Goal: Task Accomplishment & Management: Use online tool/utility

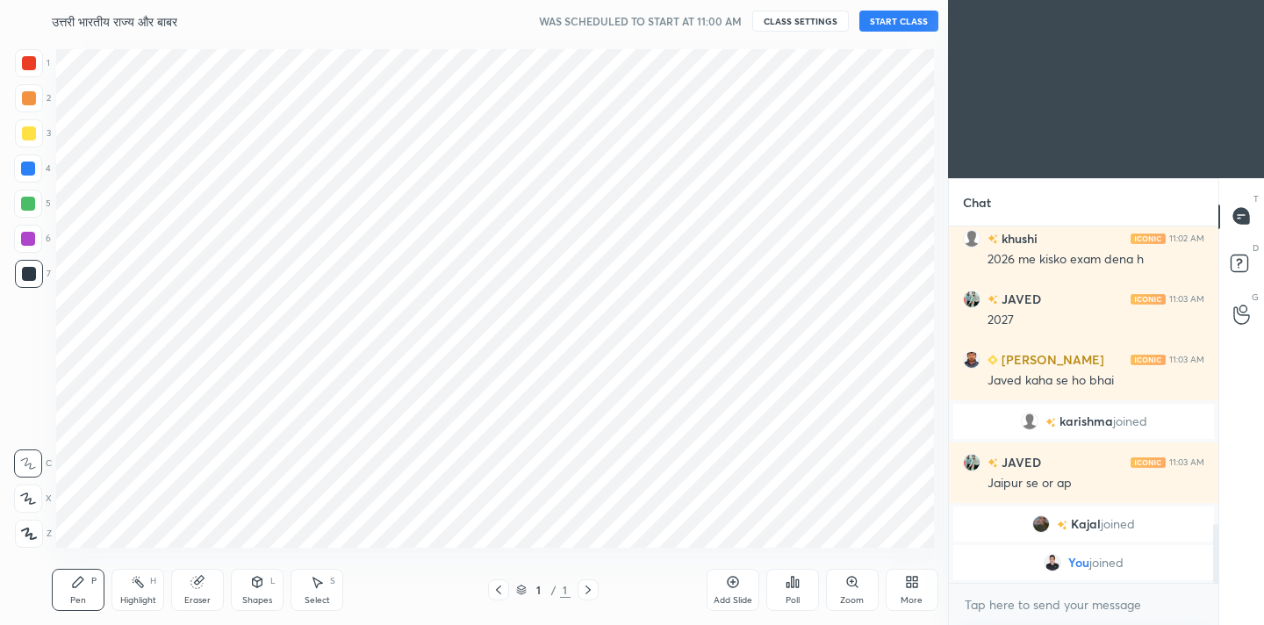
scroll to position [87278, 86913]
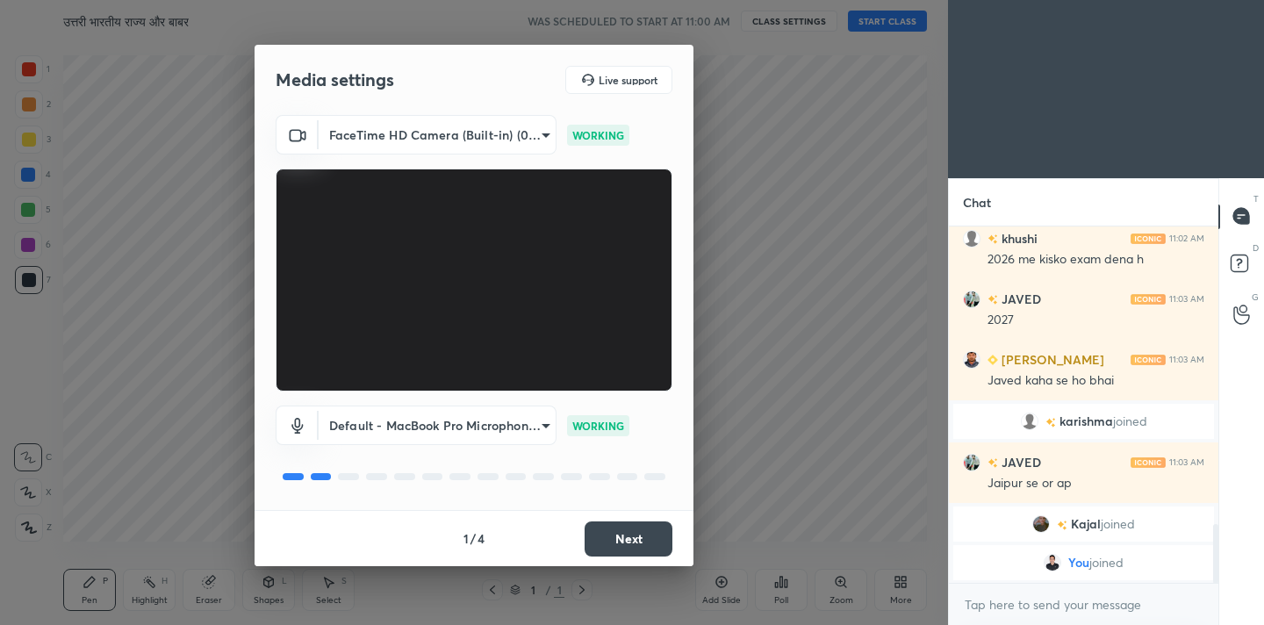
click at [1052, 284] on div "JAVED 11:03 AM 2027" at bounding box center [1084, 309] width 270 height 61
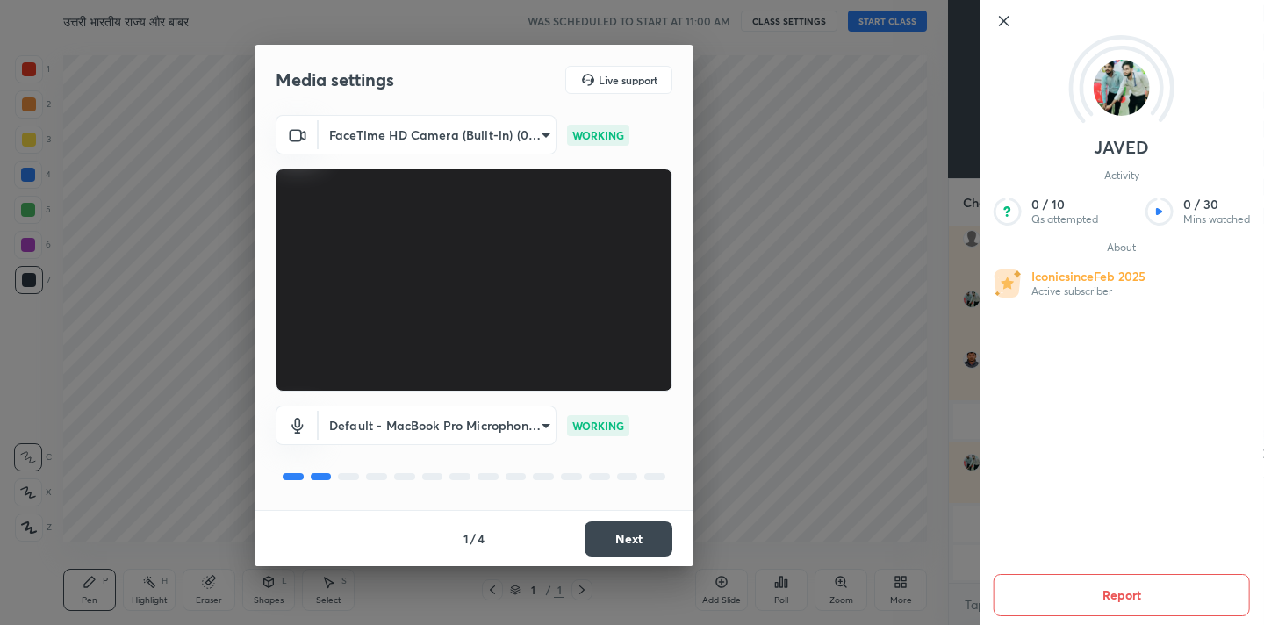
click at [832, 319] on div "Media settings Live support FaceTime HD Camera (Built-in) (05ac:8514) 8ecb1769e…" at bounding box center [474, 312] width 948 height 625
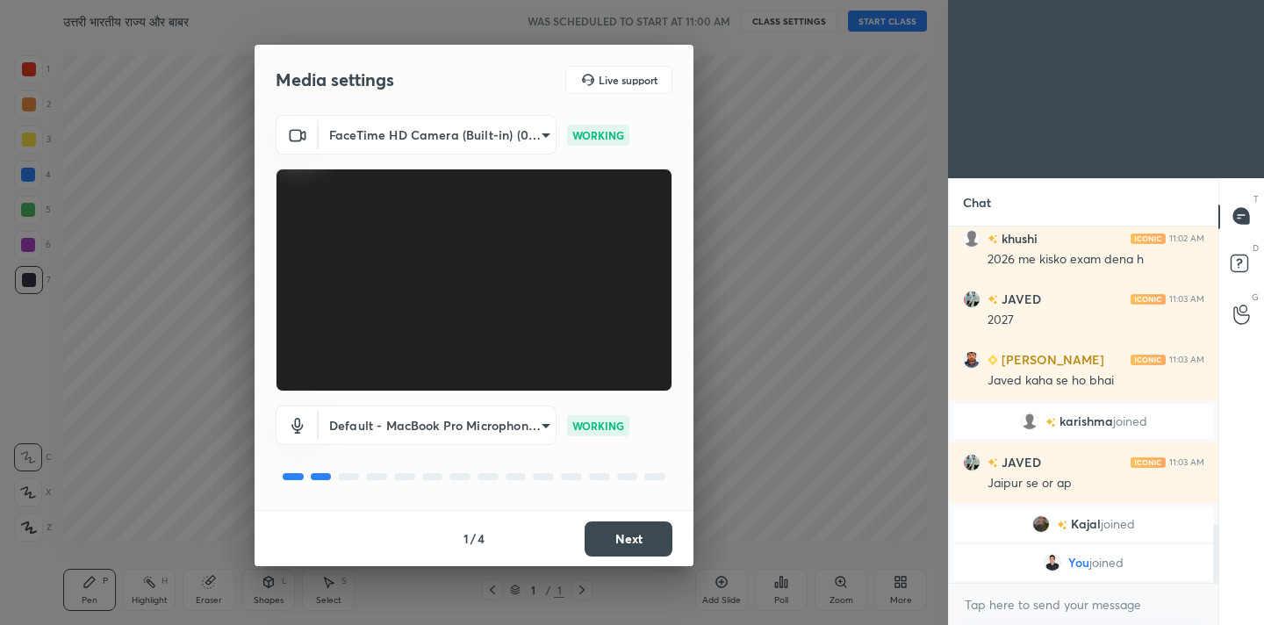
click at [622, 537] on button "Next" at bounding box center [629, 538] width 88 height 35
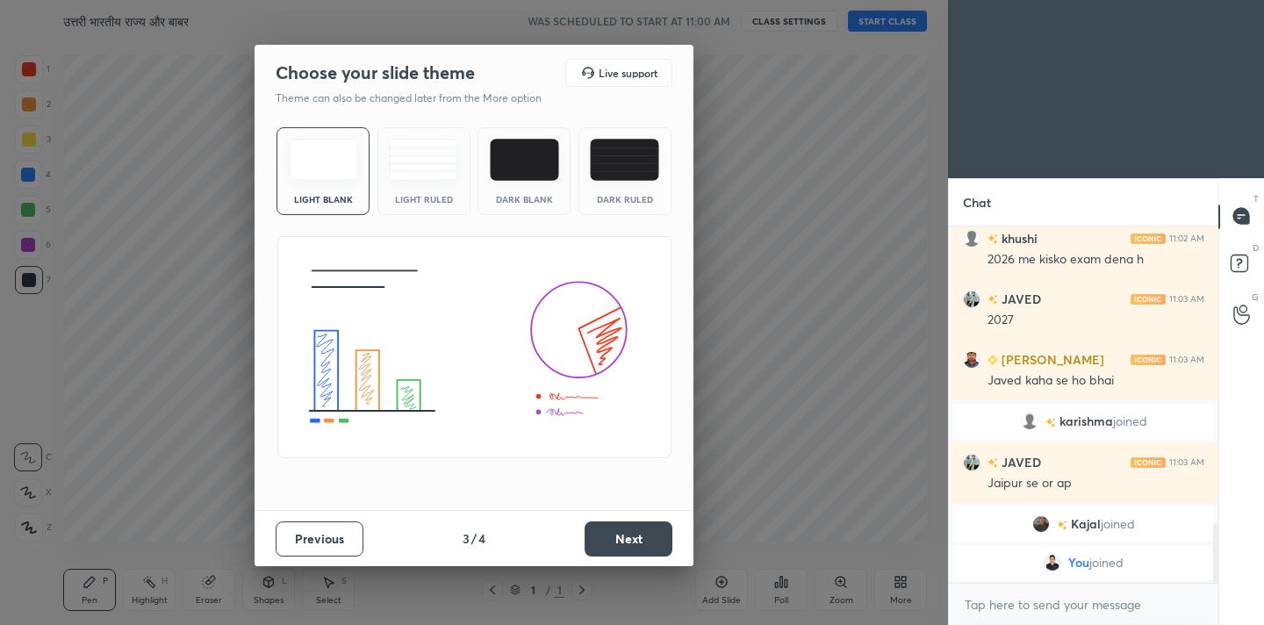
click at [622, 537] on button "Next" at bounding box center [629, 538] width 88 height 35
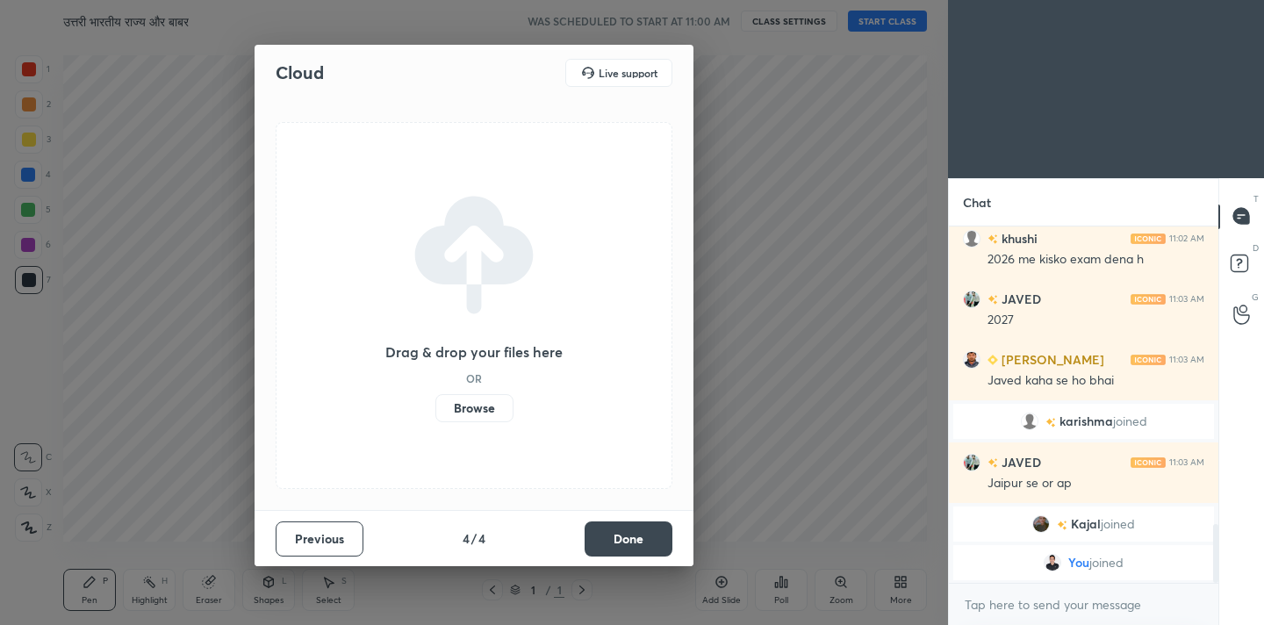
click at [622, 537] on button "Done" at bounding box center [629, 538] width 88 height 35
click at [622, 510] on div "Drag & drop your files here OR Browse" at bounding box center [474, 305] width 439 height 409
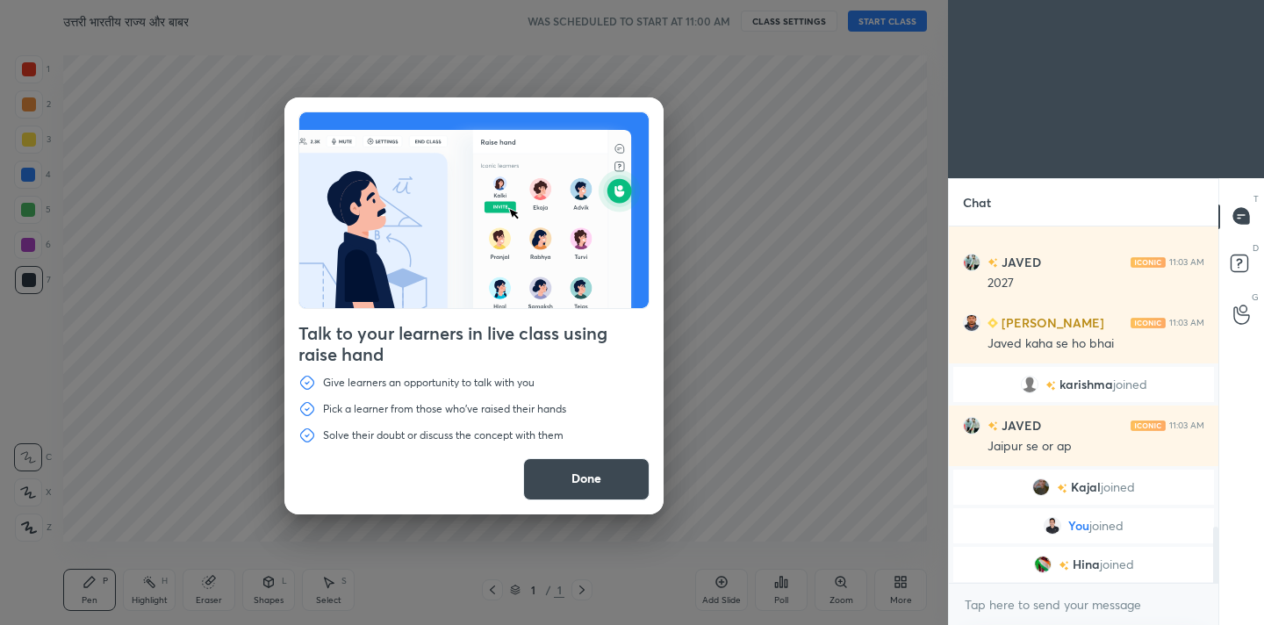
scroll to position [1906, 0]
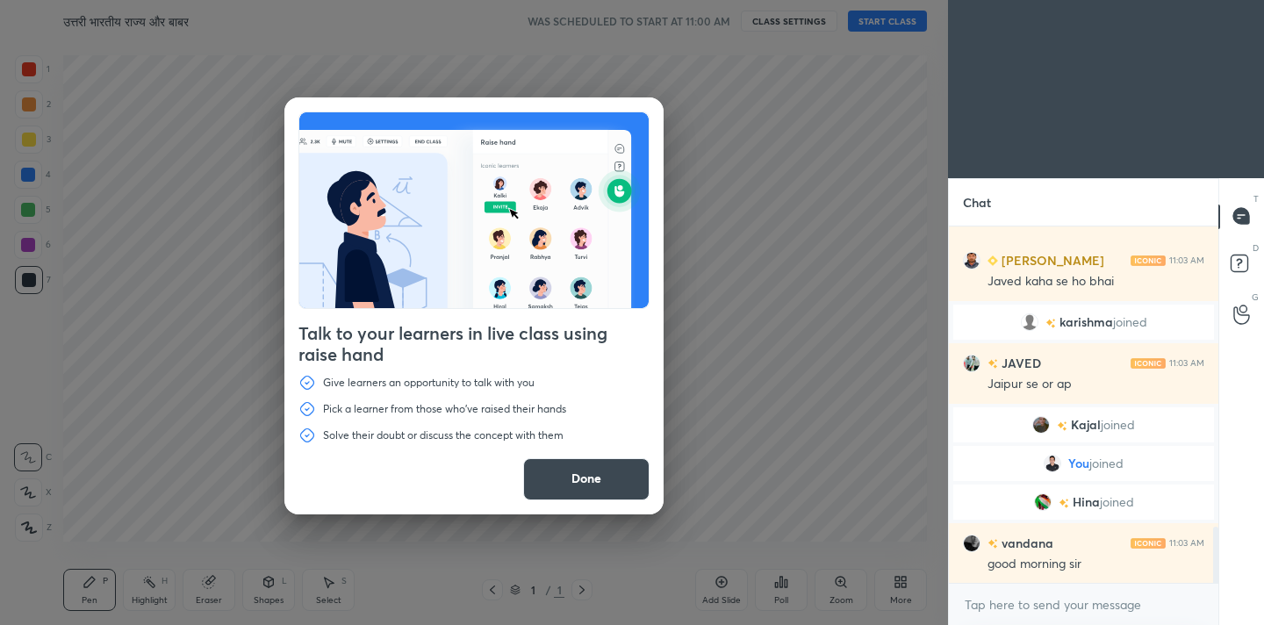
click at [569, 485] on button "Done" at bounding box center [586, 479] width 126 height 42
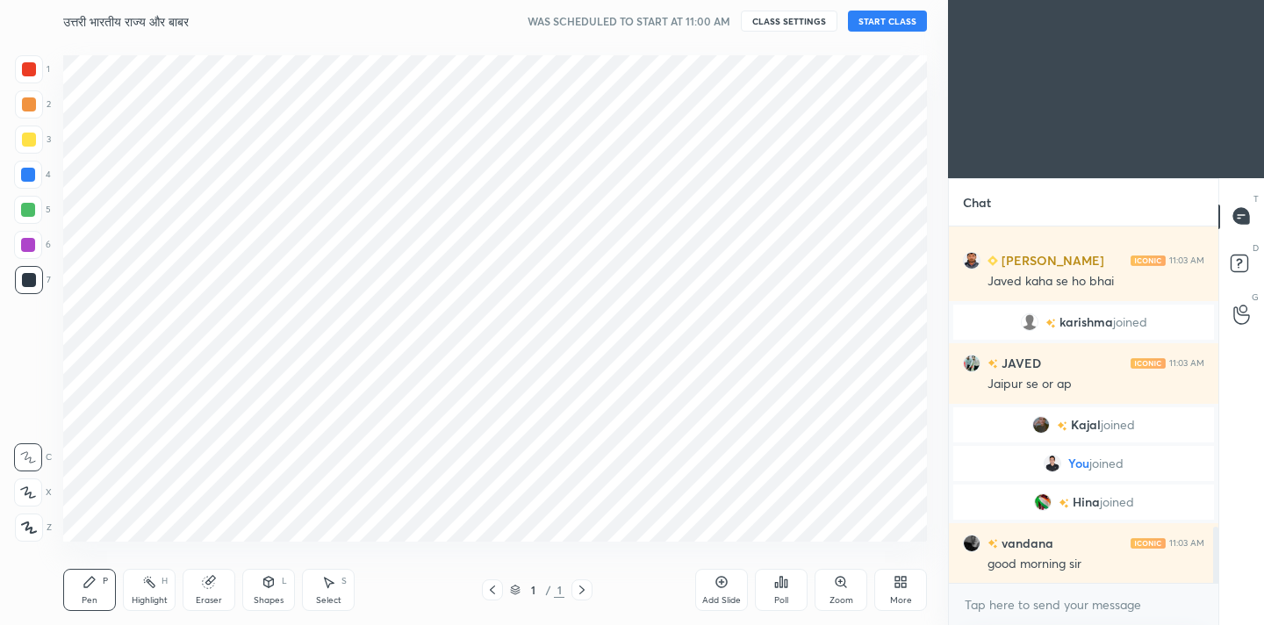
click at [875, 15] on button "START CLASS" at bounding box center [887, 21] width 79 height 21
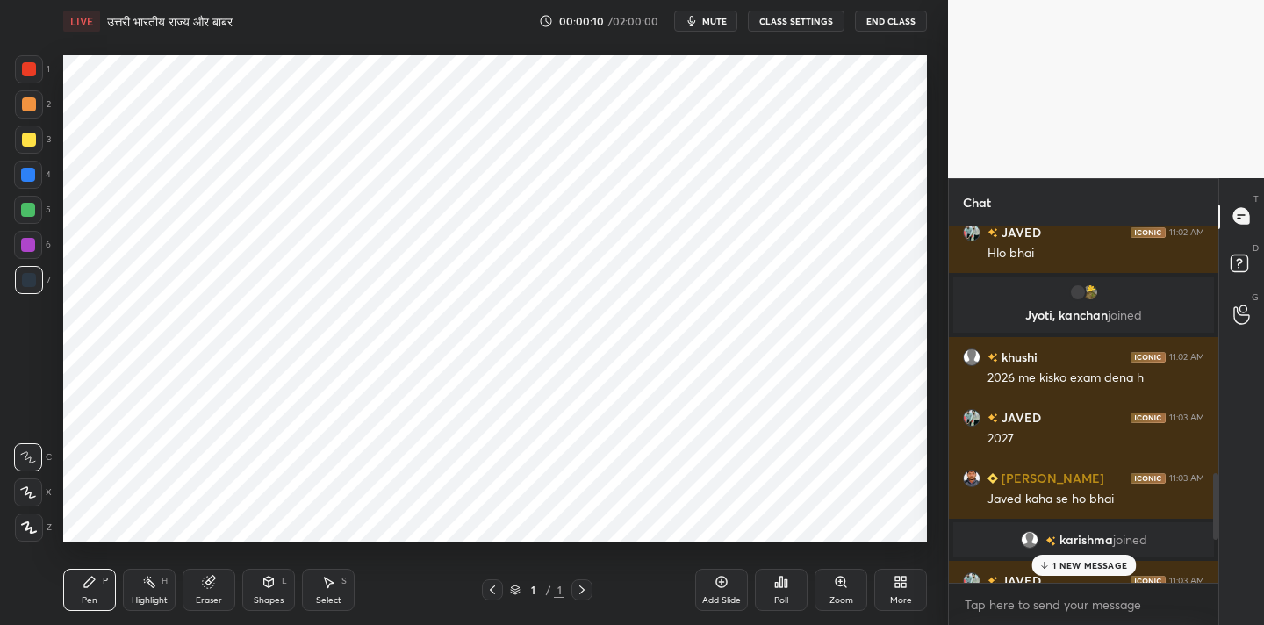
scroll to position [2619, 0]
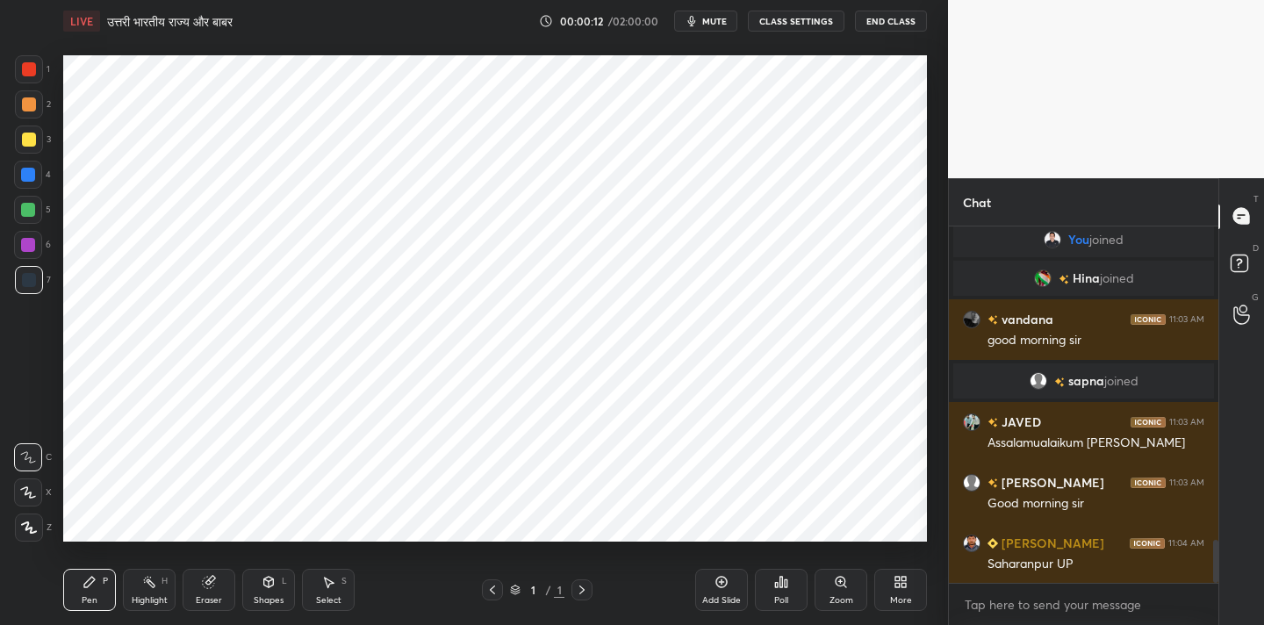
click at [889, 575] on div "More" at bounding box center [900, 590] width 53 height 42
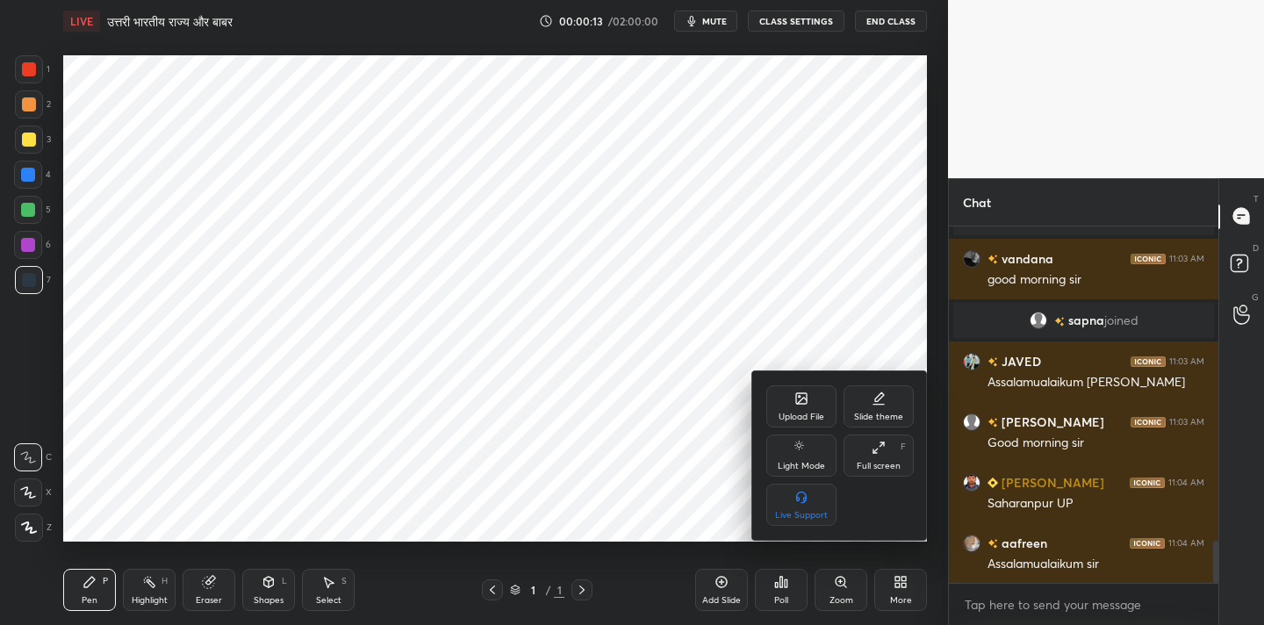
click at [866, 464] on div "Full screen" at bounding box center [879, 466] width 44 height 9
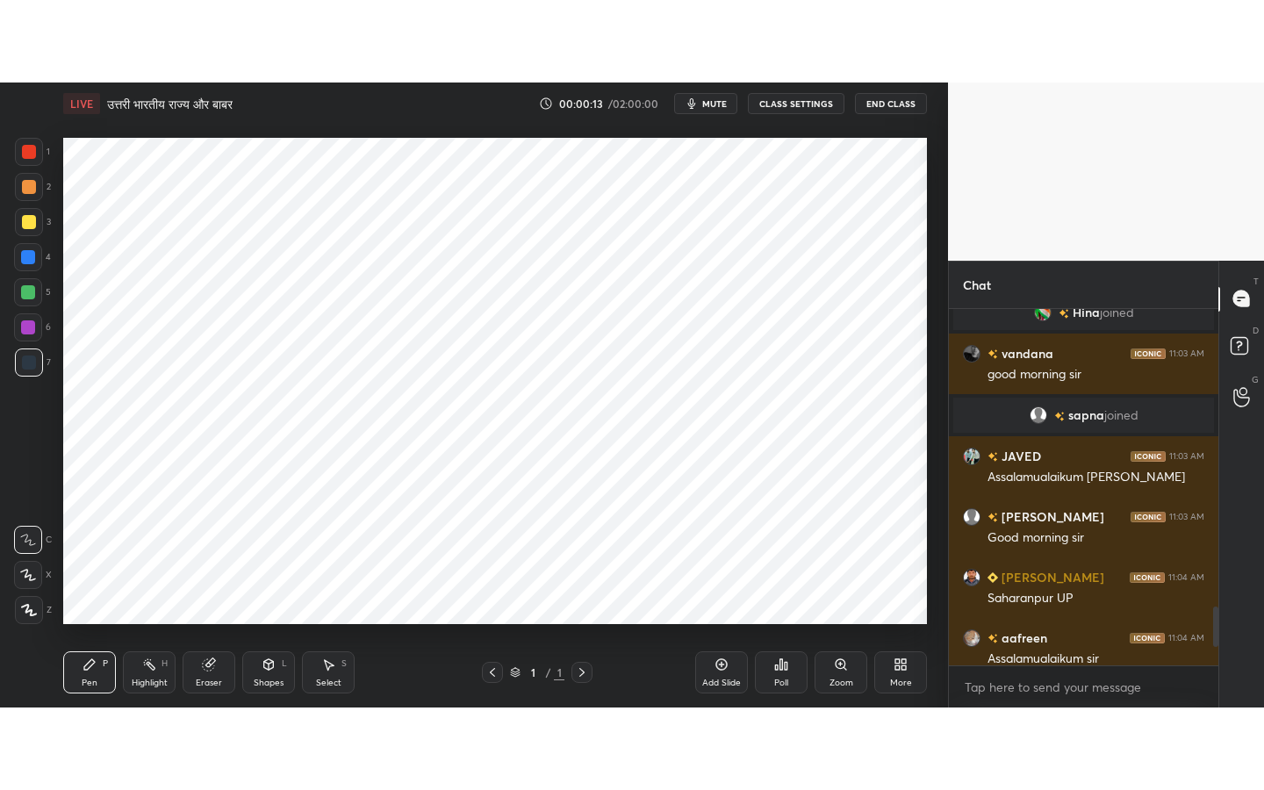
scroll to position [370, 264]
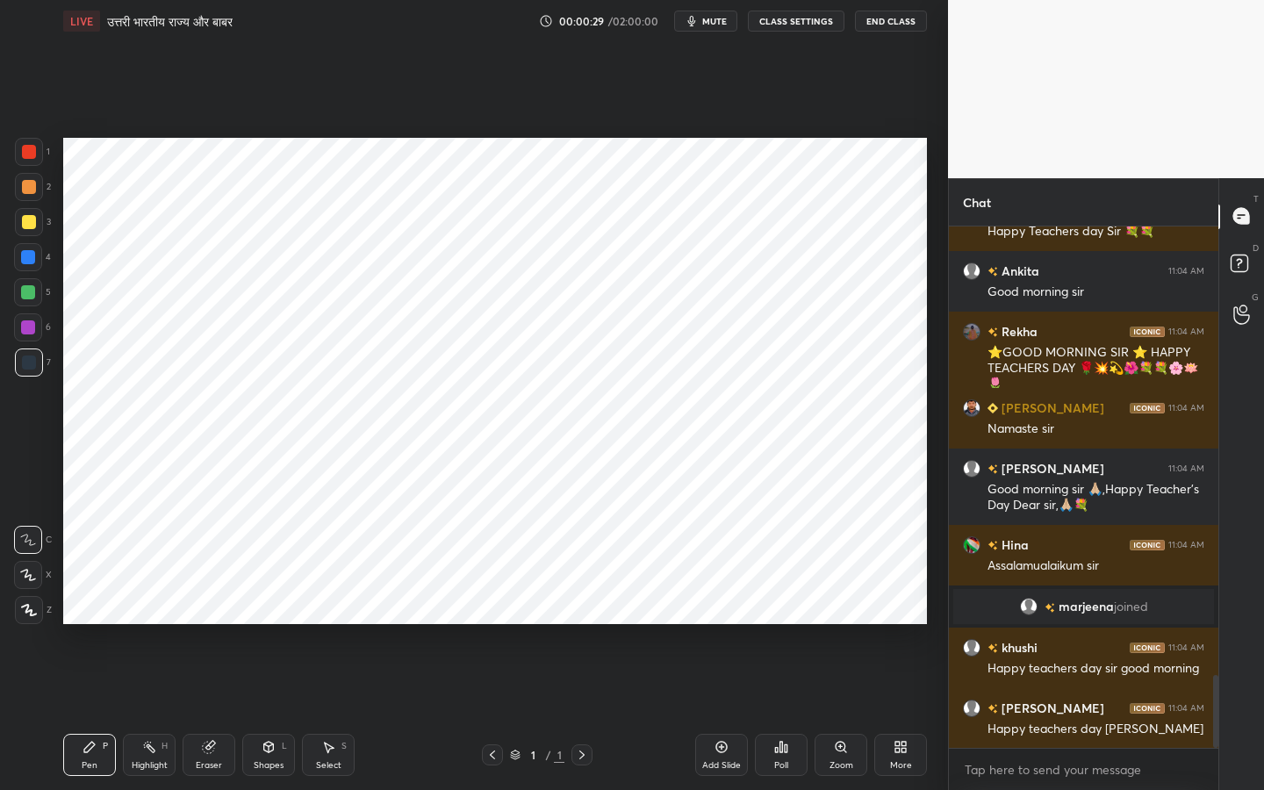
click at [29, 614] on icon at bounding box center [29, 610] width 16 height 12
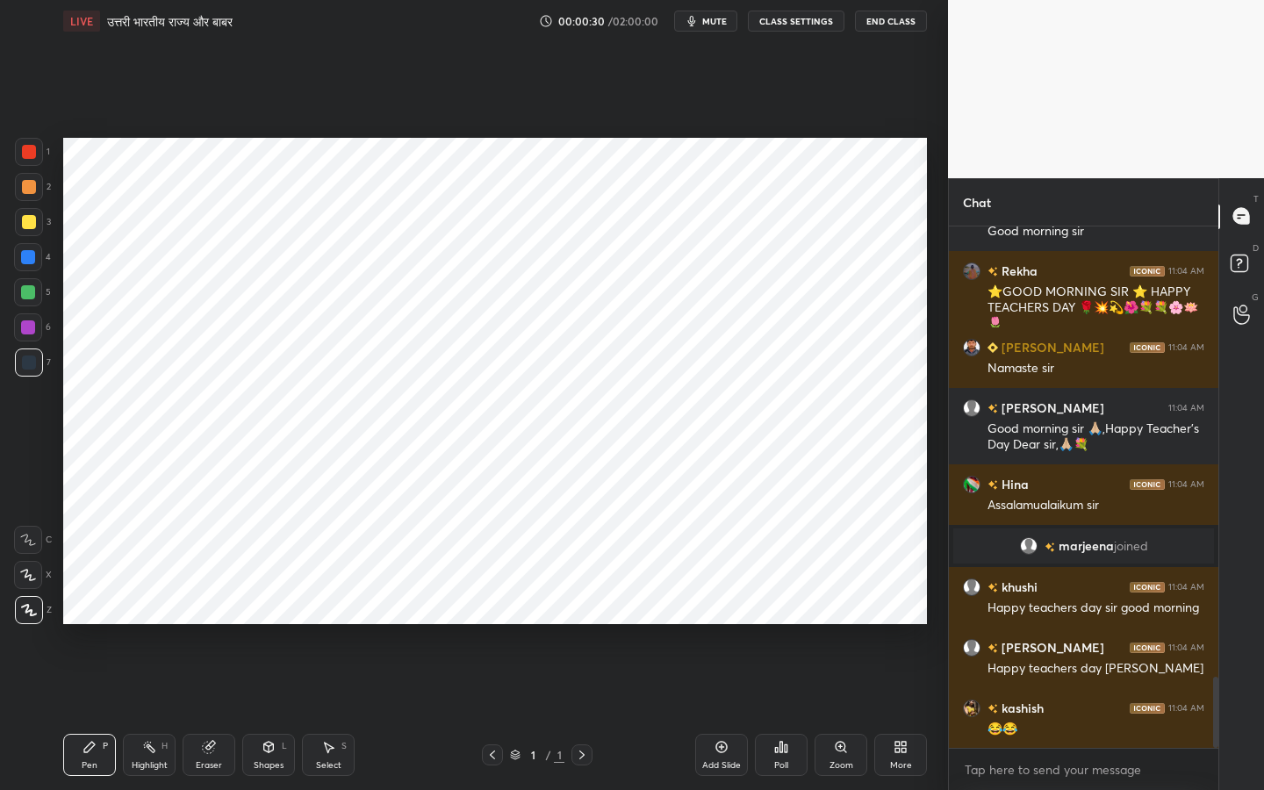
click at [37, 158] on div at bounding box center [29, 152] width 28 height 28
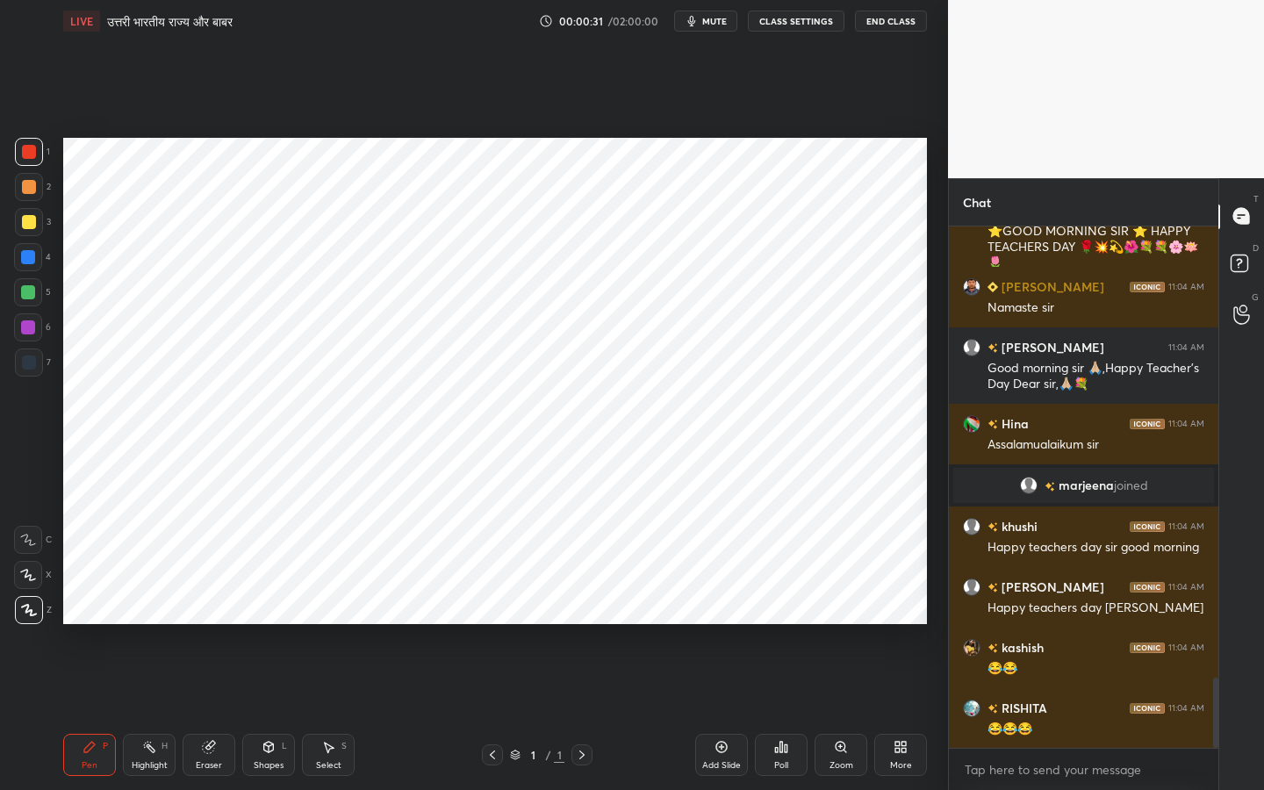
click at [900, 624] on div "More" at bounding box center [901, 765] width 22 height 9
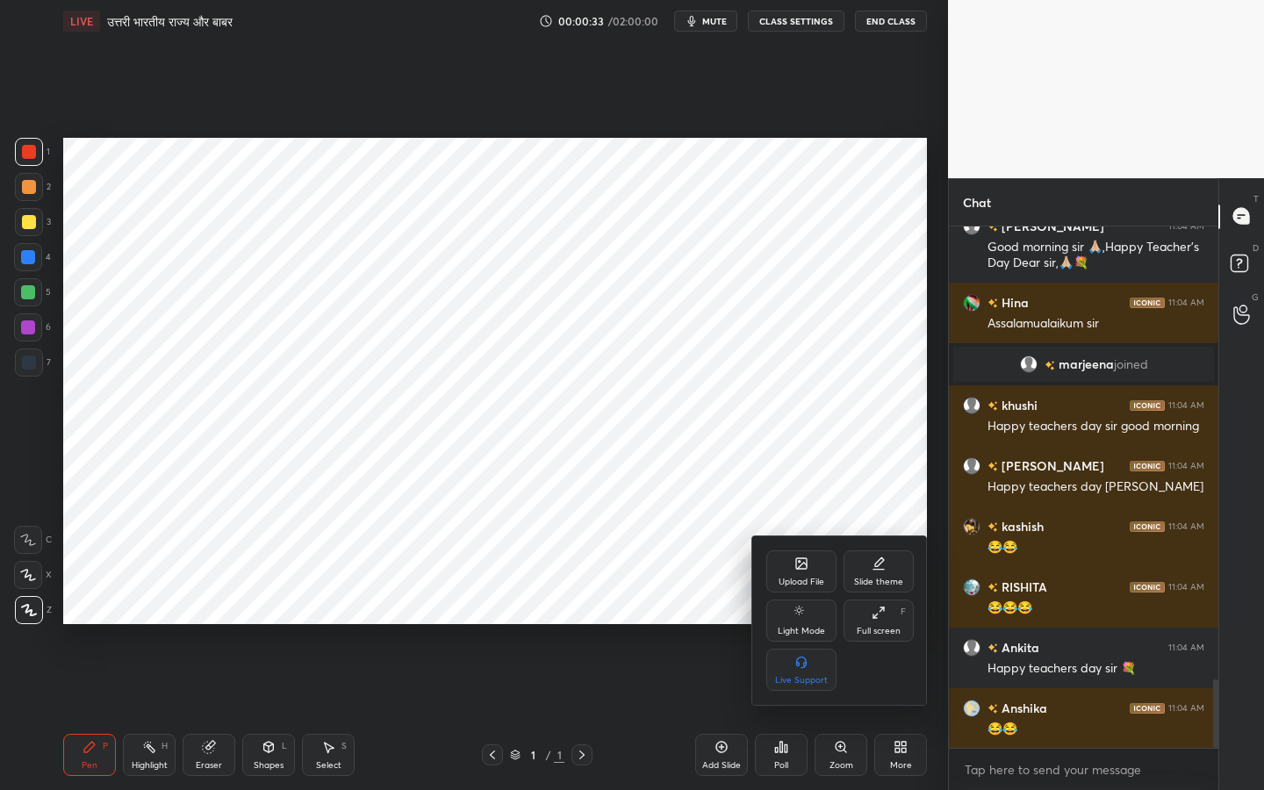
click at [794, 572] on div "Upload File" at bounding box center [801, 571] width 70 height 42
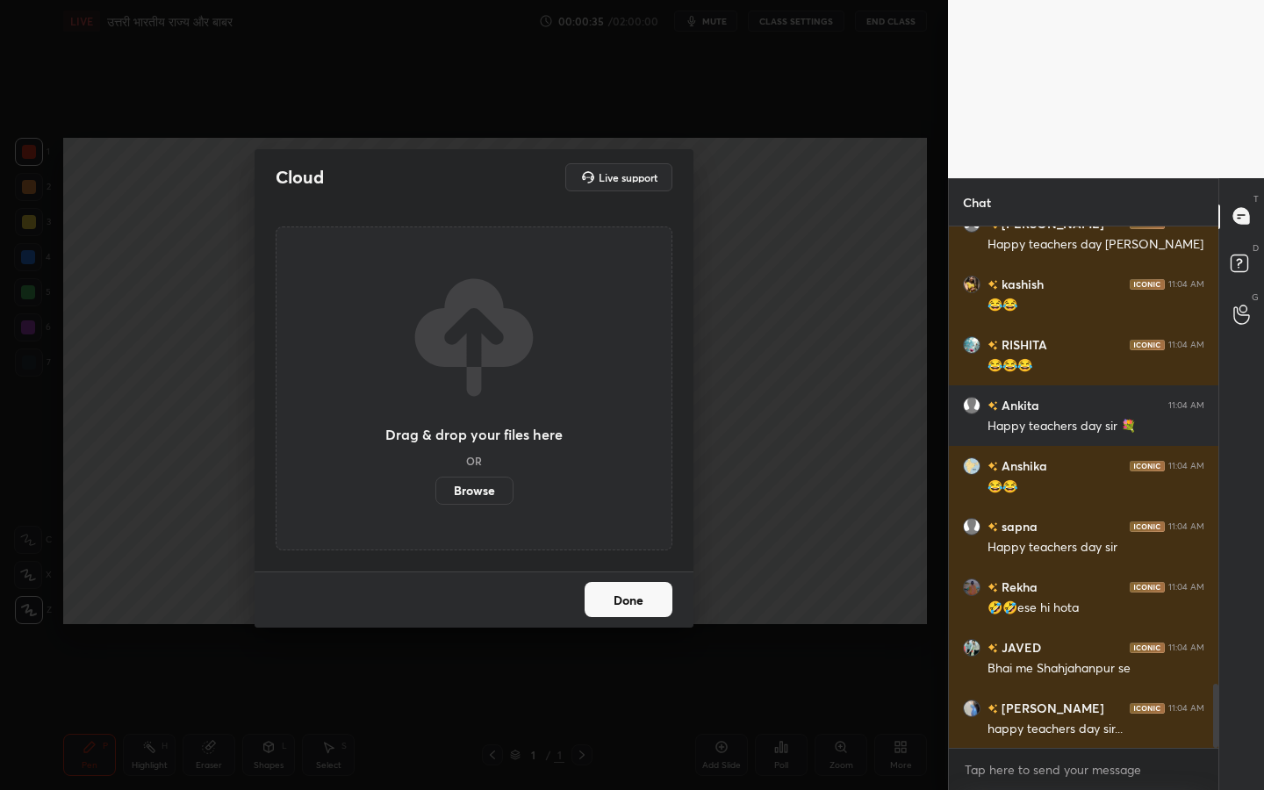
click at [481, 490] on label "Browse" at bounding box center [474, 491] width 78 height 28
click at [435, 490] on input "Browse" at bounding box center [435, 491] width 0 height 28
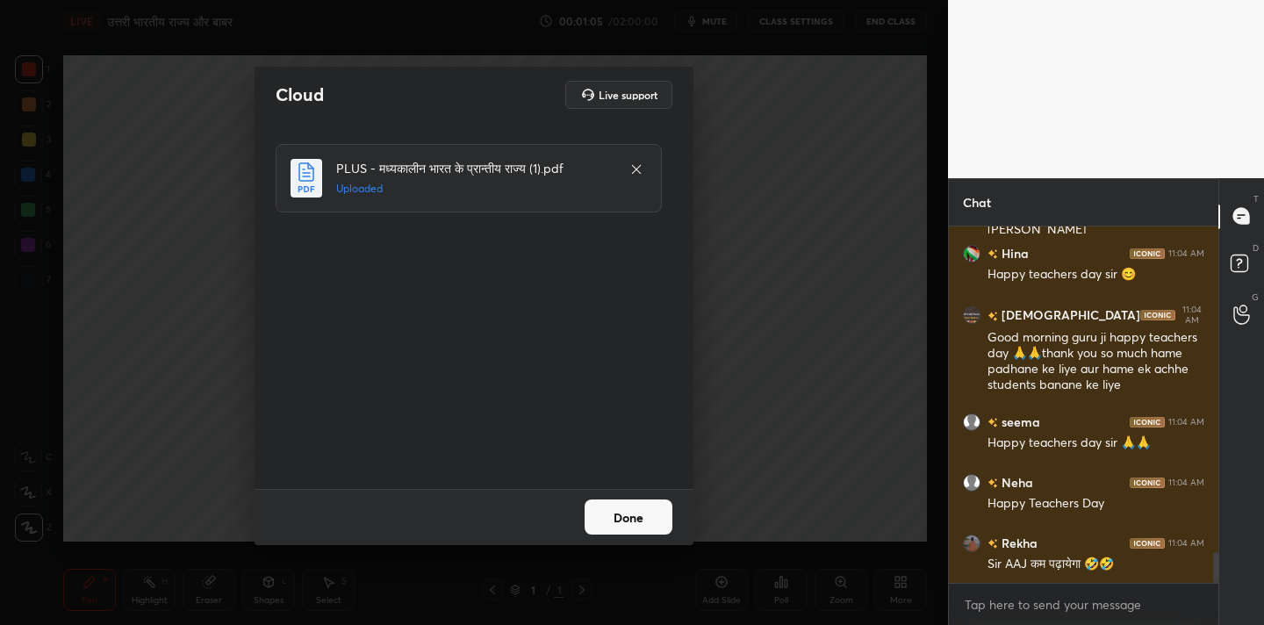
click at [616, 513] on button "Done" at bounding box center [629, 517] width 88 height 35
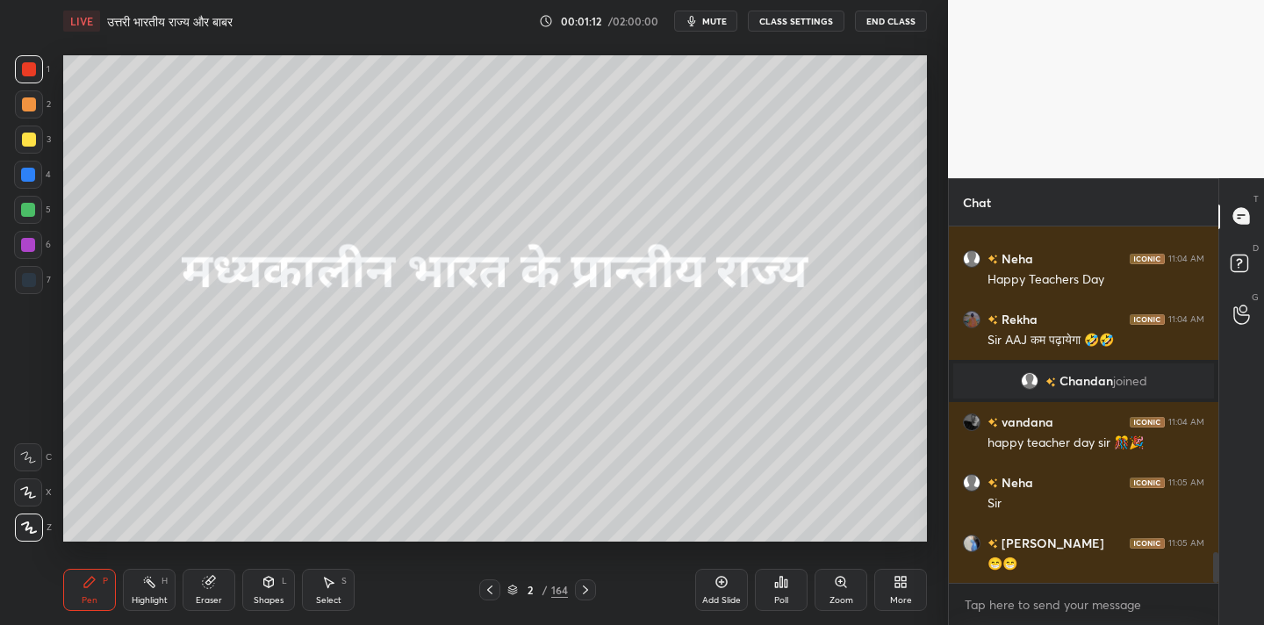
click at [900, 580] on icon at bounding box center [897, 579] width 4 height 4
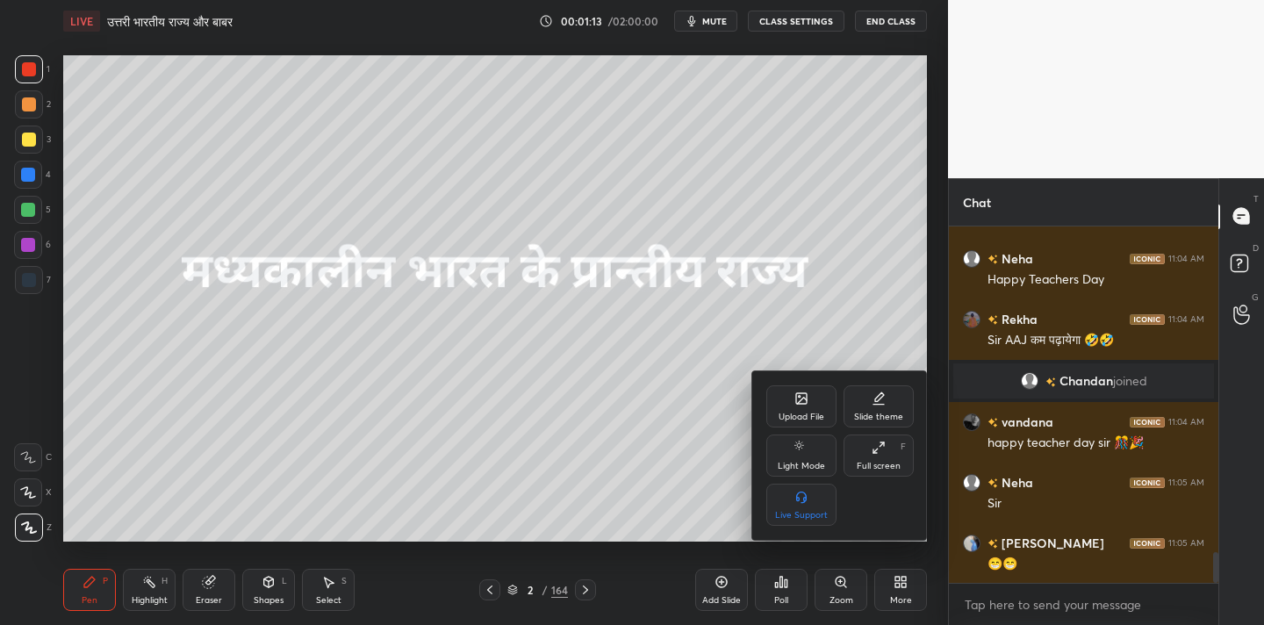
click at [893, 457] on div "Full screen F" at bounding box center [879, 456] width 70 height 42
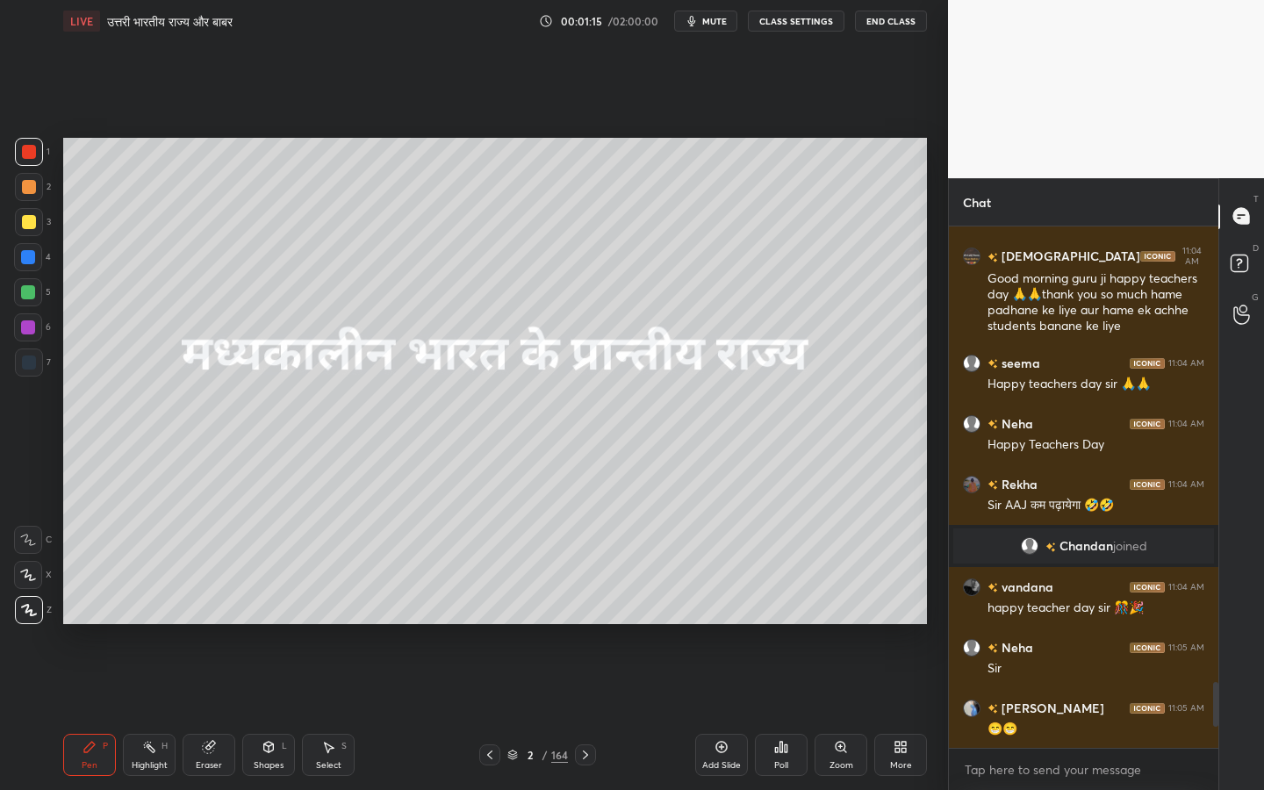
click at [551, 624] on div "164" at bounding box center [559, 755] width 17 height 16
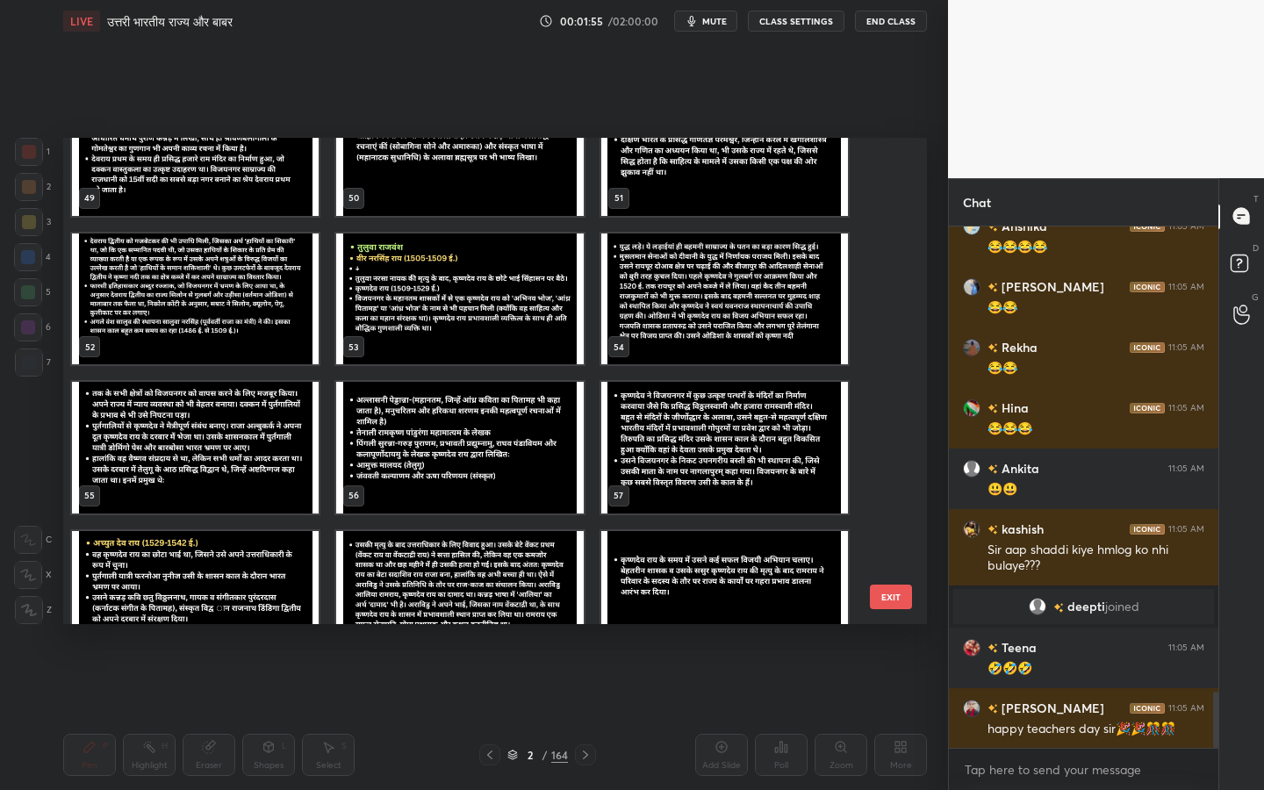
click at [419, 284] on img "grid" at bounding box center [459, 300] width 247 height 132
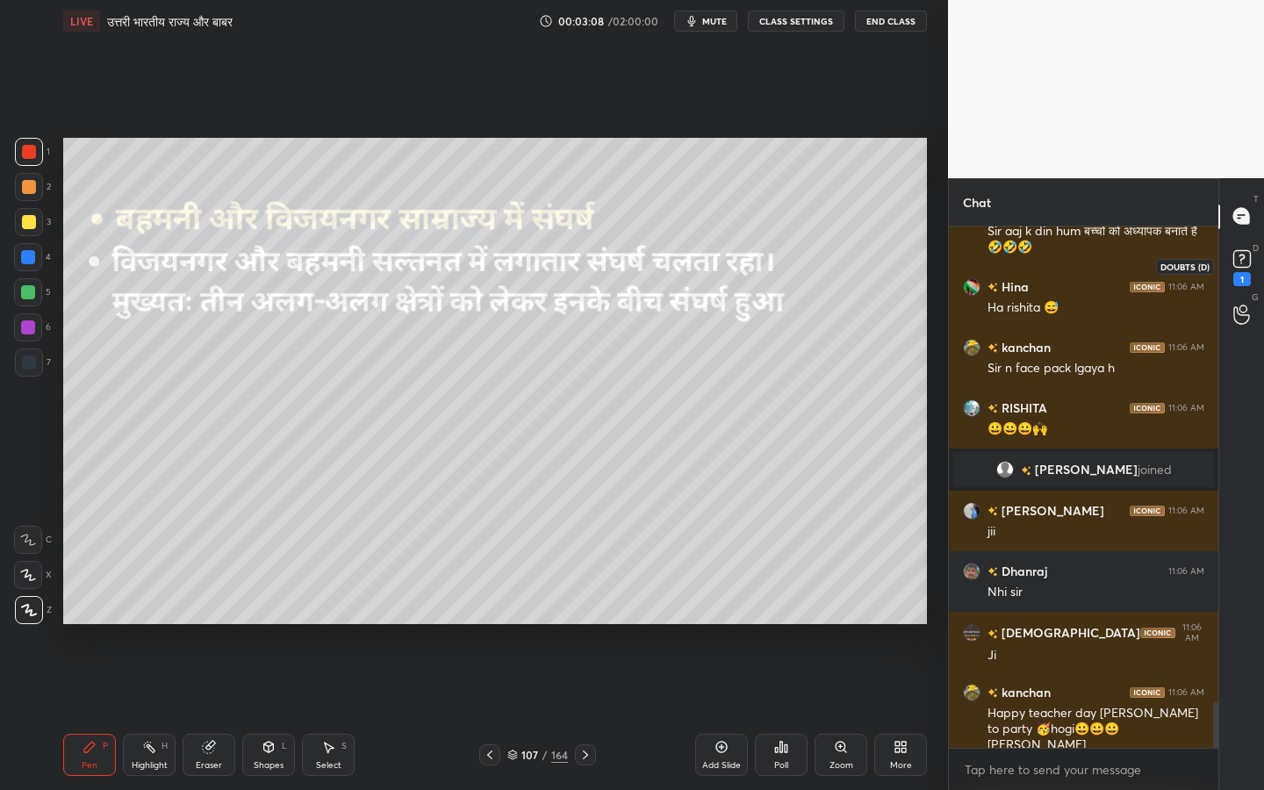
scroll to position [5503, 0]
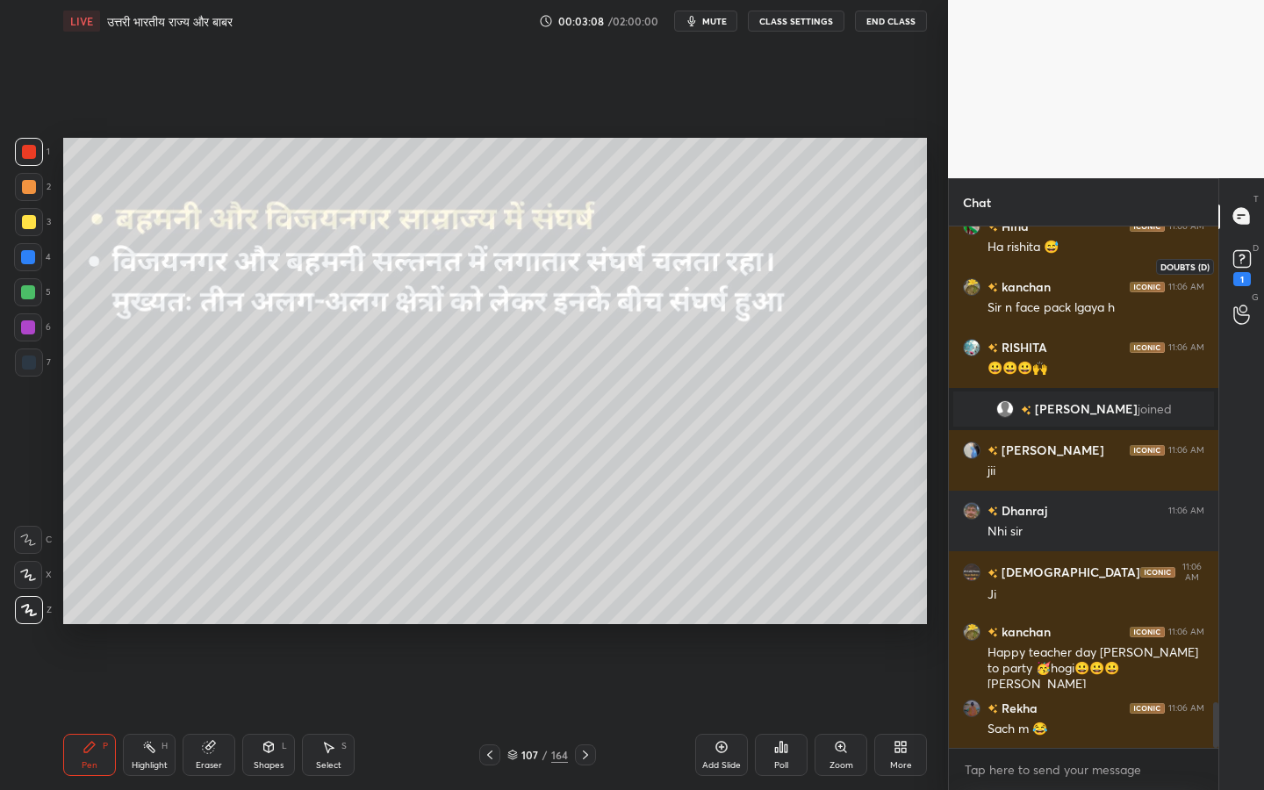
click at [1248, 270] on icon at bounding box center [1242, 259] width 26 height 26
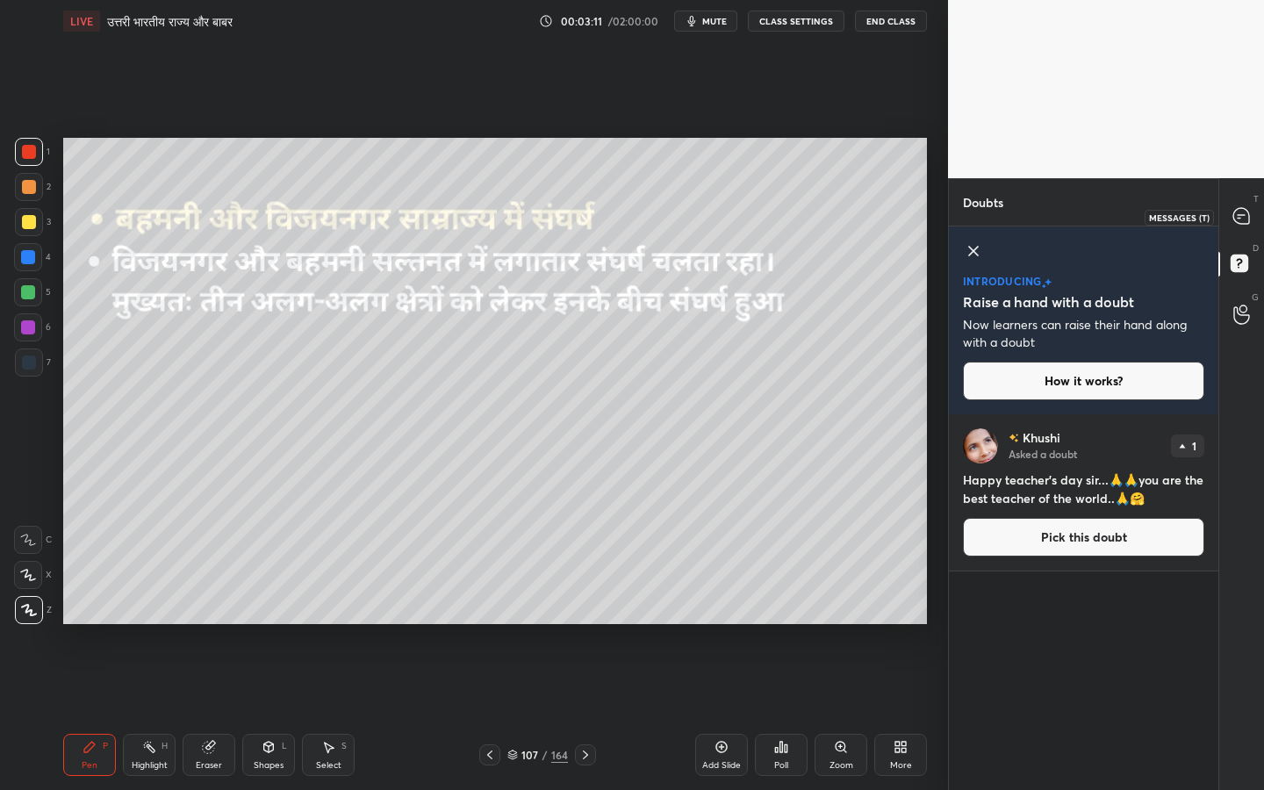
click at [1245, 206] on div at bounding box center [1242, 217] width 35 height 32
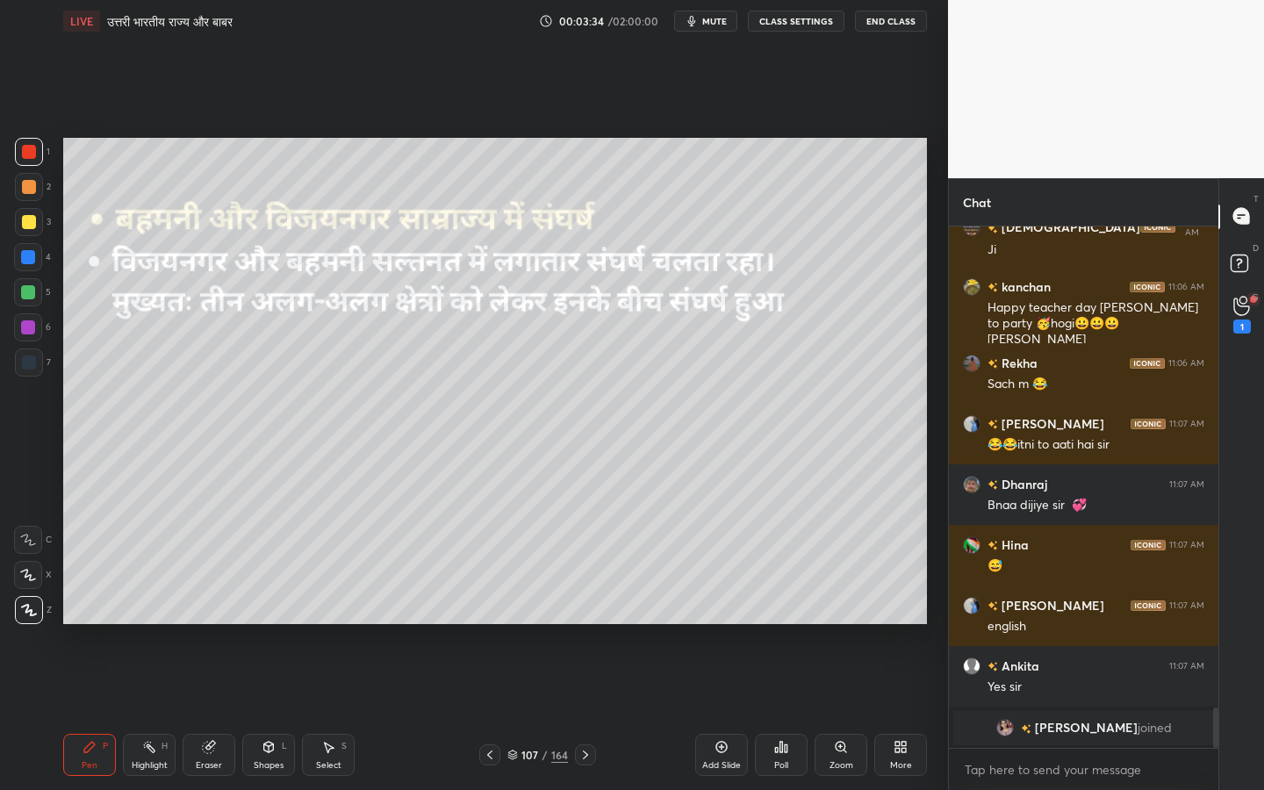
scroll to position [5713, 0]
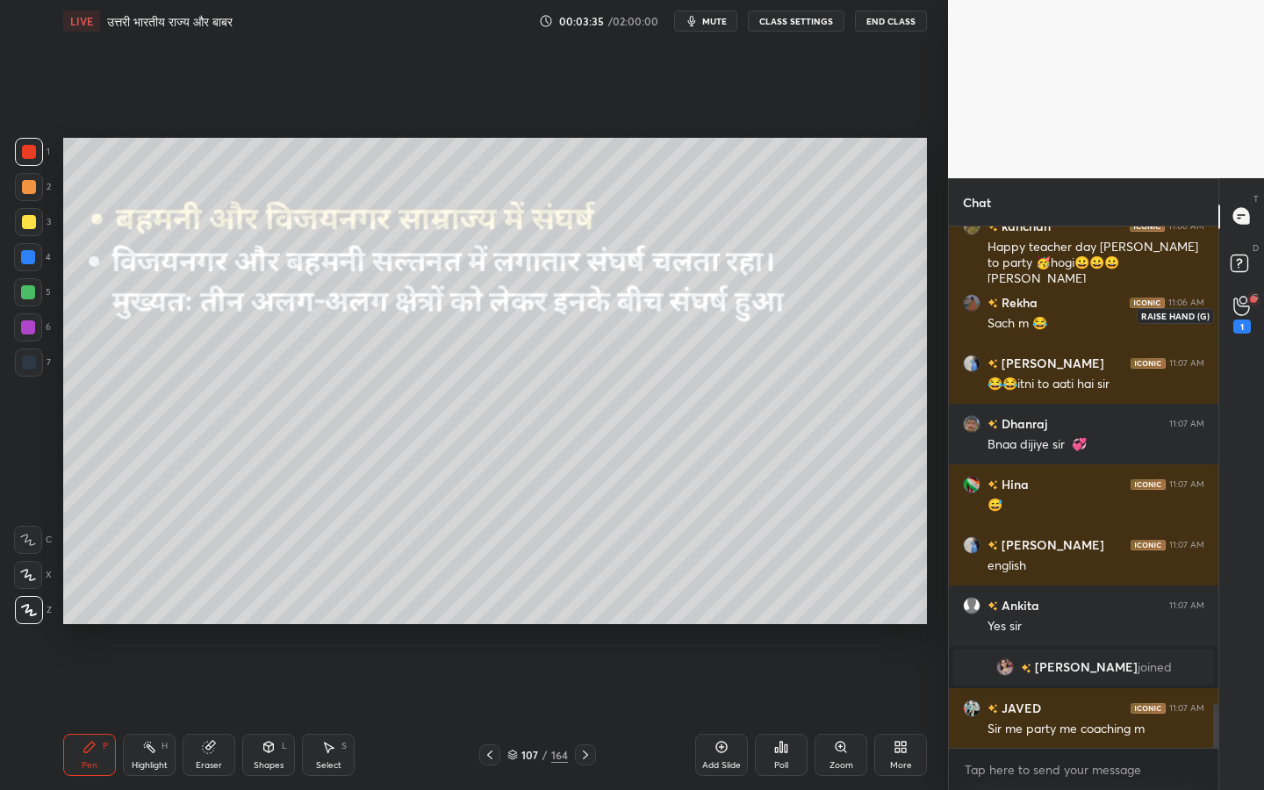
click at [1241, 301] on icon at bounding box center [1241, 306] width 17 height 20
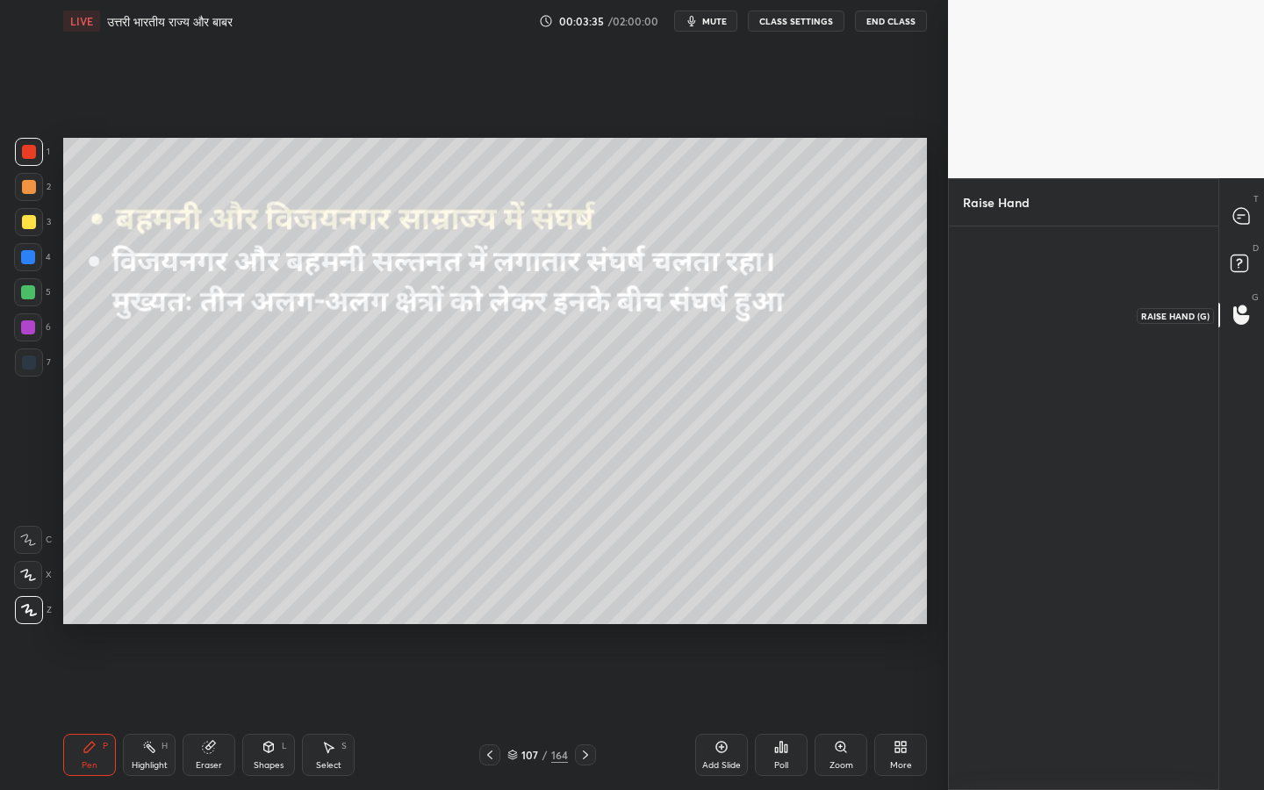
scroll to position [6, 6]
click at [1008, 281] on img "grid" at bounding box center [1002, 295] width 49 height 49
click at [1004, 353] on button "INVITE" at bounding box center [1003, 347] width 64 height 23
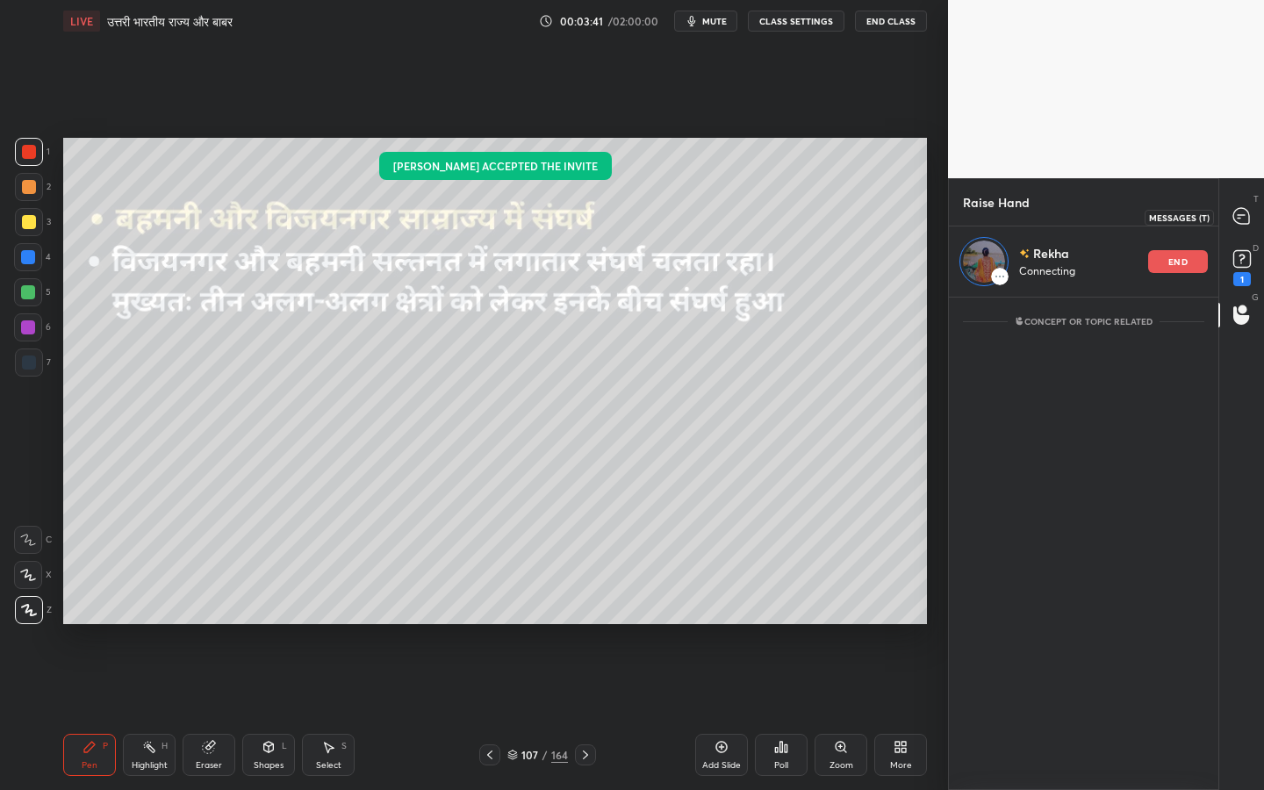
click at [1239, 219] on icon at bounding box center [1239, 219] width 3 height 0
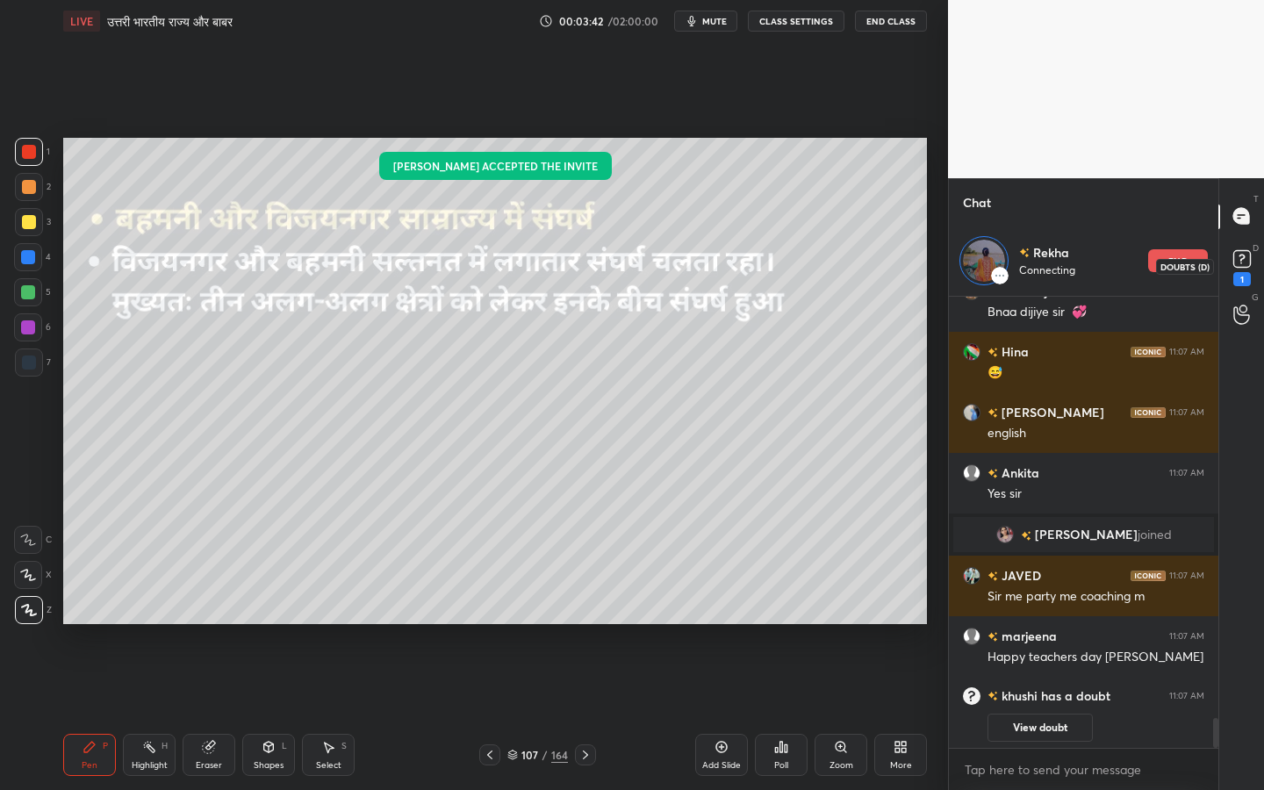
scroll to position [6302, 0]
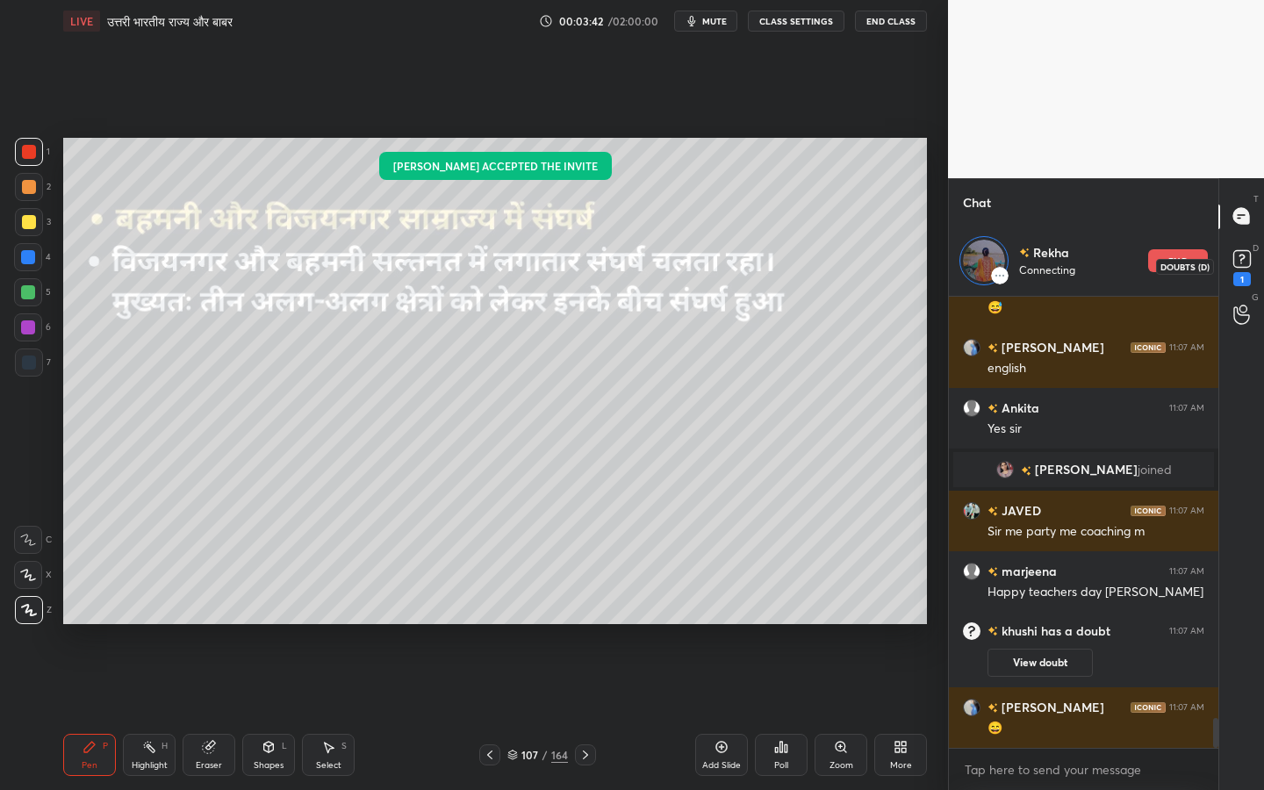
click at [1243, 272] on div "1" at bounding box center [1242, 279] width 18 height 14
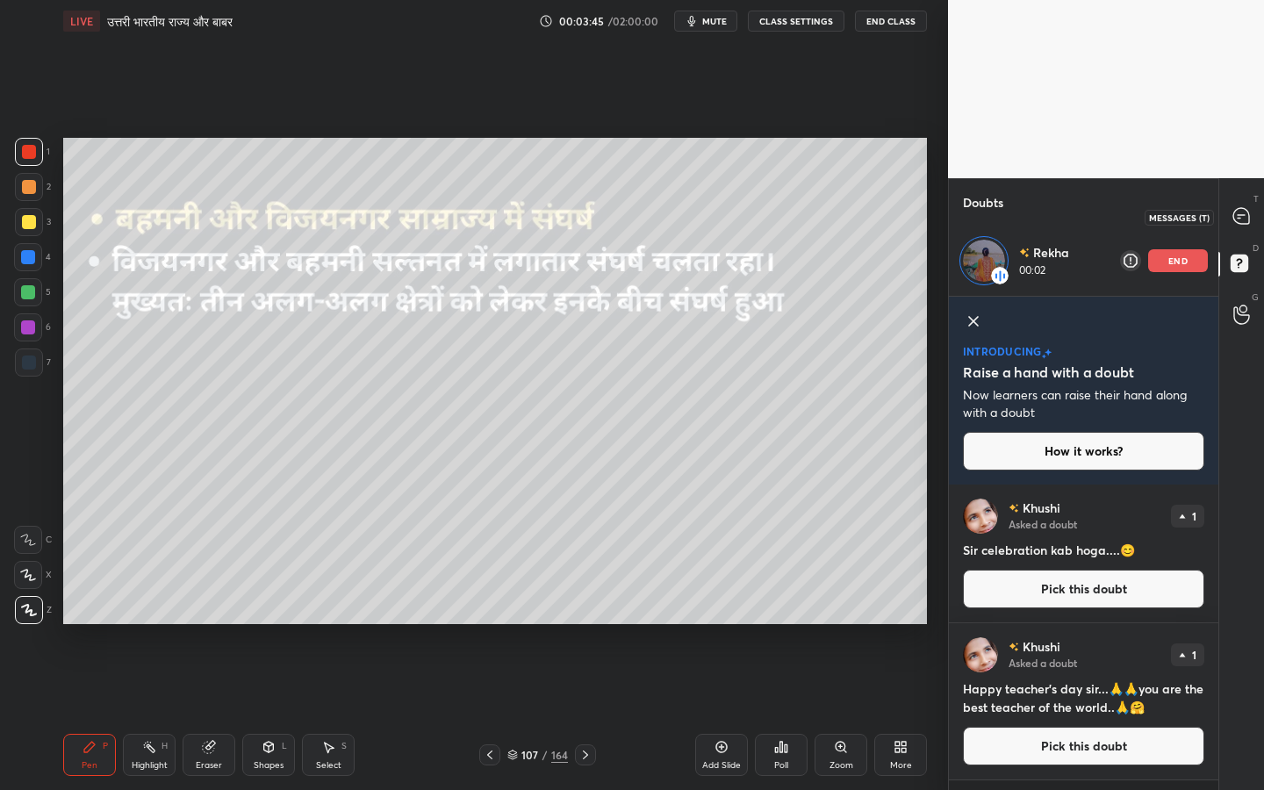
scroll to position [370, 264]
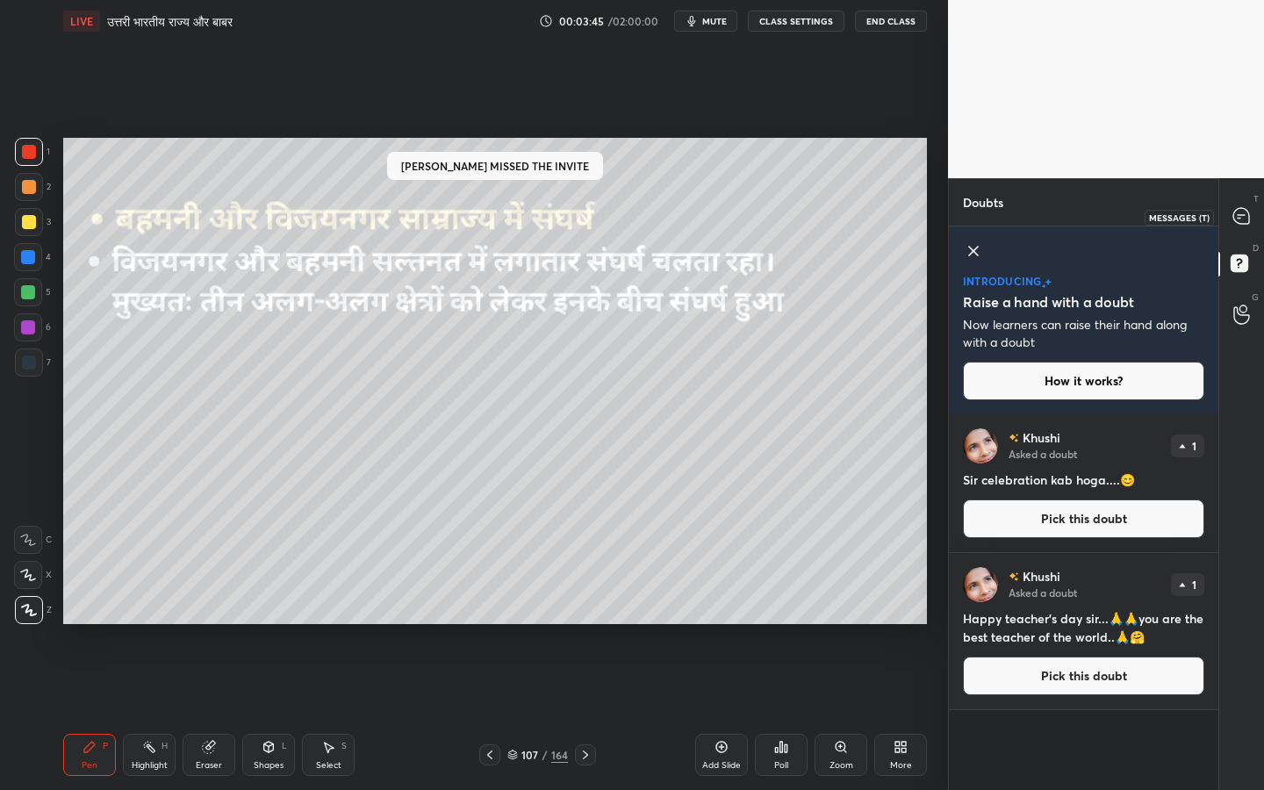
click at [1240, 219] on icon at bounding box center [1239, 219] width 3 height 0
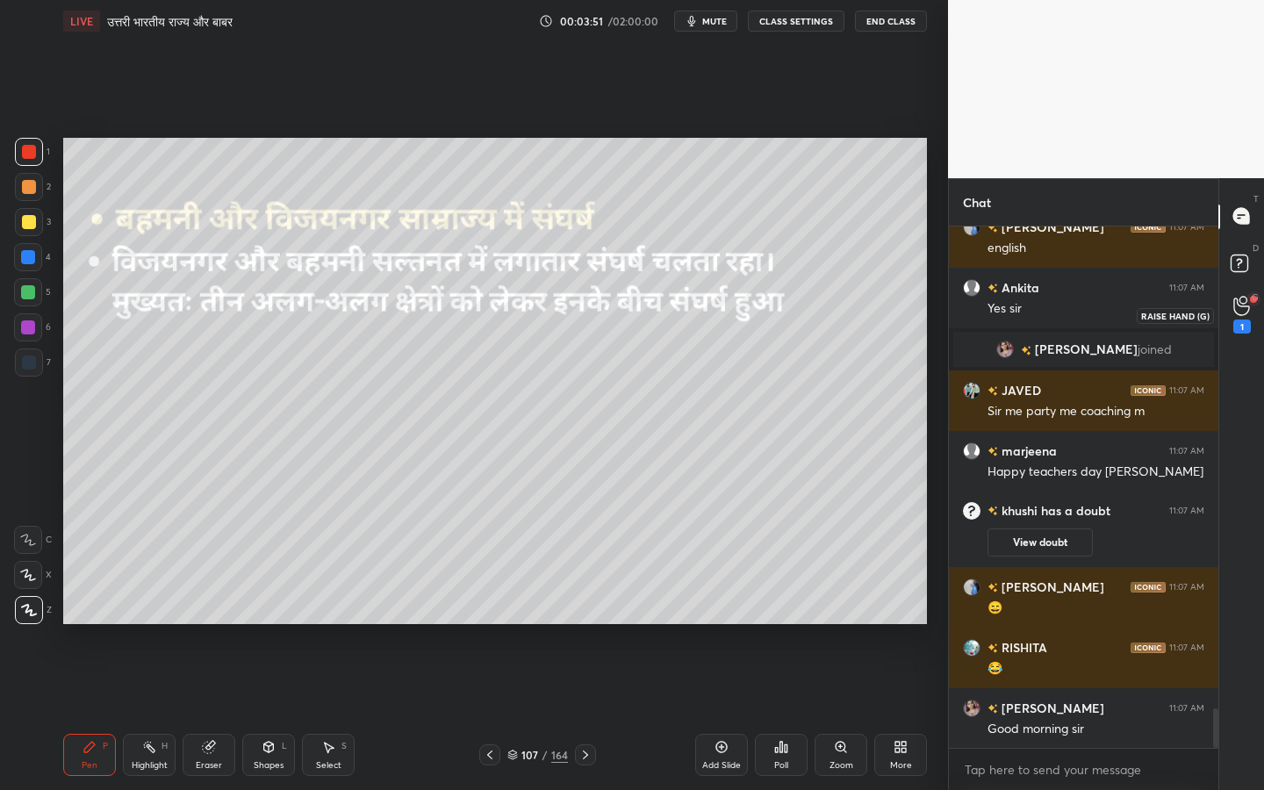
scroll to position [6412, 0]
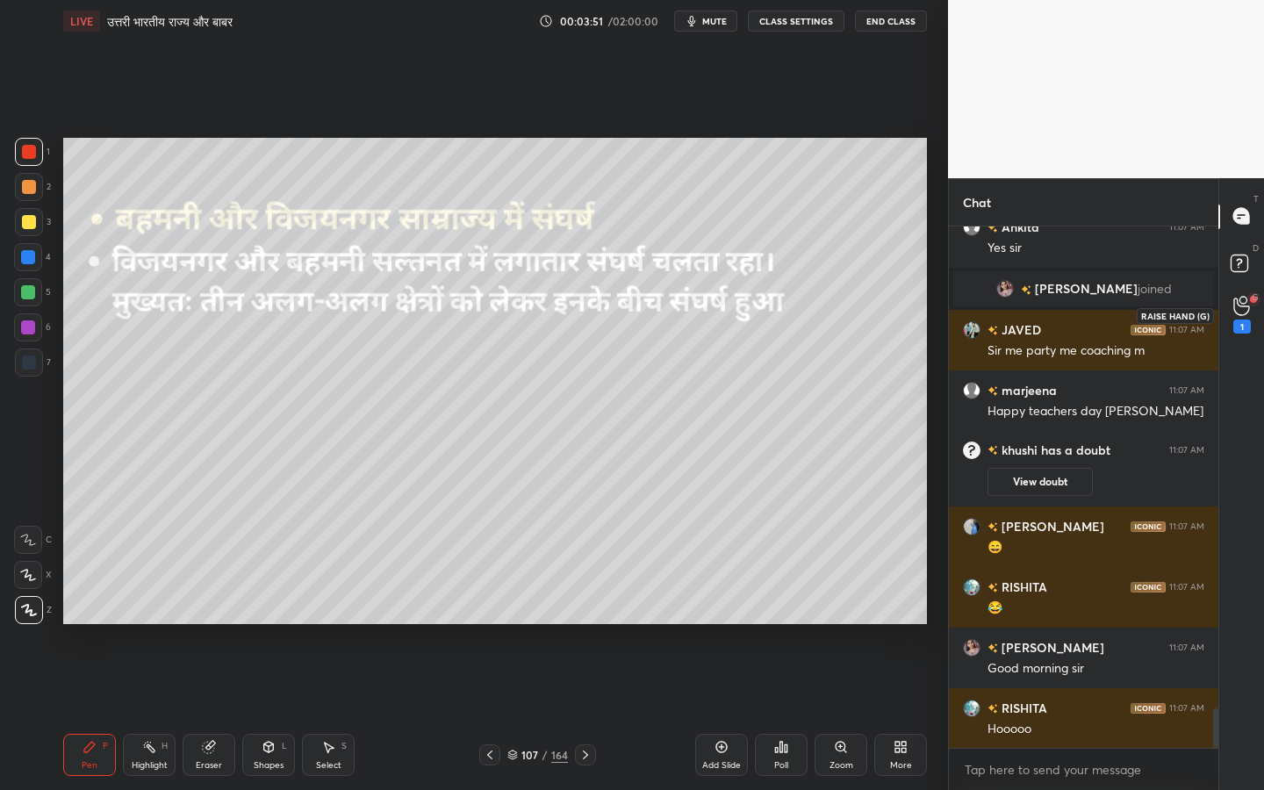
click at [1239, 302] on icon at bounding box center [1241, 306] width 17 height 20
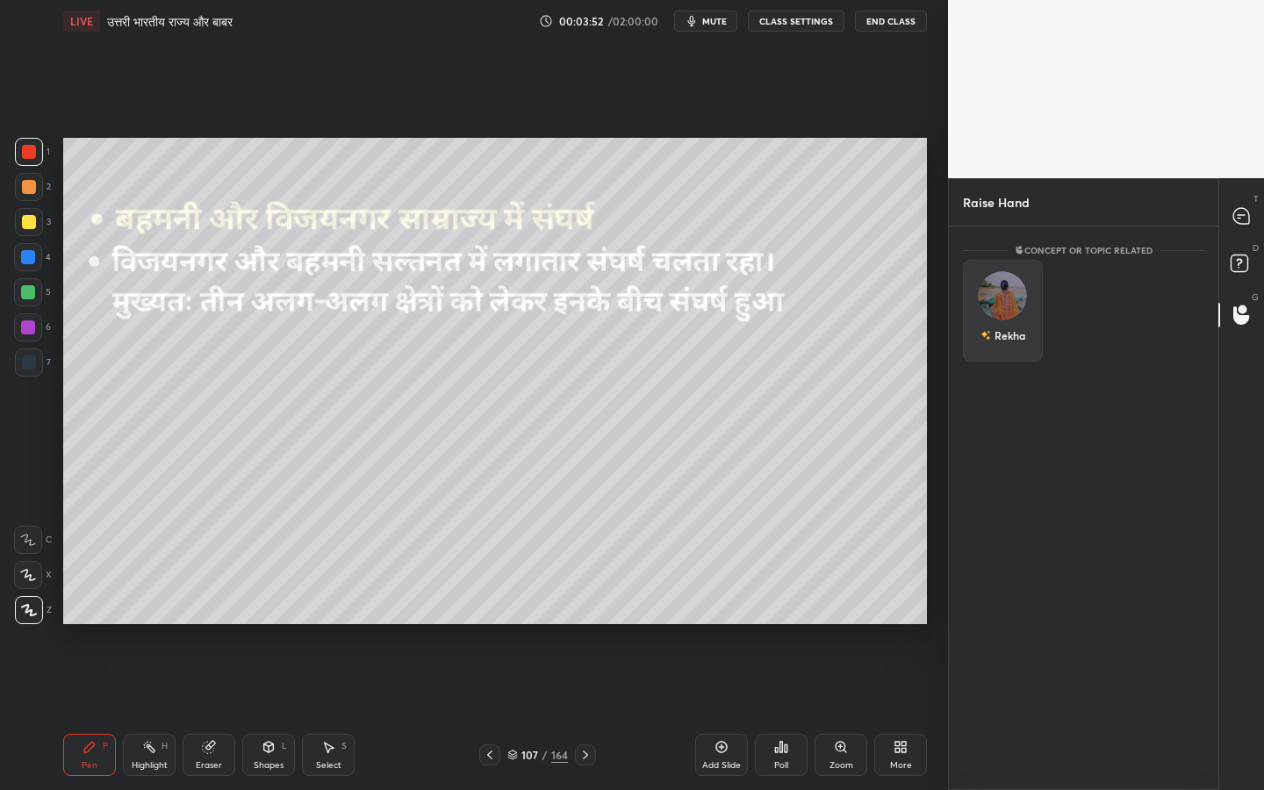
click at [1032, 292] on div "Rekha" at bounding box center [1003, 311] width 80 height 102
click at [1014, 349] on button "INVITE" at bounding box center [1003, 347] width 64 height 23
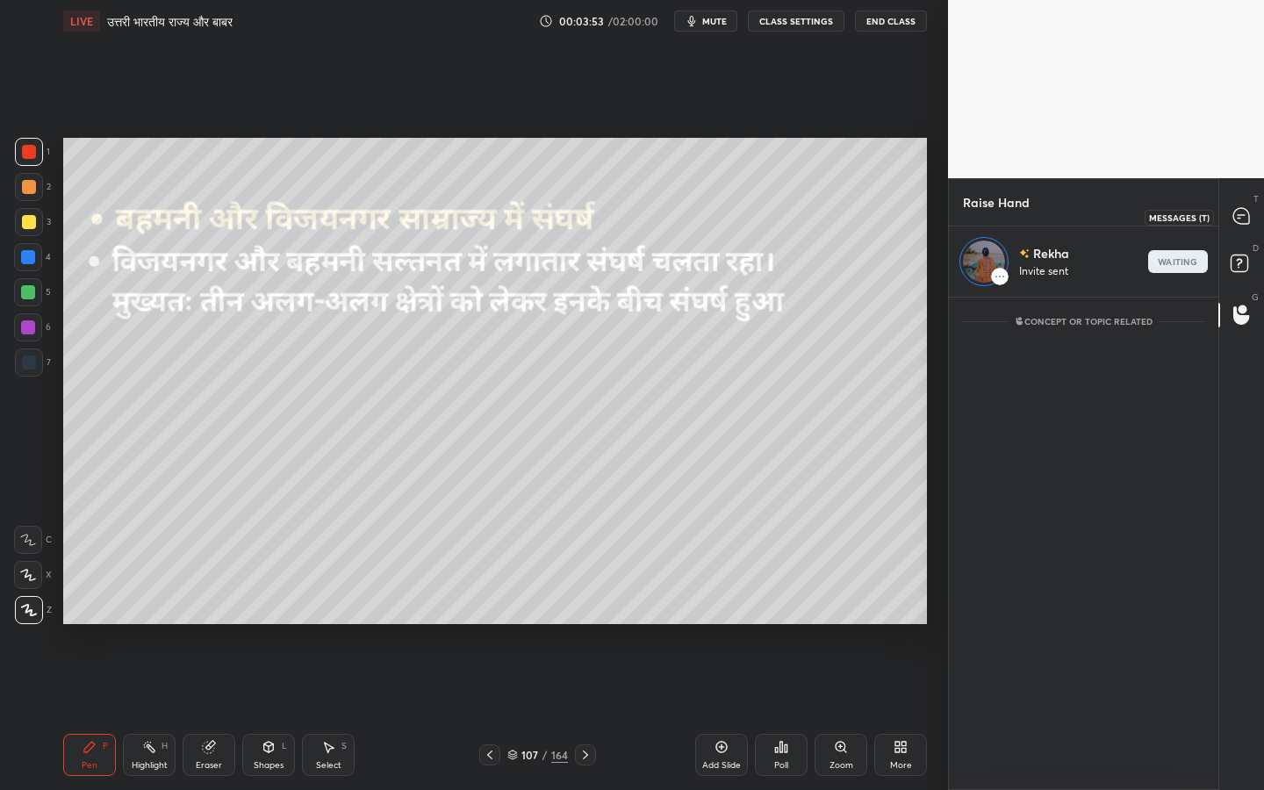
click at [1232, 226] on div at bounding box center [1242, 217] width 35 height 32
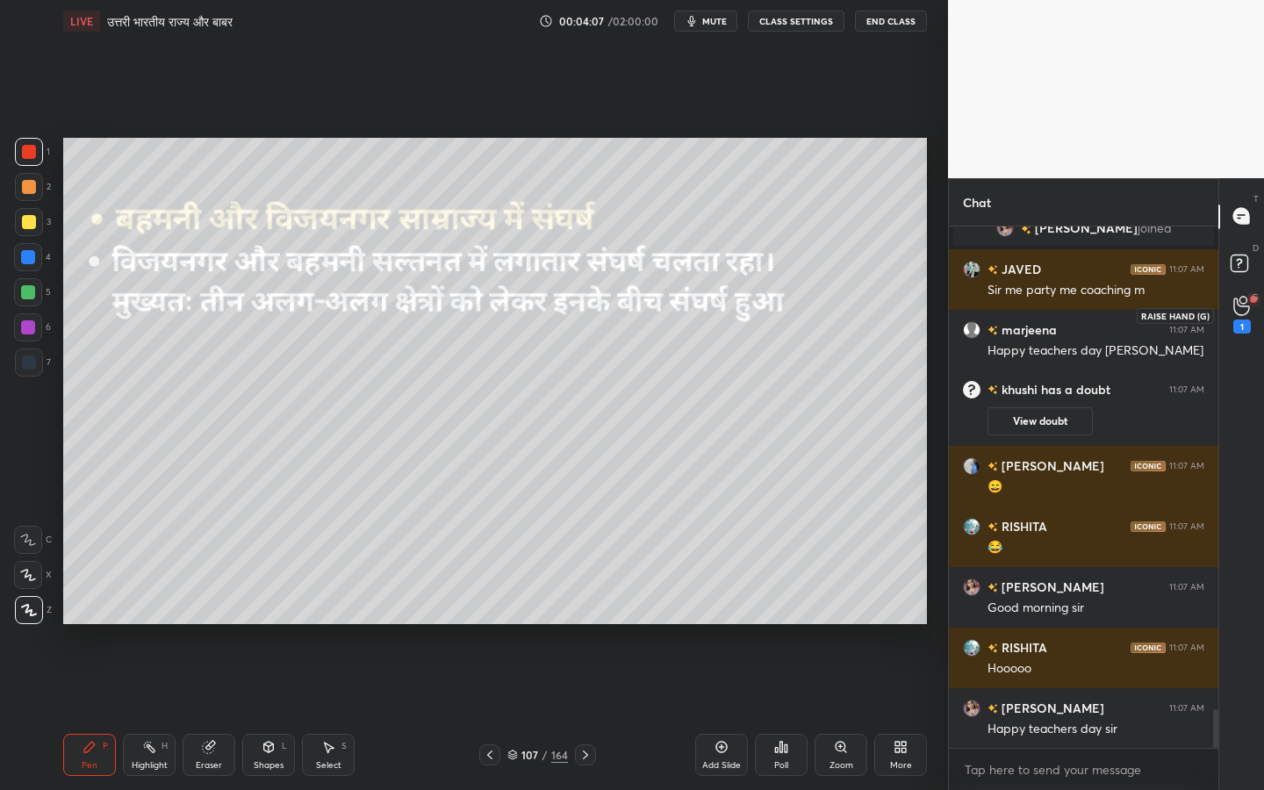
click at [1242, 303] on icon at bounding box center [1241, 306] width 17 height 20
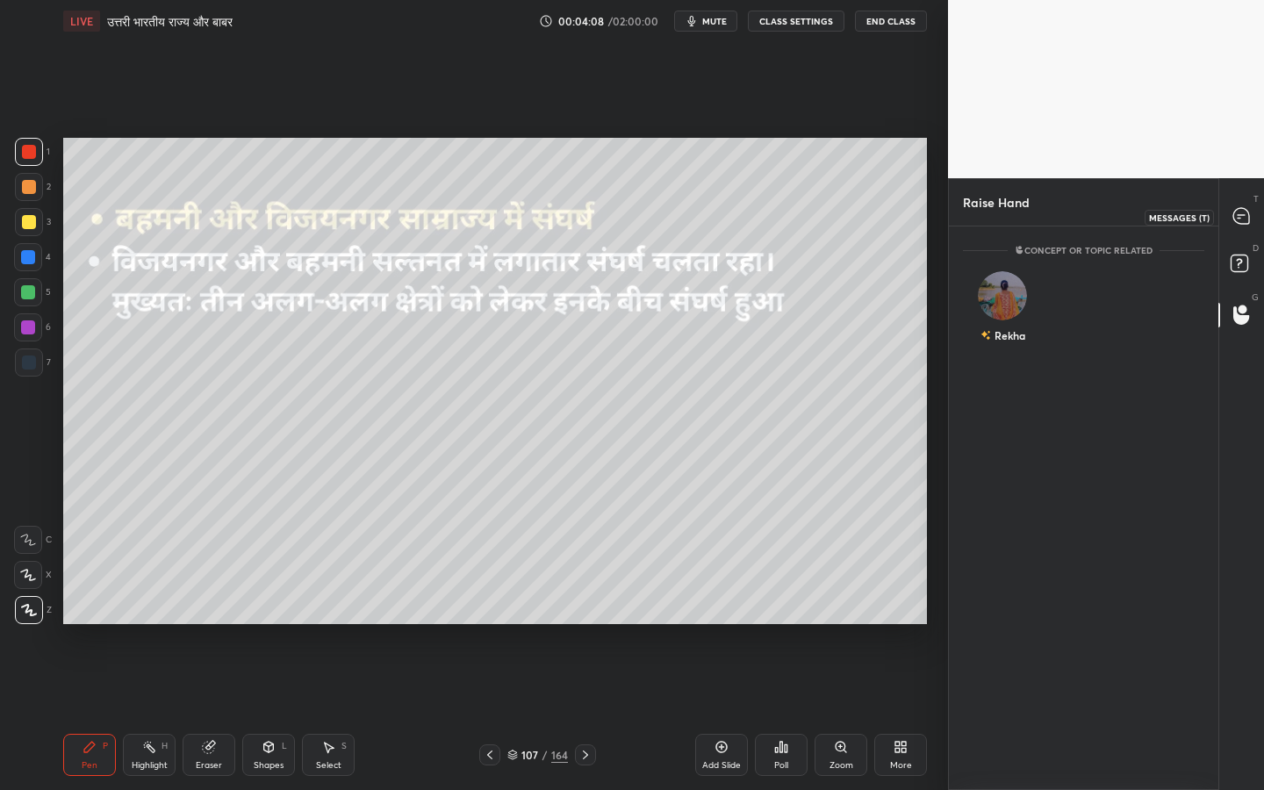
click at [1236, 226] on div at bounding box center [1242, 217] width 35 height 32
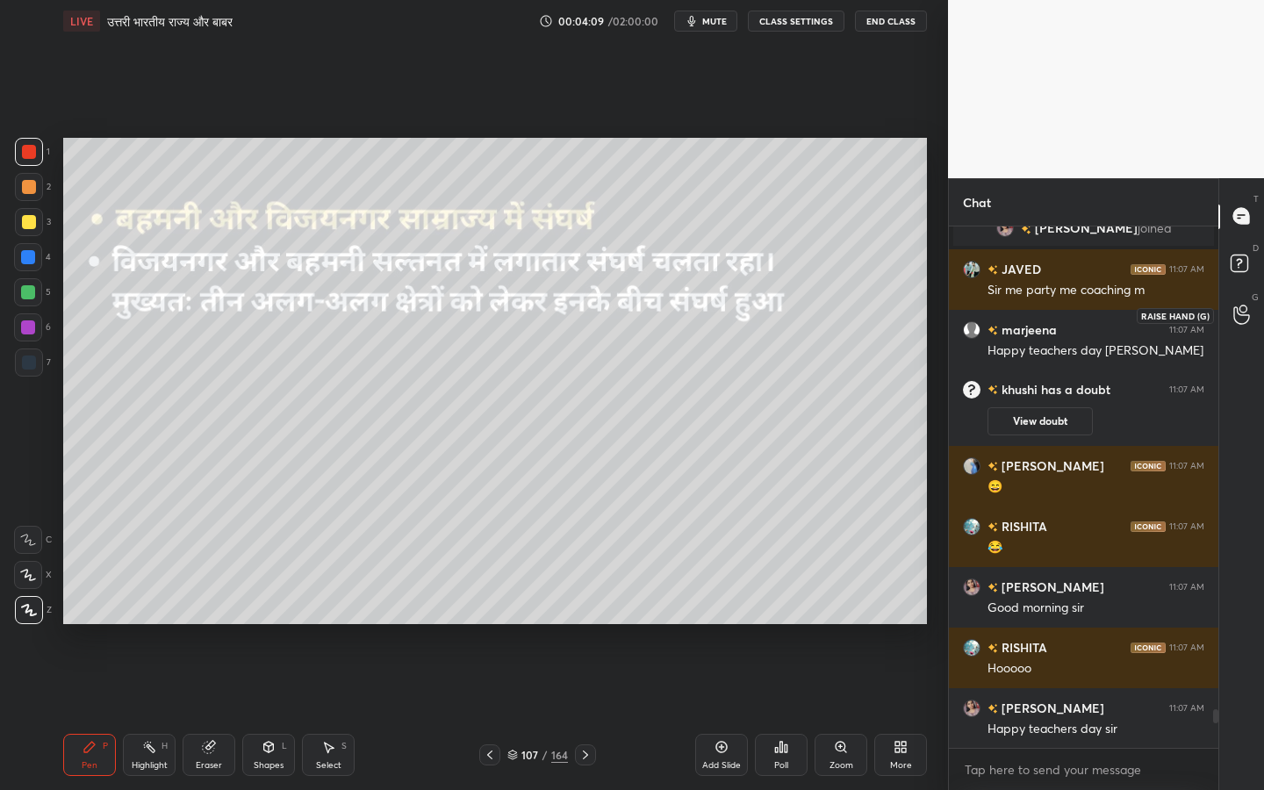
click at [1238, 309] on icon at bounding box center [1241, 315] width 16 height 18
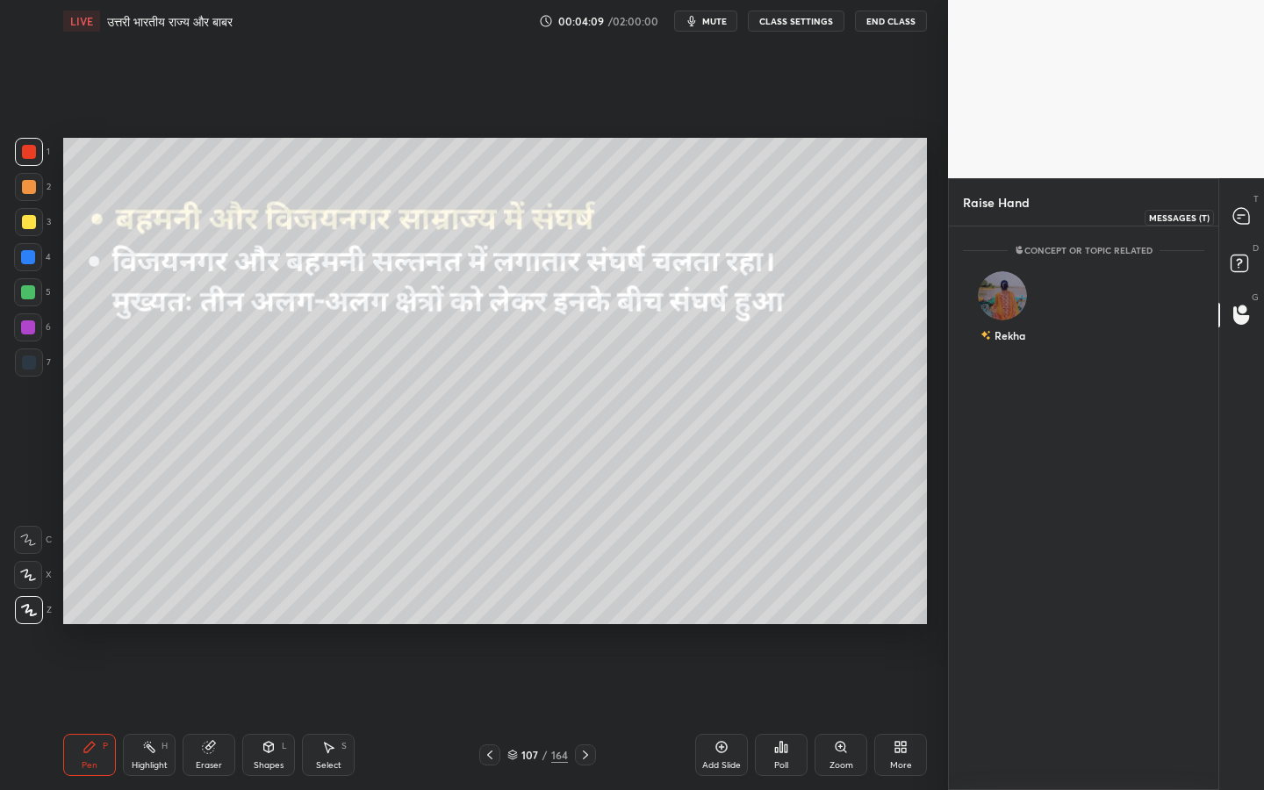
click at [1243, 218] on icon at bounding box center [1241, 216] width 16 height 16
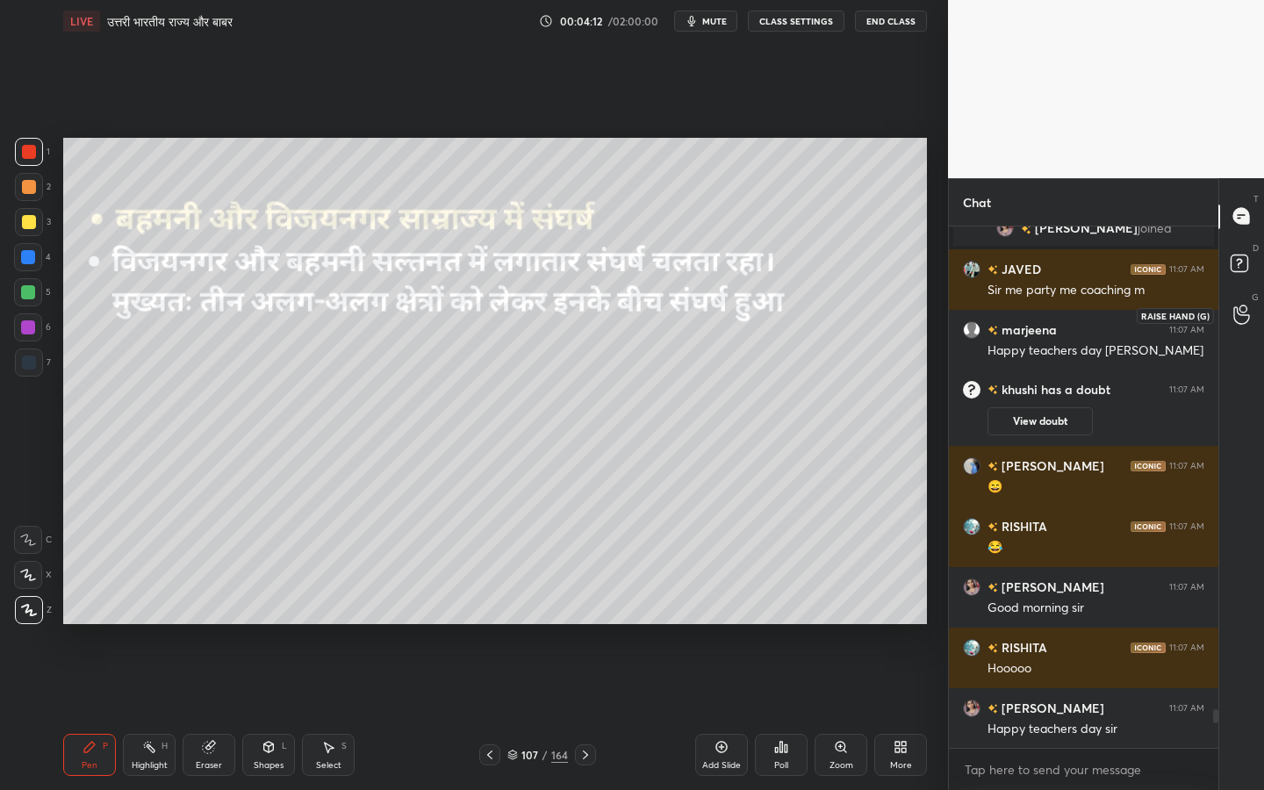
click at [1250, 306] on div at bounding box center [1242, 315] width 35 height 32
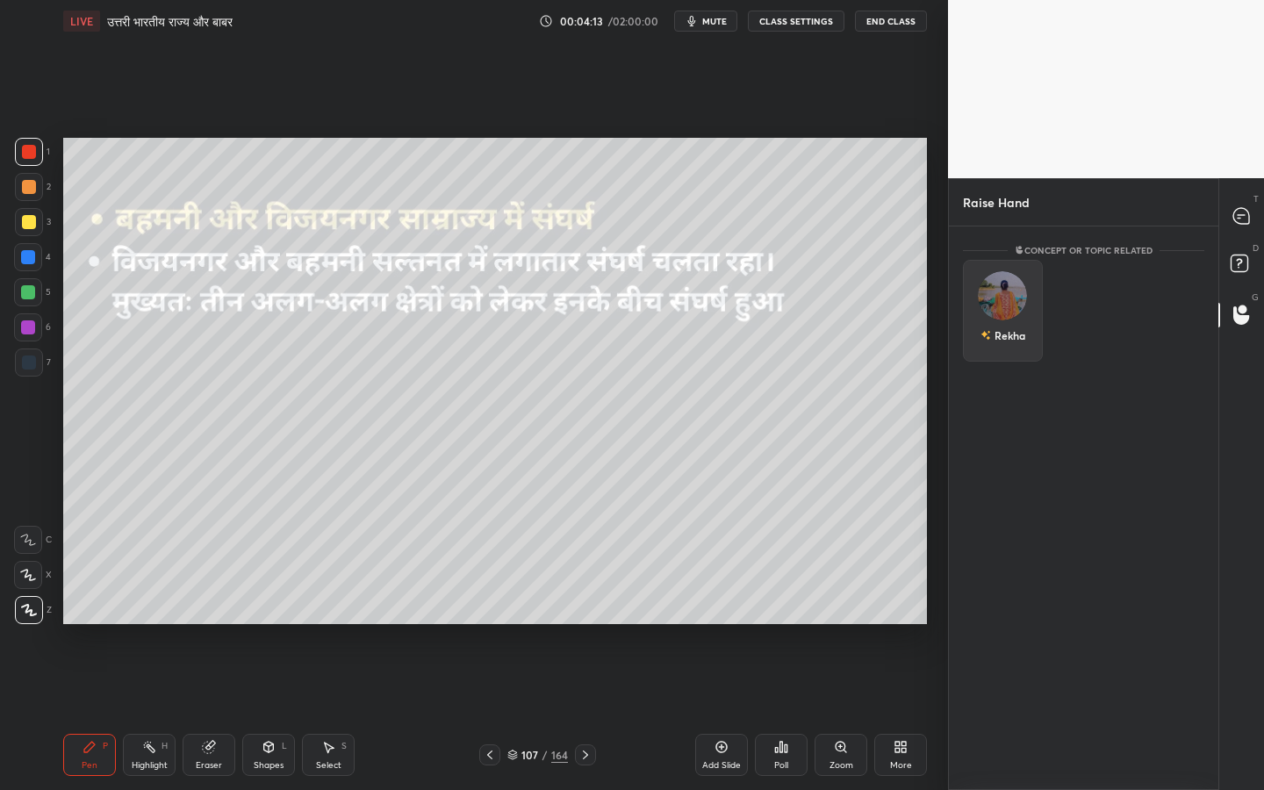
click at [1003, 311] on div "Rekha" at bounding box center [1003, 311] width 80 height 102
click at [1006, 344] on button "INVITE" at bounding box center [1003, 347] width 64 height 23
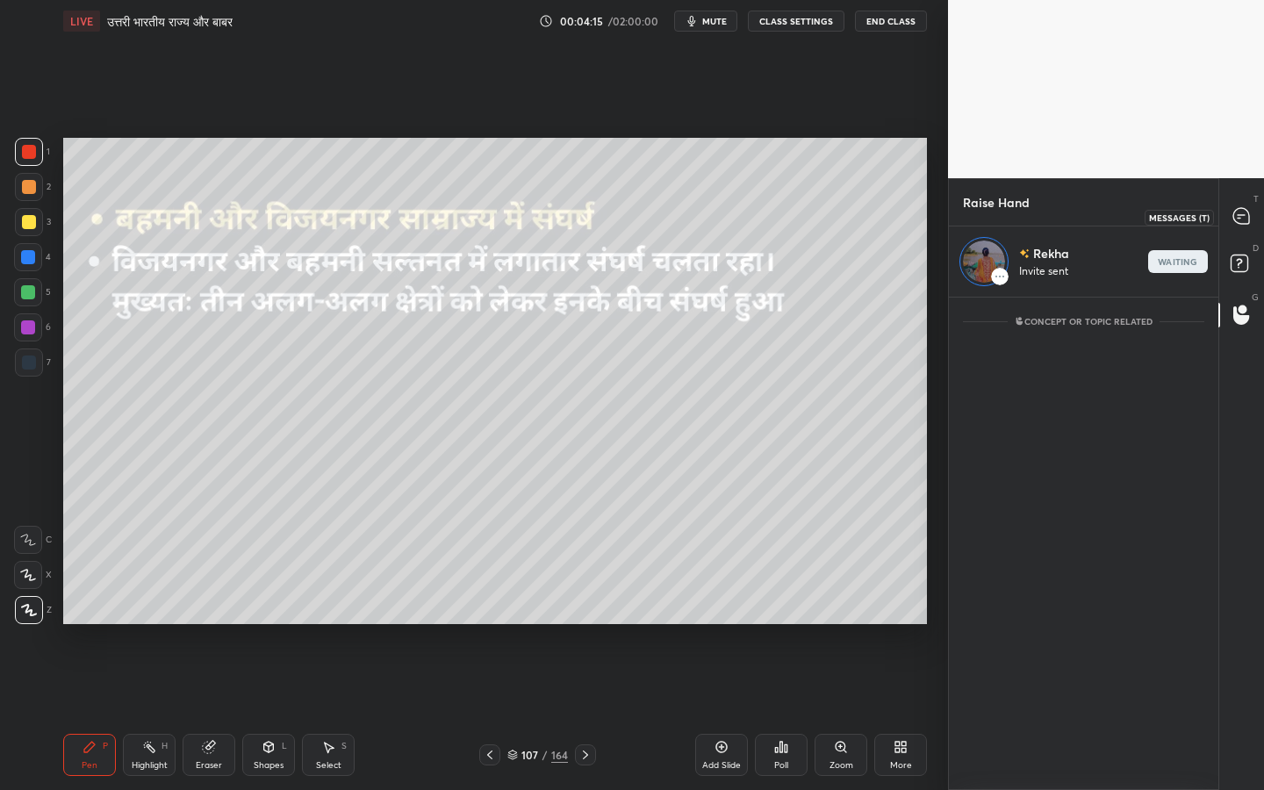
click at [1228, 220] on div at bounding box center [1242, 217] width 35 height 32
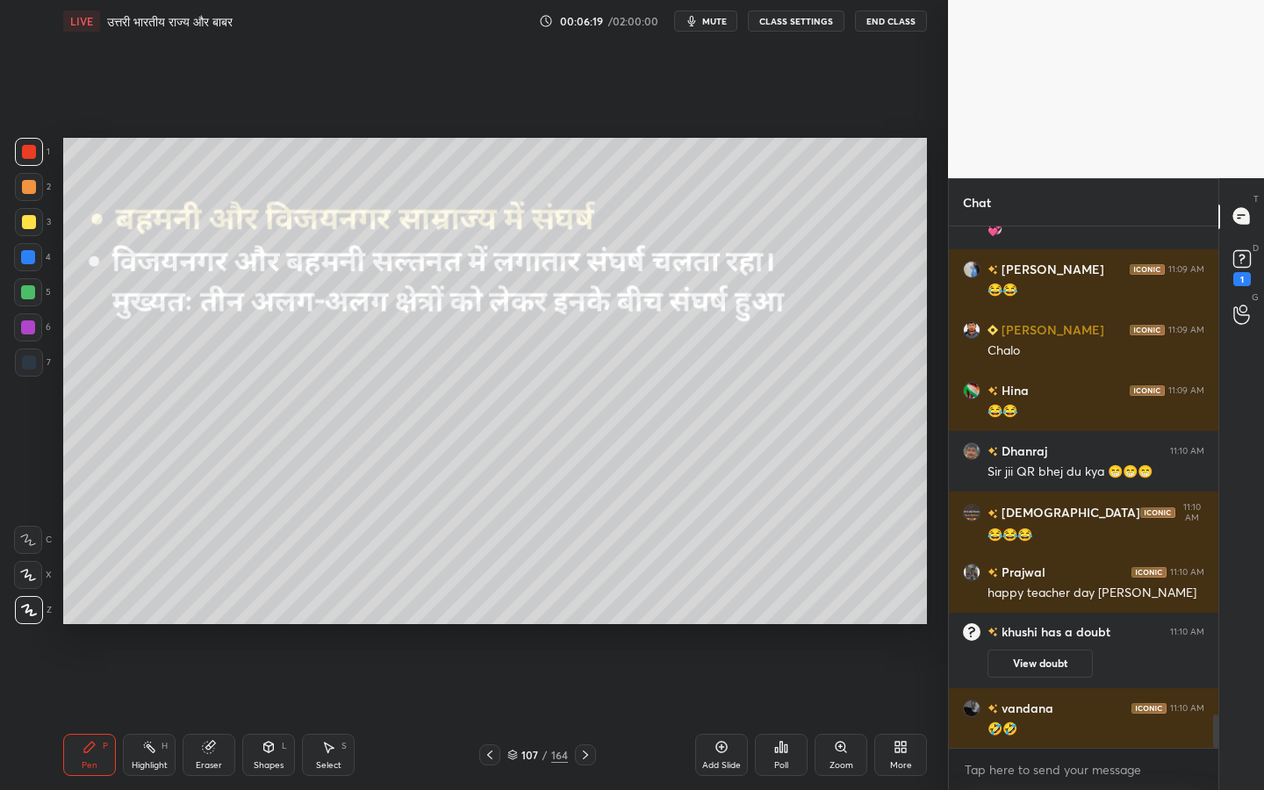
scroll to position [7598, 0]
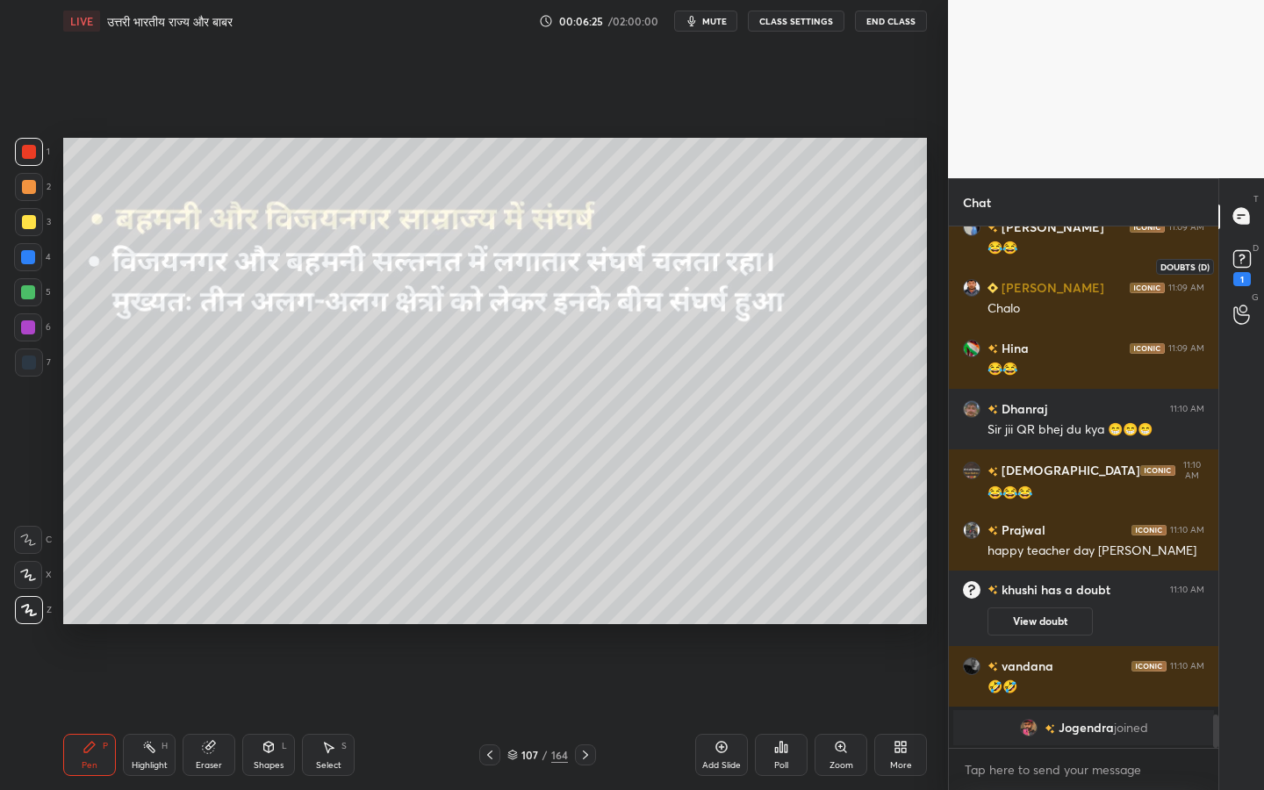
click at [1256, 257] on div "1" at bounding box center [1242, 266] width 35 height 32
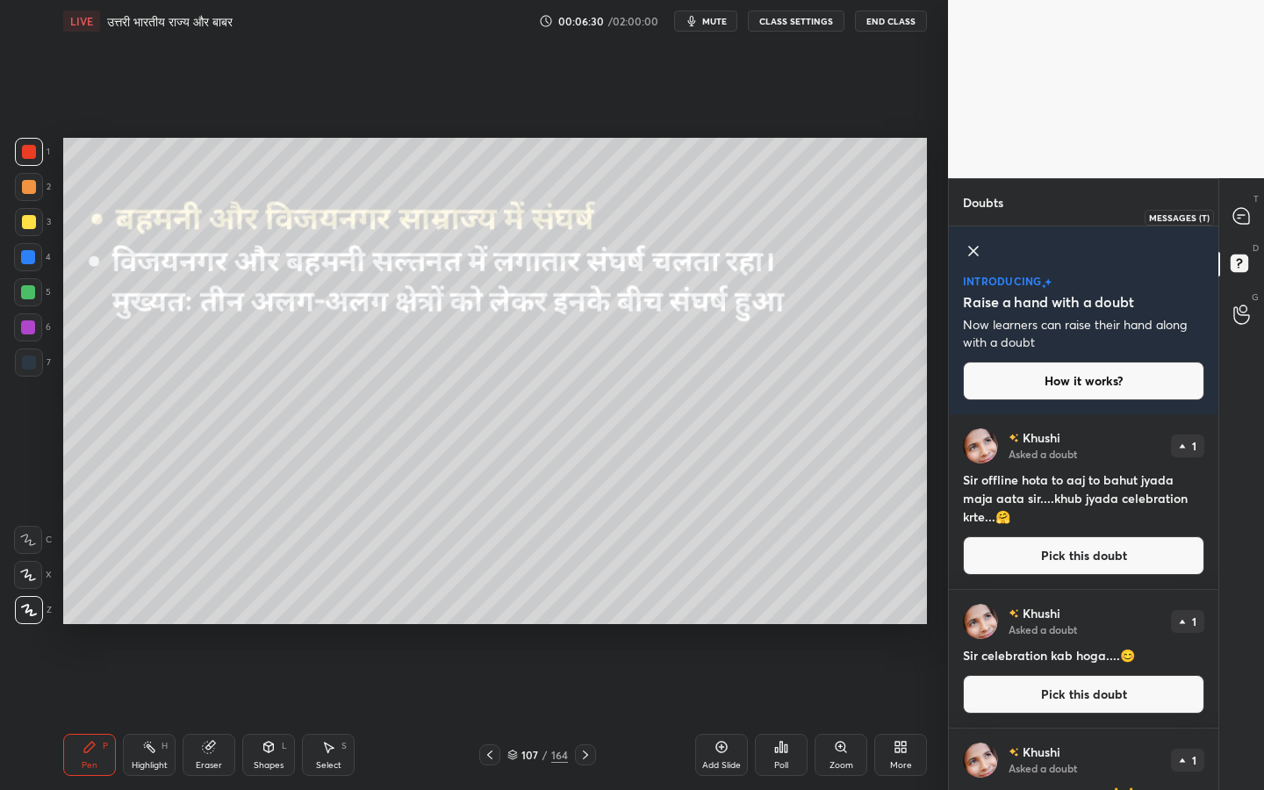
click at [1243, 227] on div at bounding box center [1242, 217] width 35 height 32
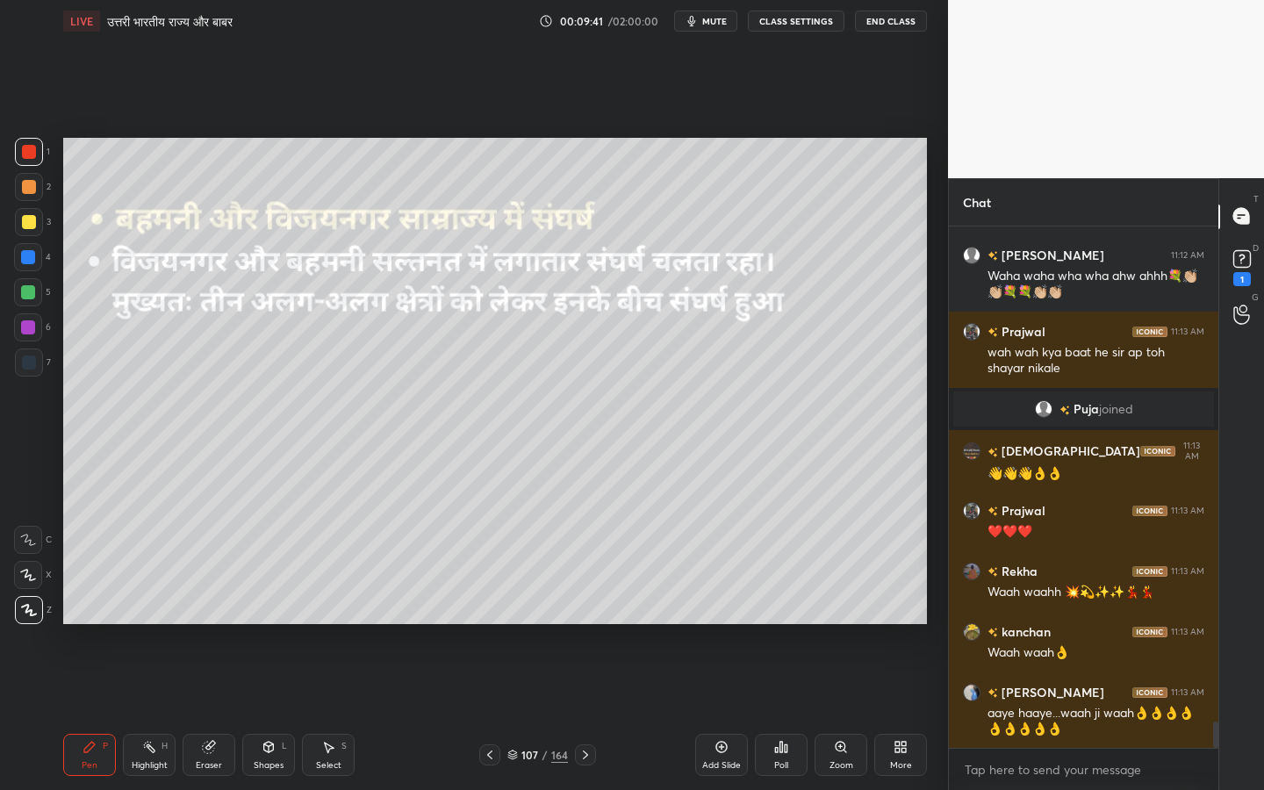
scroll to position [9911, 0]
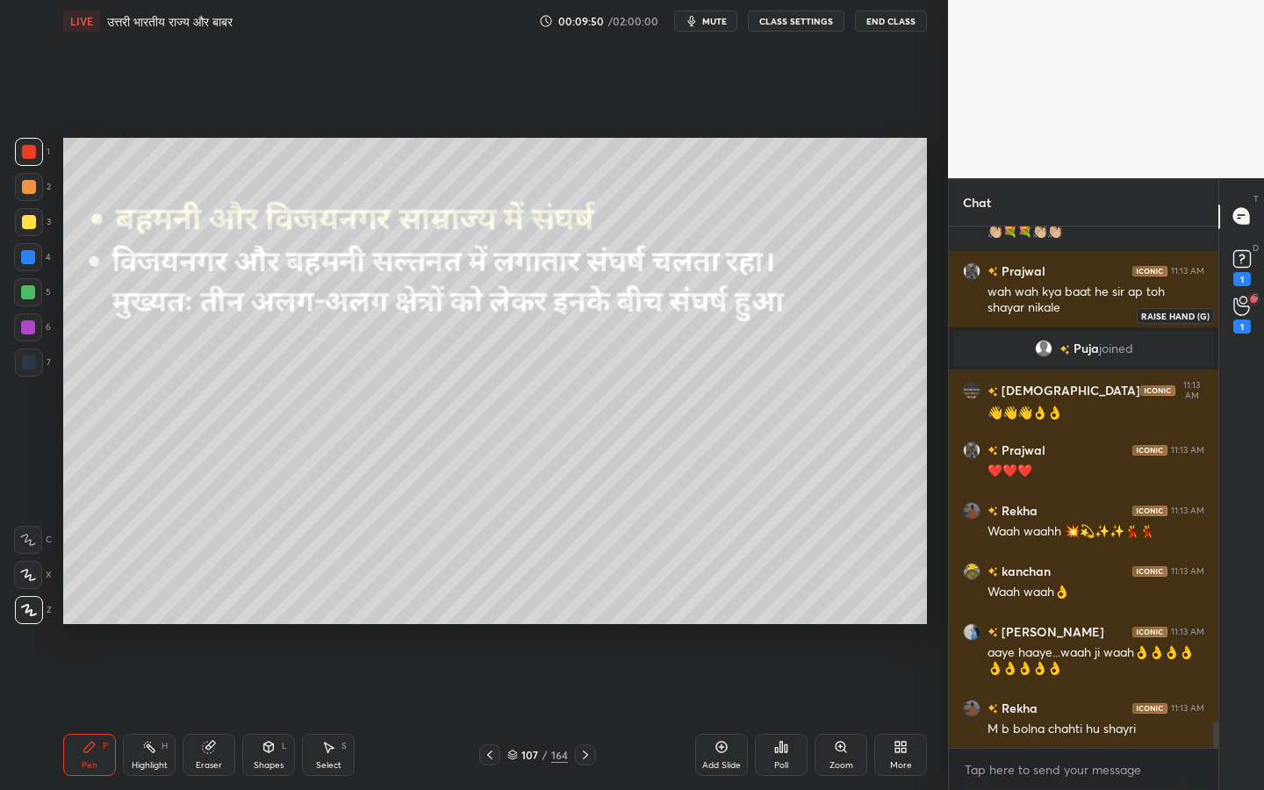
click at [1232, 310] on div "1" at bounding box center [1242, 315] width 35 height 32
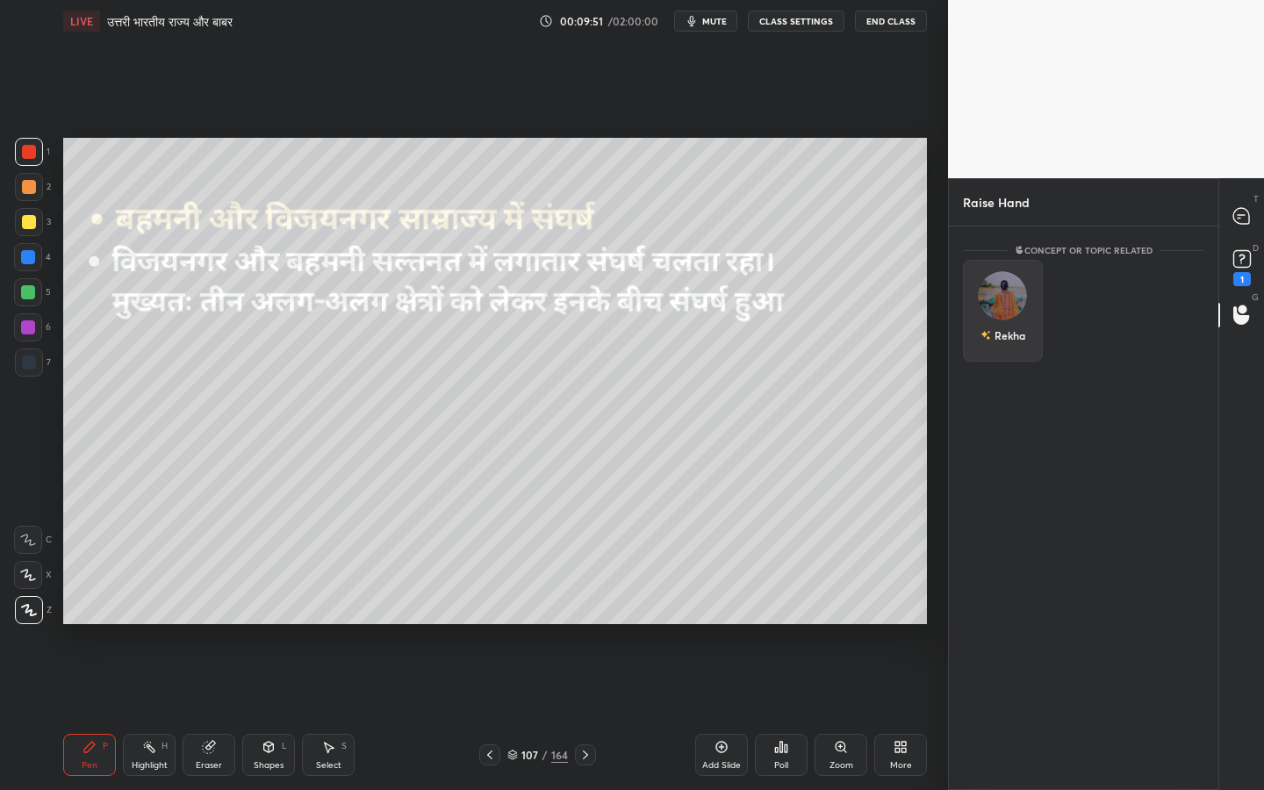
click at [1024, 296] on div "Rekha" at bounding box center [1003, 311] width 80 height 102
click at [1008, 348] on button "INVITE" at bounding box center [1003, 347] width 64 height 23
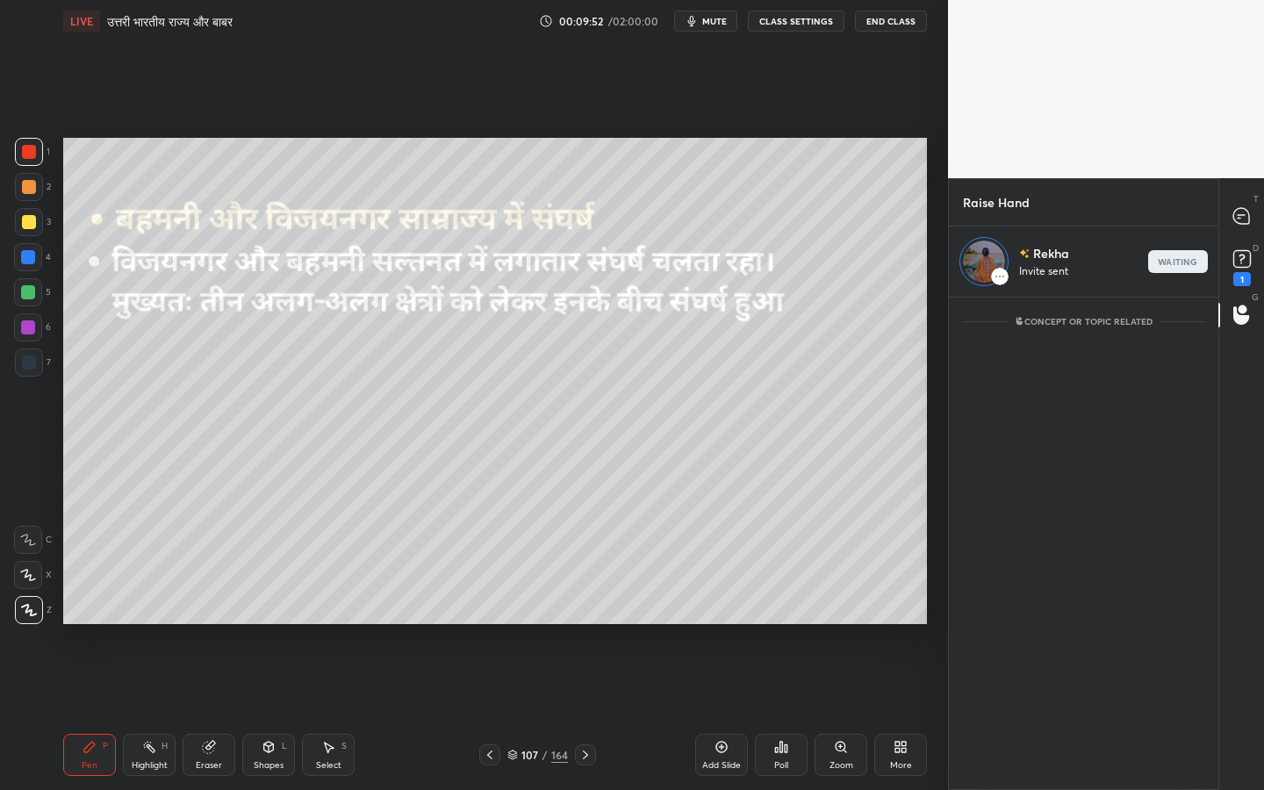
scroll to position [487, 264]
click at [1247, 255] on rect at bounding box center [1241, 258] width 17 height 17
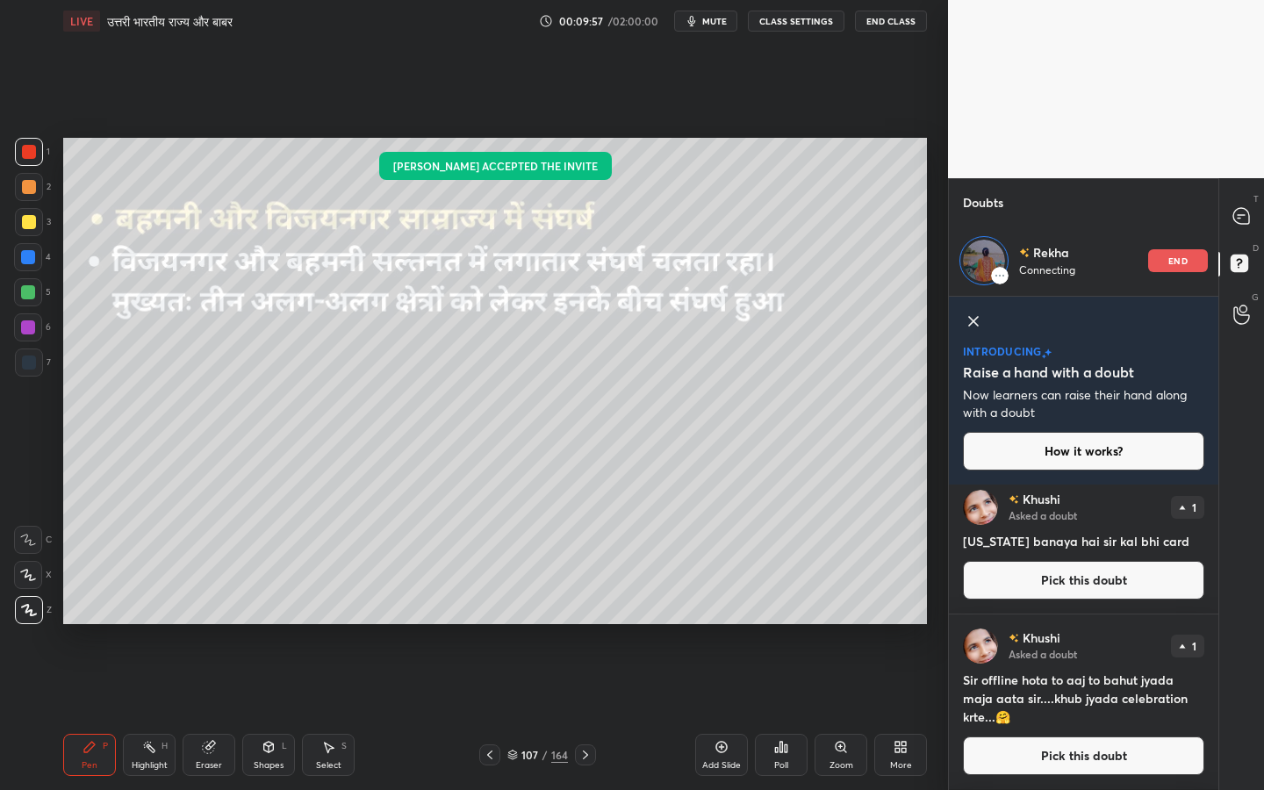
scroll to position [0, 0]
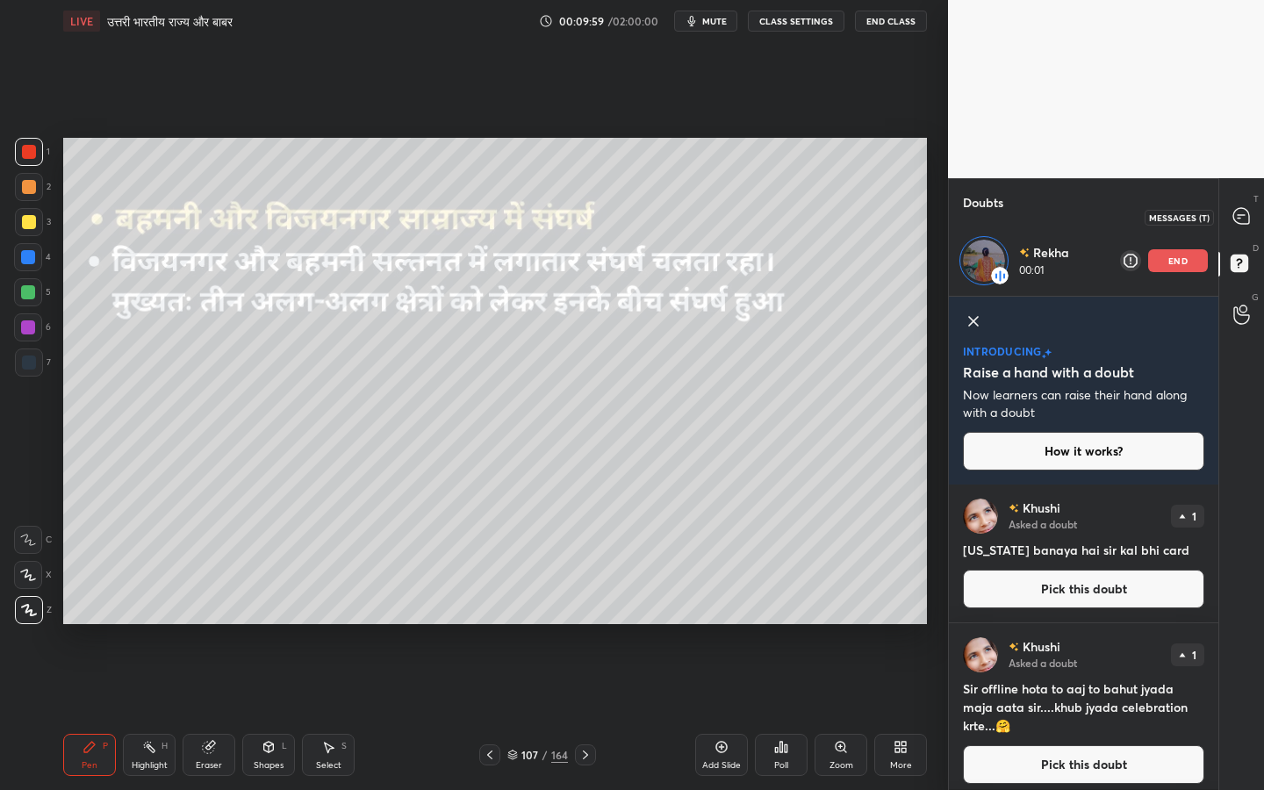
click at [1240, 219] on icon at bounding box center [1241, 216] width 16 height 16
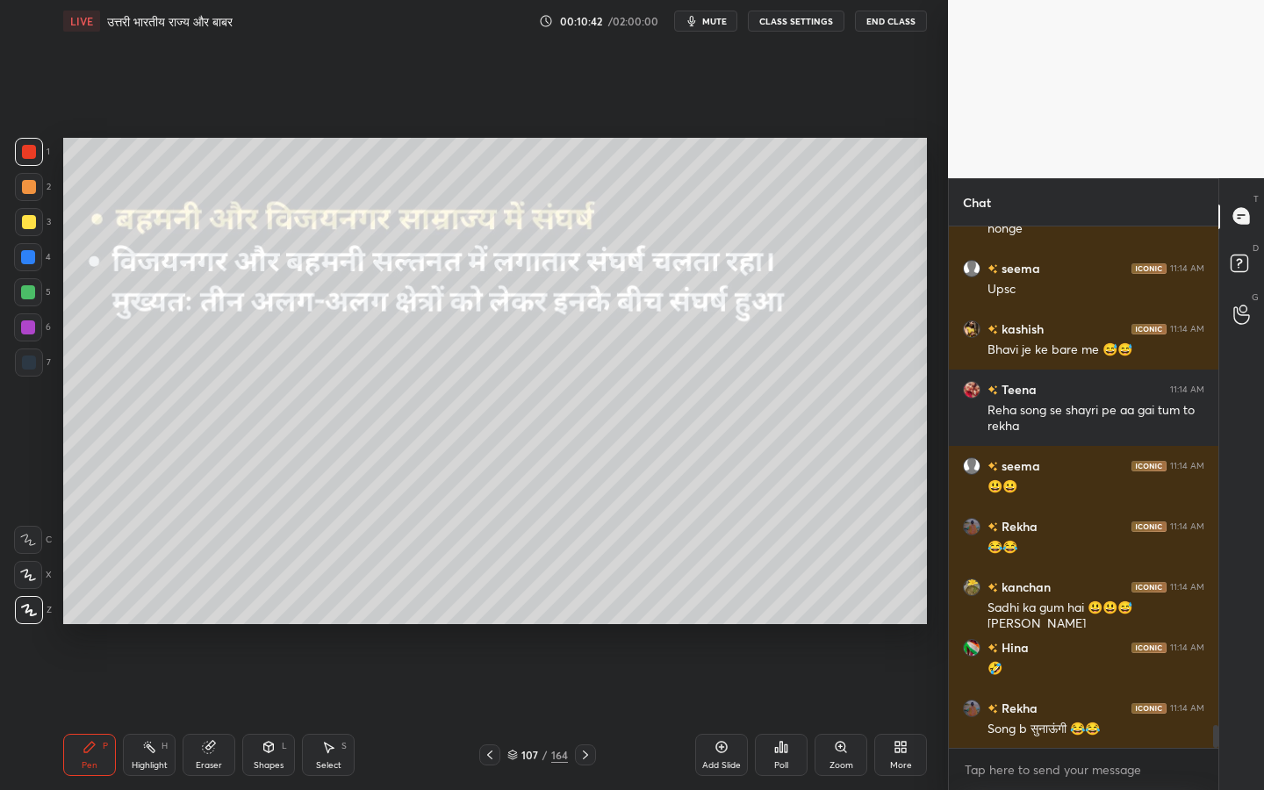
scroll to position [11351, 0]
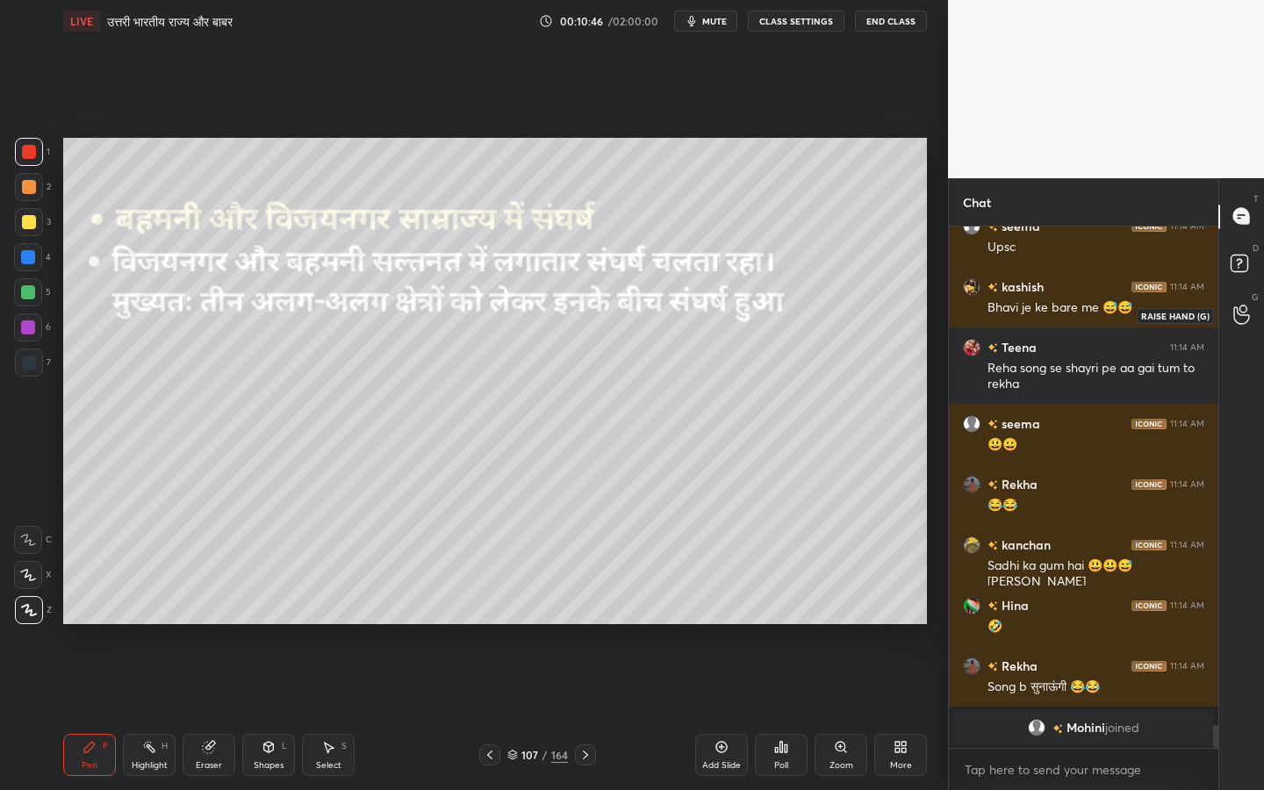
click at [1235, 306] on icon at bounding box center [1241, 315] width 16 height 18
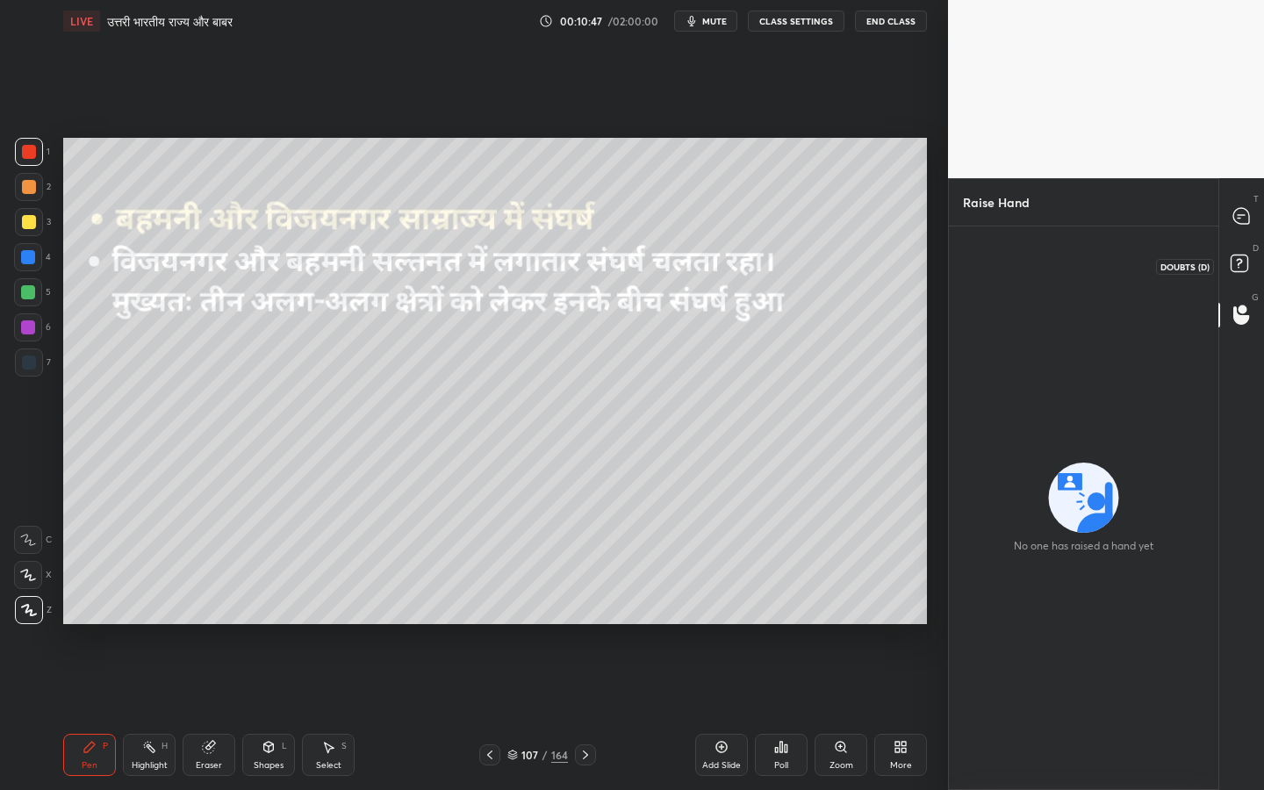
click at [1236, 259] on icon at bounding box center [1239, 261] width 6 height 7
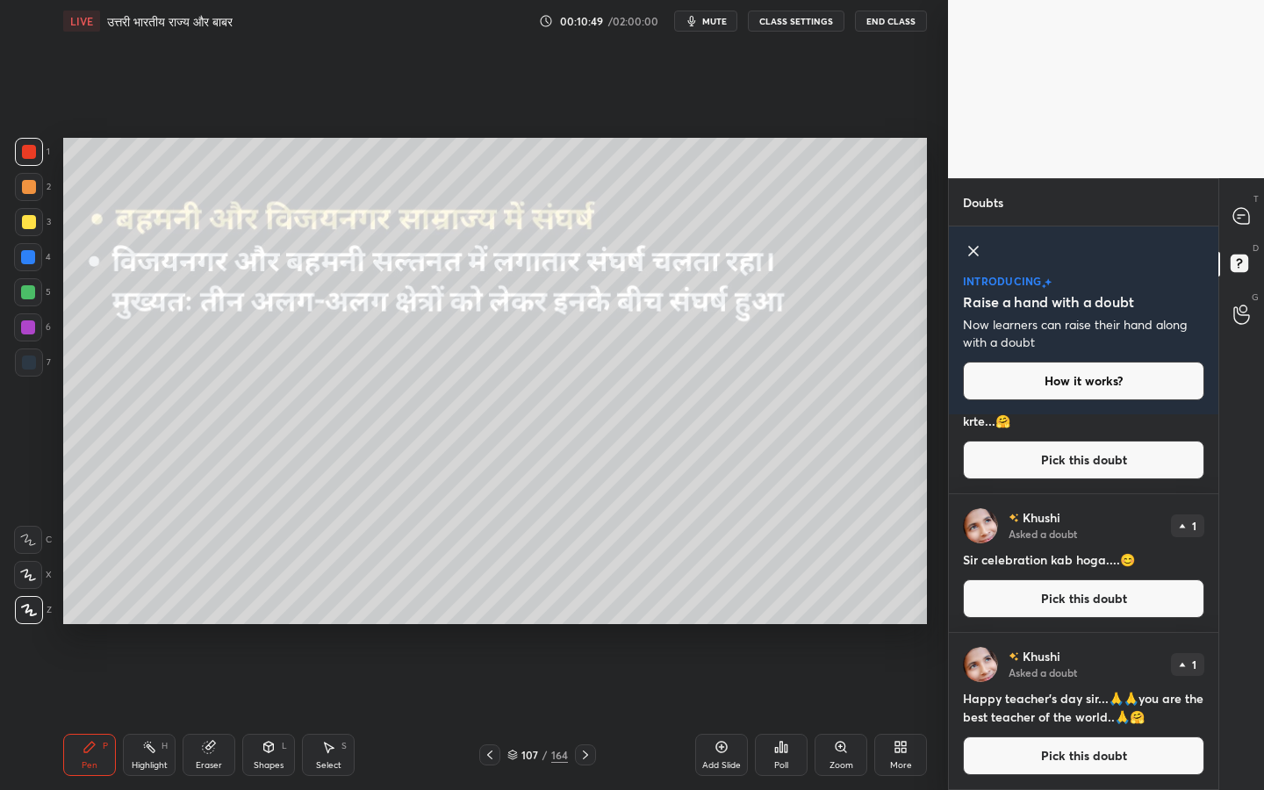
scroll to position [0, 0]
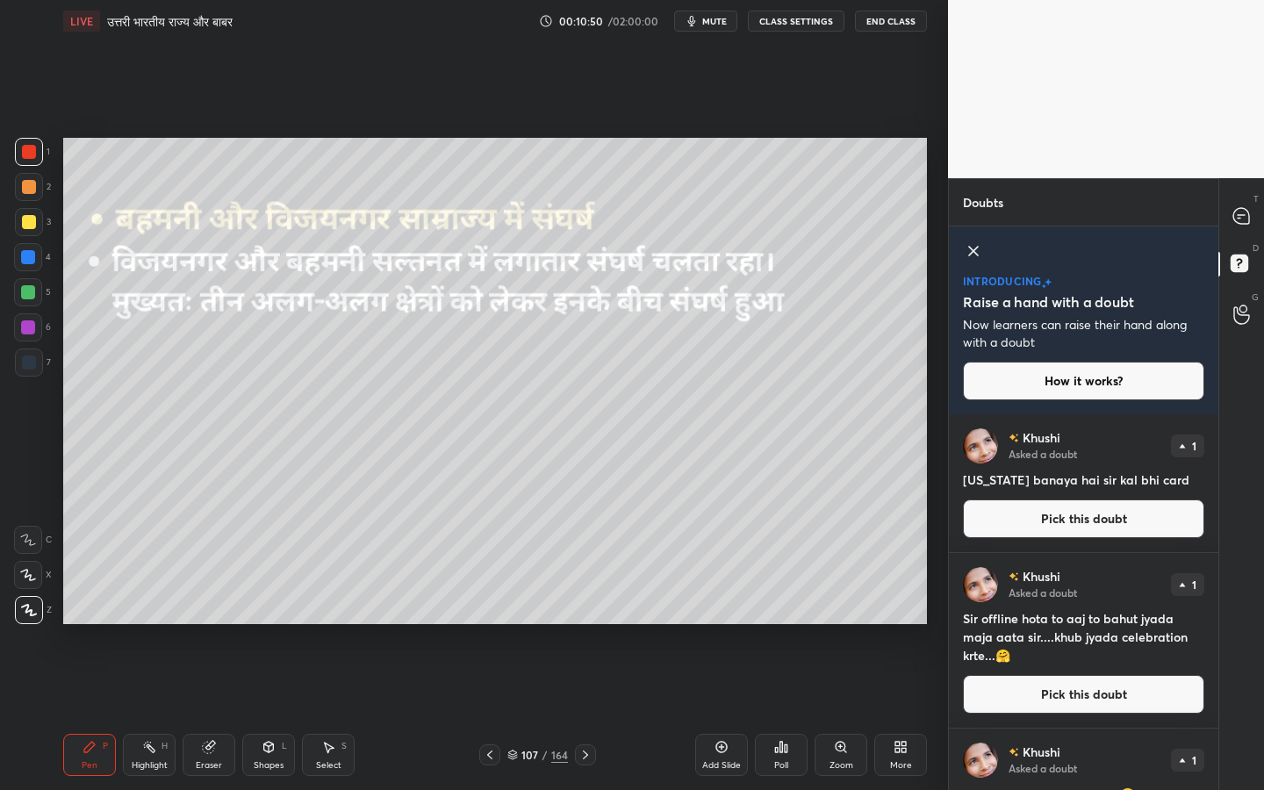
click at [1253, 233] on div "T Messages (T)" at bounding box center [1241, 216] width 45 height 49
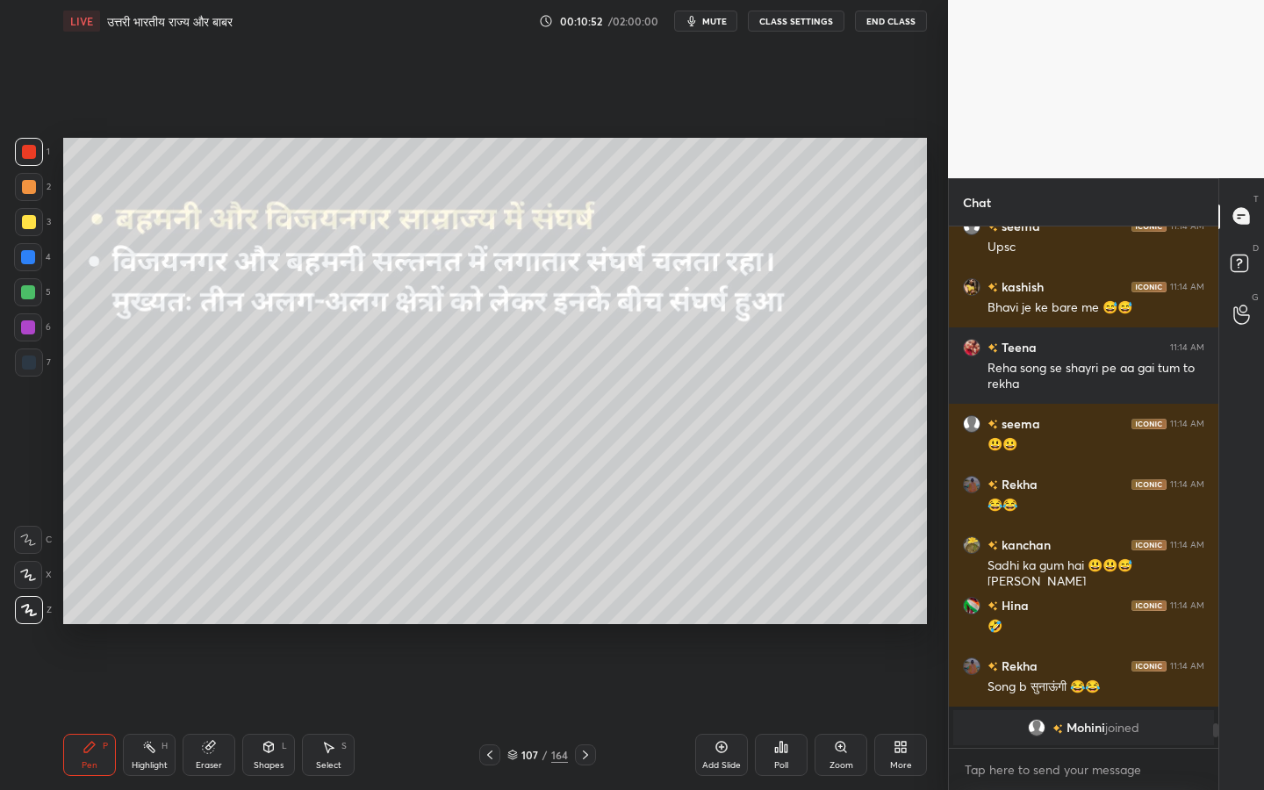
scroll to position [10798, 0]
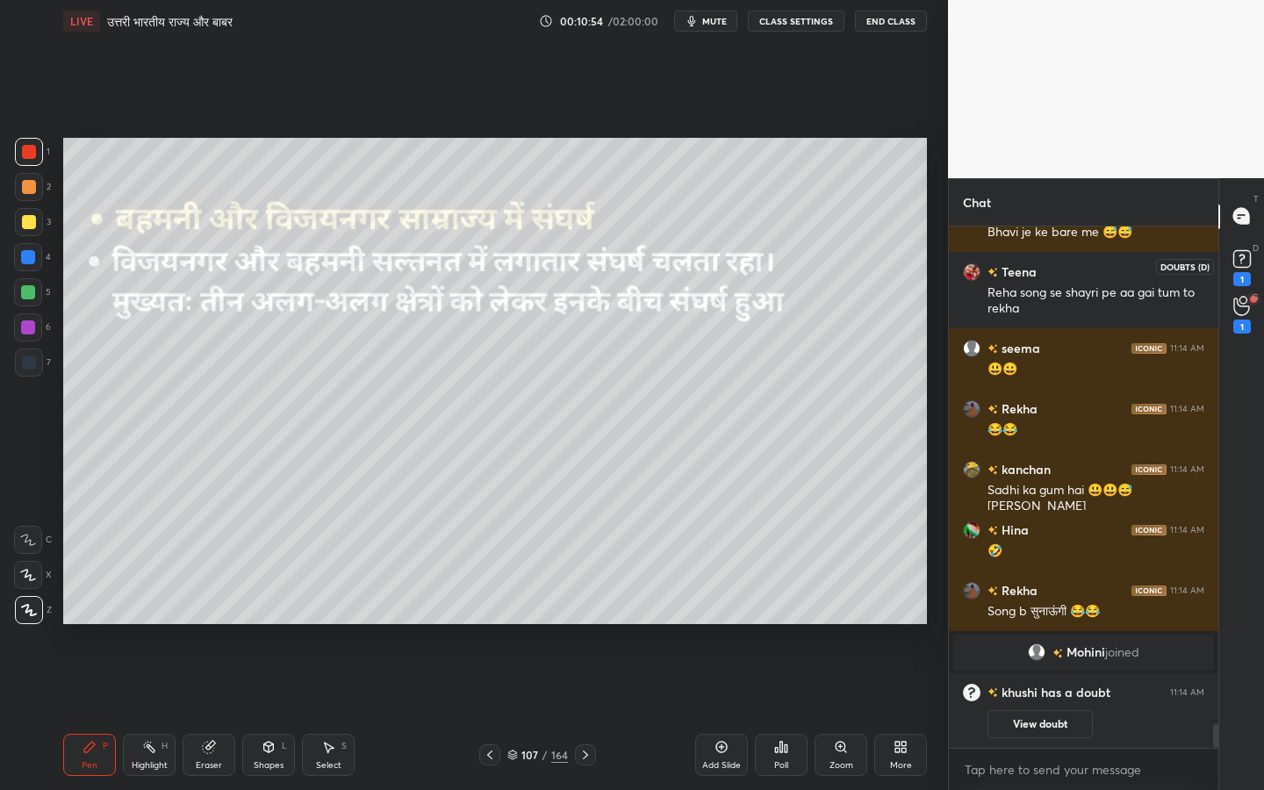
click at [1252, 275] on div "1" at bounding box center [1242, 266] width 26 height 40
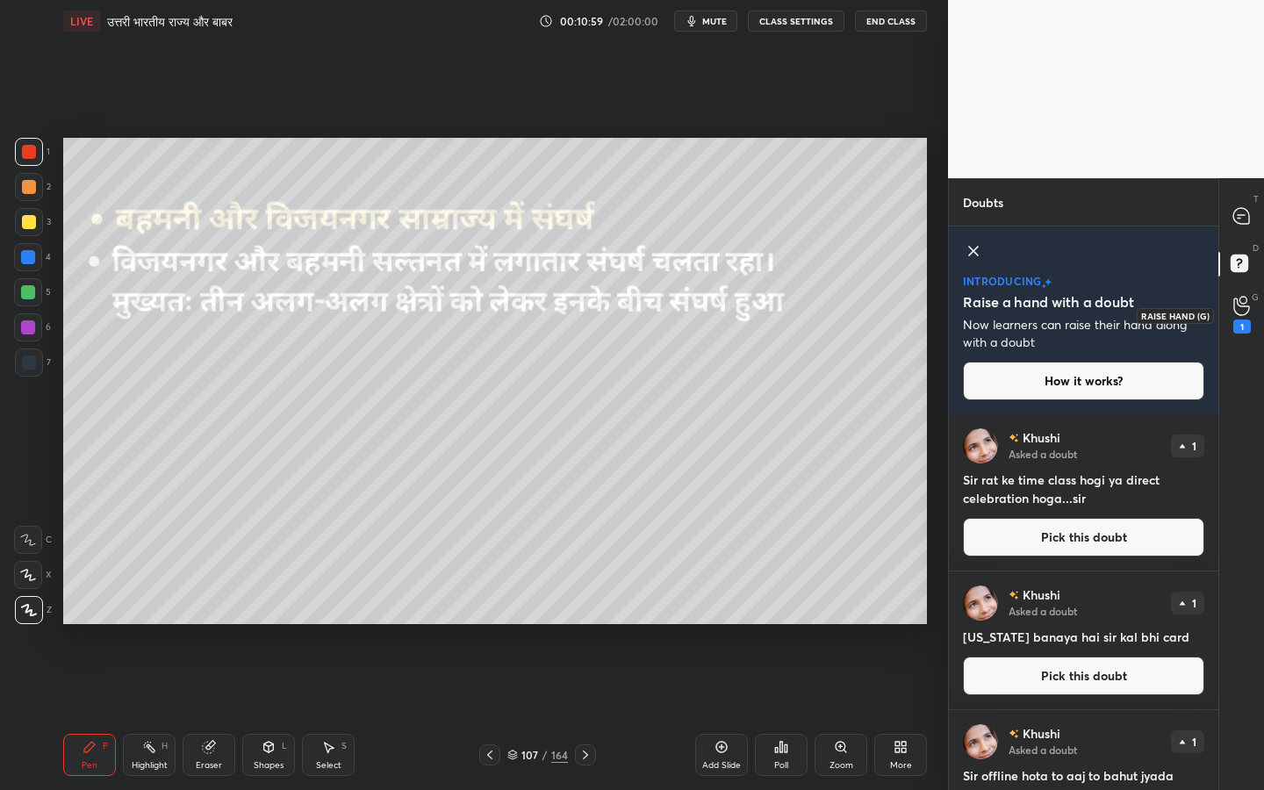
click at [1234, 320] on div "1" at bounding box center [1242, 327] width 18 height 14
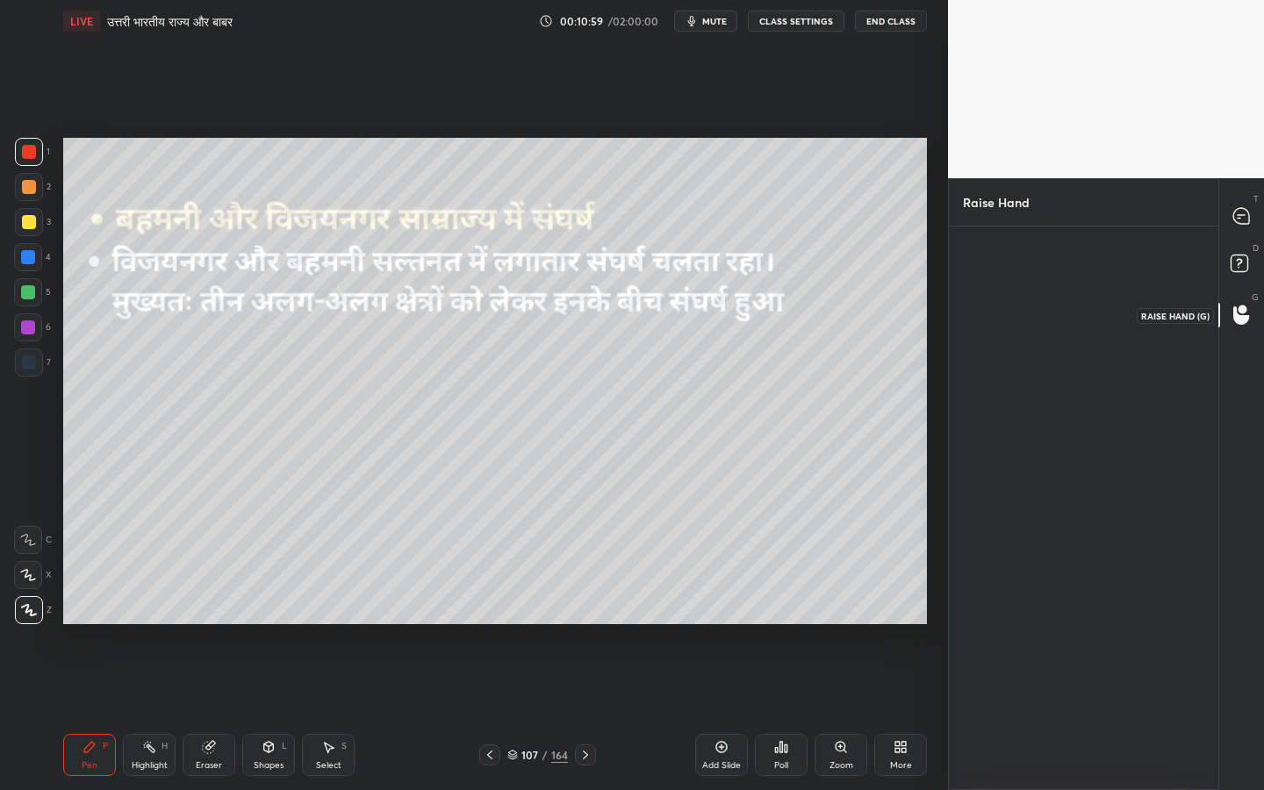
scroll to position [6, 6]
click at [1008, 299] on img "grid" at bounding box center [1002, 295] width 49 height 49
click at [997, 353] on button "INVITE" at bounding box center [1003, 347] width 64 height 23
click at [1240, 215] on icon at bounding box center [1241, 215] width 7 height 0
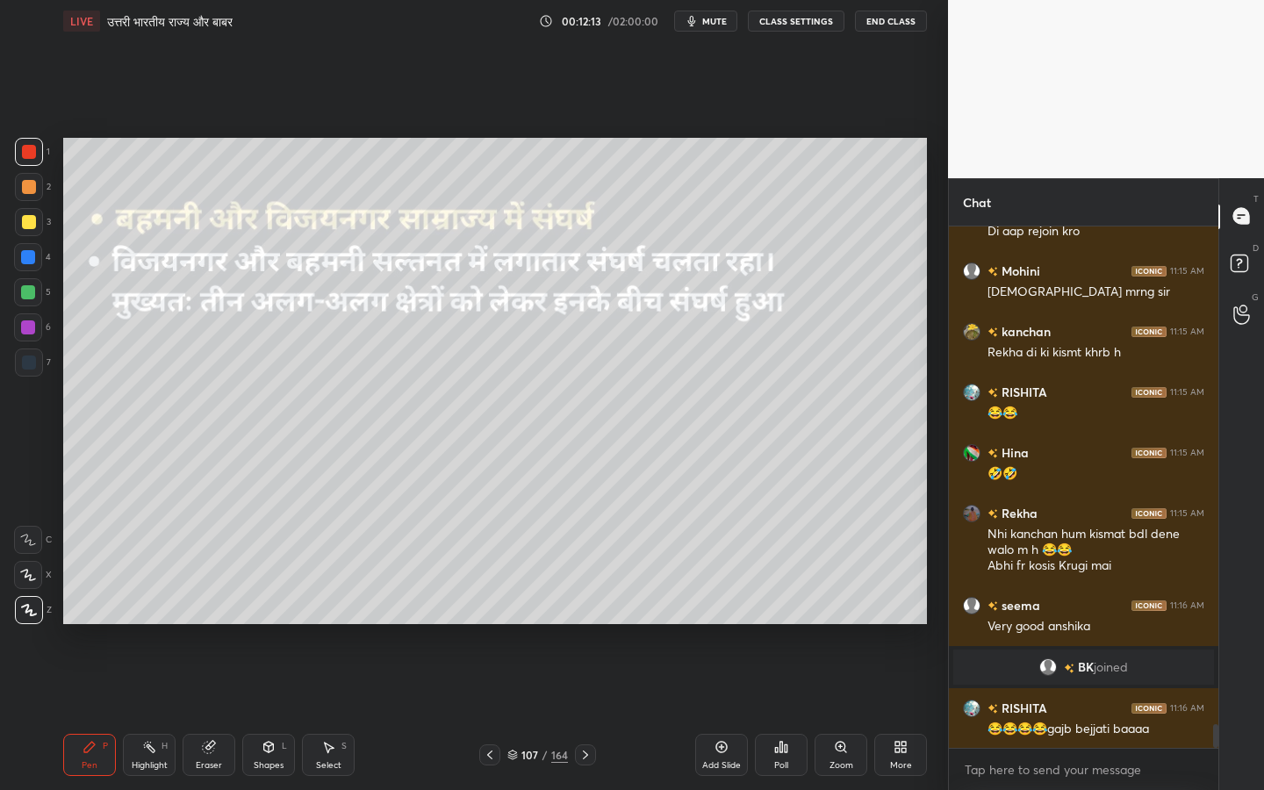
scroll to position [11139, 0]
click at [1233, 317] on div "1" at bounding box center [1242, 315] width 18 height 38
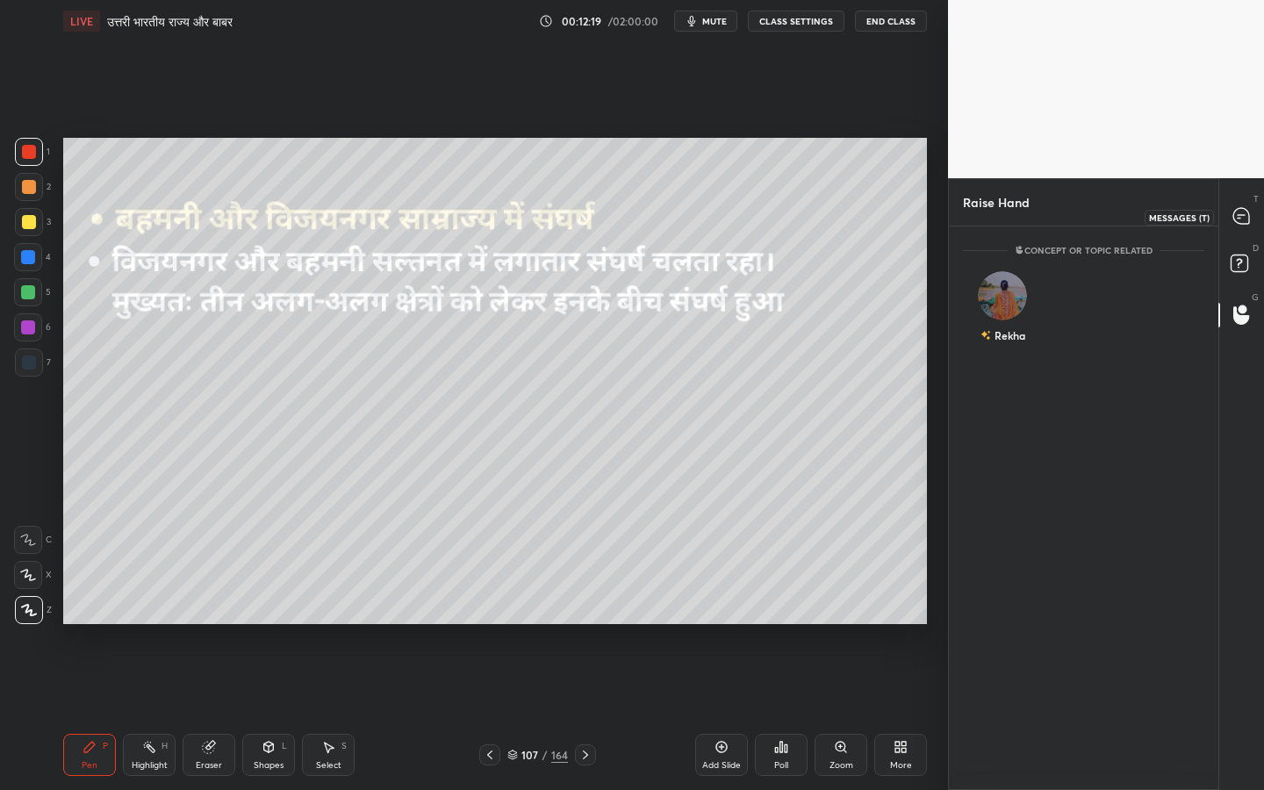
click at [1241, 226] on div at bounding box center [1242, 217] width 35 height 32
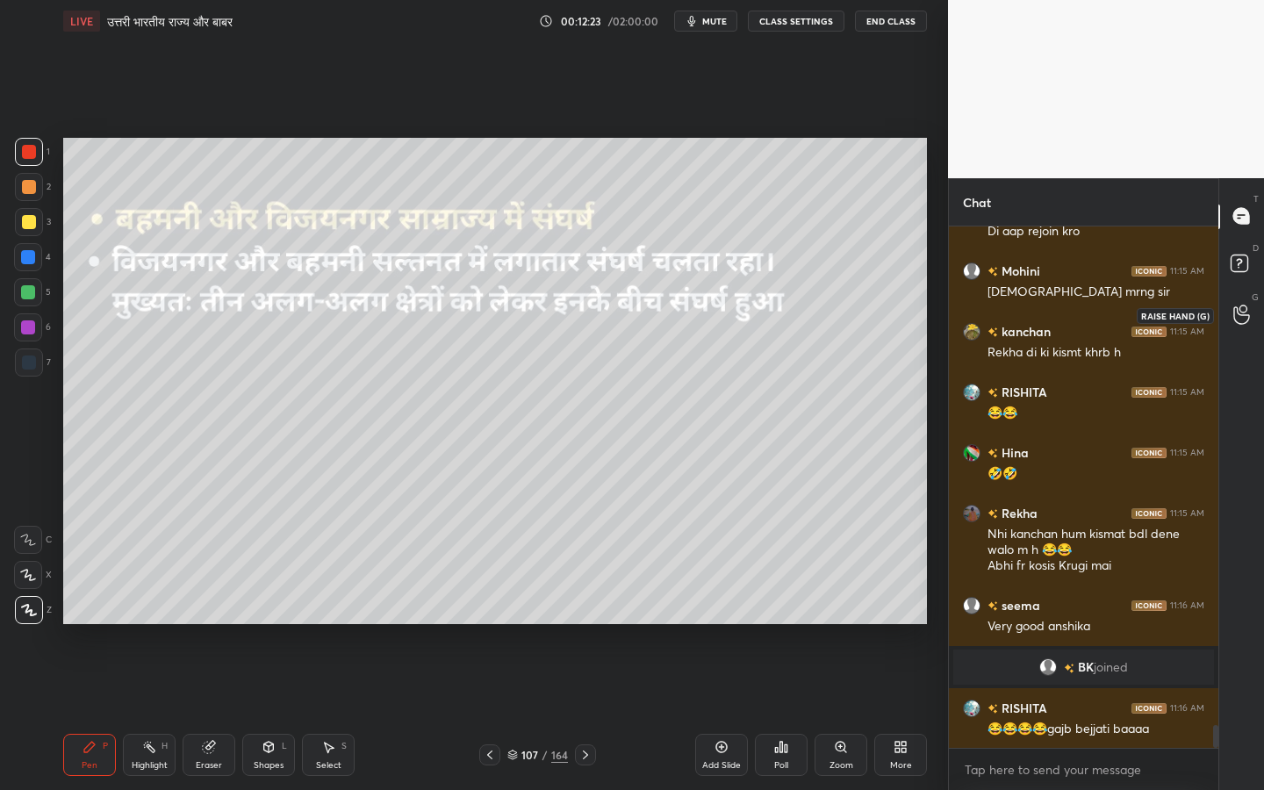
scroll to position [11587, 0]
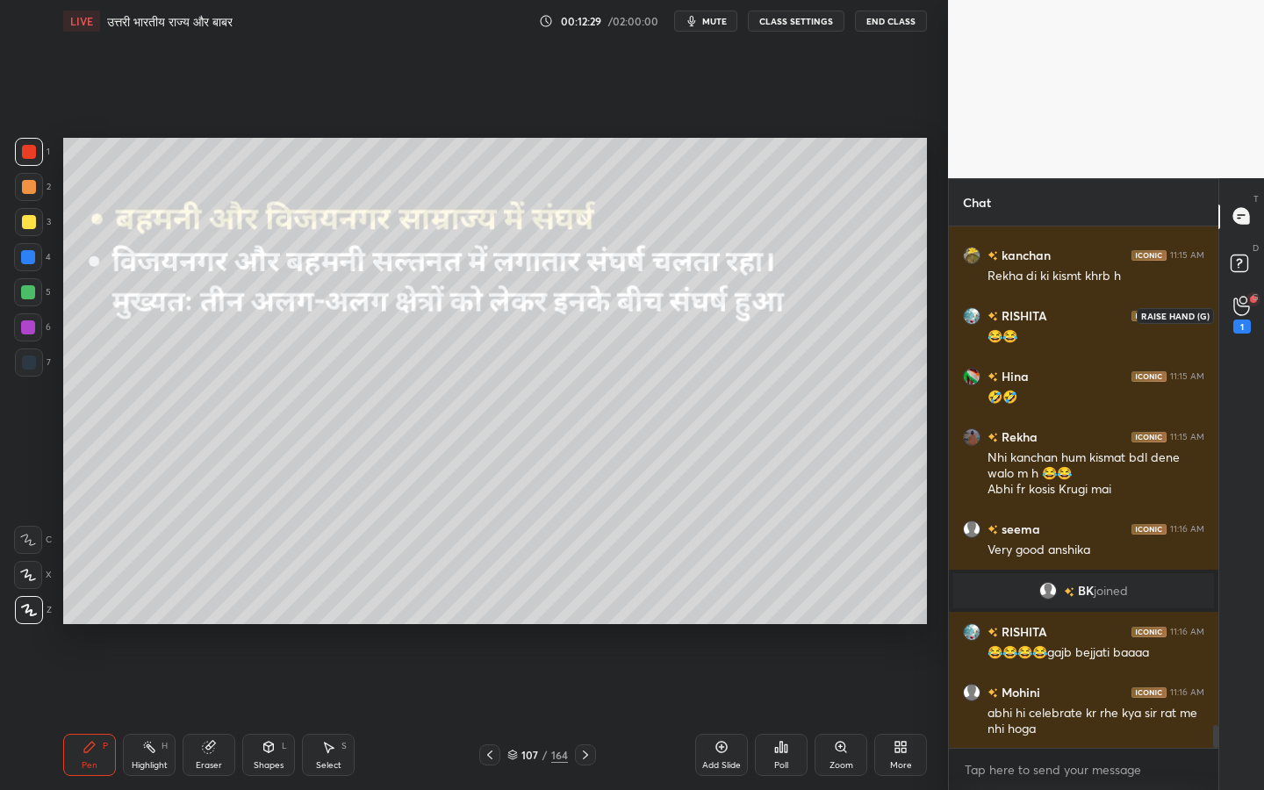
click at [1251, 317] on div "1" at bounding box center [1242, 315] width 35 height 32
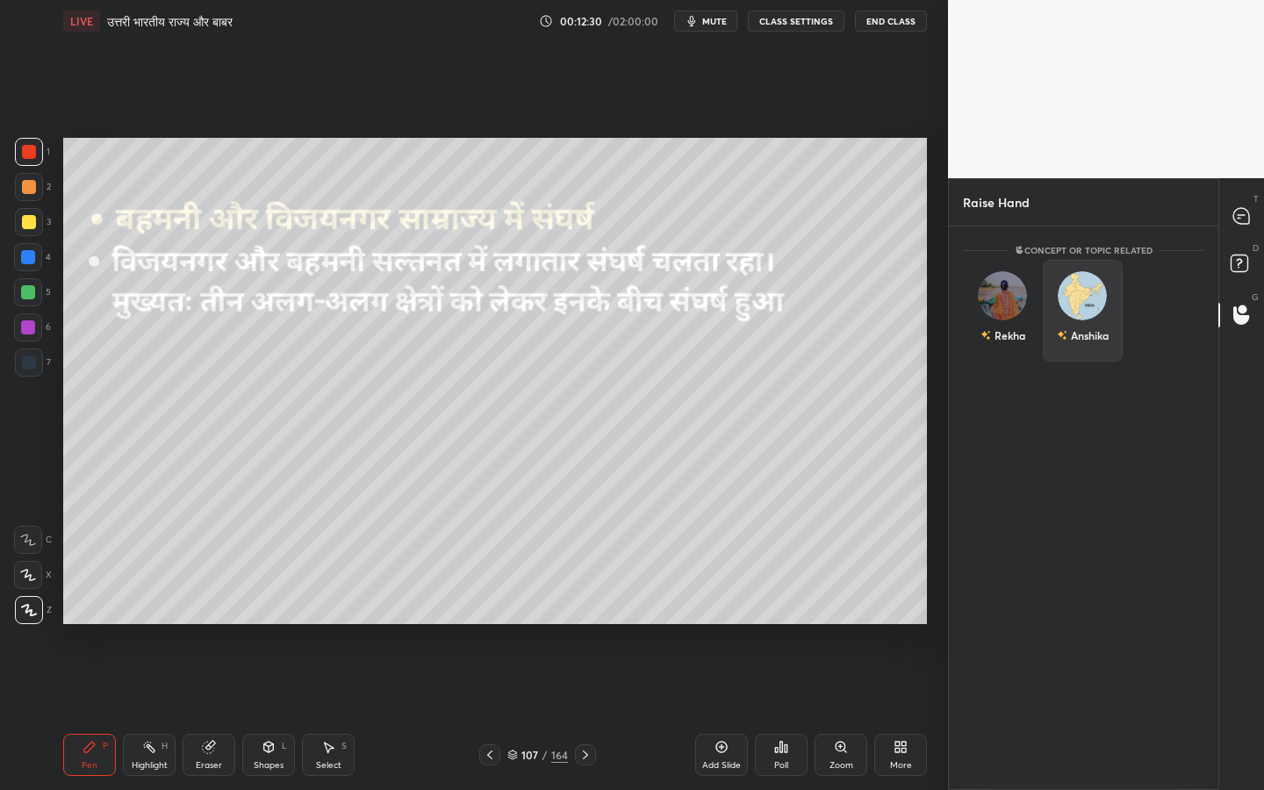
click at [1081, 307] on div "Anshika" at bounding box center [1083, 311] width 80 height 102
click at [1065, 349] on button "INVITE" at bounding box center [1083, 347] width 64 height 23
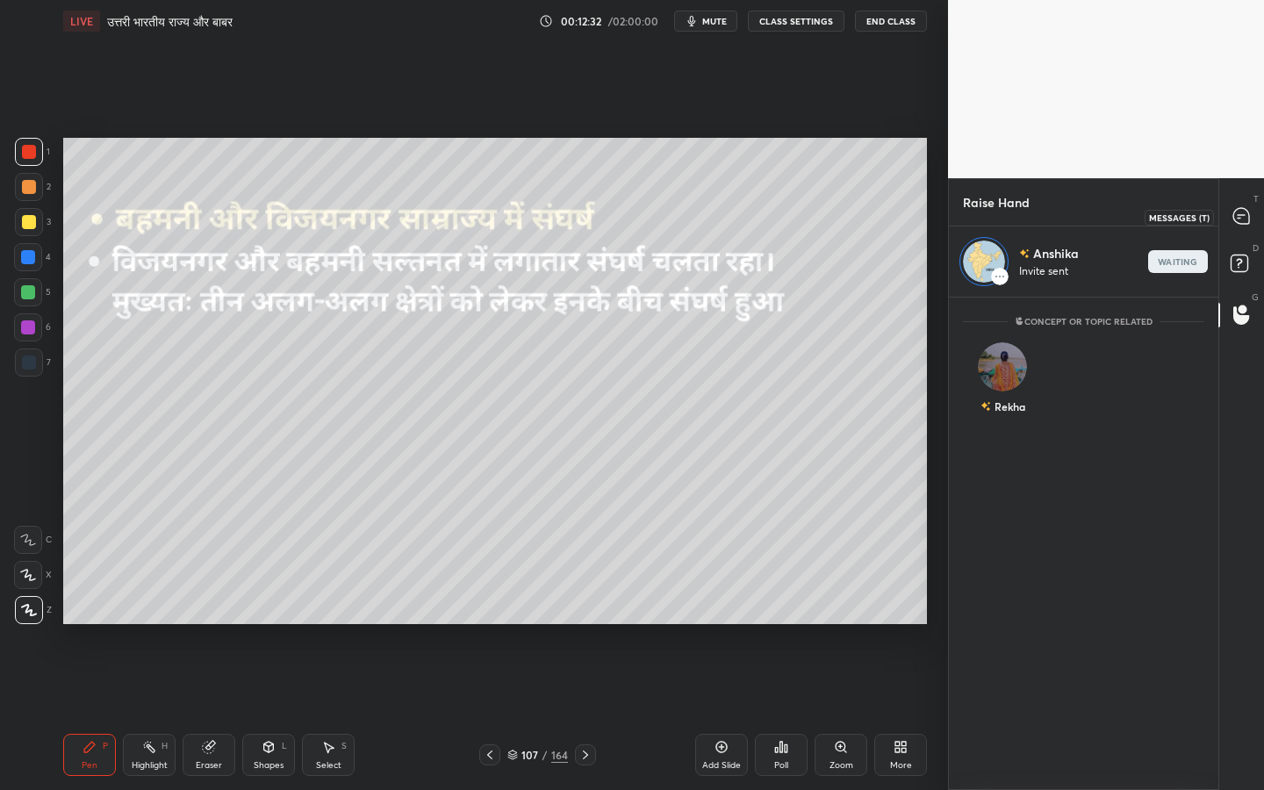
click at [1253, 202] on div at bounding box center [1242, 217] width 35 height 32
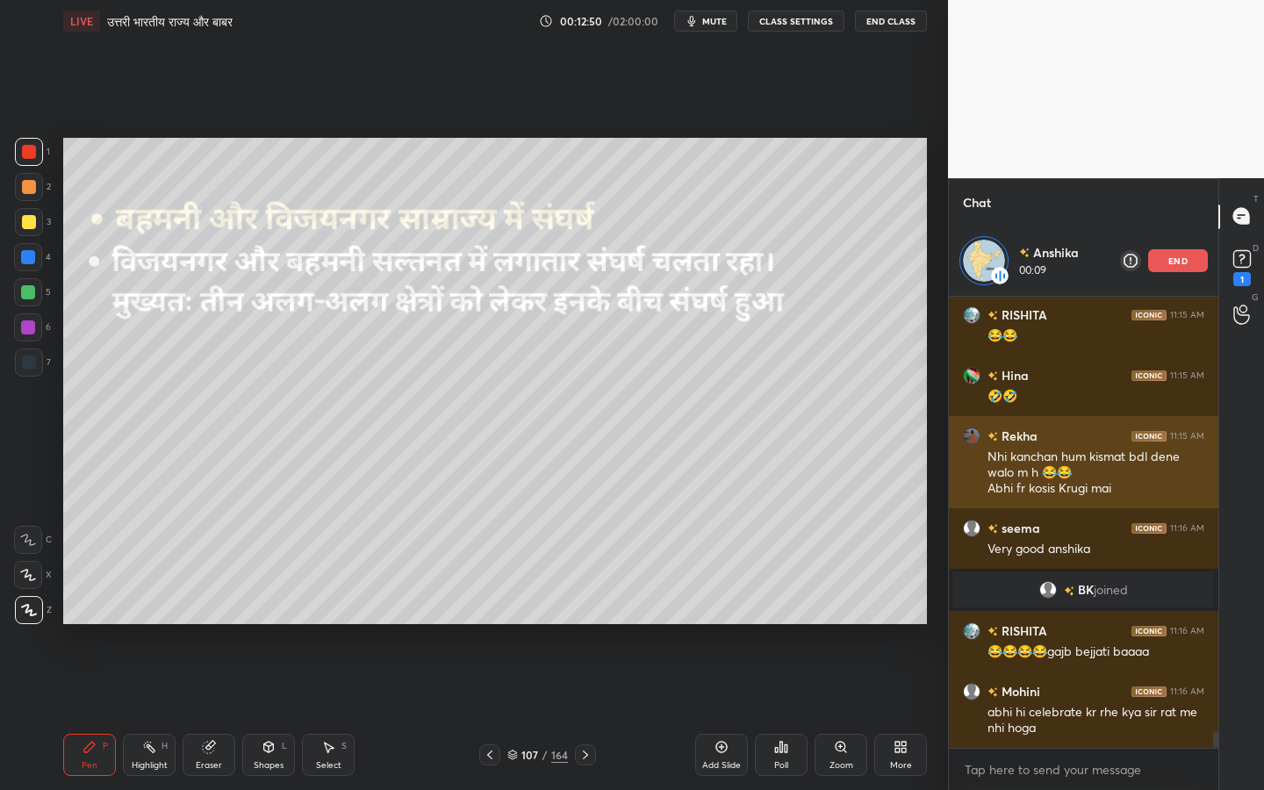
scroll to position [11733, 0]
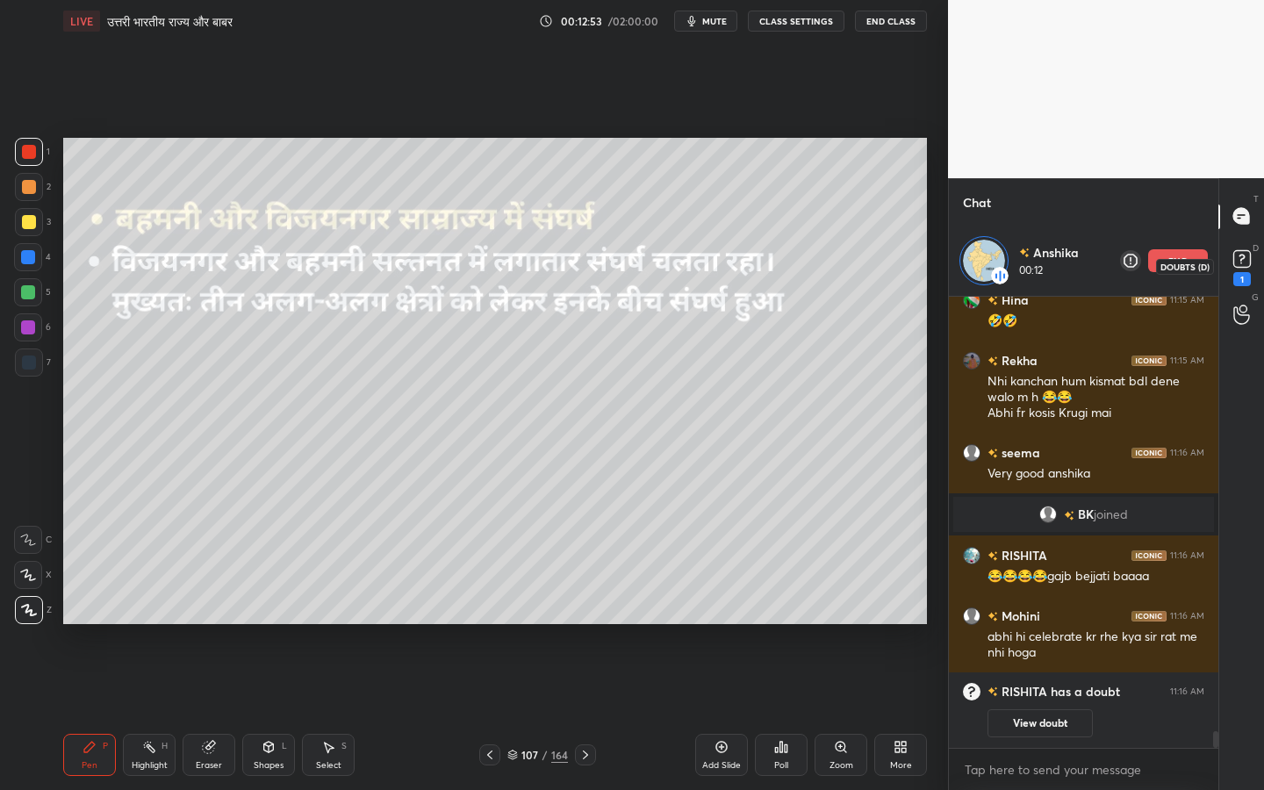
click at [1247, 258] on rect at bounding box center [1241, 258] width 17 height 17
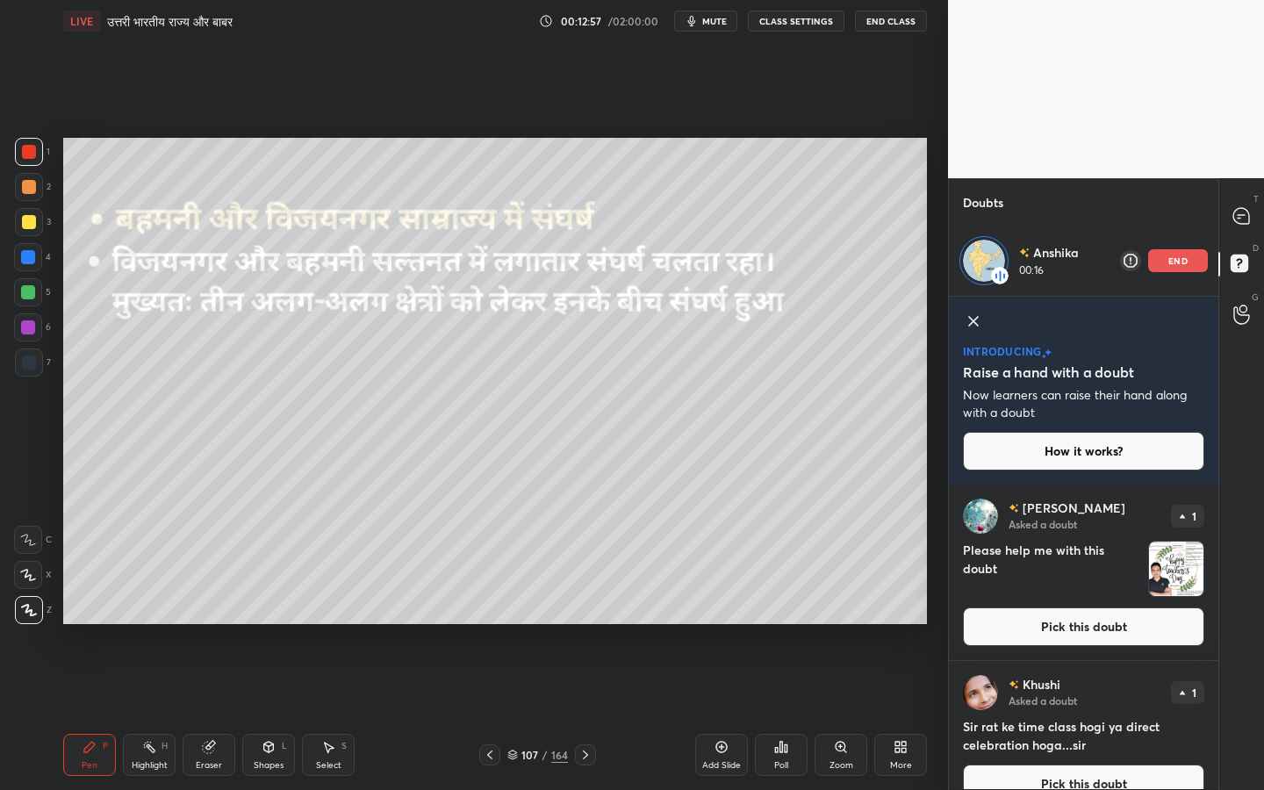
click at [493, 624] on icon at bounding box center [490, 755] width 14 height 14
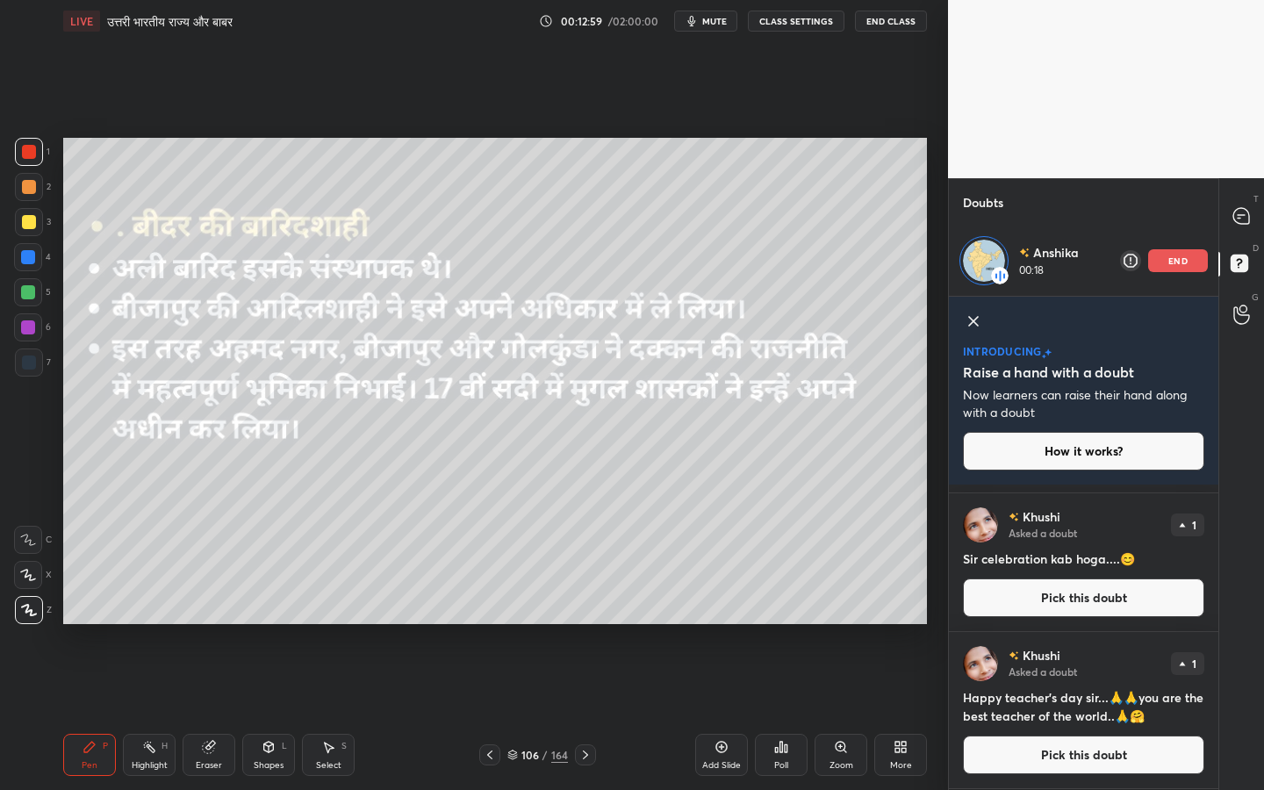
scroll to position [0, 0]
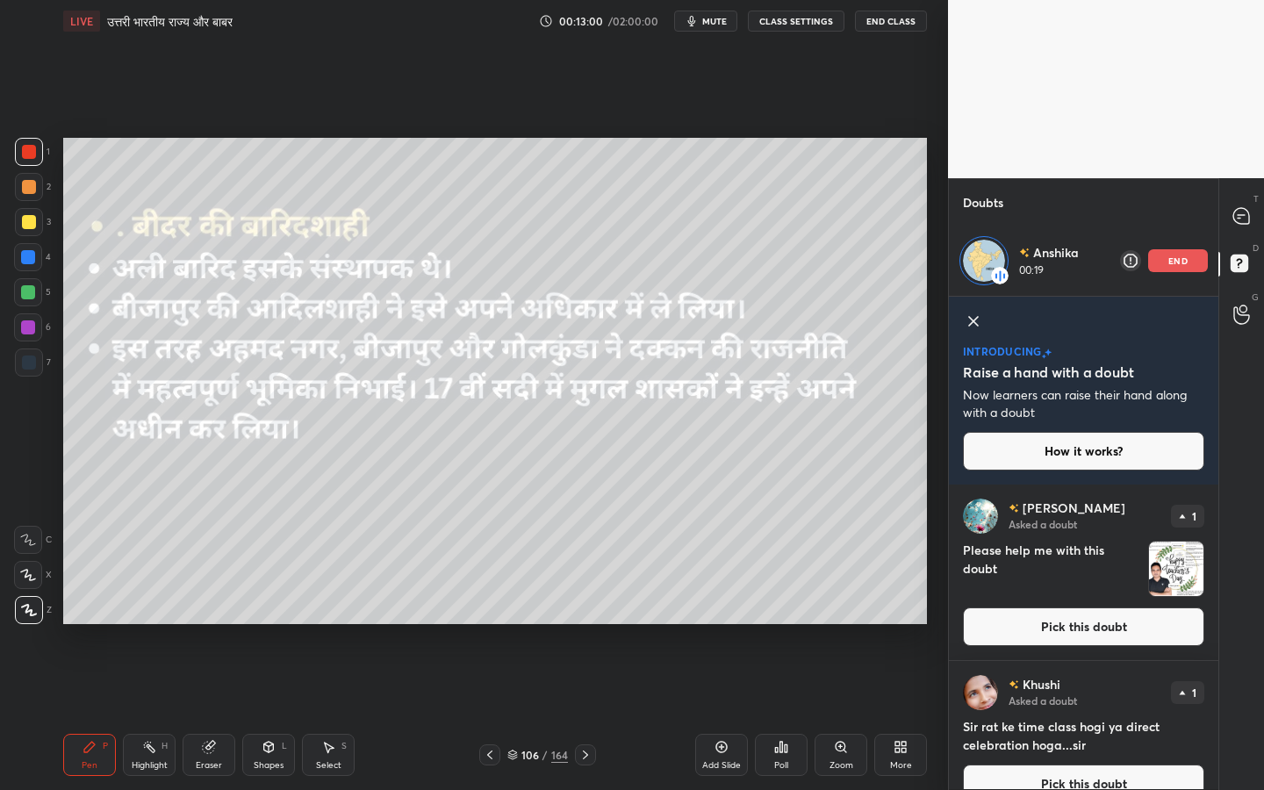
click at [1070, 624] on button "Pick this doubt" at bounding box center [1083, 627] width 241 height 39
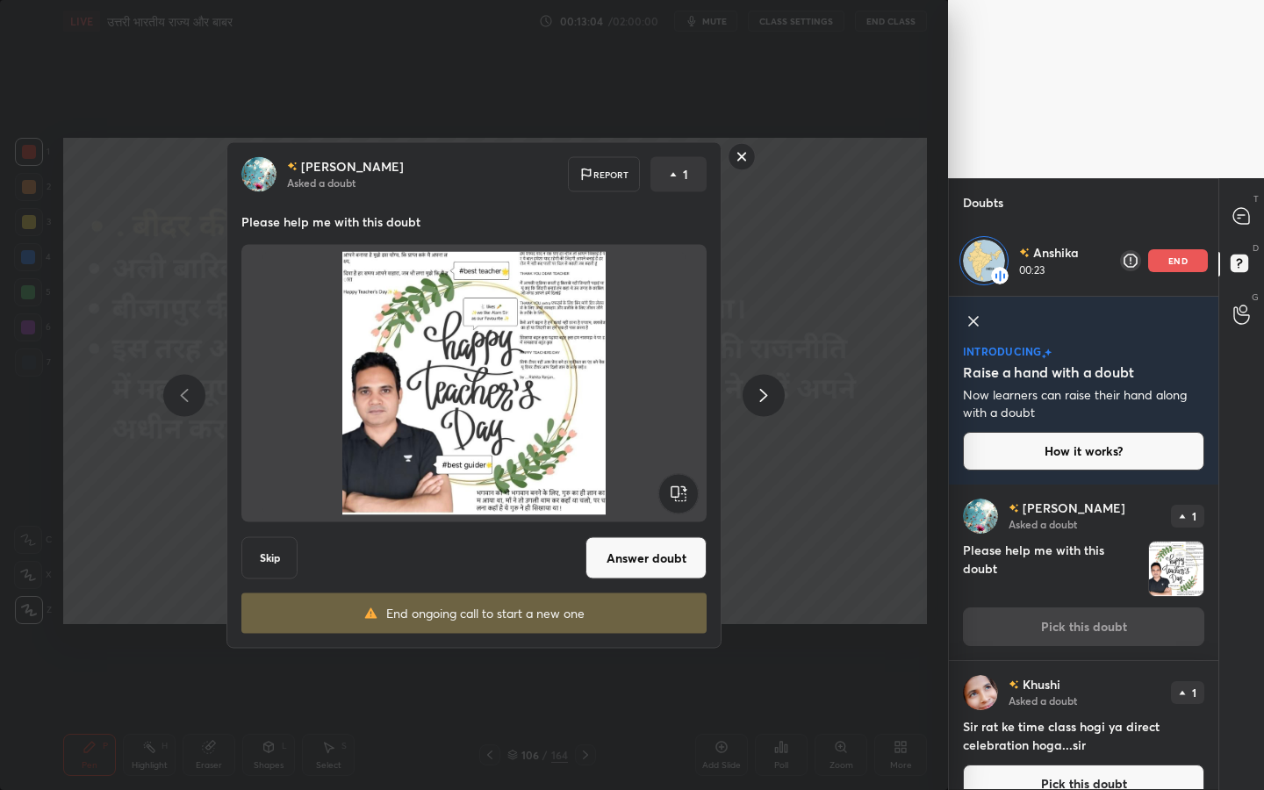
click at [658, 550] on button "Answer doubt" at bounding box center [646, 558] width 121 height 42
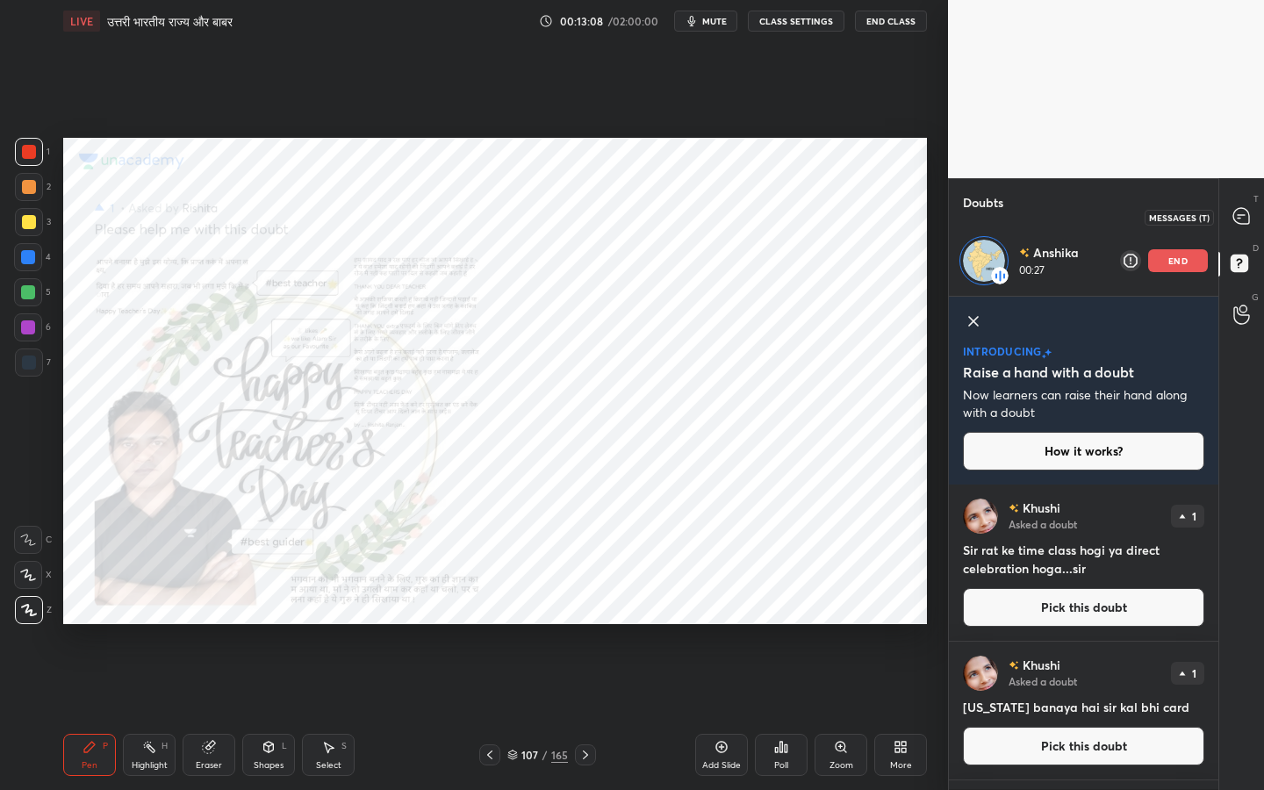
click at [1242, 208] on icon at bounding box center [1241, 216] width 16 height 16
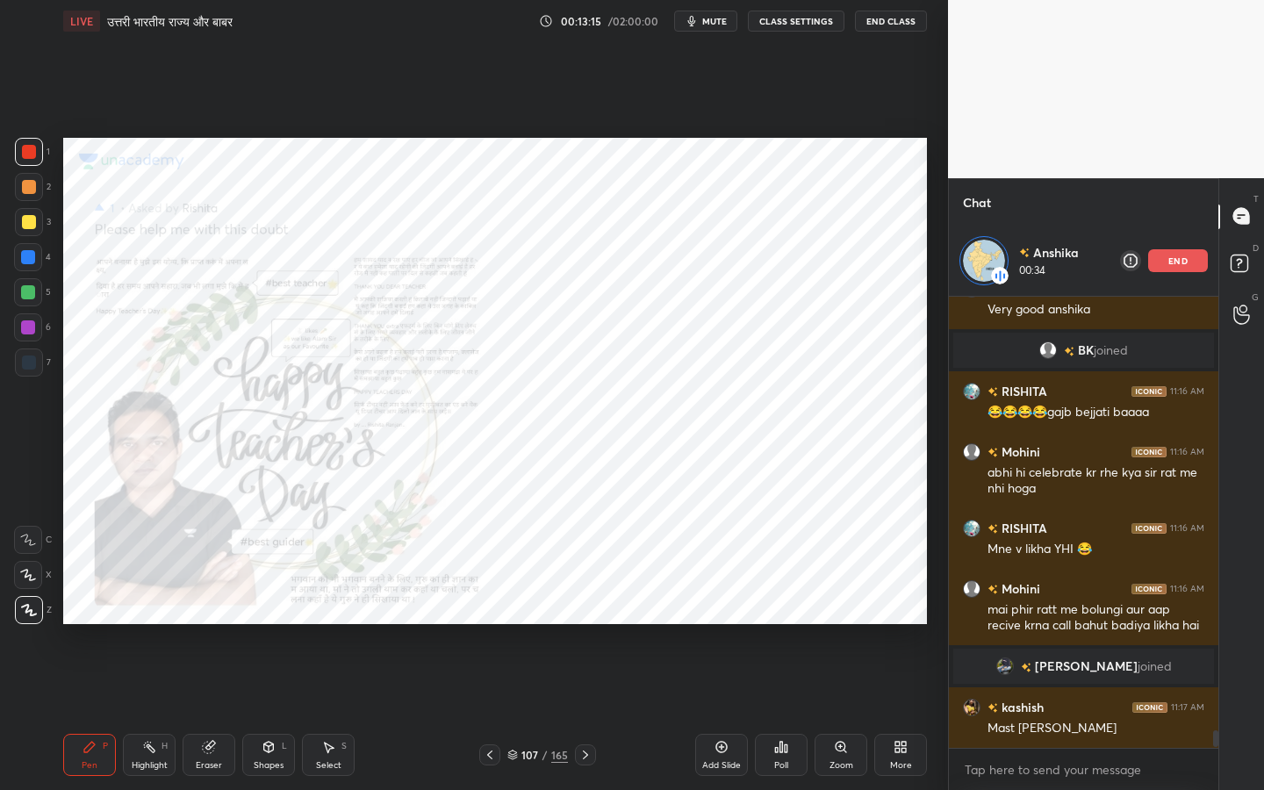
scroll to position [11378, 0]
click at [1185, 265] on p "end" at bounding box center [1177, 260] width 19 height 9
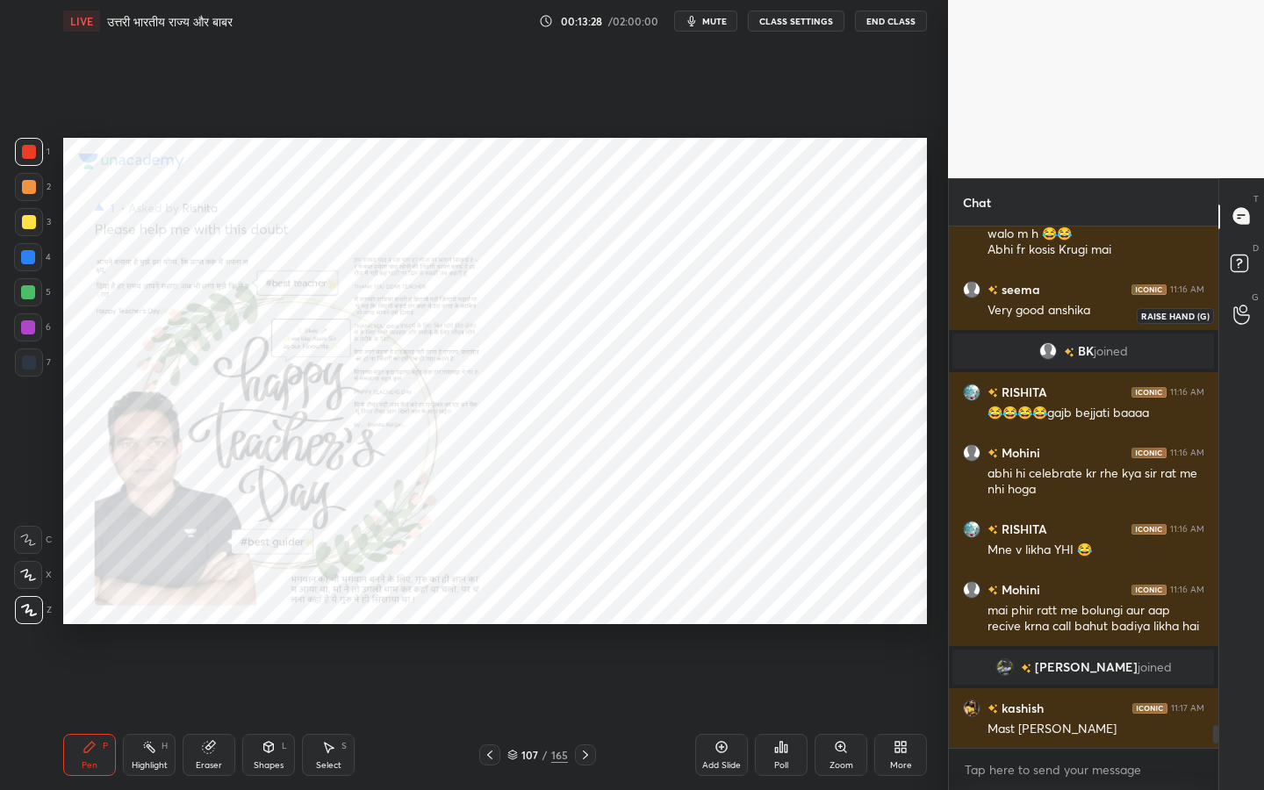
click at [1244, 313] on icon at bounding box center [1241, 315] width 17 height 20
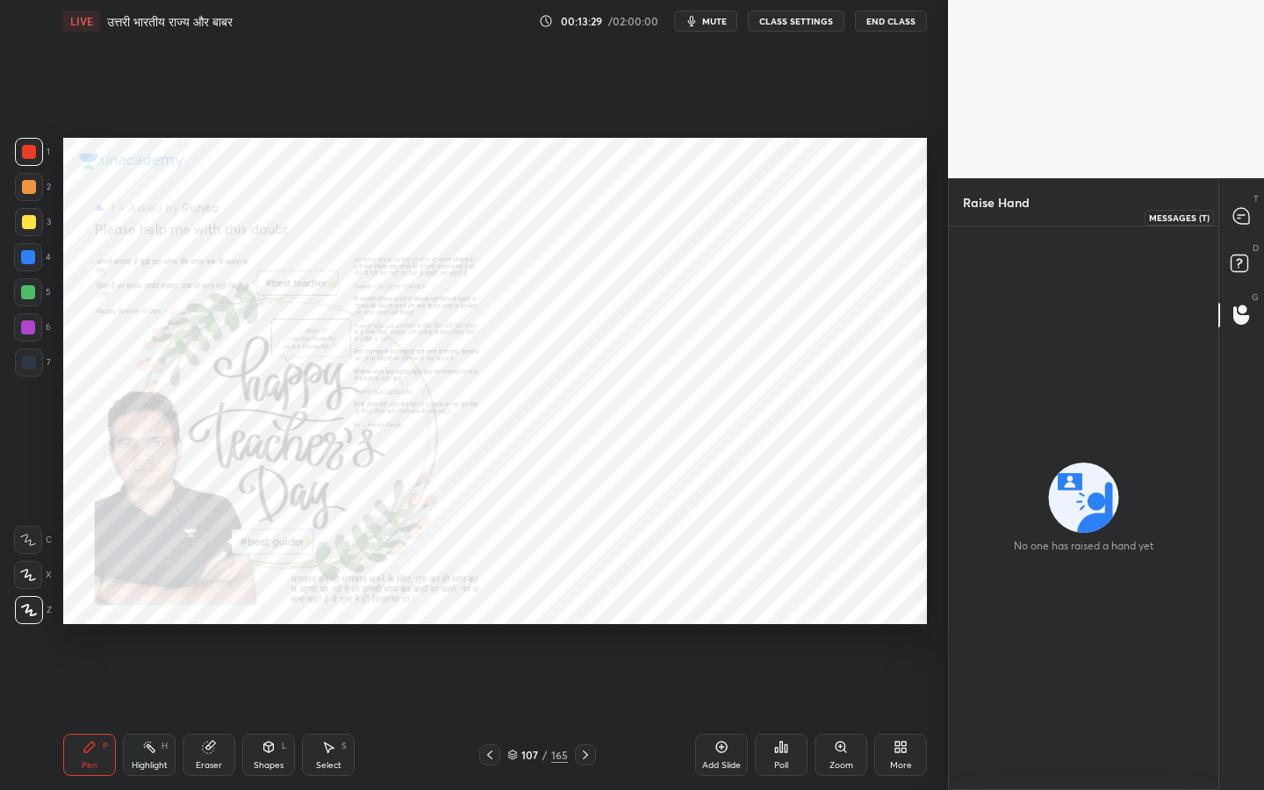
click at [1248, 212] on icon at bounding box center [1241, 216] width 16 height 16
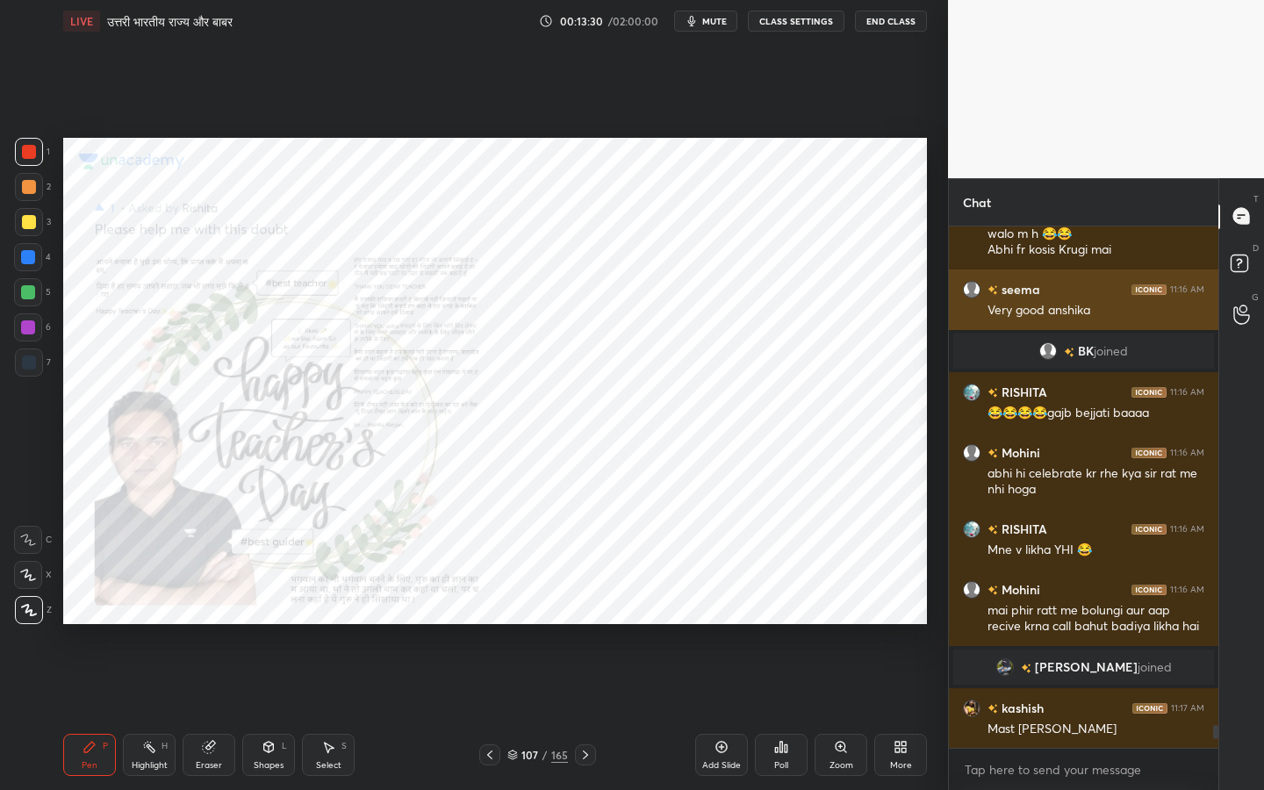
scroll to position [516, 264]
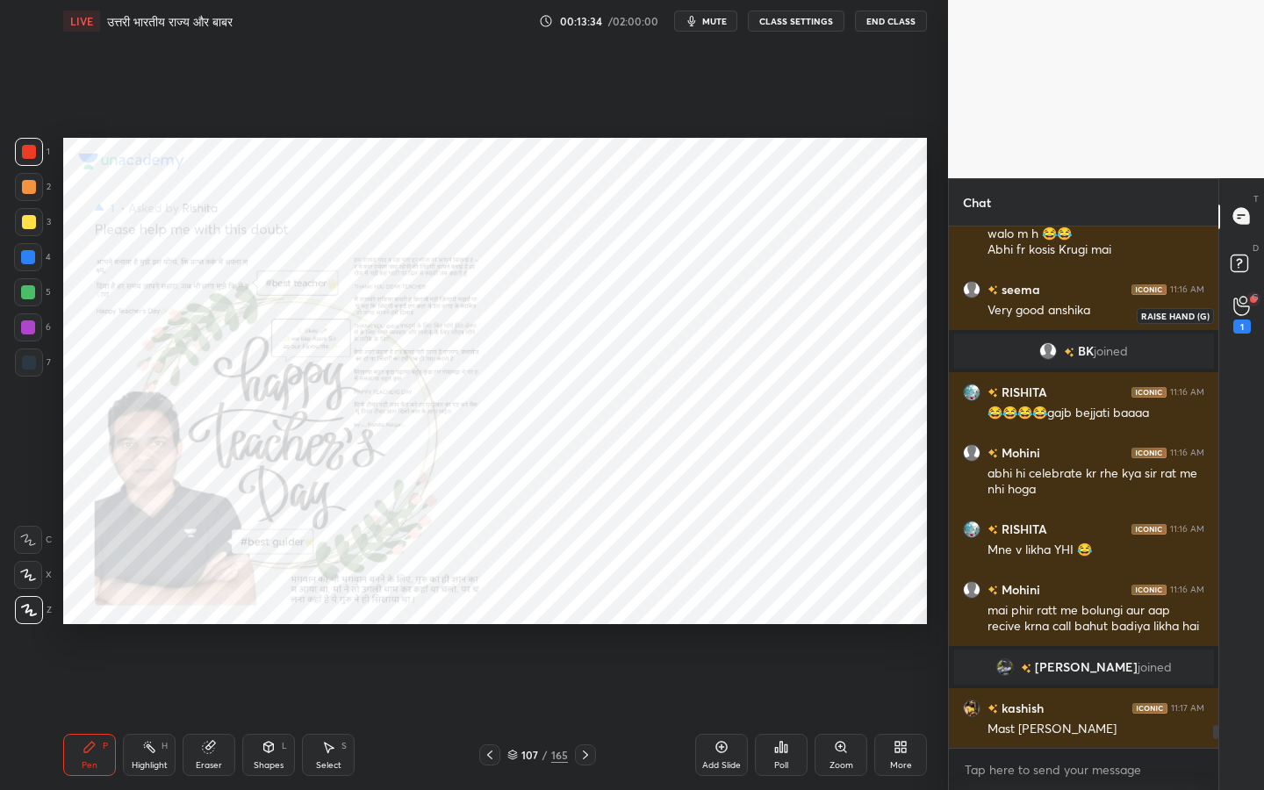
click at [1240, 311] on icon at bounding box center [1241, 306] width 17 height 20
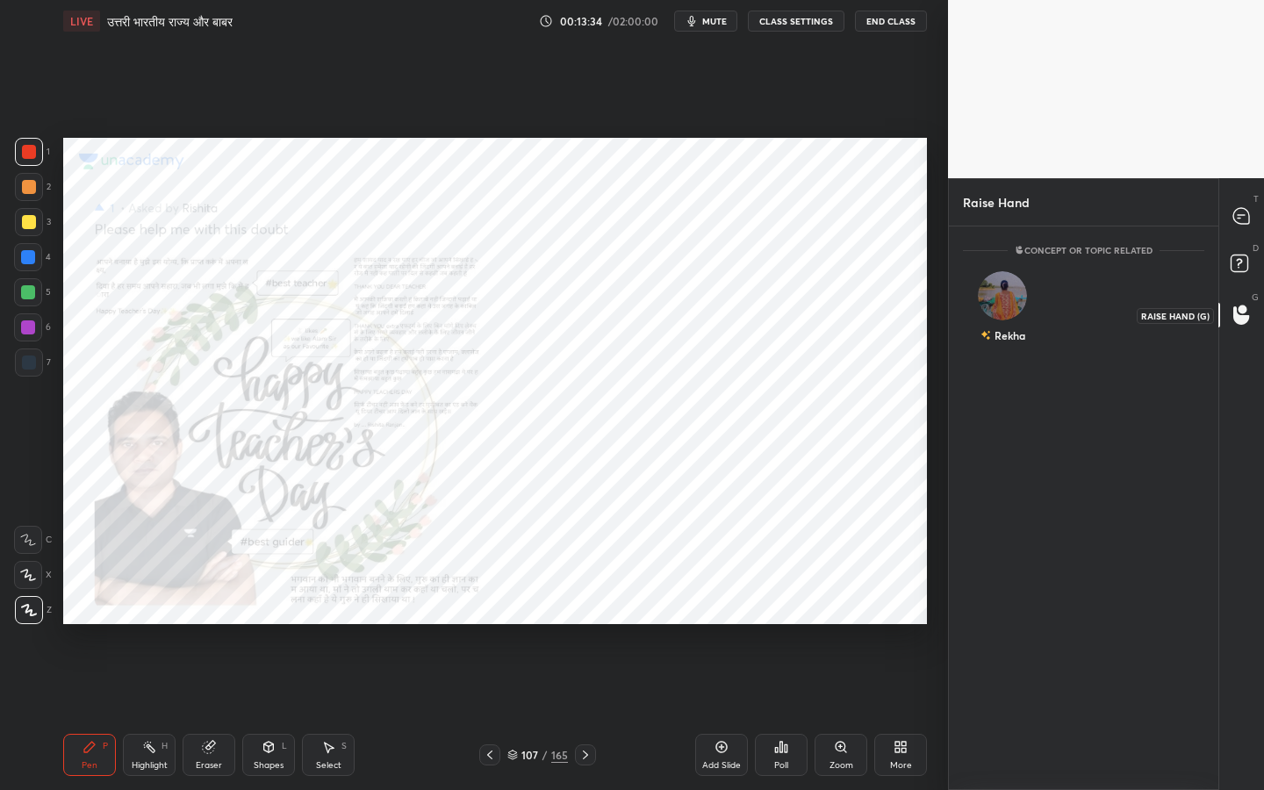
scroll to position [6, 6]
click at [1013, 300] on img "grid" at bounding box center [1002, 295] width 49 height 49
click at [1007, 338] on button "INVITE" at bounding box center [1003, 347] width 64 height 23
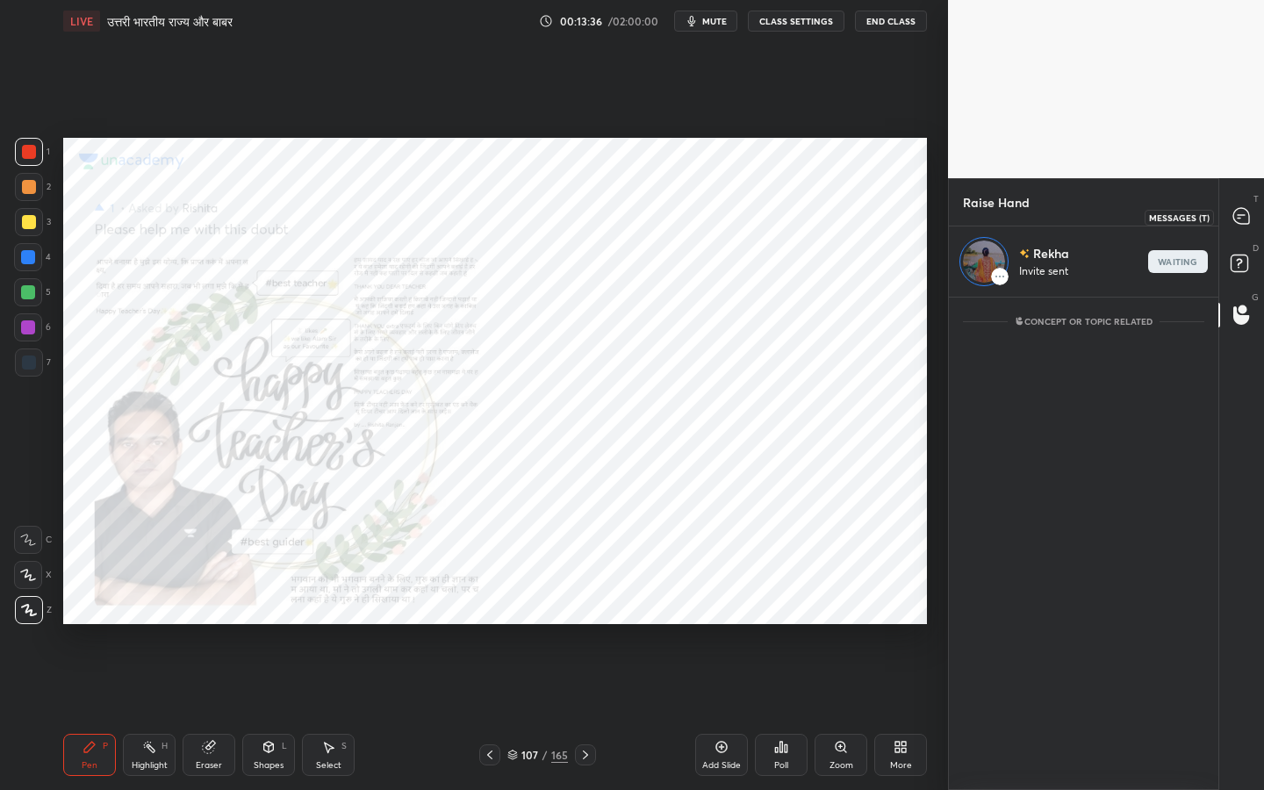
click at [1235, 214] on icon at bounding box center [1241, 216] width 16 height 16
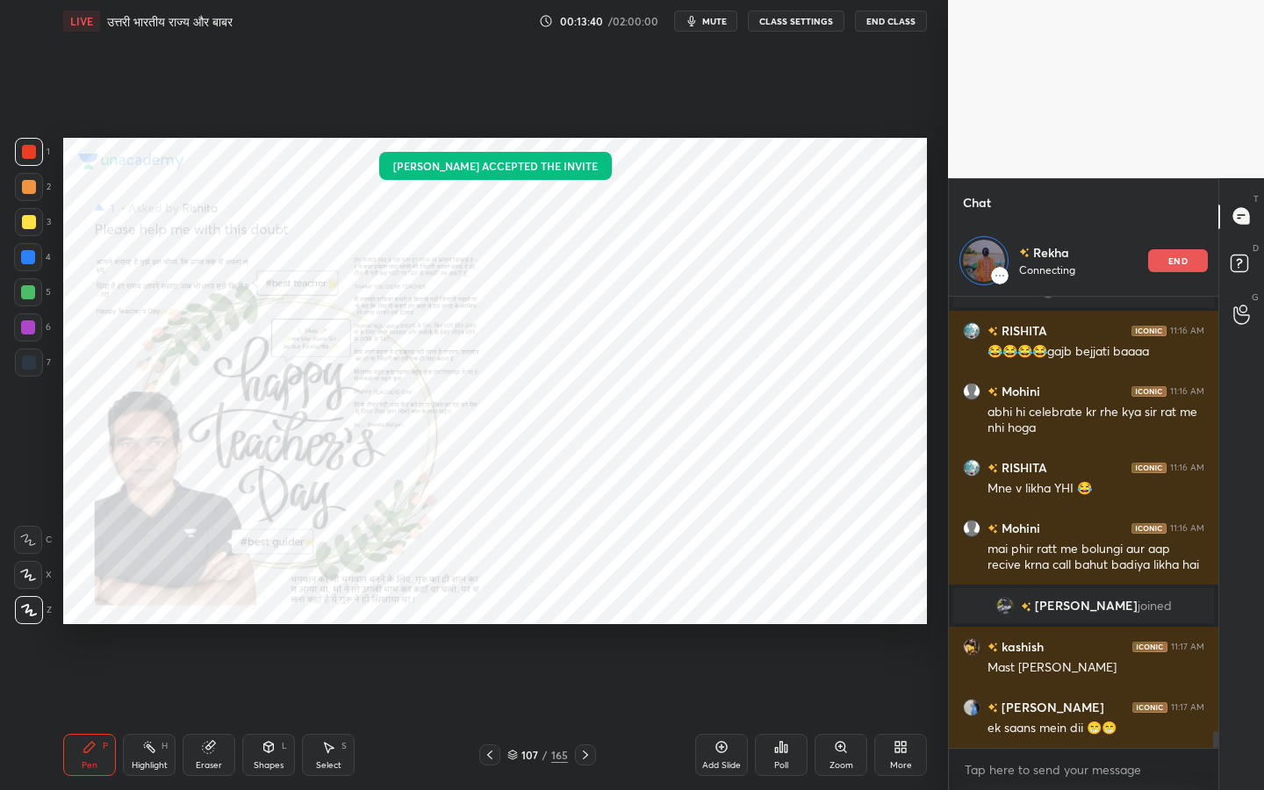
scroll to position [11837, 0]
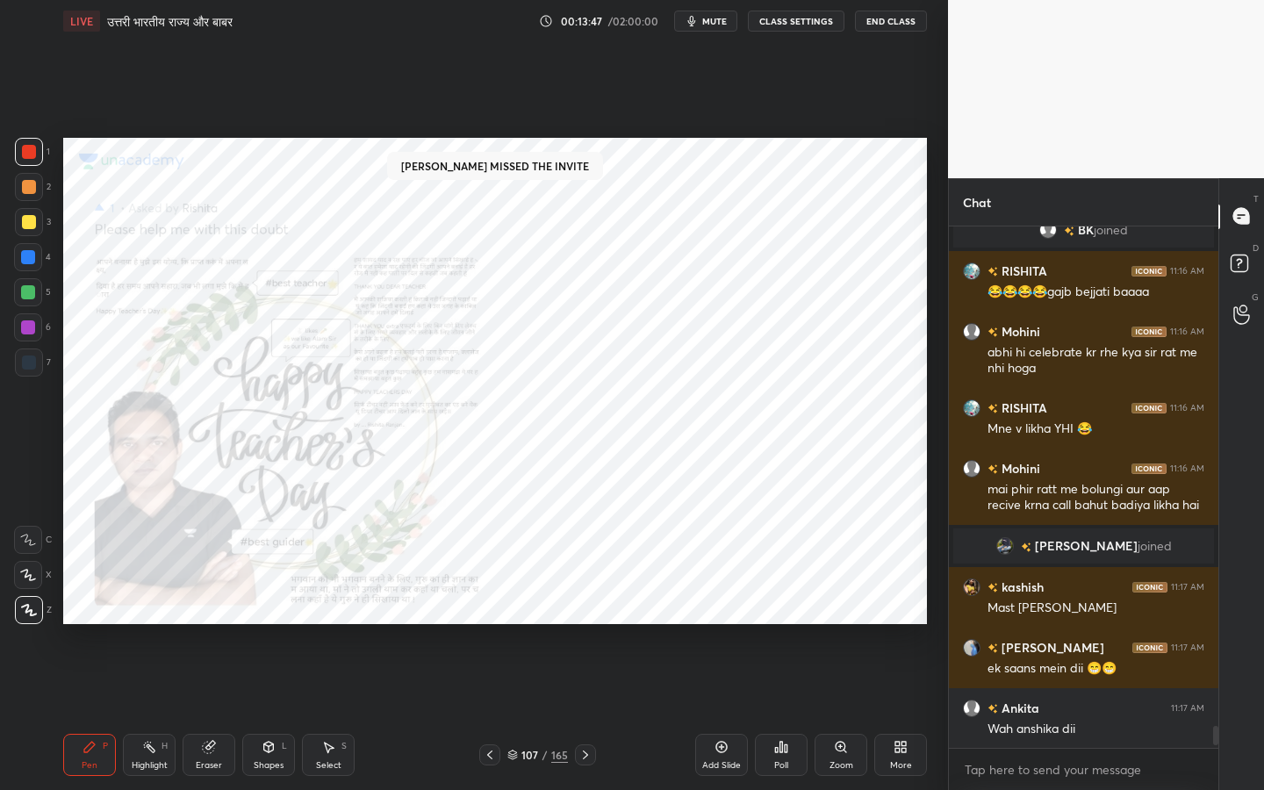
click at [844, 624] on icon at bounding box center [841, 747] width 10 height 10
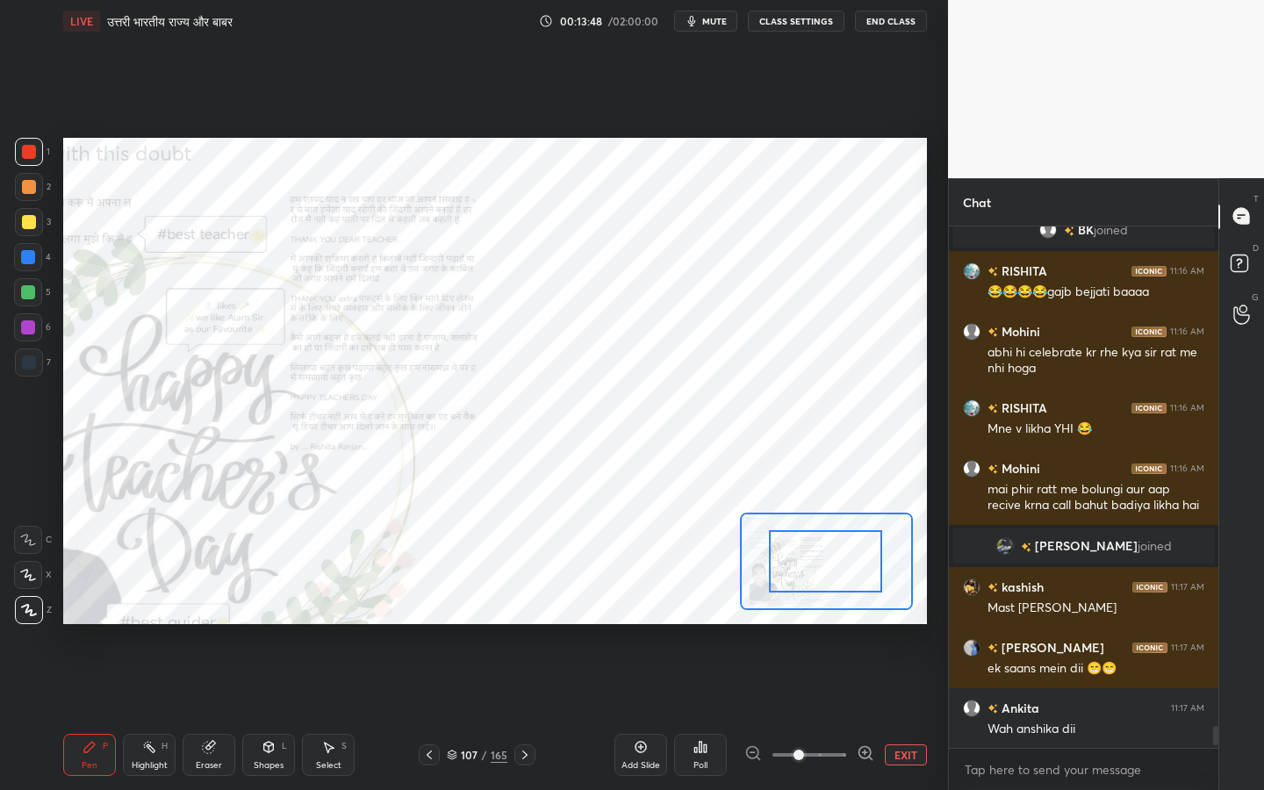
drag, startPoint x: 817, startPoint y: 587, endPoint x: 789, endPoint y: 587, distance: 28.1
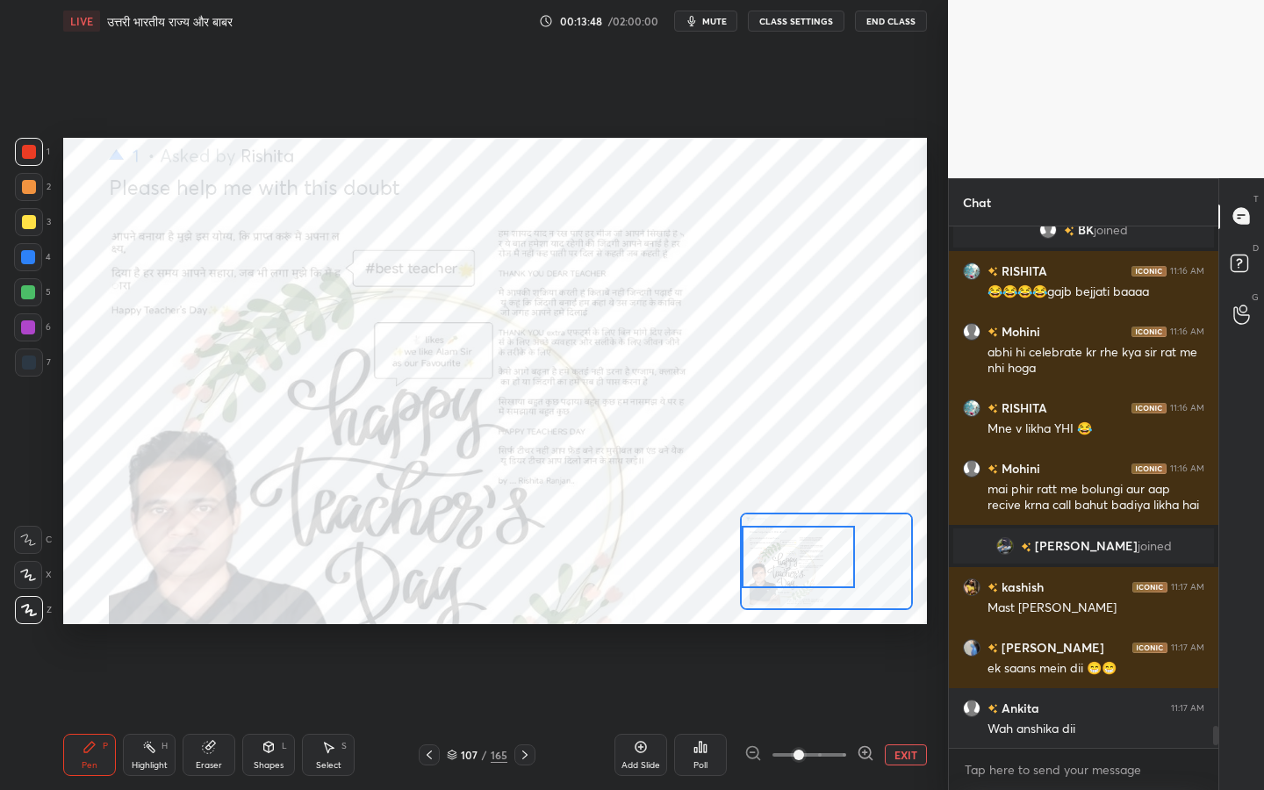
drag, startPoint x: 832, startPoint y: 586, endPoint x: 779, endPoint y: 580, distance: 53.9
click at [779, 580] on div at bounding box center [798, 557] width 113 height 62
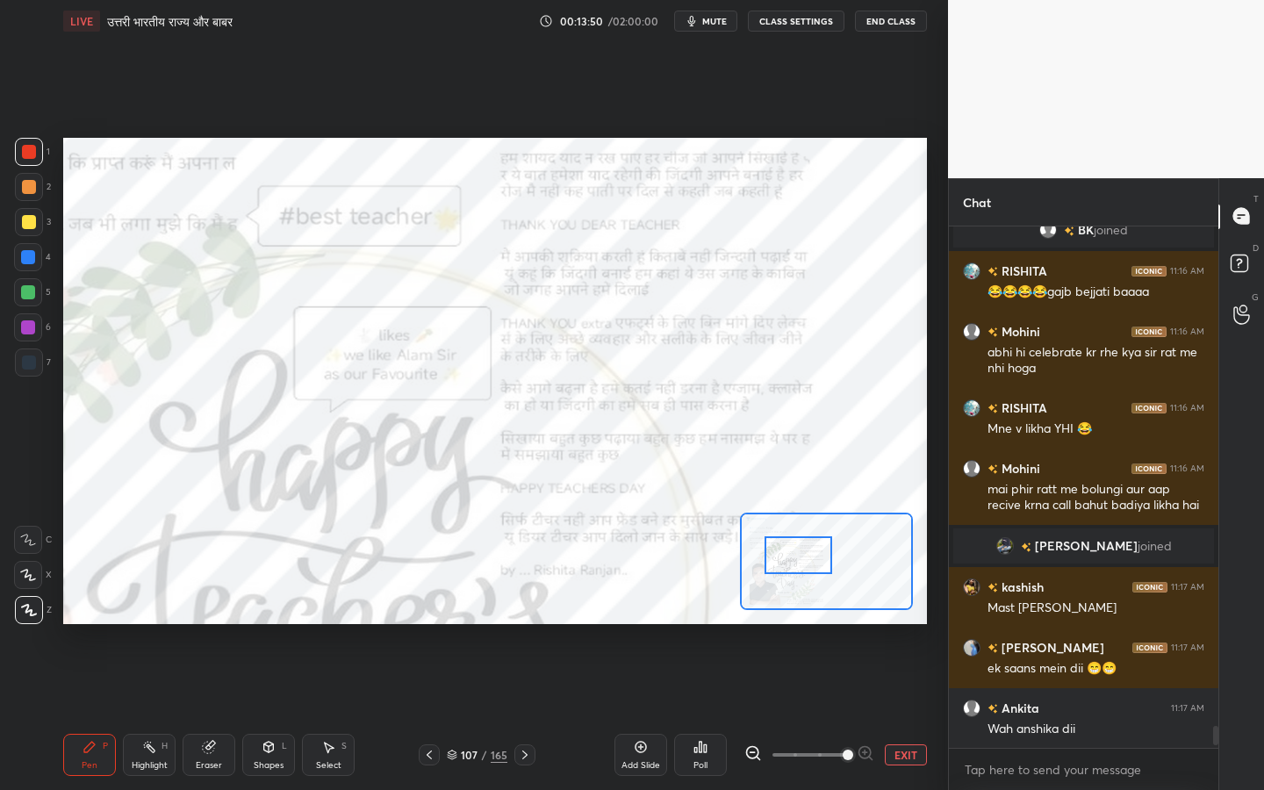
drag, startPoint x: 795, startPoint y: 754, endPoint x: 842, endPoint y: 754, distance: 47.4
click at [843, 624] on span at bounding box center [848, 755] width 11 height 11
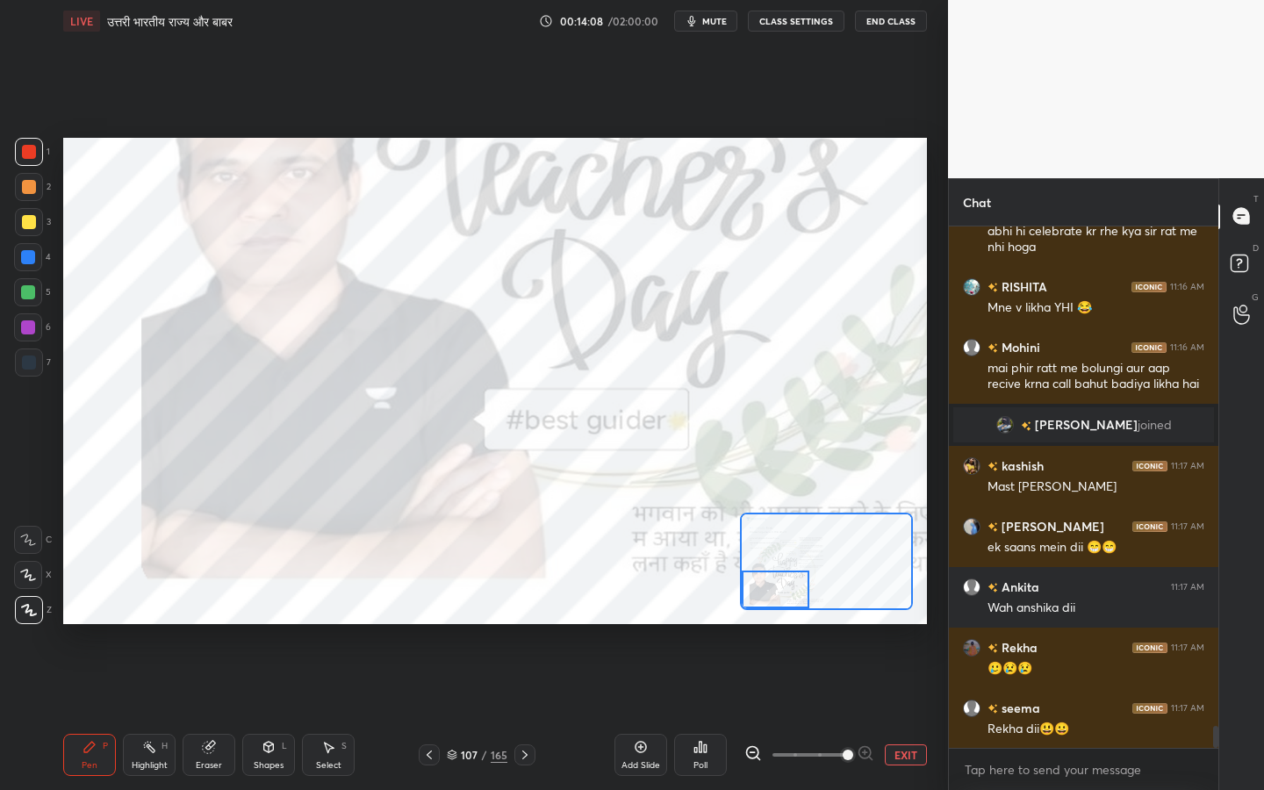
drag, startPoint x: 810, startPoint y: 558, endPoint x: 784, endPoint y: 600, distance: 49.0
click at [784, 600] on div at bounding box center [776, 590] width 68 height 38
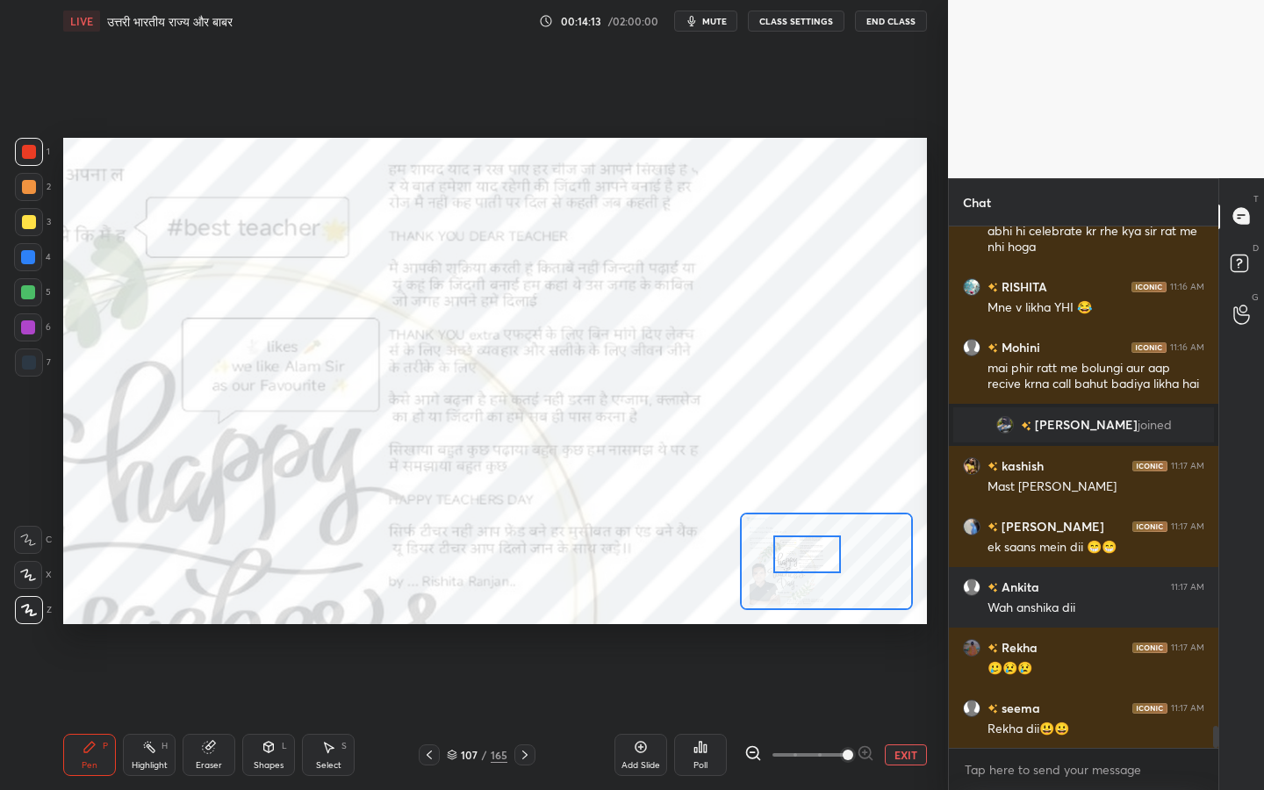
drag, startPoint x: 772, startPoint y: 591, endPoint x: 803, endPoint y: 556, distance: 47.2
click at [803, 556] on div at bounding box center [807, 555] width 68 height 38
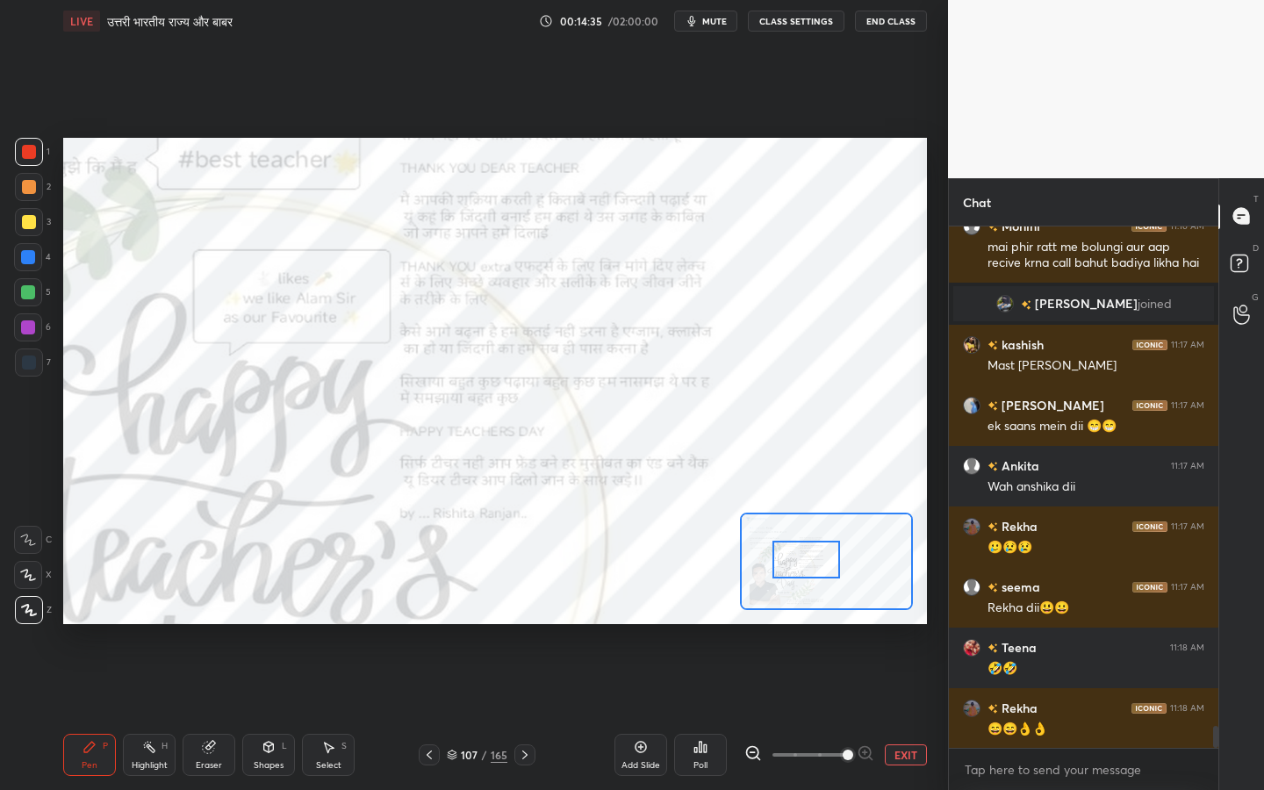
scroll to position [12069, 0]
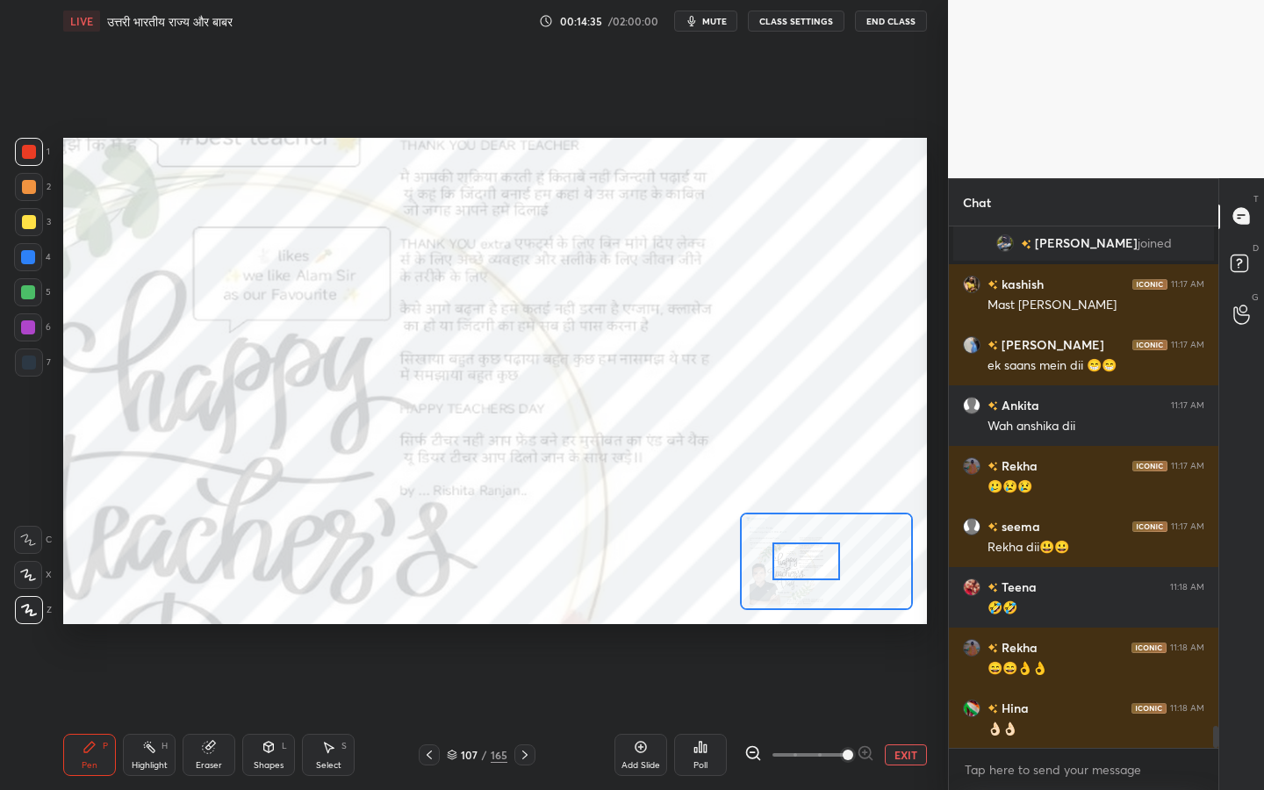
click at [798, 558] on div at bounding box center [807, 562] width 68 height 38
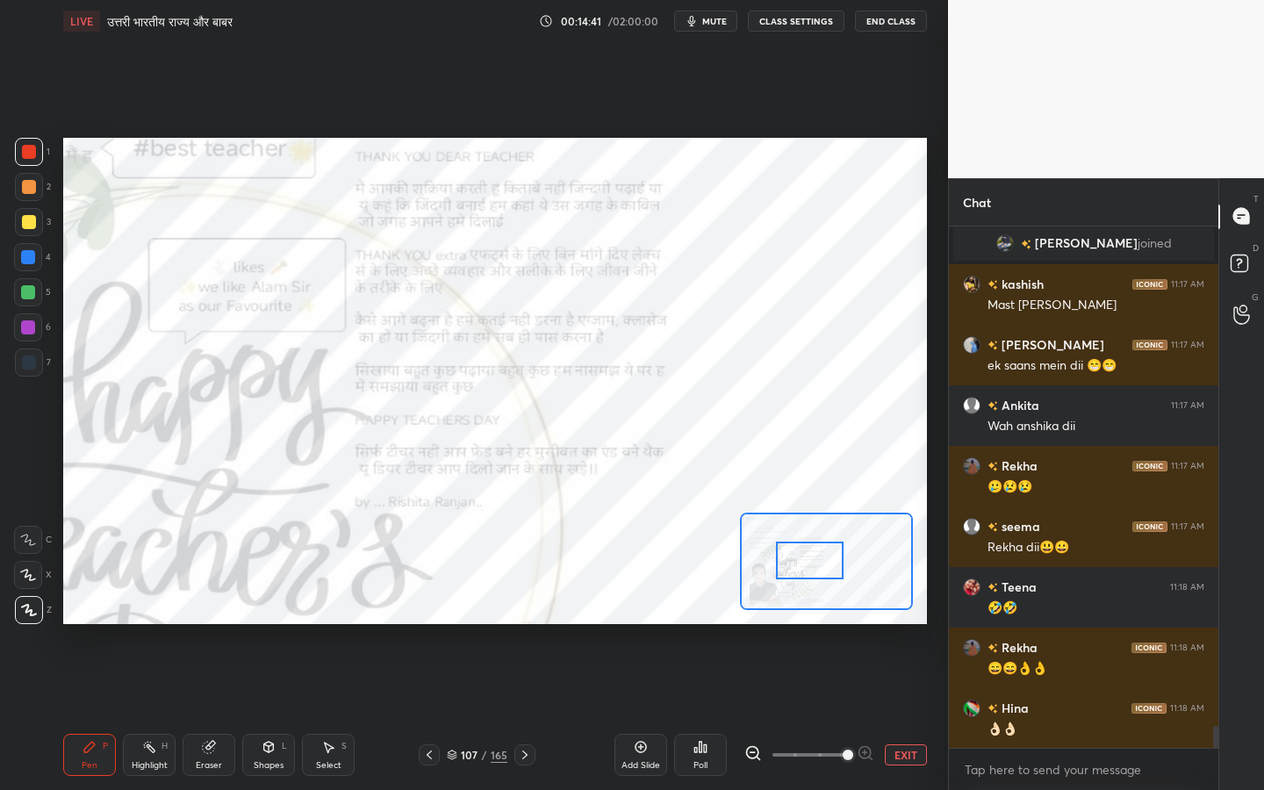
click at [802, 557] on div at bounding box center [810, 561] width 68 height 38
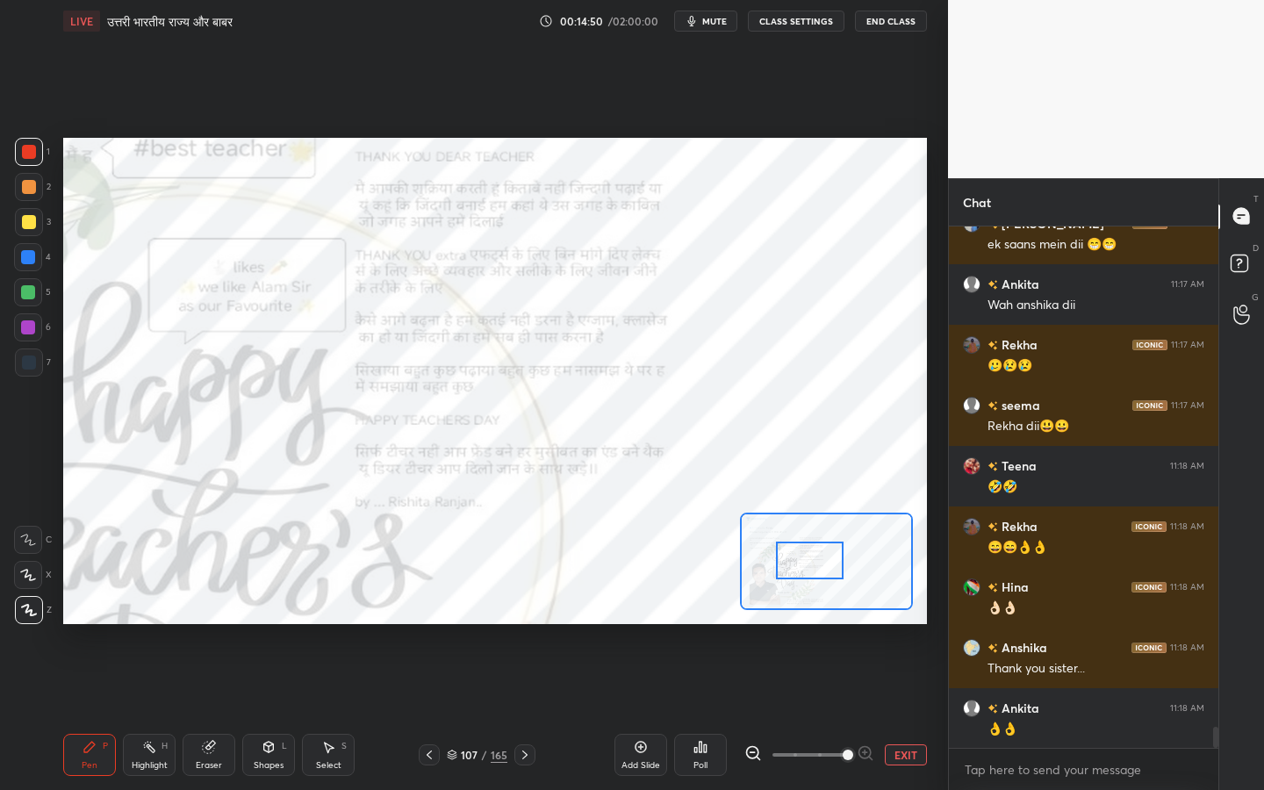
scroll to position [12250, 0]
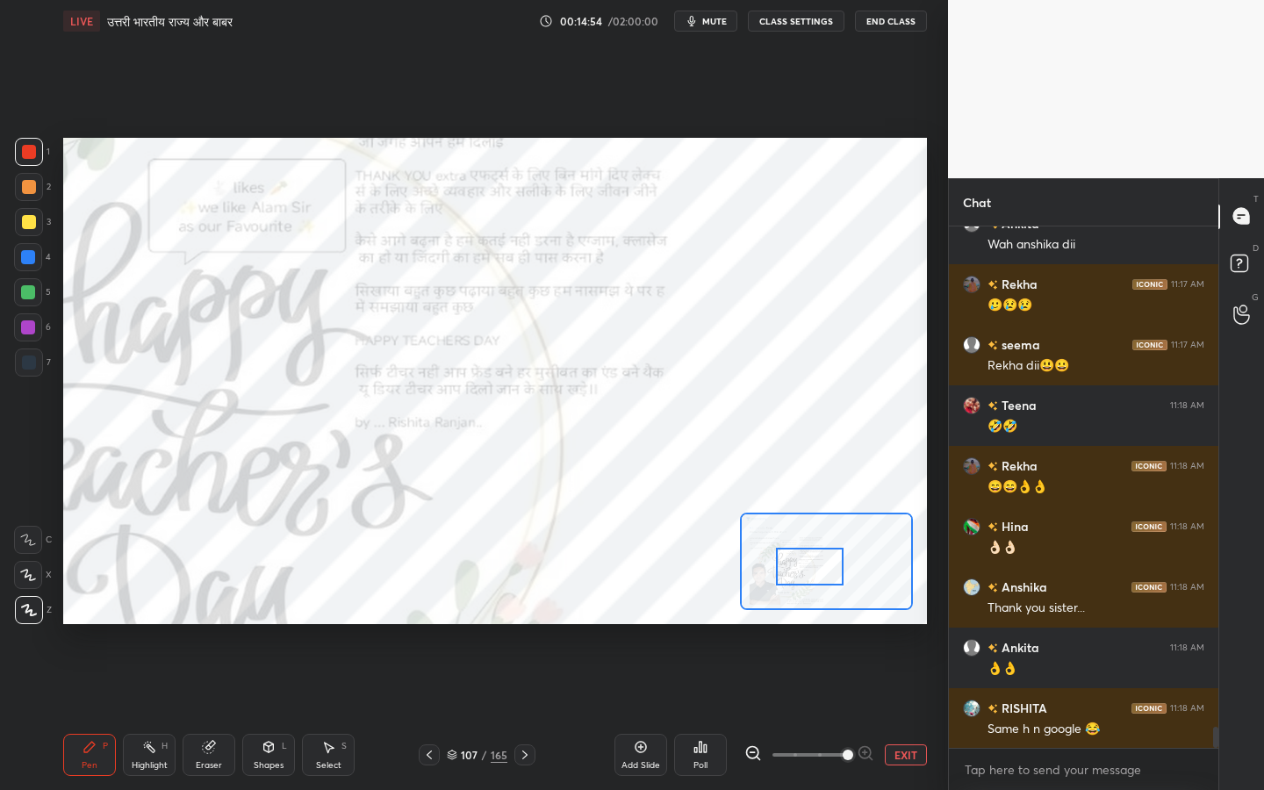
click at [805, 567] on div at bounding box center [810, 567] width 68 height 38
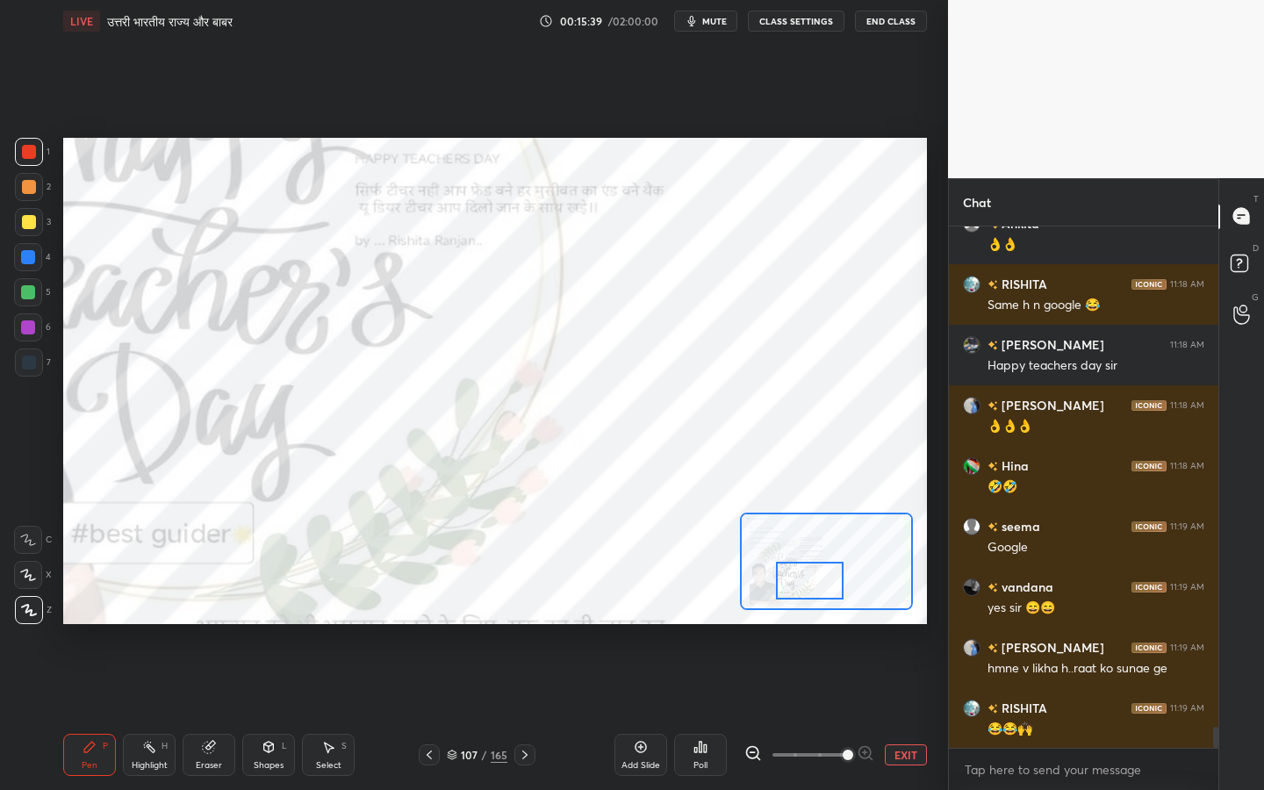
scroll to position [12735, 0]
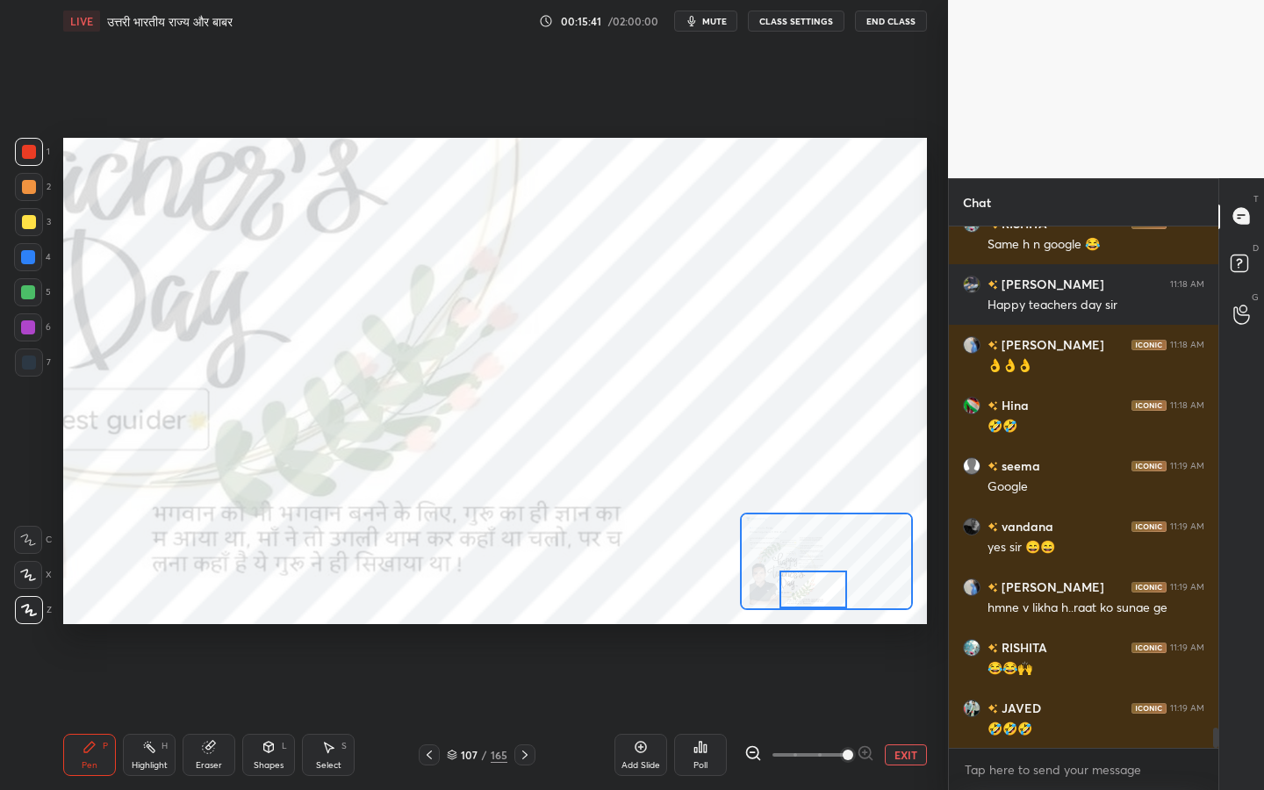
click at [792, 620] on div "Setting up your live class Poll for secs No correct answer Start poll" at bounding box center [495, 381] width 864 height 486
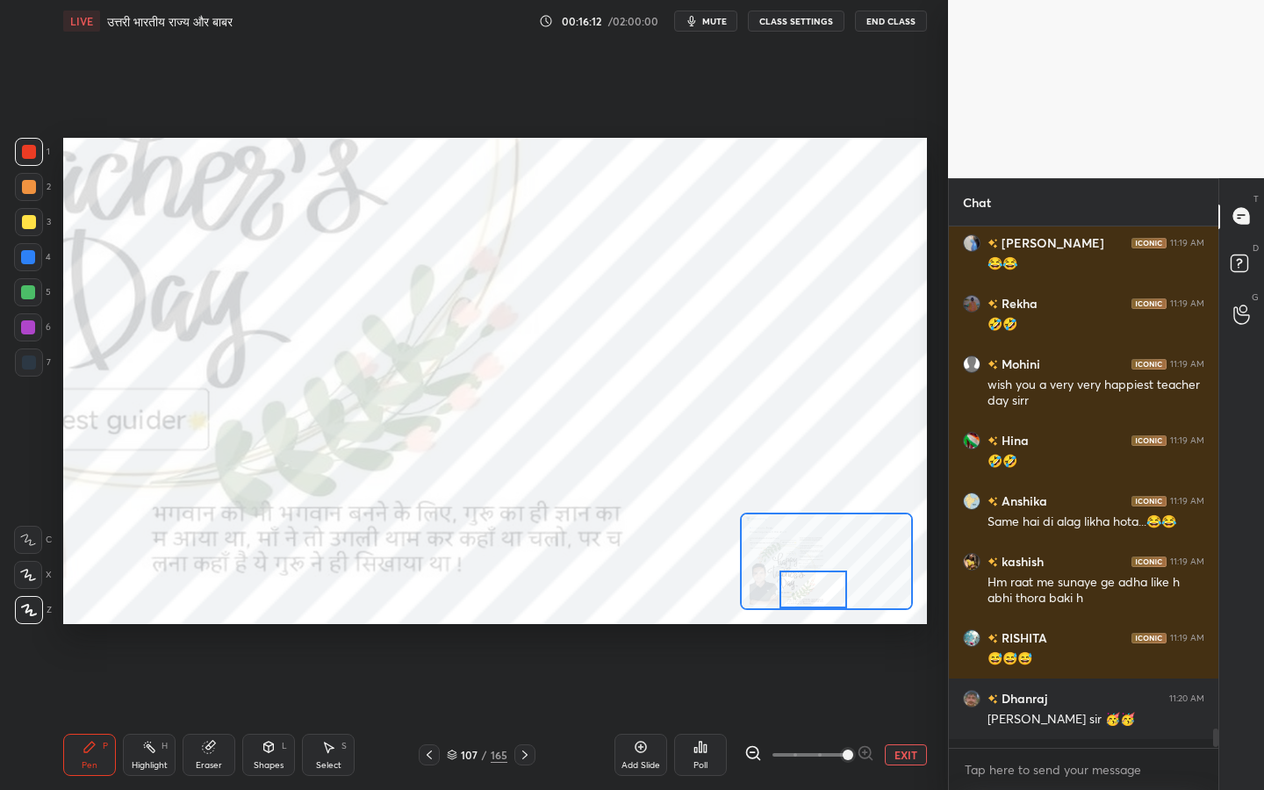
scroll to position [13251, 0]
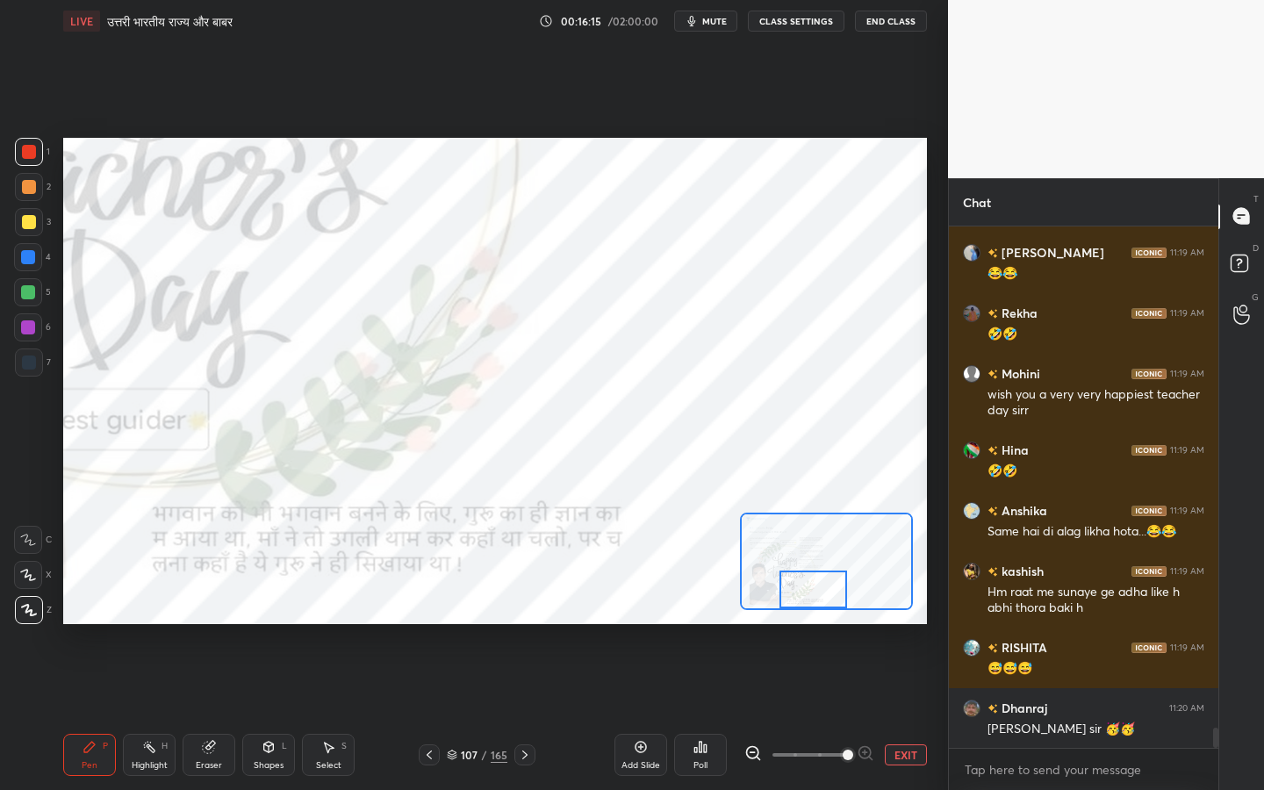
click at [910, 624] on button "EXIT" at bounding box center [906, 754] width 42 height 21
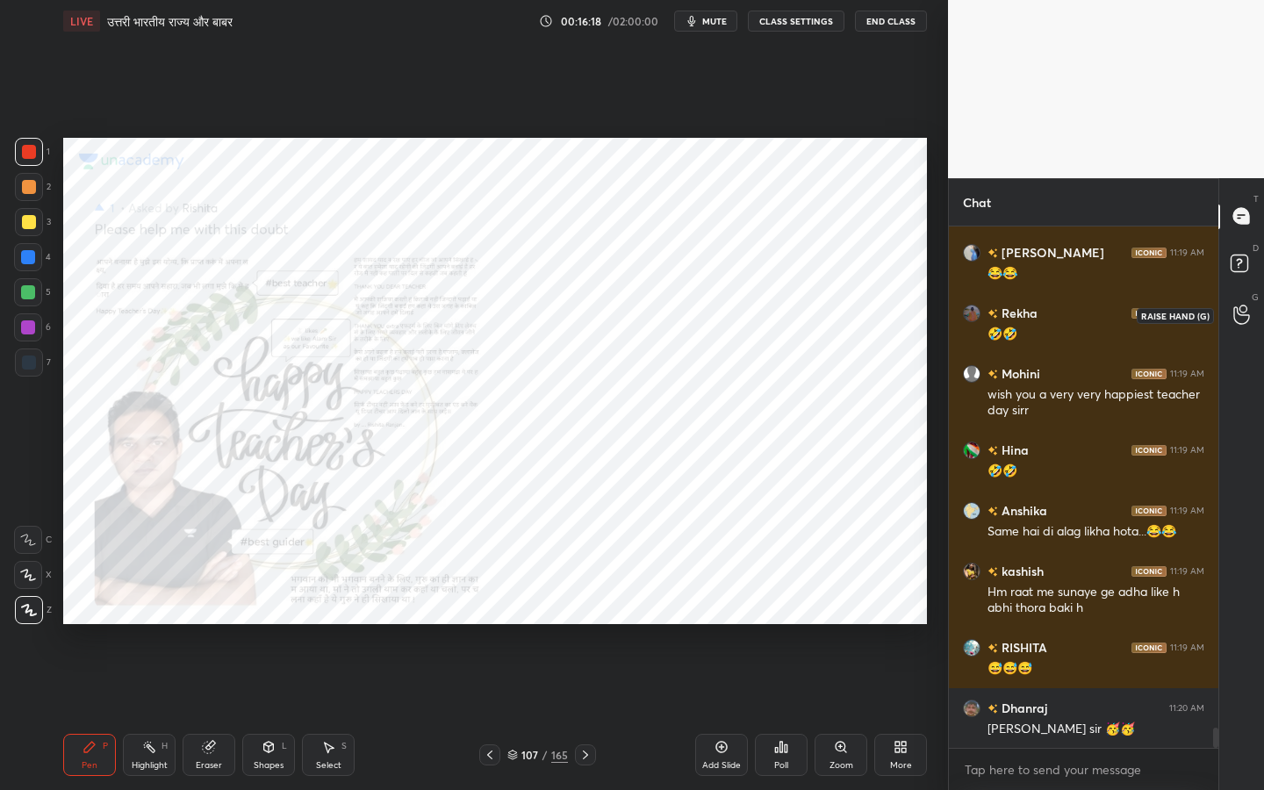
click at [1237, 316] on icon at bounding box center [1241, 315] width 17 height 20
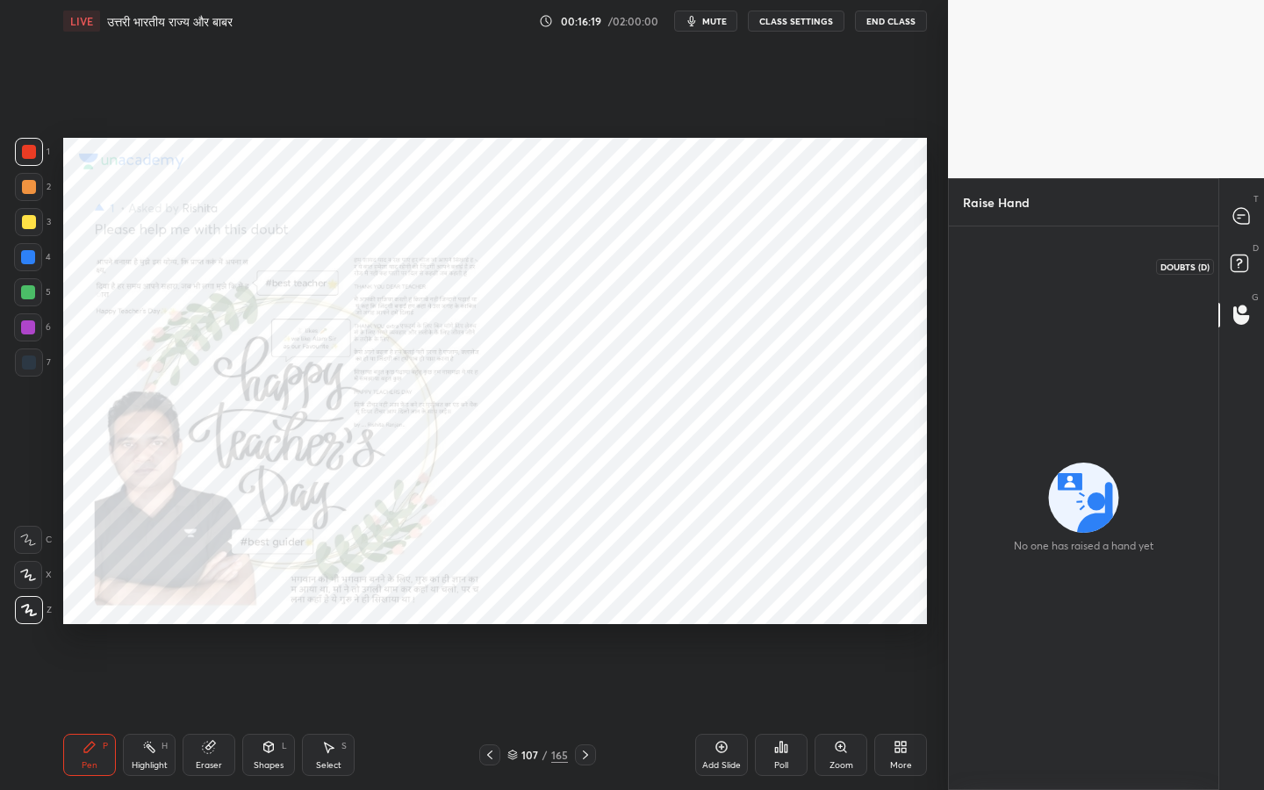
click at [1240, 274] on icon at bounding box center [1242, 266] width 32 height 32
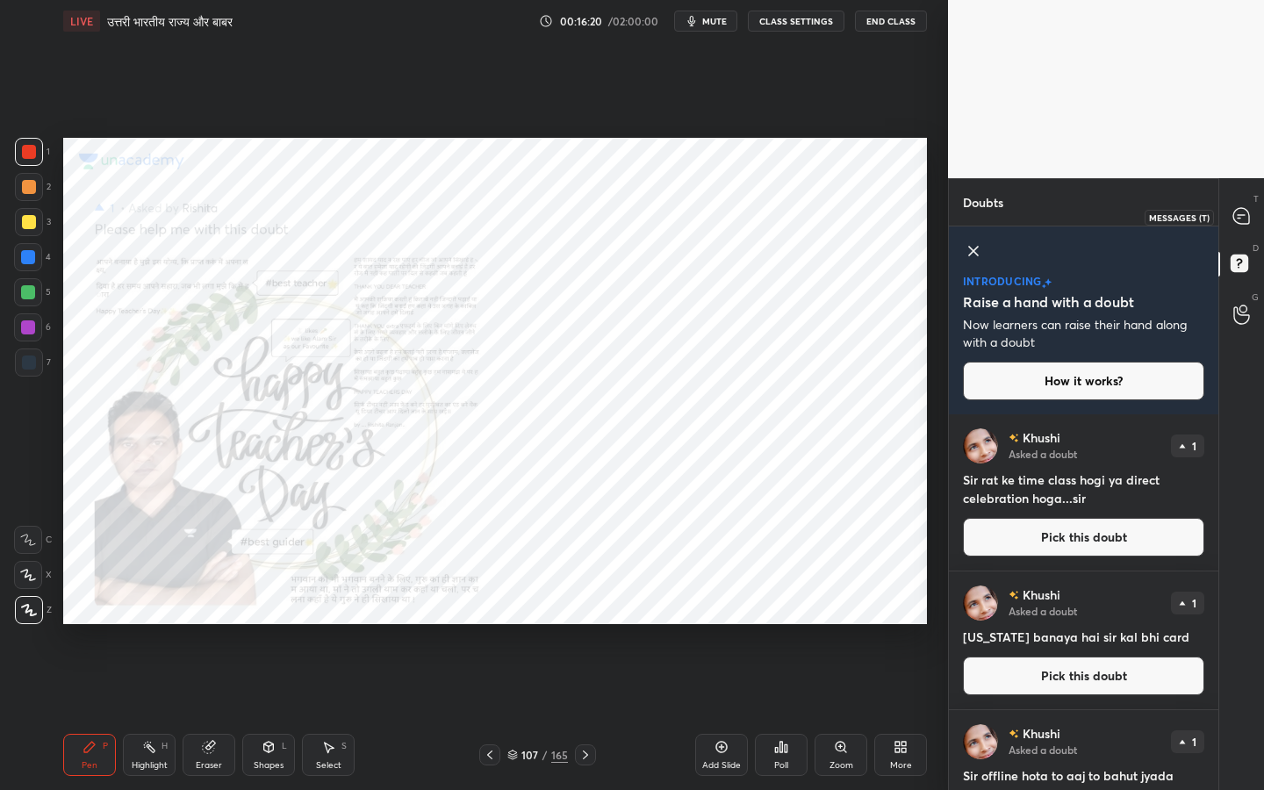
click at [1245, 227] on div at bounding box center [1242, 217] width 35 height 32
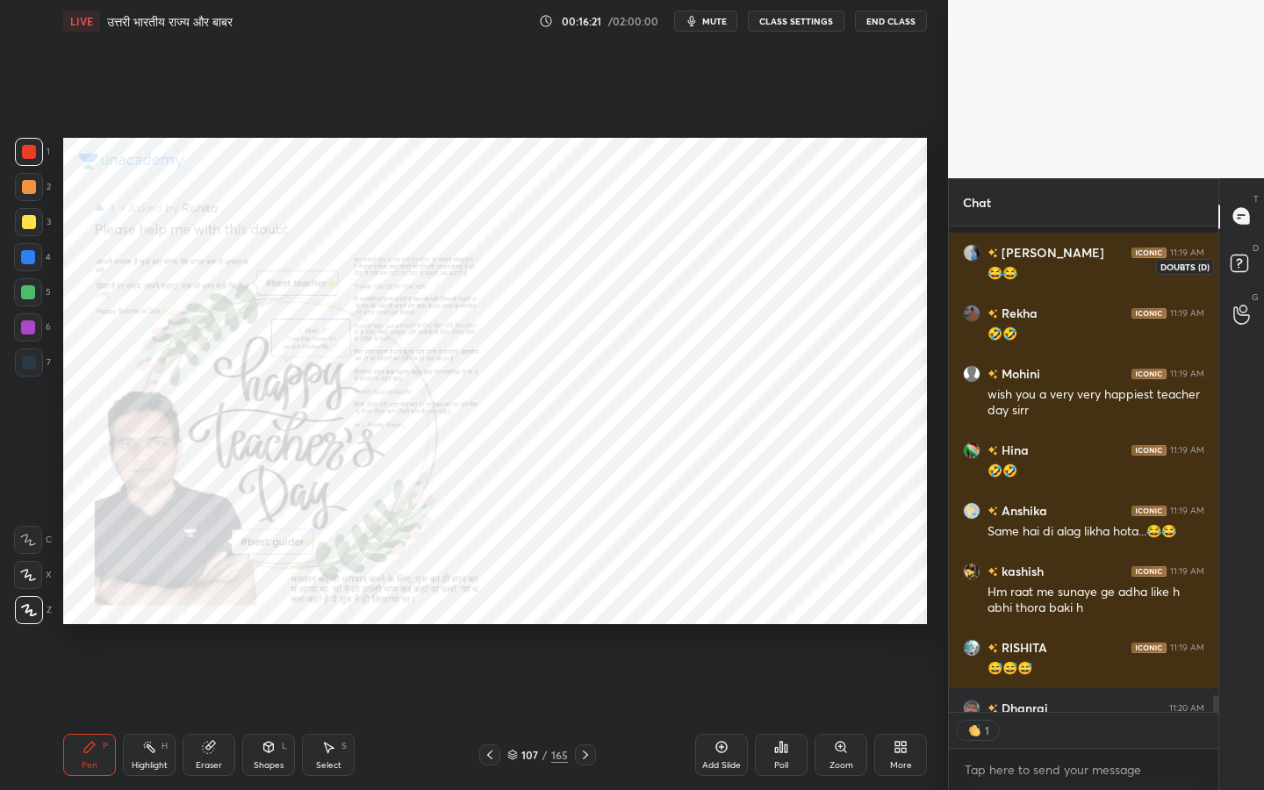
scroll to position [13348, 0]
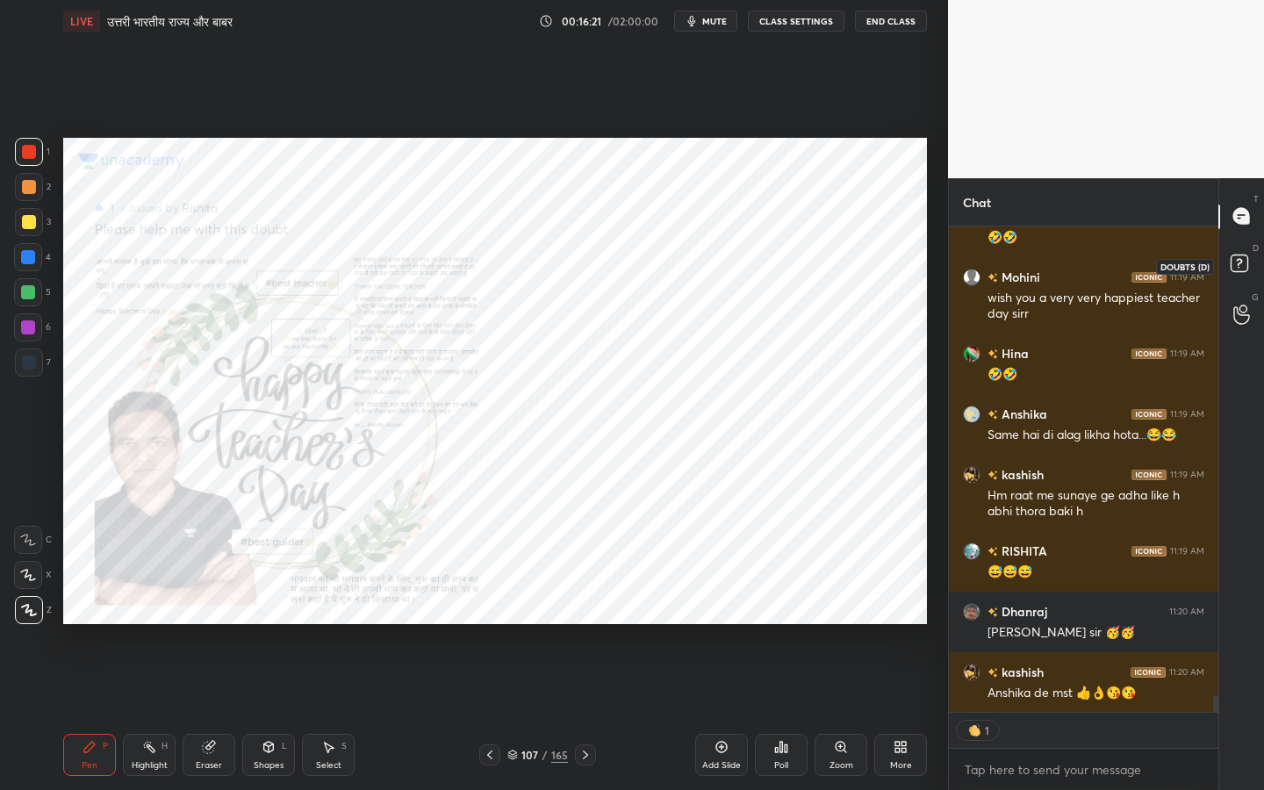
click at [1240, 257] on rect at bounding box center [1239, 263] width 17 height 17
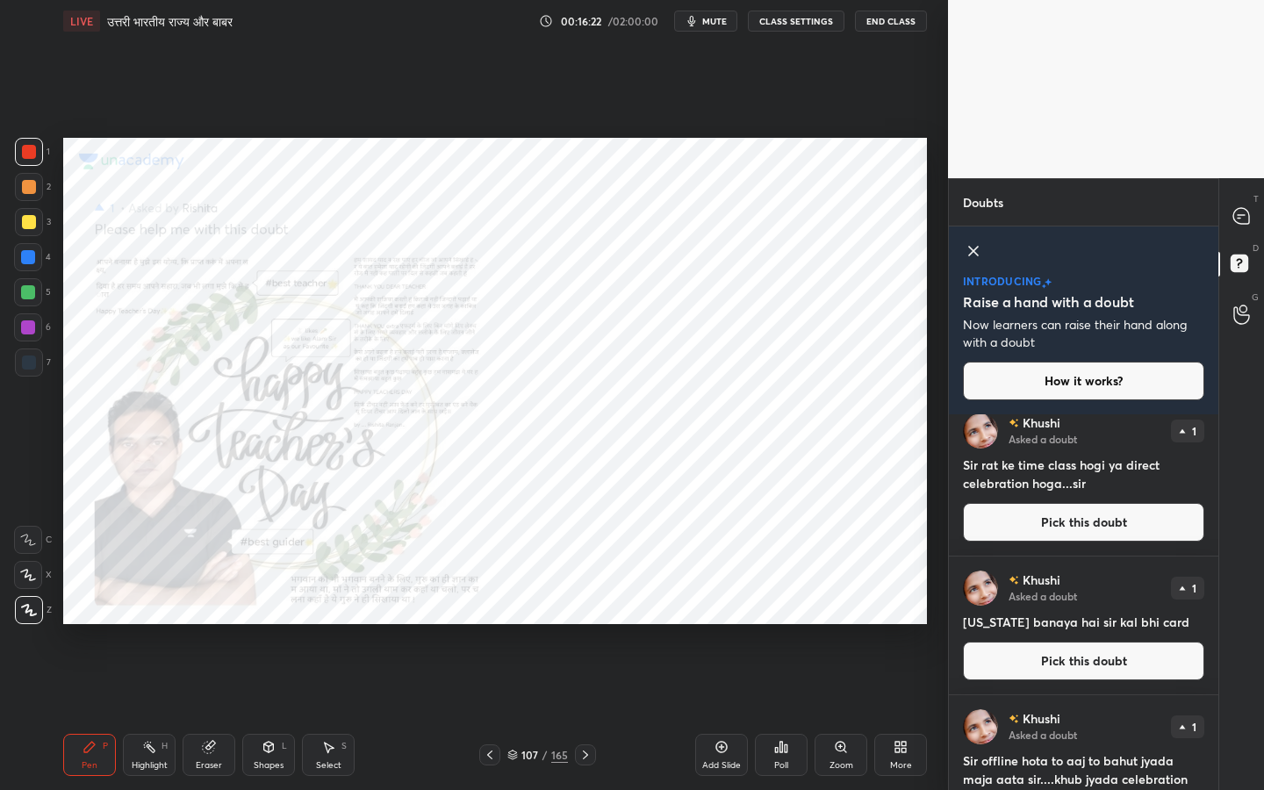
scroll to position [0, 0]
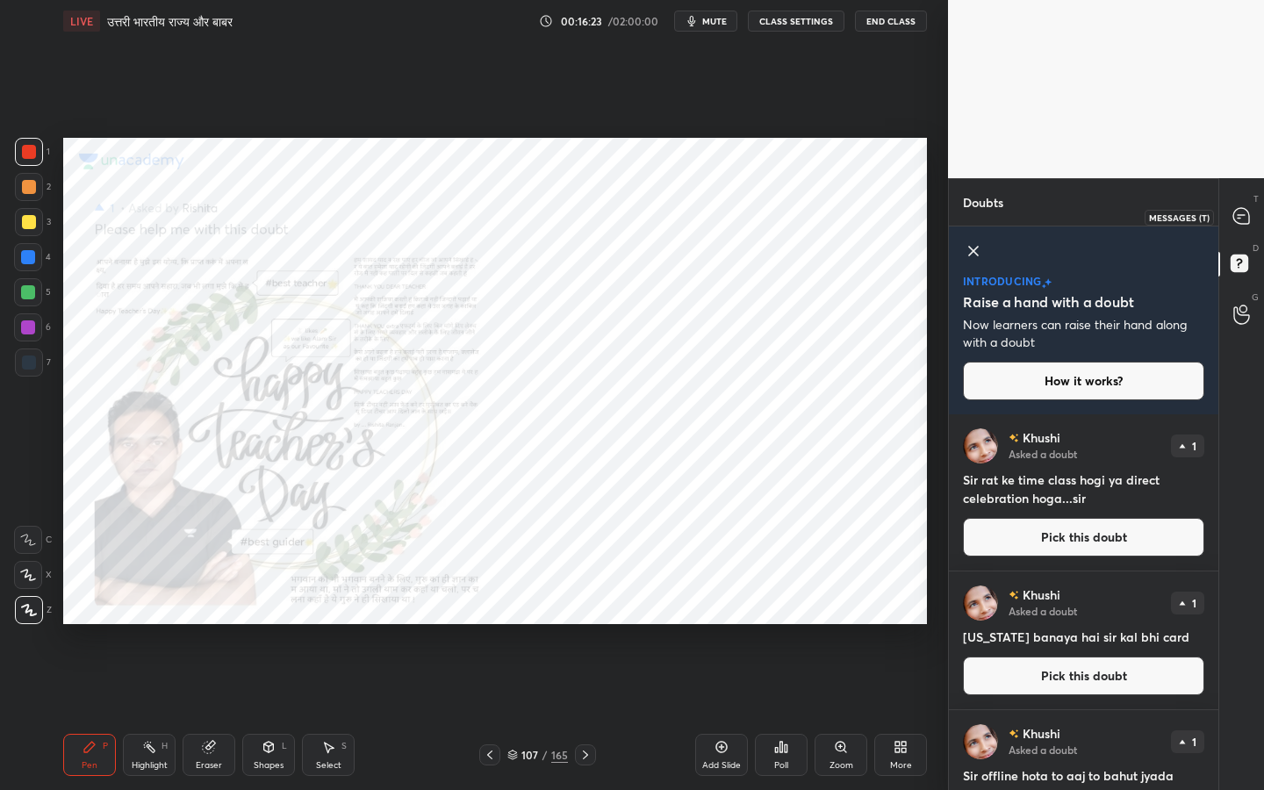
click at [1240, 229] on div at bounding box center [1242, 217] width 35 height 32
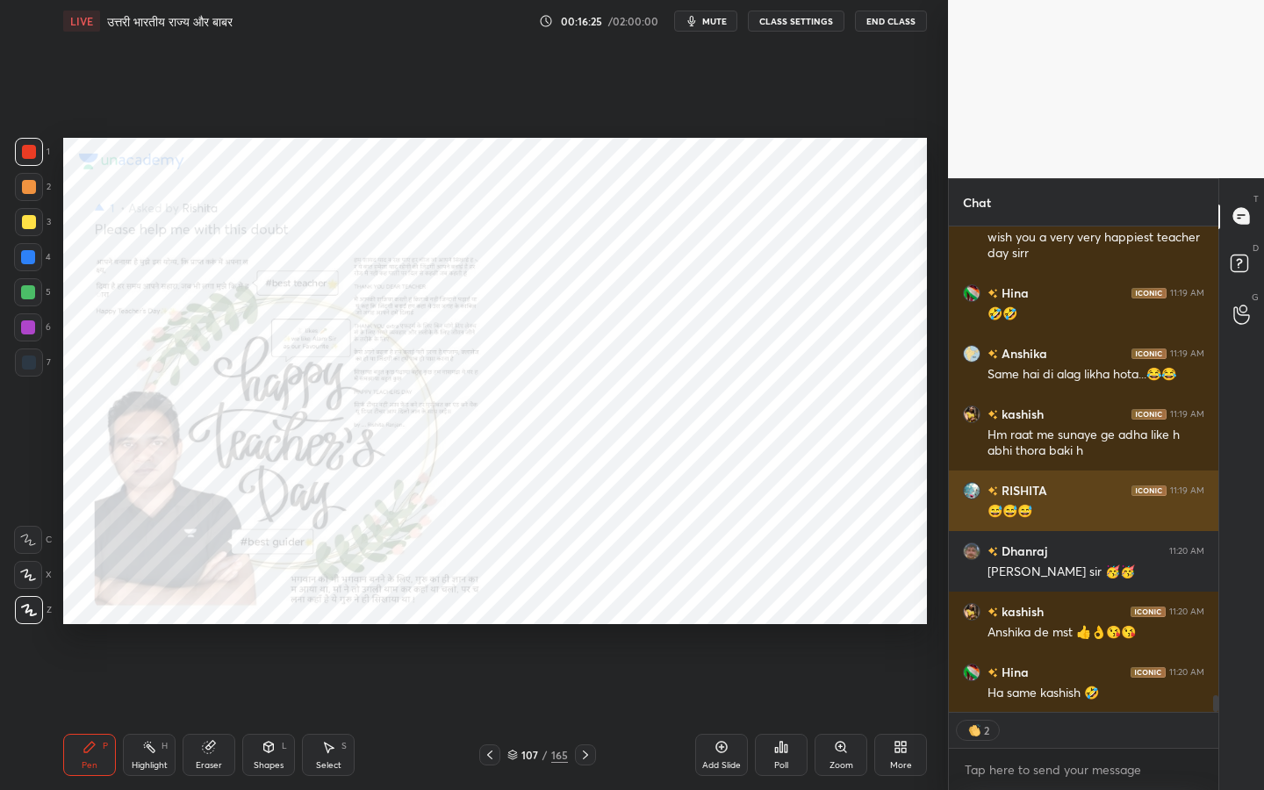
scroll to position [13469, 0]
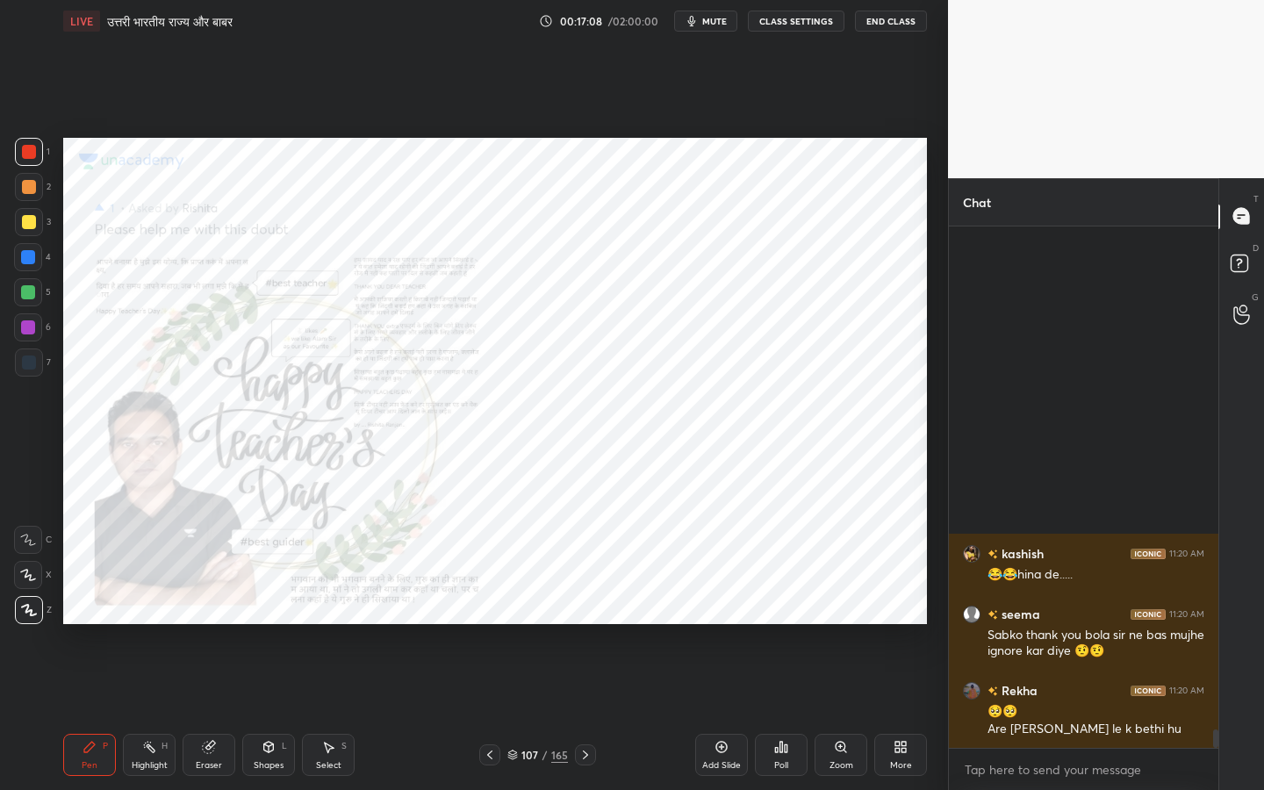
click at [1246, 287] on div "D Doubts (D)" at bounding box center [1241, 265] width 45 height 49
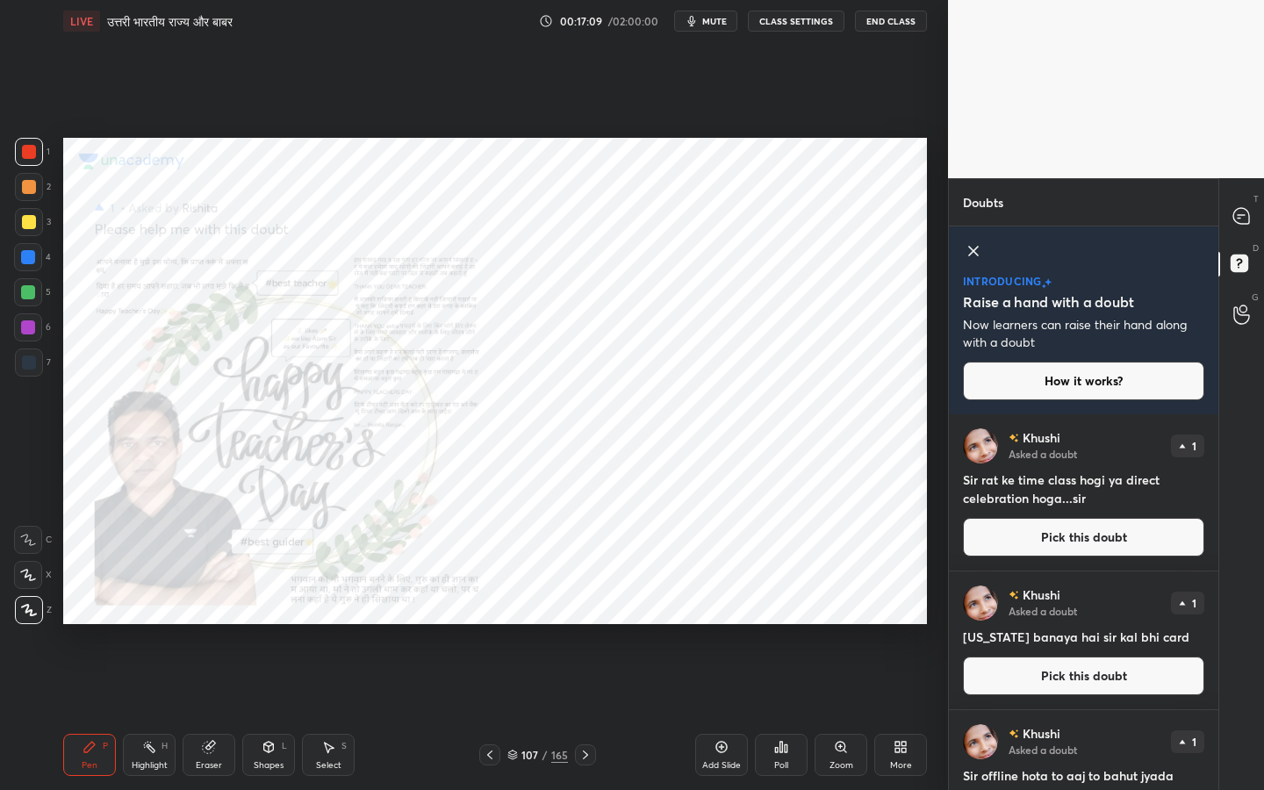
click at [1240, 331] on div "G Raise Hand (G)" at bounding box center [1241, 315] width 45 height 49
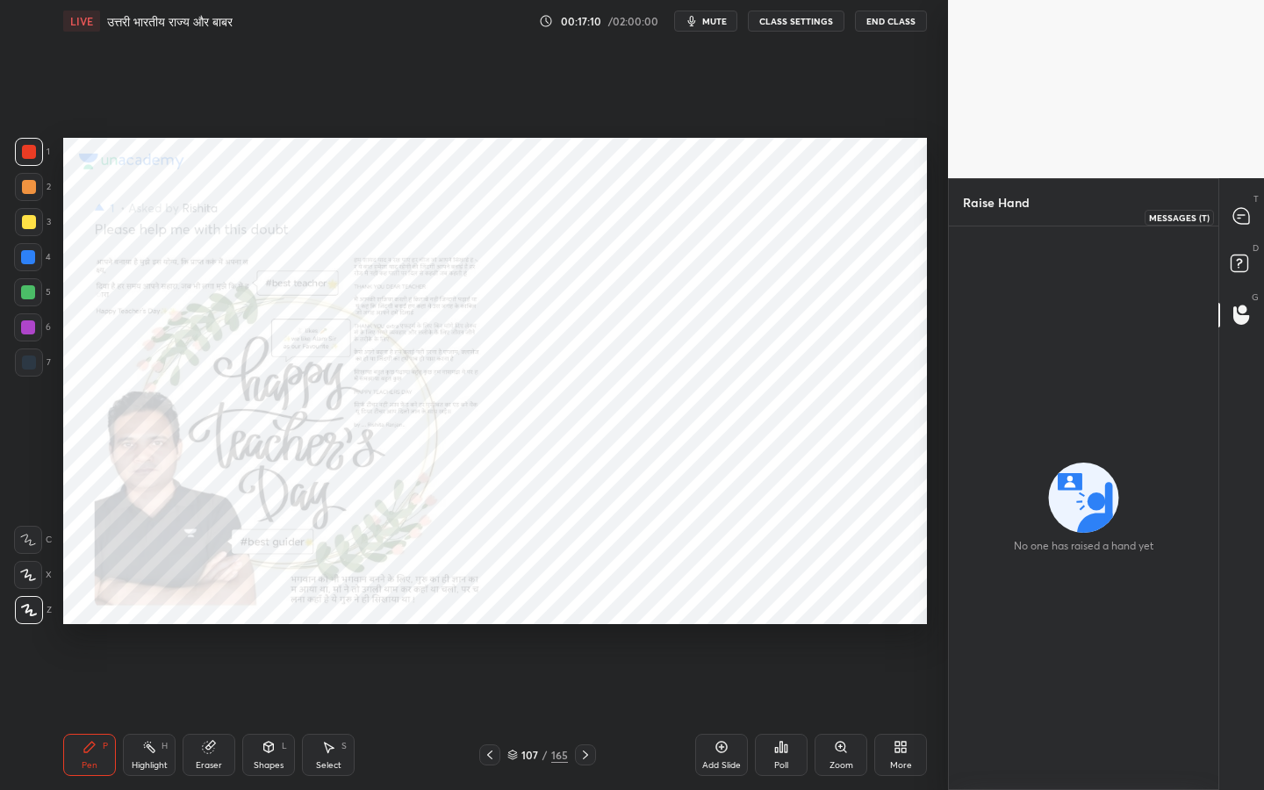
click at [1243, 226] on div at bounding box center [1242, 217] width 35 height 32
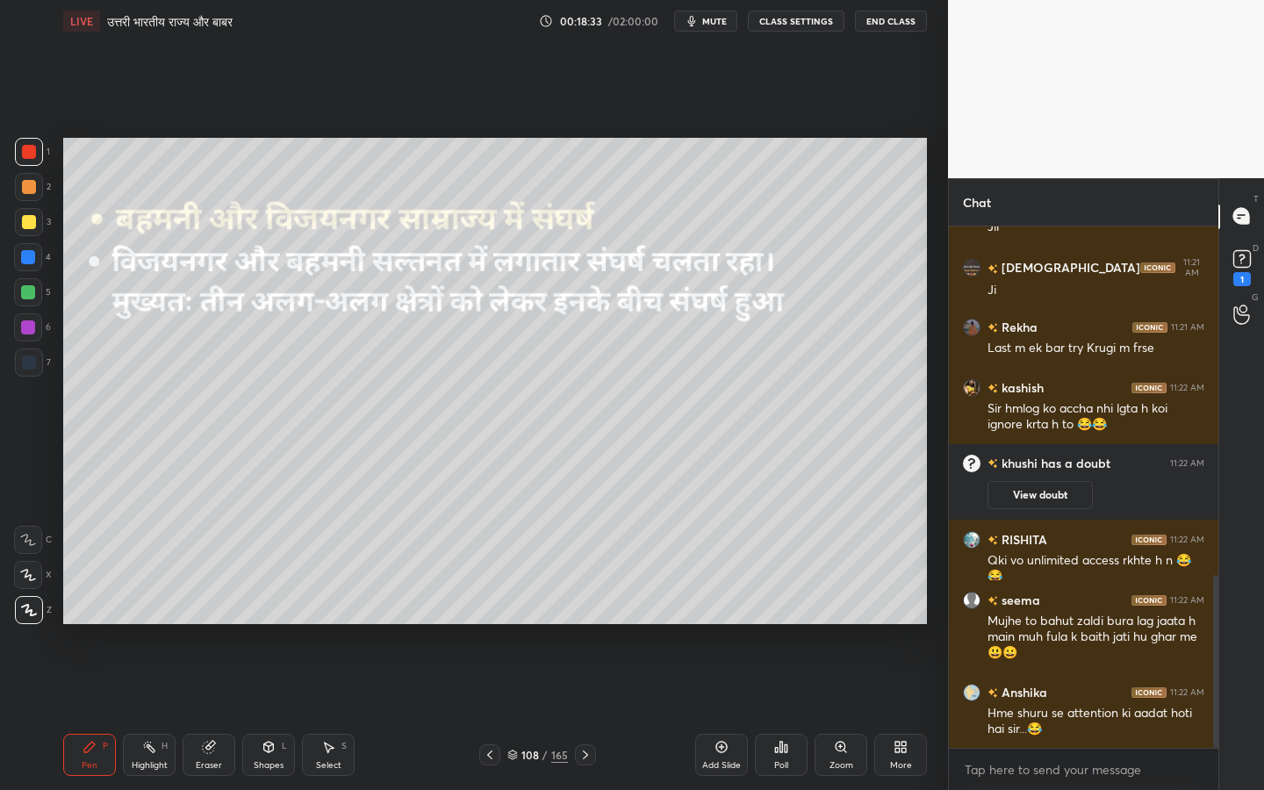
scroll to position [1131, 0]
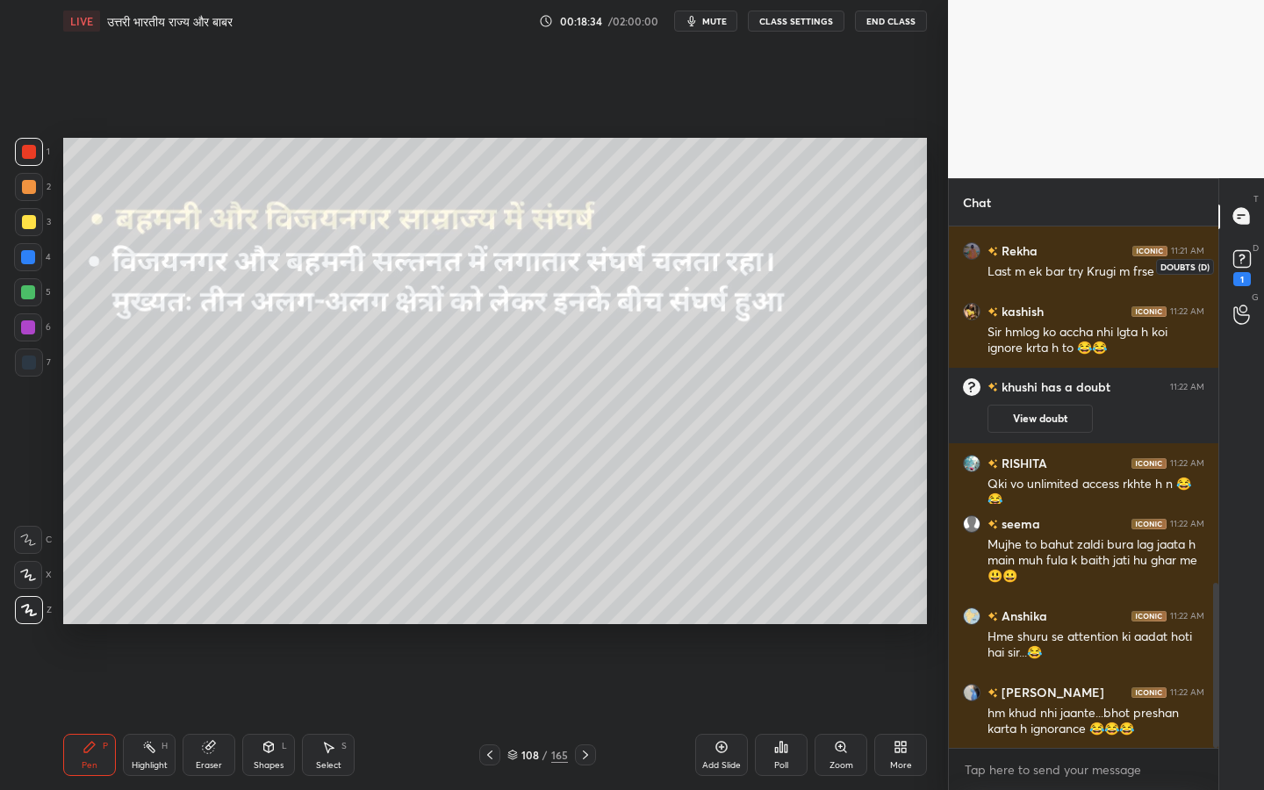
click at [1237, 270] on icon at bounding box center [1242, 259] width 26 height 26
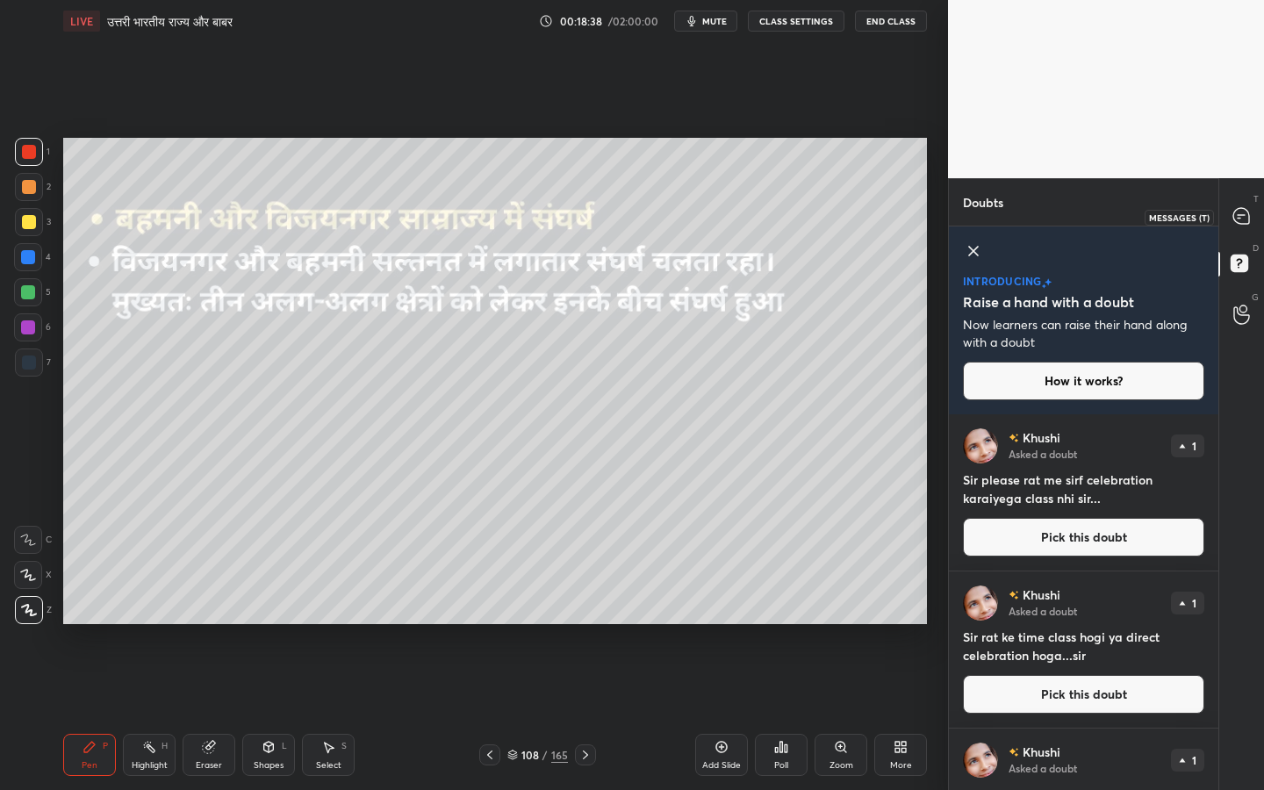
click at [1242, 222] on icon at bounding box center [1241, 216] width 16 height 16
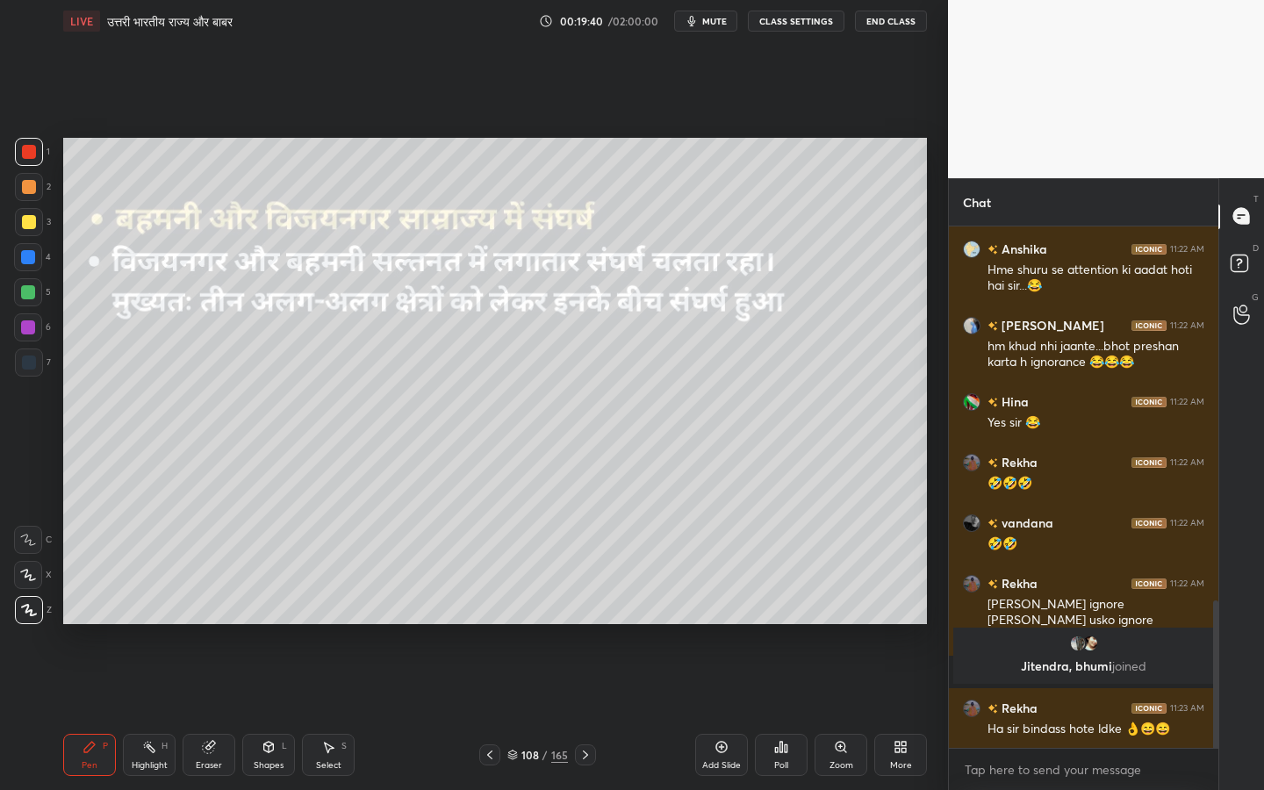
scroll to position [1406, 0]
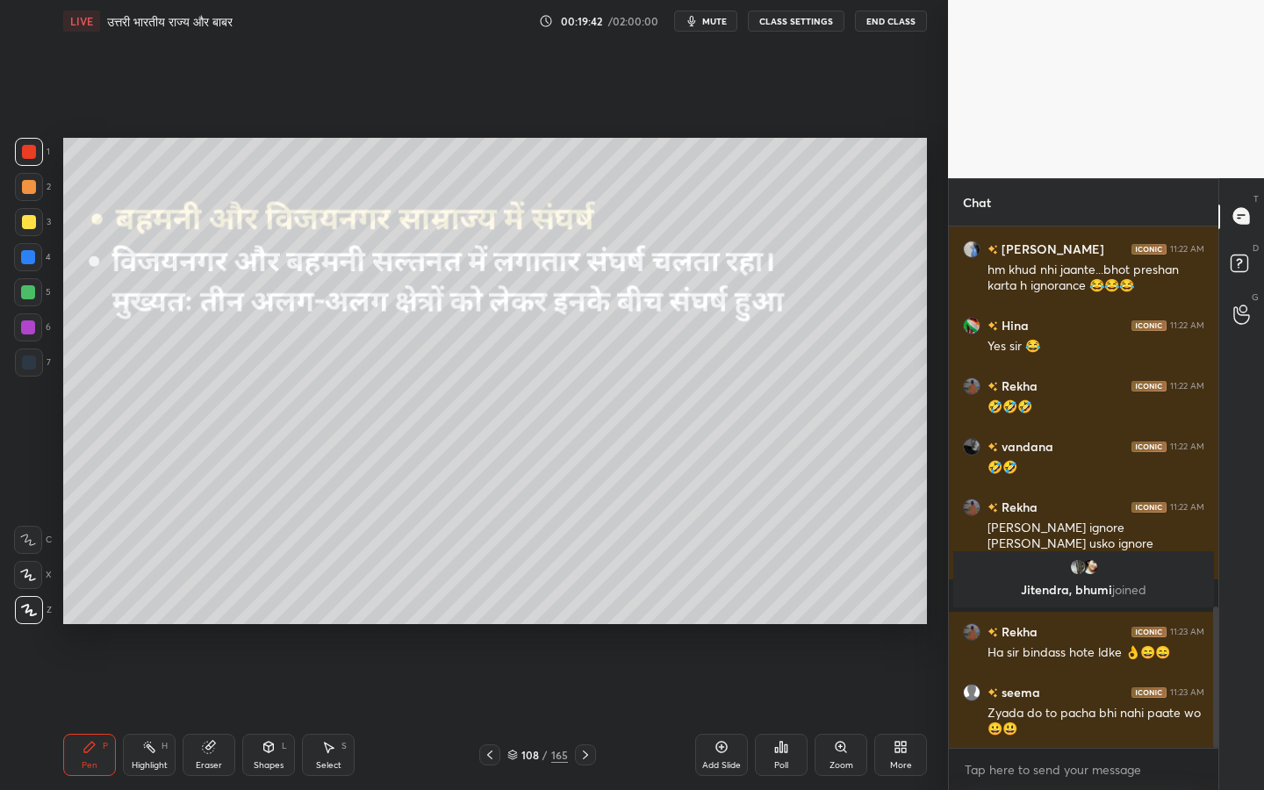
click at [777, 624] on div "Poll" at bounding box center [781, 765] width 14 height 9
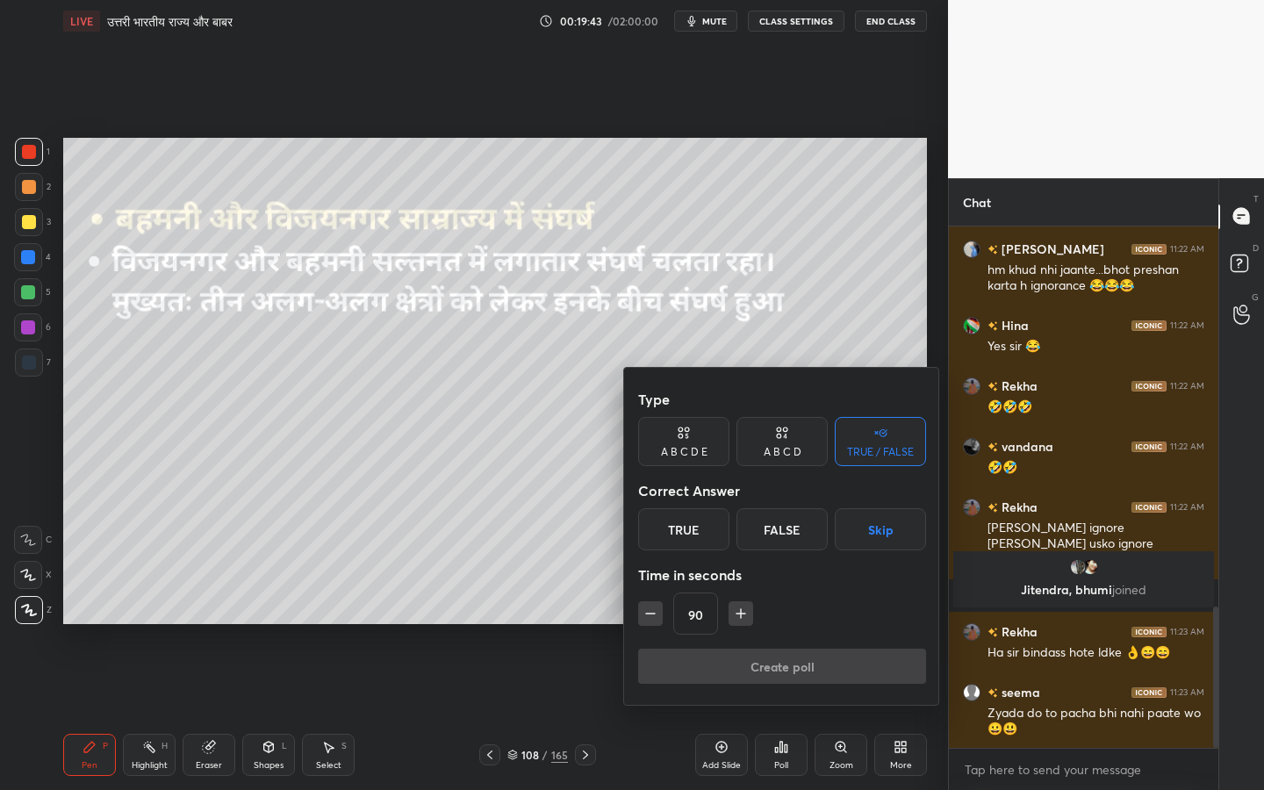
click at [688, 533] on div "True" at bounding box center [683, 529] width 91 height 42
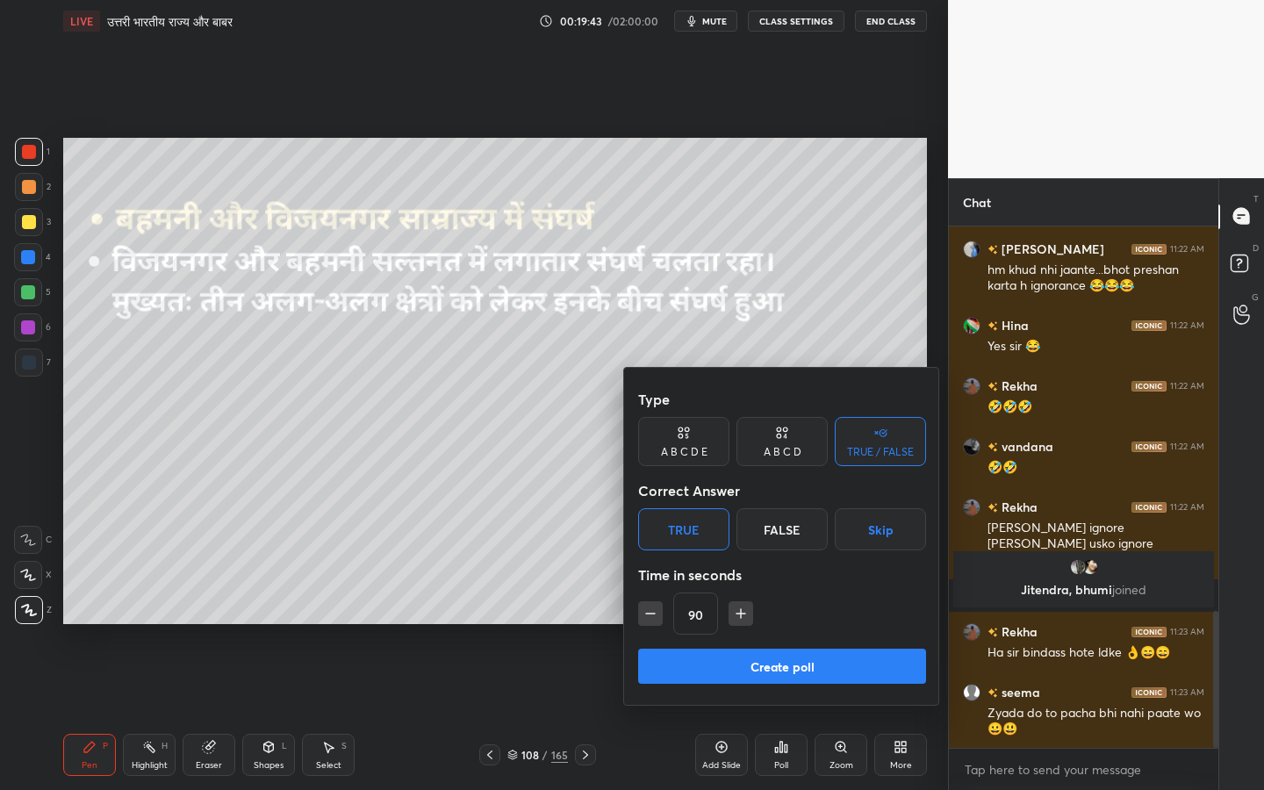
scroll to position [1467, 0]
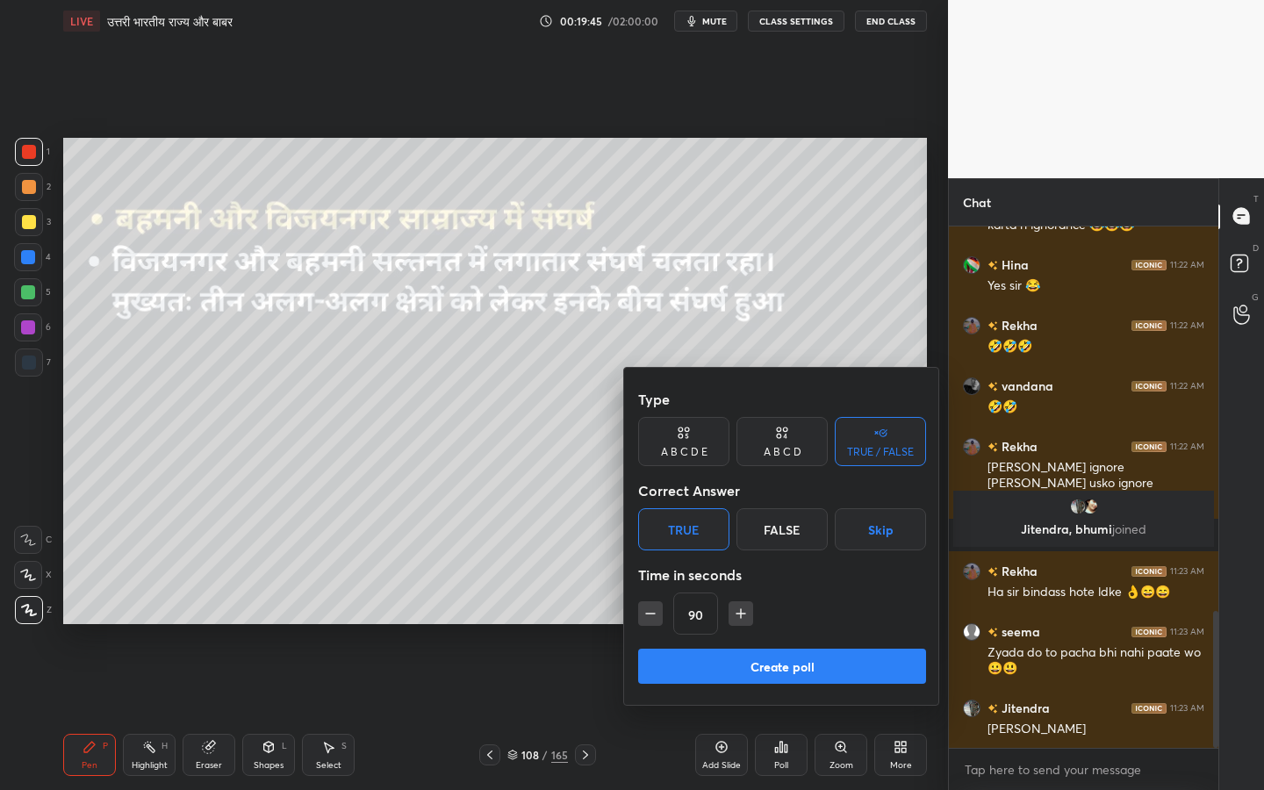
click at [793, 624] on button "Create poll" at bounding box center [782, 666] width 288 height 35
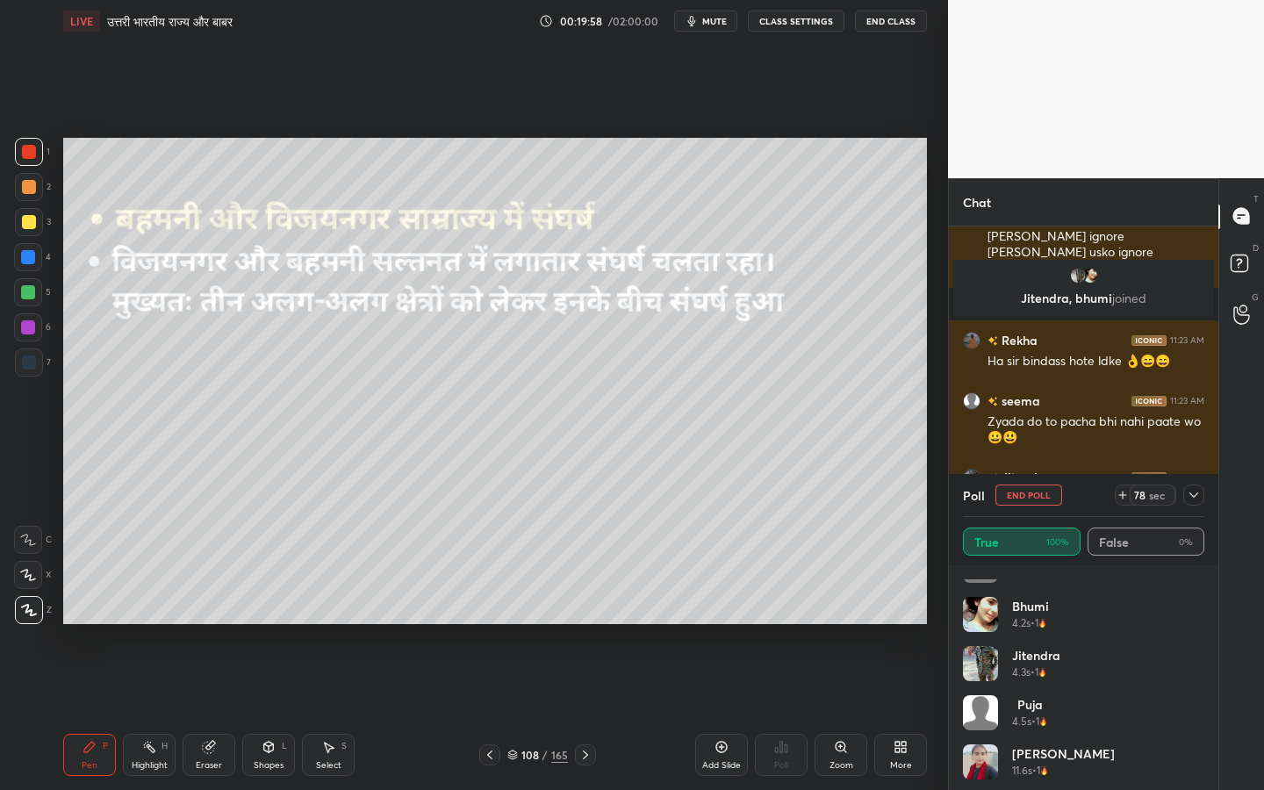
scroll to position [1264, 0]
click at [1201, 501] on div at bounding box center [1193, 495] width 21 height 21
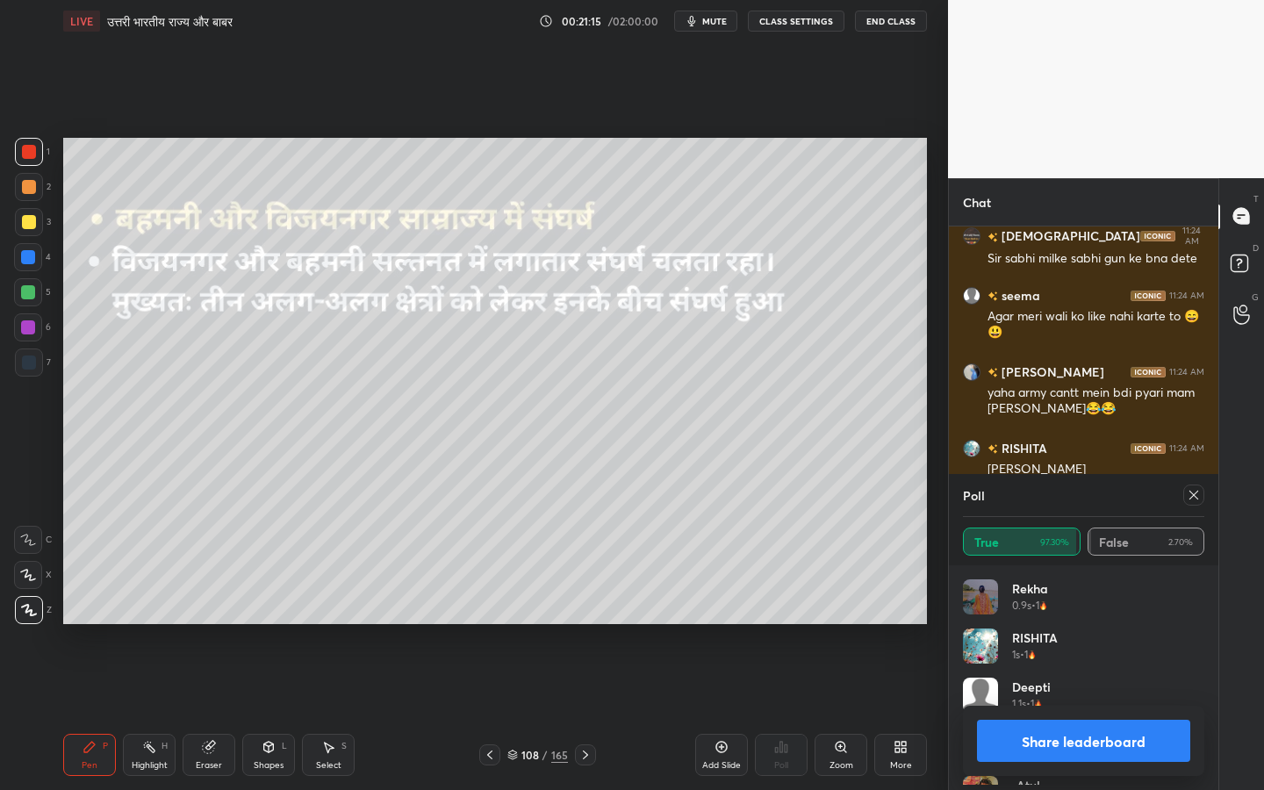
scroll to position [205, 236]
click at [1190, 496] on icon at bounding box center [1194, 495] width 14 height 14
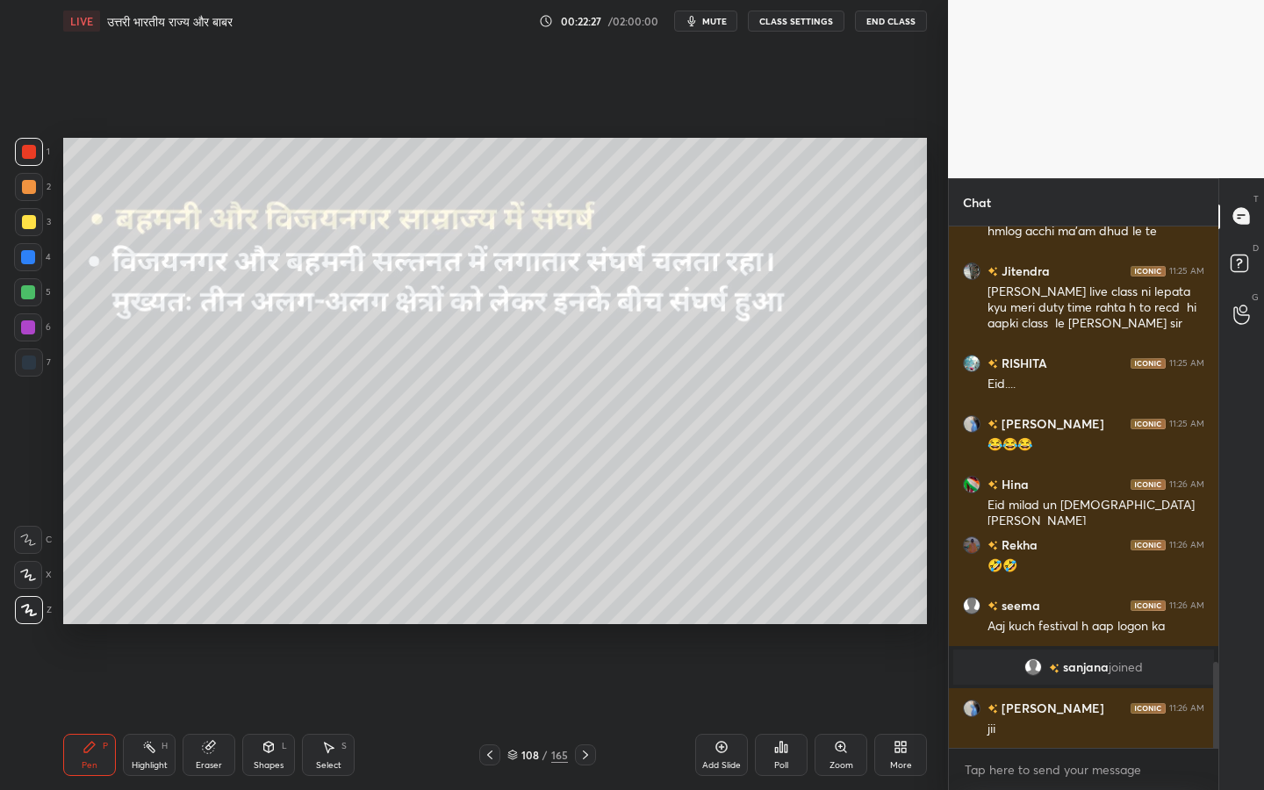
scroll to position [2654, 0]
click at [34, 223] on div at bounding box center [29, 222] width 28 height 28
drag, startPoint x: 208, startPoint y: 751, endPoint x: 193, endPoint y: 726, distance: 29.5
click at [208, 624] on icon at bounding box center [208, 747] width 11 height 11
drag, startPoint x: 36, startPoint y: 615, endPoint x: 58, endPoint y: 608, distance: 23.0
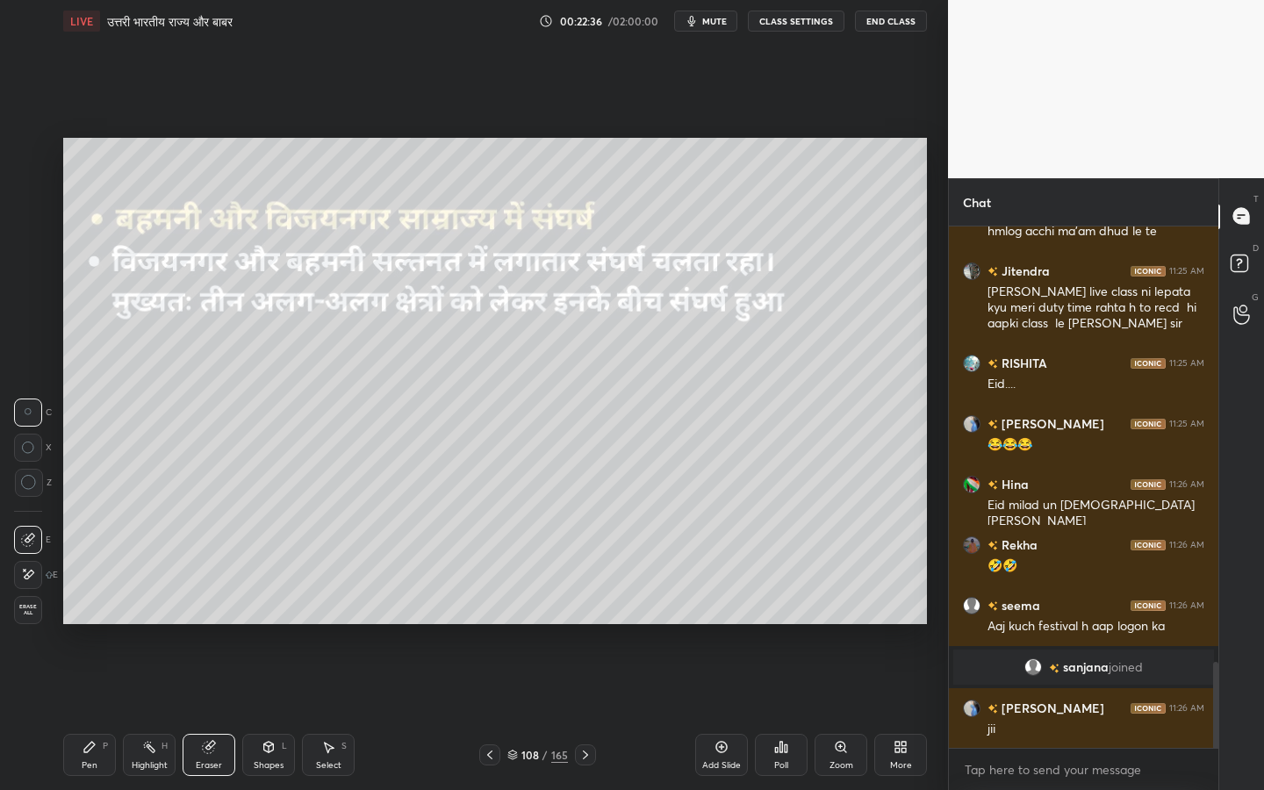
click at [36, 616] on div "Erase all" at bounding box center [28, 610] width 28 height 28
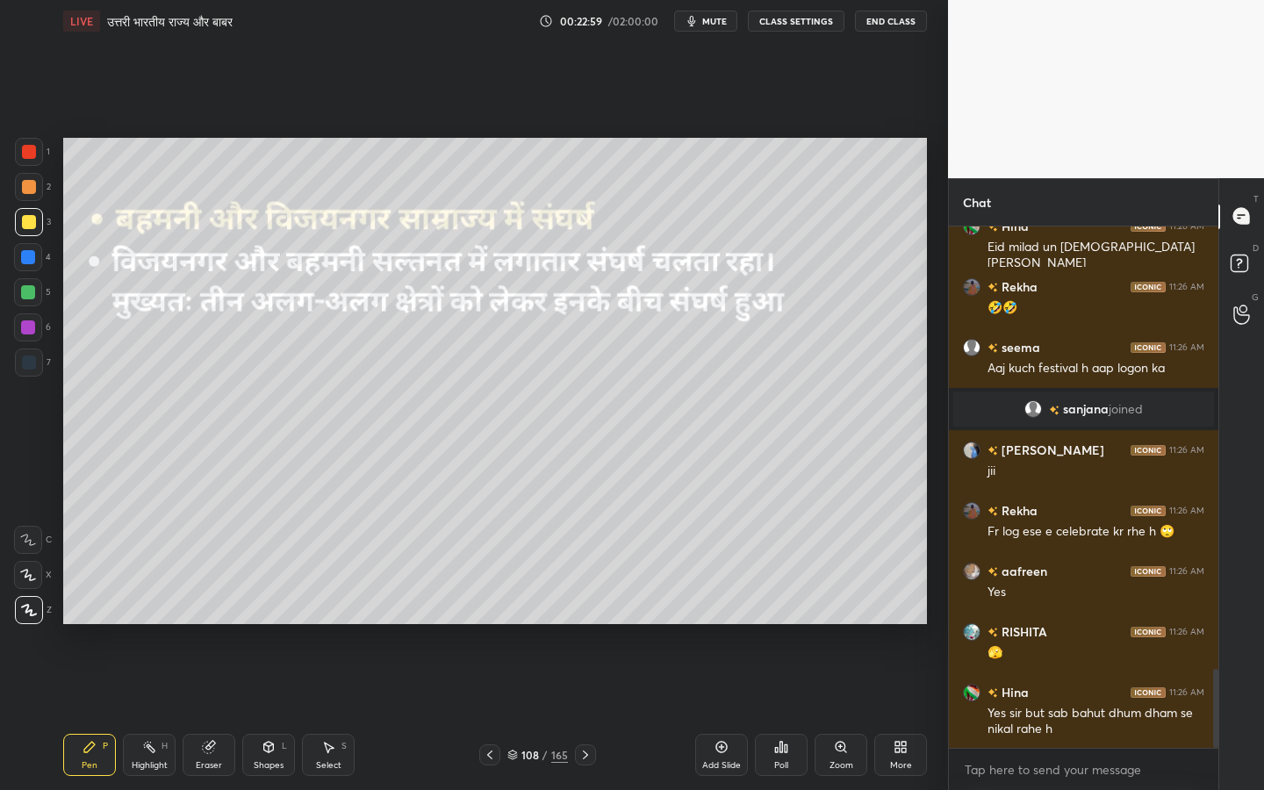
scroll to position [2973, 0]
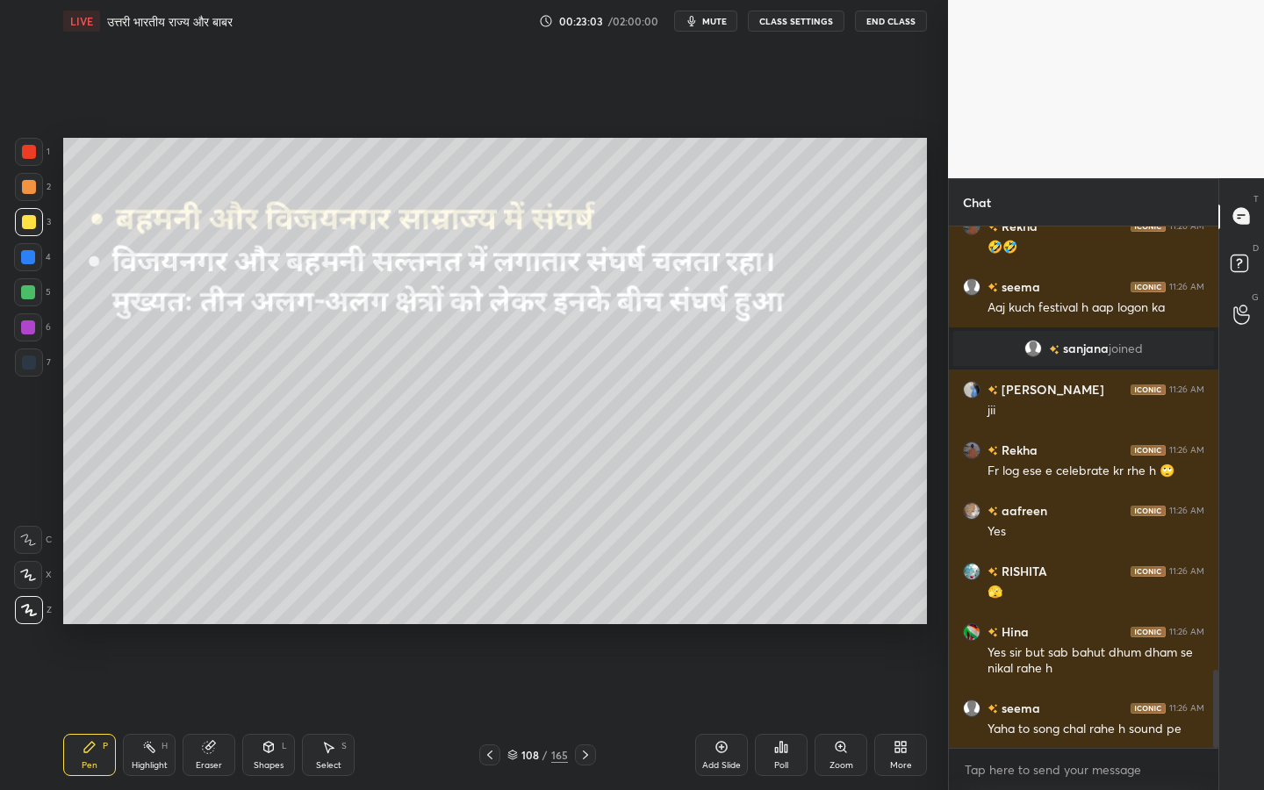
drag, startPoint x: 207, startPoint y: 759, endPoint x: 182, endPoint y: 734, distance: 36.0
click at [207, 624] on div "Eraser" at bounding box center [209, 765] width 26 height 9
click at [25, 616] on span "Erase all" at bounding box center [28, 610] width 26 height 12
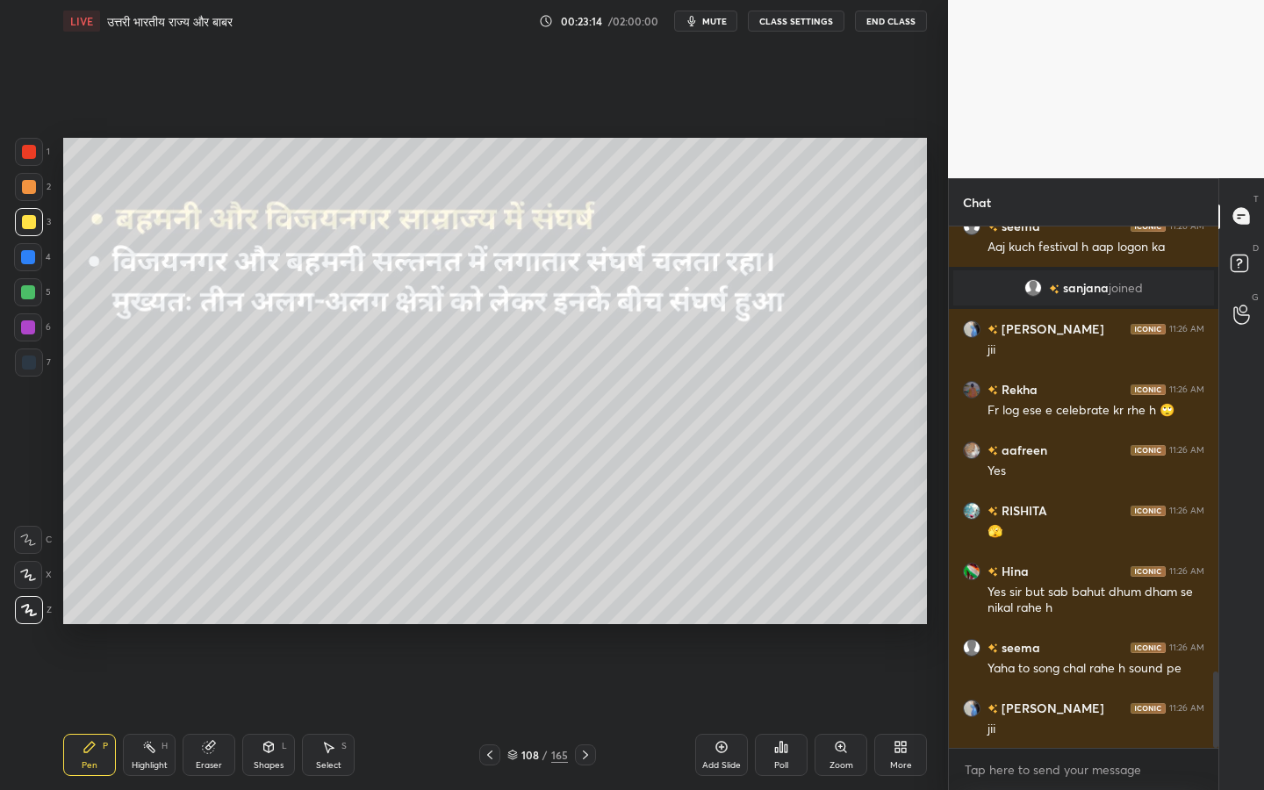
scroll to position [3094, 0]
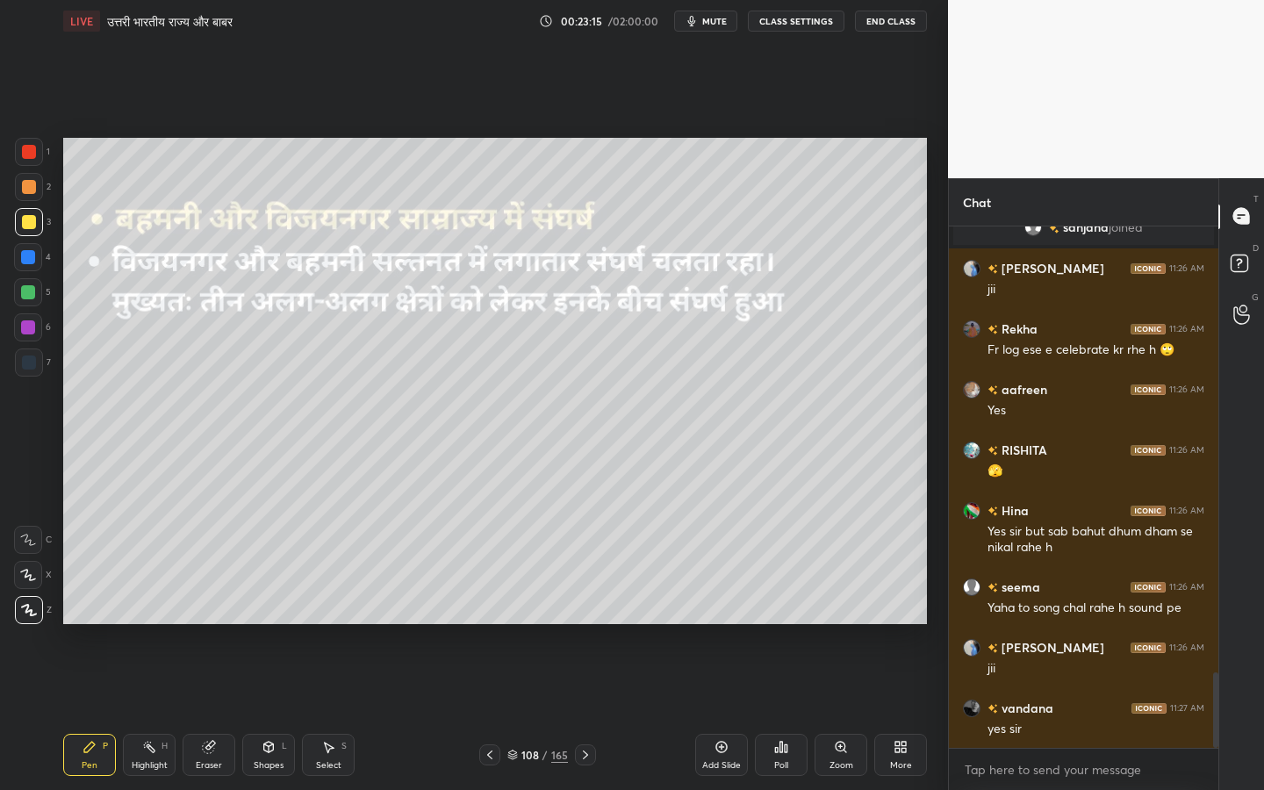
click at [212, 624] on div "Eraser" at bounding box center [209, 765] width 26 height 9
click at [31, 618] on div "Erase all" at bounding box center [28, 610] width 28 height 28
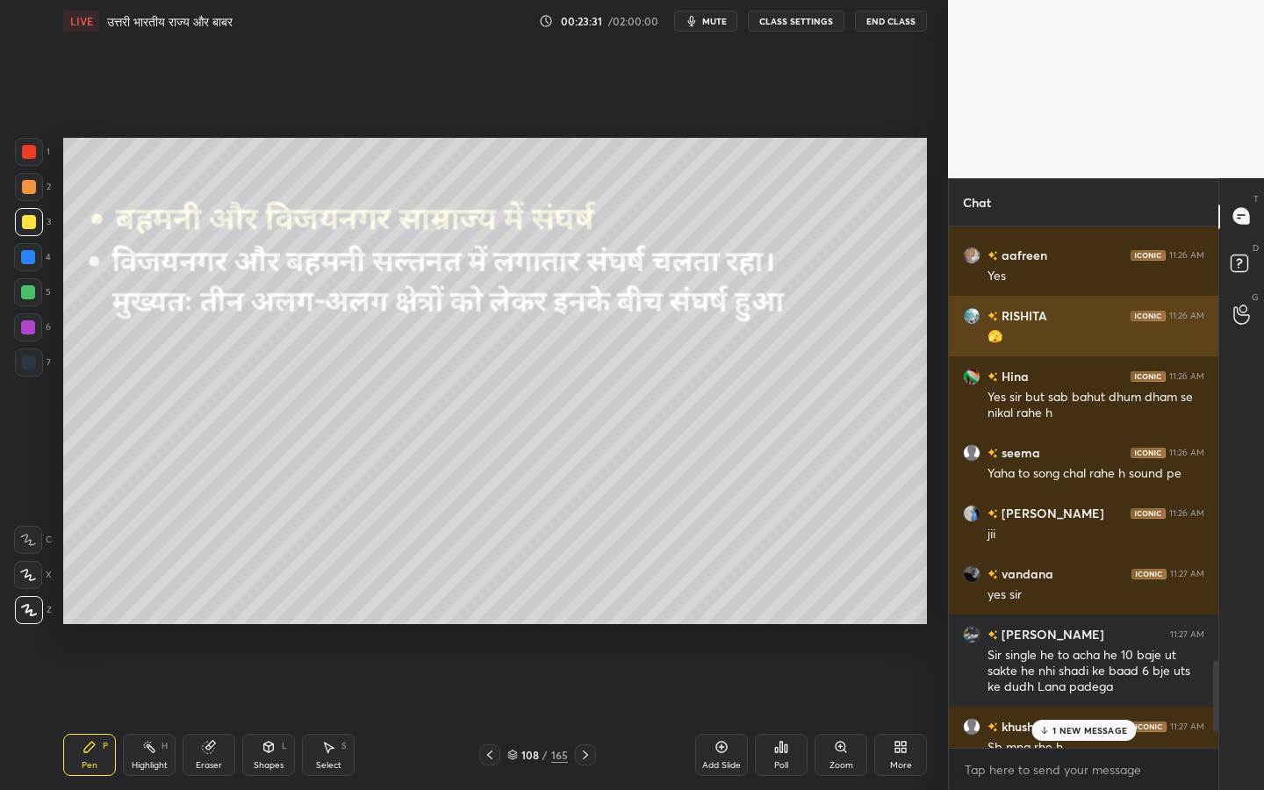
scroll to position [3247, 0]
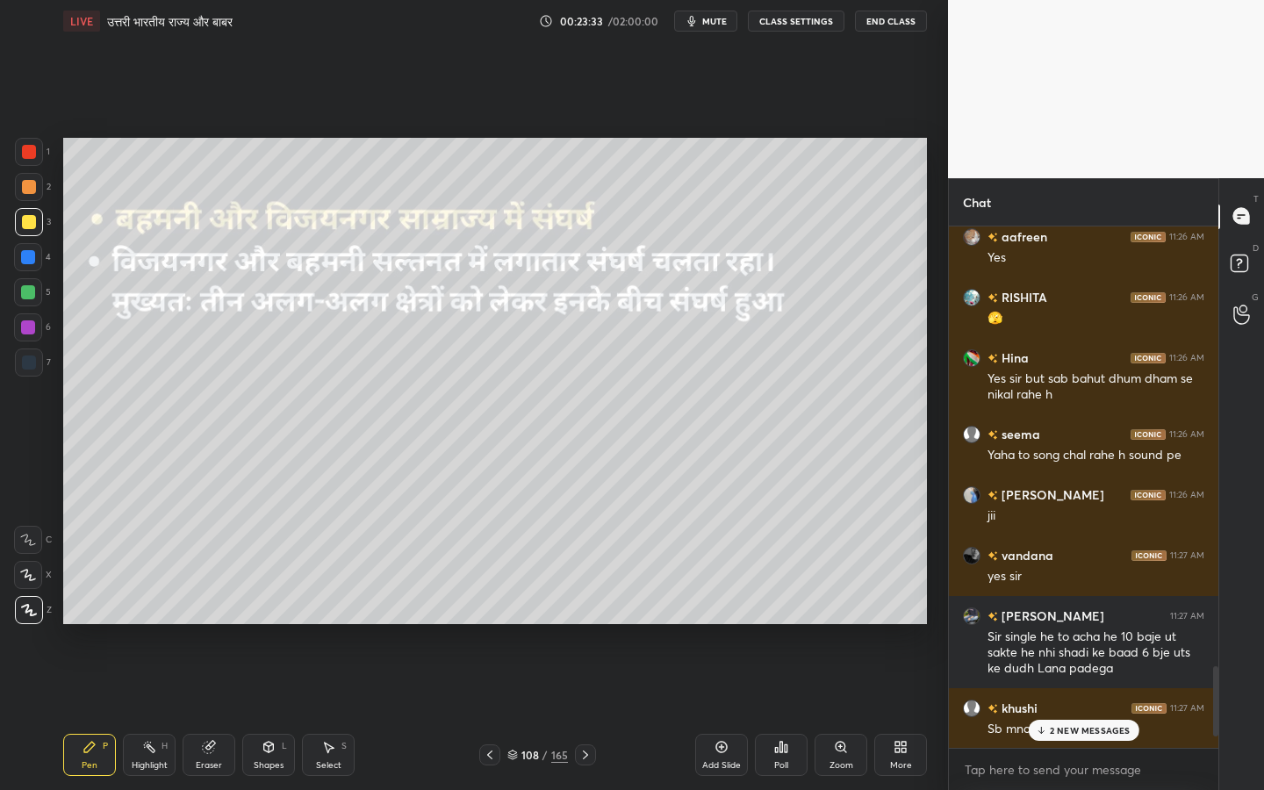
click at [203, 624] on div "Eraser" at bounding box center [209, 755] width 53 height 42
click at [27, 608] on span "Erase all" at bounding box center [28, 610] width 26 height 12
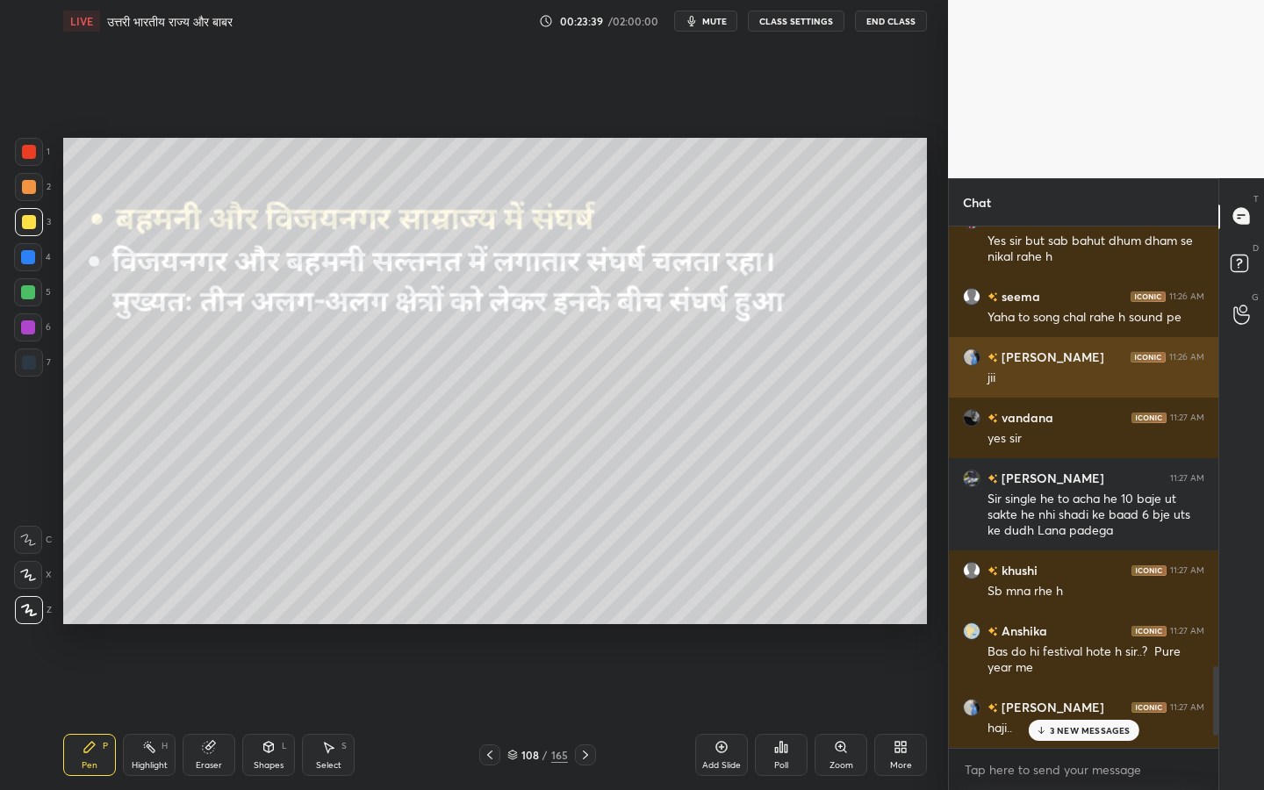
scroll to position [3387, 0]
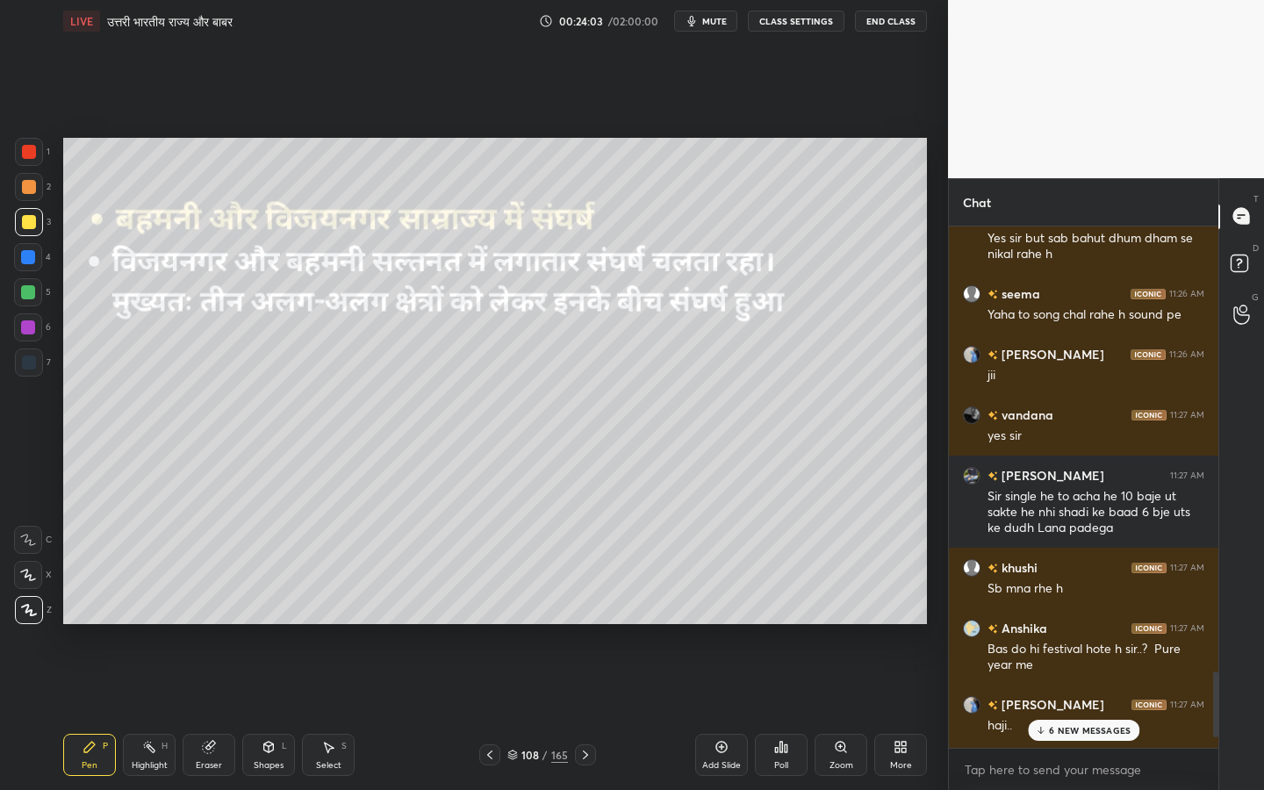
click at [206, 624] on div "Eraser" at bounding box center [209, 755] width 53 height 42
drag, startPoint x: 28, startPoint y: 615, endPoint x: 58, endPoint y: 610, distance: 30.2
click at [28, 615] on span "Erase all" at bounding box center [28, 610] width 26 height 12
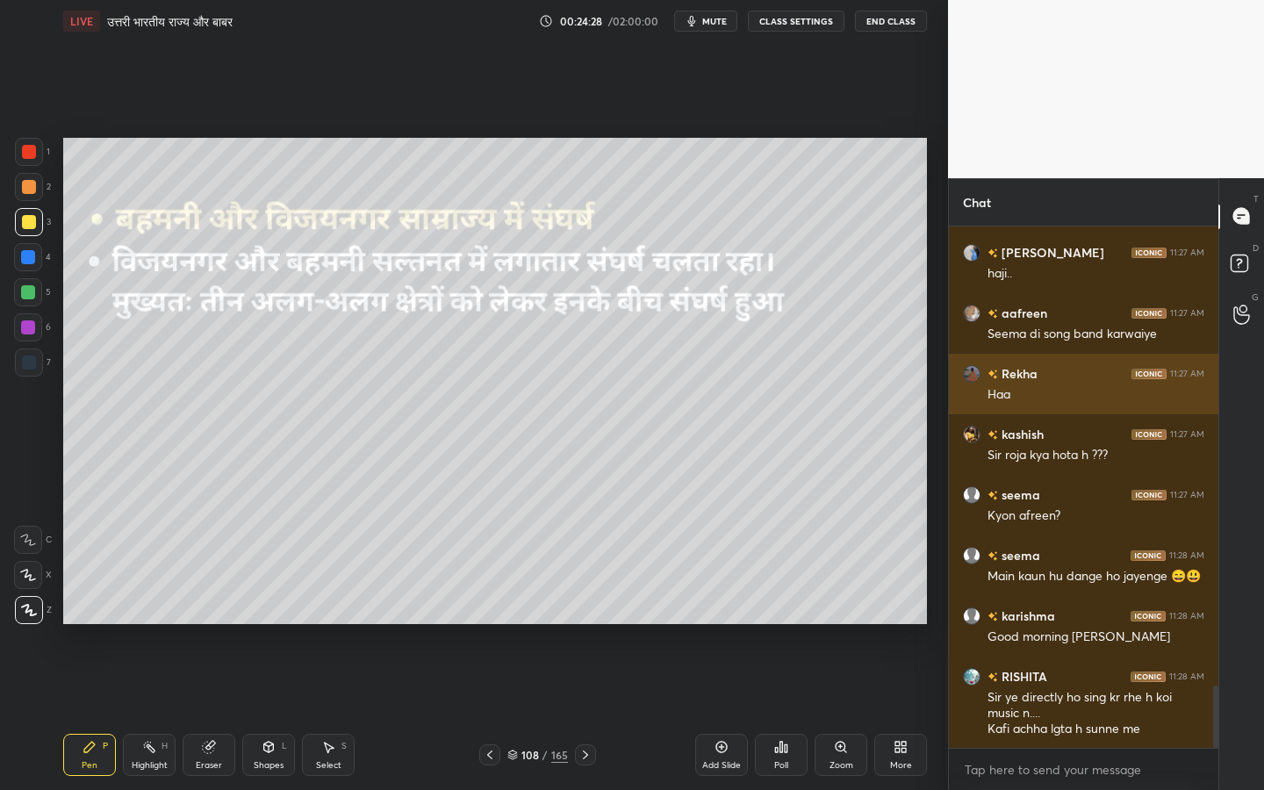
scroll to position [3900, 0]
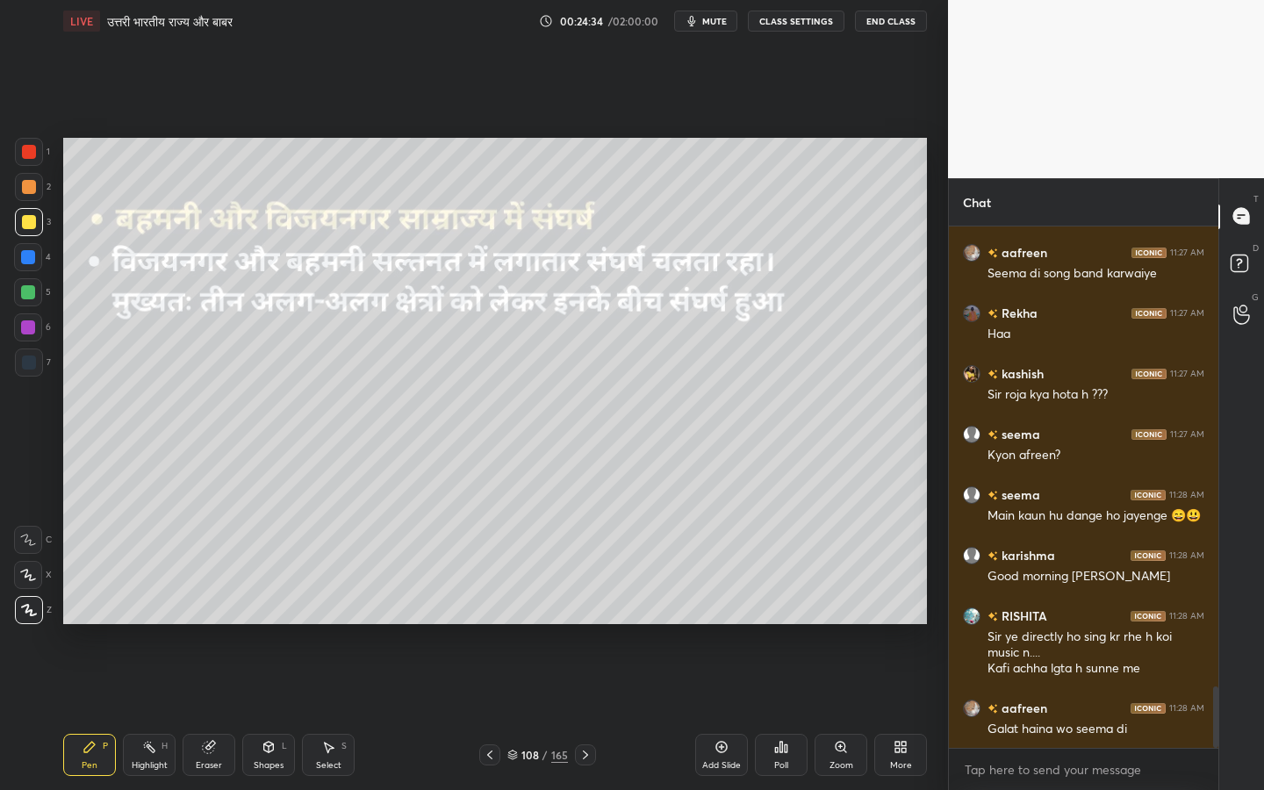
click at [209, 624] on div "Eraser" at bounding box center [209, 755] width 53 height 42
click at [19, 615] on span "Erase all" at bounding box center [28, 610] width 26 height 12
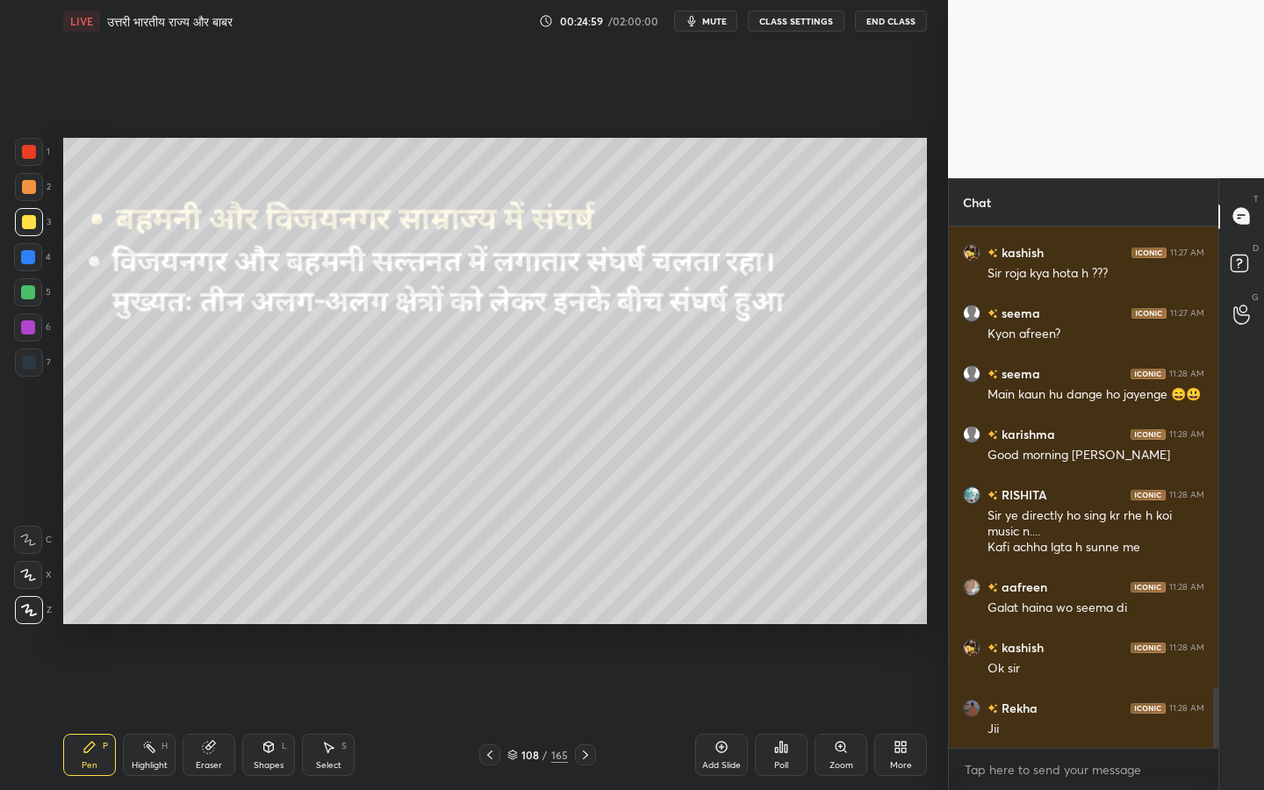
scroll to position [4081, 0]
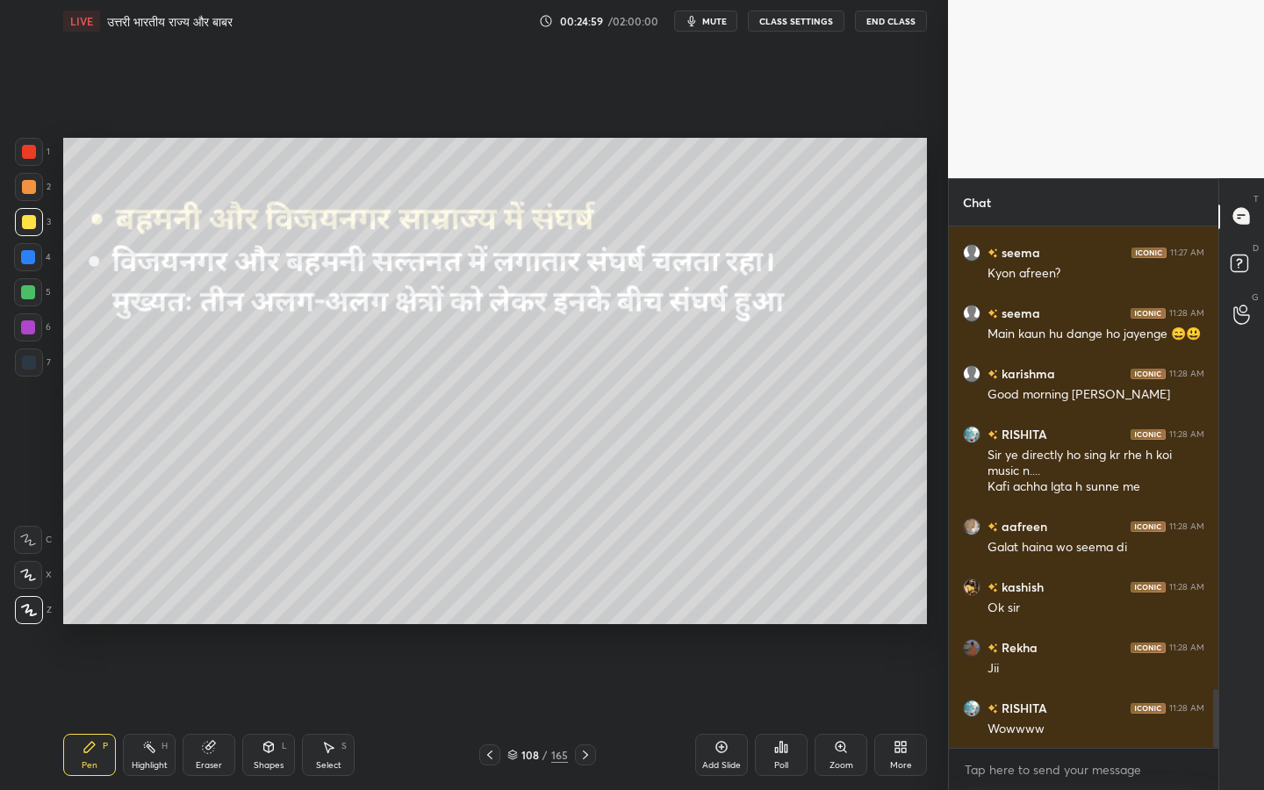
click at [211, 624] on div "Eraser" at bounding box center [209, 755] width 53 height 42
click at [34, 615] on span "Erase all" at bounding box center [28, 610] width 26 height 12
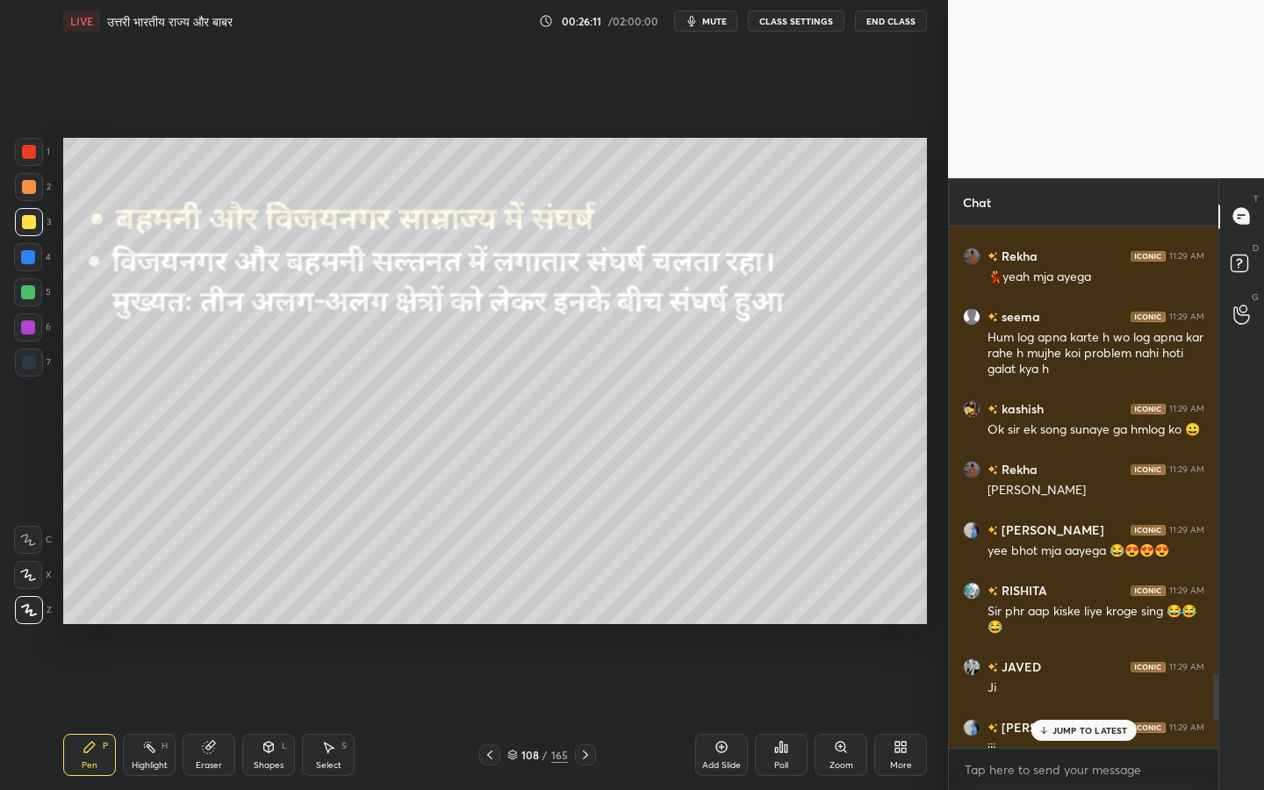
scroll to position [5138, 0]
click at [211, 624] on icon at bounding box center [209, 747] width 14 height 14
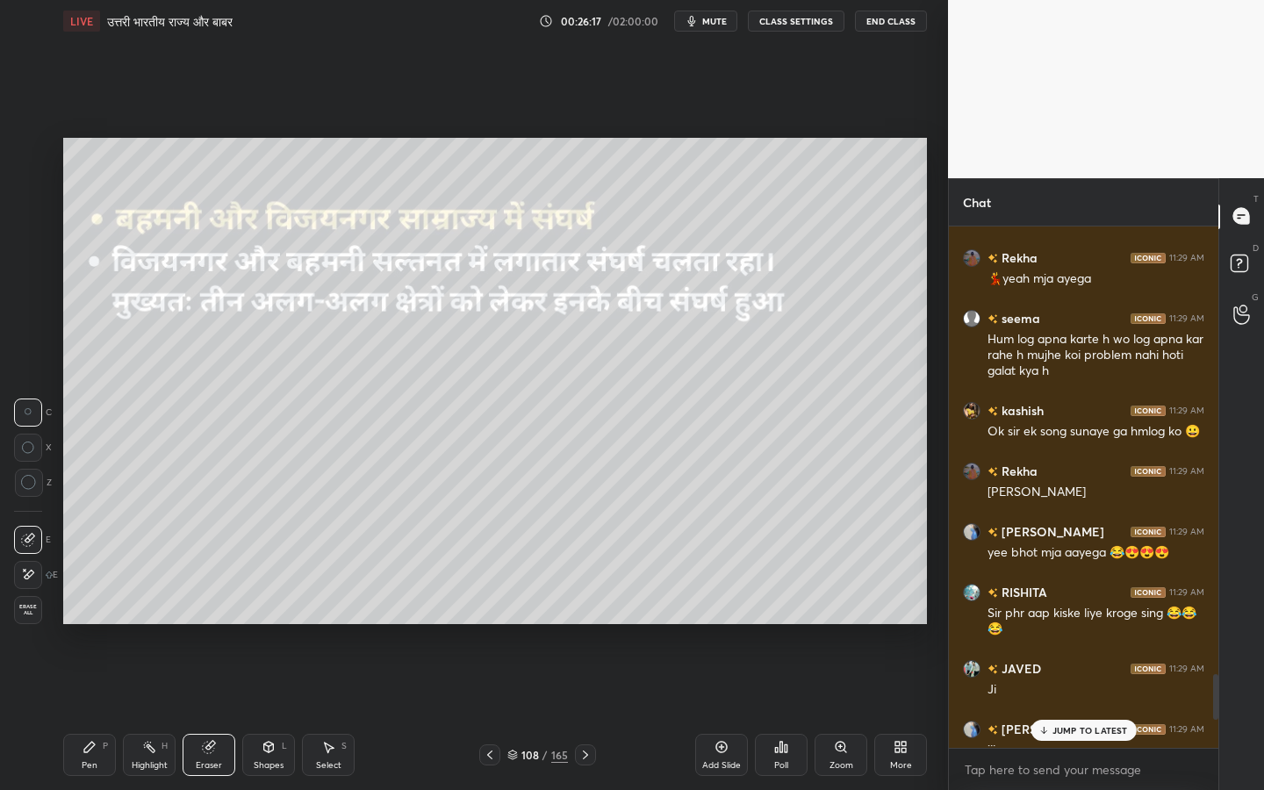
click at [26, 618] on div "Erase all" at bounding box center [28, 610] width 28 height 28
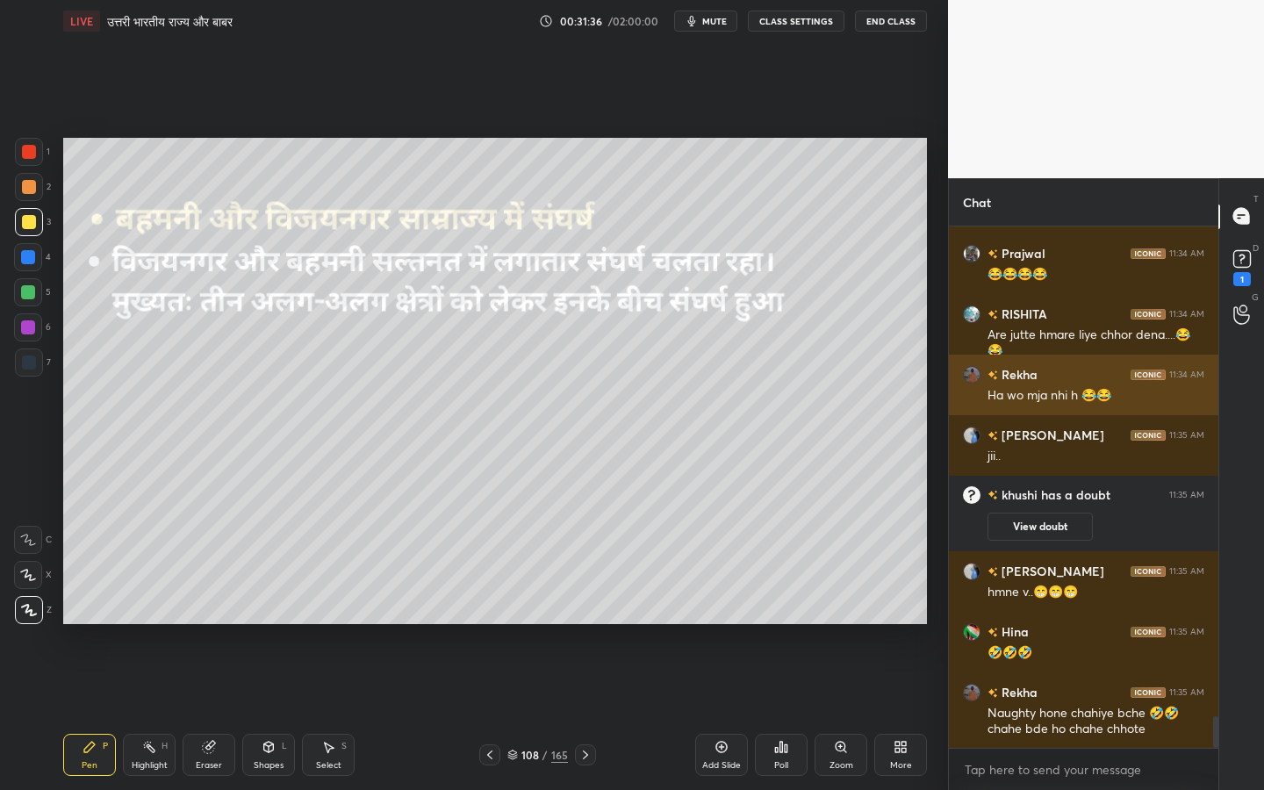
scroll to position [8154, 0]
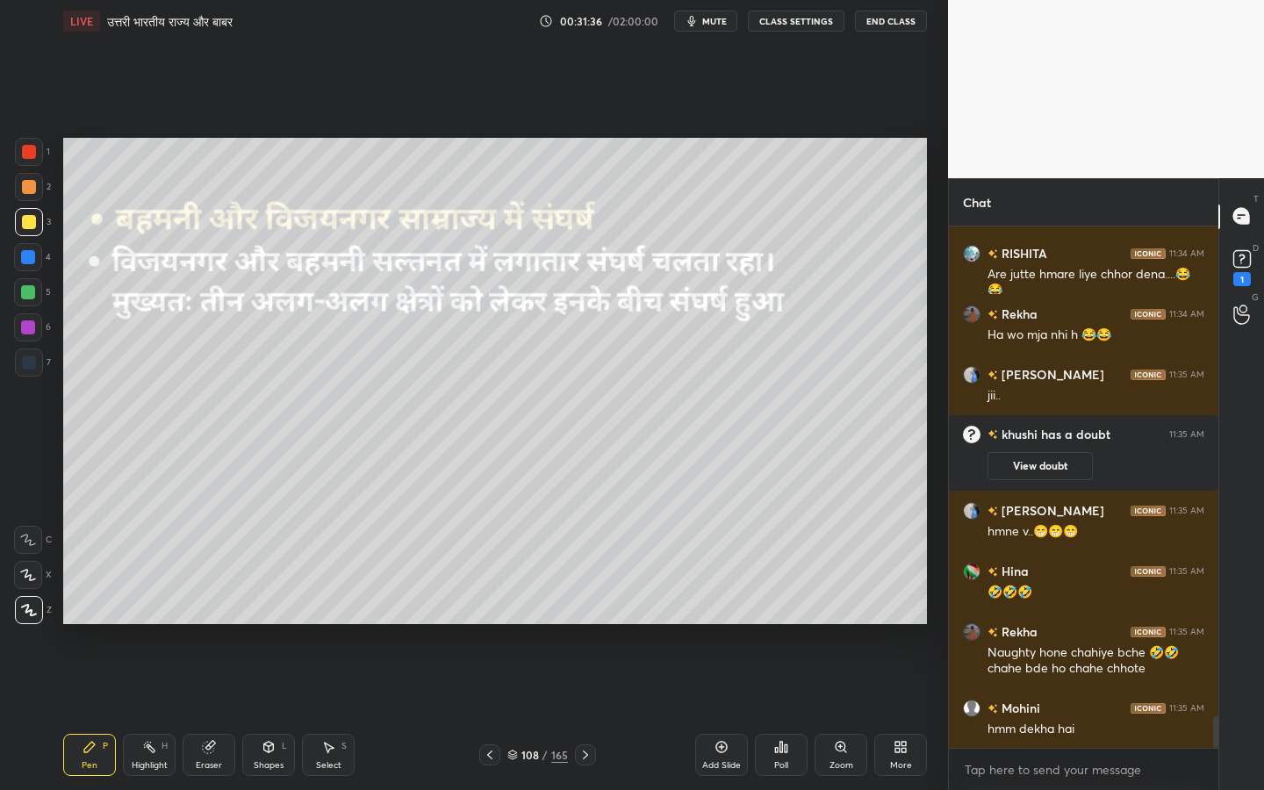
click at [223, 624] on div "Eraser" at bounding box center [209, 755] width 53 height 42
drag, startPoint x: 25, startPoint y: 619, endPoint x: 38, endPoint y: 622, distance: 13.6
click at [25, 620] on div "Erase all" at bounding box center [28, 610] width 28 height 28
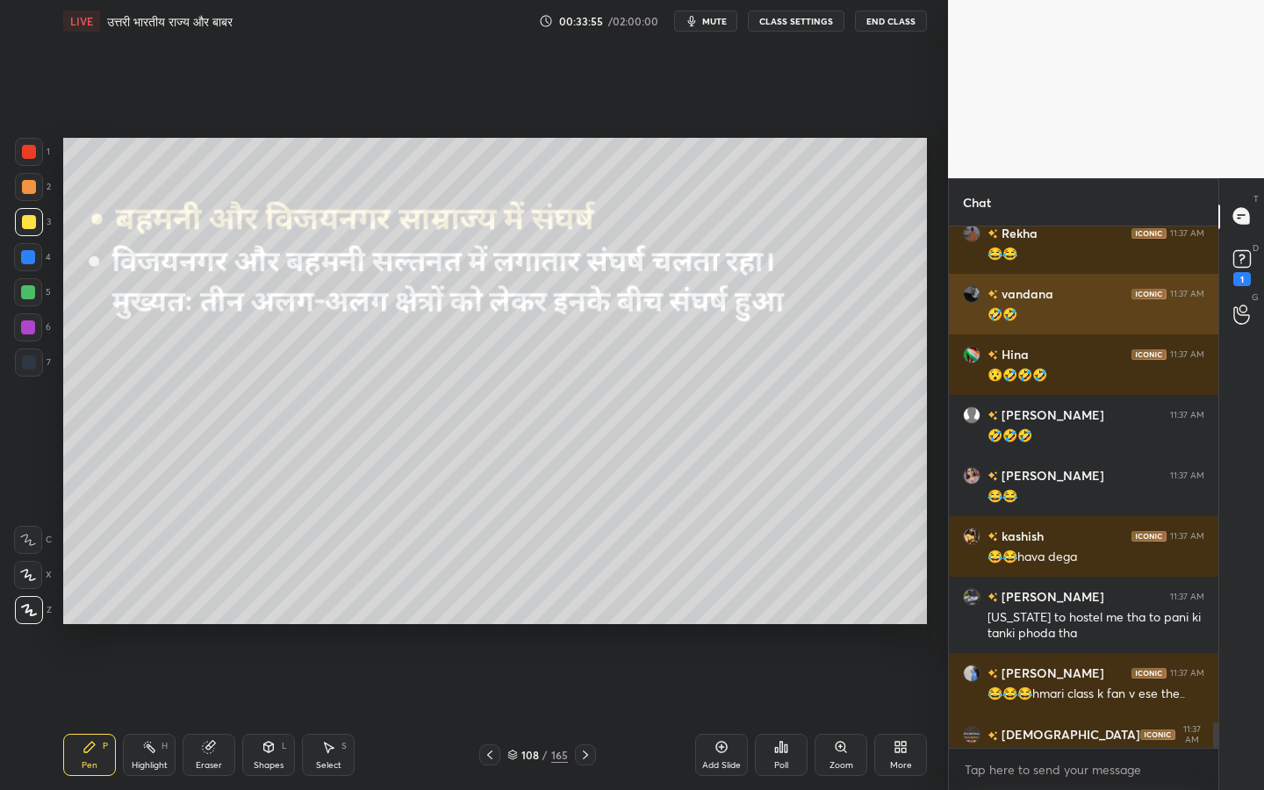
scroll to position [10177, 0]
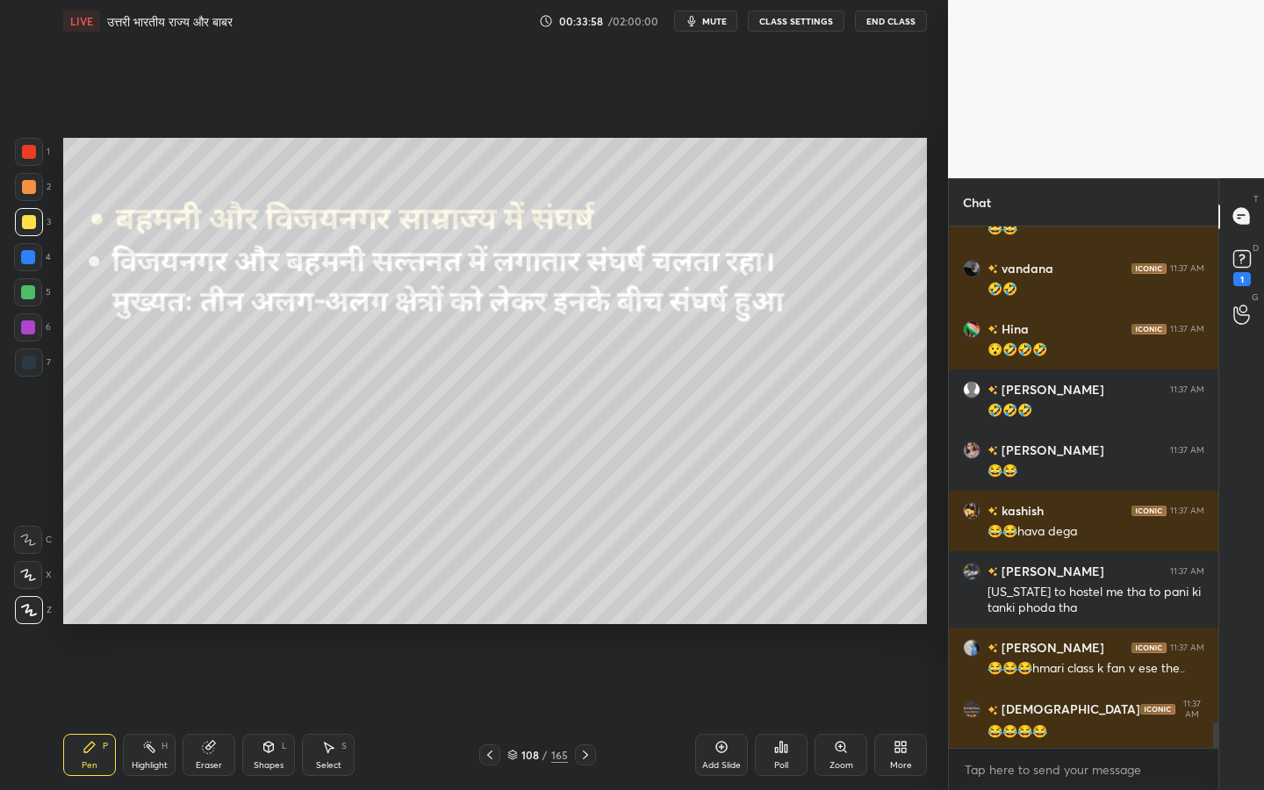
click at [195, 624] on div "Eraser" at bounding box center [209, 755] width 53 height 42
click at [32, 609] on span "Erase all" at bounding box center [28, 610] width 26 height 12
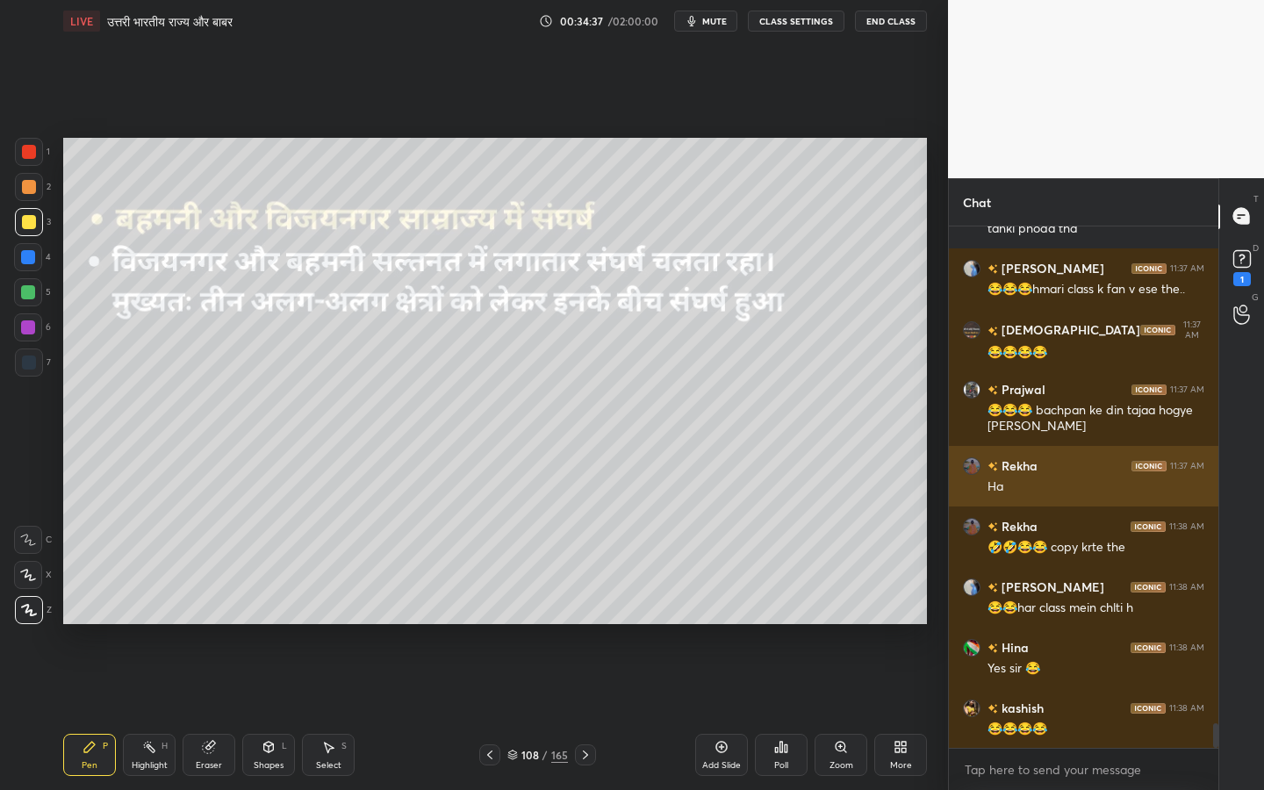
scroll to position [10632, 0]
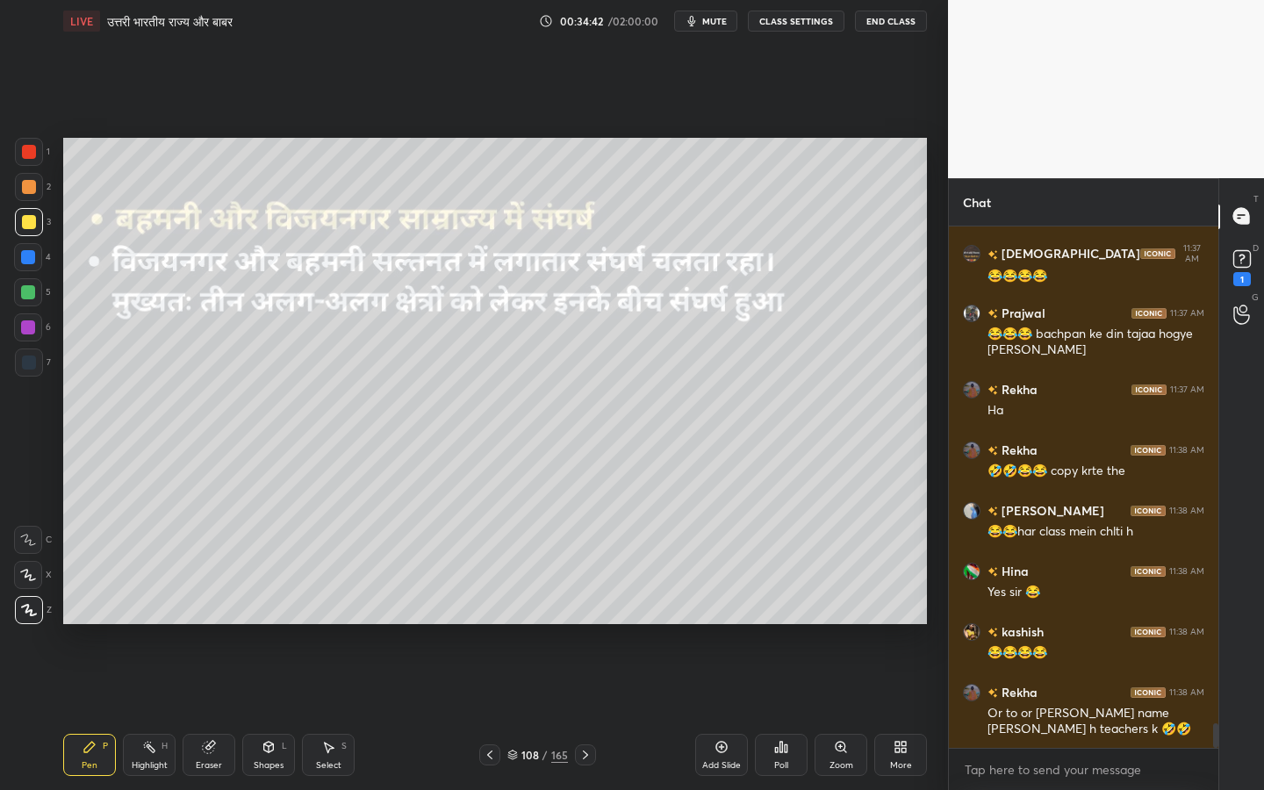
click at [213, 624] on div "Eraser" at bounding box center [209, 755] width 53 height 42
click at [94, 624] on div "Pen" at bounding box center [90, 765] width 16 height 9
click at [222, 624] on div "Eraser" at bounding box center [209, 755] width 53 height 42
click at [25, 614] on span "Erase all" at bounding box center [28, 610] width 26 height 12
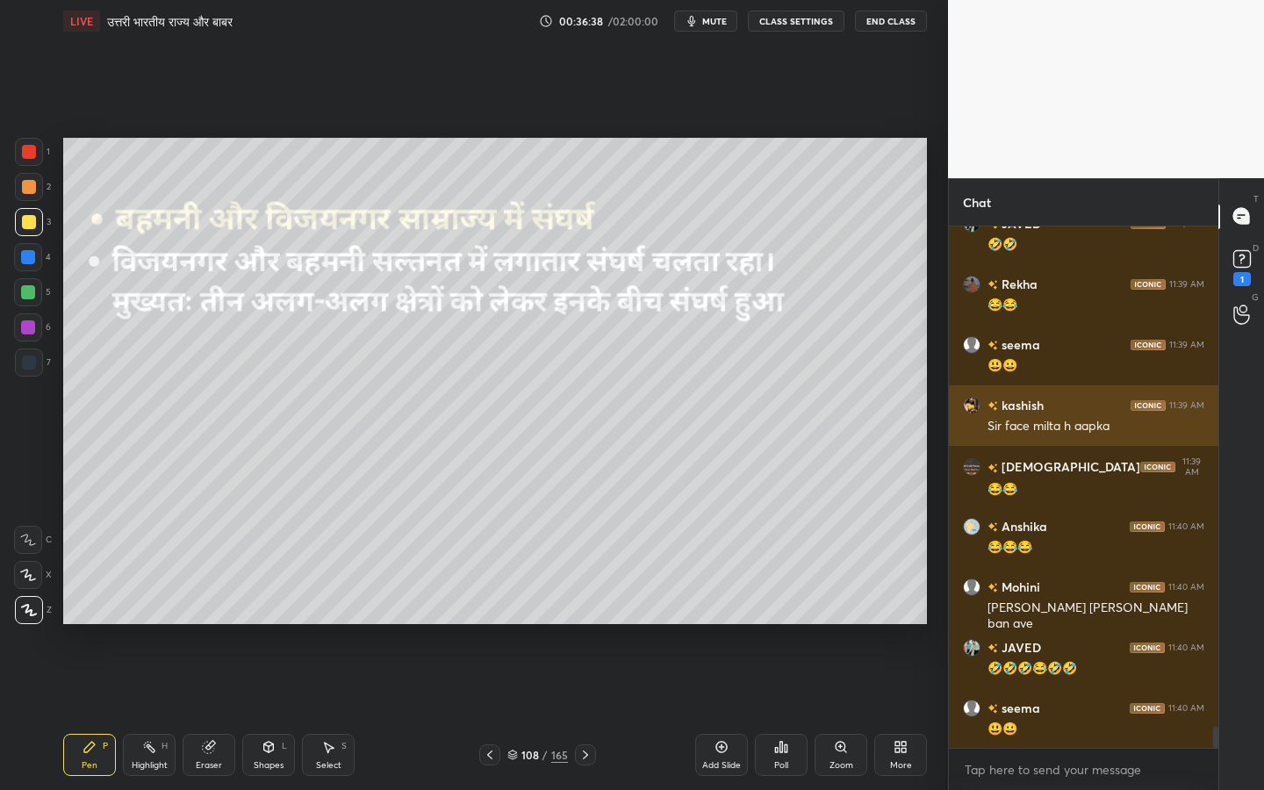
scroll to position [12396, 0]
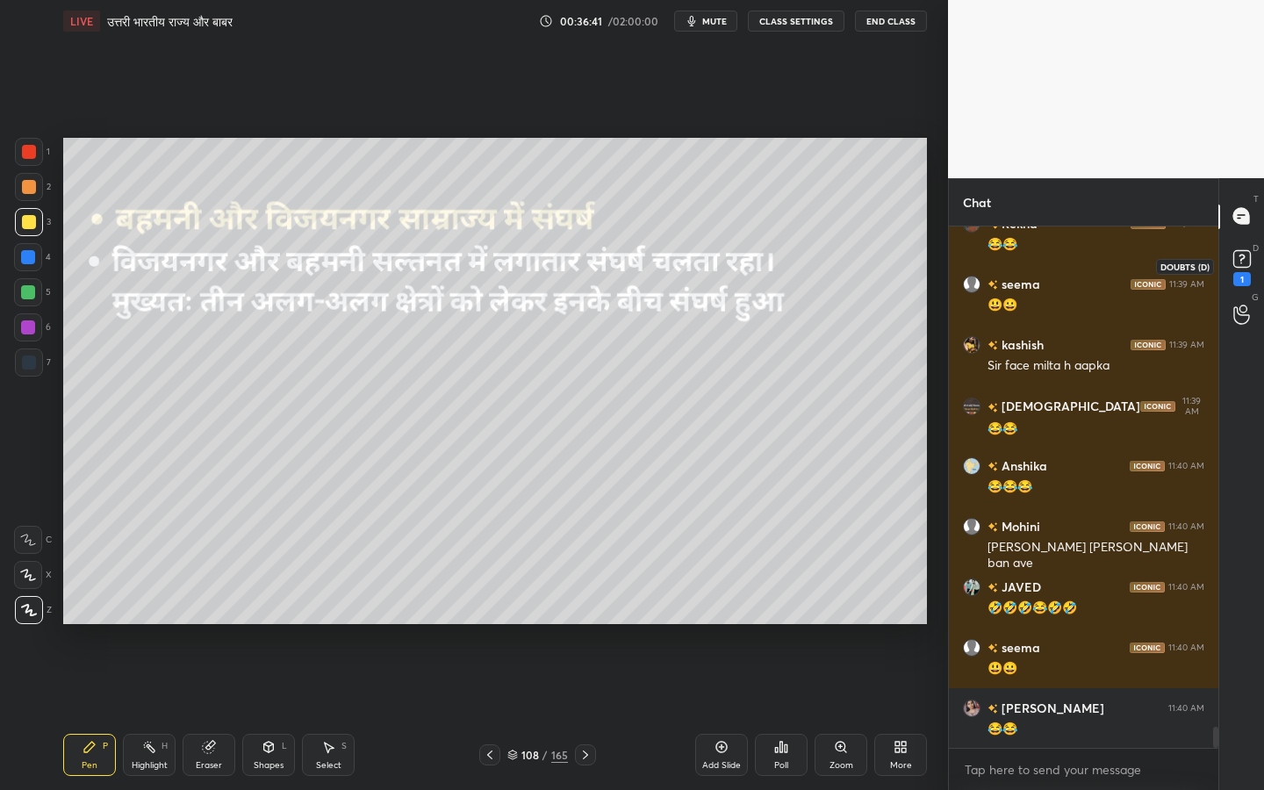
click at [1249, 270] on icon at bounding box center [1242, 259] width 26 height 26
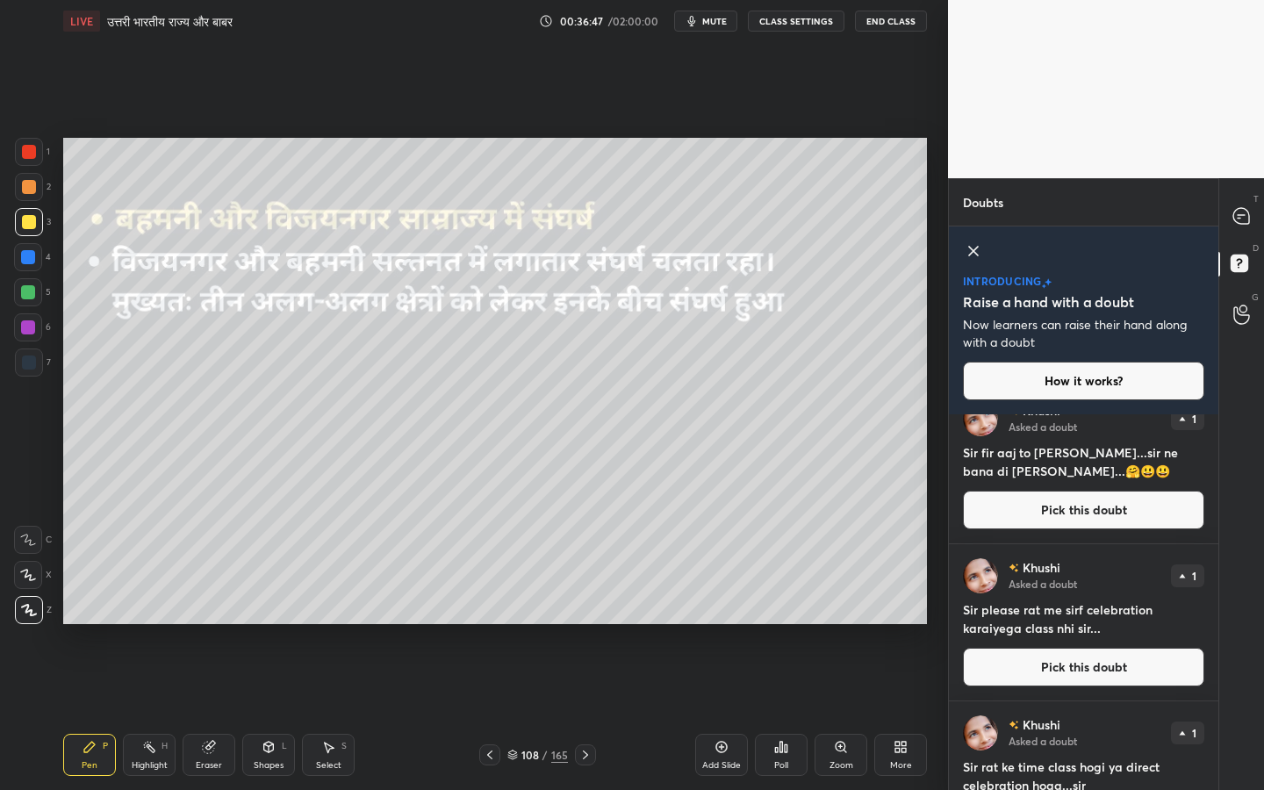
scroll to position [0, 0]
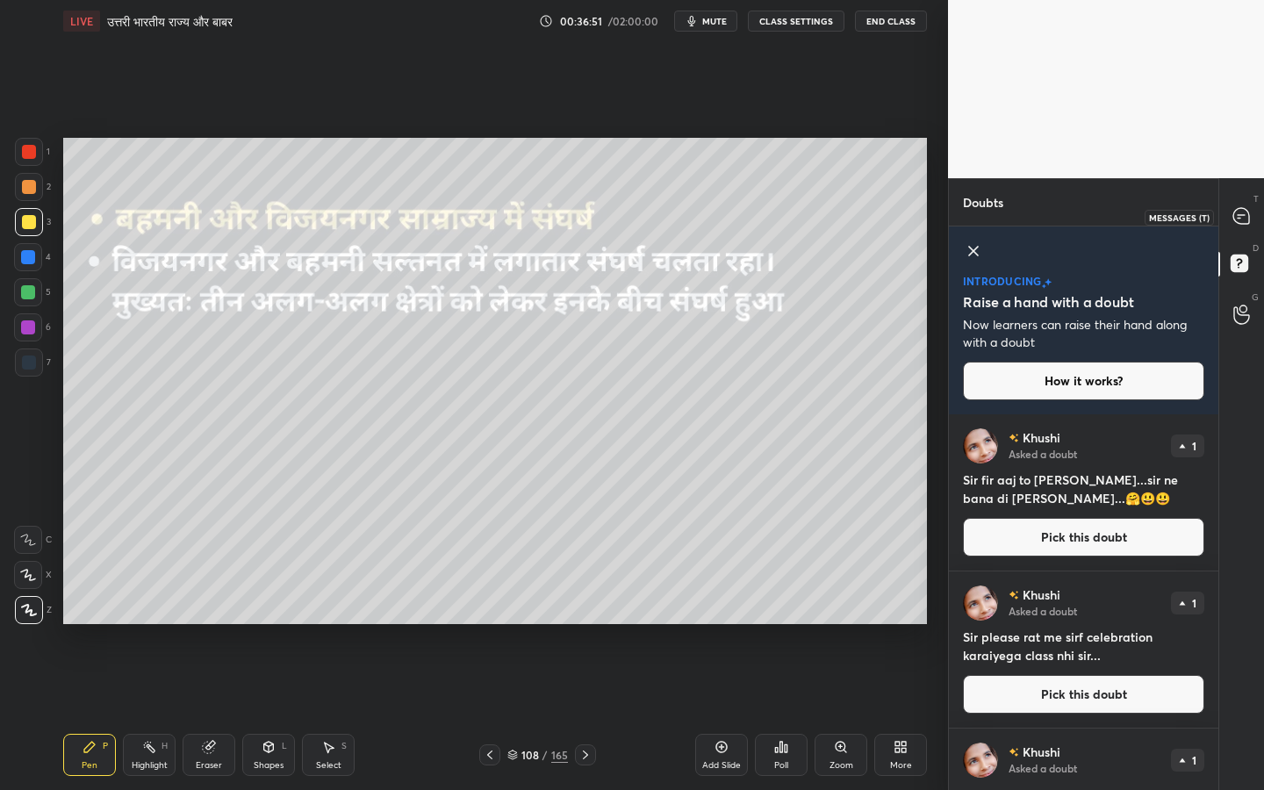
click at [1248, 213] on icon at bounding box center [1241, 216] width 16 height 16
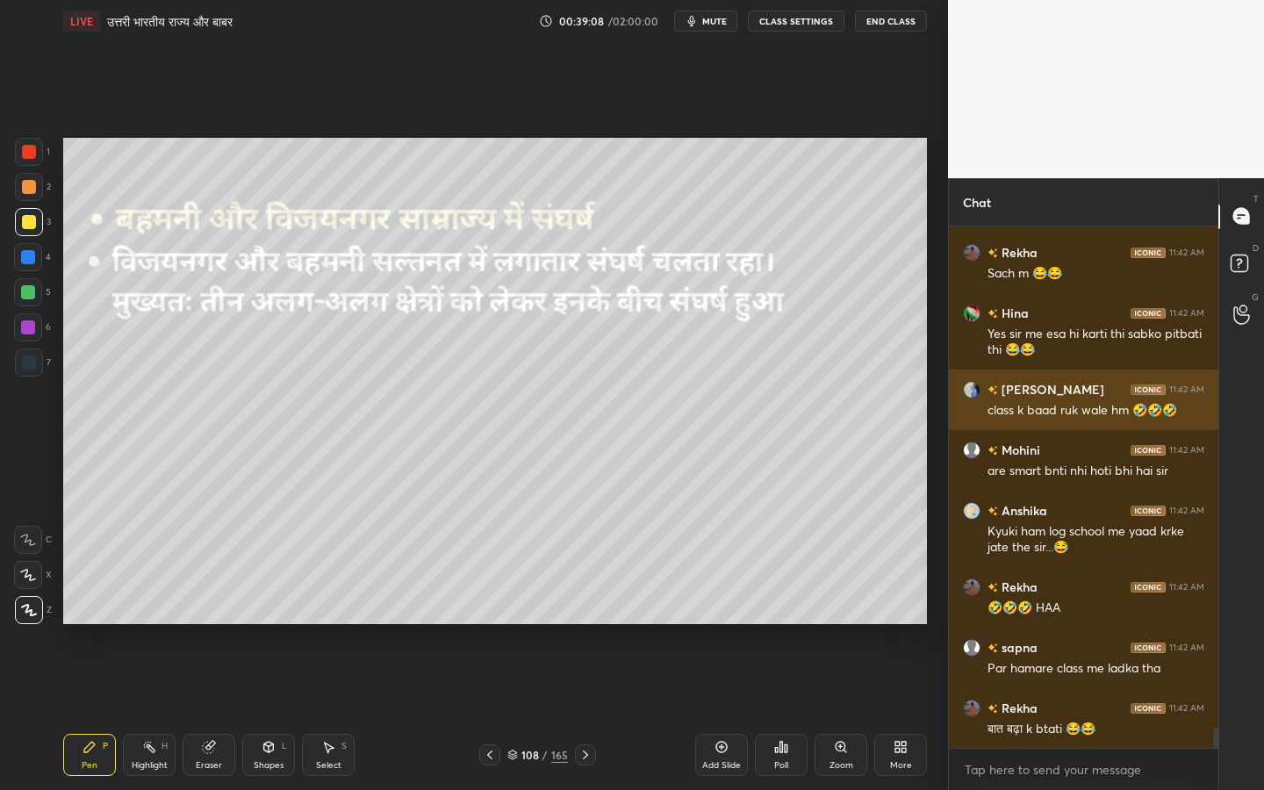
scroll to position [13270, 0]
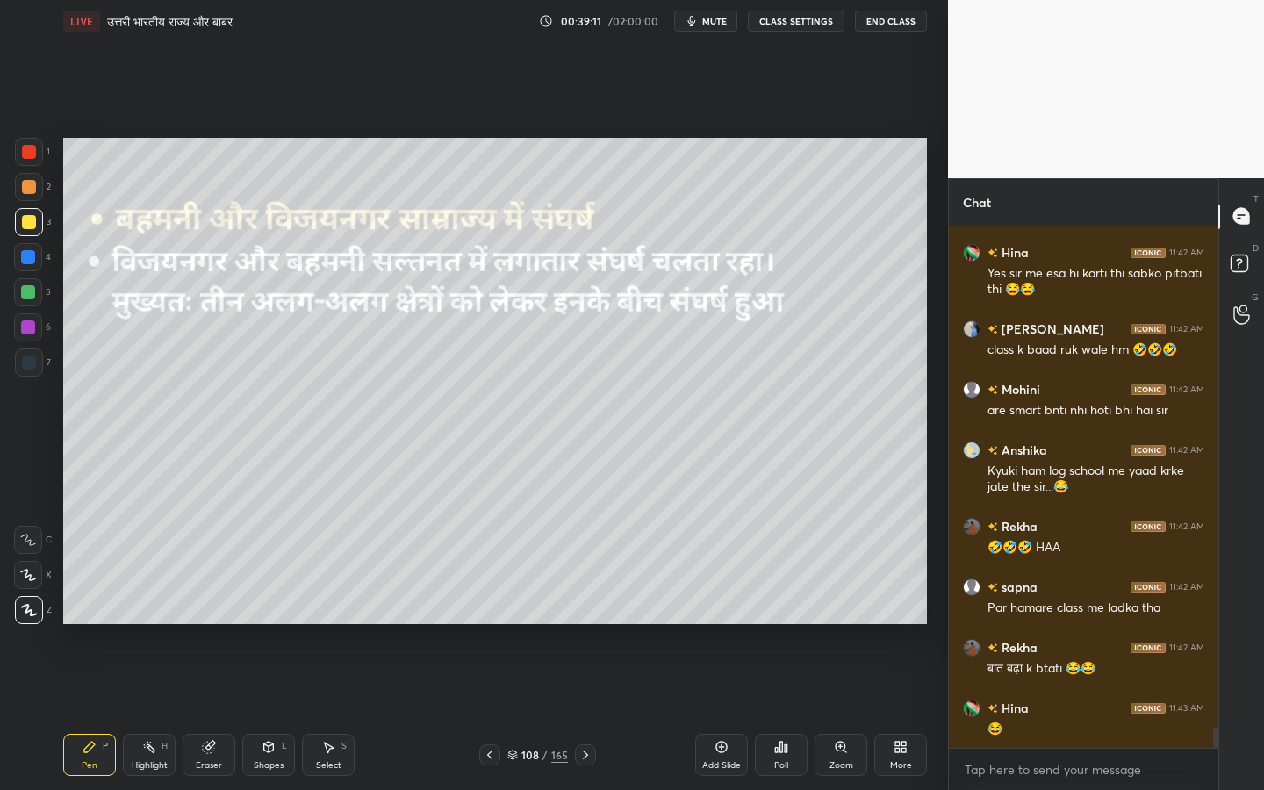
click at [187, 624] on div "Eraser" at bounding box center [209, 755] width 53 height 42
click at [9, 601] on div "1 2 3 4 5 6 7 C X Z C X Z E E Erase all H H" at bounding box center [28, 381] width 56 height 486
click at [31, 621] on div "Erase all" at bounding box center [28, 610] width 28 height 28
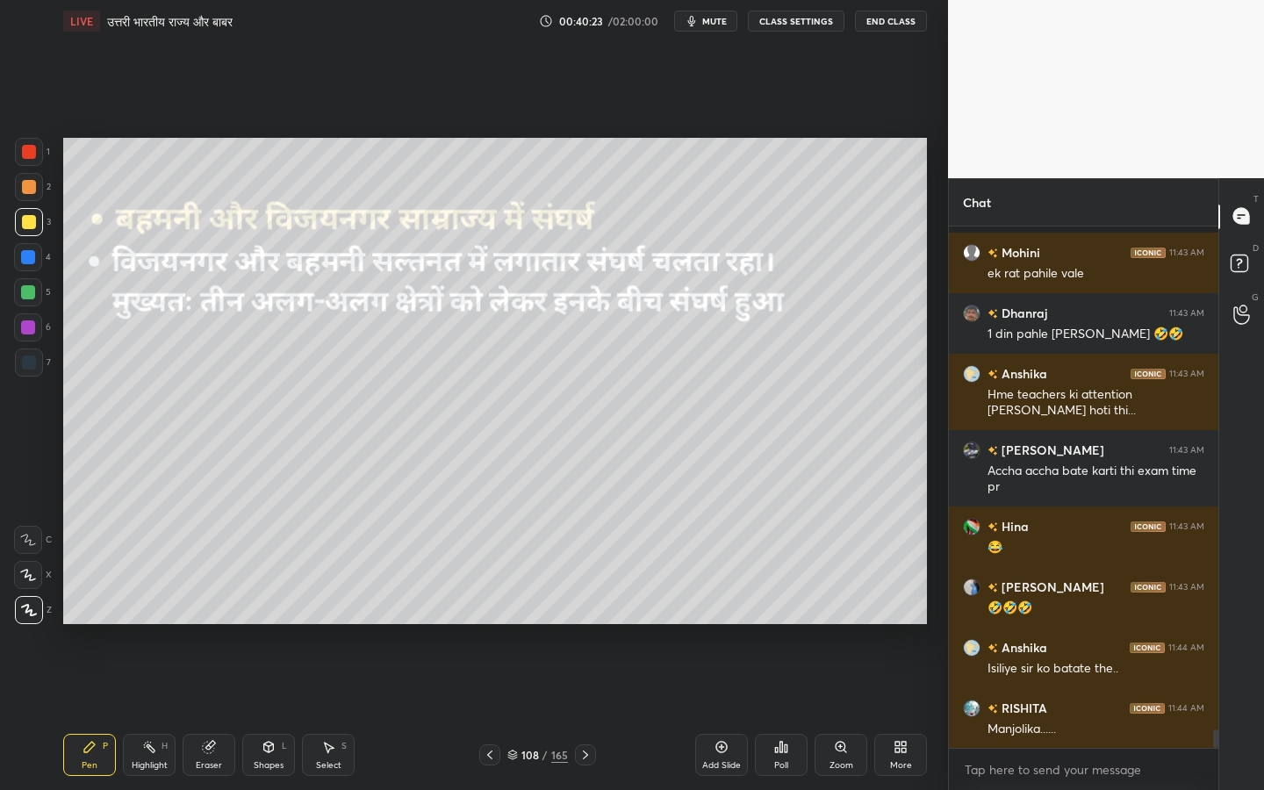
scroll to position [14212, 0]
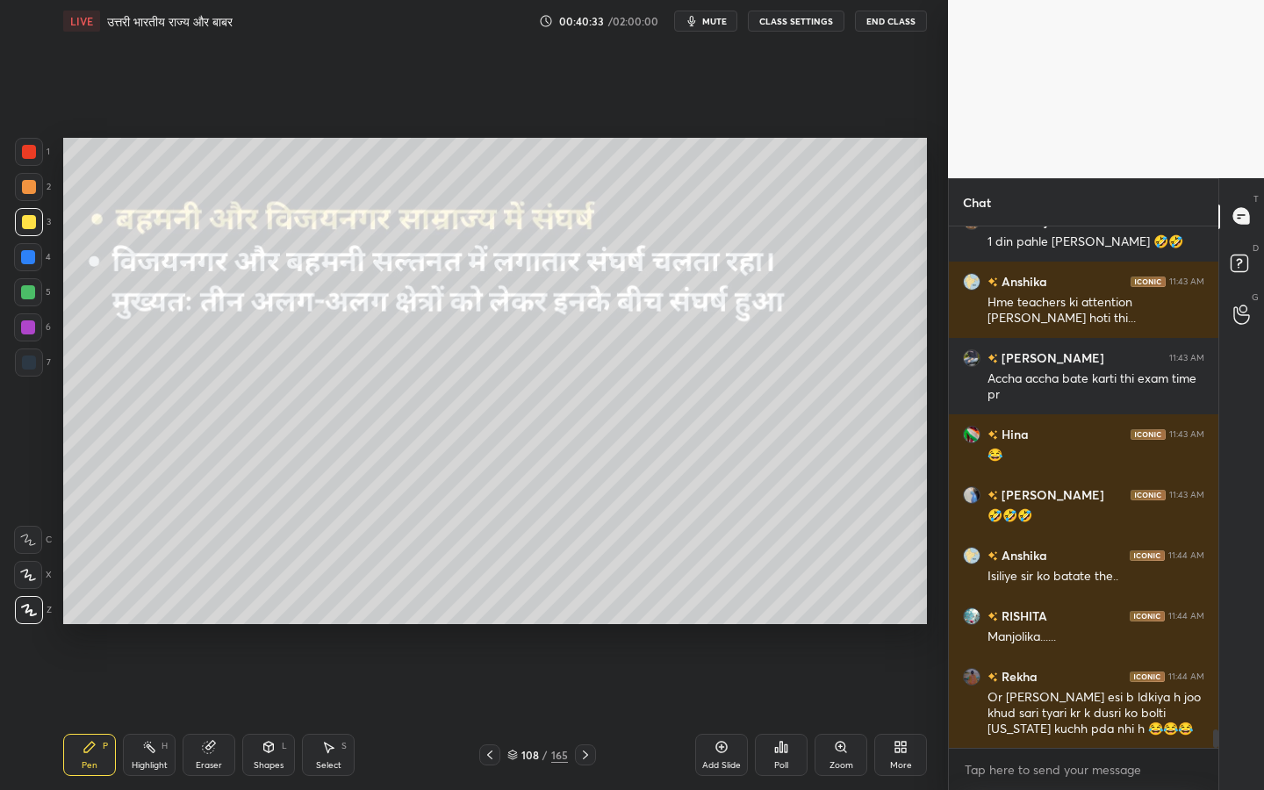
drag, startPoint x: 202, startPoint y: 757, endPoint x: 177, endPoint y: 749, distance: 25.8
click at [202, 624] on div "Eraser" at bounding box center [209, 755] width 53 height 42
click at [14, 605] on div "Erase all" at bounding box center [28, 610] width 28 height 28
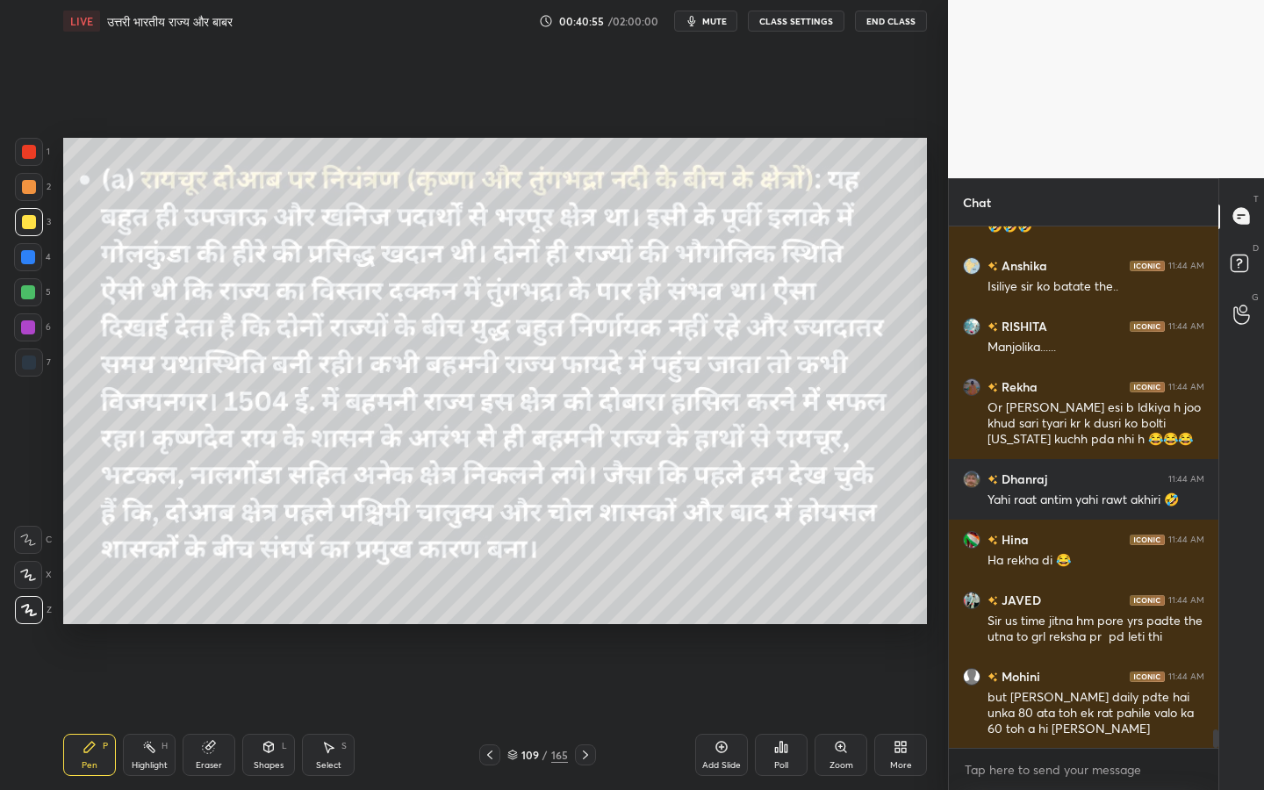
scroll to position [14563, 0]
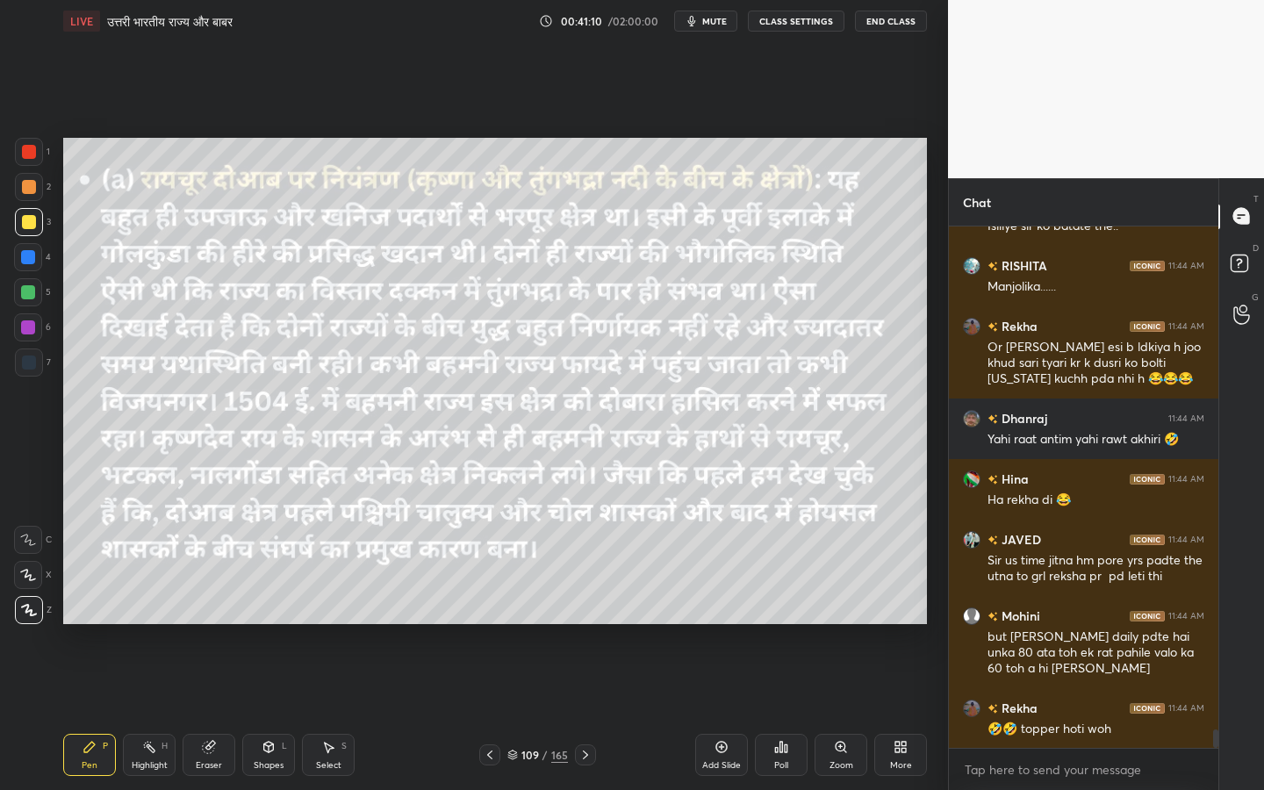
click at [221, 624] on div "Eraser" at bounding box center [209, 755] width 53 height 42
click at [15, 612] on span "Erase all" at bounding box center [28, 610] width 26 height 12
click at [208, 624] on div "Eraser" at bounding box center [209, 755] width 53 height 42
click at [16, 612] on span "Erase all" at bounding box center [28, 610] width 26 height 12
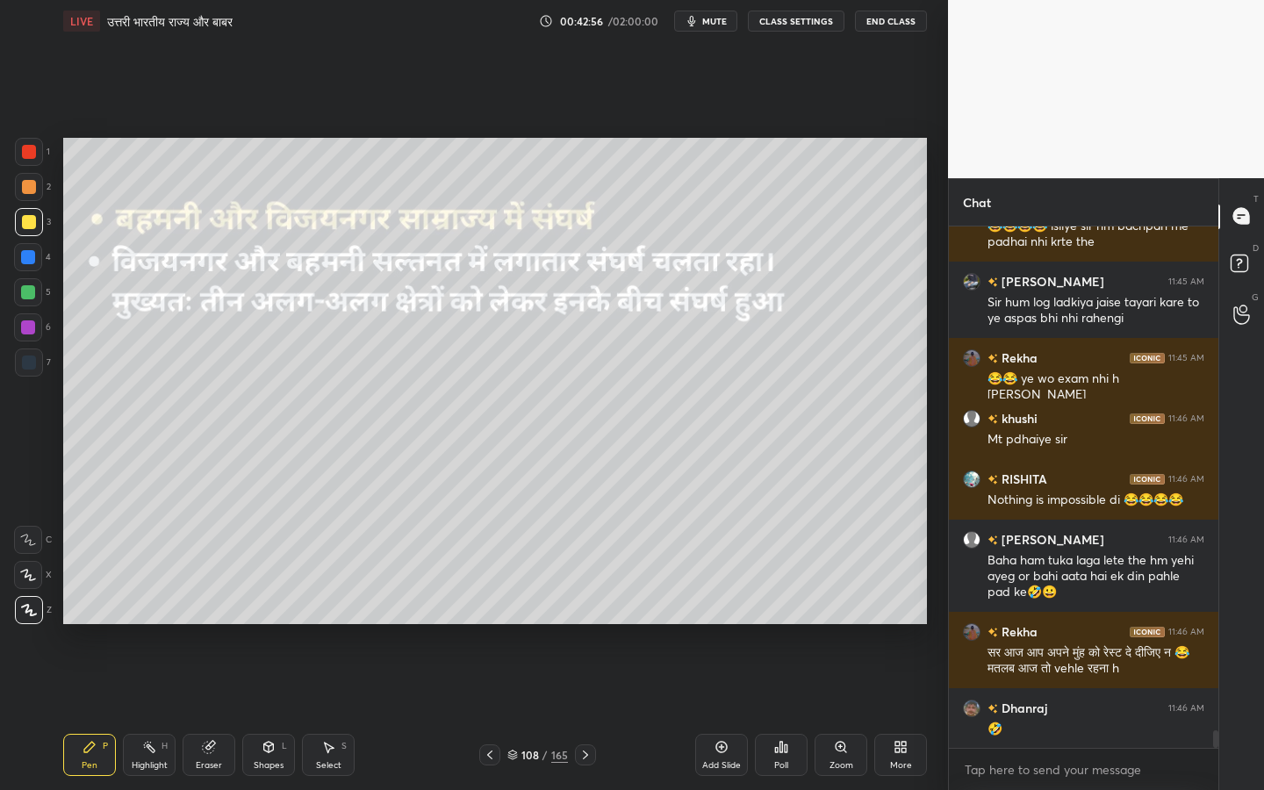
scroll to position [15340, 0]
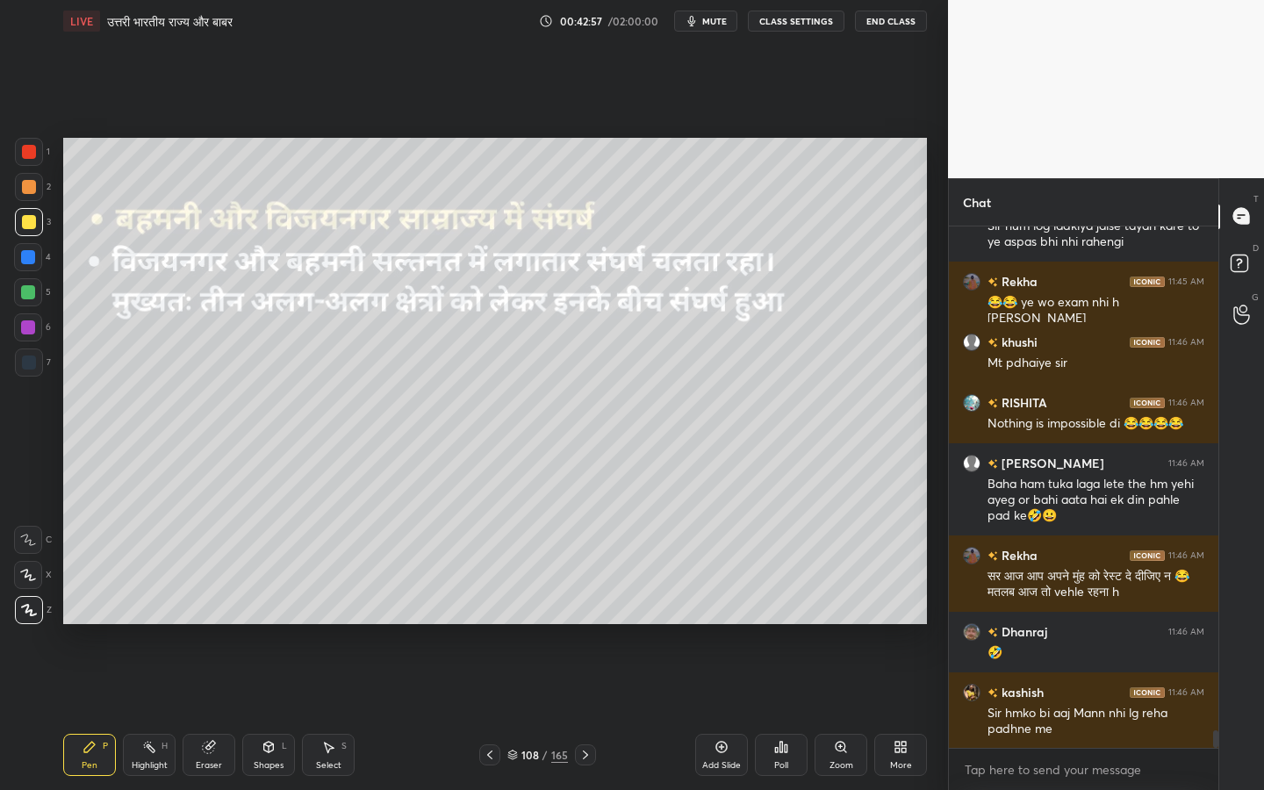
click at [220, 624] on div "Eraser" at bounding box center [209, 755] width 53 height 42
click at [27, 613] on span "Erase all" at bounding box center [28, 610] width 26 height 12
click at [1249, 314] on icon at bounding box center [1241, 315] width 17 height 20
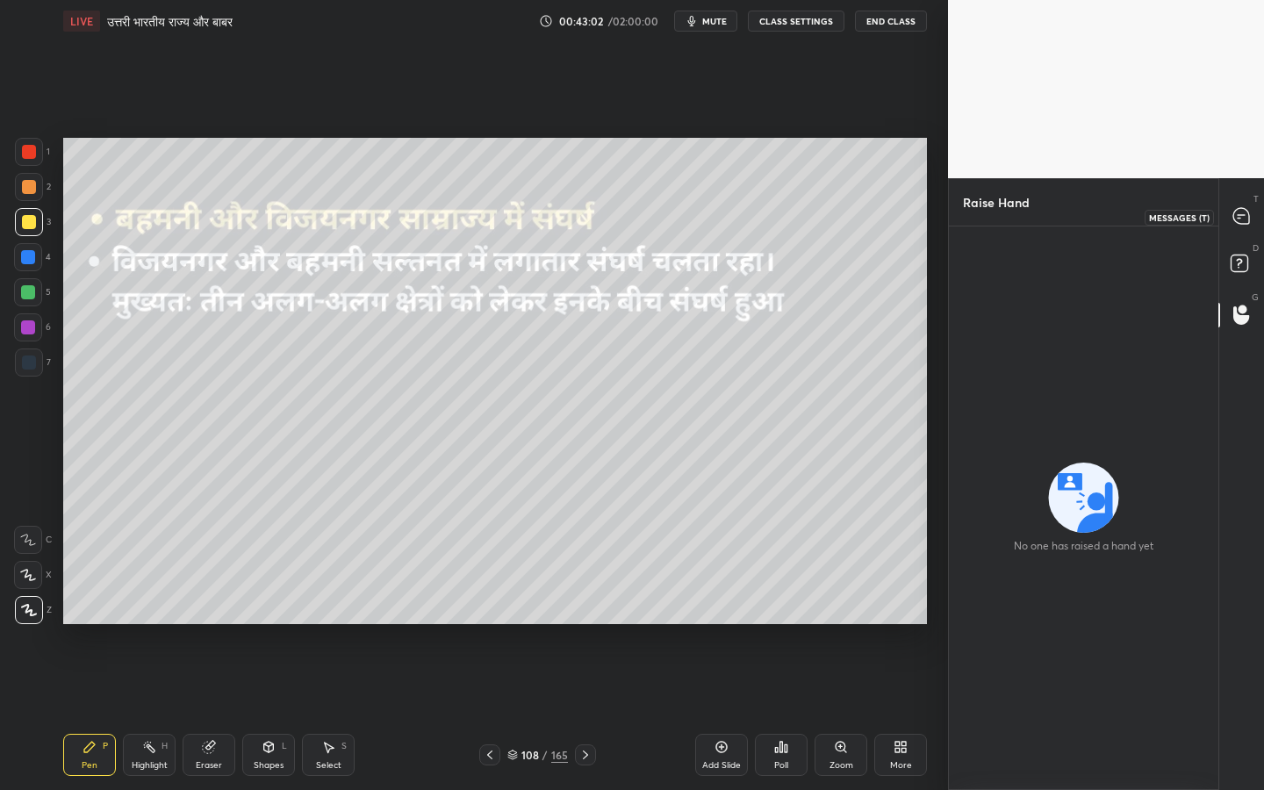
click at [1233, 213] on icon at bounding box center [1242, 216] width 18 height 18
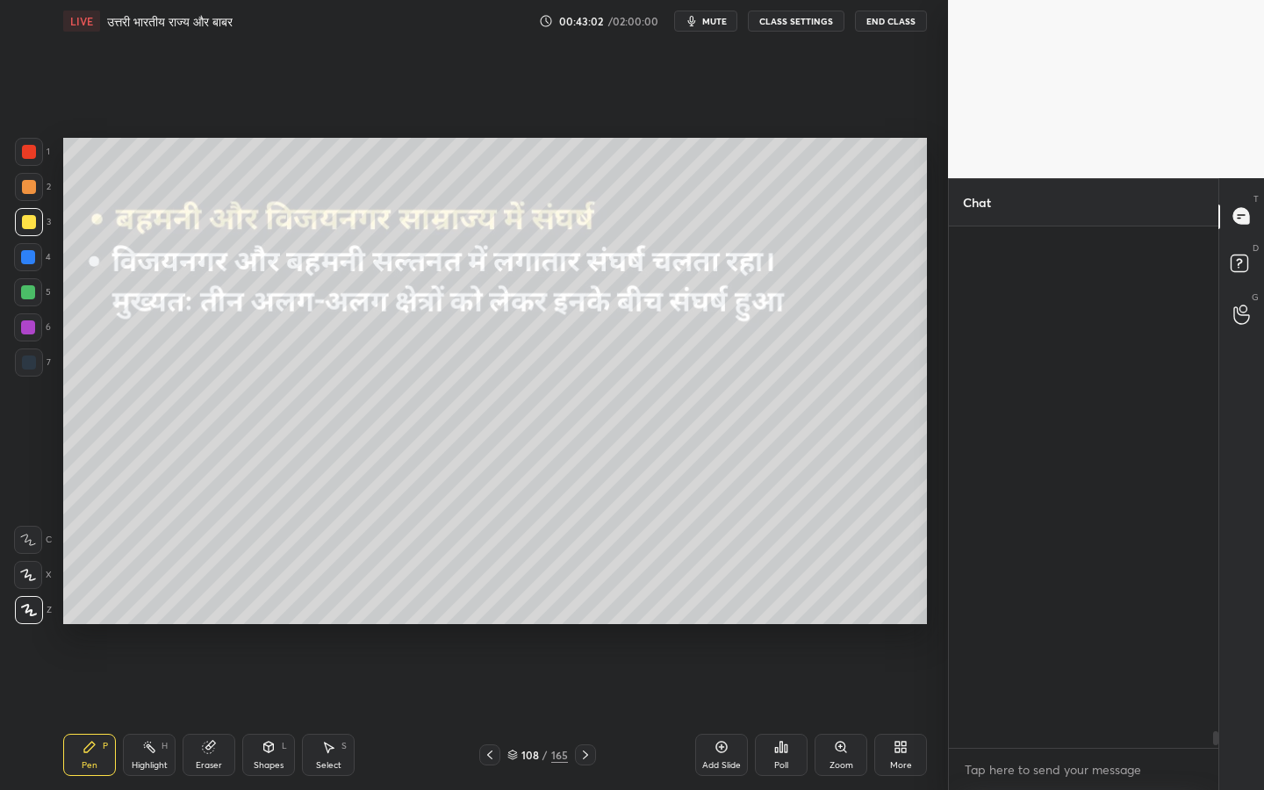
scroll to position [516, 264]
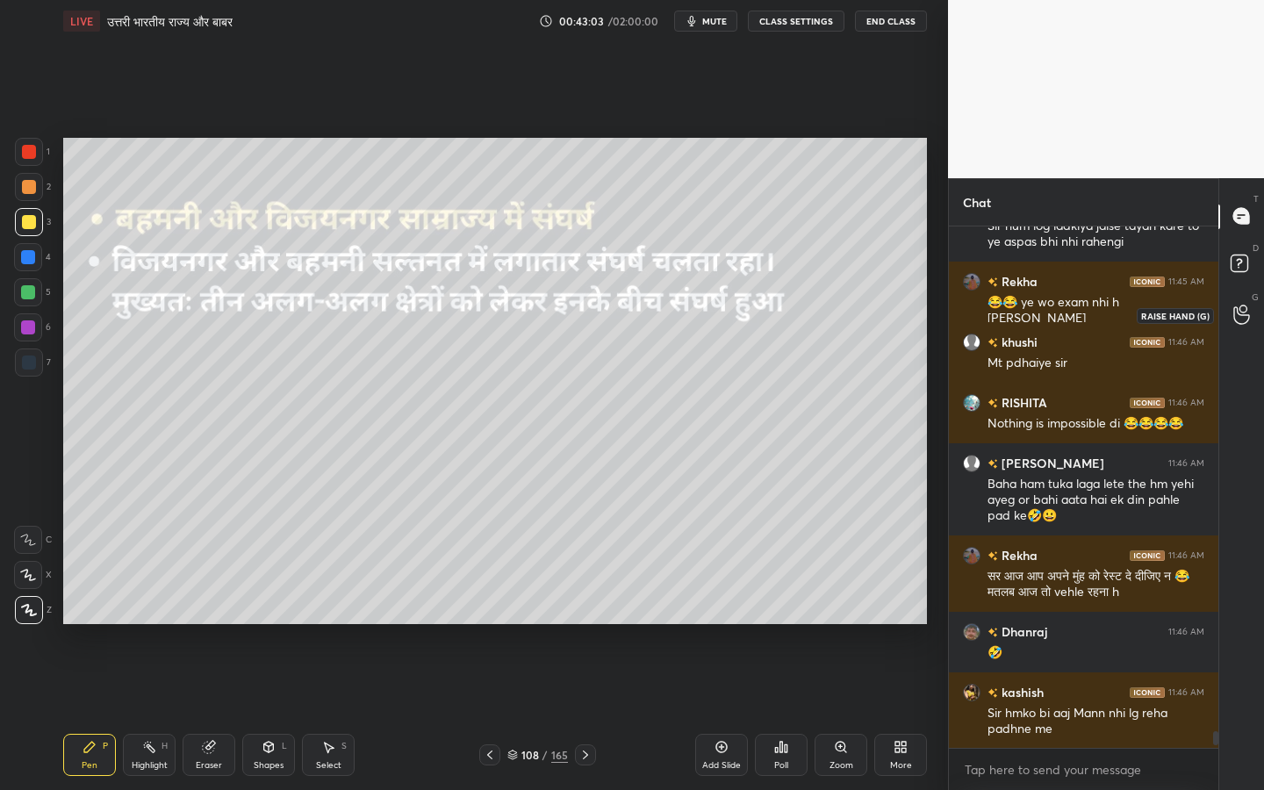
click at [1242, 303] on div at bounding box center [1242, 315] width 35 height 32
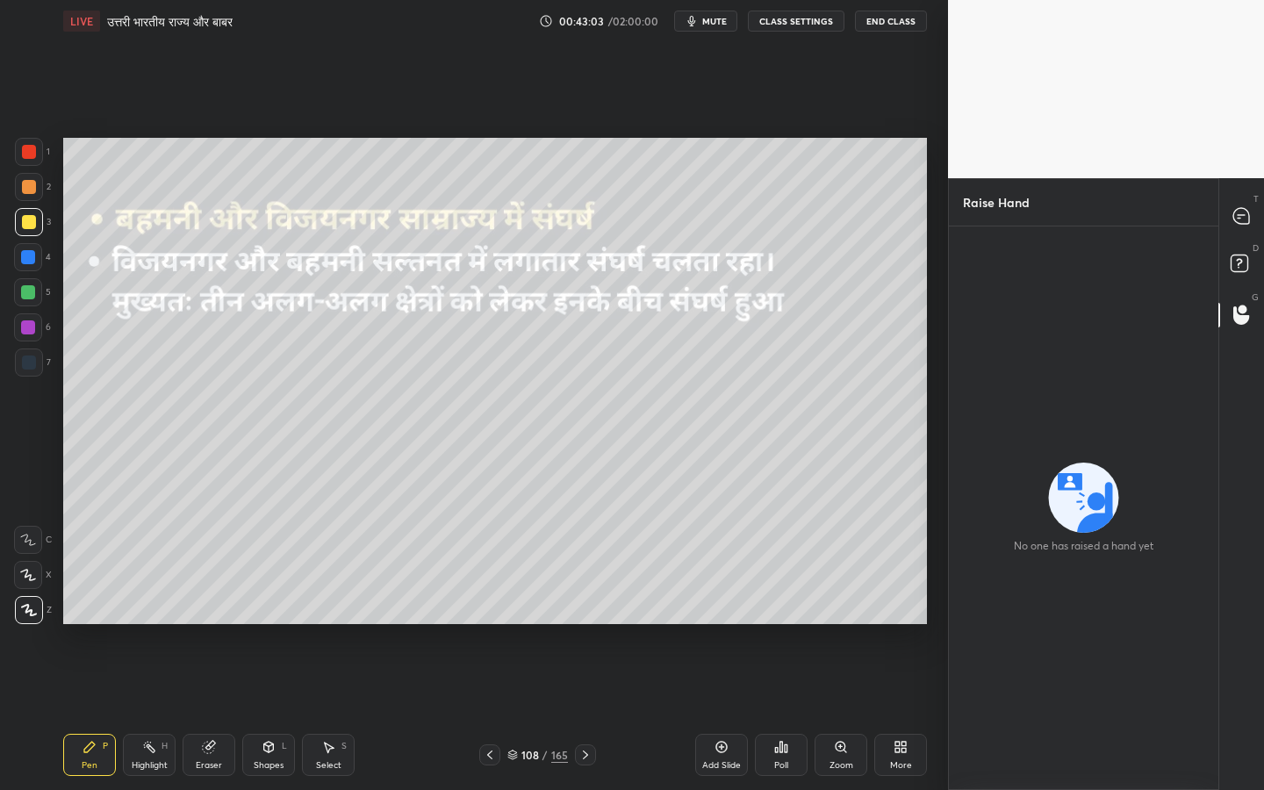
click at [1241, 283] on div "D Doubts (D)" at bounding box center [1241, 265] width 45 height 49
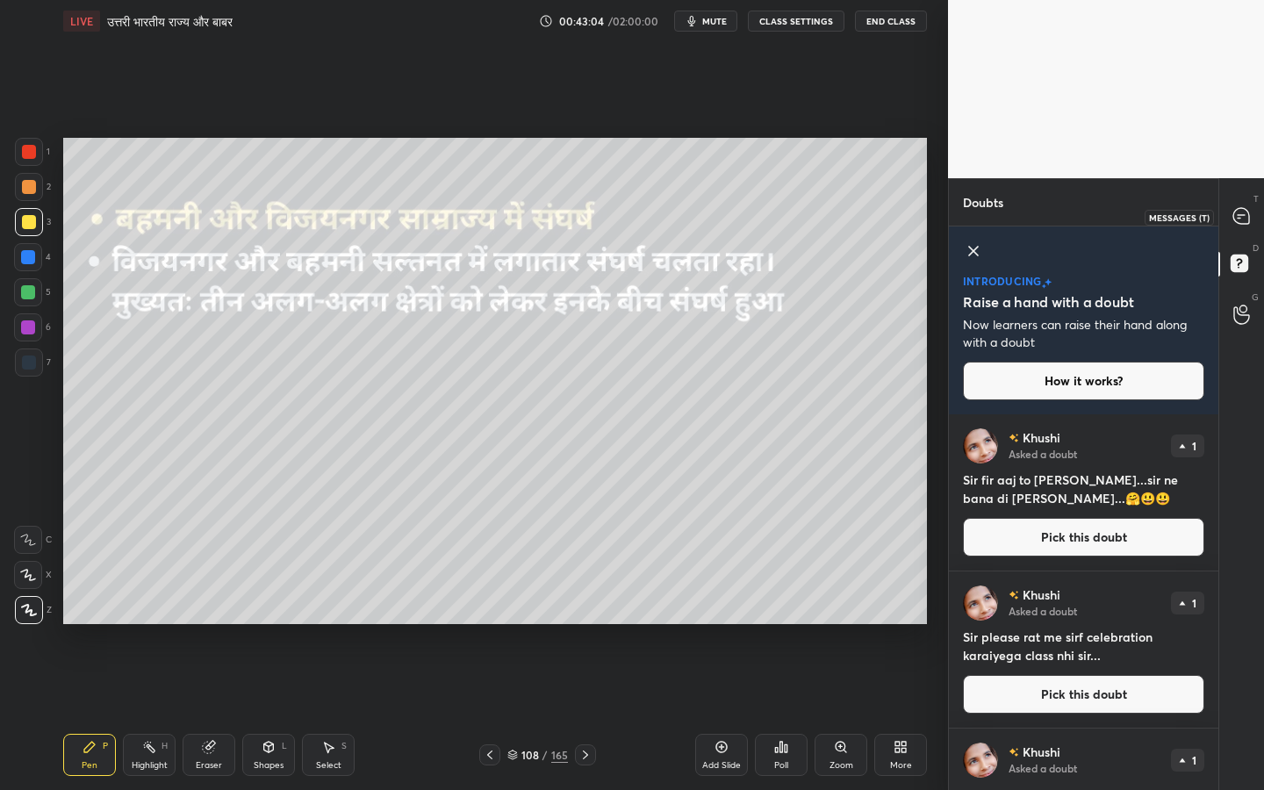
click at [1235, 214] on icon at bounding box center [1241, 216] width 16 height 16
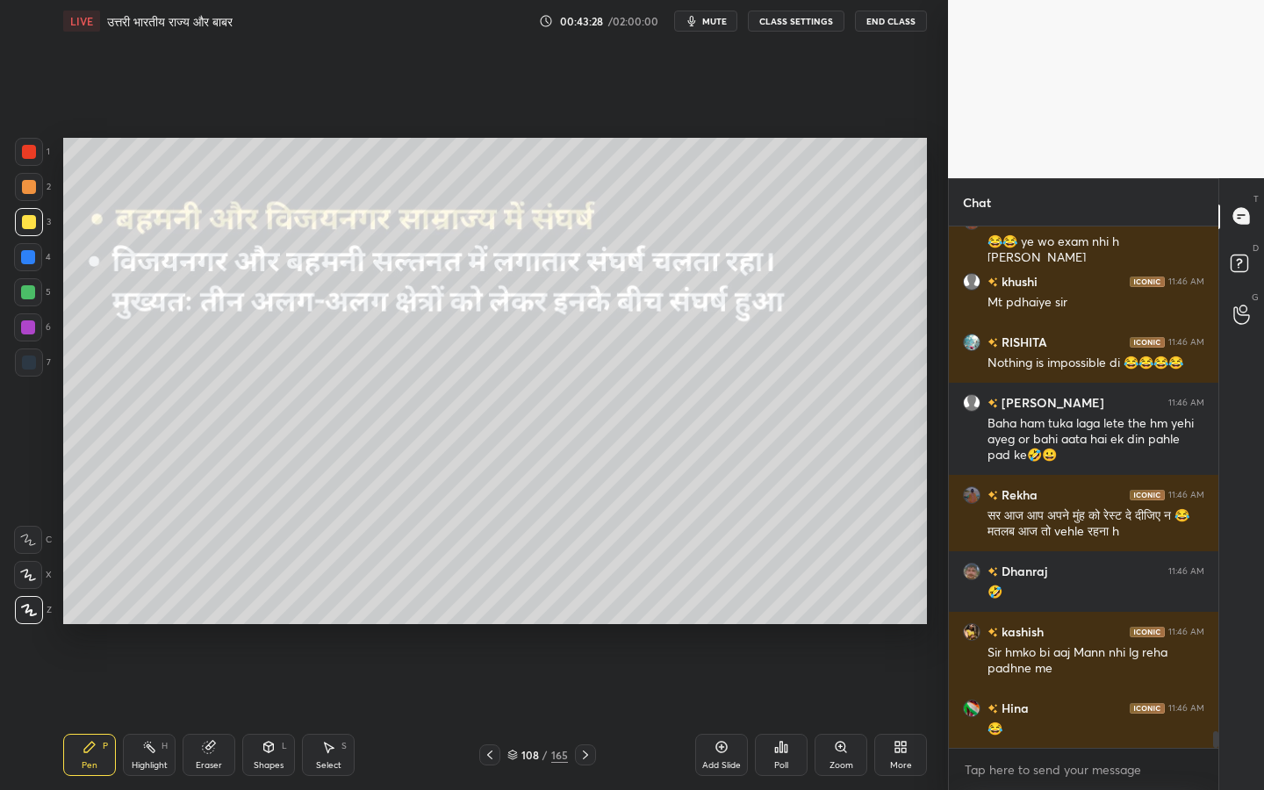
scroll to position [15908, 0]
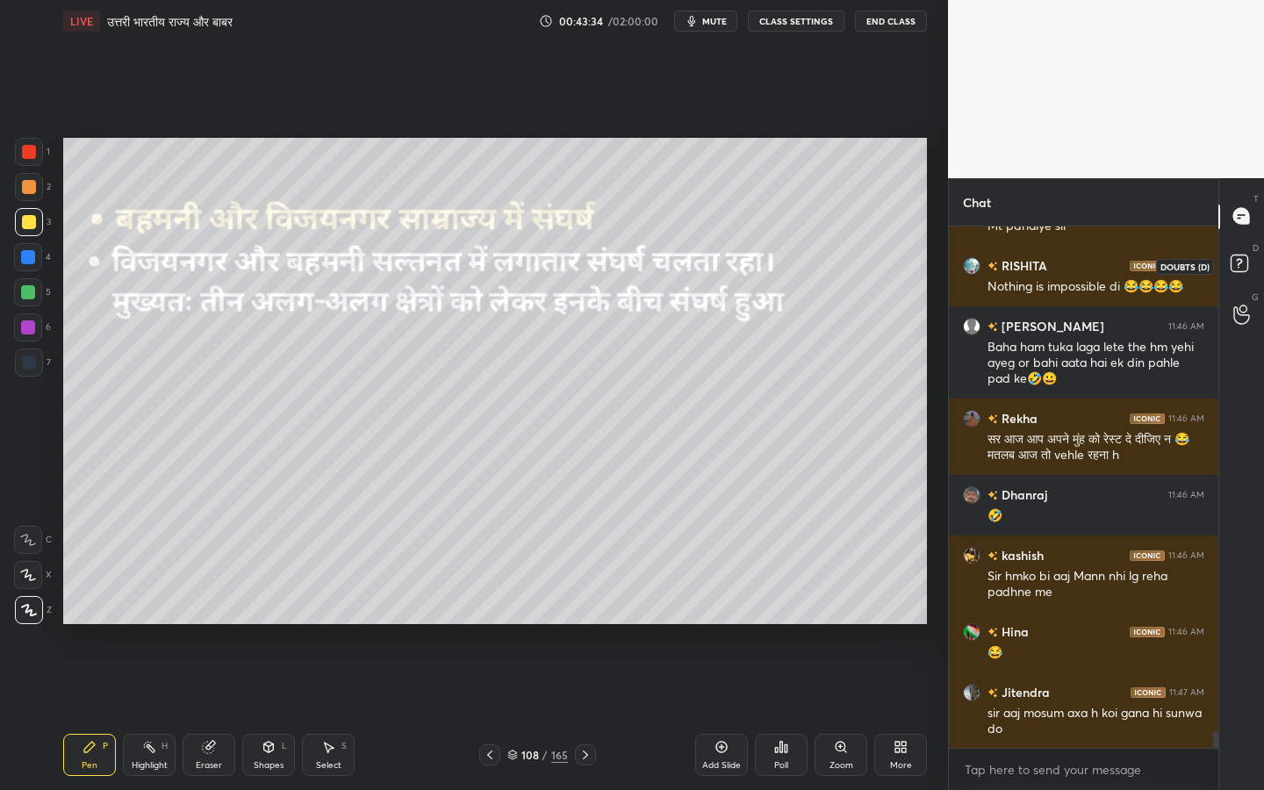
click at [1248, 251] on icon at bounding box center [1242, 266] width 32 height 32
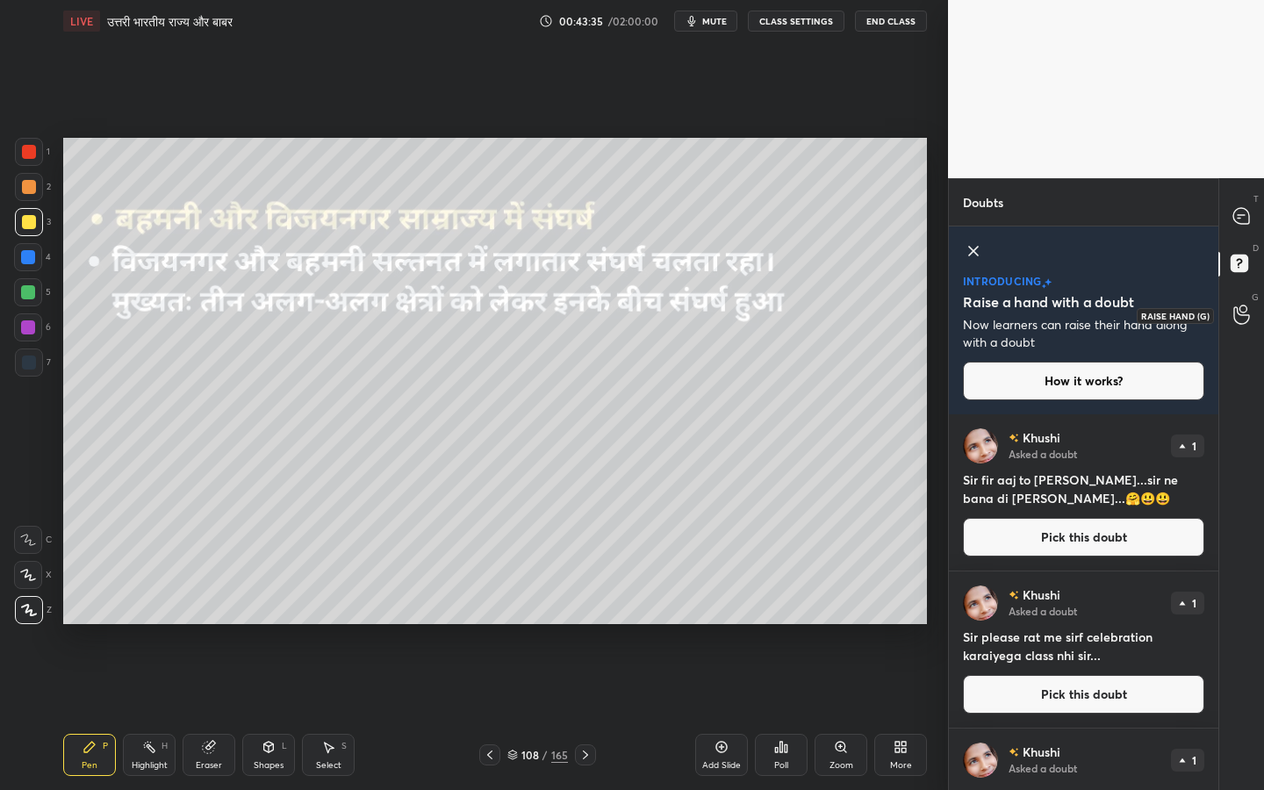
click at [1245, 308] on icon at bounding box center [1241, 315] width 17 height 20
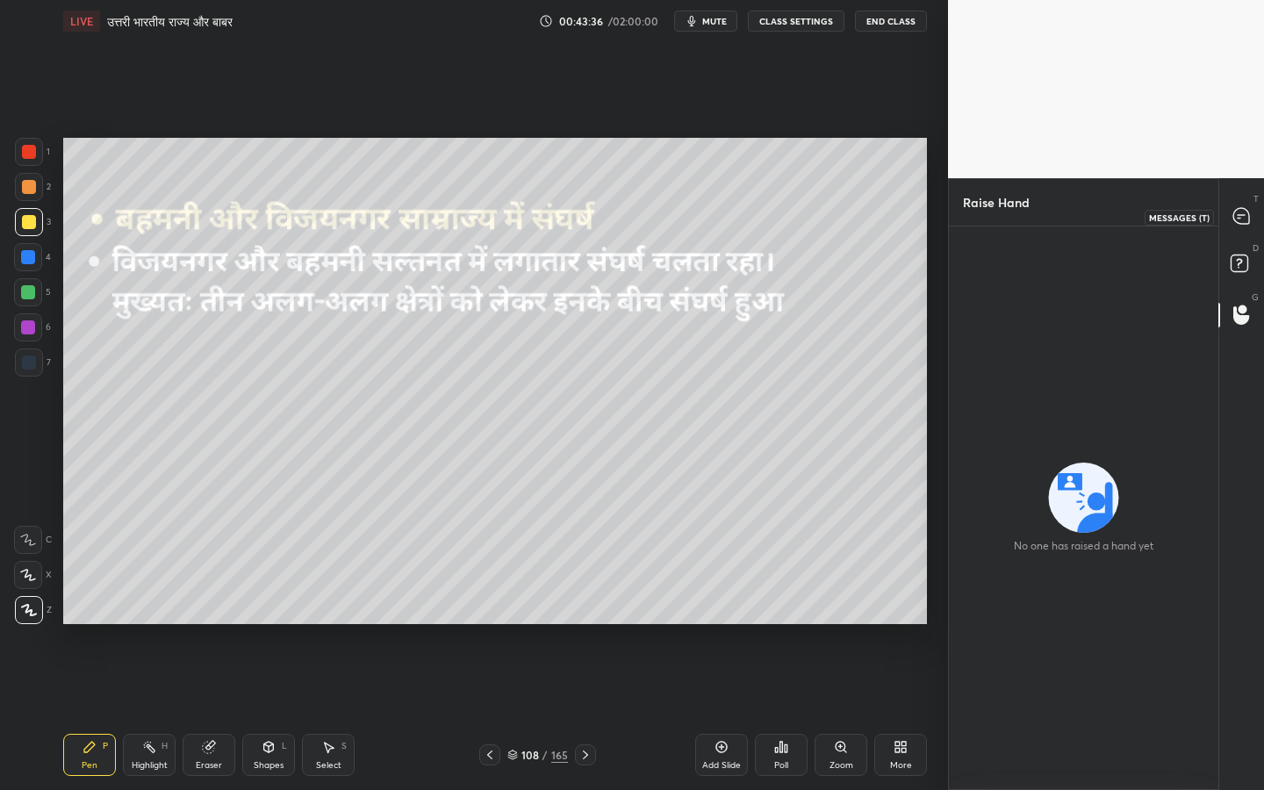
click at [1237, 209] on icon at bounding box center [1241, 216] width 16 height 16
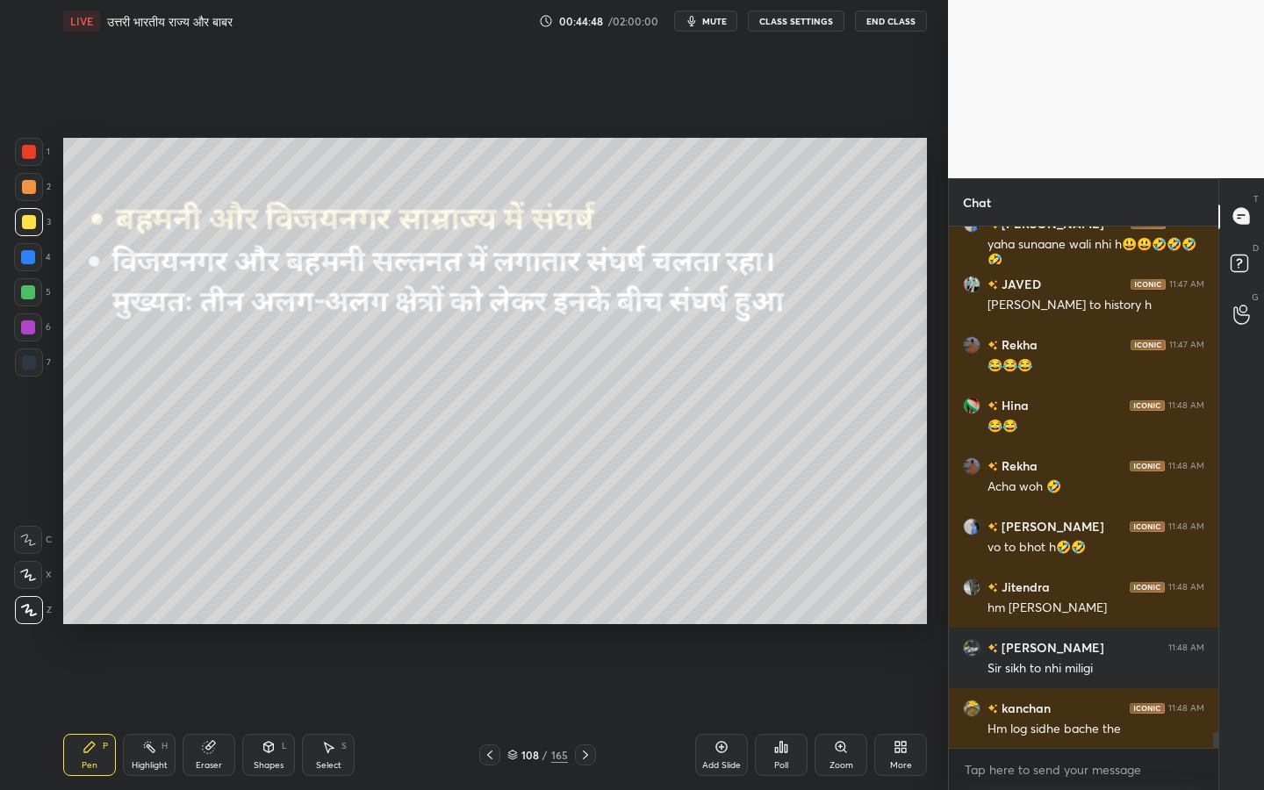
scroll to position [16773, 0]
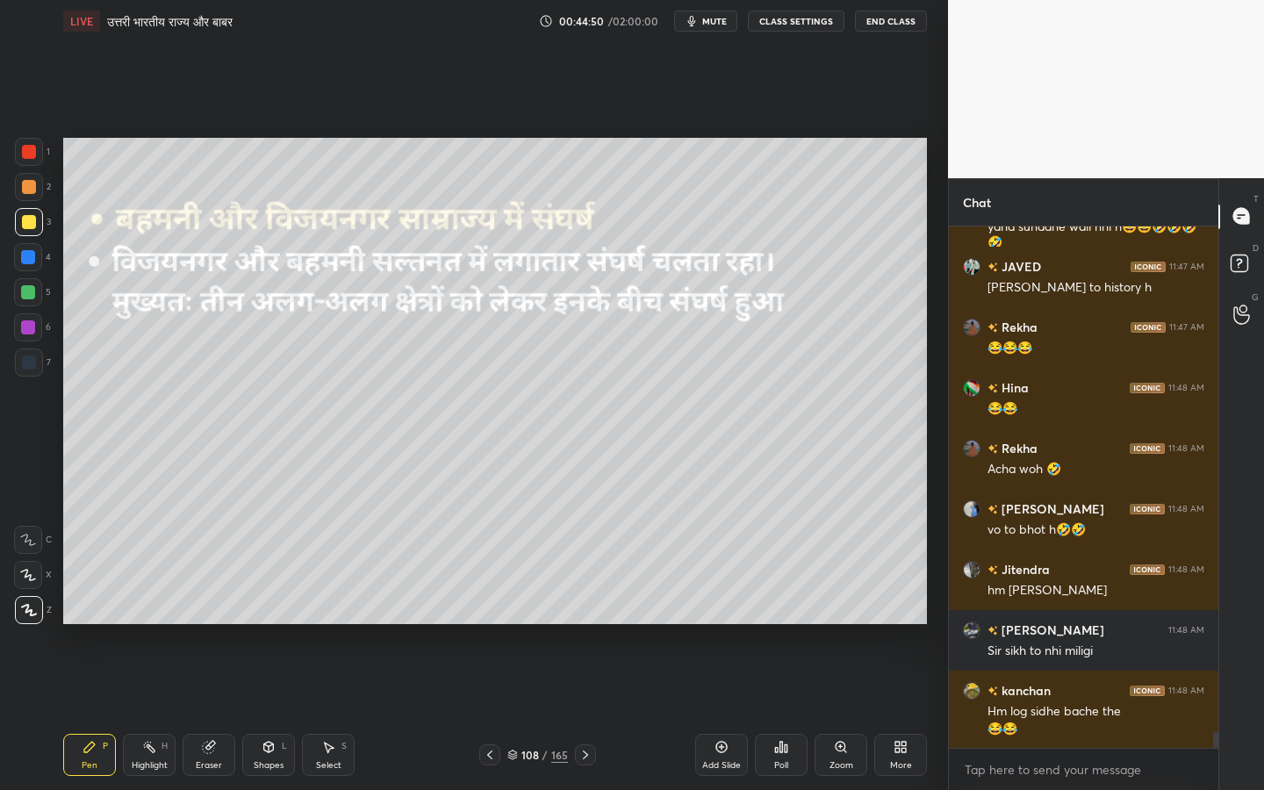
click at [205, 624] on div "Eraser" at bounding box center [209, 765] width 26 height 9
click at [25, 614] on span "Erase all" at bounding box center [28, 610] width 26 height 12
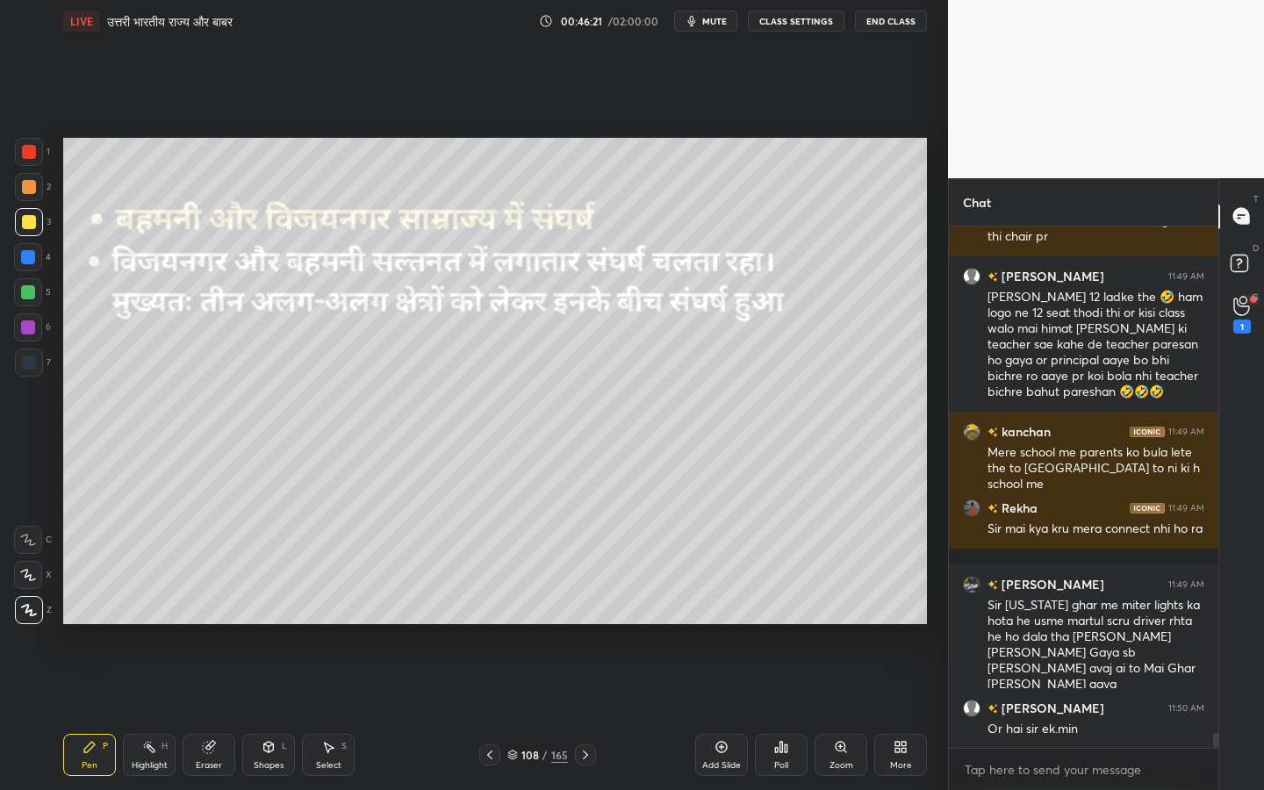
scroll to position [17616, 0]
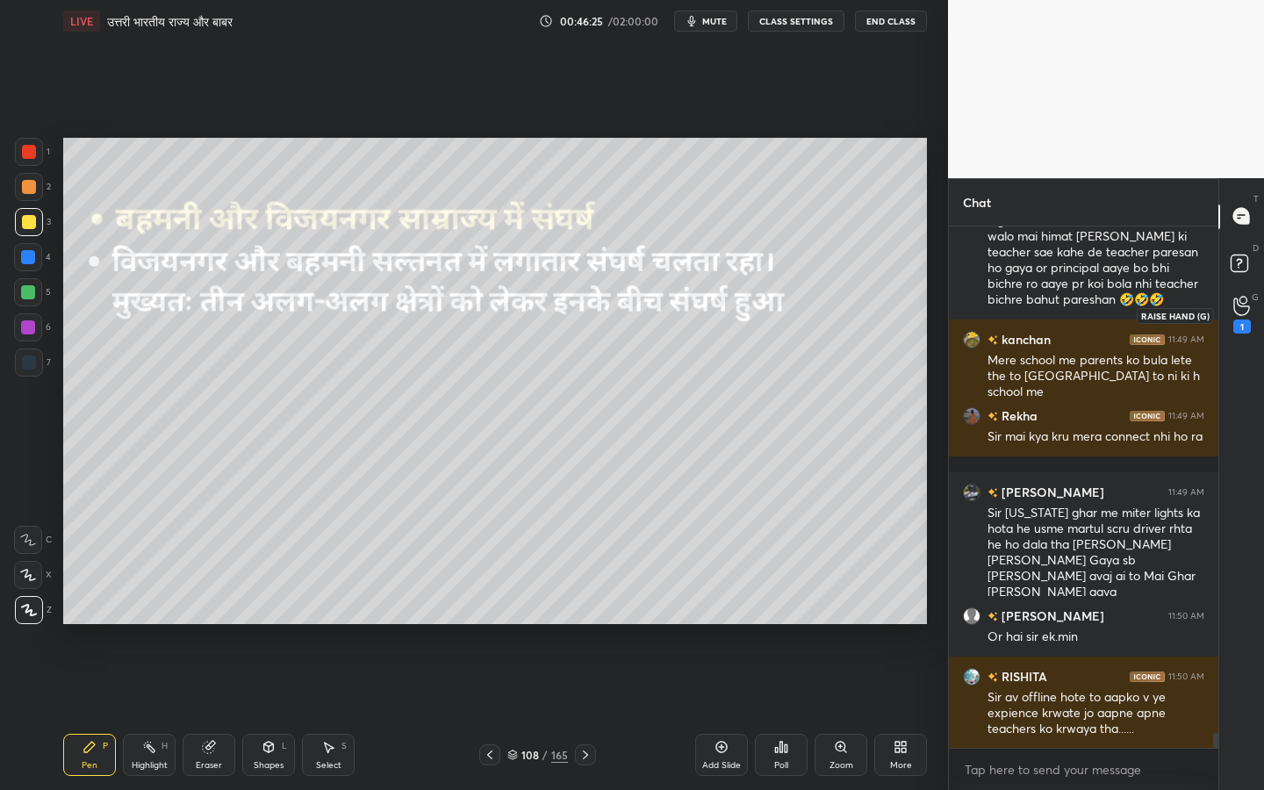
click at [1248, 313] on icon at bounding box center [1241, 306] width 17 height 20
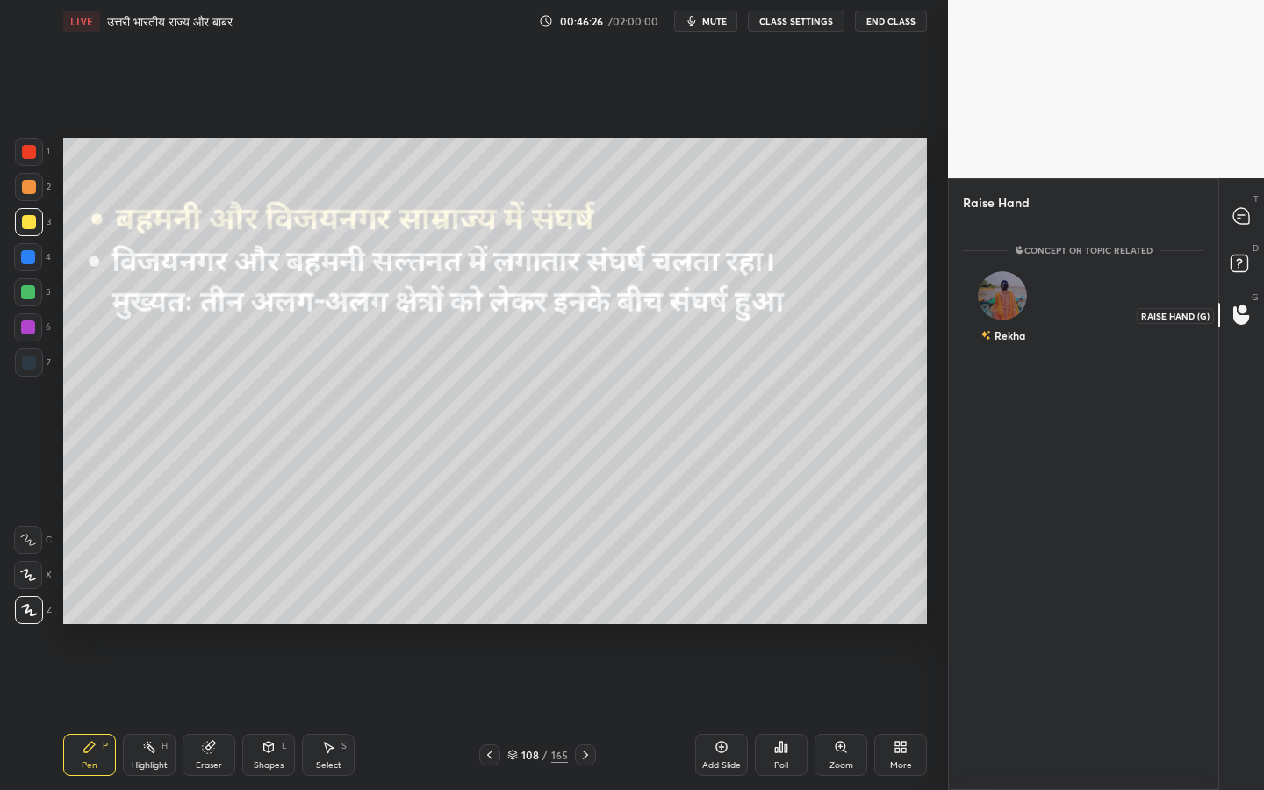
scroll to position [6, 6]
click at [986, 314] on div "Rekha" at bounding box center [1003, 311] width 80 height 102
click at [990, 353] on button "INVITE" at bounding box center [1003, 347] width 64 height 23
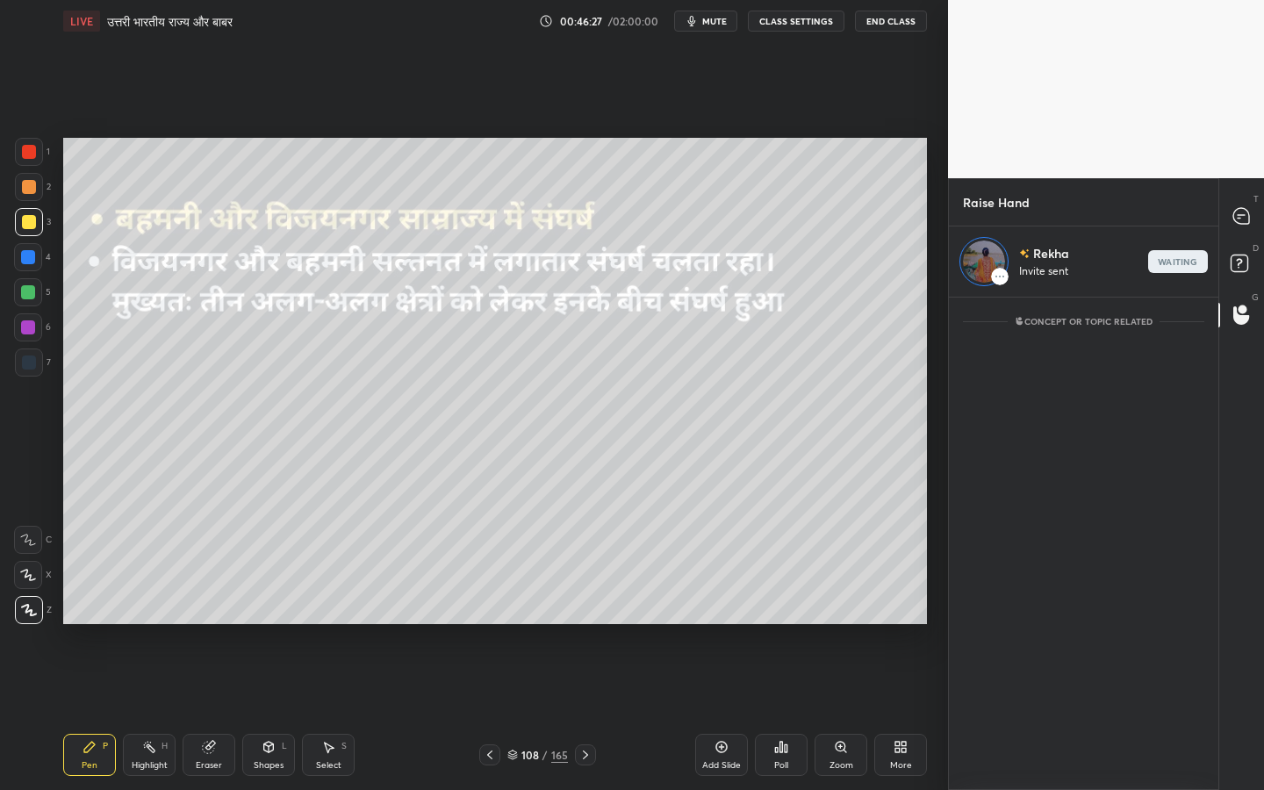
scroll to position [487, 264]
click at [1242, 219] on icon at bounding box center [1241, 216] width 16 height 16
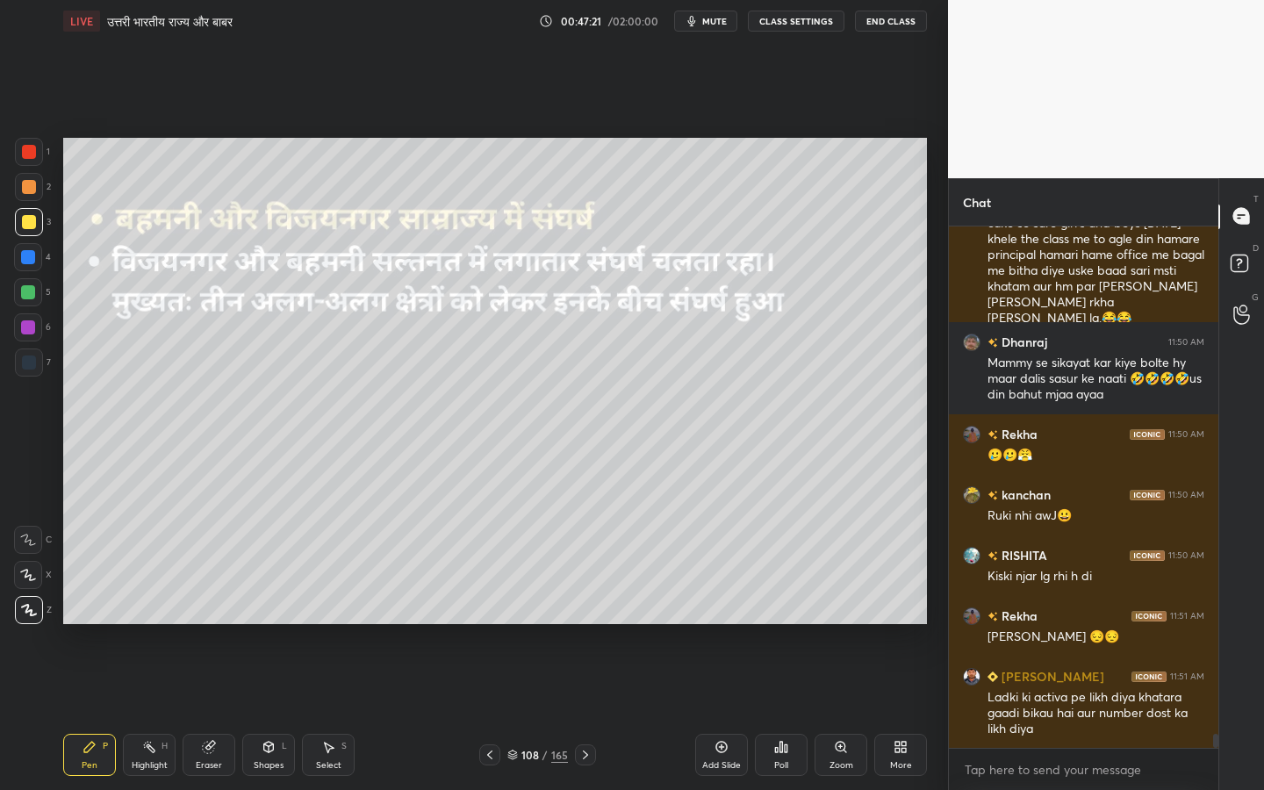
scroll to position [18380, 0]
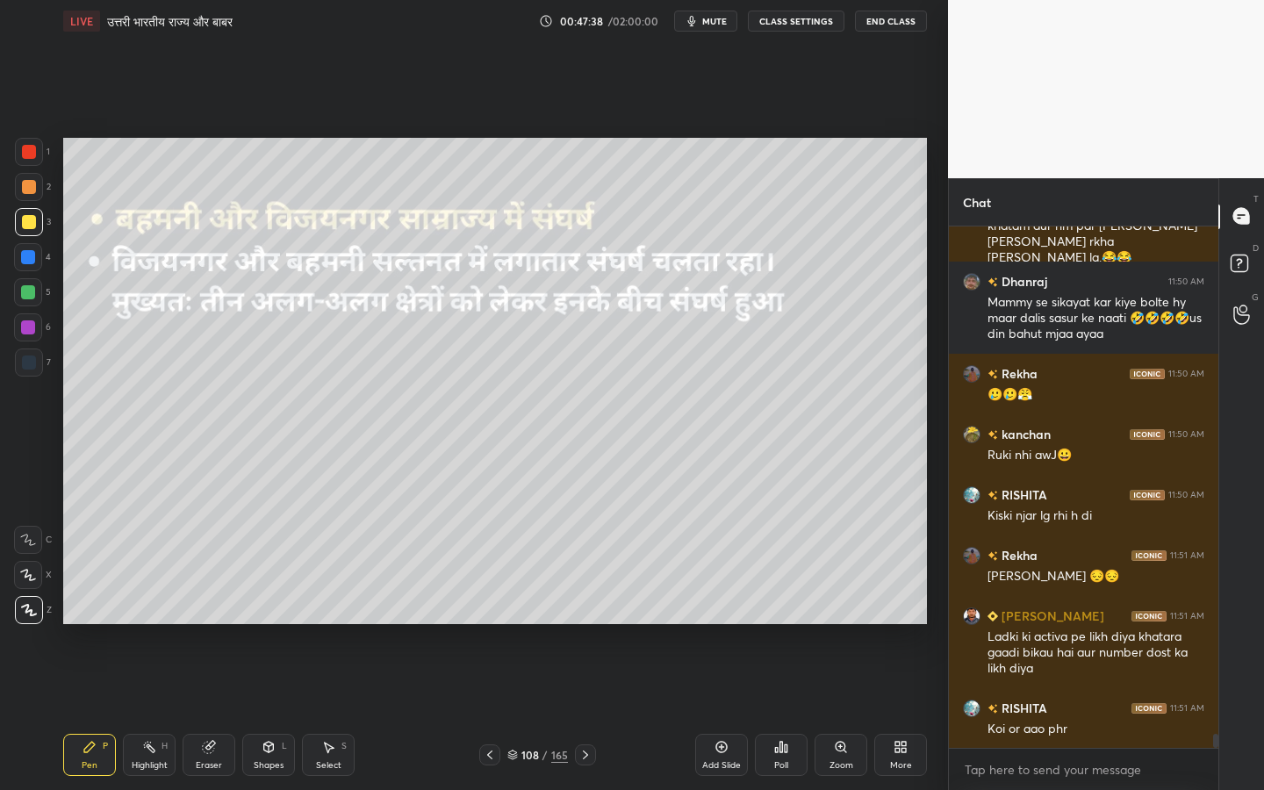
drag, startPoint x: 215, startPoint y: 745, endPoint x: 205, endPoint y: 732, distance: 16.3
click at [215, 624] on icon at bounding box center [209, 747] width 14 height 14
click at [37, 615] on div "Erase all" at bounding box center [28, 610] width 28 height 28
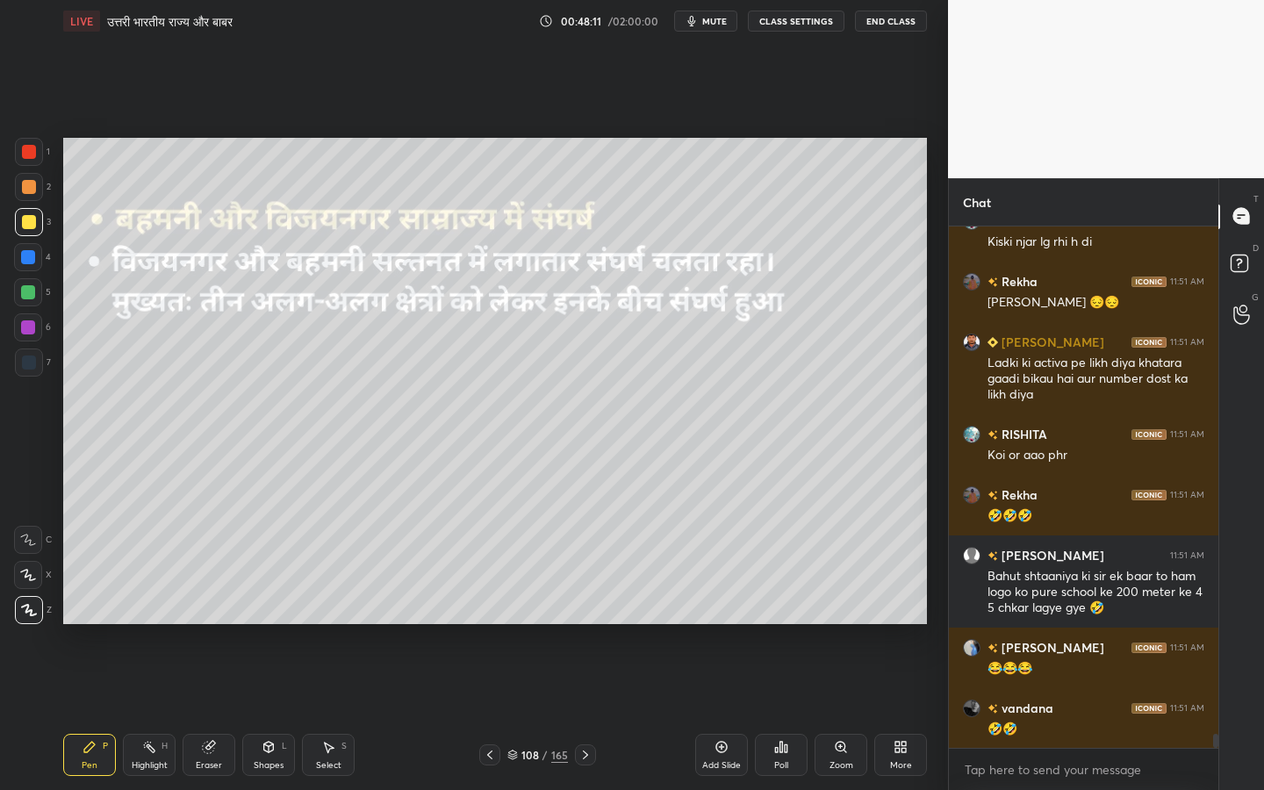
scroll to position [18730, 0]
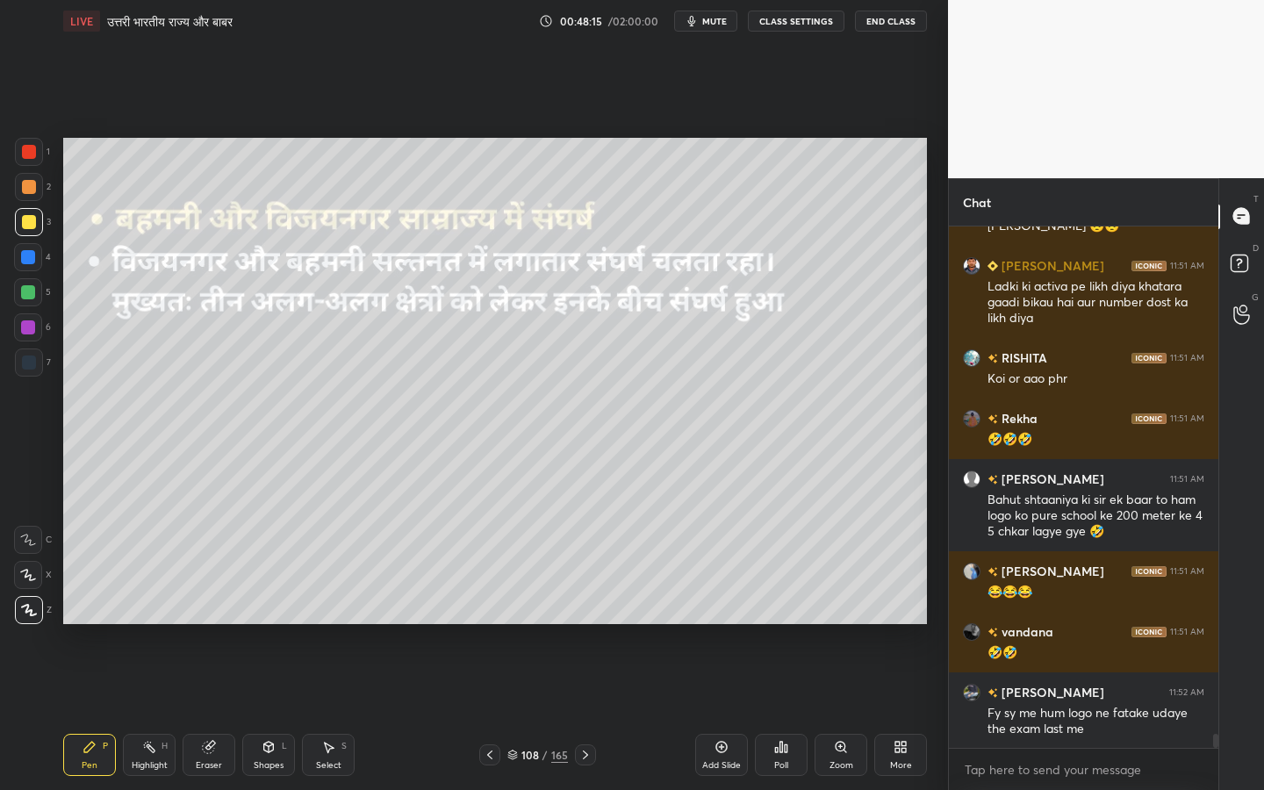
click at [214, 624] on div "Eraser" at bounding box center [209, 755] width 53 height 42
click at [32, 618] on div "Erase all" at bounding box center [28, 610] width 28 height 28
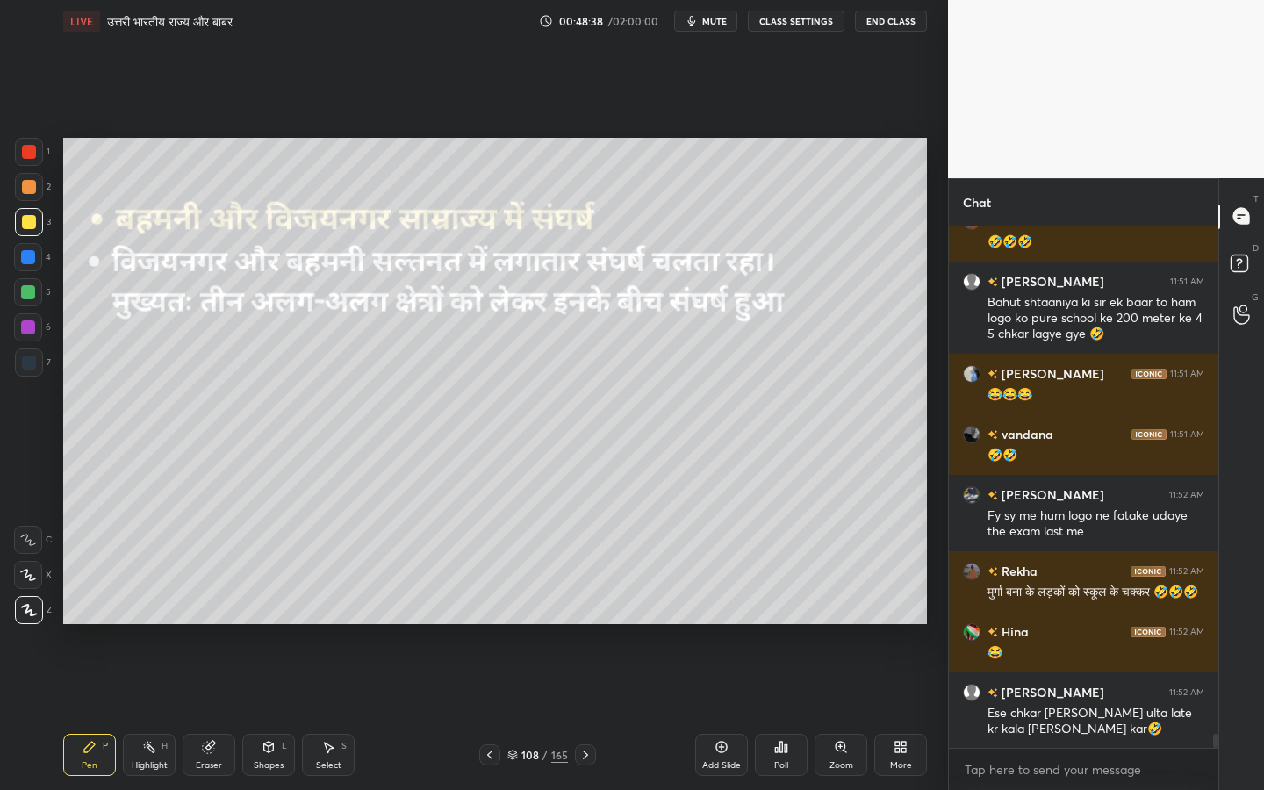
scroll to position [18988, 0]
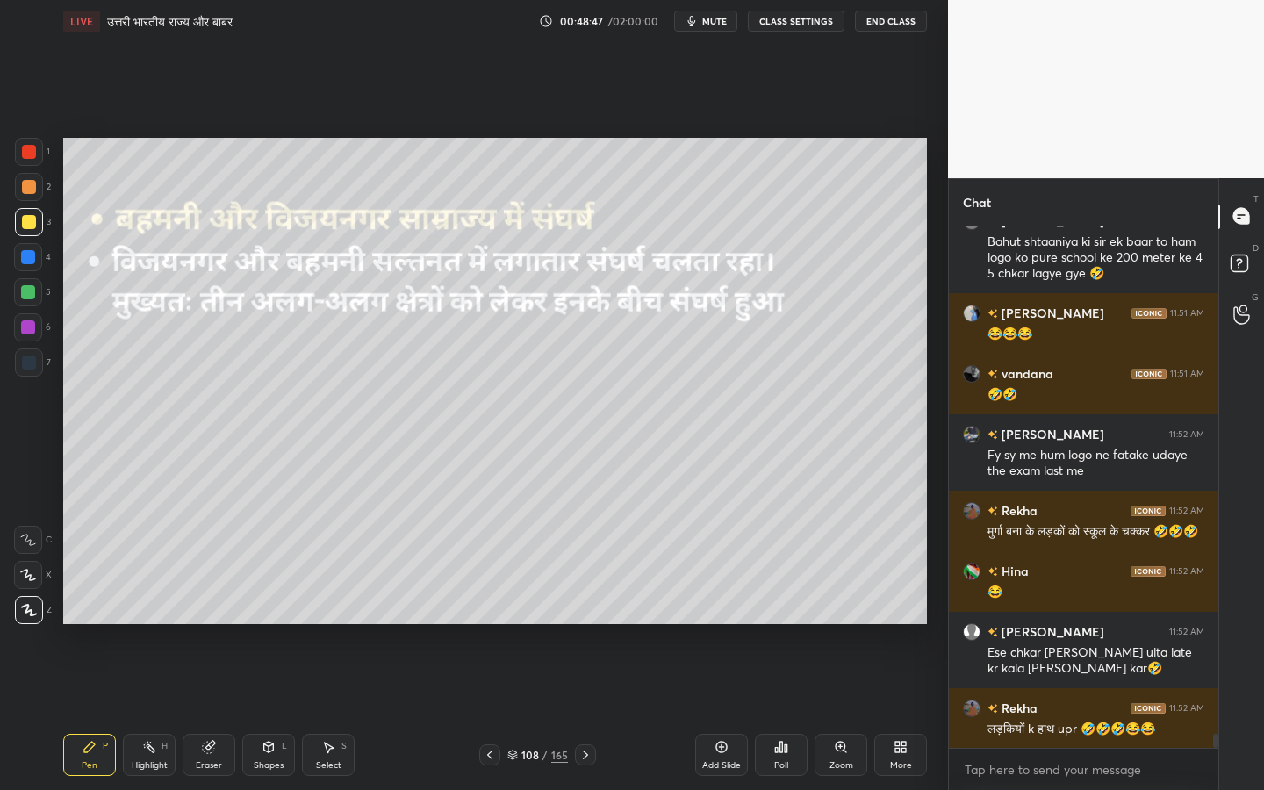
drag, startPoint x: 216, startPoint y: 754, endPoint x: 212, endPoint y: 743, distance: 12.2
click at [216, 624] on div "Eraser" at bounding box center [209, 755] width 53 height 42
click at [30, 606] on span "Erase all" at bounding box center [28, 610] width 26 height 12
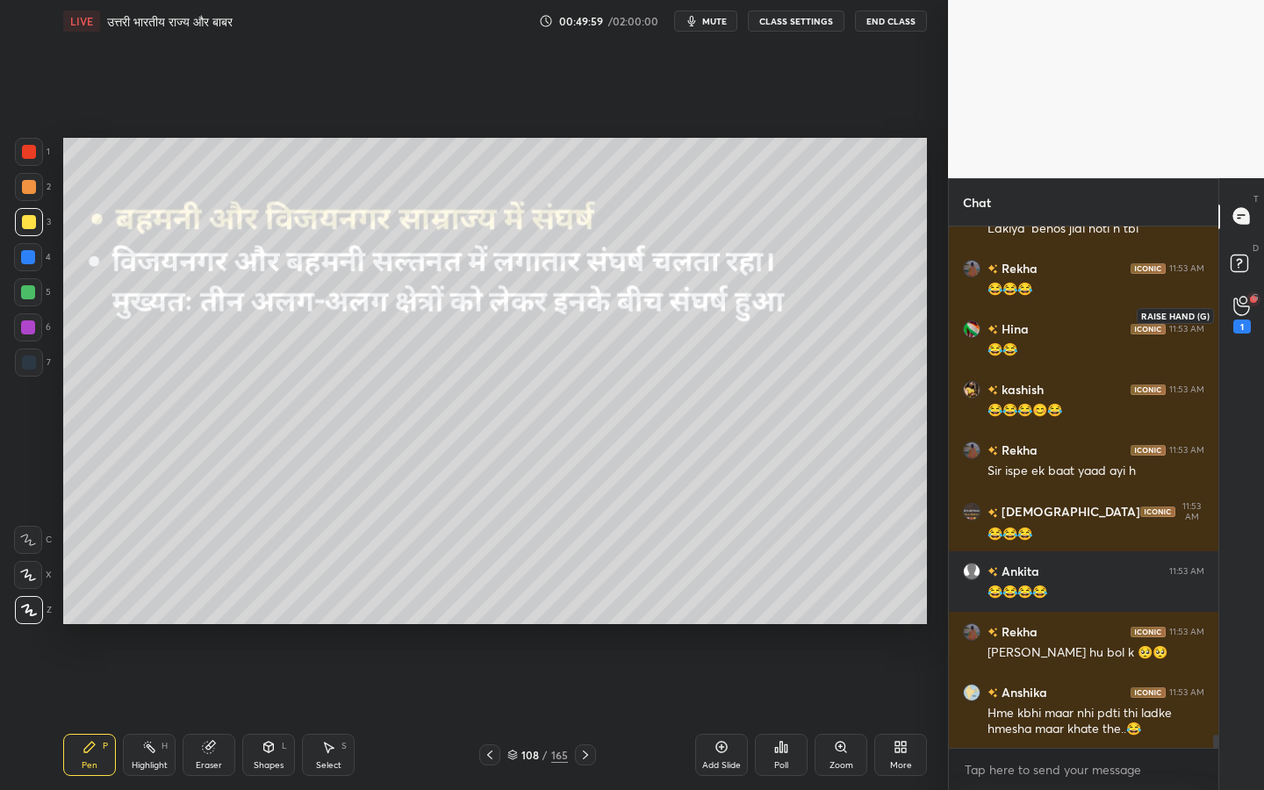
scroll to position [20050, 0]
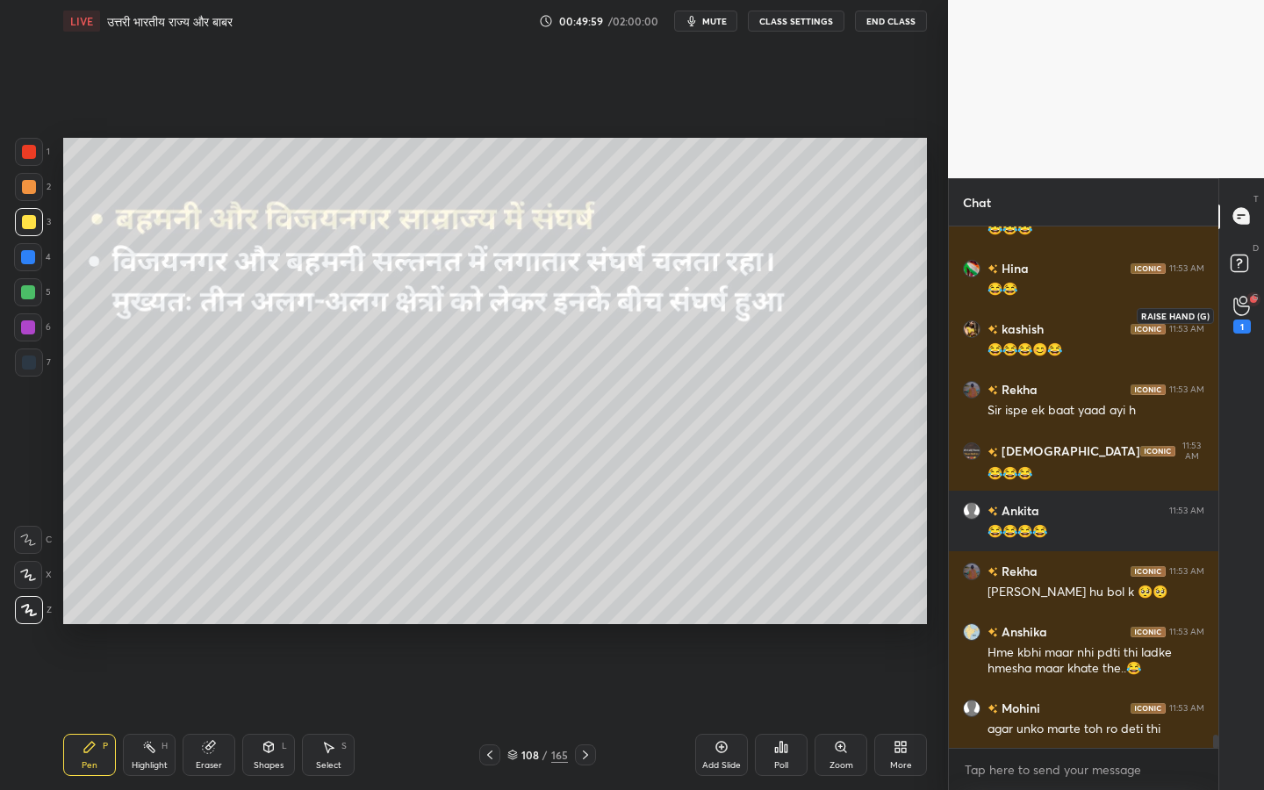
click at [1238, 300] on icon at bounding box center [1241, 306] width 17 height 20
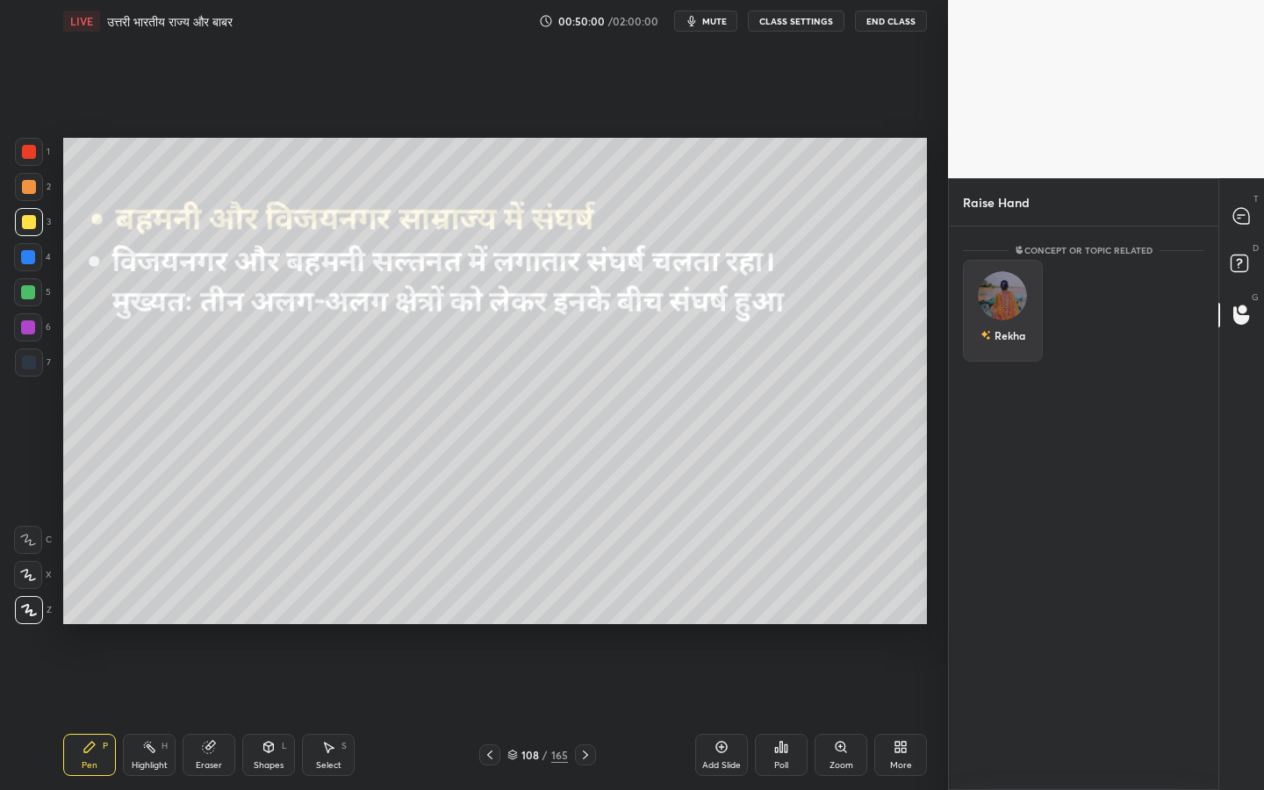
click at [992, 316] on div "Rekha" at bounding box center [1003, 311] width 80 height 102
click at [1000, 347] on button "INVITE" at bounding box center [1003, 347] width 64 height 23
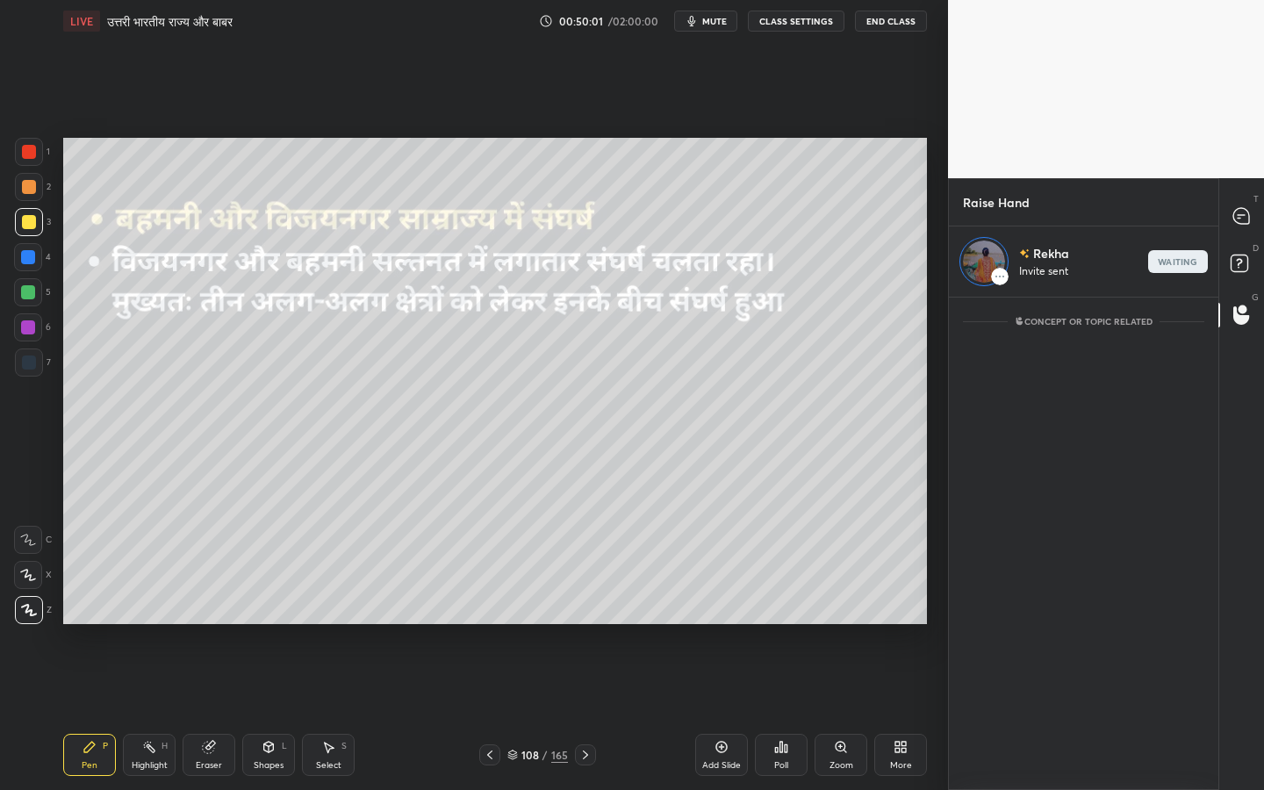
scroll to position [487, 264]
click at [1245, 225] on icon at bounding box center [1242, 216] width 18 height 18
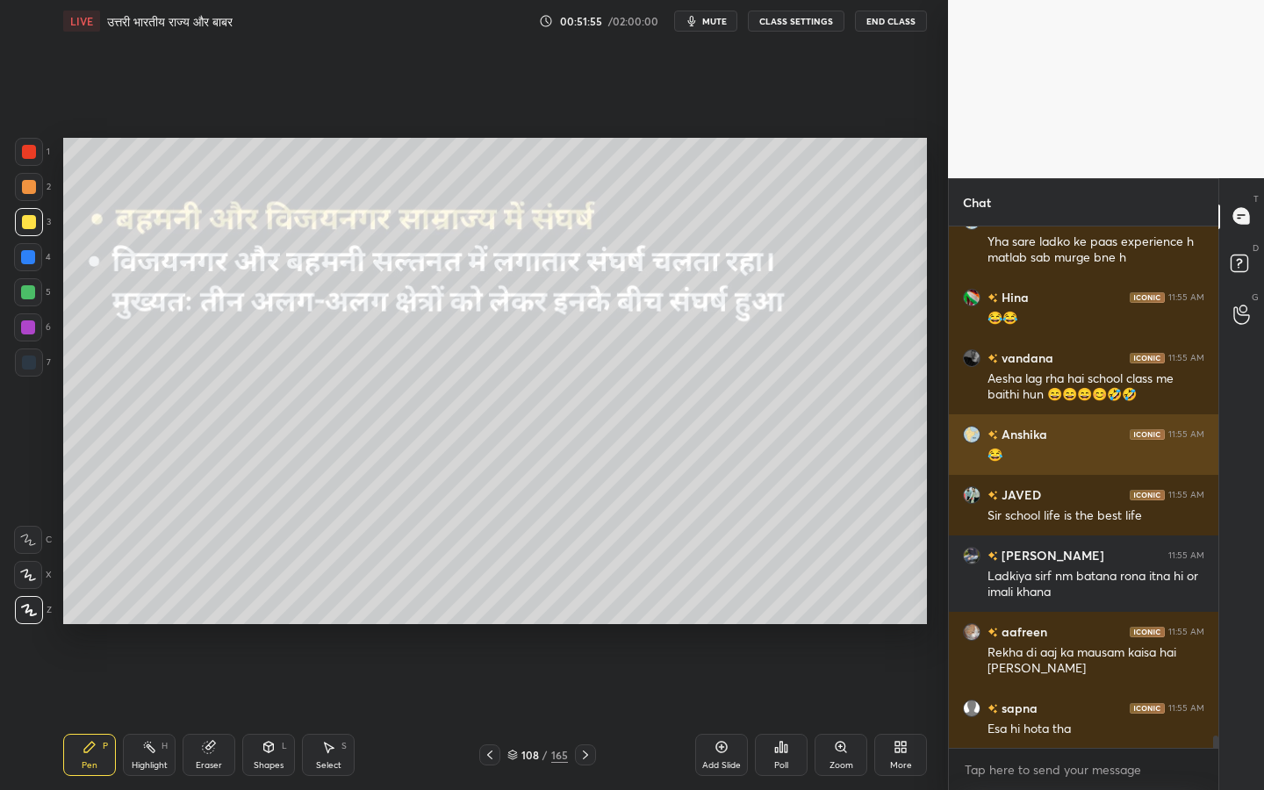
scroll to position [21917, 0]
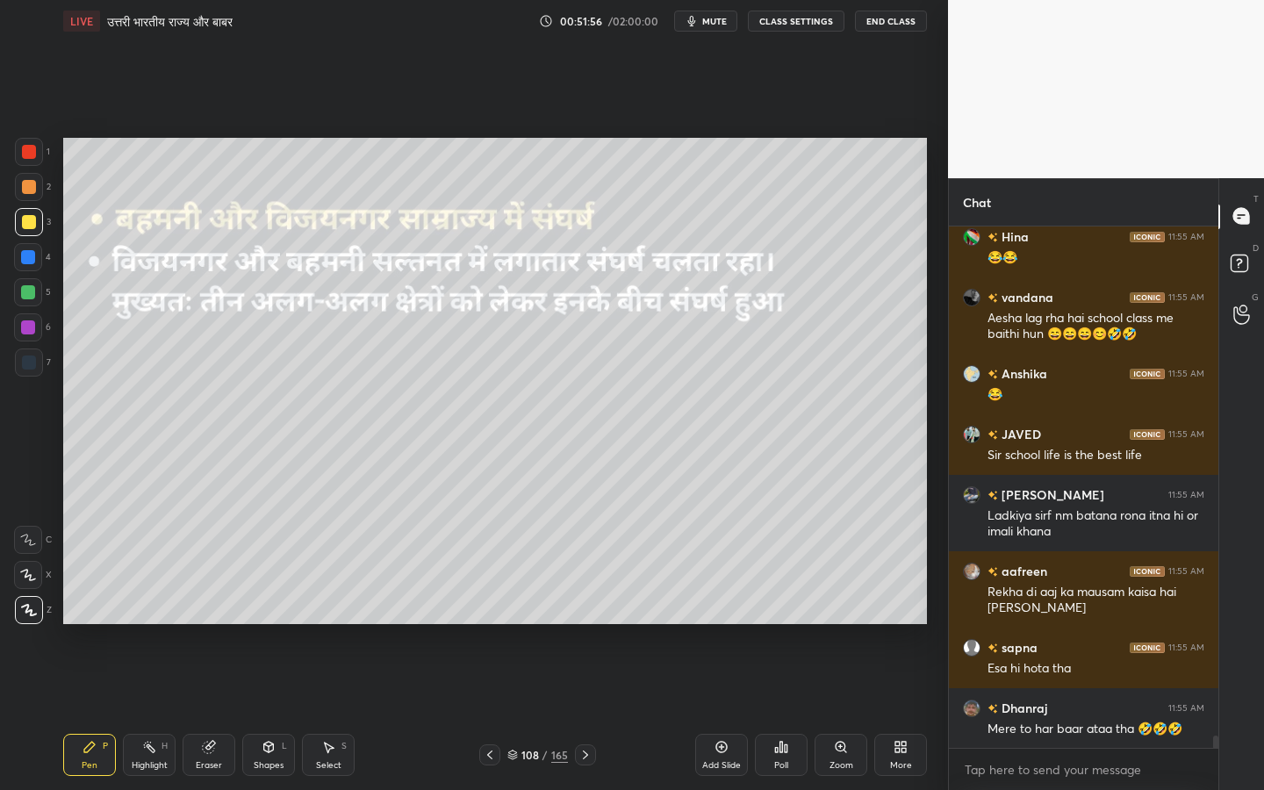
click at [217, 624] on div "Eraser" at bounding box center [209, 765] width 26 height 9
click at [40, 615] on span "Erase all" at bounding box center [28, 610] width 26 height 12
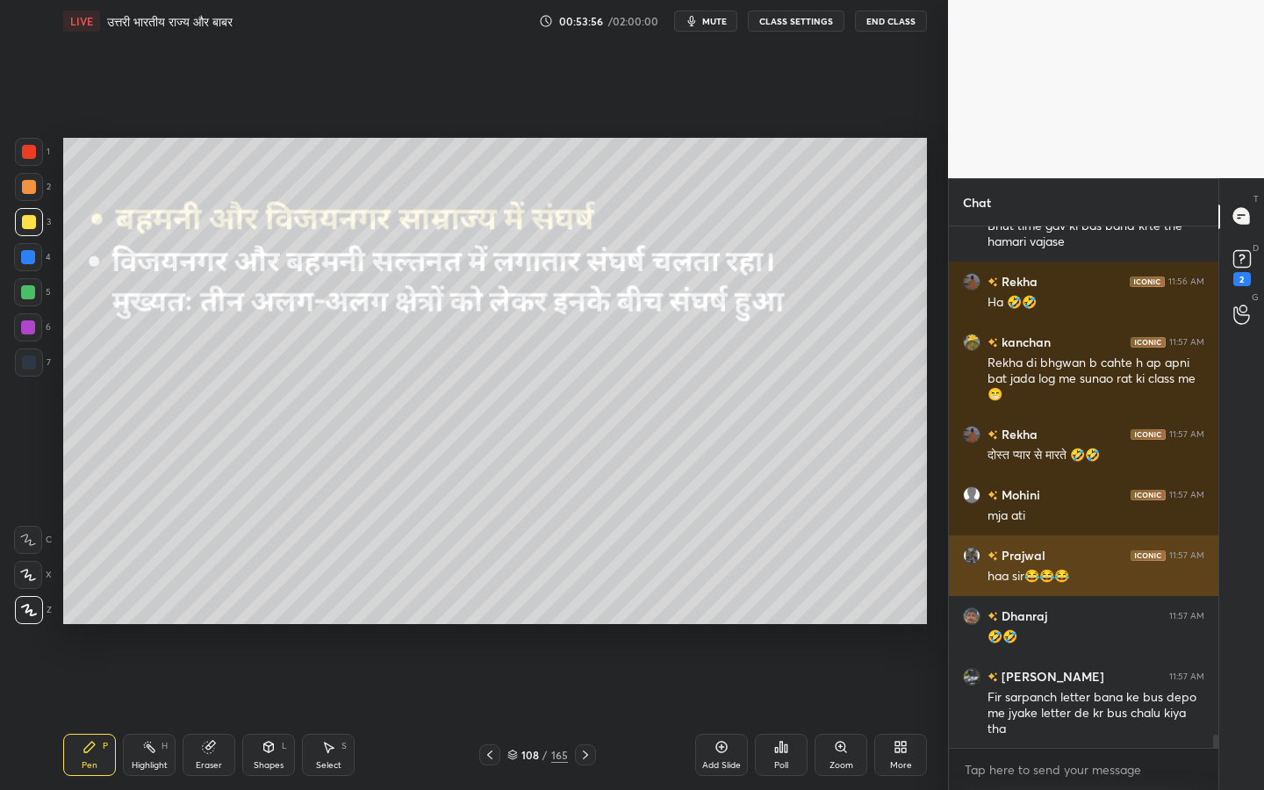
scroll to position [19757, 0]
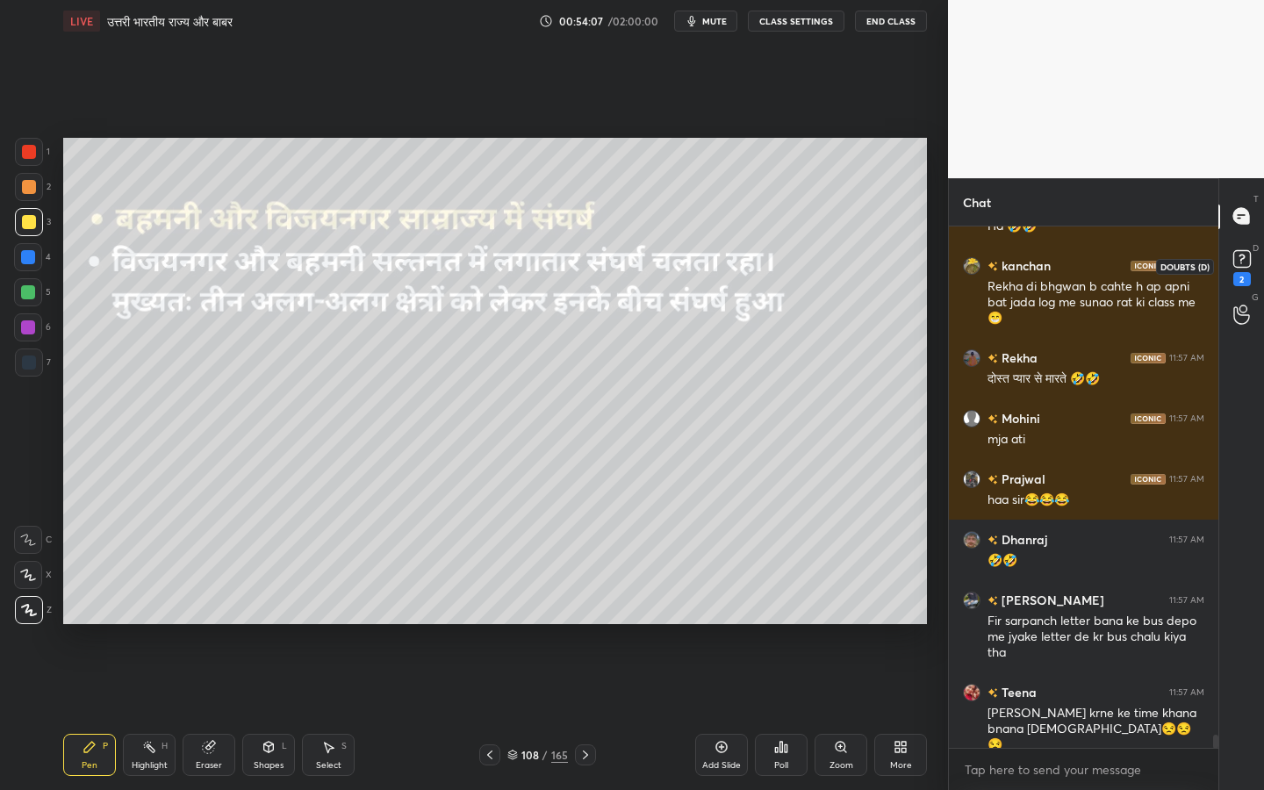
click at [1247, 275] on div "2" at bounding box center [1242, 279] width 18 height 14
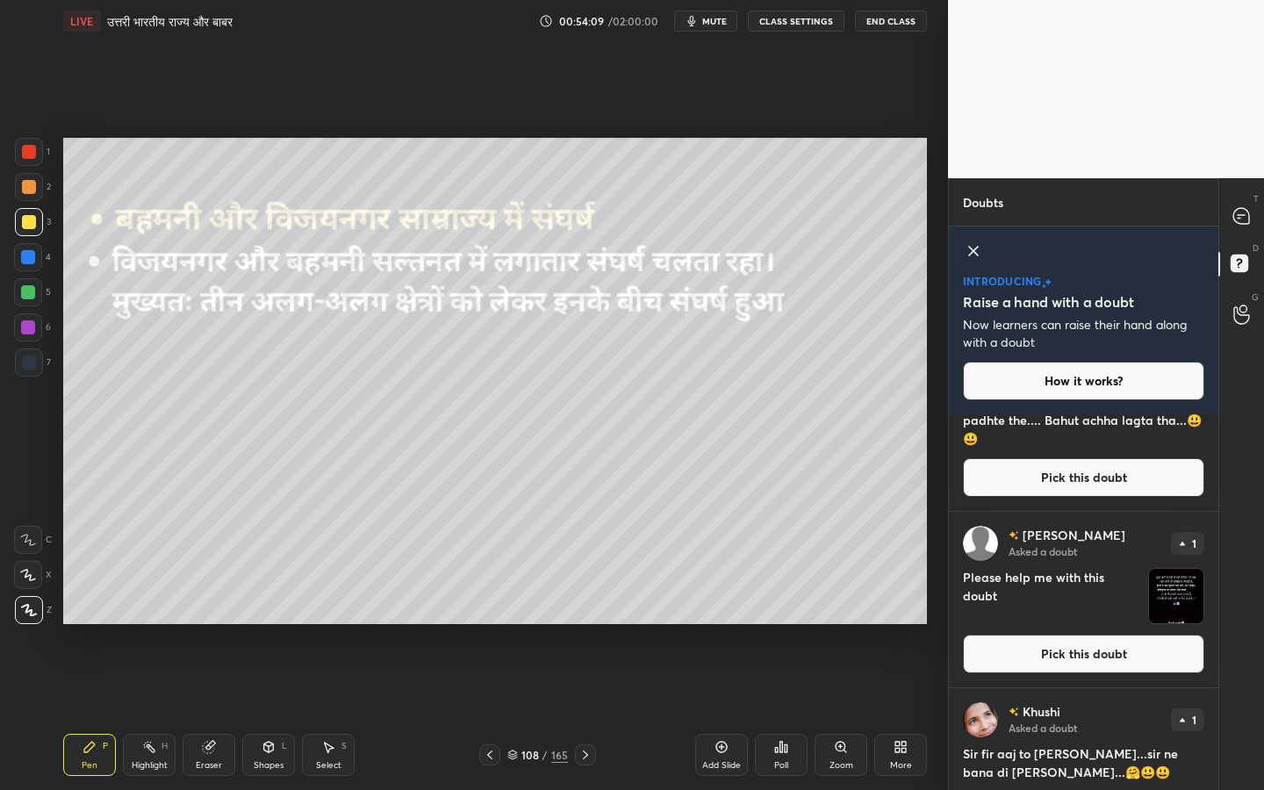
scroll to position [116, 0]
click at [1102, 624] on button "Pick this doubt" at bounding box center [1083, 653] width 241 height 39
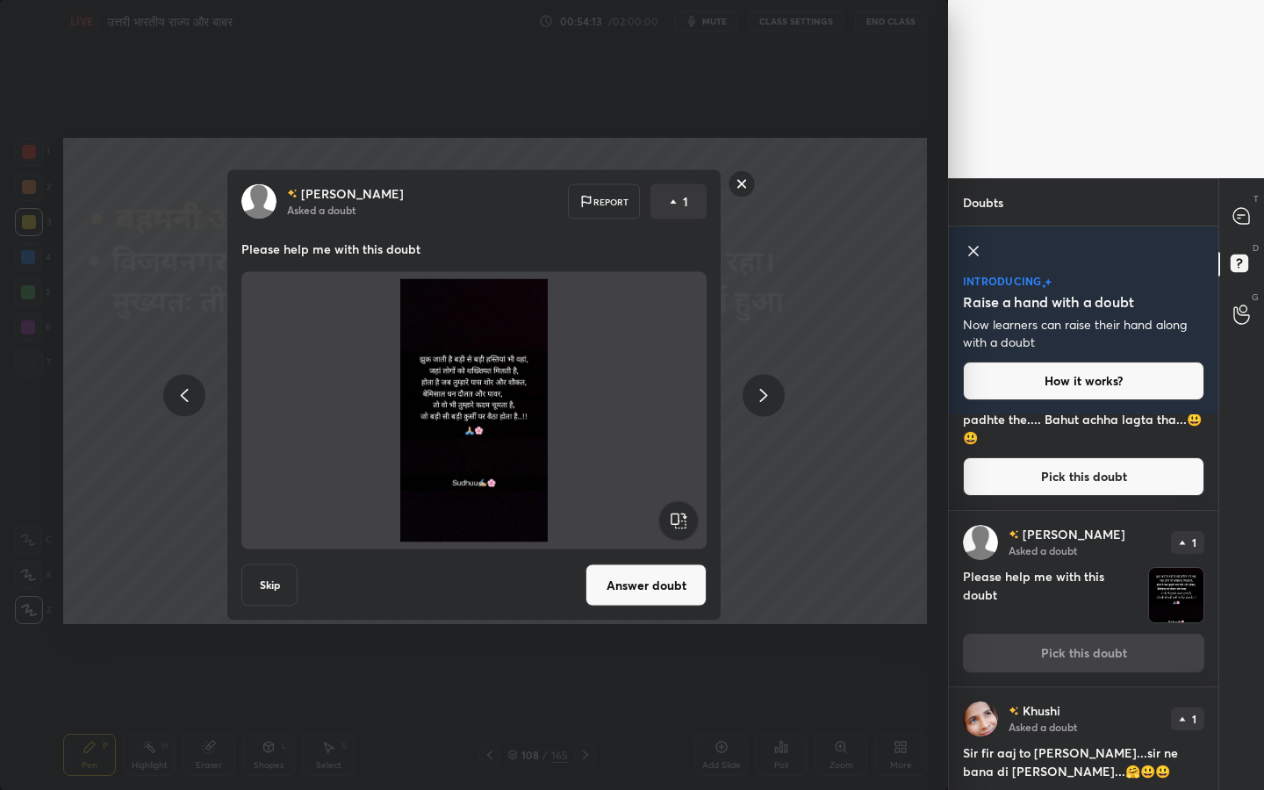
click at [649, 579] on button "Answer doubt" at bounding box center [646, 585] width 121 height 42
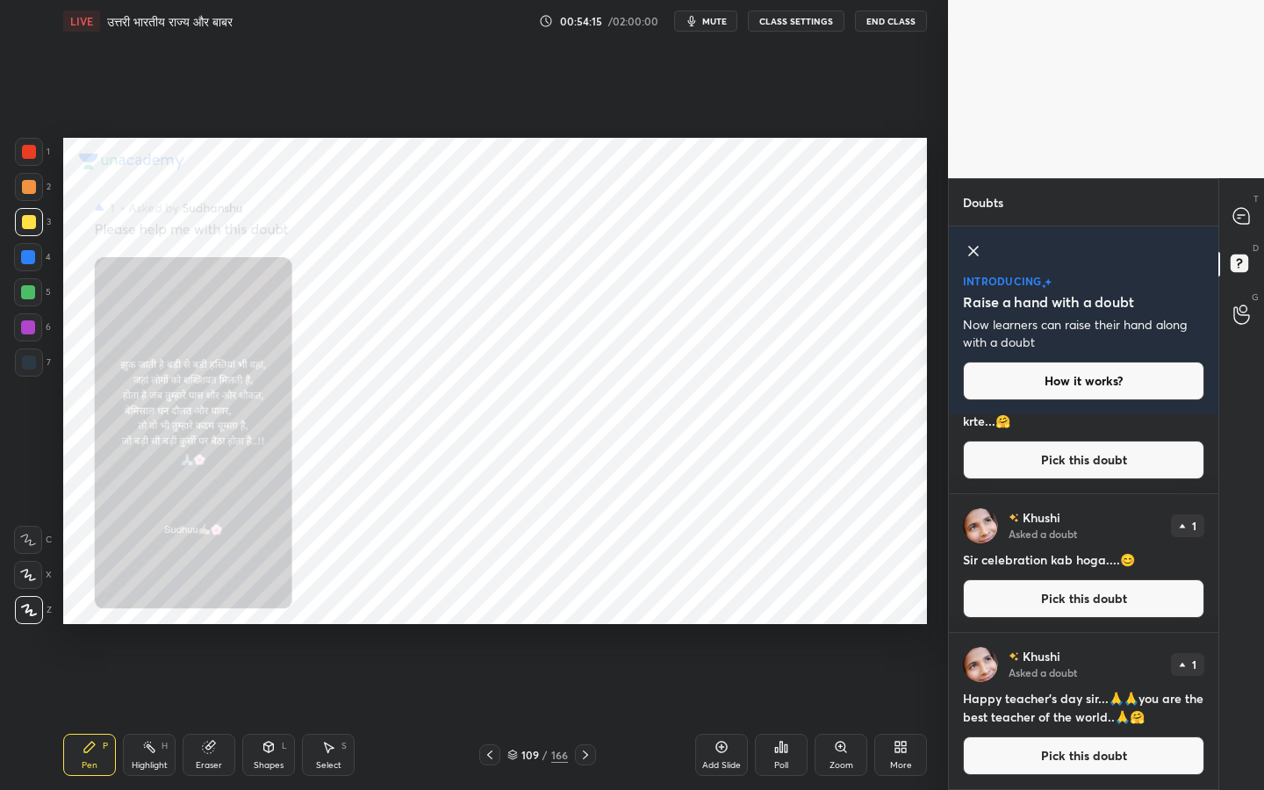
scroll to position [0, 0]
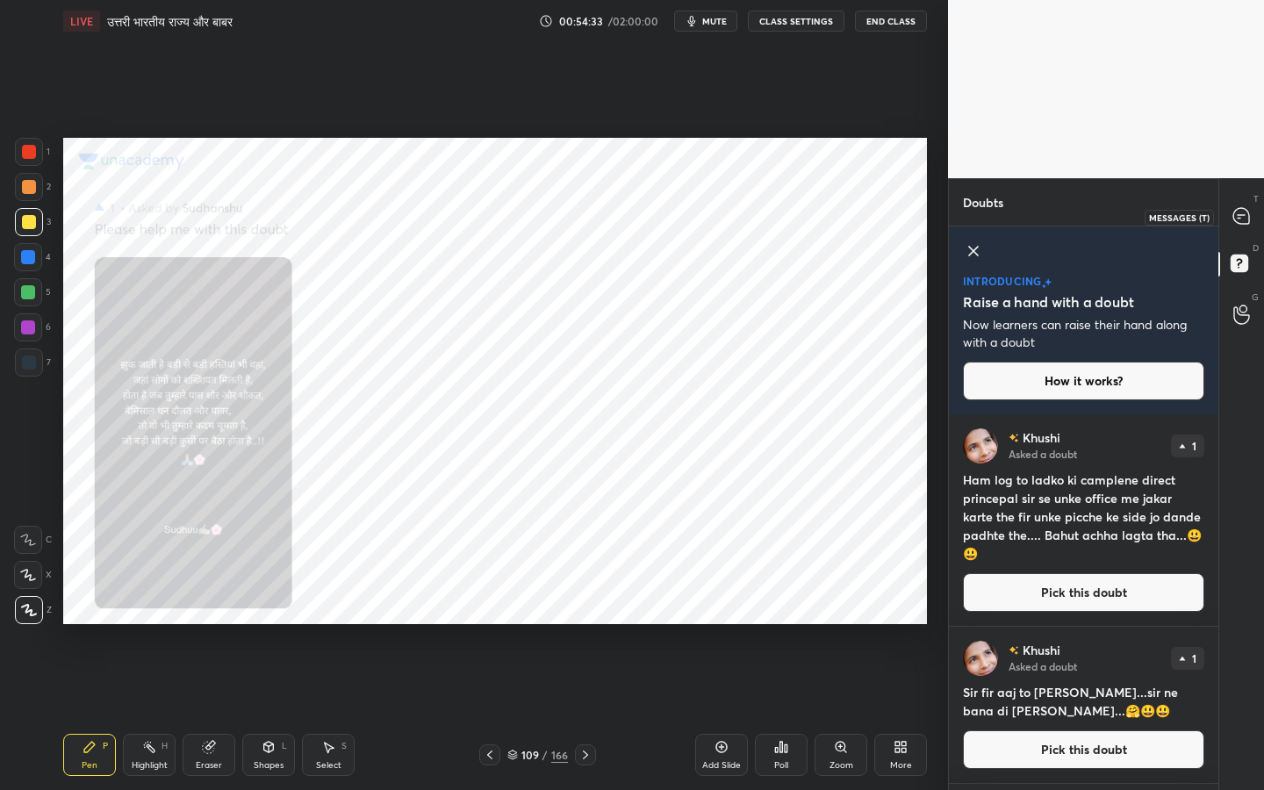
click at [1247, 212] on icon at bounding box center [1241, 216] width 16 height 16
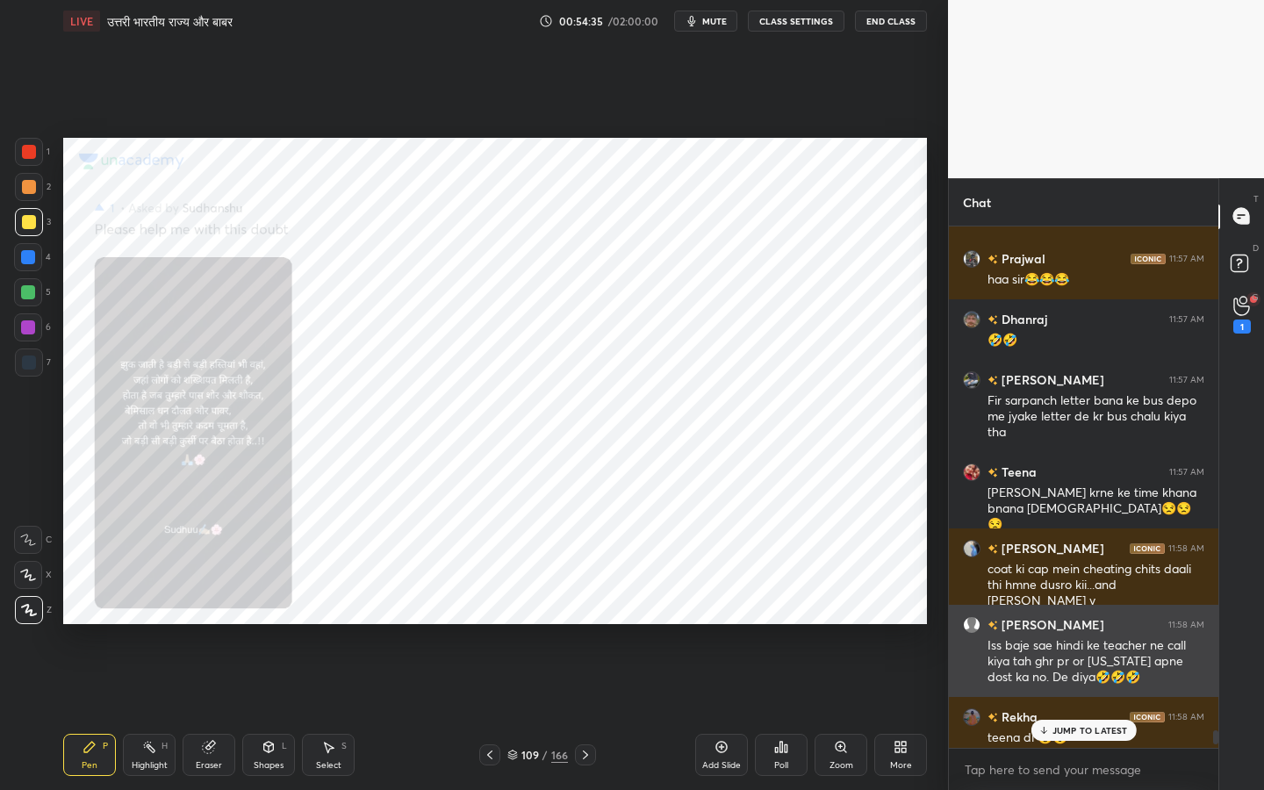
scroll to position [20294, 0]
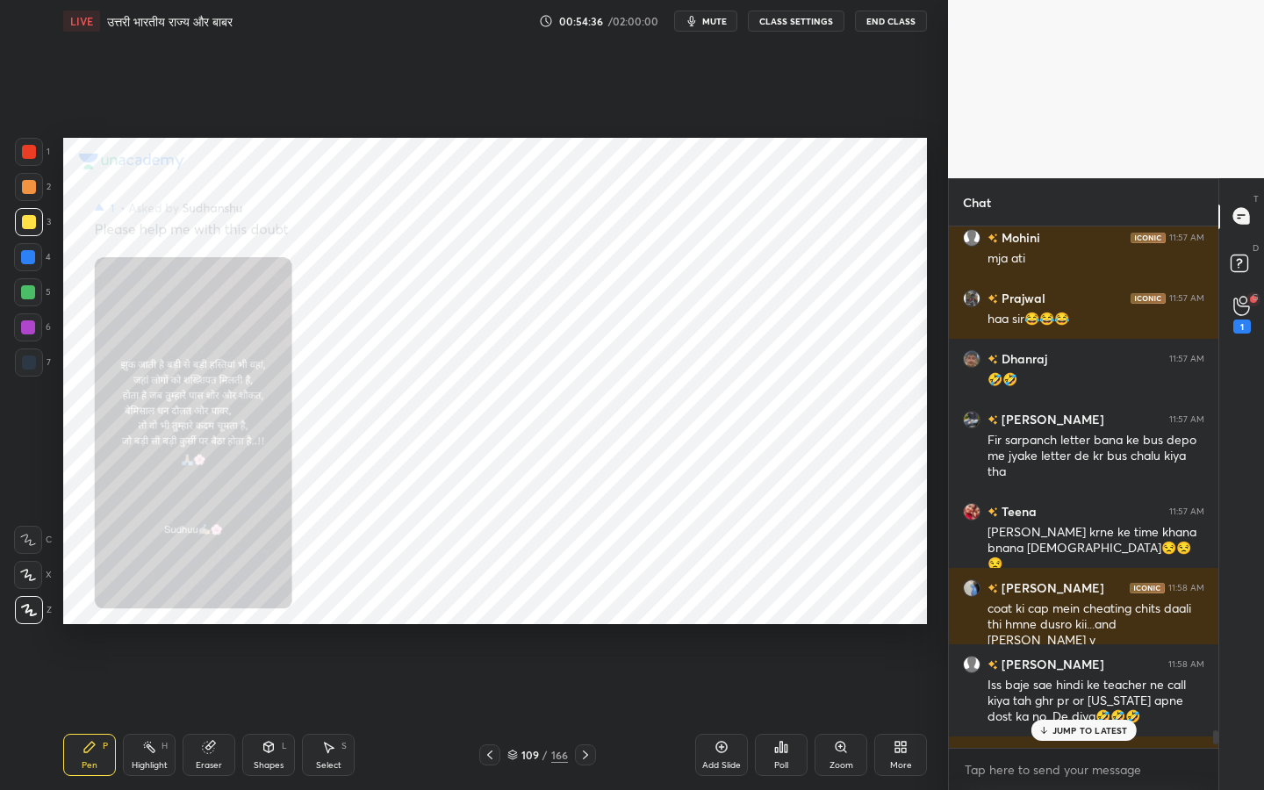
click at [1247, 337] on div "G Raise Hand (G) 1" at bounding box center [1241, 315] width 45 height 49
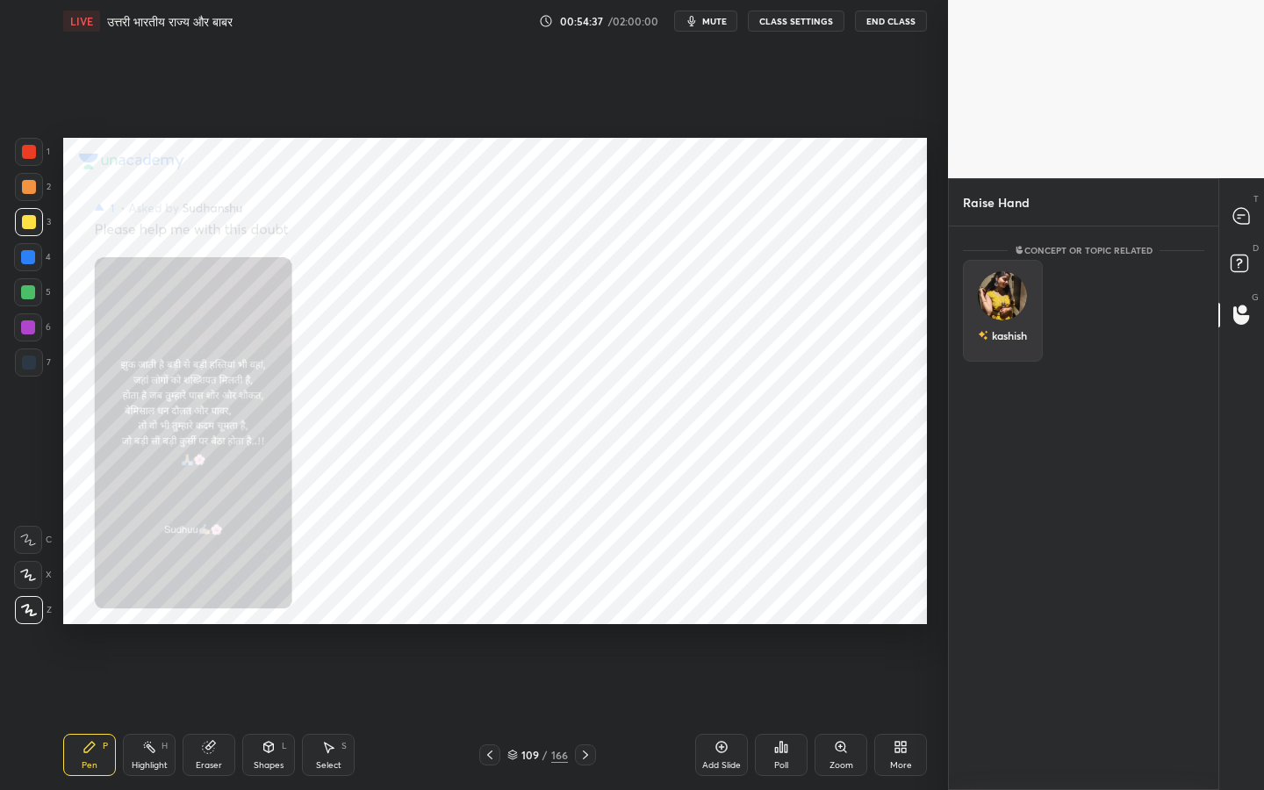
click at [999, 298] on img "grid" at bounding box center [1002, 295] width 49 height 49
click at [992, 352] on button "INVITE" at bounding box center [1003, 347] width 64 height 23
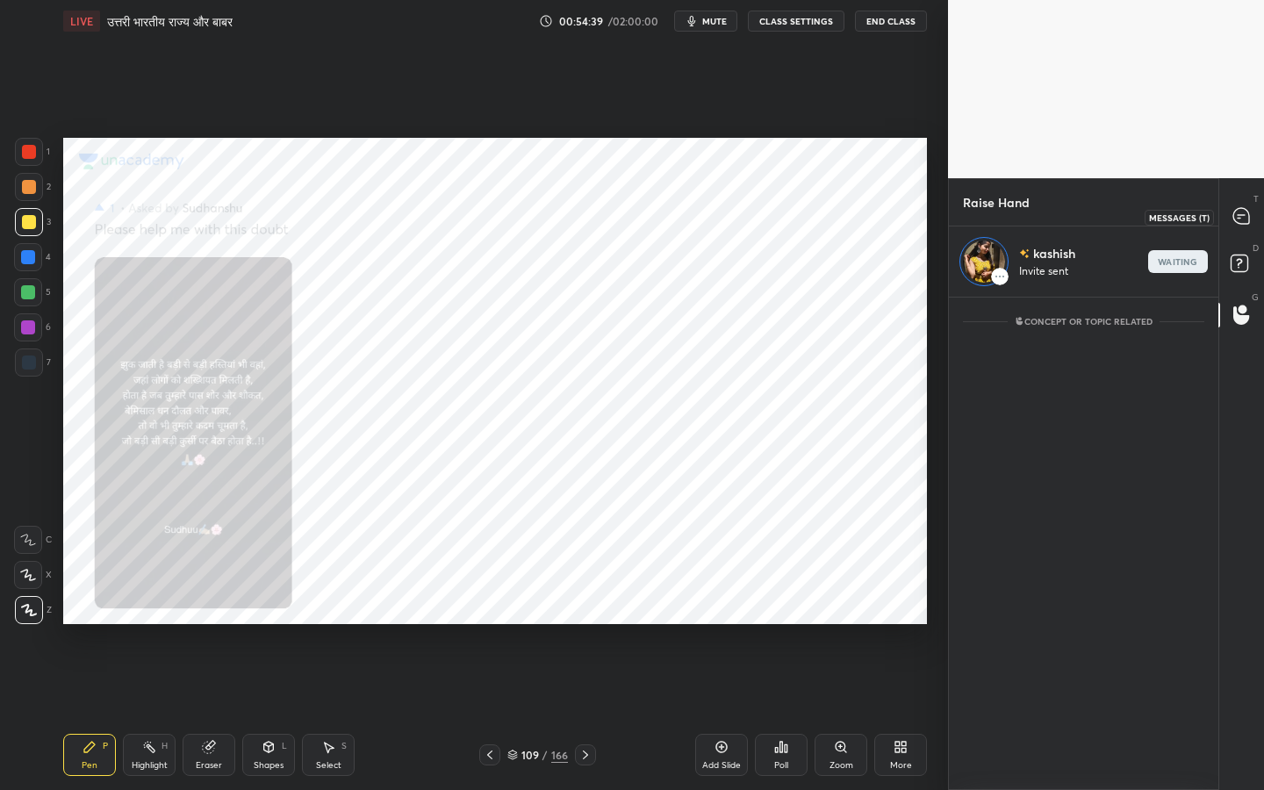
click at [1251, 224] on div at bounding box center [1242, 217] width 35 height 32
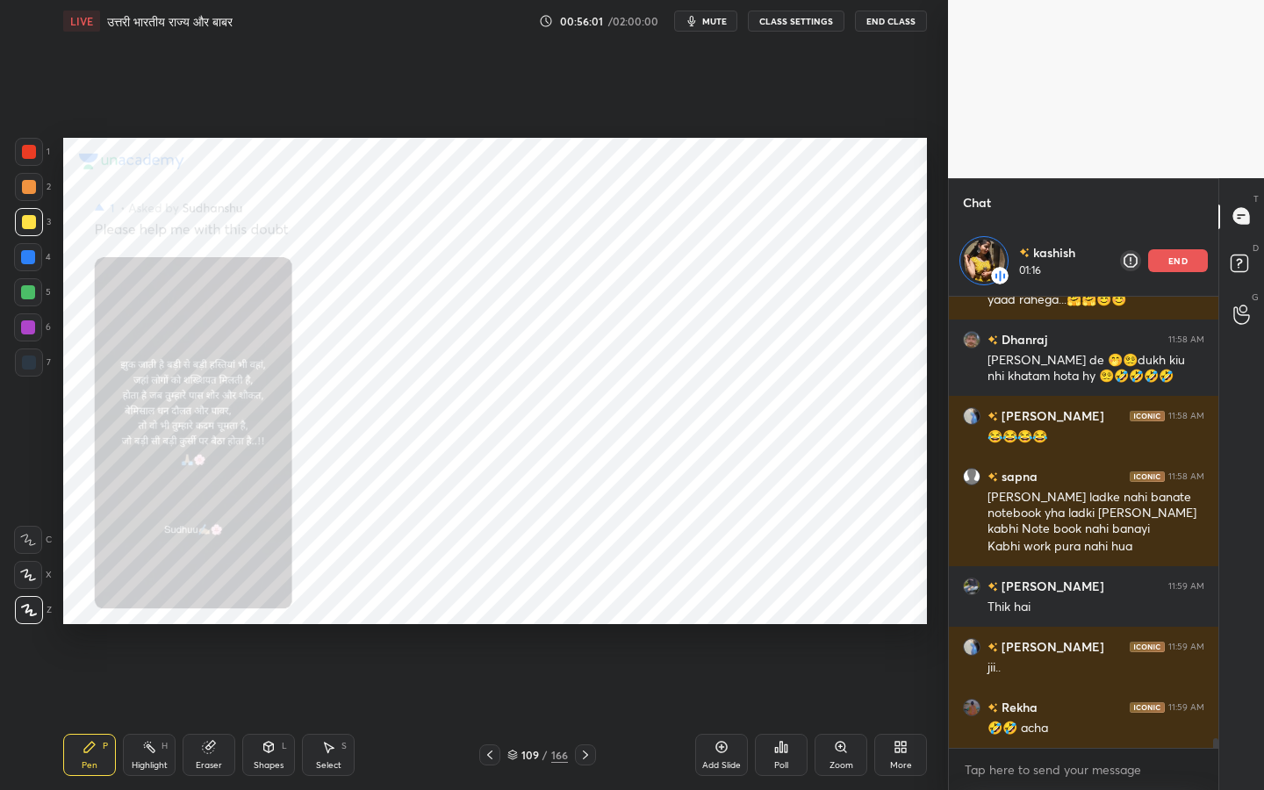
scroll to position [20936, 0]
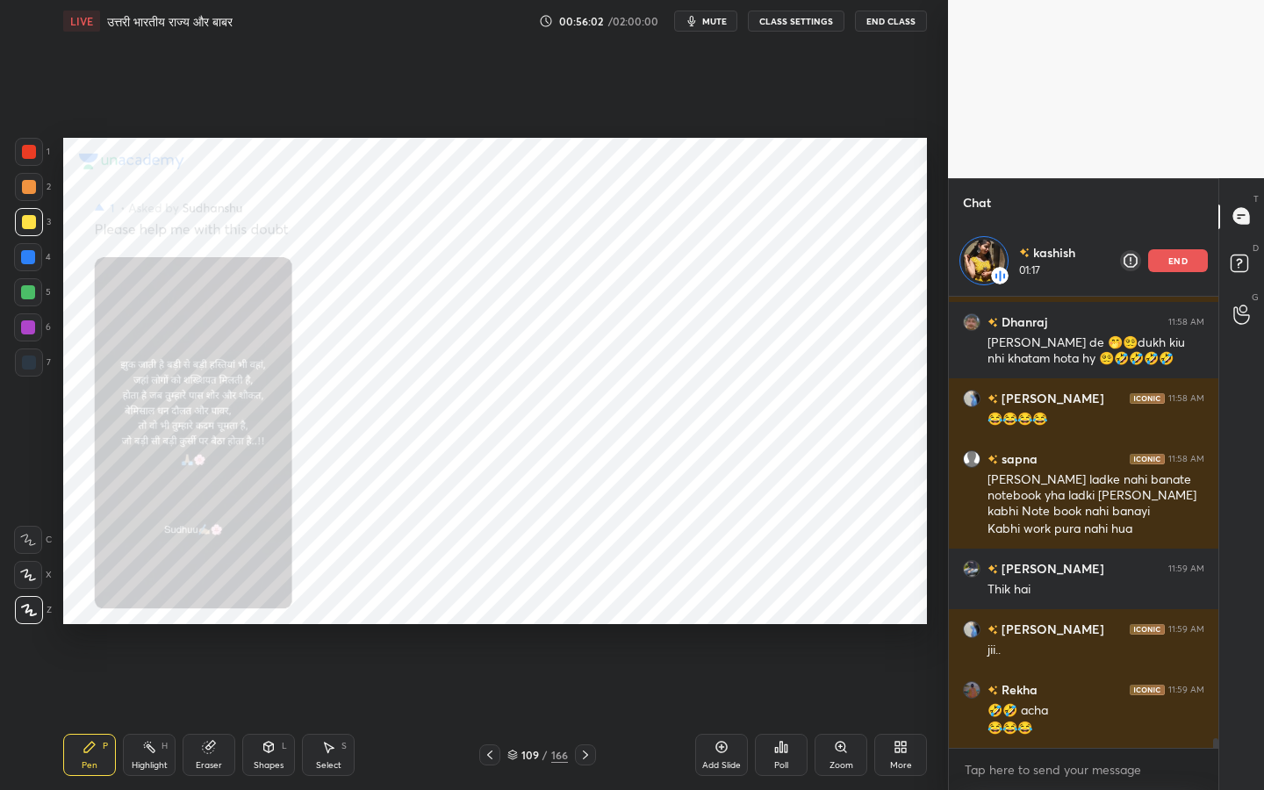
click at [844, 624] on icon at bounding box center [841, 747] width 14 height 14
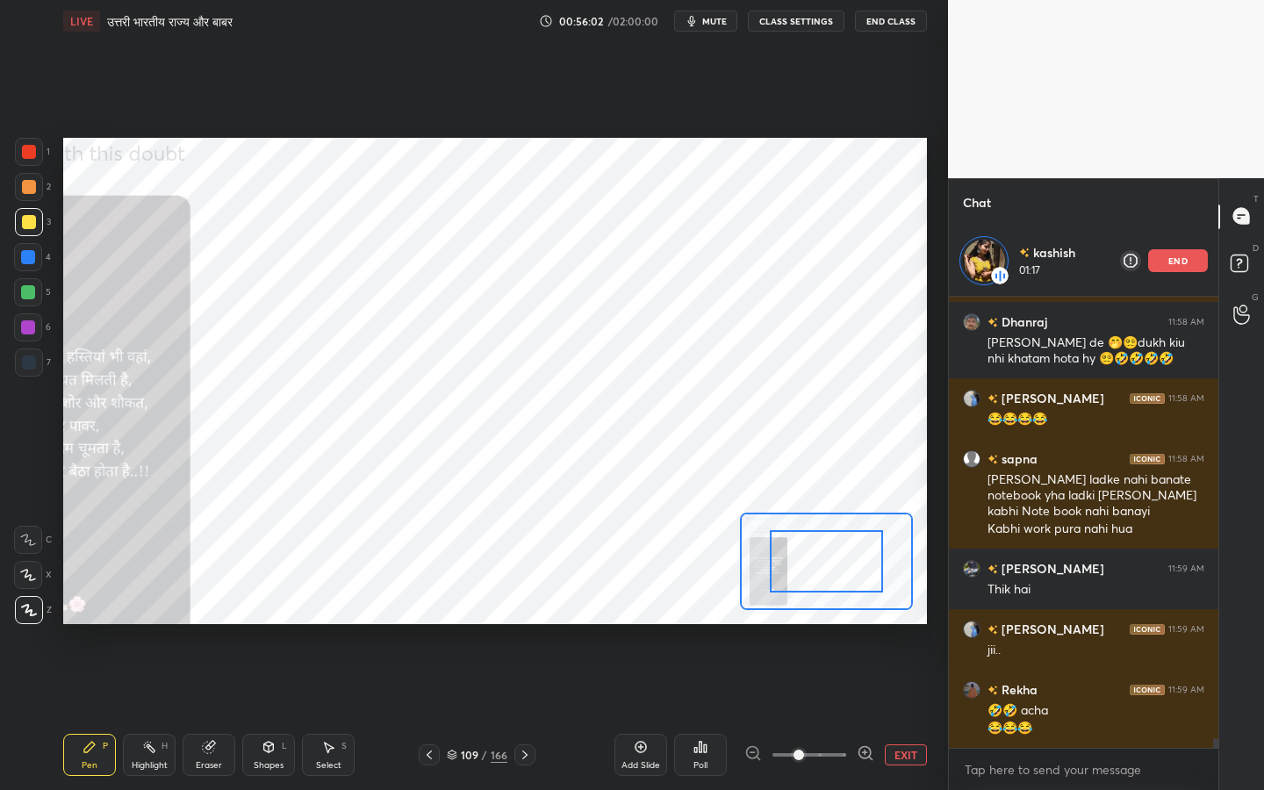
scroll to position [20996, 0]
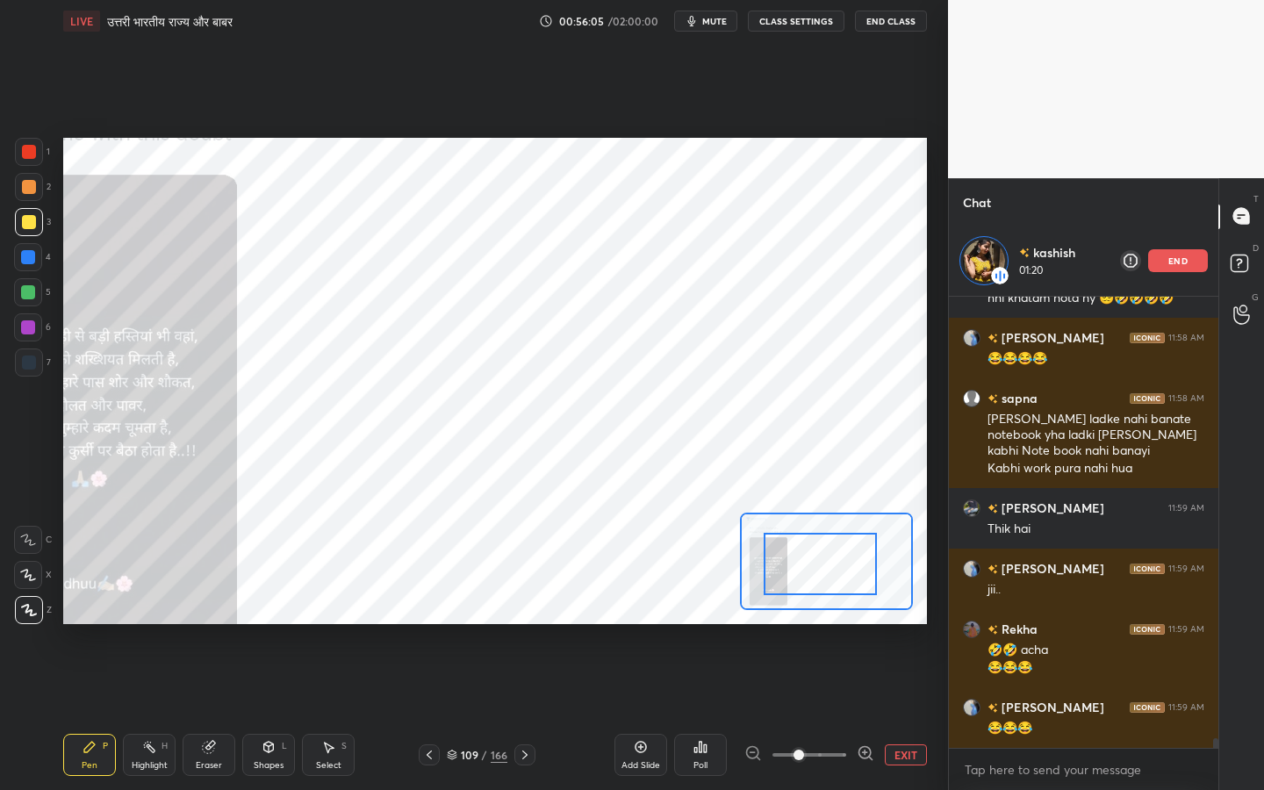
drag, startPoint x: 828, startPoint y: 550, endPoint x: 823, endPoint y: 559, distance: 10.2
drag, startPoint x: 800, startPoint y: 564, endPoint x: 789, endPoint y: 570, distance: 12.2
click at [787, 565] on div at bounding box center [820, 564] width 113 height 62
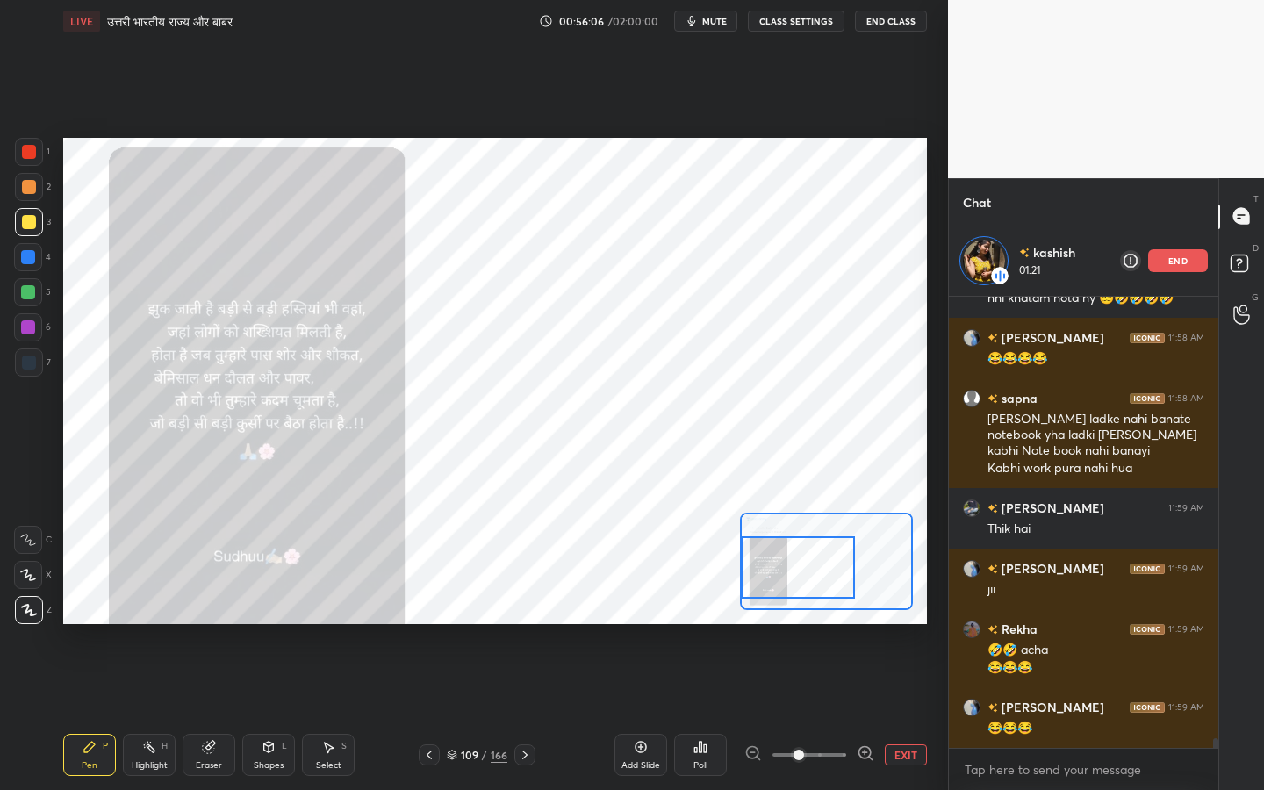
drag, startPoint x: 803, startPoint y: 757, endPoint x: 824, endPoint y: 755, distance: 21.1
click at [804, 624] on span at bounding box center [799, 755] width 11 height 11
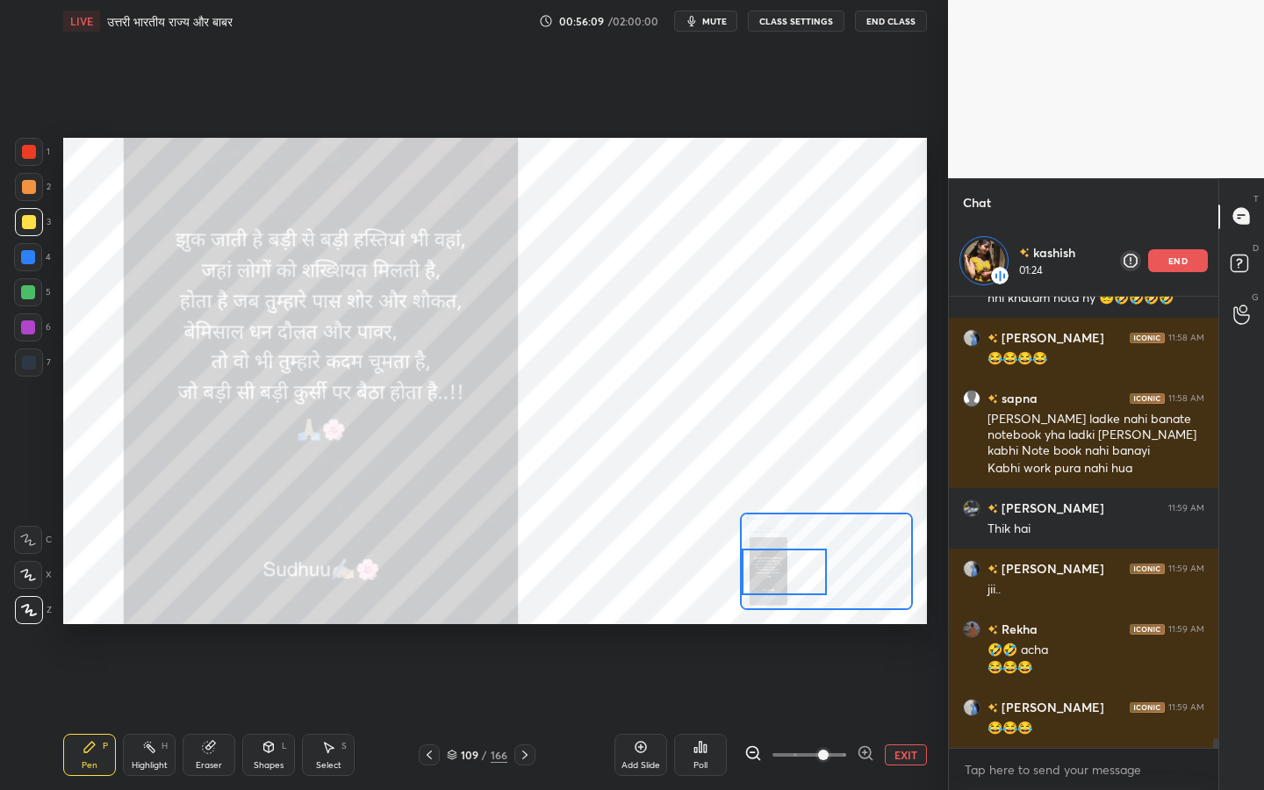
drag, startPoint x: 770, startPoint y: 563, endPoint x: 763, endPoint y: 578, distance: 16.5
click at [764, 575] on div at bounding box center [784, 572] width 84 height 47
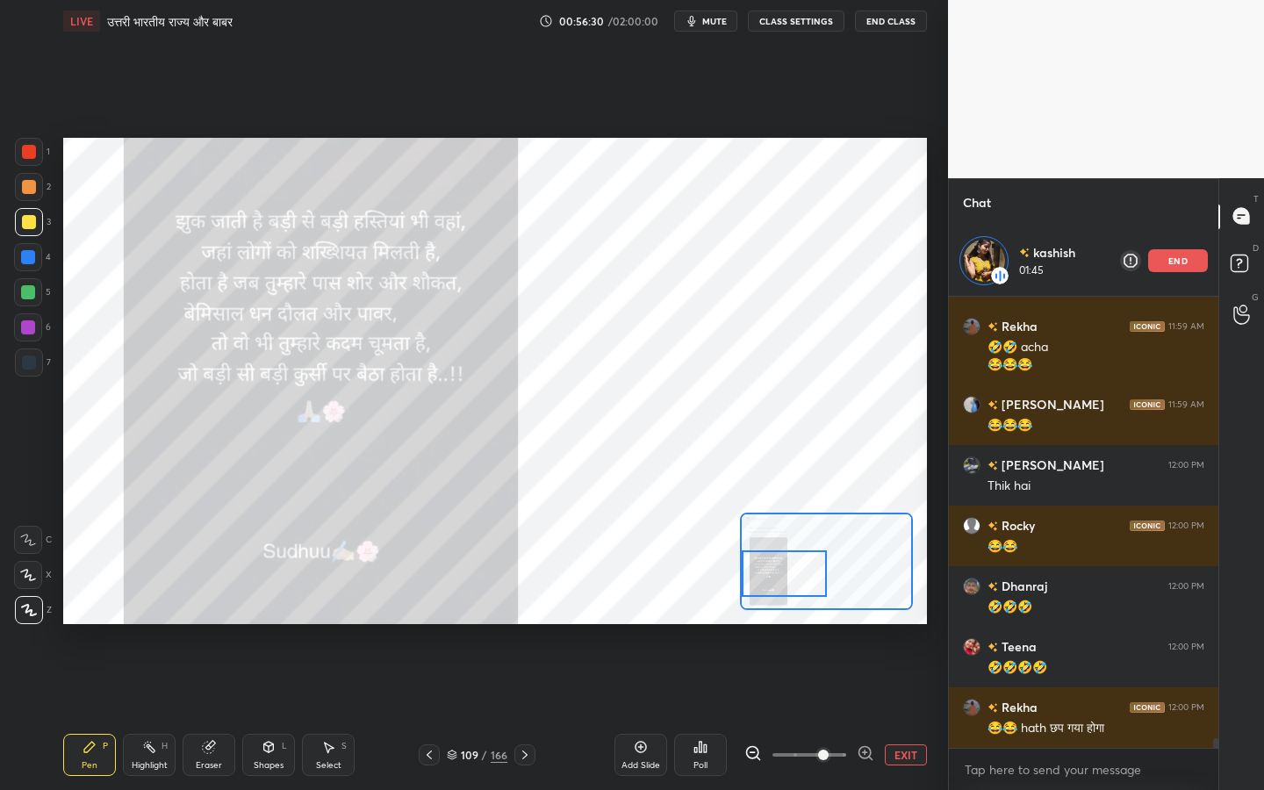
scroll to position [21360, 0]
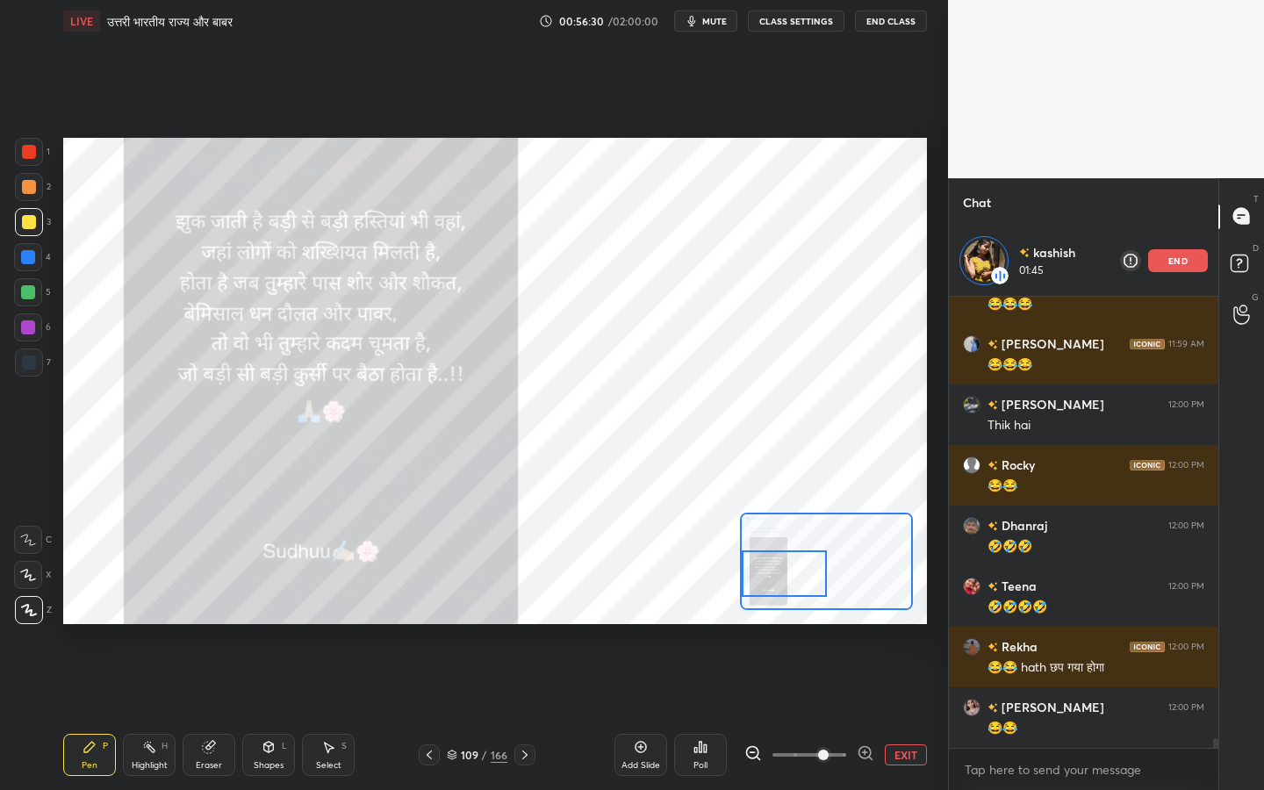
click at [917, 624] on button "EXIT" at bounding box center [906, 754] width 42 height 21
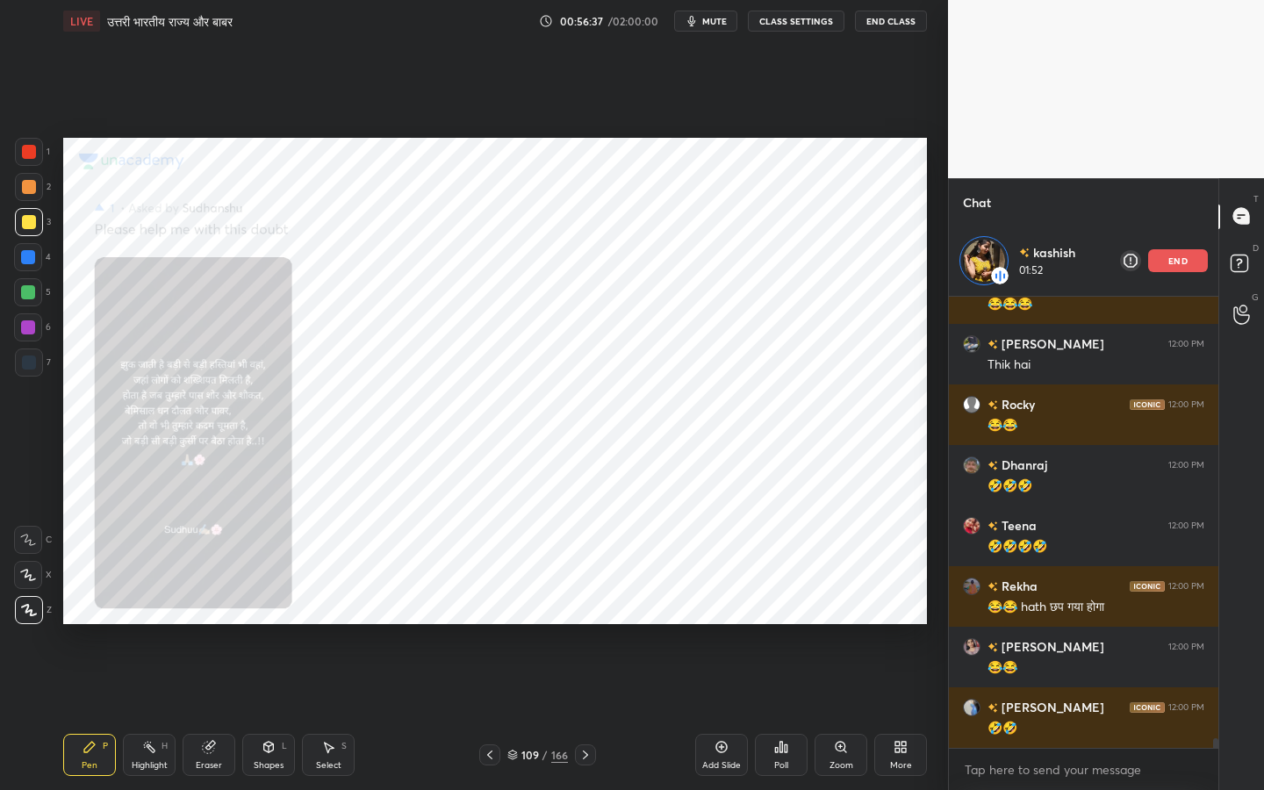
scroll to position [21560, 0]
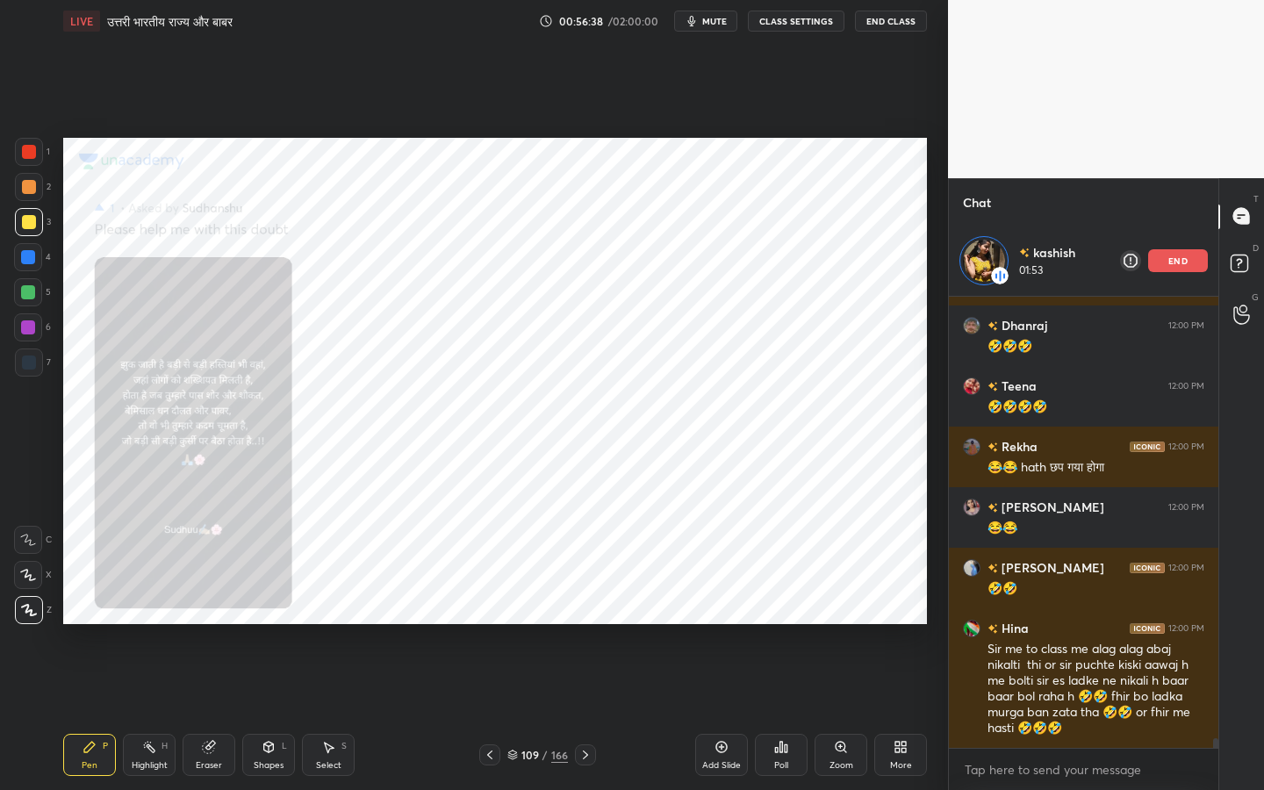
click at [1168, 265] on div "end" at bounding box center [1178, 260] width 60 height 23
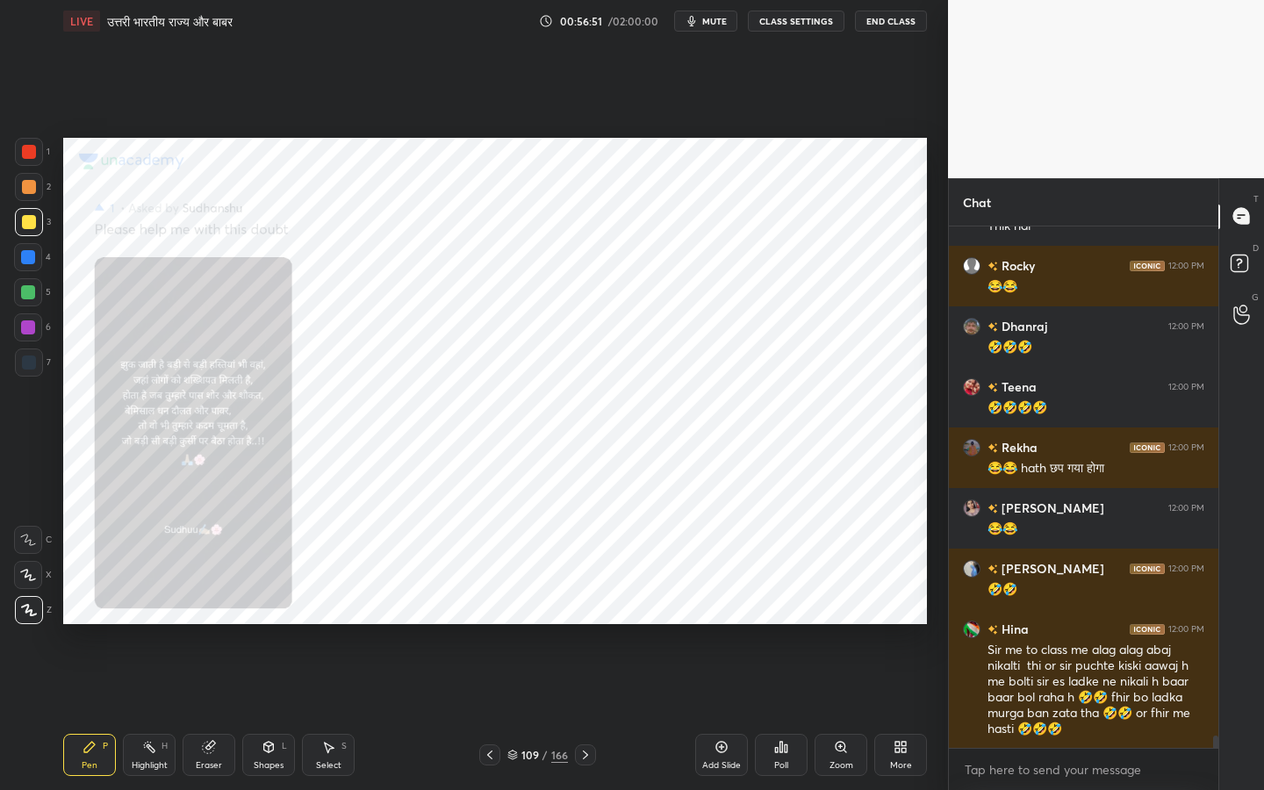
click at [840, 624] on icon at bounding box center [841, 747] width 10 height 10
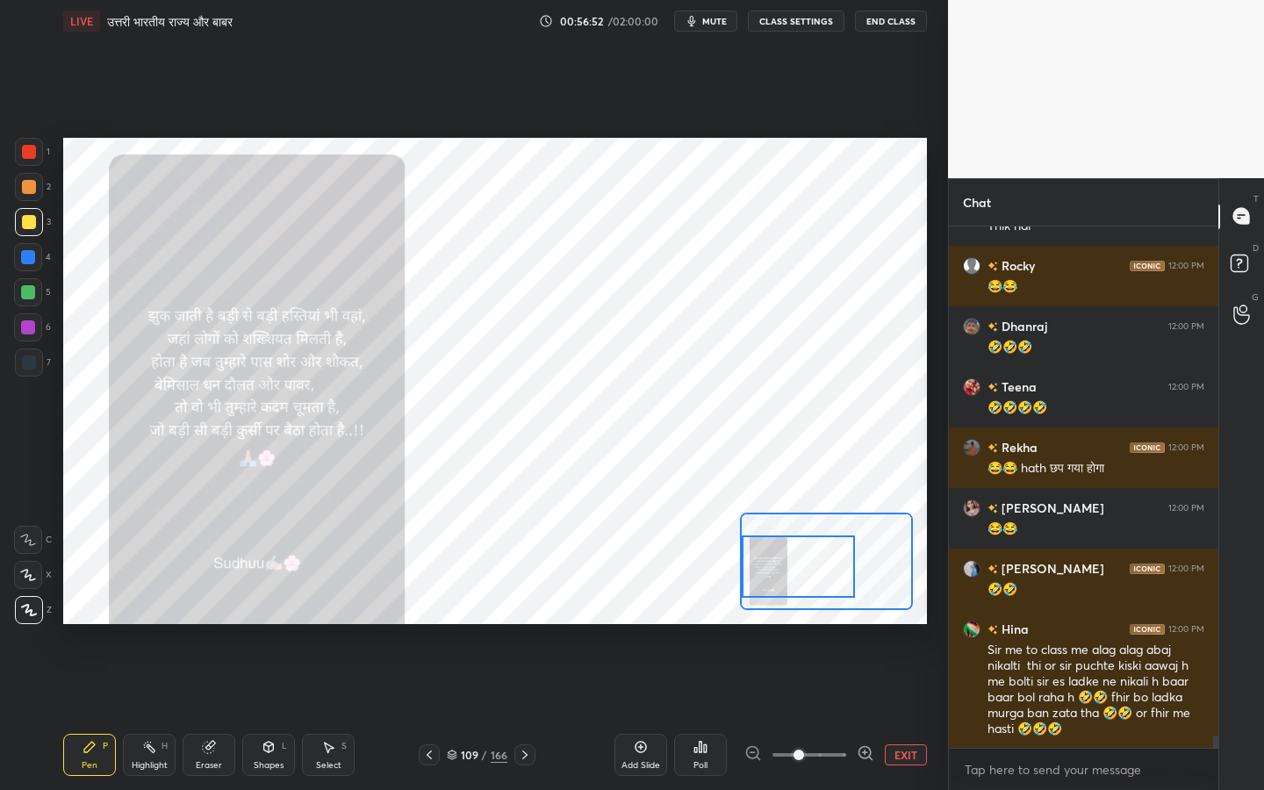
drag, startPoint x: 817, startPoint y: 572, endPoint x: 788, endPoint y: 573, distance: 29.0
click at [786, 571] on div at bounding box center [798, 567] width 113 height 62
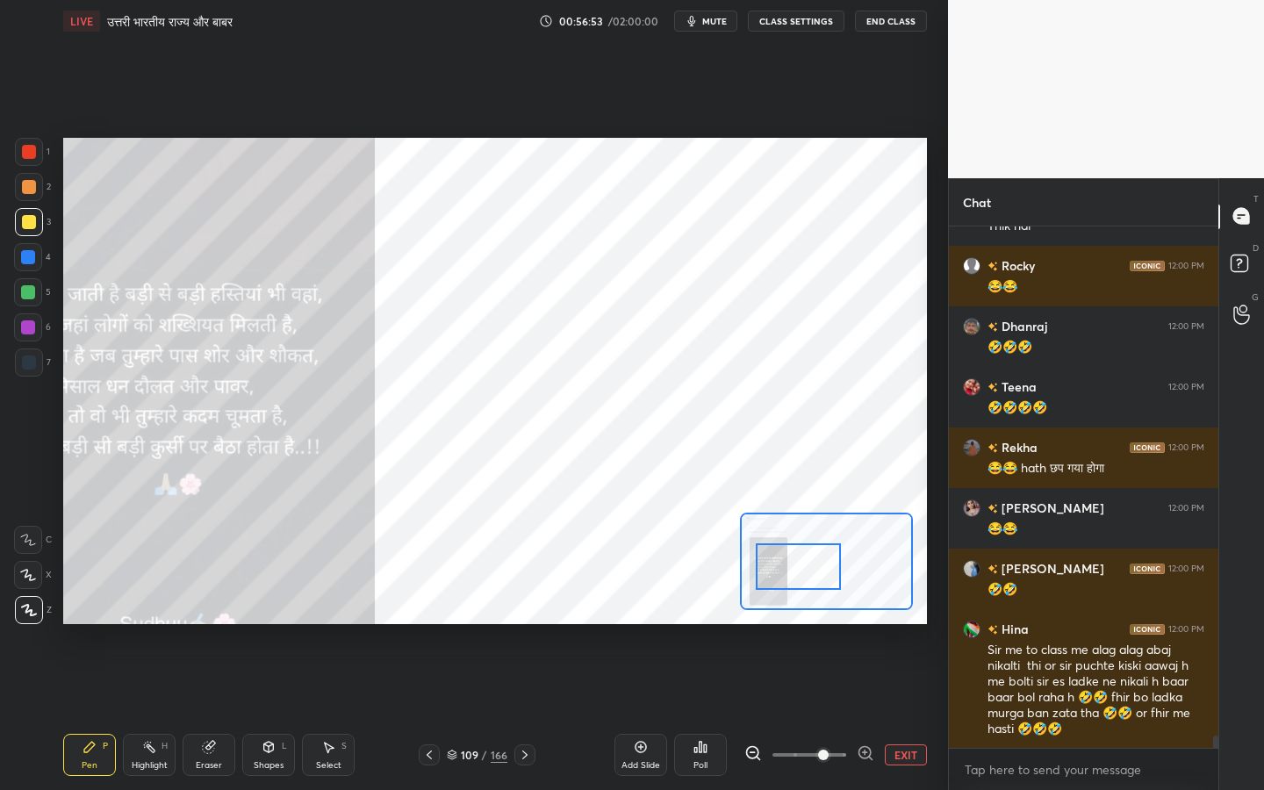
drag, startPoint x: 800, startPoint y: 753, endPoint x: 828, endPoint y: 755, distance: 28.1
click at [828, 624] on span at bounding box center [823, 755] width 11 height 11
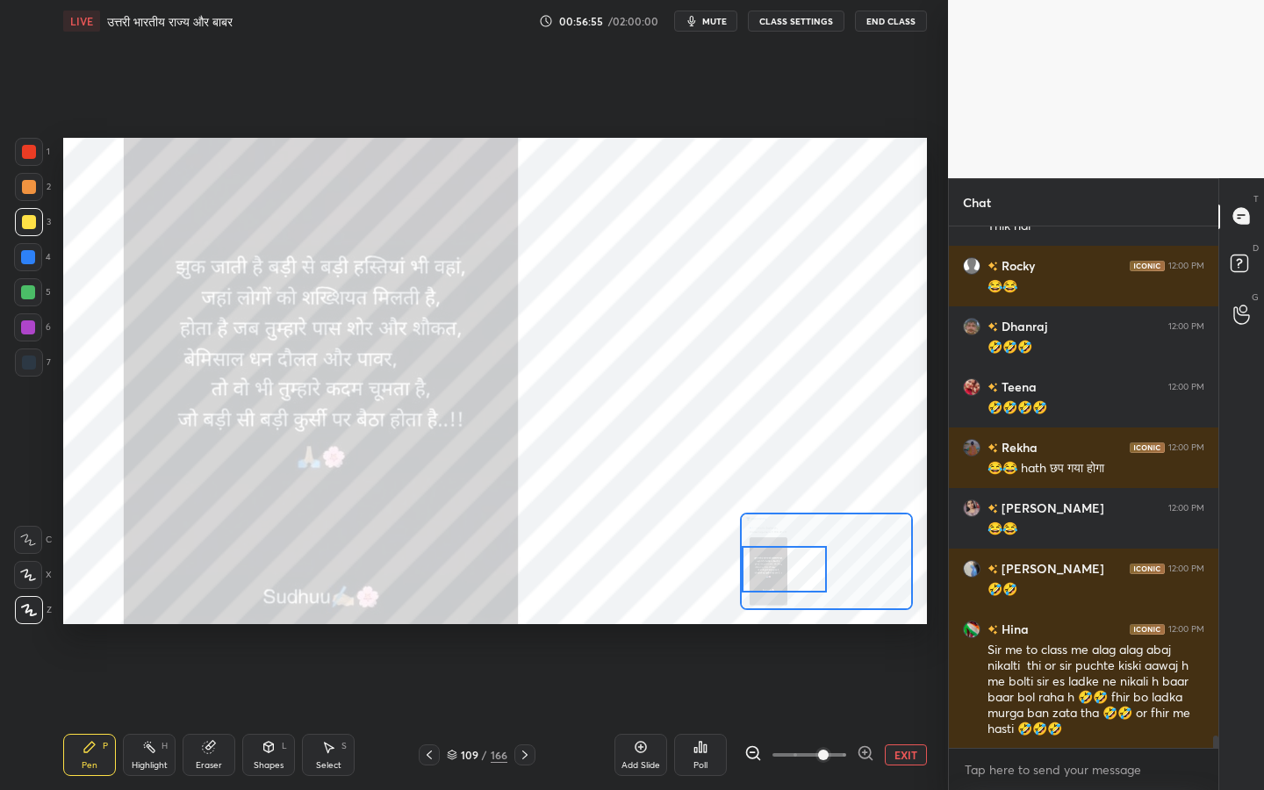
scroll to position [21549, 0]
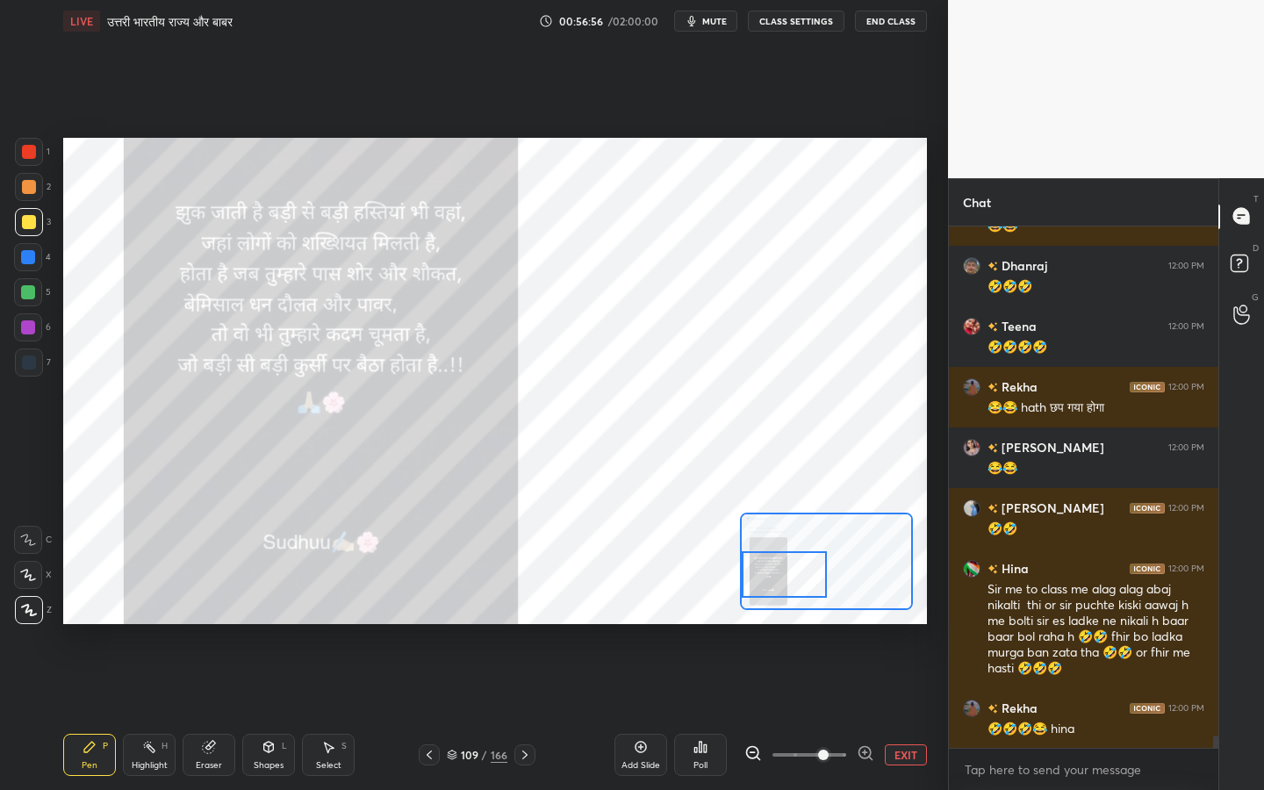
drag, startPoint x: 775, startPoint y: 572, endPoint x: 760, endPoint y: 579, distance: 16.1
click at [762, 579] on div at bounding box center [784, 574] width 84 height 47
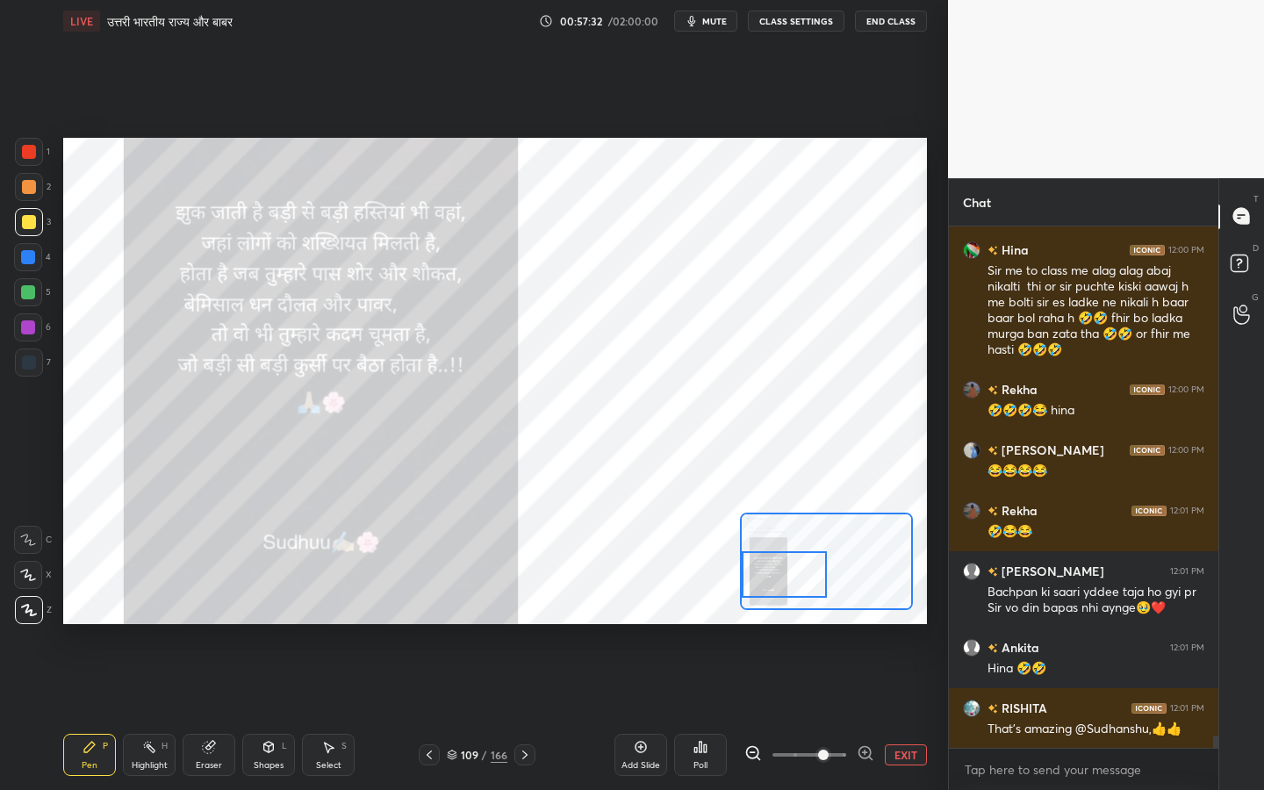
scroll to position [22005, 0]
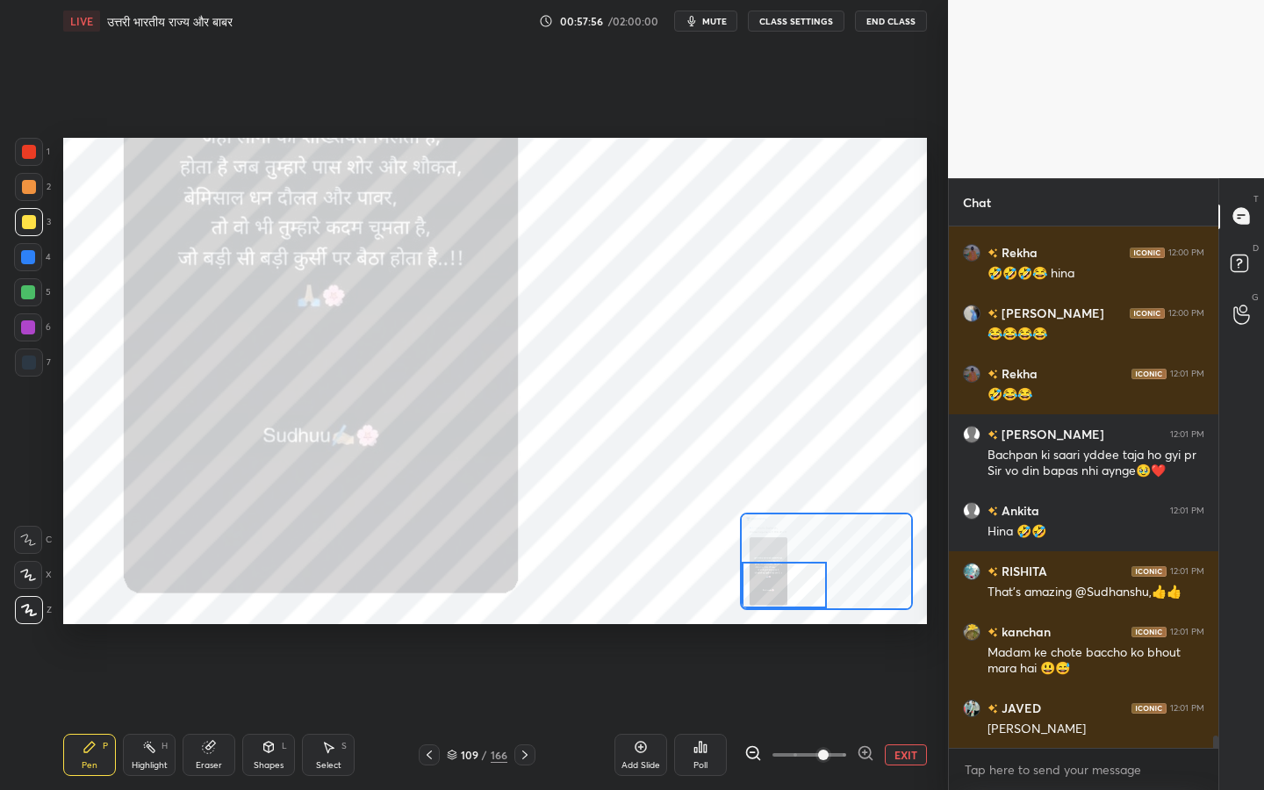
drag, startPoint x: 800, startPoint y: 565, endPoint x: 794, endPoint y: 584, distance: 19.4
click at [799, 585] on div at bounding box center [784, 585] width 84 height 47
click at [924, 624] on button "EXIT" at bounding box center [906, 754] width 42 height 21
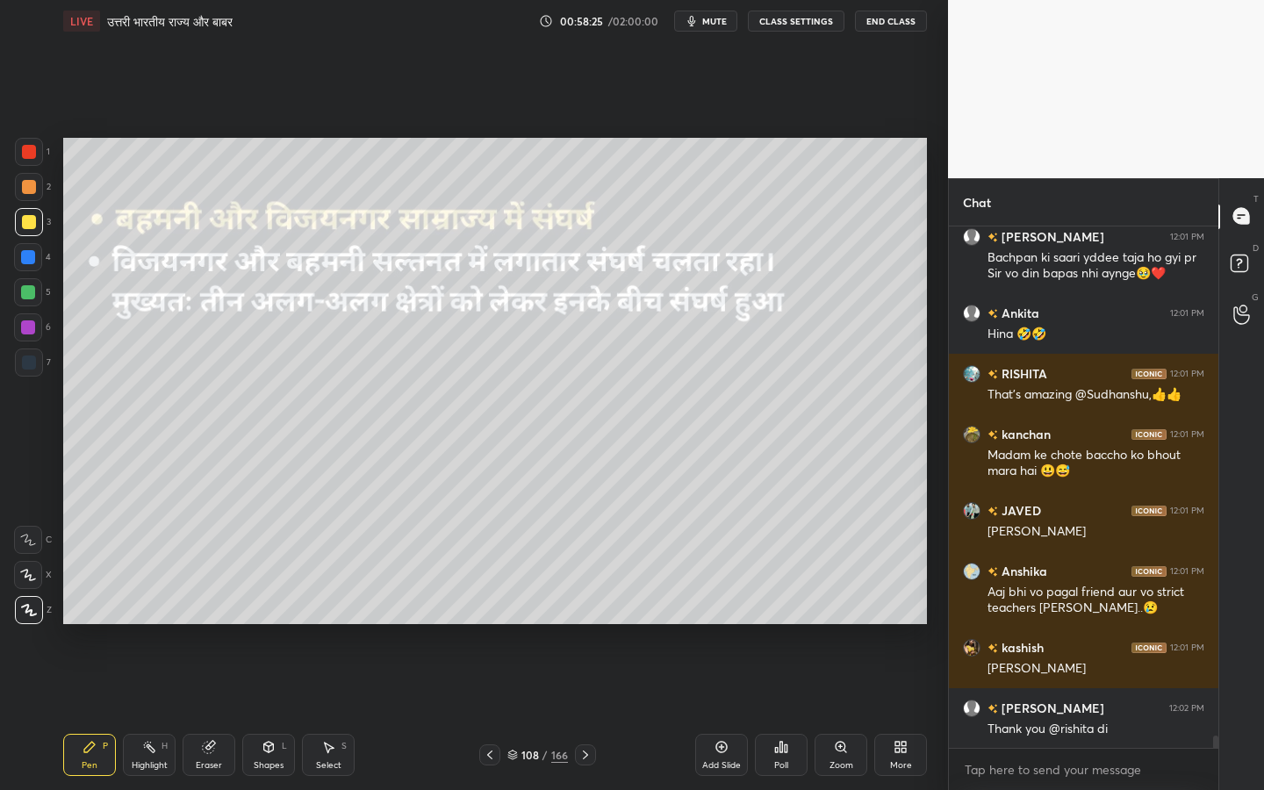
scroll to position [22279, 0]
click at [208, 624] on div "Eraser" at bounding box center [209, 765] width 26 height 9
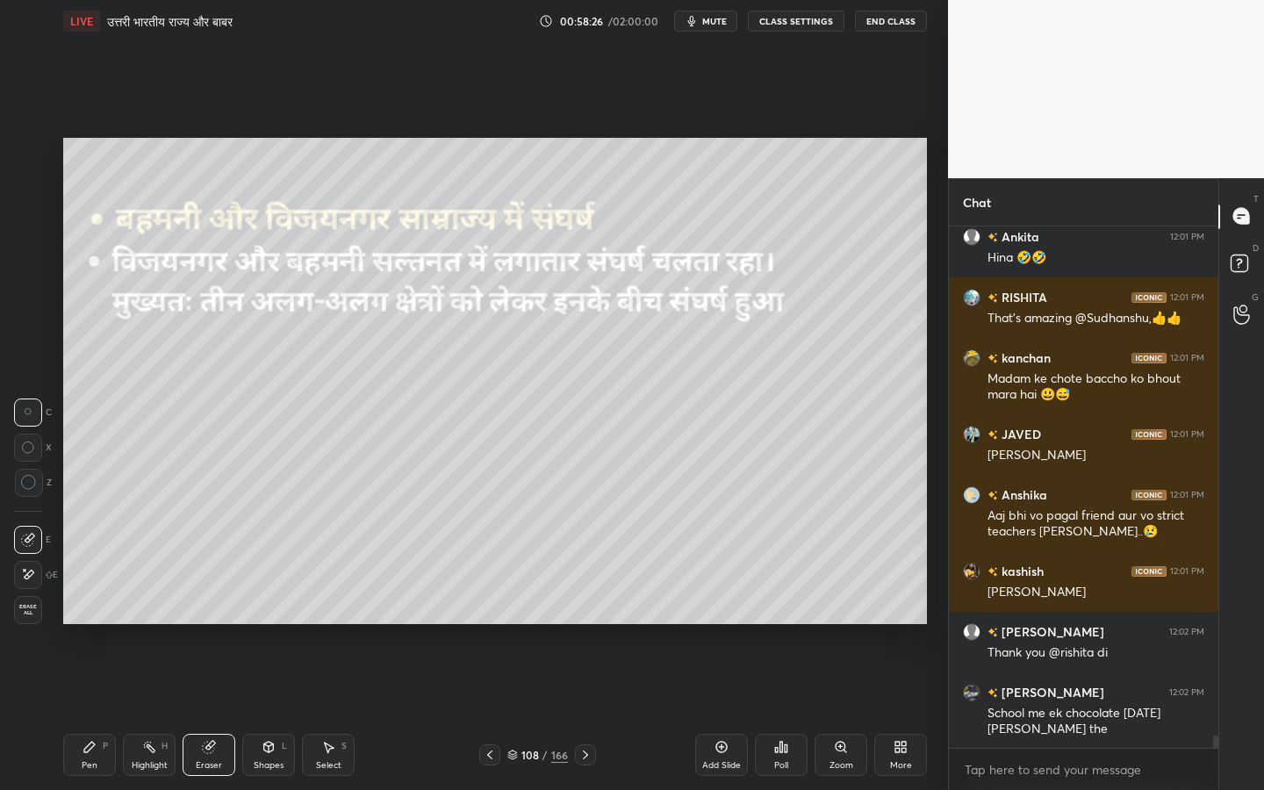
click at [24, 614] on span "Erase all" at bounding box center [28, 610] width 26 height 12
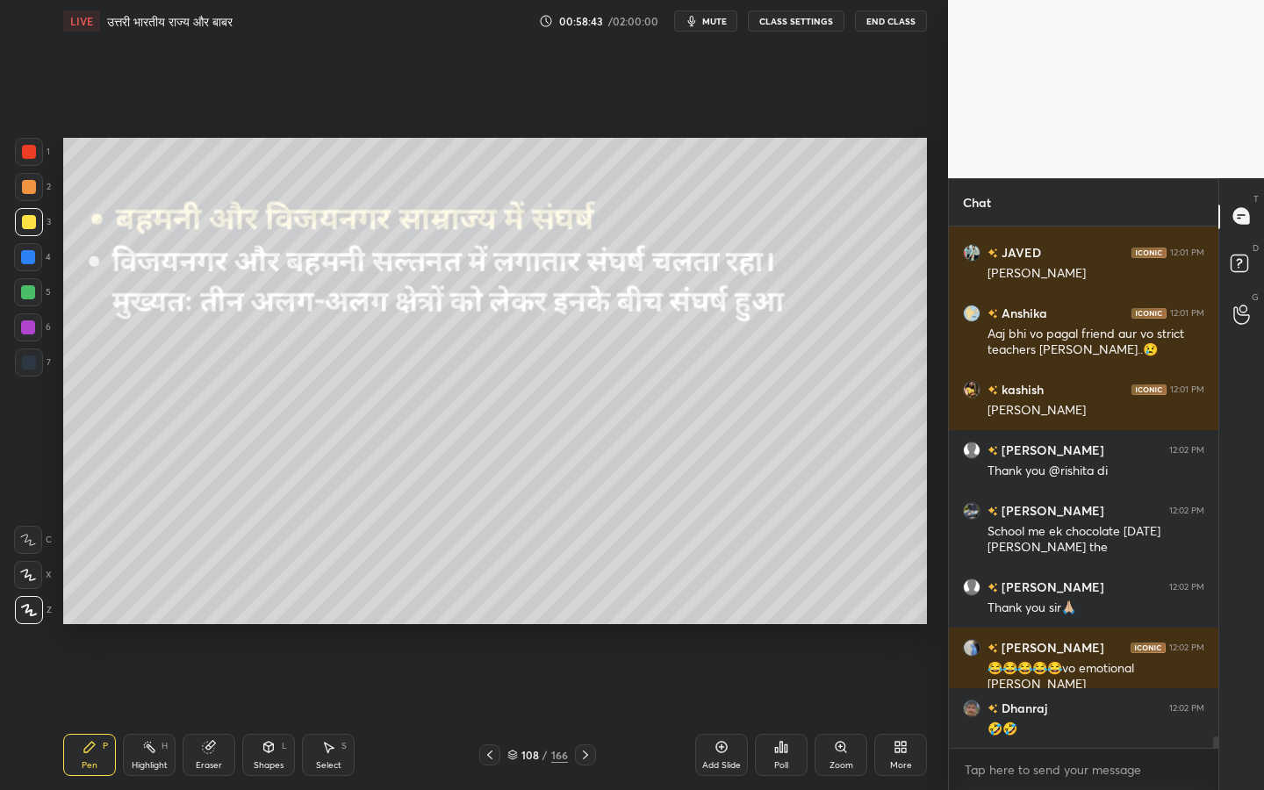
scroll to position [22521, 0]
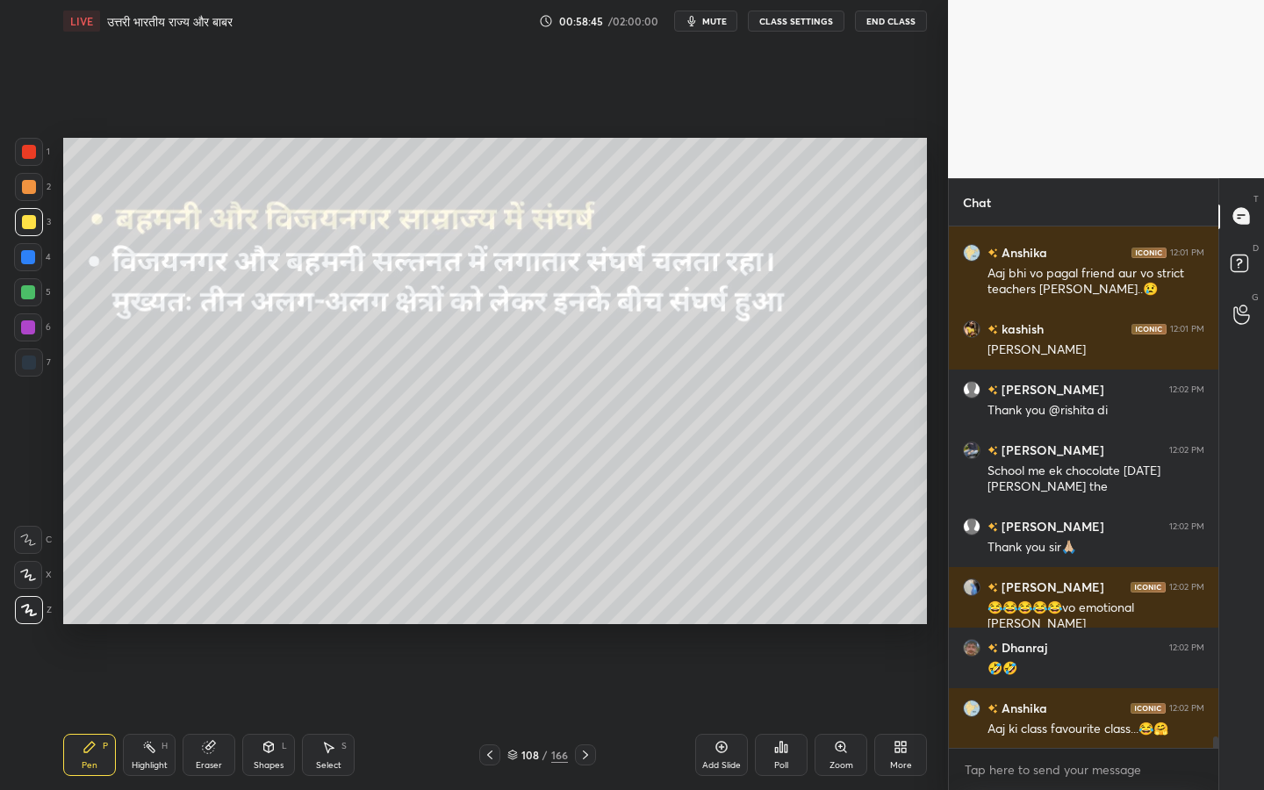
click at [205, 624] on div "Eraser" at bounding box center [209, 765] width 26 height 9
click at [26, 615] on span "Erase all" at bounding box center [28, 610] width 26 height 12
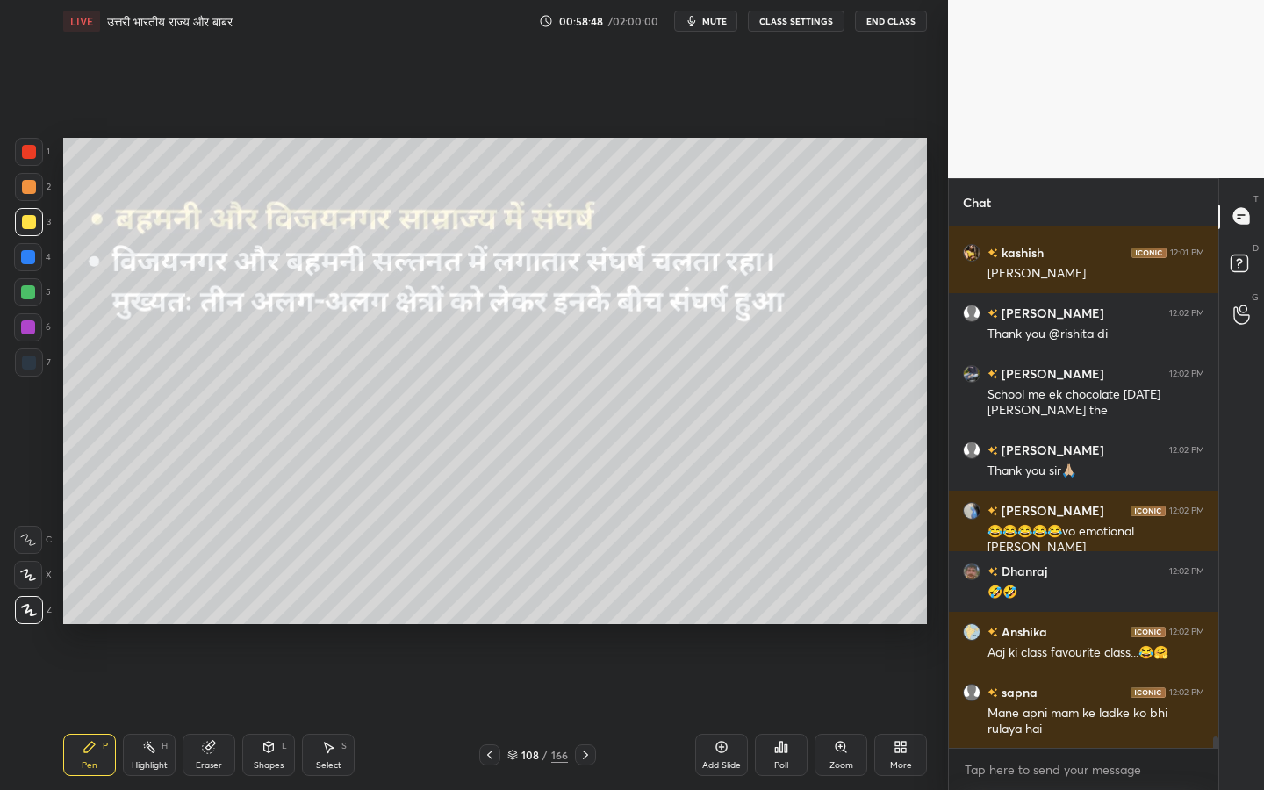
scroll to position [22658, 0]
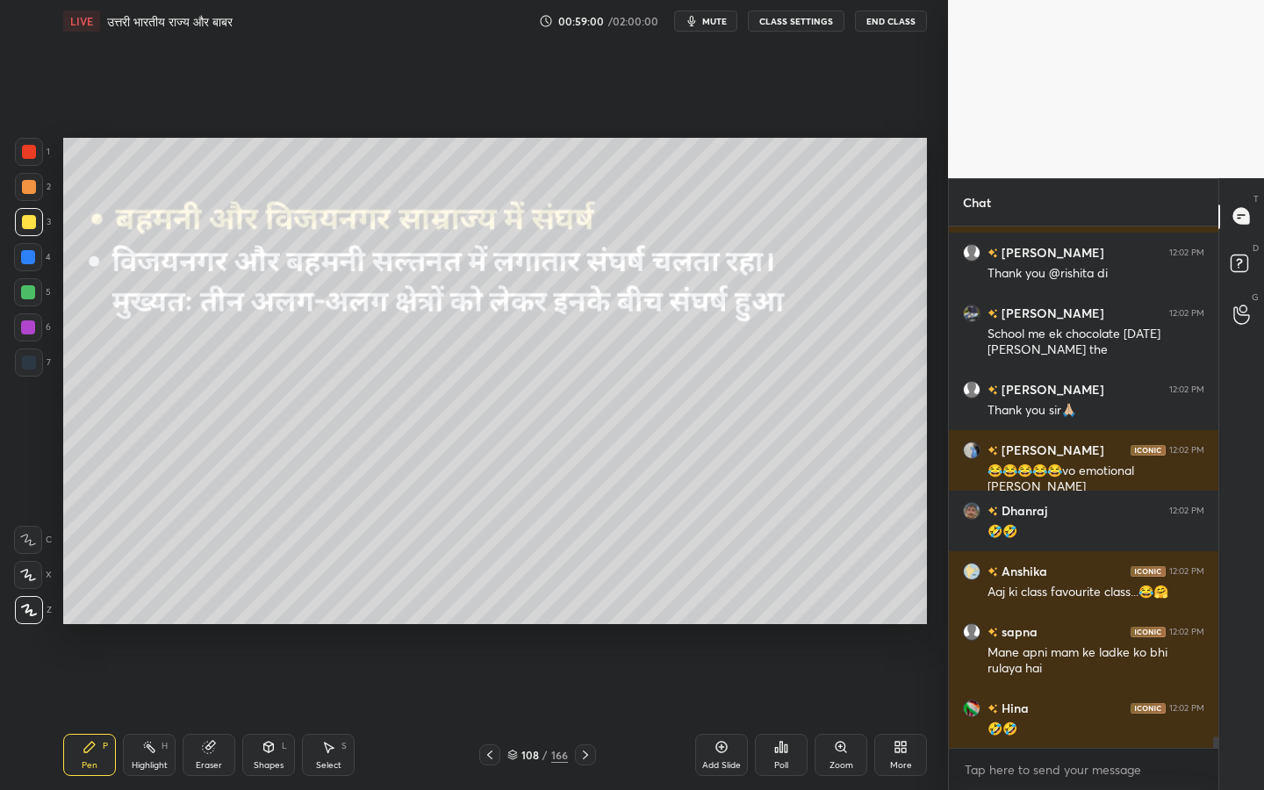
click at [487, 624] on icon at bounding box center [490, 755] width 14 height 14
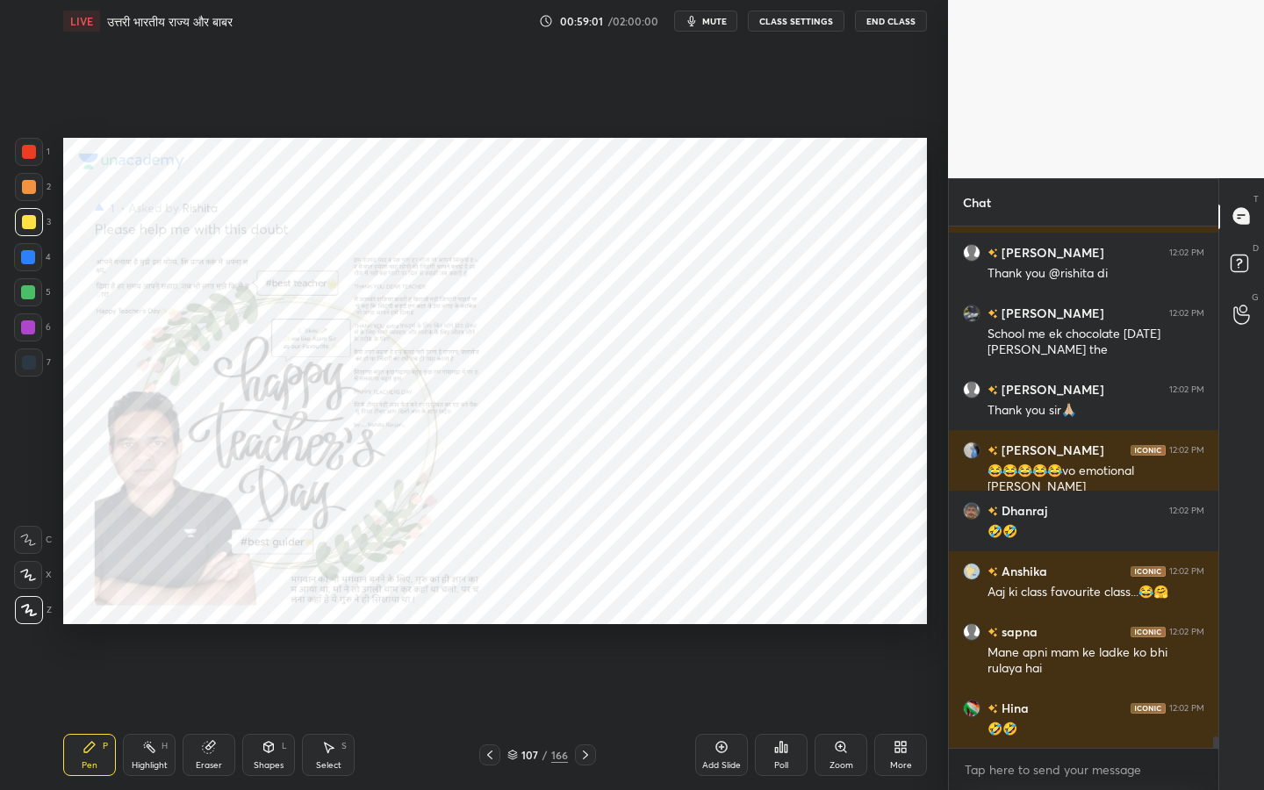
click at [593, 624] on div at bounding box center [585, 754] width 21 height 21
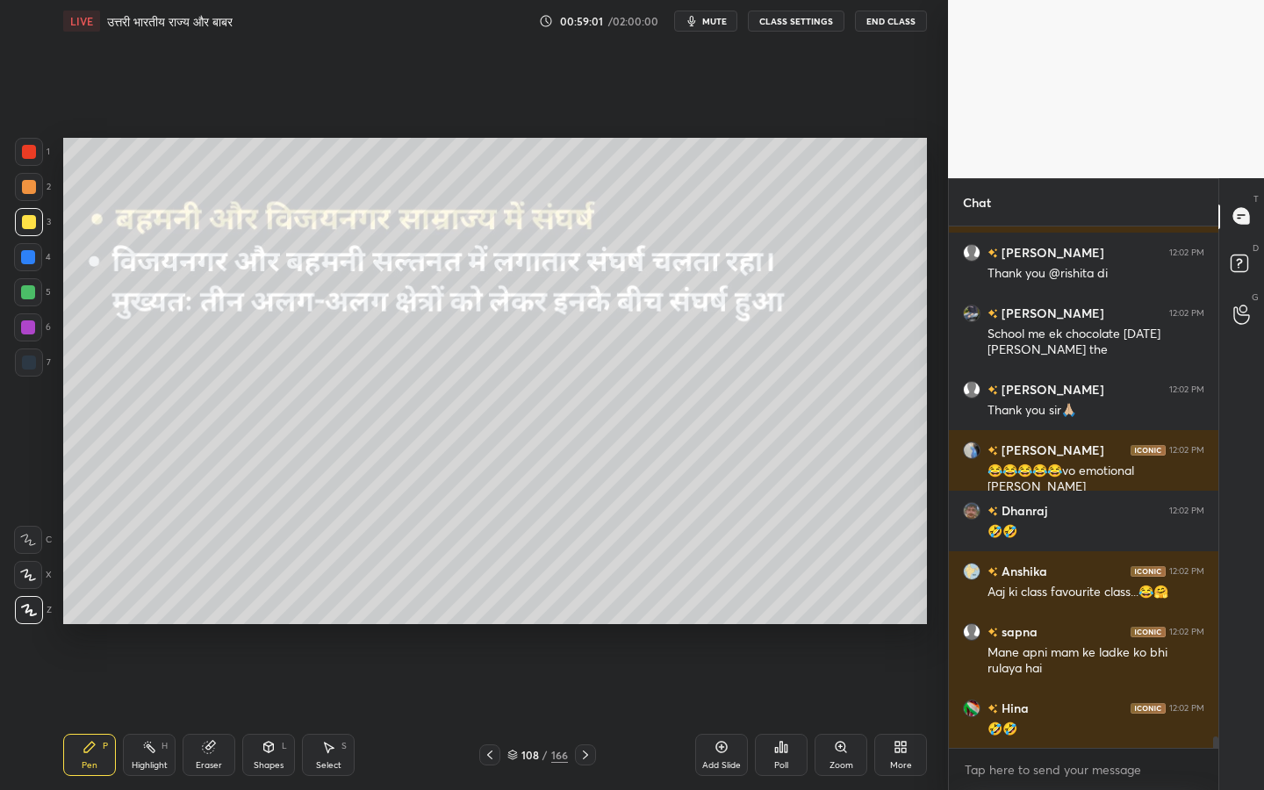
click at [588, 624] on icon at bounding box center [586, 755] width 14 height 14
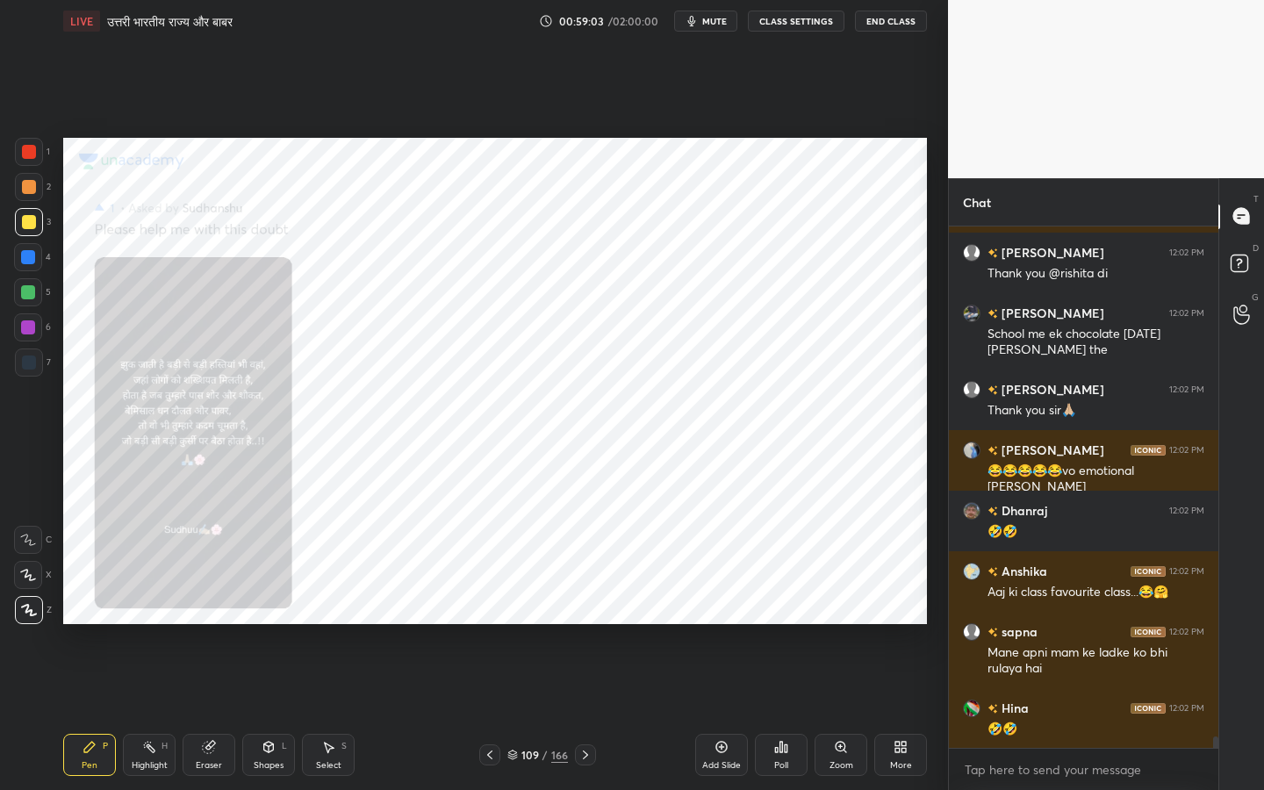
click at [493, 624] on icon at bounding box center [490, 755] width 14 height 14
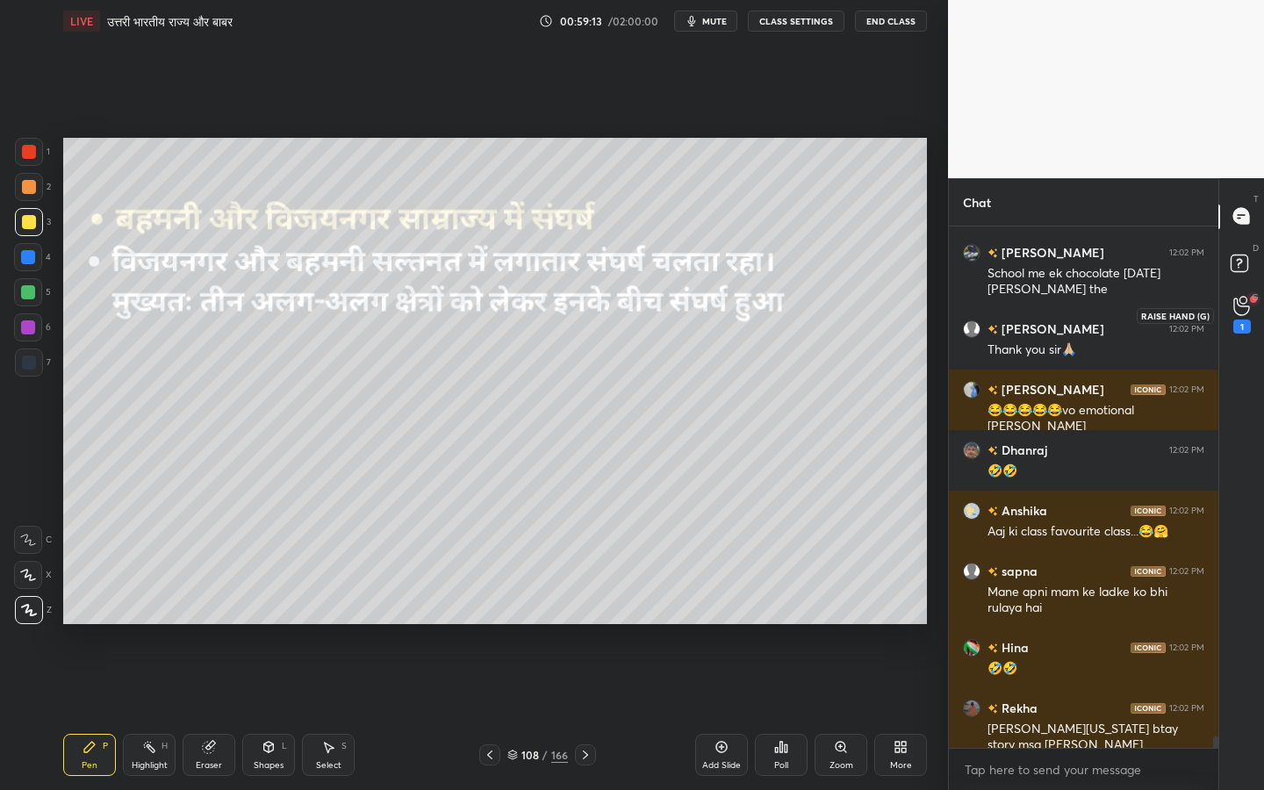
scroll to position [22795, 0]
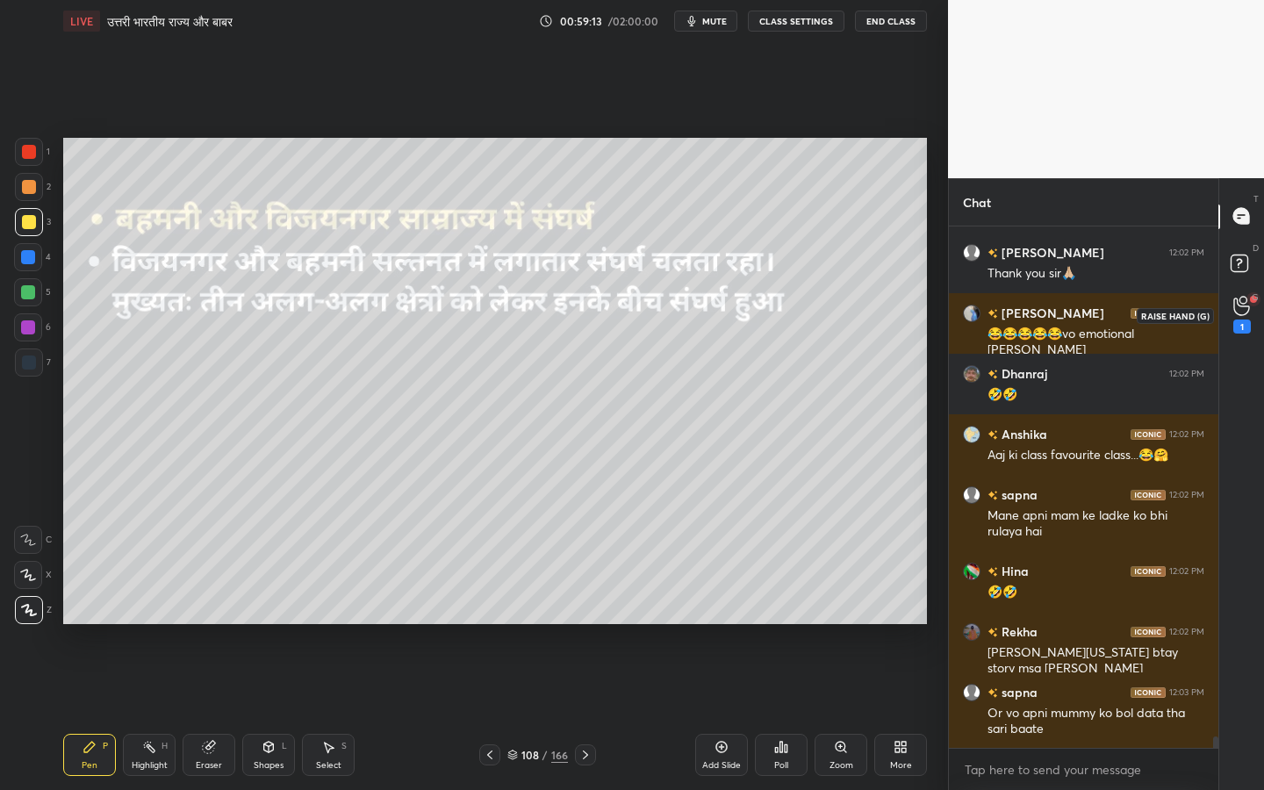
click at [1247, 308] on icon at bounding box center [1241, 306] width 17 height 20
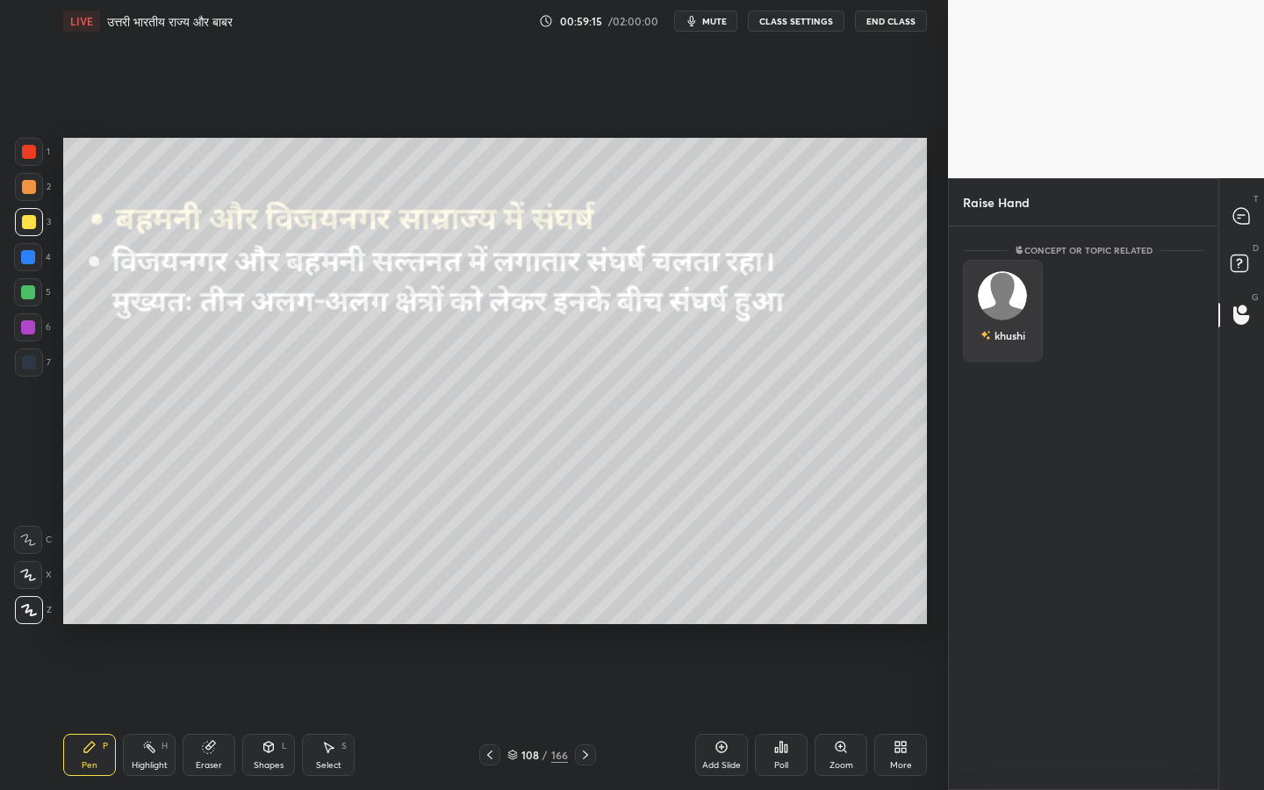
click at [1013, 290] on img "grid" at bounding box center [1002, 295] width 49 height 49
click at [1005, 349] on button "INVITE" at bounding box center [1003, 347] width 64 height 23
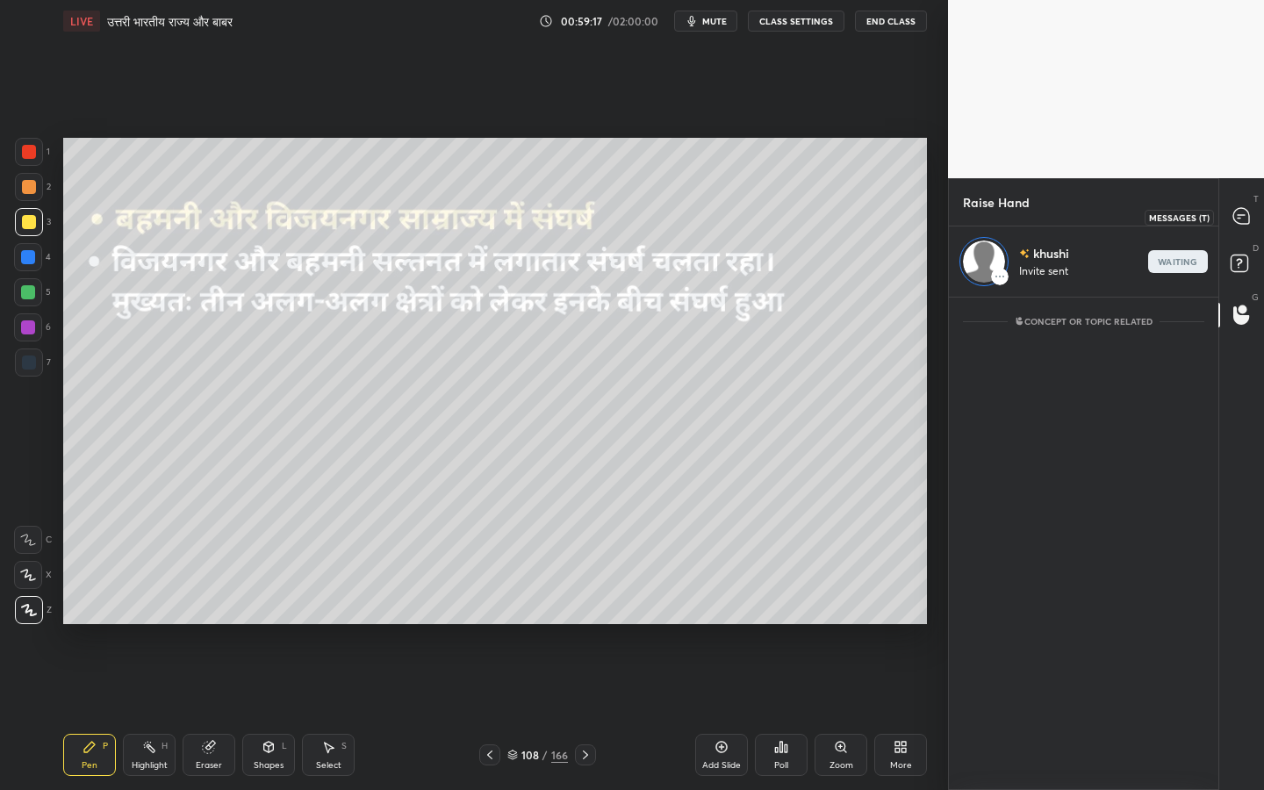
click at [1237, 220] on icon at bounding box center [1241, 216] width 16 height 16
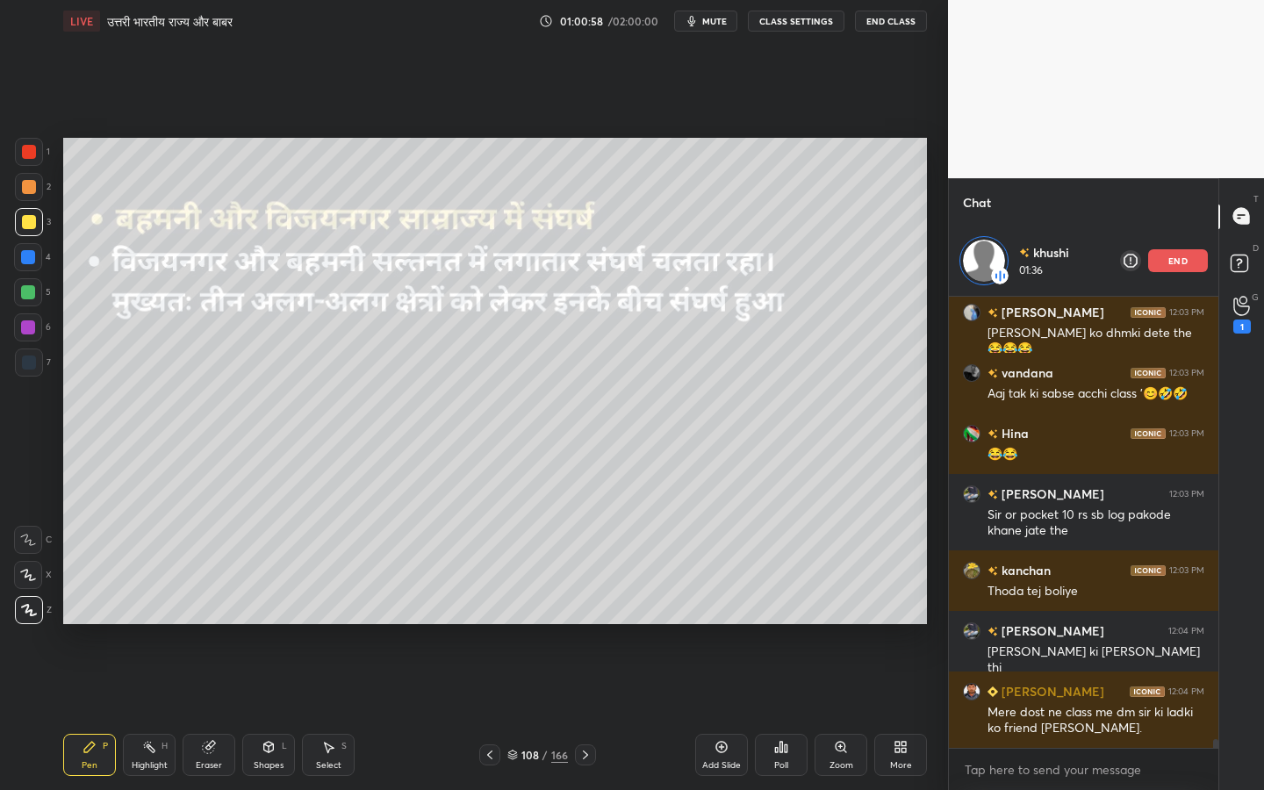
scroll to position [23503, 0]
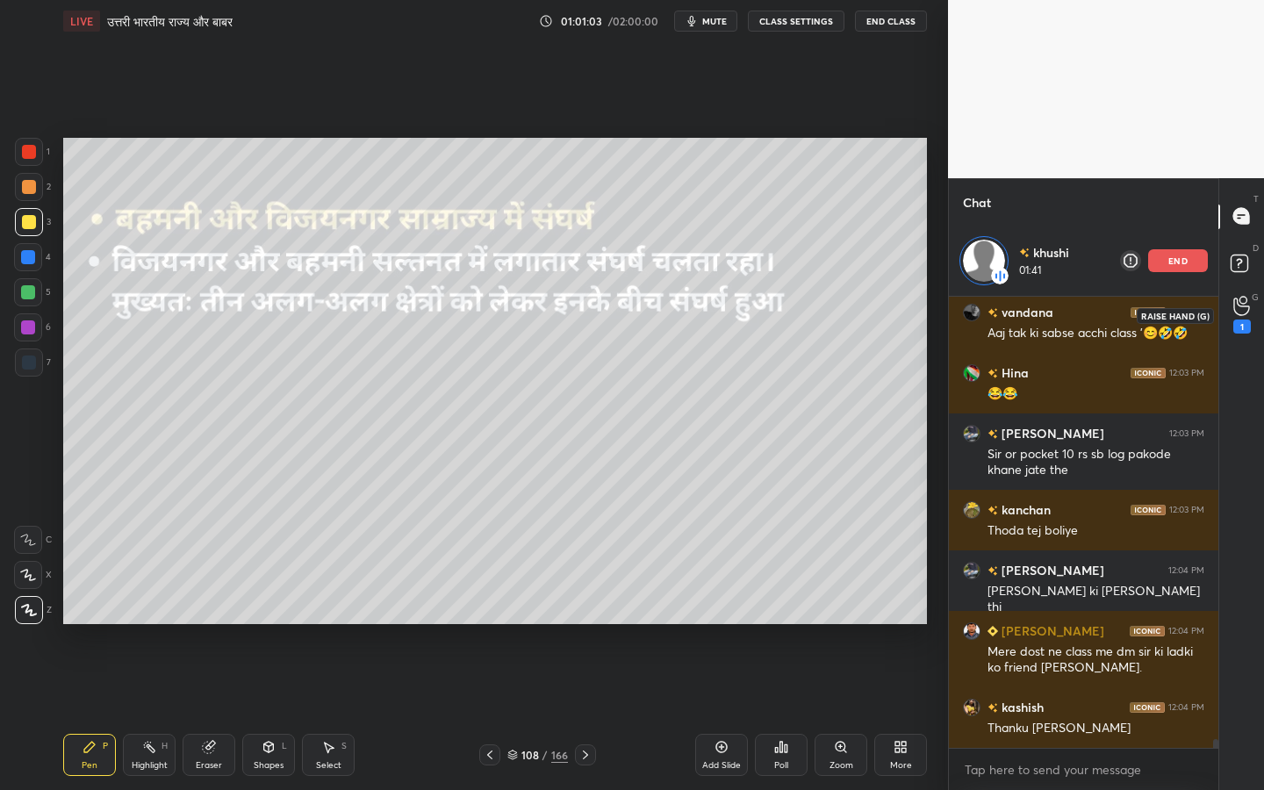
click at [1232, 301] on div "1" at bounding box center [1242, 315] width 35 height 32
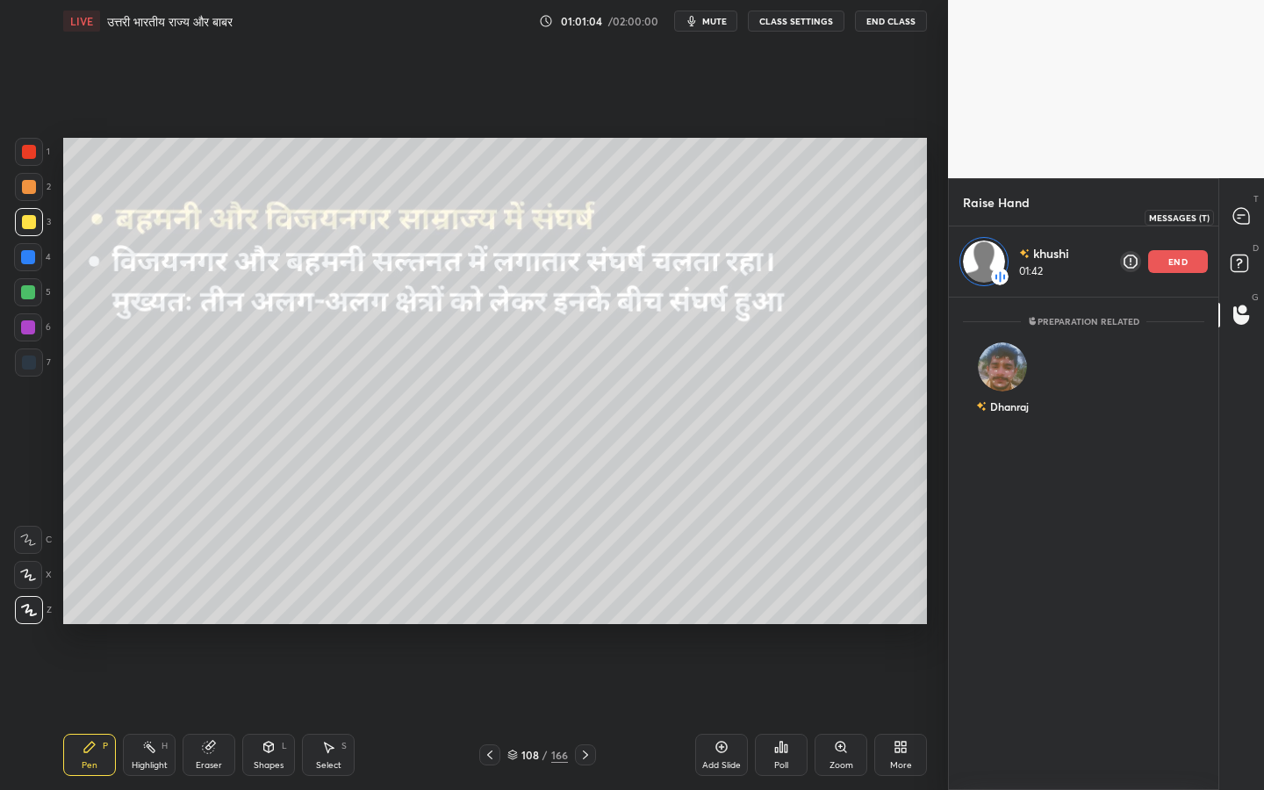
click at [1234, 224] on icon at bounding box center [1242, 216] width 18 height 18
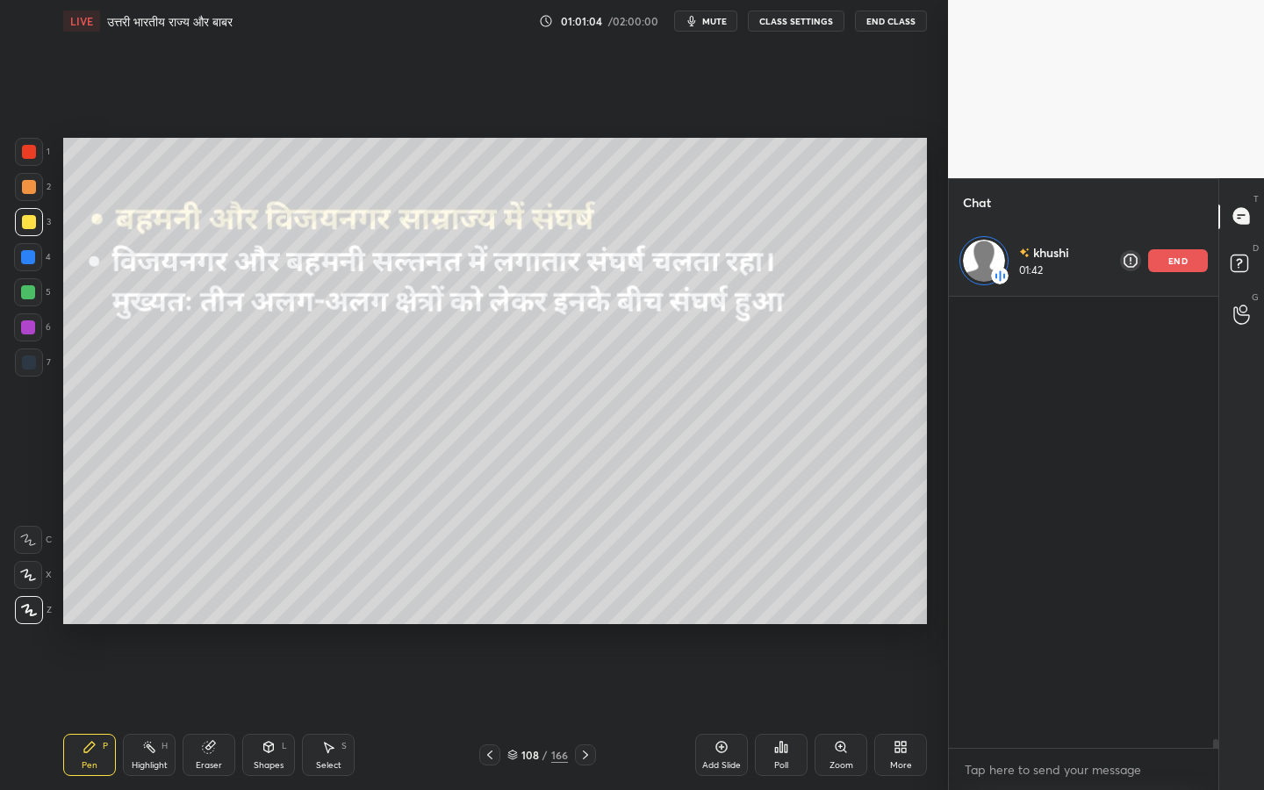
scroll to position [445, 264]
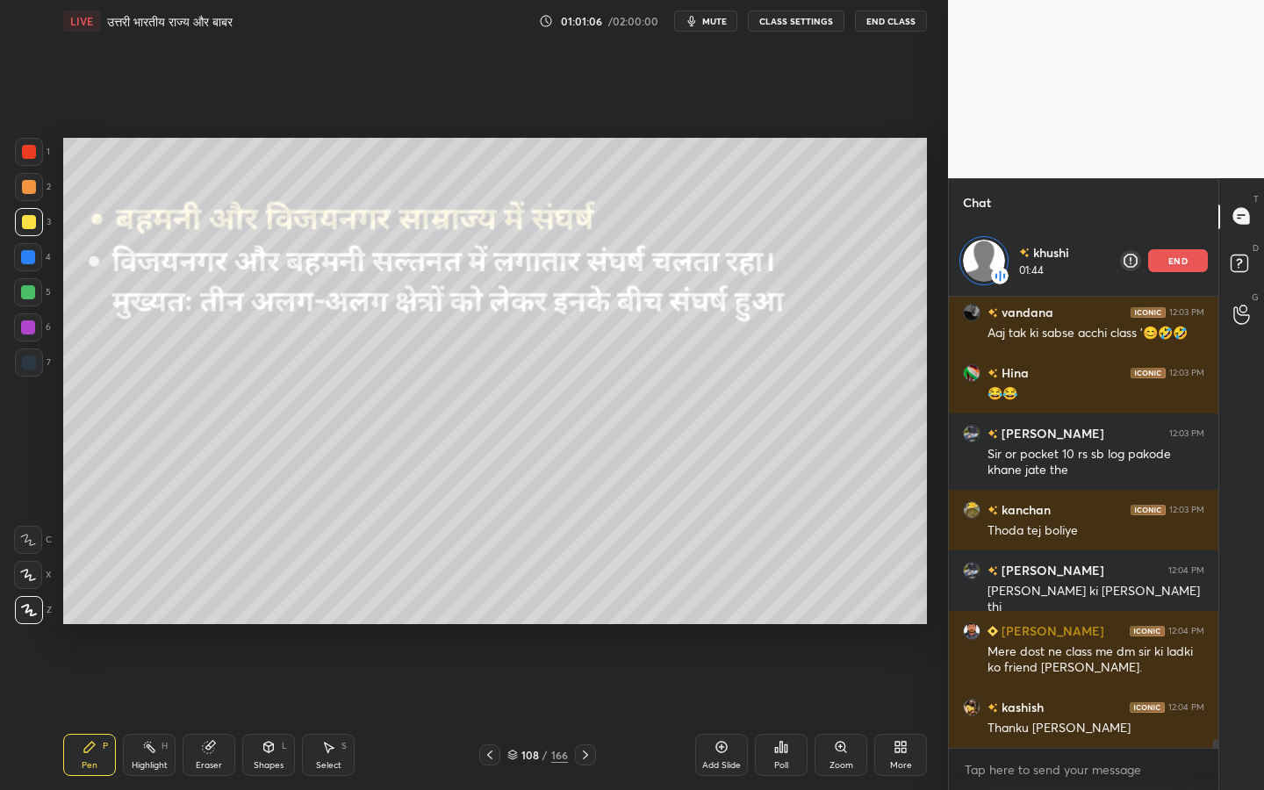
click at [216, 624] on div "Eraser" at bounding box center [209, 765] width 26 height 9
click at [40, 622] on div "Erase all" at bounding box center [30, 610] width 32 height 28
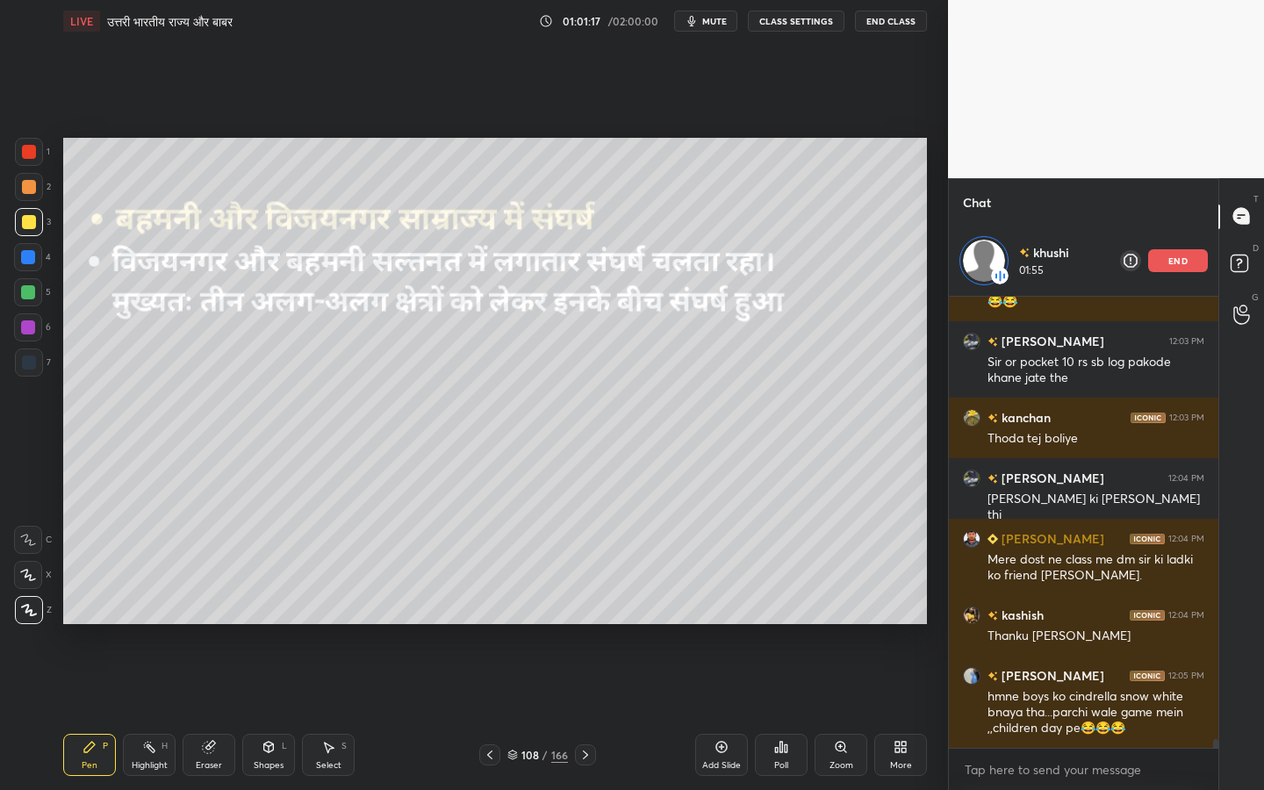
click at [1173, 267] on div "end" at bounding box center [1178, 260] width 60 height 23
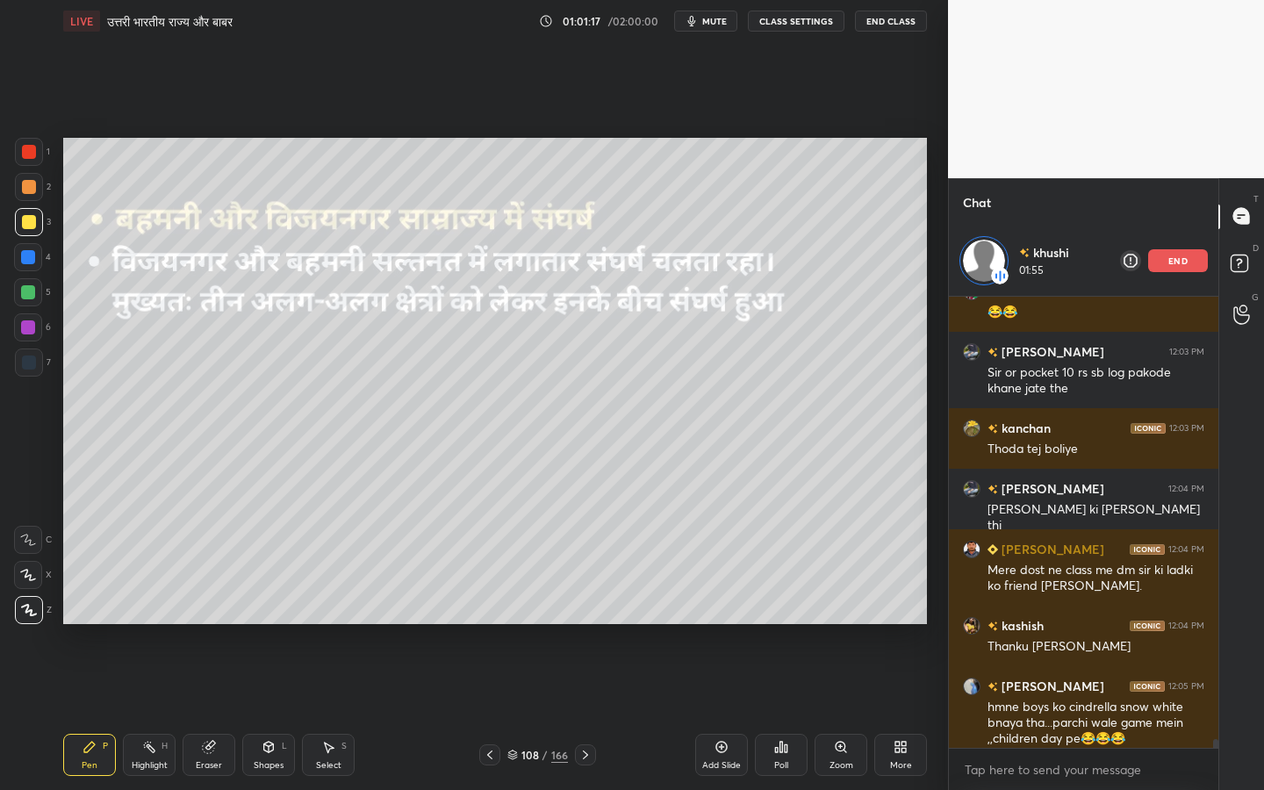
scroll to position [370, 264]
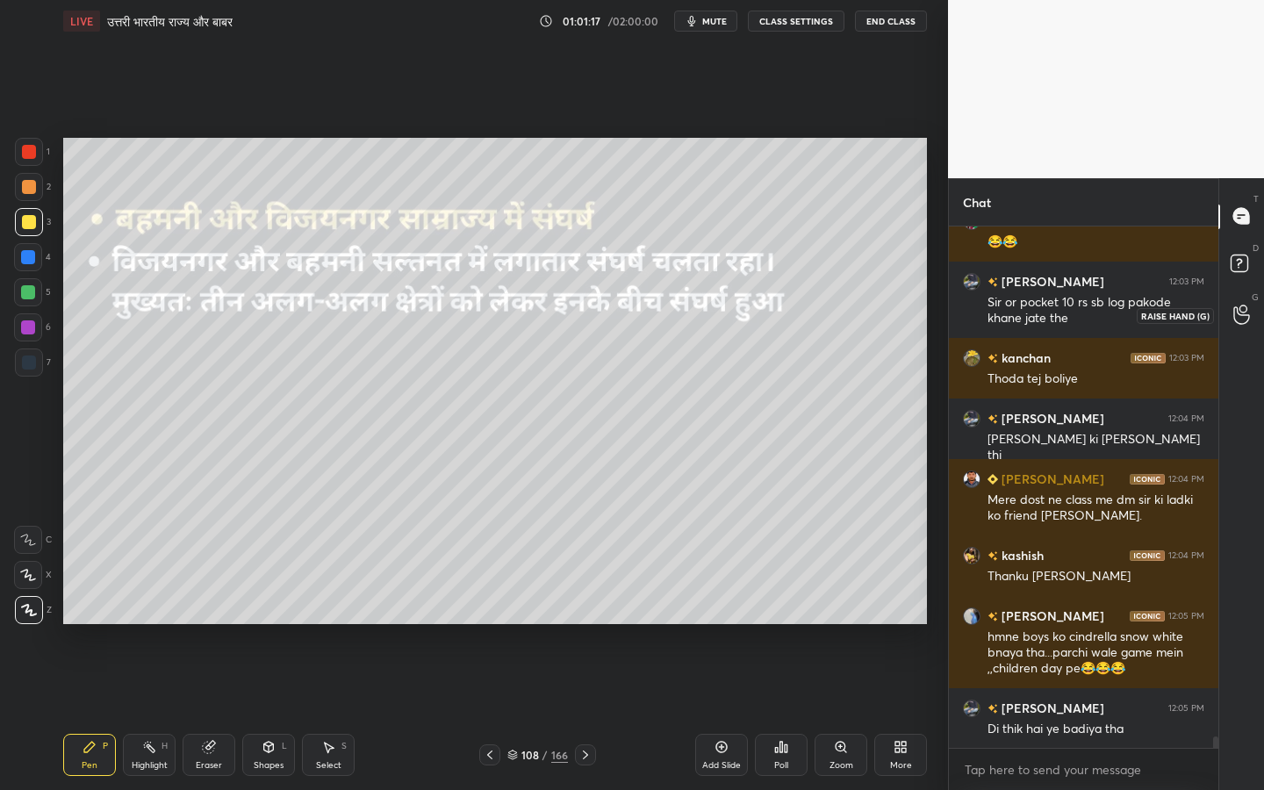
click at [1244, 311] on icon at bounding box center [1241, 315] width 17 height 20
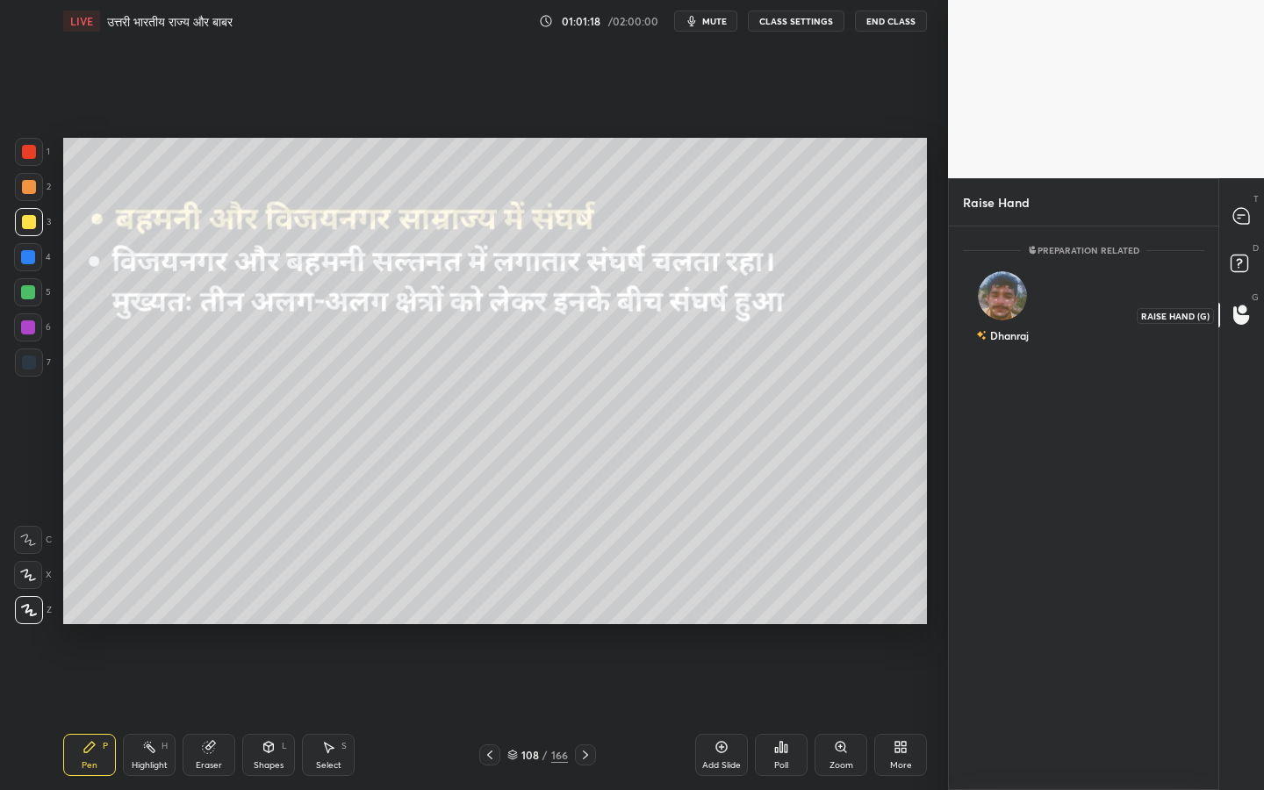
scroll to position [558, 264]
click at [1010, 304] on img "grid" at bounding box center [1002, 295] width 49 height 49
click at [1011, 356] on button "INVITE" at bounding box center [1003, 347] width 64 height 23
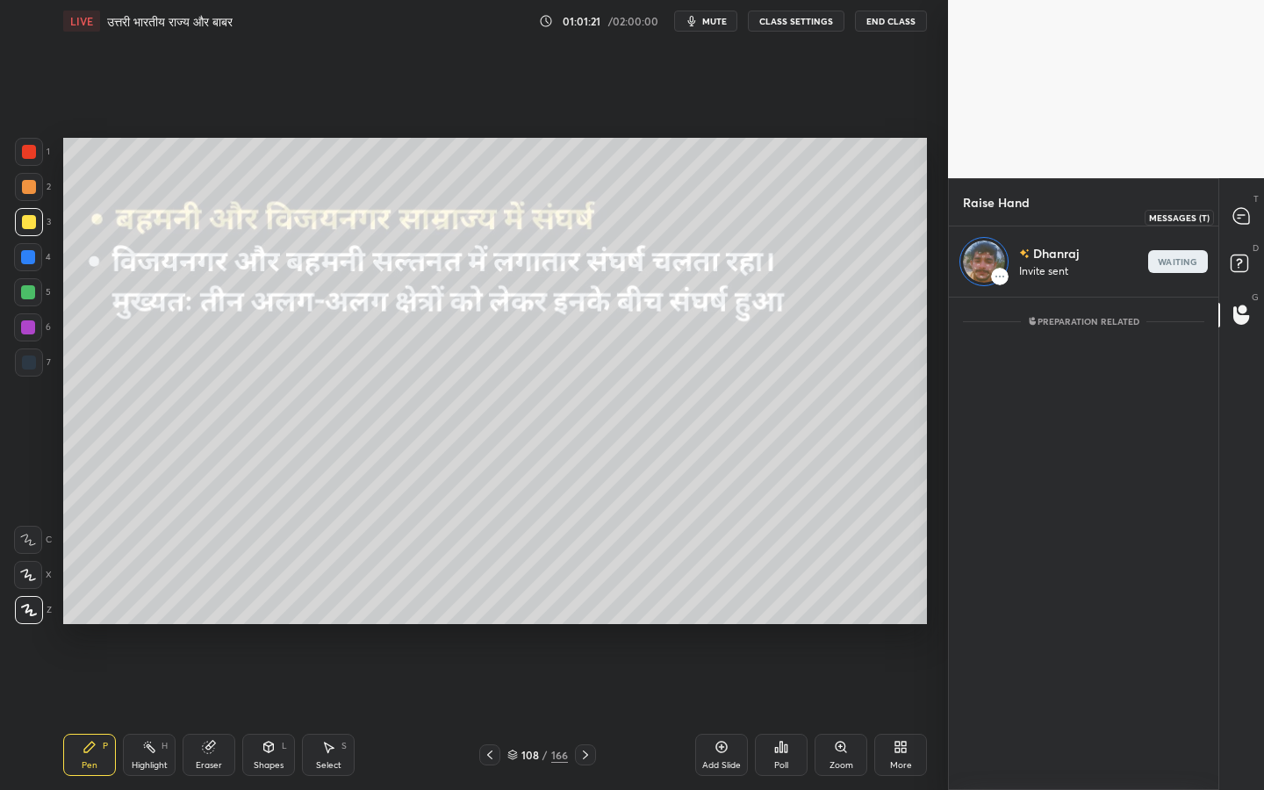
click at [1248, 213] on icon at bounding box center [1241, 216] width 16 height 16
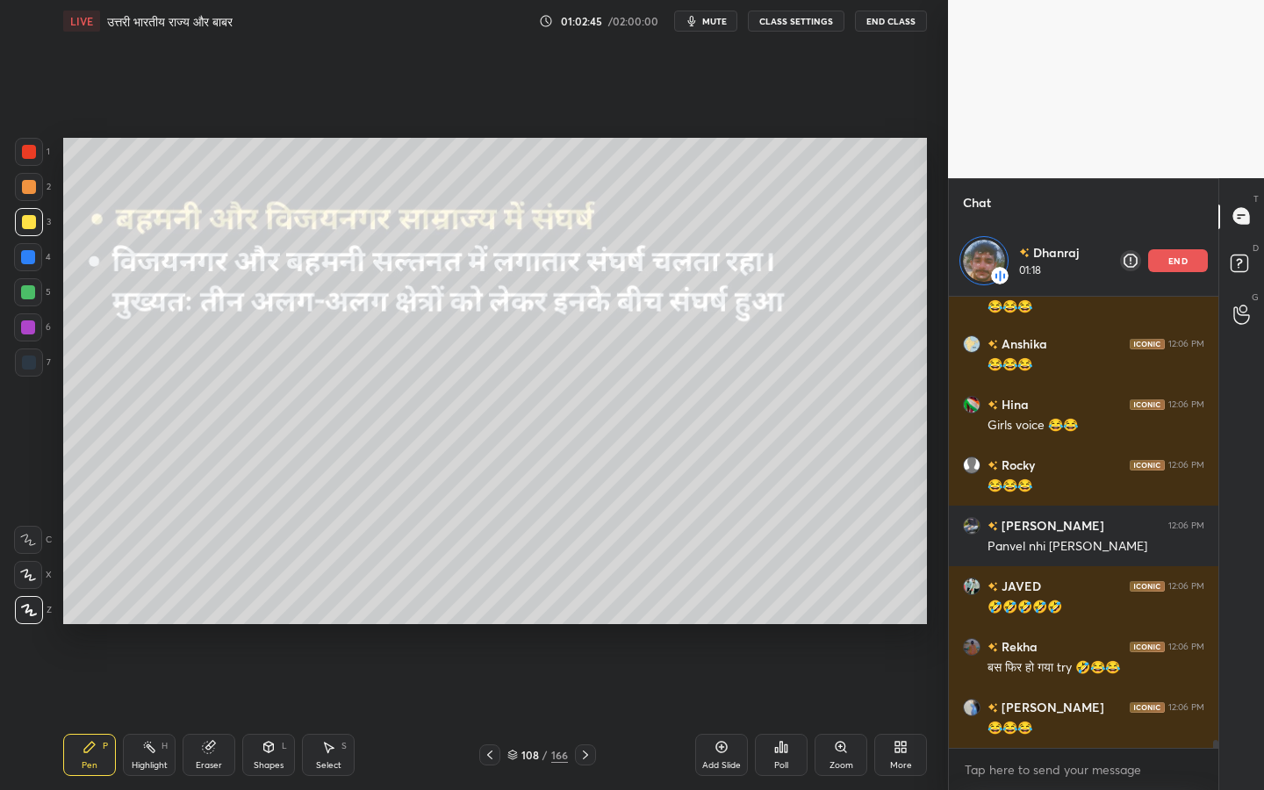
scroll to position [24686, 0]
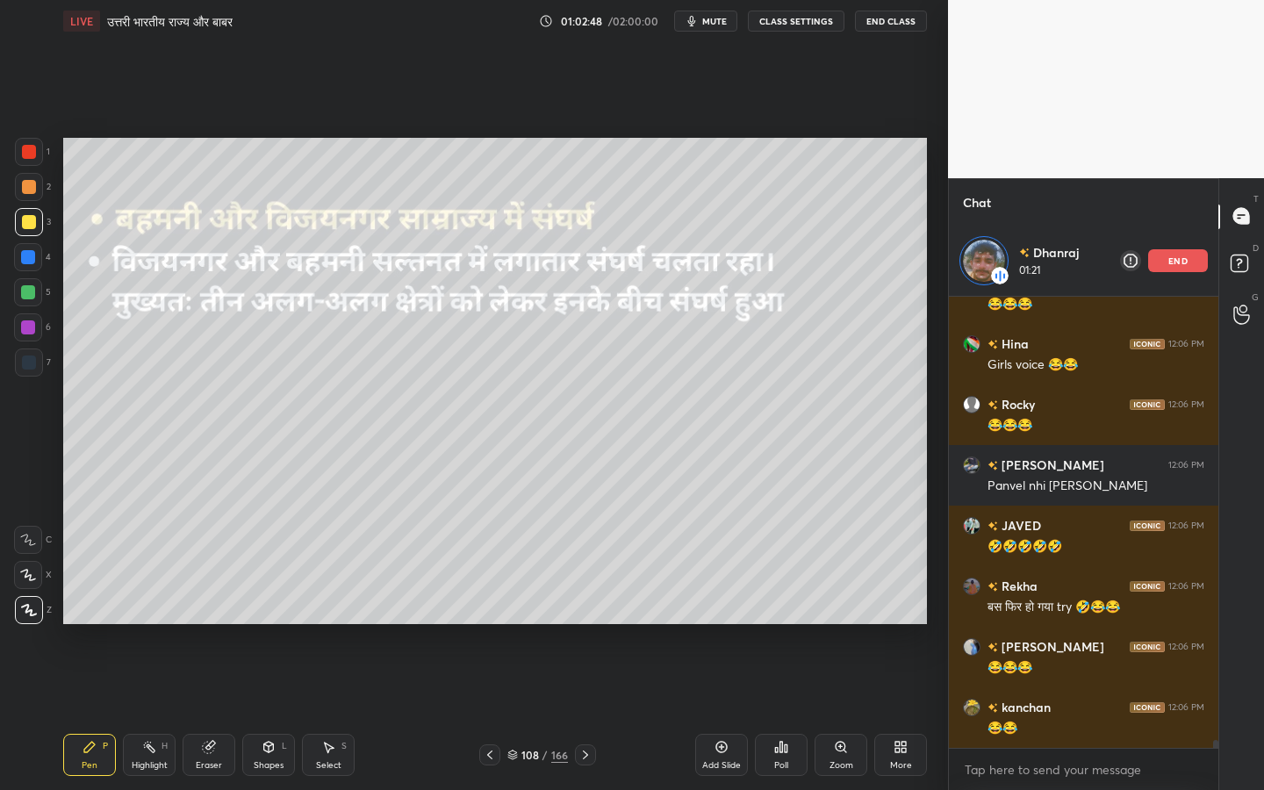
click at [927, 402] on div "Setting up your live class Poll for secs No correct answer Start poll" at bounding box center [495, 381] width 878 height 678
click at [1176, 261] on p "end" at bounding box center [1177, 260] width 19 height 9
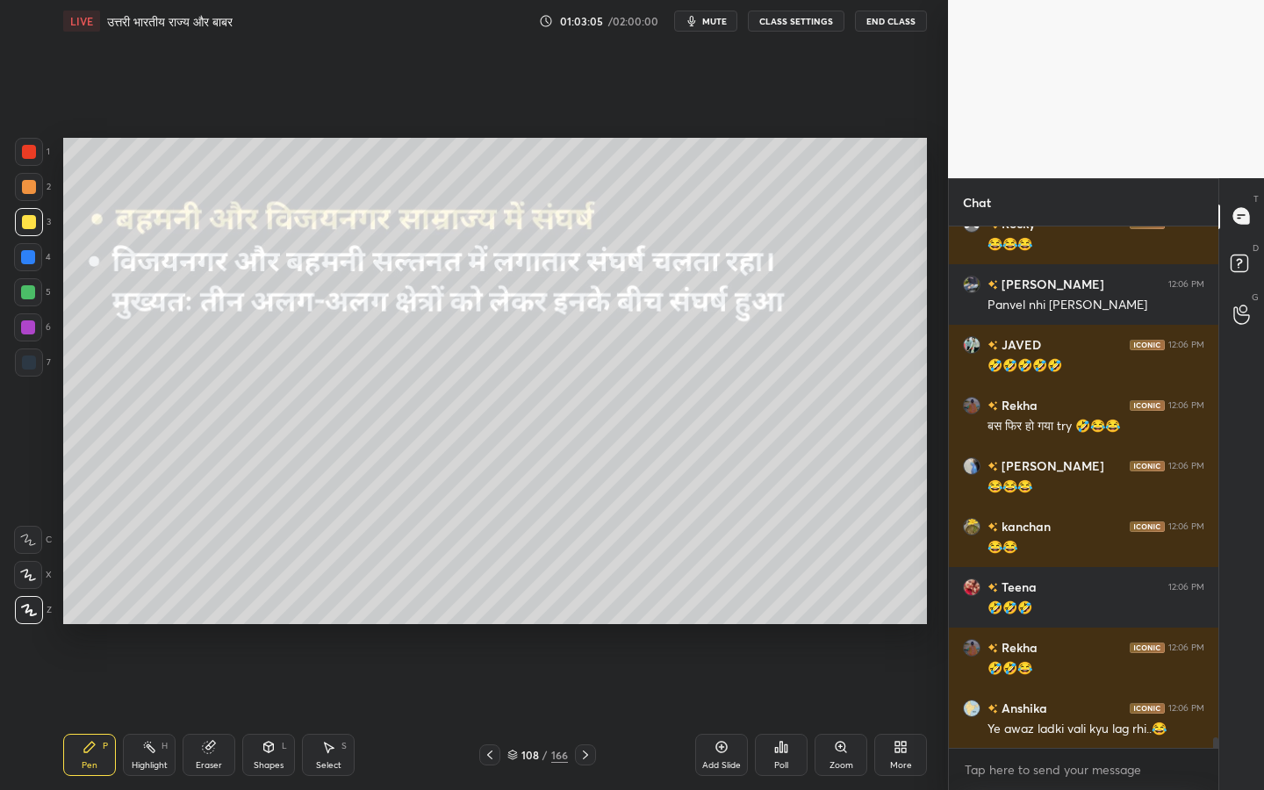
scroll to position [24857, 0]
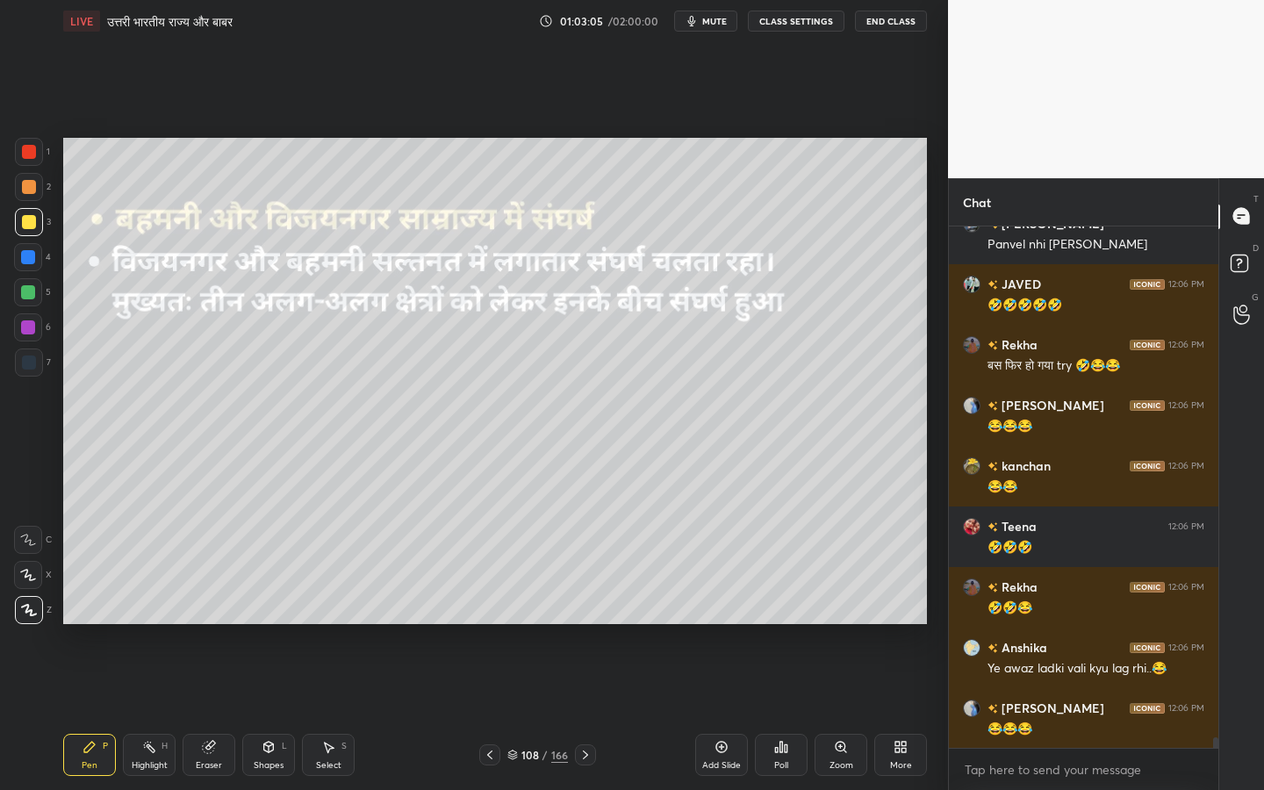
drag, startPoint x: 219, startPoint y: 762, endPoint x: 204, endPoint y: 750, distance: 19.3
click at [218, 624] on div "Eraser" at bounding box center [209, 765] width 26 height 9
click at [21, 615] on span "Erase all" at bounding box center [28, 610] width 26 height 12
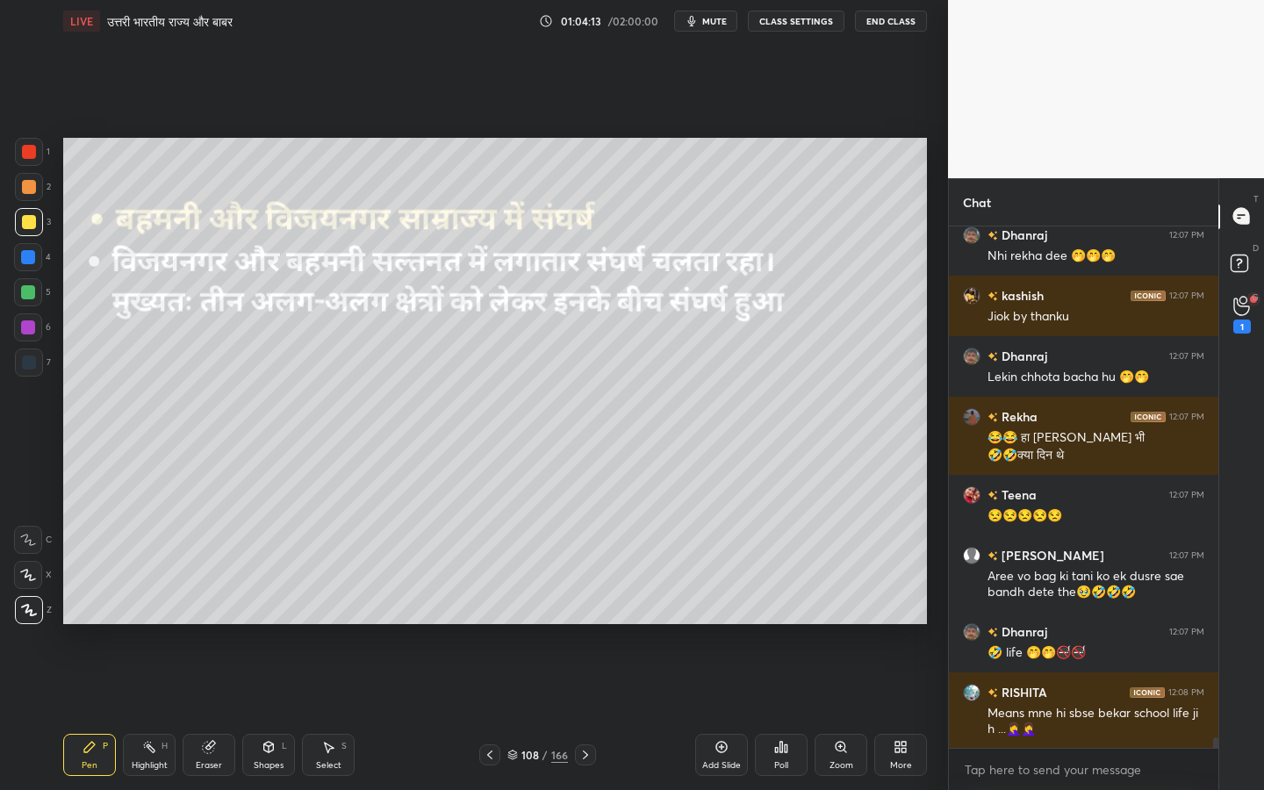
scroll to position [25878, 0]
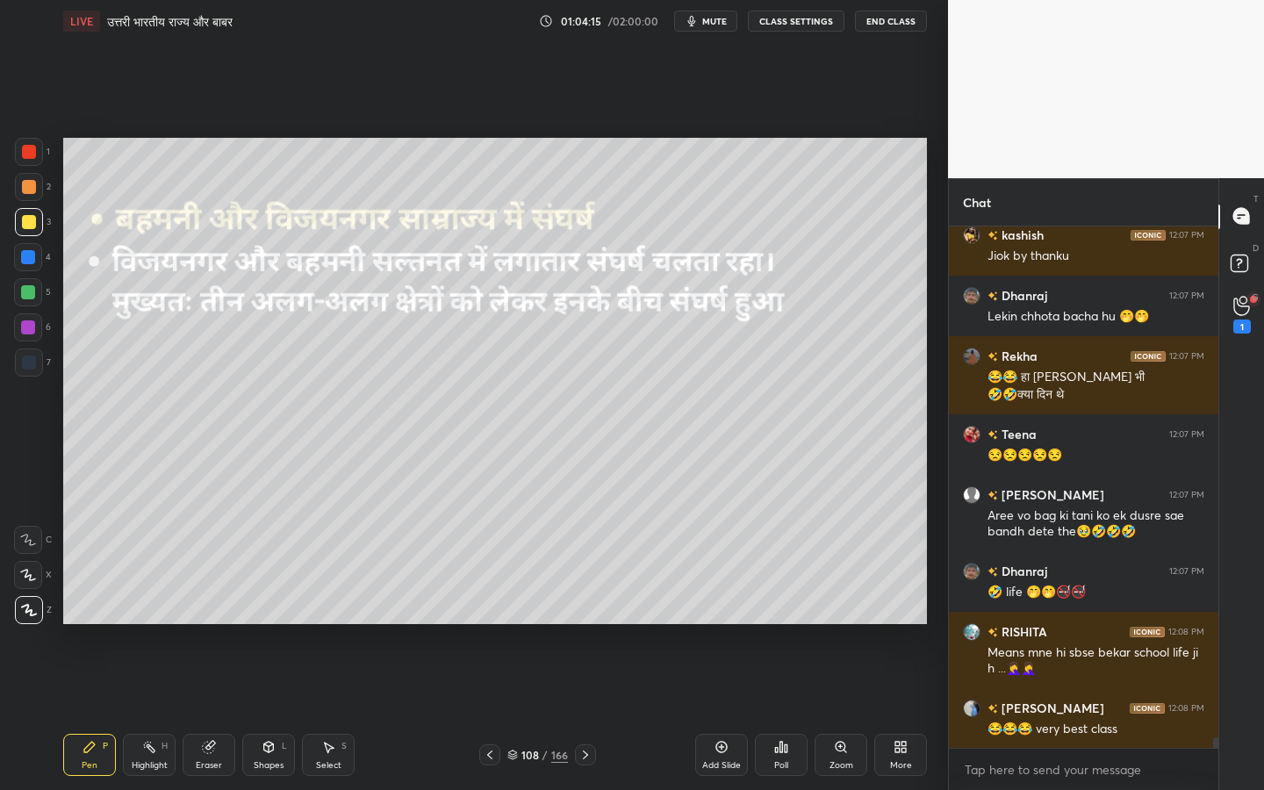
click at [211, 624] on div "Eraser" at bounding box center [209, 765] width 26 height 9
drag, startPoint x: 22, startPoint y: 610, endPoint x: 10, endPoint y: 597, distance: 18.0
click at [26, 612] on span "Erase all" at bounding box center [28, 610] width 26 height 12
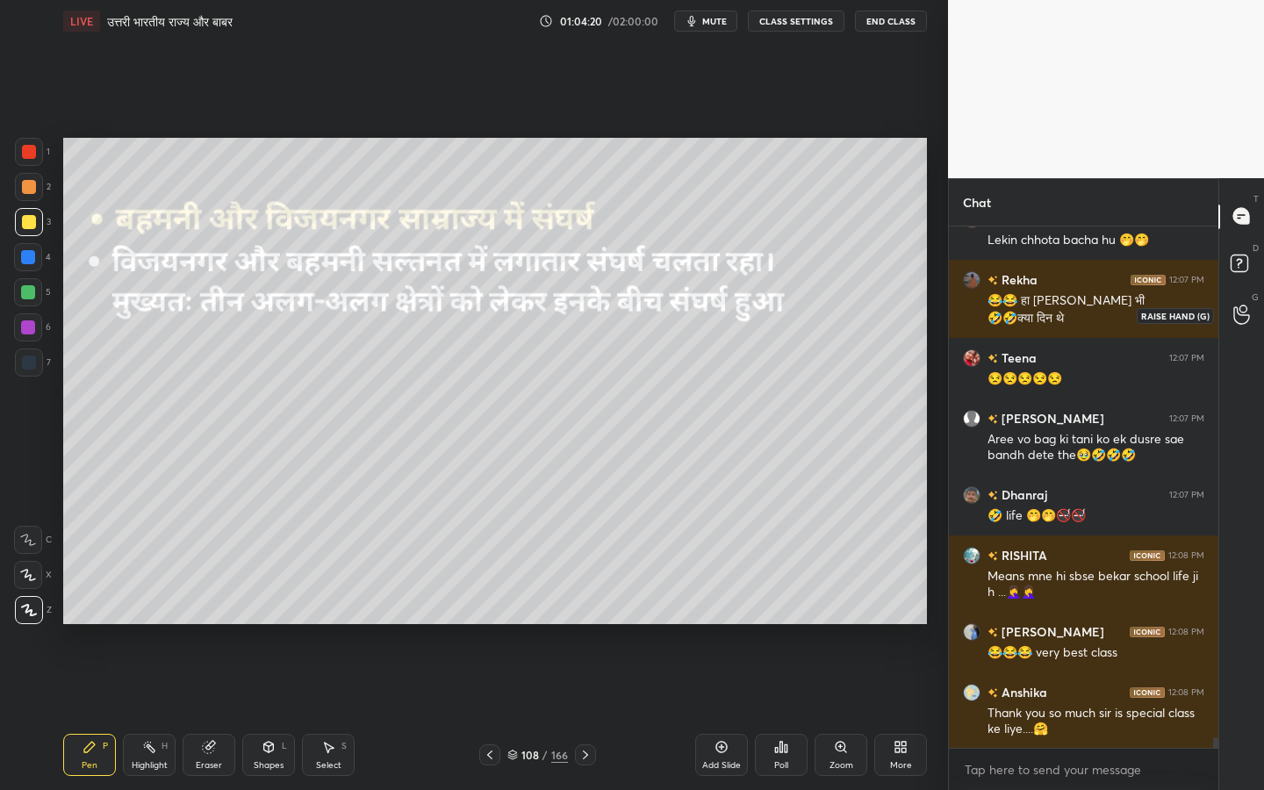
click at [1238, 312] on icon at bounding box center [1241, 315] width 17 height 20
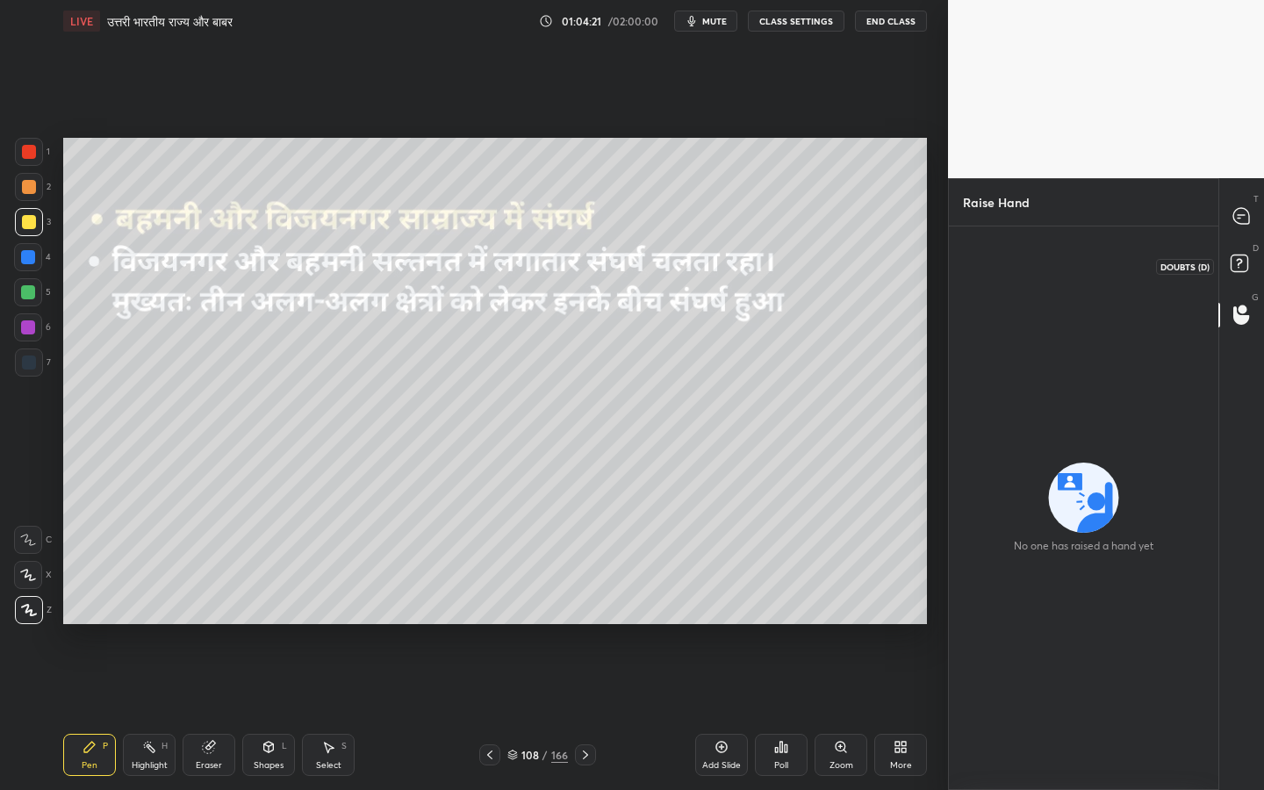
click at [1239, 274] on icon at bounding box center [1242, 266] width 32 height 32
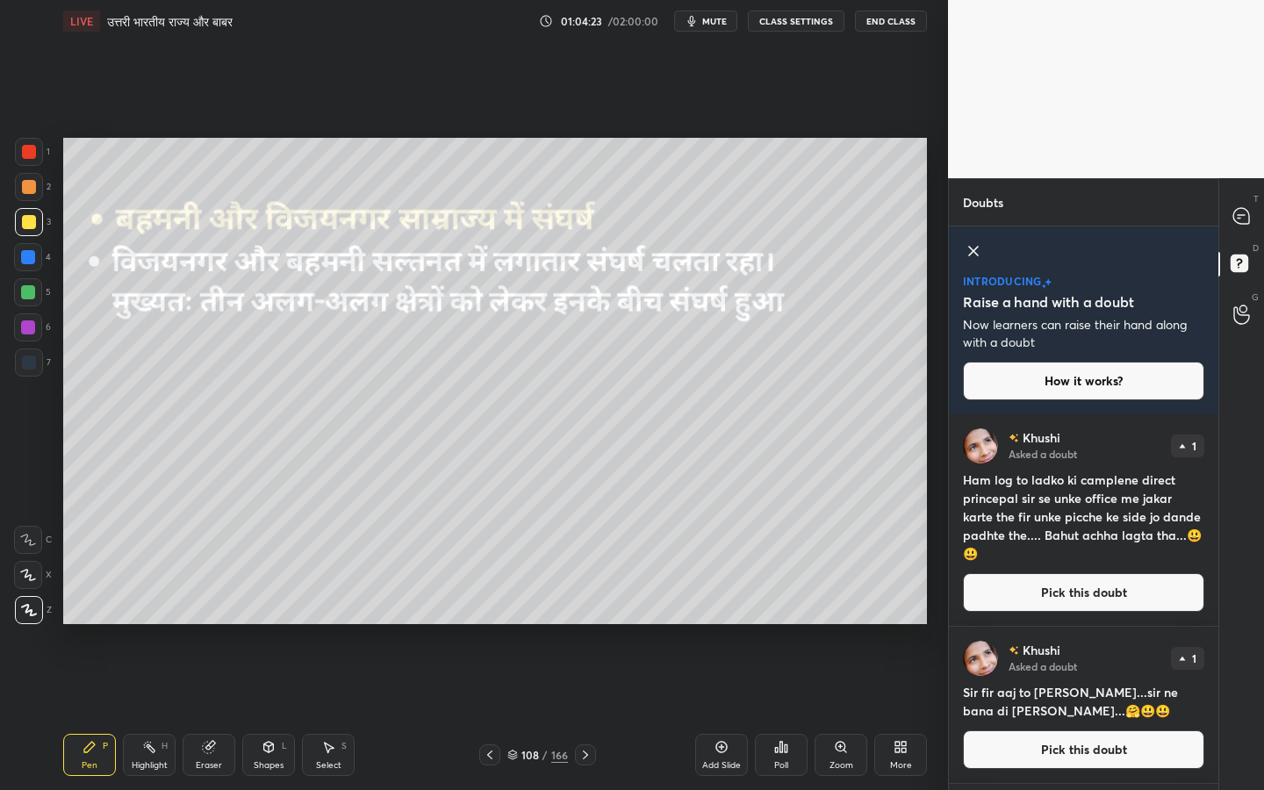
click at [1244, 234] on div "T Messages (T)" at bounding box center [1241, 216] width 45 height 49
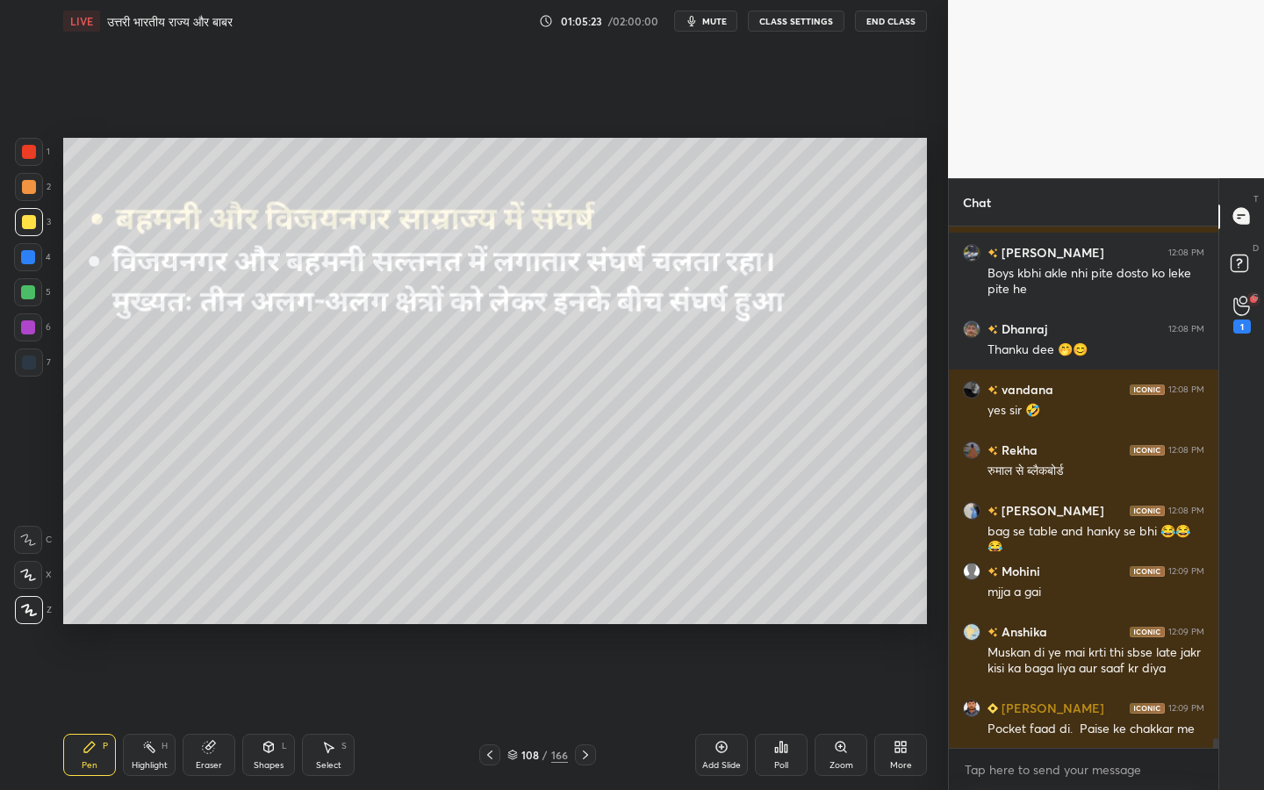
scroll to position [26944, 0]
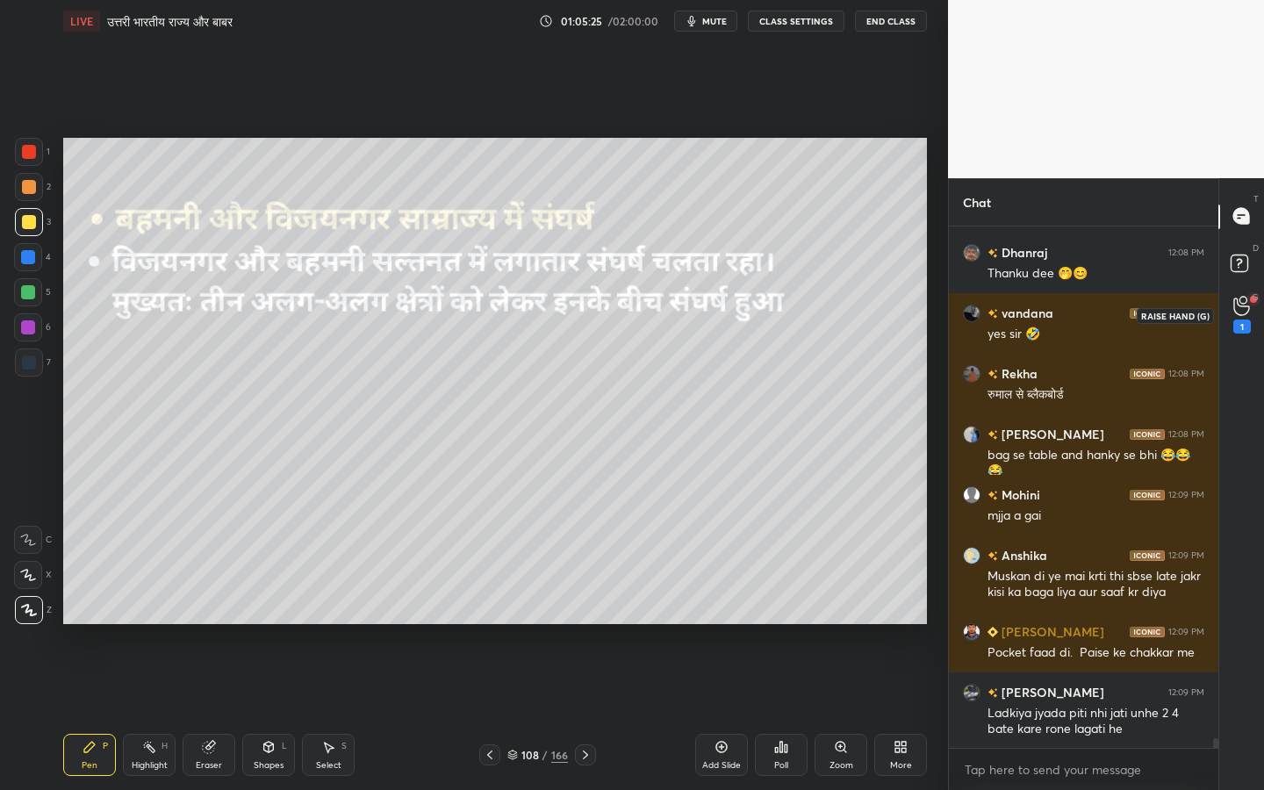
click at [1239, 310] on icon at bounding box center [1241, 306] width 17 height 20
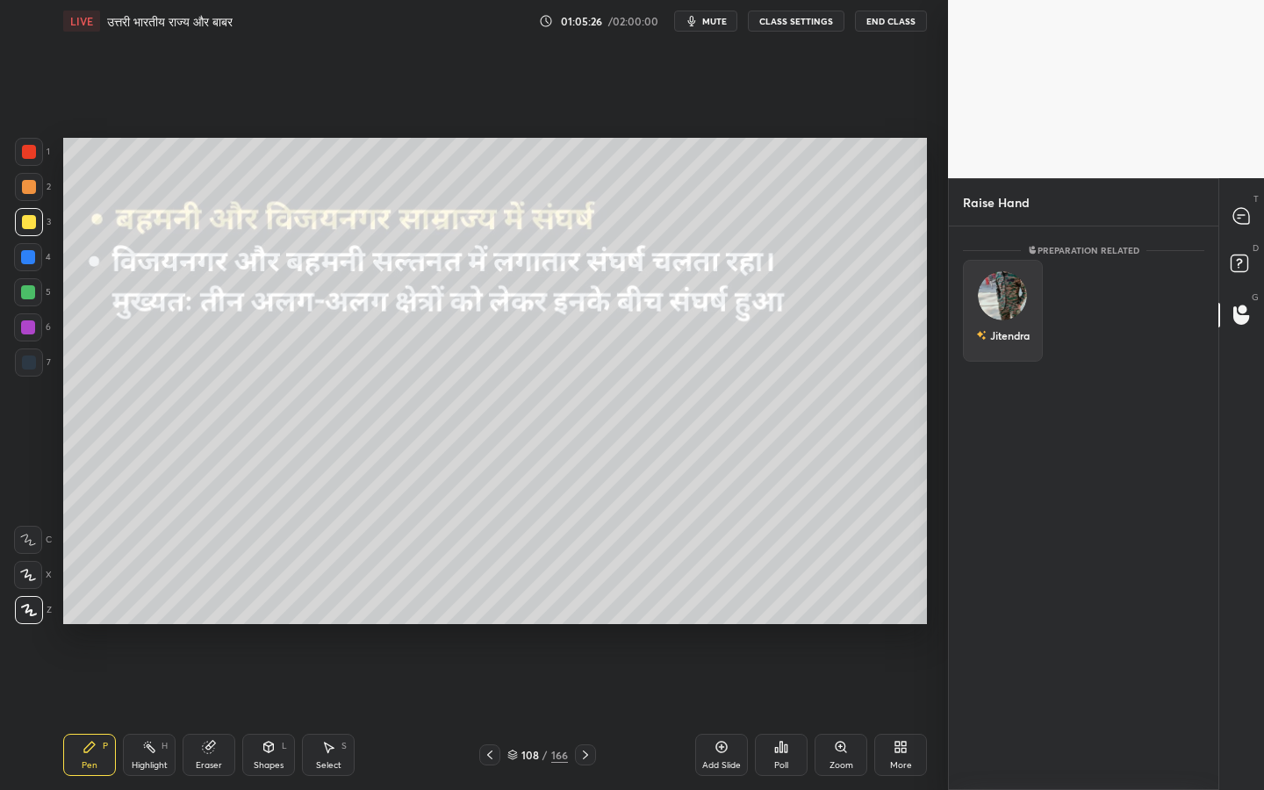
click at [1019, 307] on div "Jitendra" at bounding box center [1003, 311] width 80 height 102
click at [1019, 349] on button "INVITE" at bounding box center [1003, 347] width 64 height 23
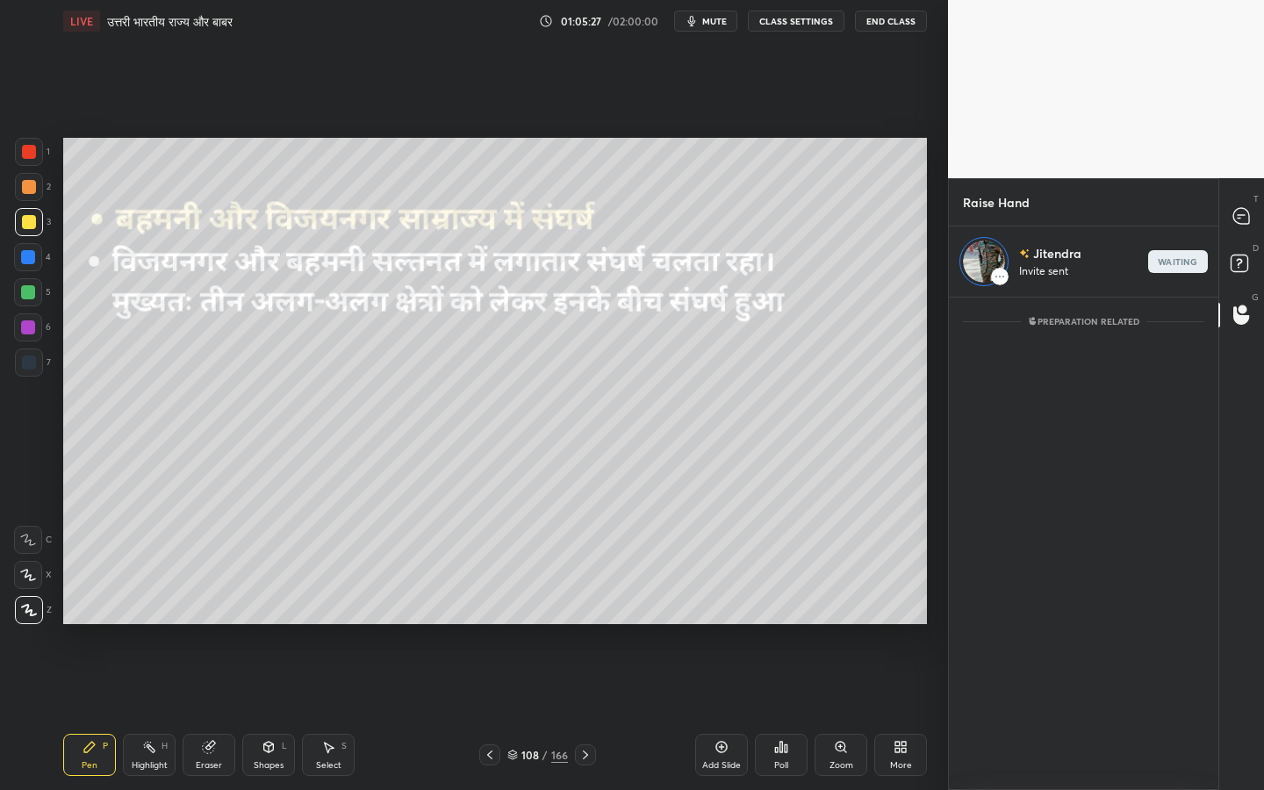
scroll to position [487, 264]
click at [1233, 226] on div at bounding box center [1242, 217] width 35 height 32
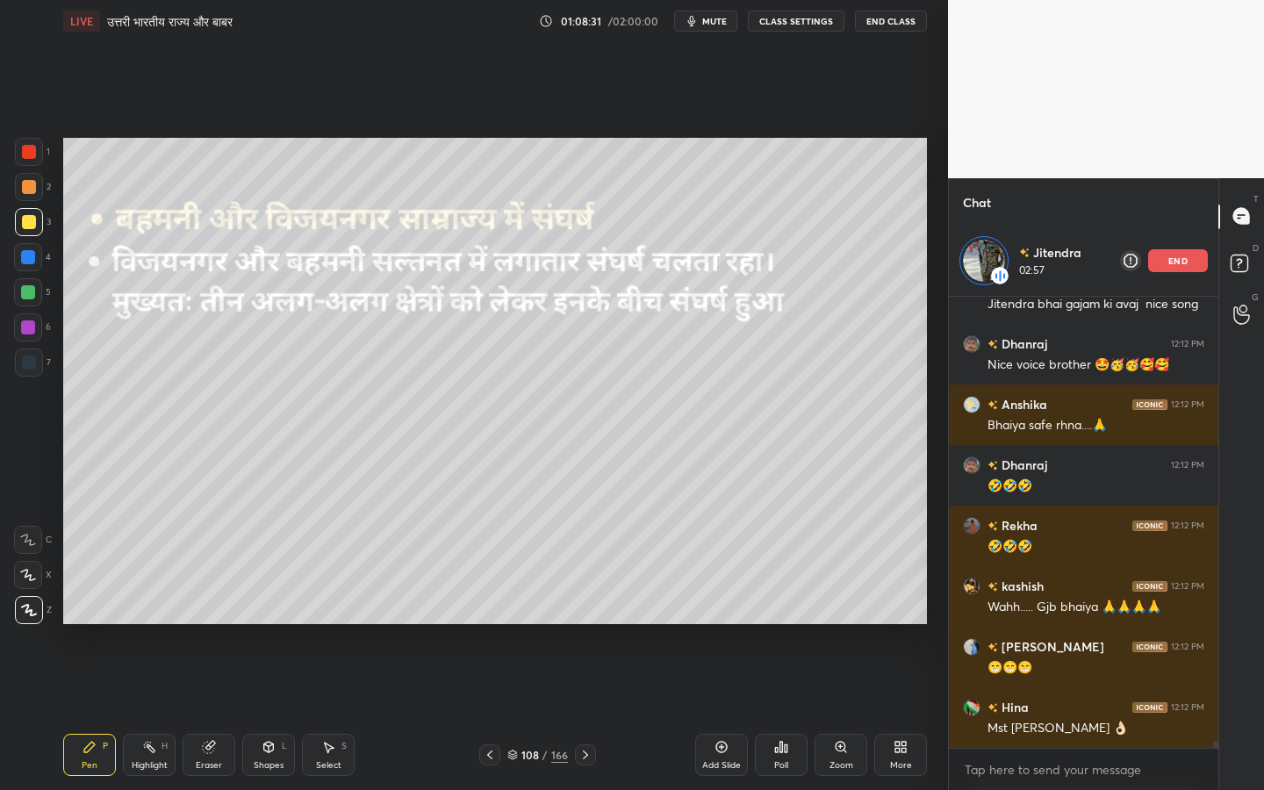
scroll to position [29549, 0]
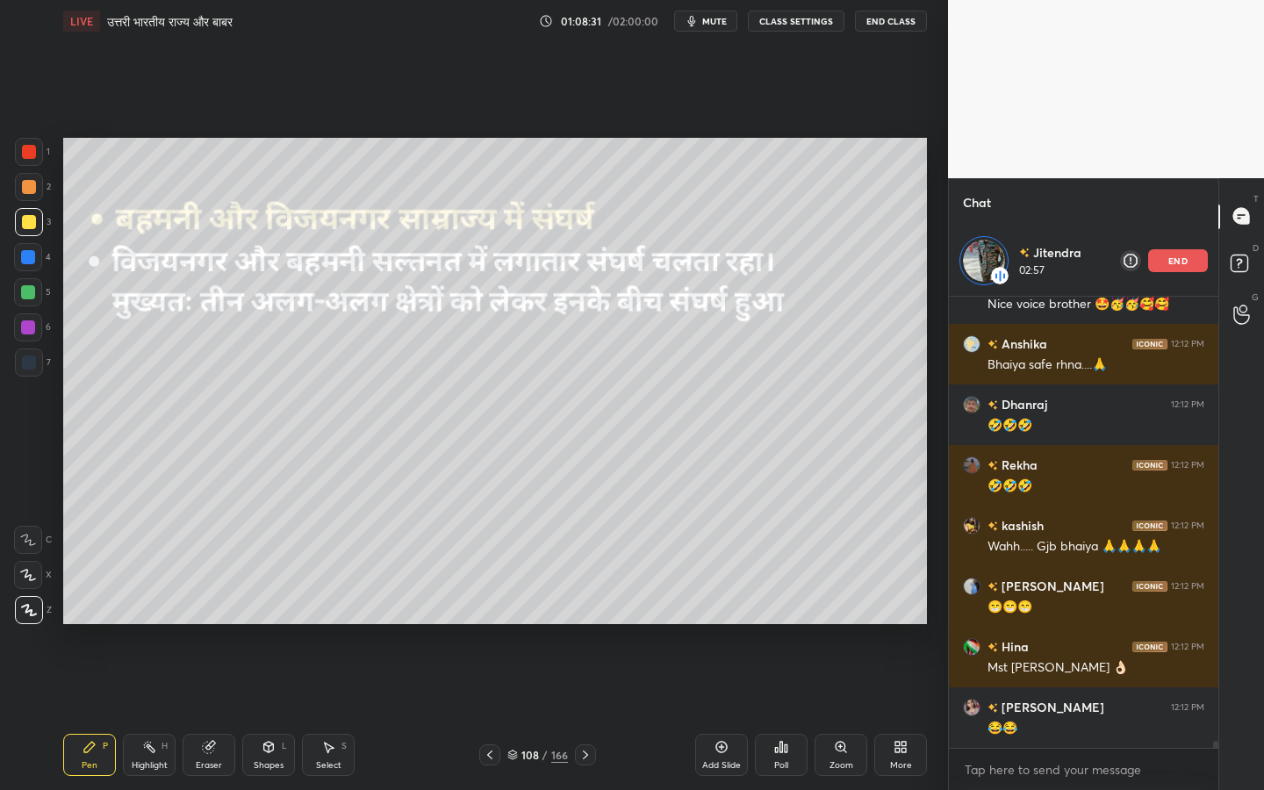
click at [1166, 263] on div "end" at bounding box center [1178, 260] width 60 height 23
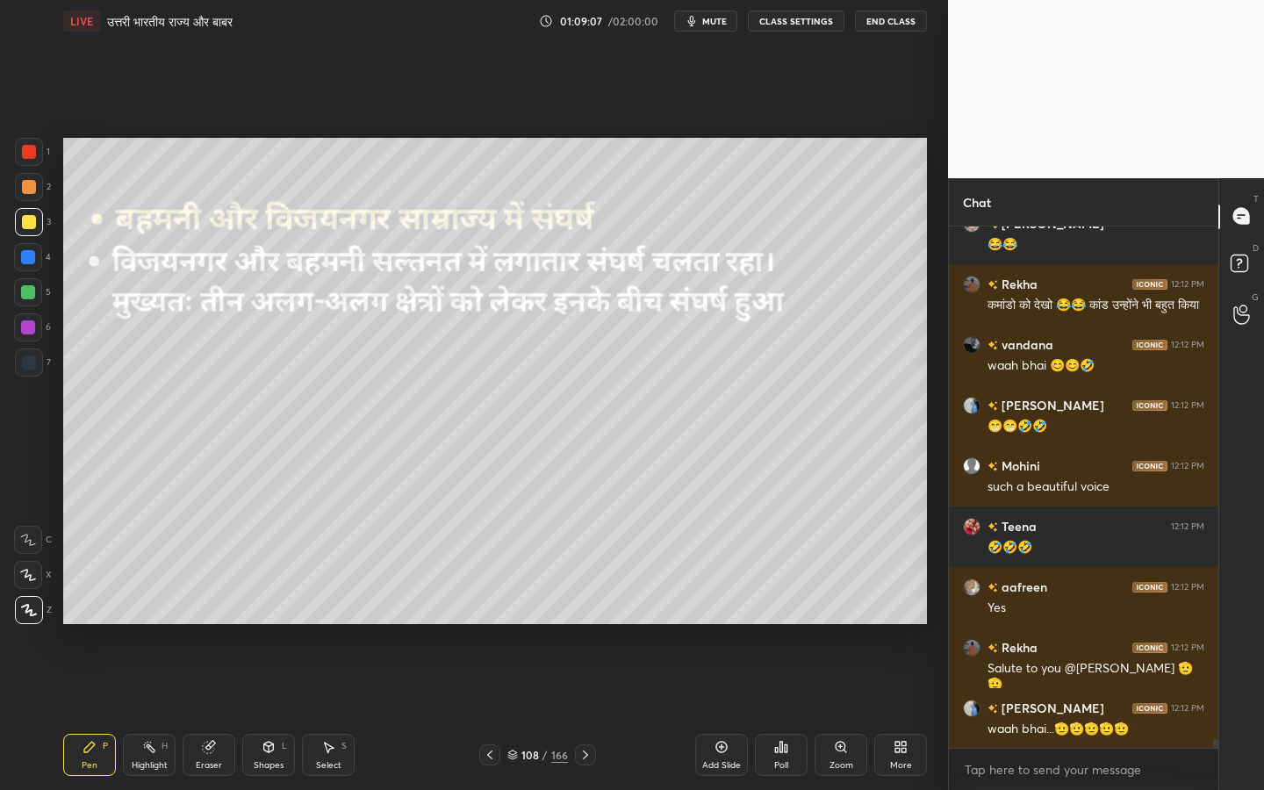
scroll to position [30023, 0]
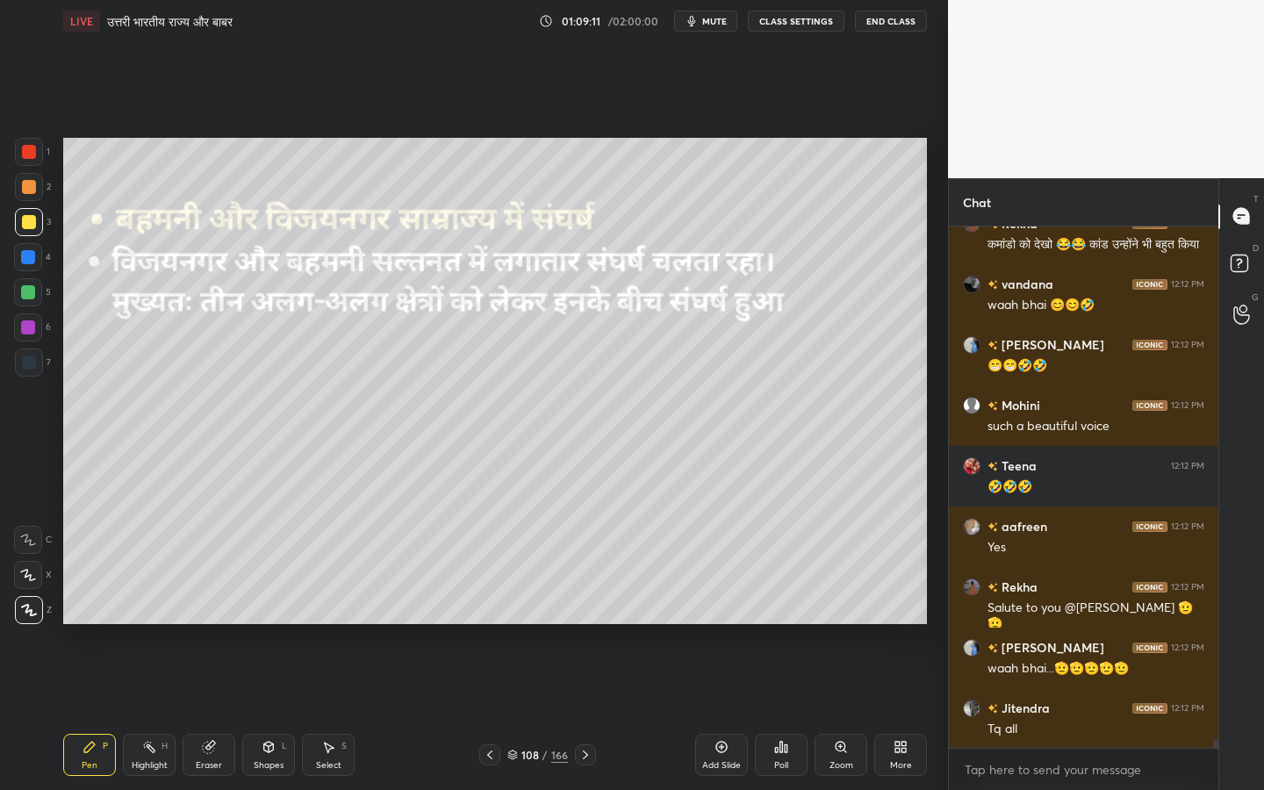
click at [219, 624] on div "Eraser" at bounding box center [209, 765] width 26 height 9
click at [32, 619] on div "Erase all" at bounding box center [28, 610] width 28 height 28
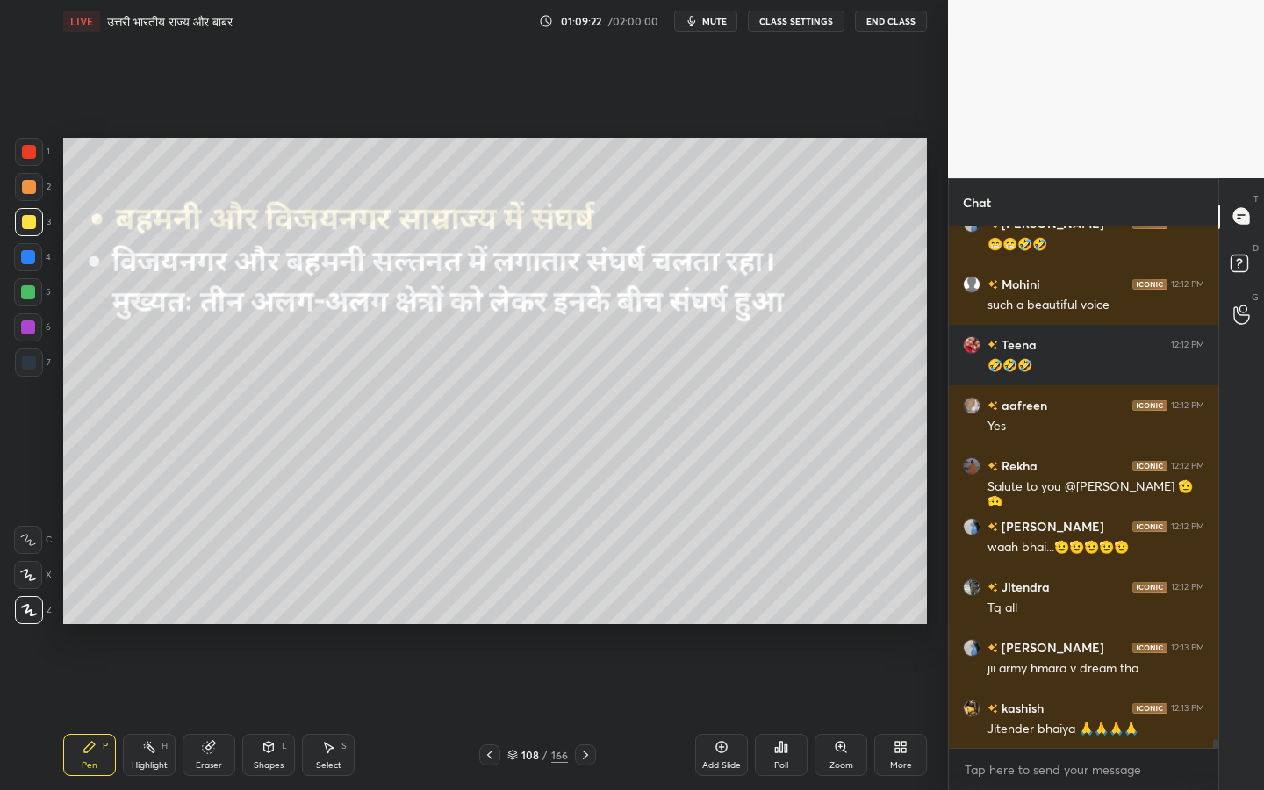
scroll to position [30220, 0]
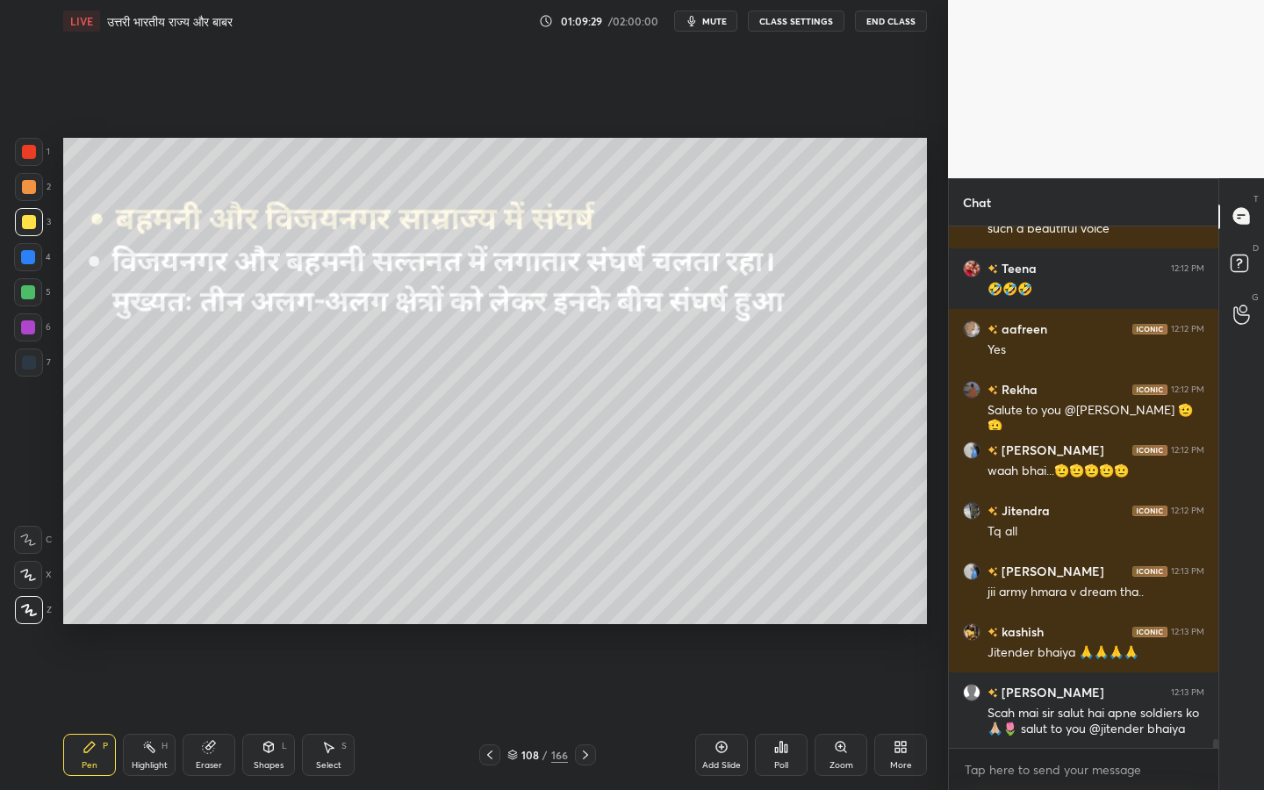
click at [216, 624] on div "Eraser" at bounding box center [209, 765] width 26 height 9
click at [97, 624] on div "Pen" at bounding box center [90, 765] width 16 height 9
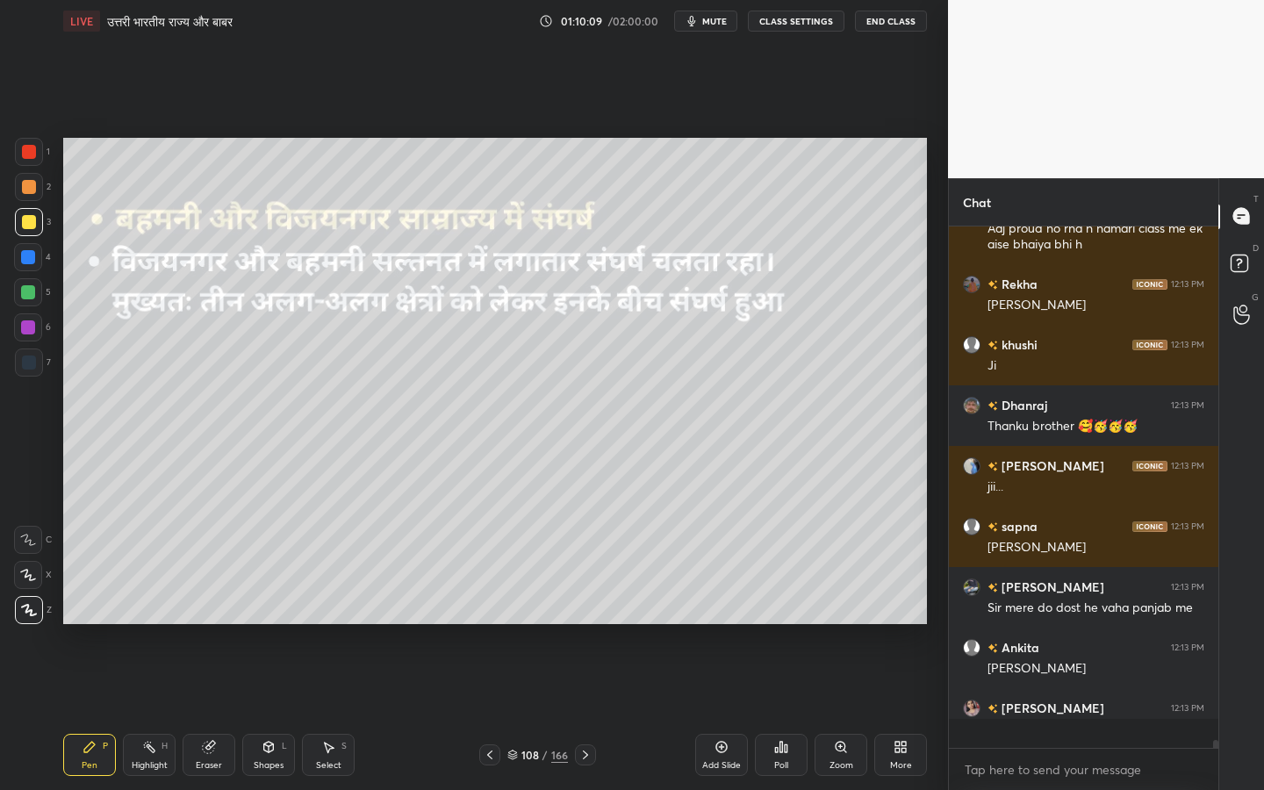
scroll to position [30781, 0]
click at [221, 624] on div "Eraser" at bounding box center [209, 755] width 53 height 42
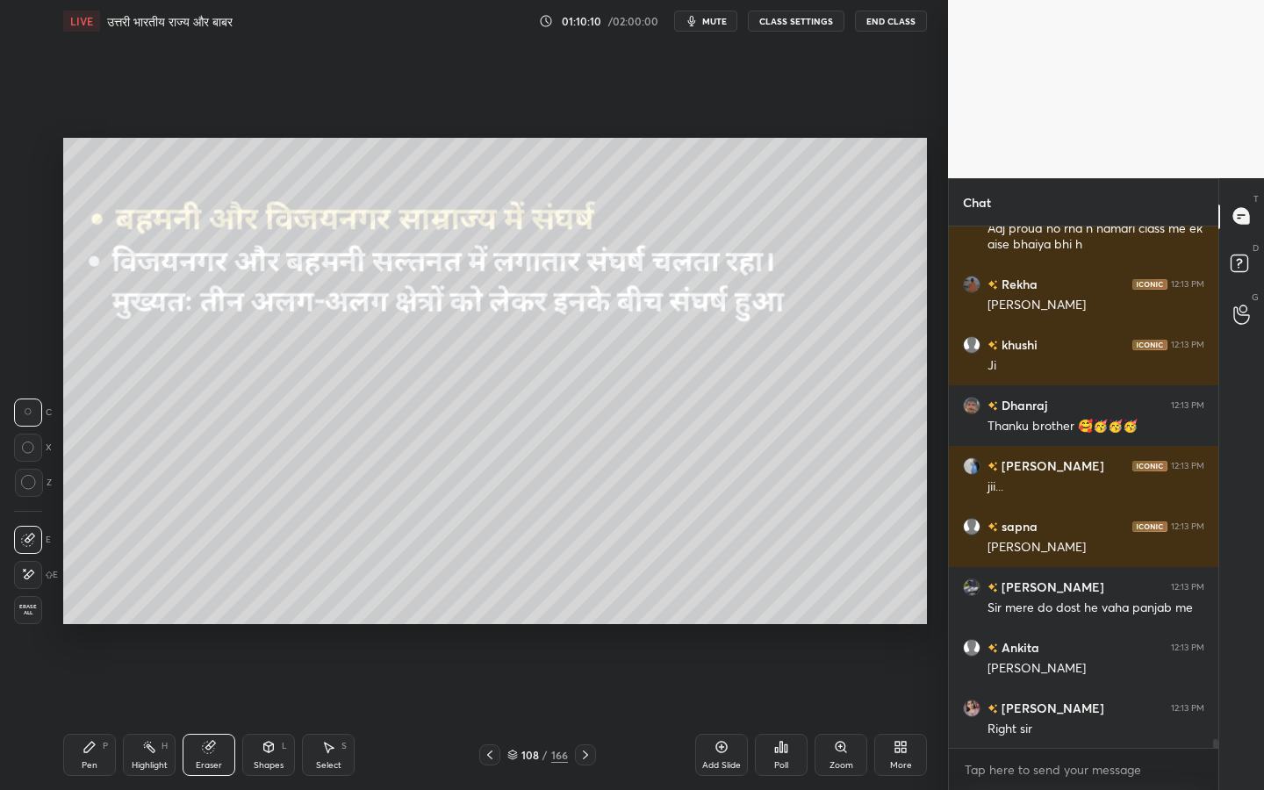
click at [32, 621] on div "Erase all" at bounding box center [28, 610] width 28 height 28
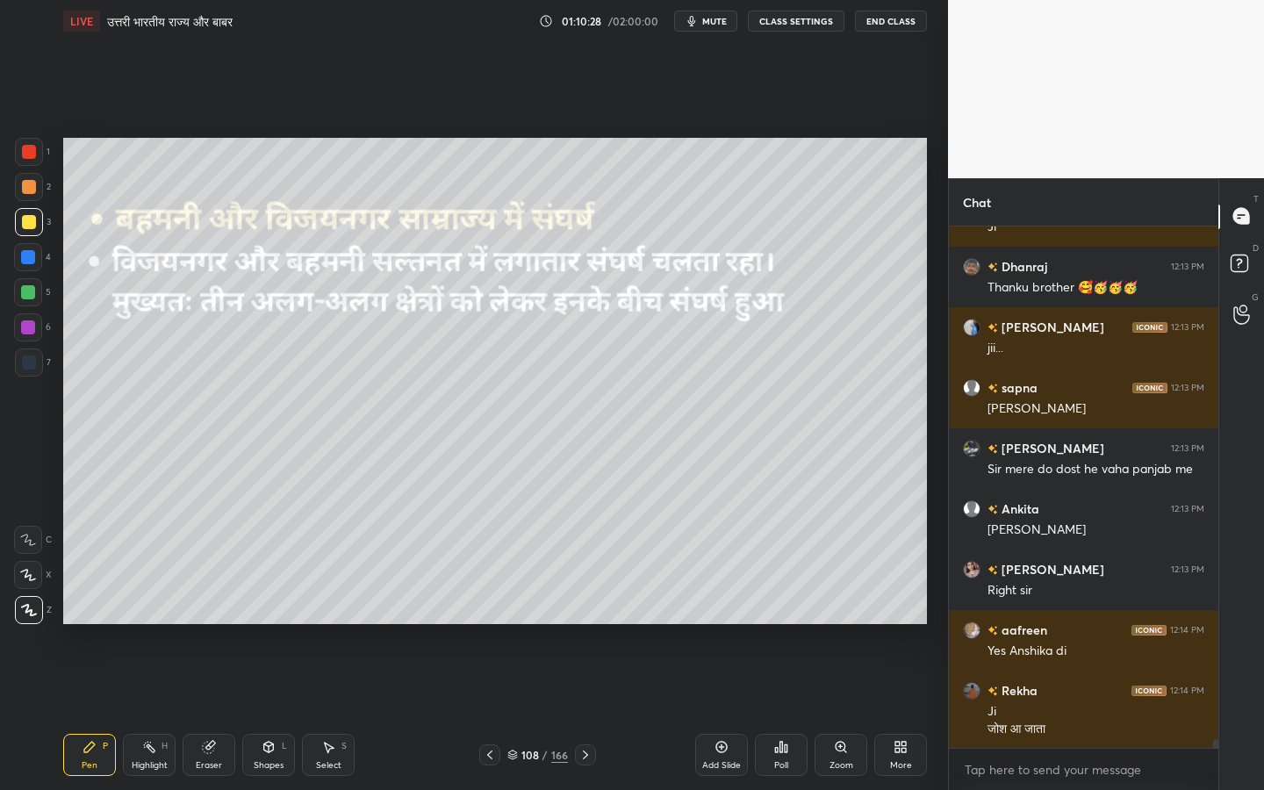
scroll to position [30981, 0]
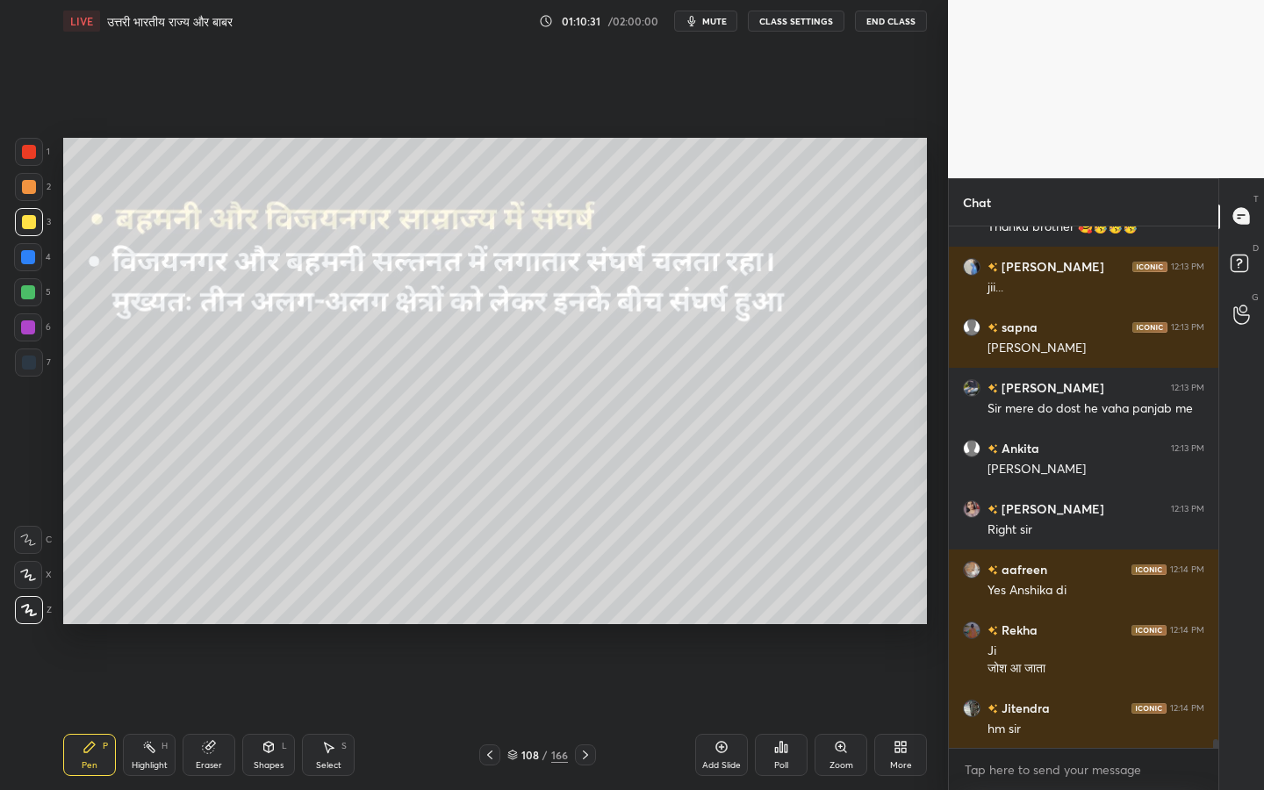
click at [219, 624] on div "Eraser" at bounding box center [209, 755] width 53 height 42
click at [26, 613] on span "Erase all" at bounding box center [28, 610] width 26 height 12
click at [218, 624] on div "Eraser" at bounding box center [209, 765] width 26 height 9
click at [32, 615] on span "Erase all" at bounding box center [28, 610] width 26 height 12
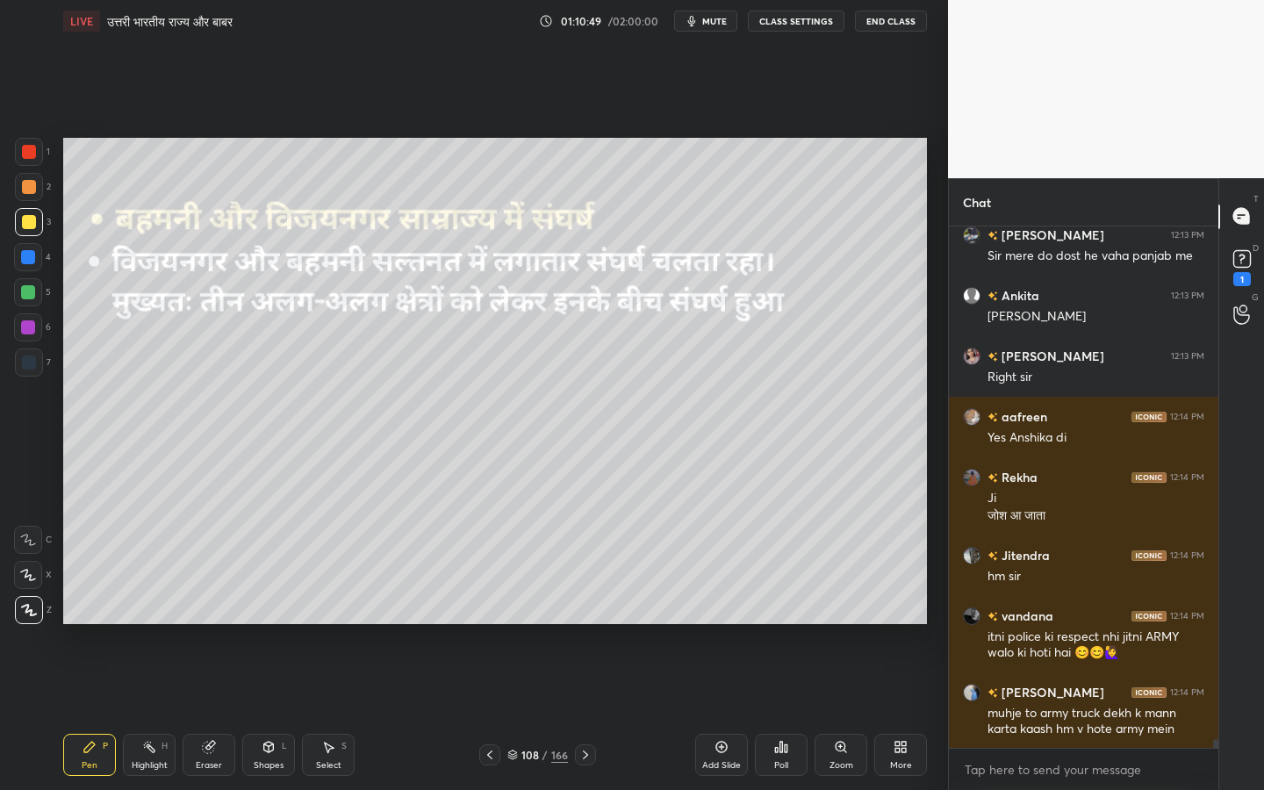
scroll to position [31209, 0]
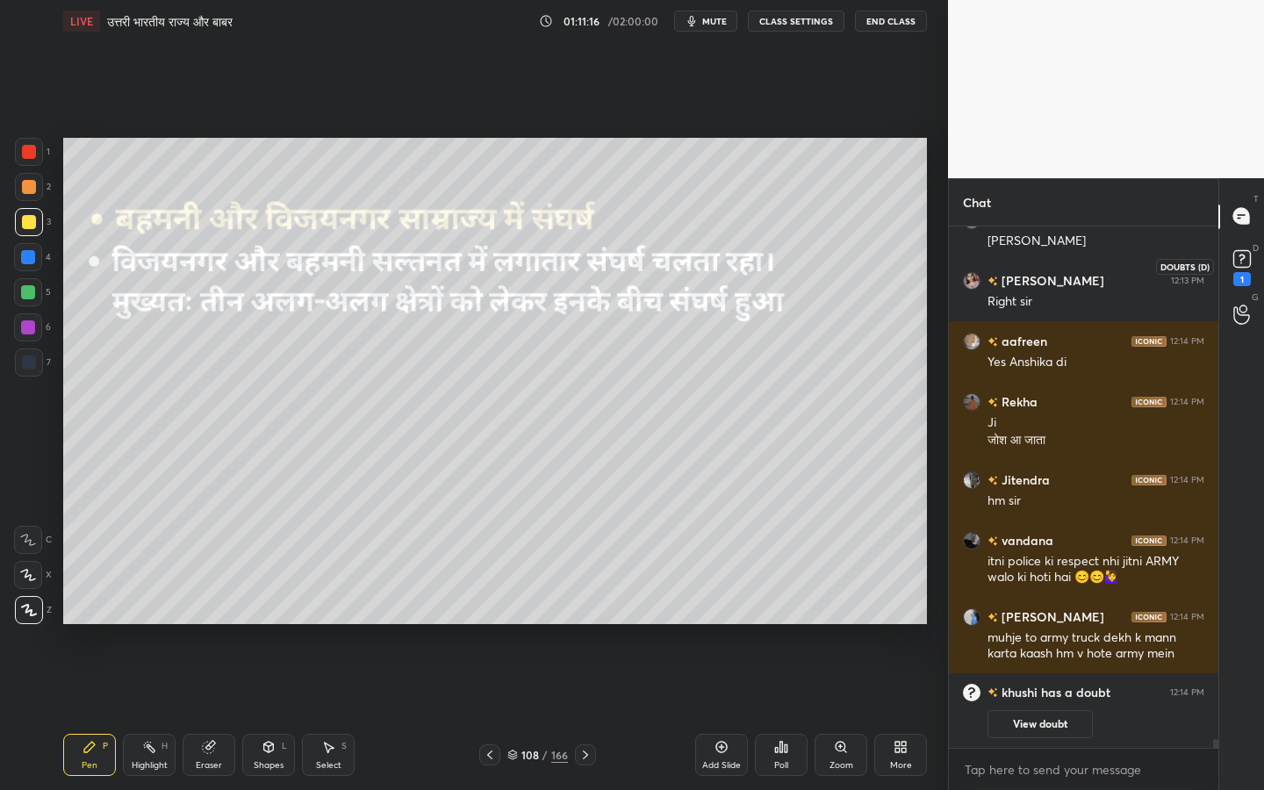
click at [1255, 263] on div "1" at bounding box center [1242, 266] width 35 height 32
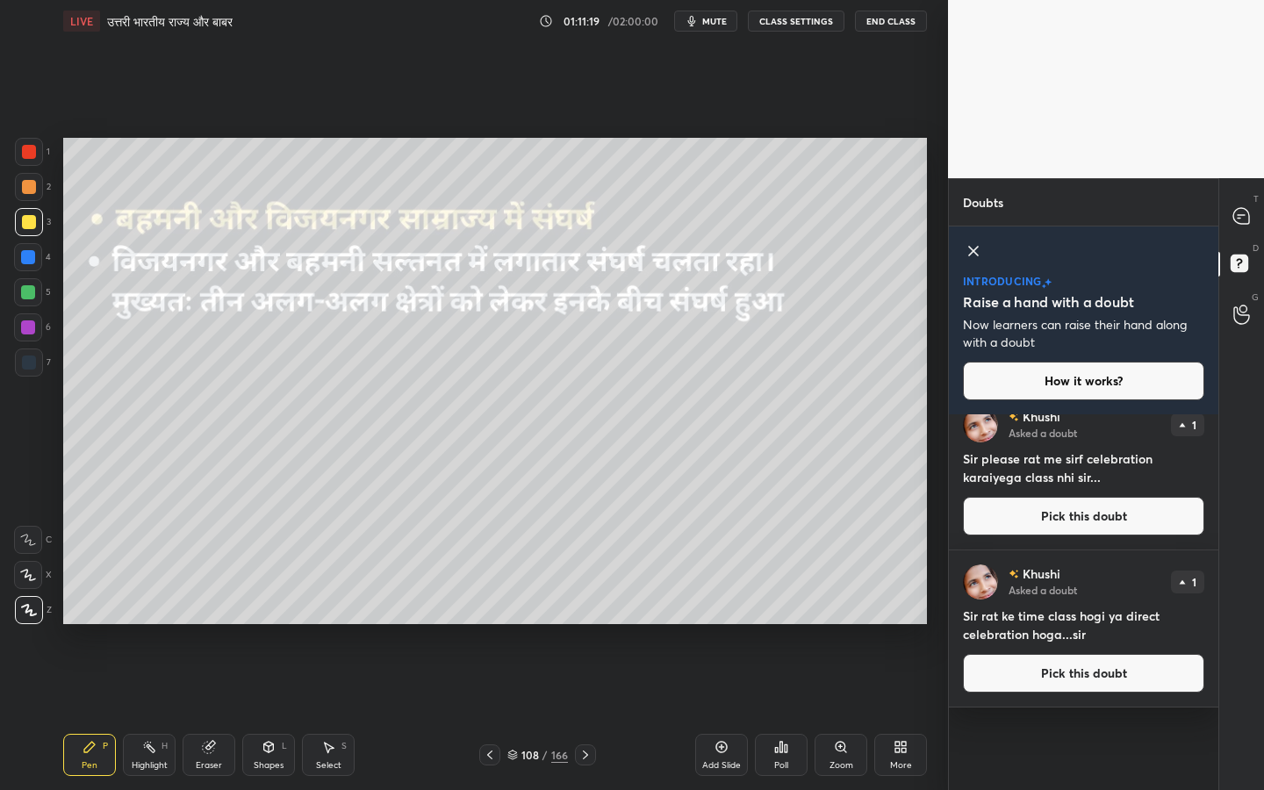
scroll to position [0, 0]
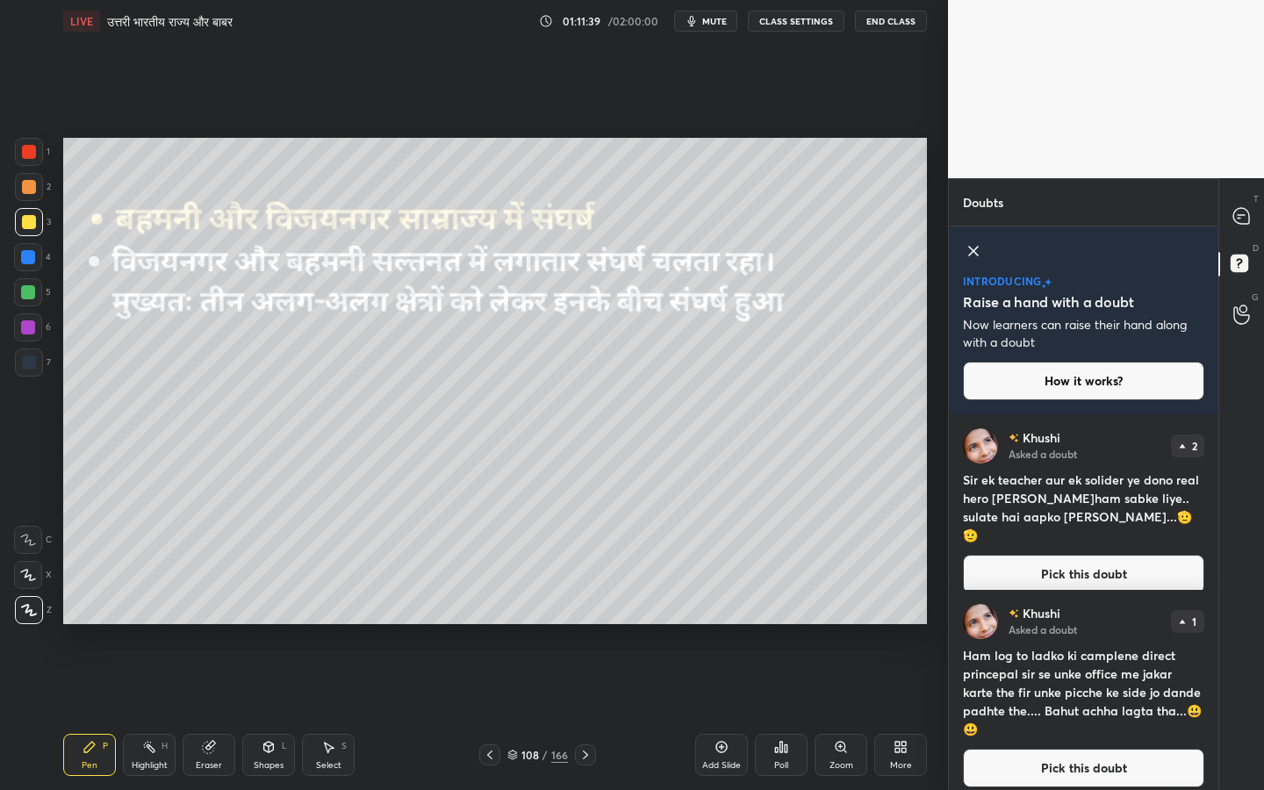
click at [210, 624] on div "Eraser" at bounding box center [209, 765] width 26 height 9
drag, startPoint x: 21, startPoint y: 616, endPoint x: 30, endPoint y: 615, distance: 9.0
click at [21, 617] on div "Erase all" at bounding box center [28, 610] width 28 height 28
click at [1237, 219] on icon at bounding box center [1241, 216] width 16 height 16
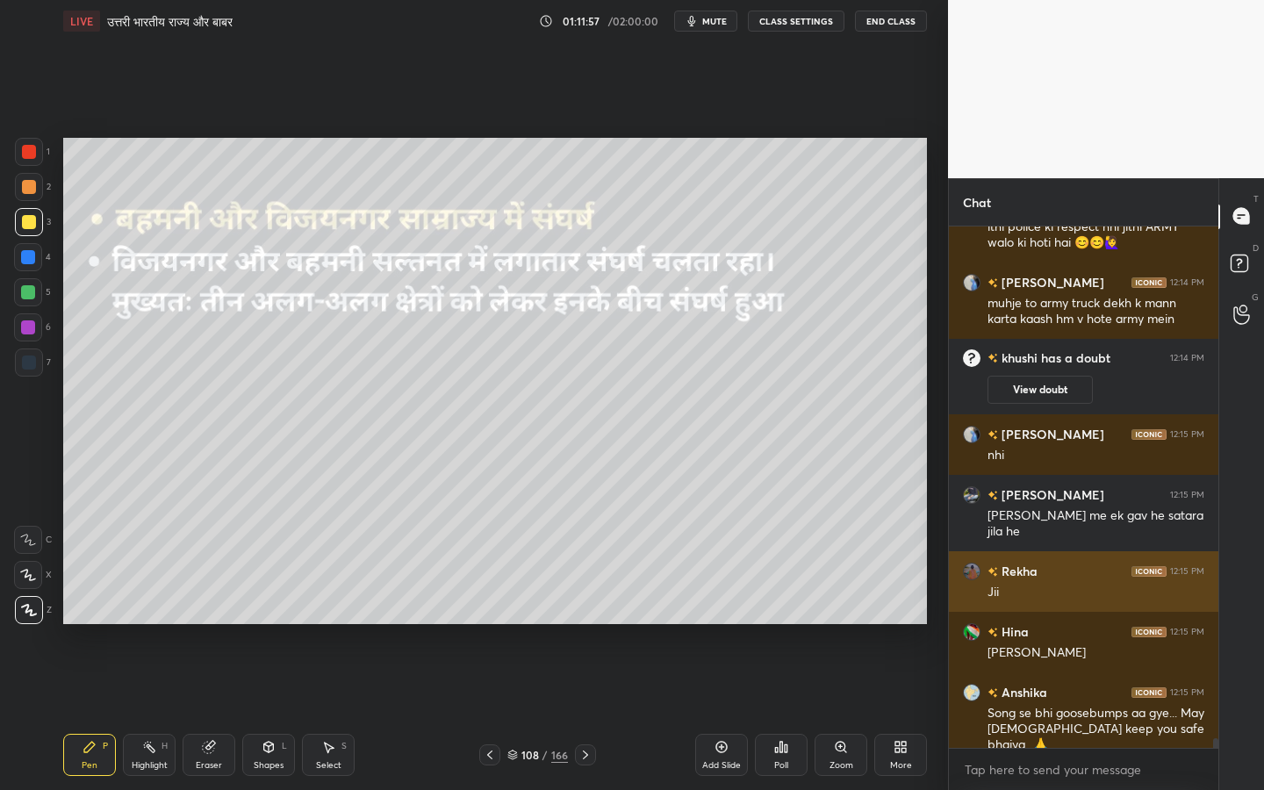
scroll to position [27587, 0]
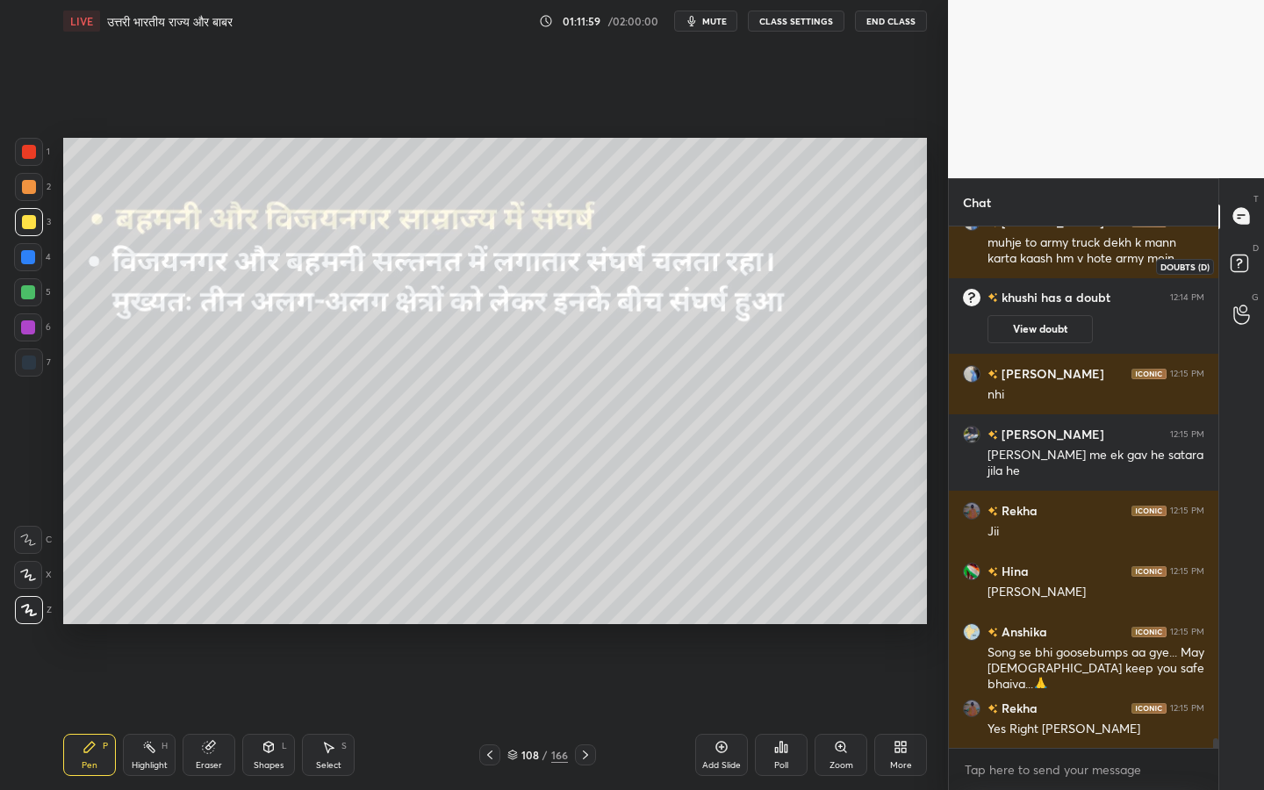
click at [1240, 264] on rect at bounding box center [1239, 263] width 17 height 17
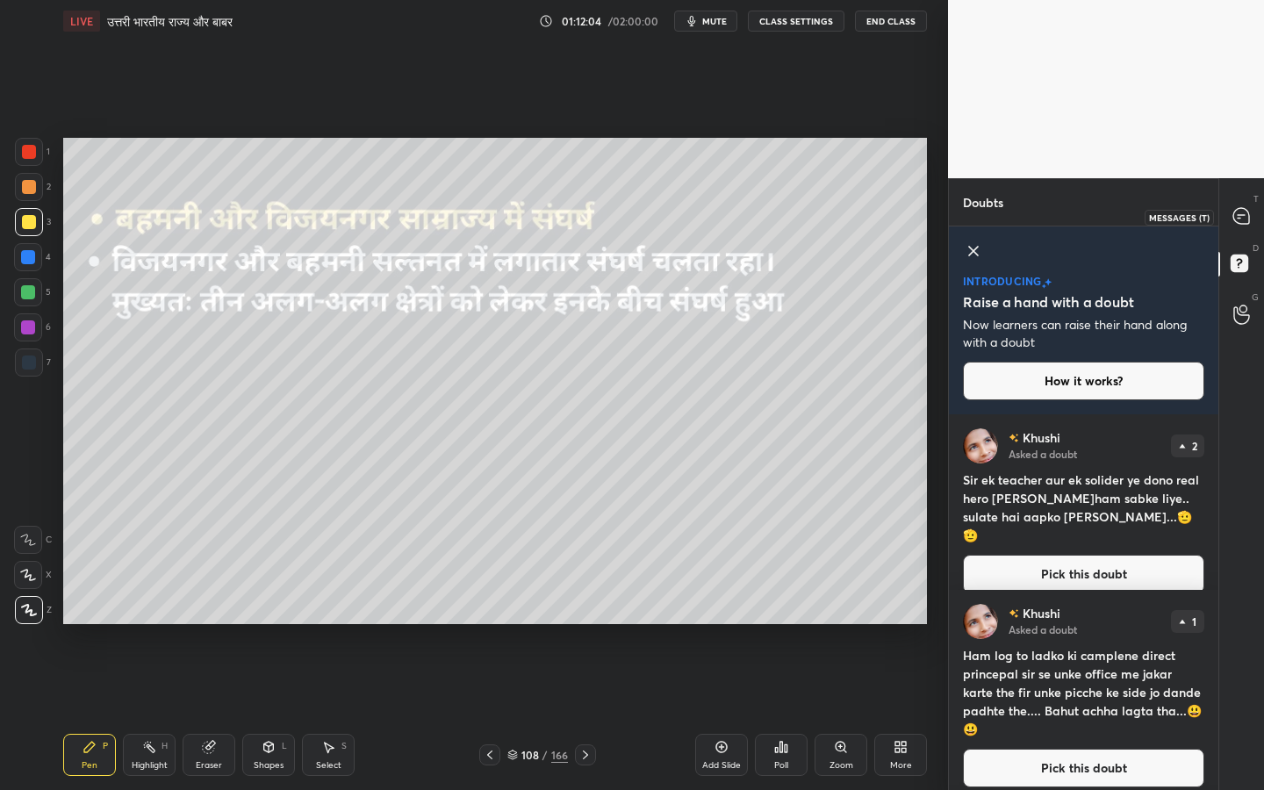
click at [1245, 207] on icon at bounding box center [1242, 216] width 18 height 18
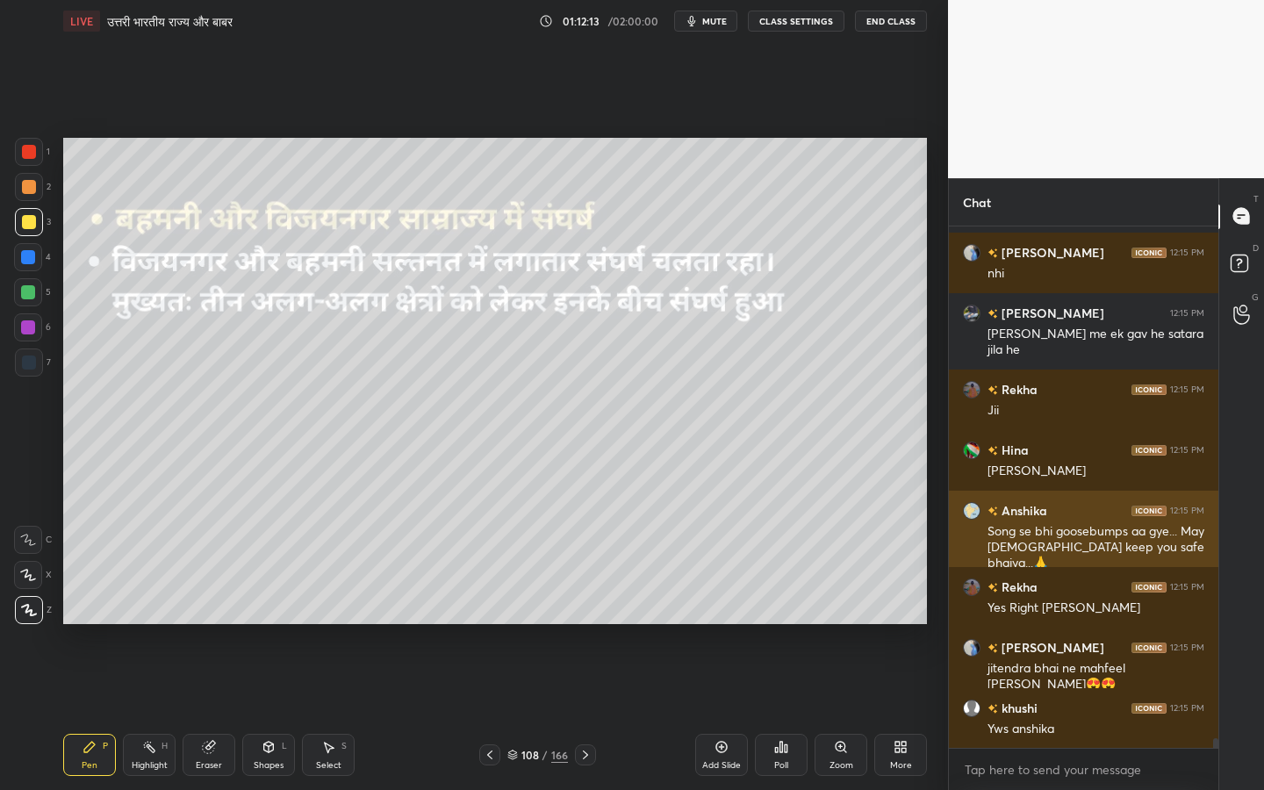
scroll to position [27768, 0]
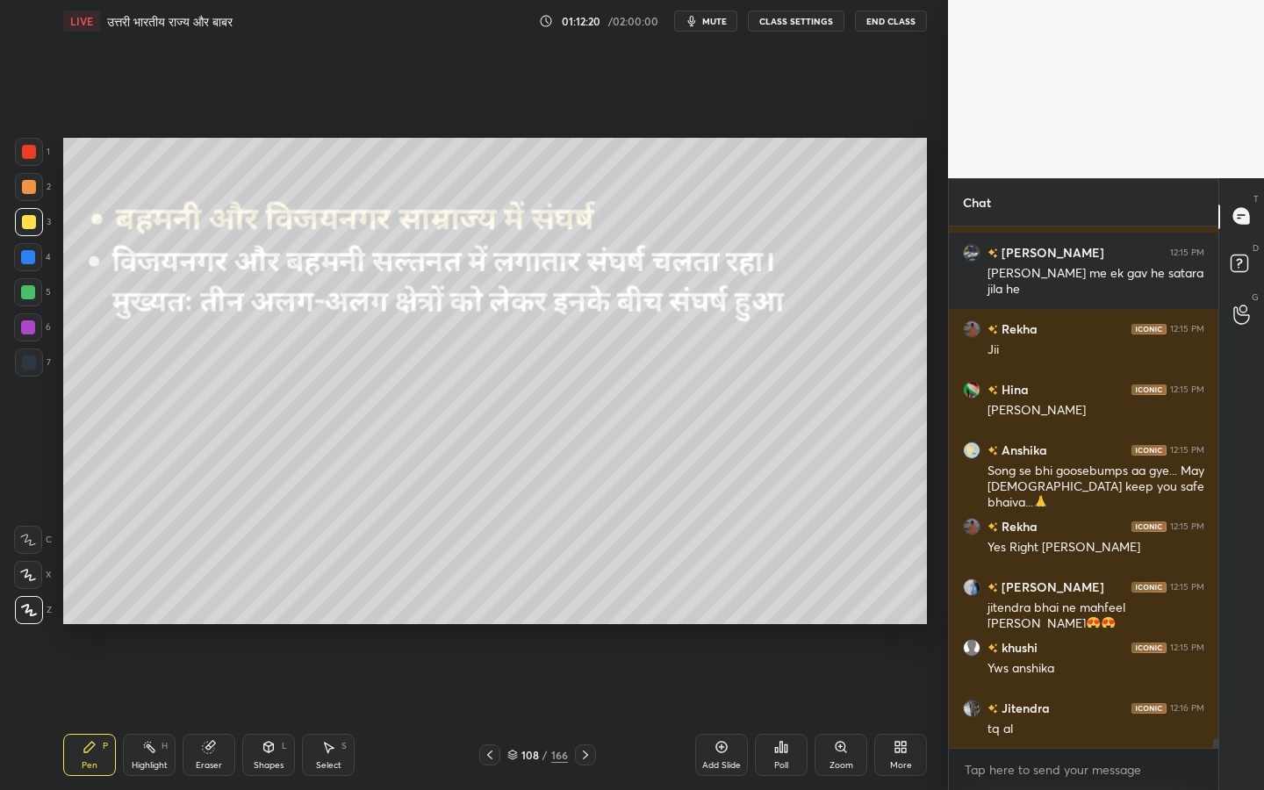
click at [203, 624] on div "Eraser" at bounding box center [209, 765] width 26 height 9
click at [28, 617] on div "Erase all" at bounding box center [28, 610] width 28 height 28
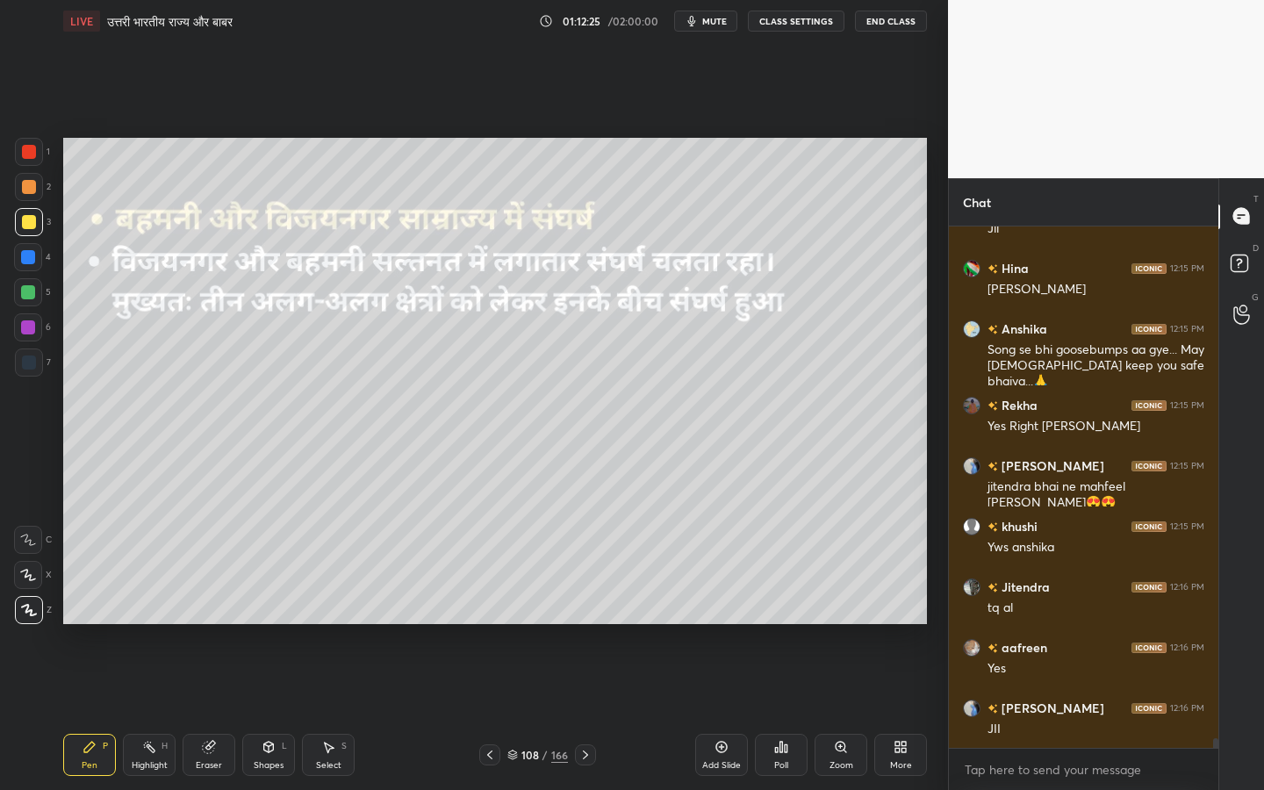
scroll to position [27950, 0]
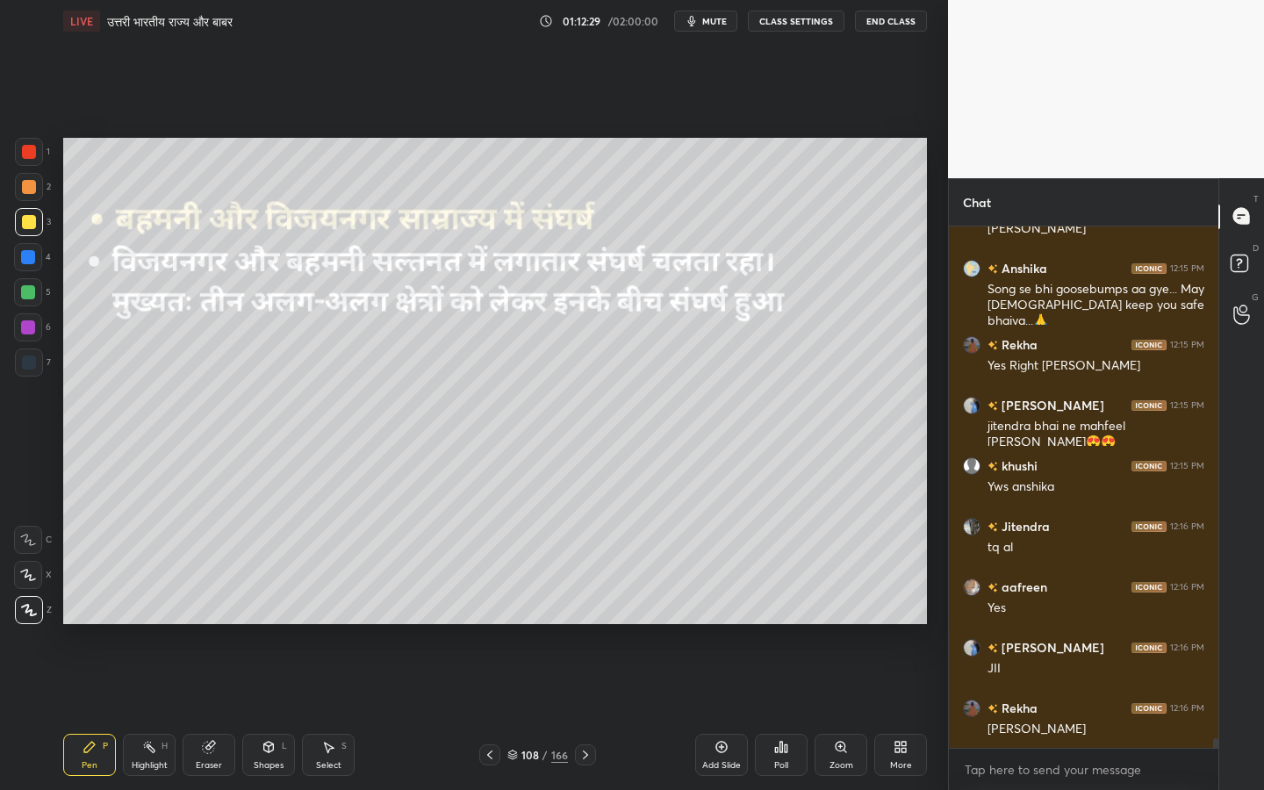
click at [217, 624] on div "Eraser" at bounding box center [209, 755] width 53 height 42
click at [32, 611] on span "Erase all" at bounding box center [28, 610] width 26 height 12
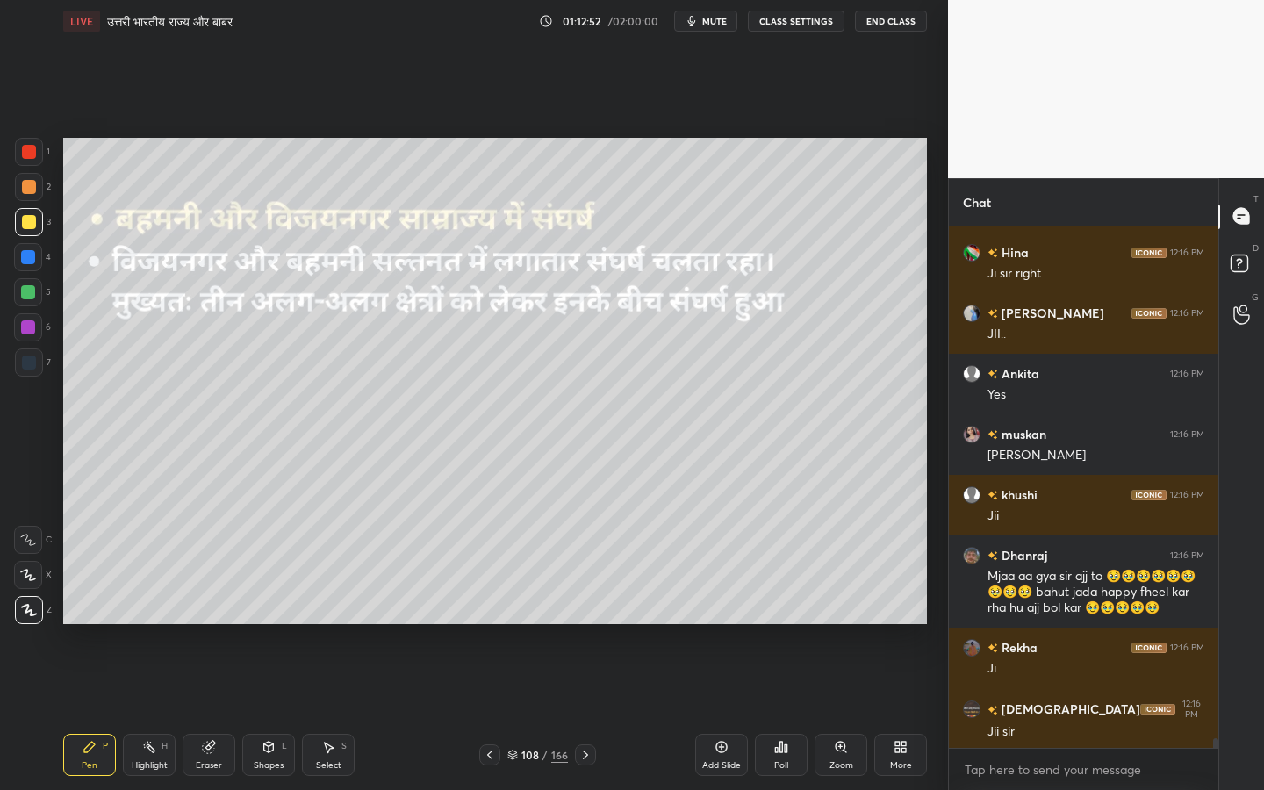
scroll to position [28527, 0]
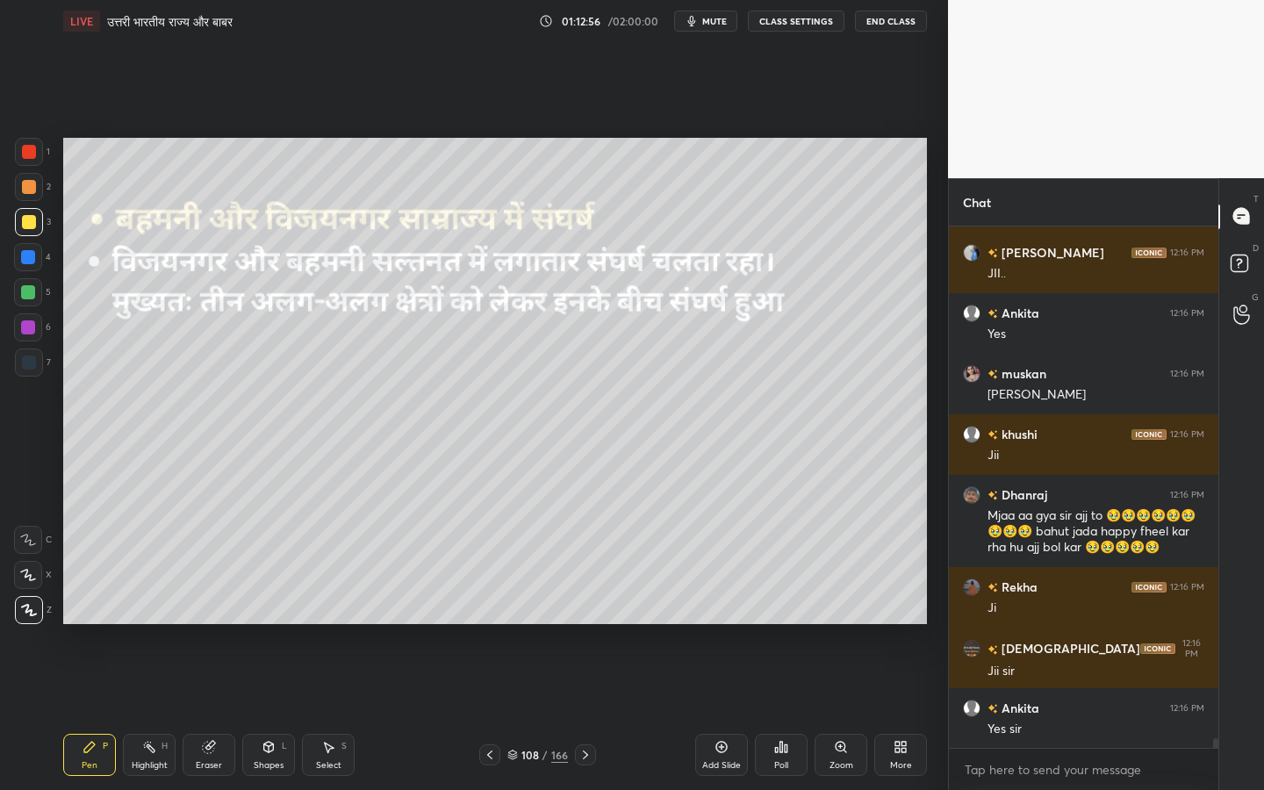
drag, startPoint x: 207, startPoint y: 753, endPoint x: 176, endPoint y: 731, distance: 38.5
click at [206, 624] on icon at bounding box center [208, 747] width 11 height 11
drag, startPoint x: 40, startPoint y: 615, endPoint x: 60, endPoint y: 607, distance: 22.0
click at [40, 614] on span "Erase all" at bounding box center [28, 610] width 26 height 12
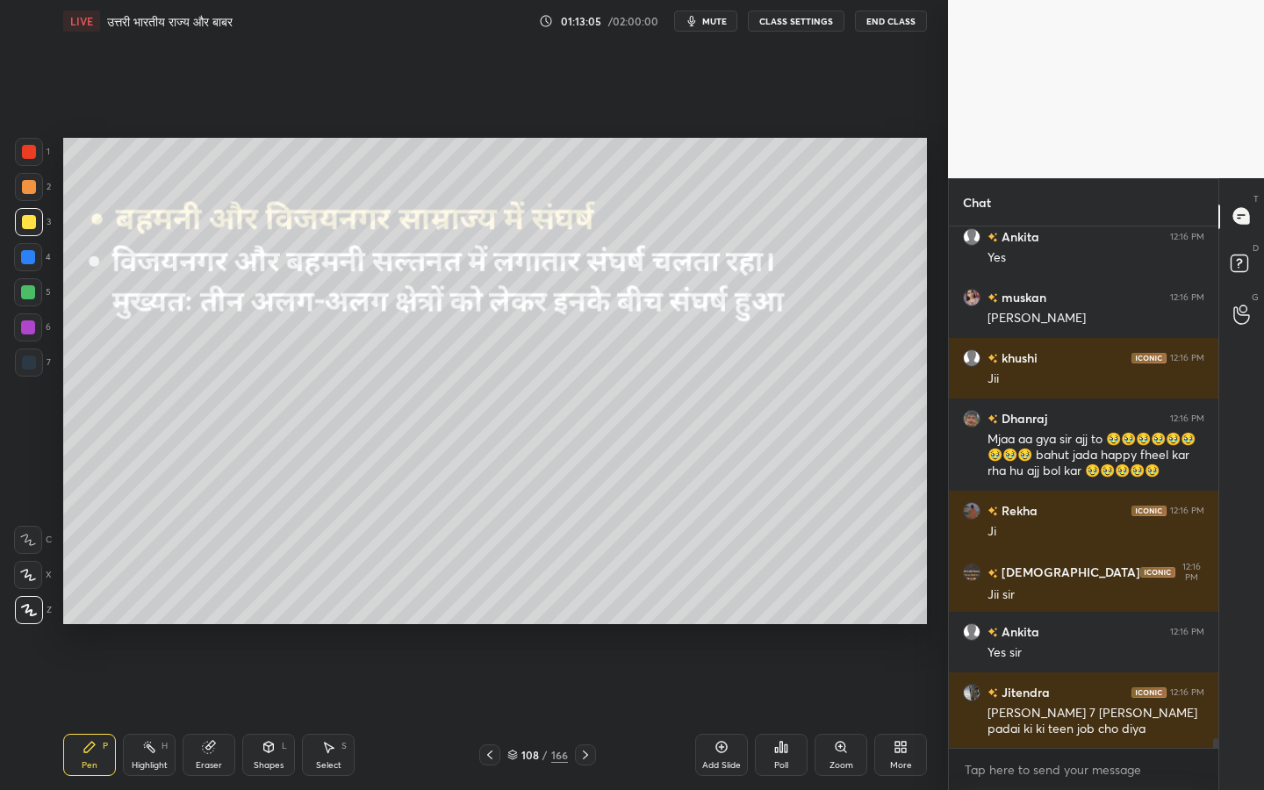
click at [208, 624] on div "Eraser" at bounding box center [209, 765] width 26 height 9
click at [34, 608] on span "Erase all" at bounding box center [28, 610] width 26 height 12
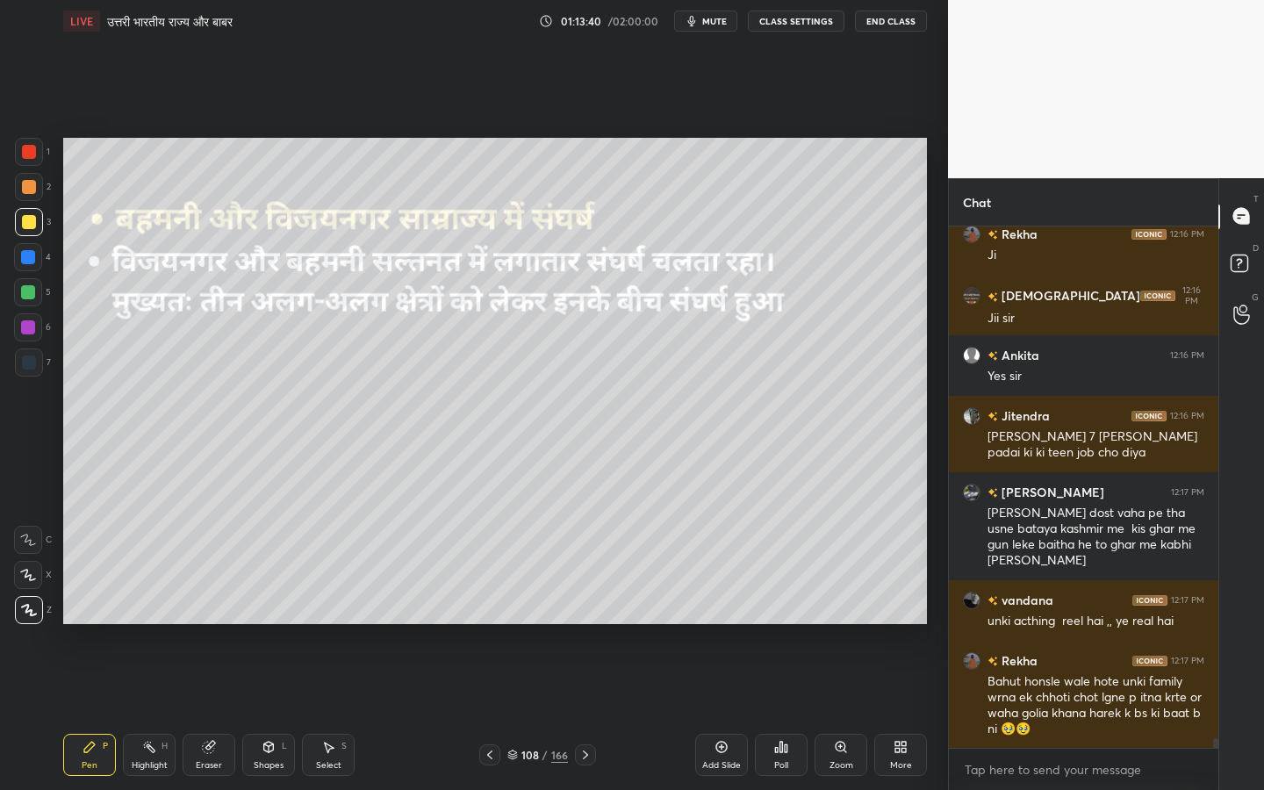
scroll to position [28956, 0]
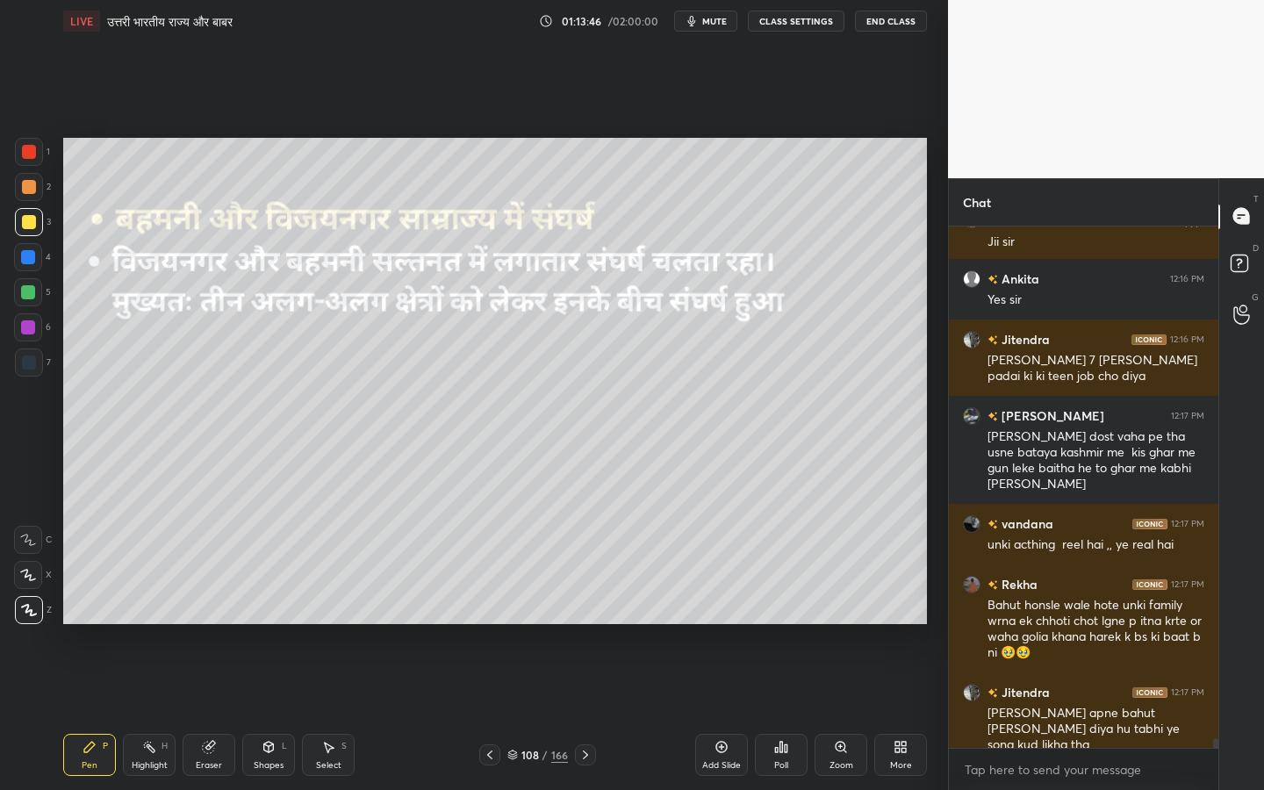
click at [221, 624] on div "Eraser" at bounding box center [209, 765] width 26 height 9
click at [35, 614] on span "Erase all" at bounding box center [28, 610] width 26 height 12
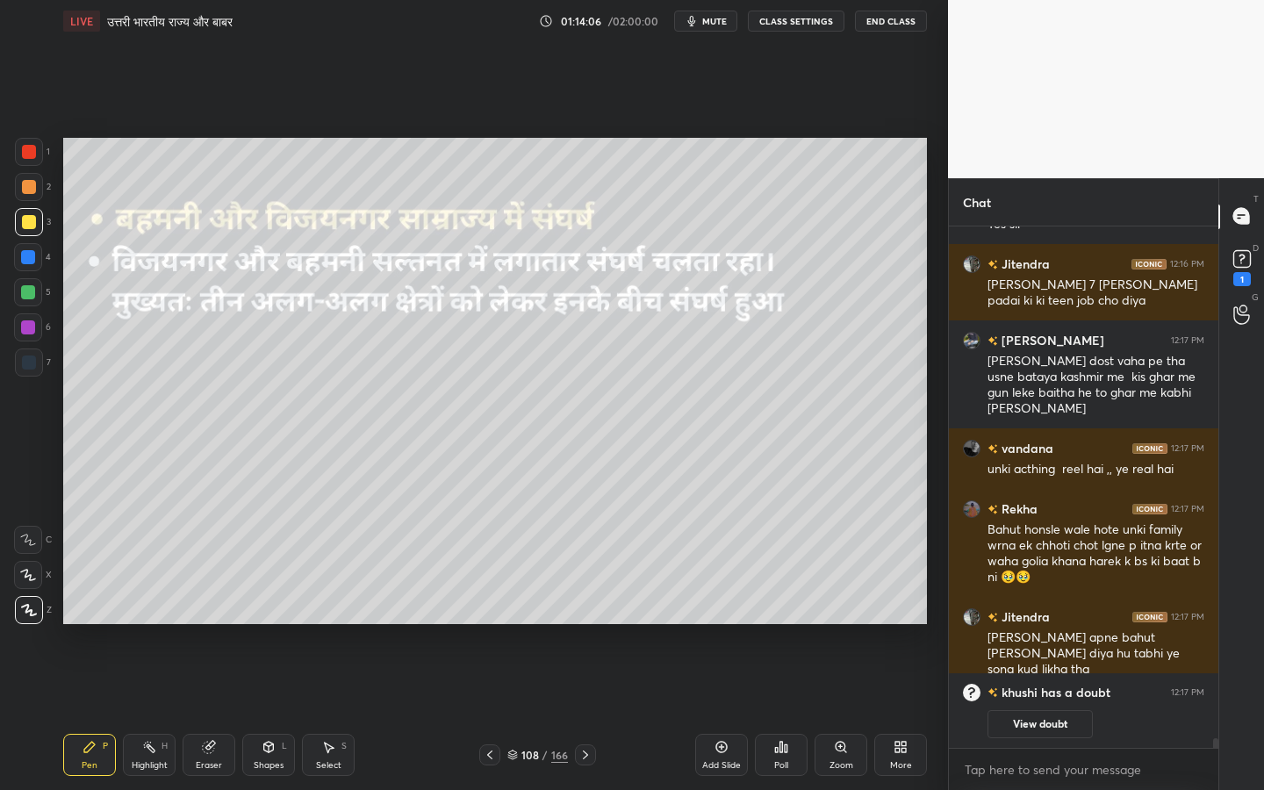
scroll to position [28033, 0]
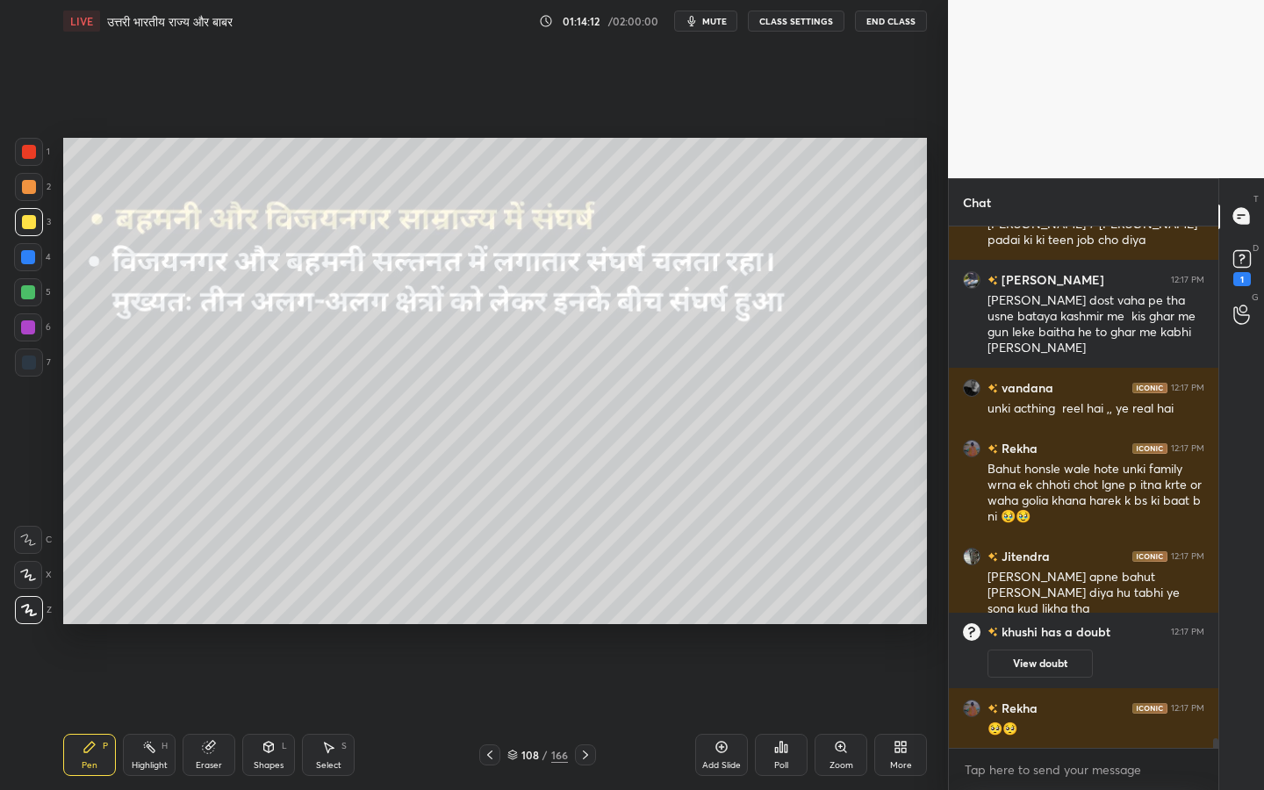
click at [222, 624] on div "Eraser" at bounding box center [209, 755] width 53 height 42
click at [30, 614] on span "Erase all" at bounding box center [28, 610] width 26 height 12
click at [1244, 270] on icon at bounding box center [1242, 259] width 26 height 26
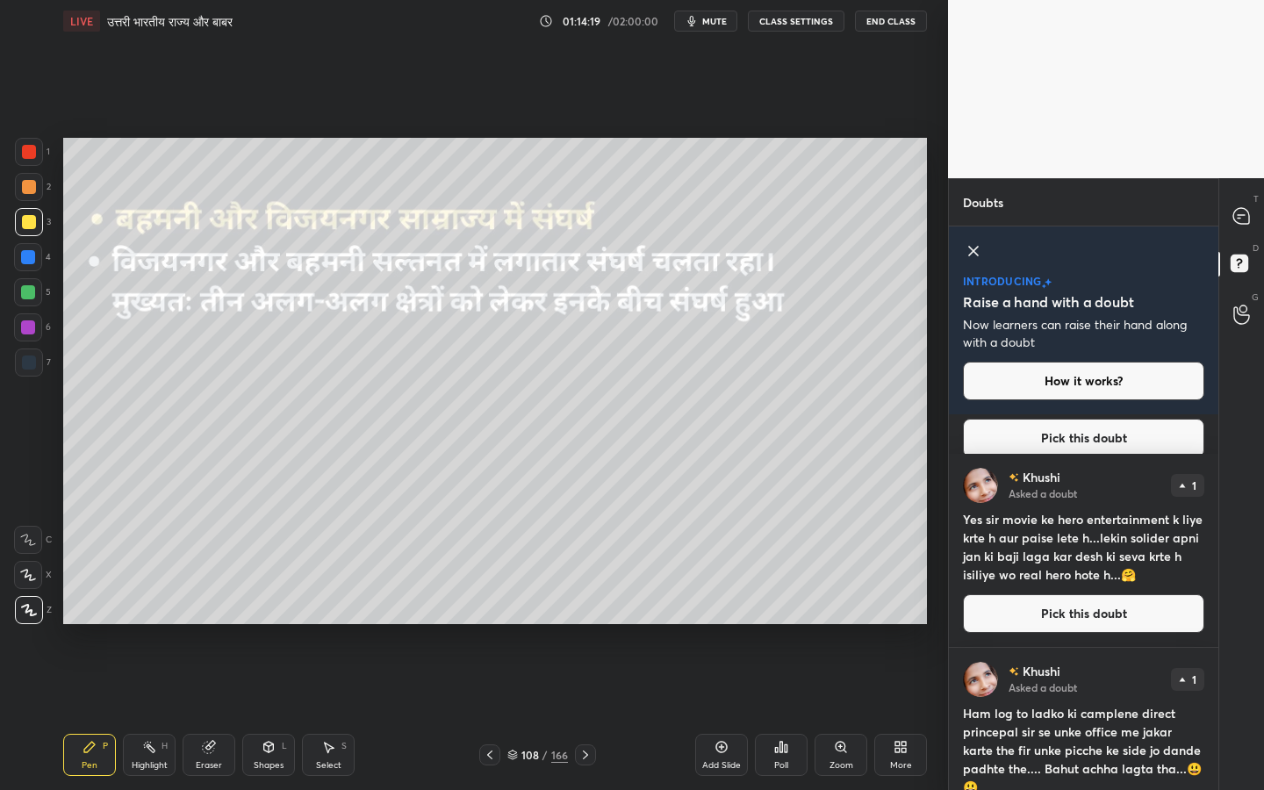
scroll to position [138, 0]
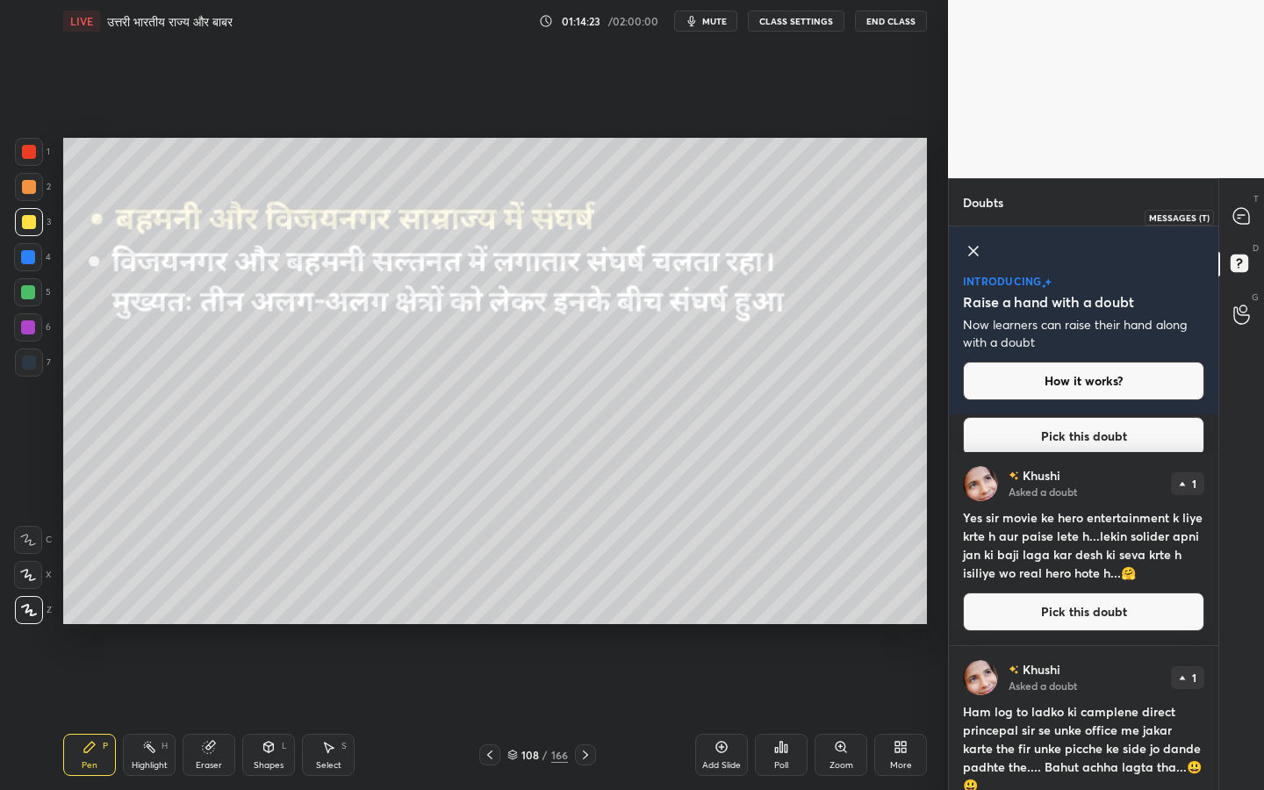
click at [1247, 224] on icon at bounding box center [1242, 216] width 18 height 18
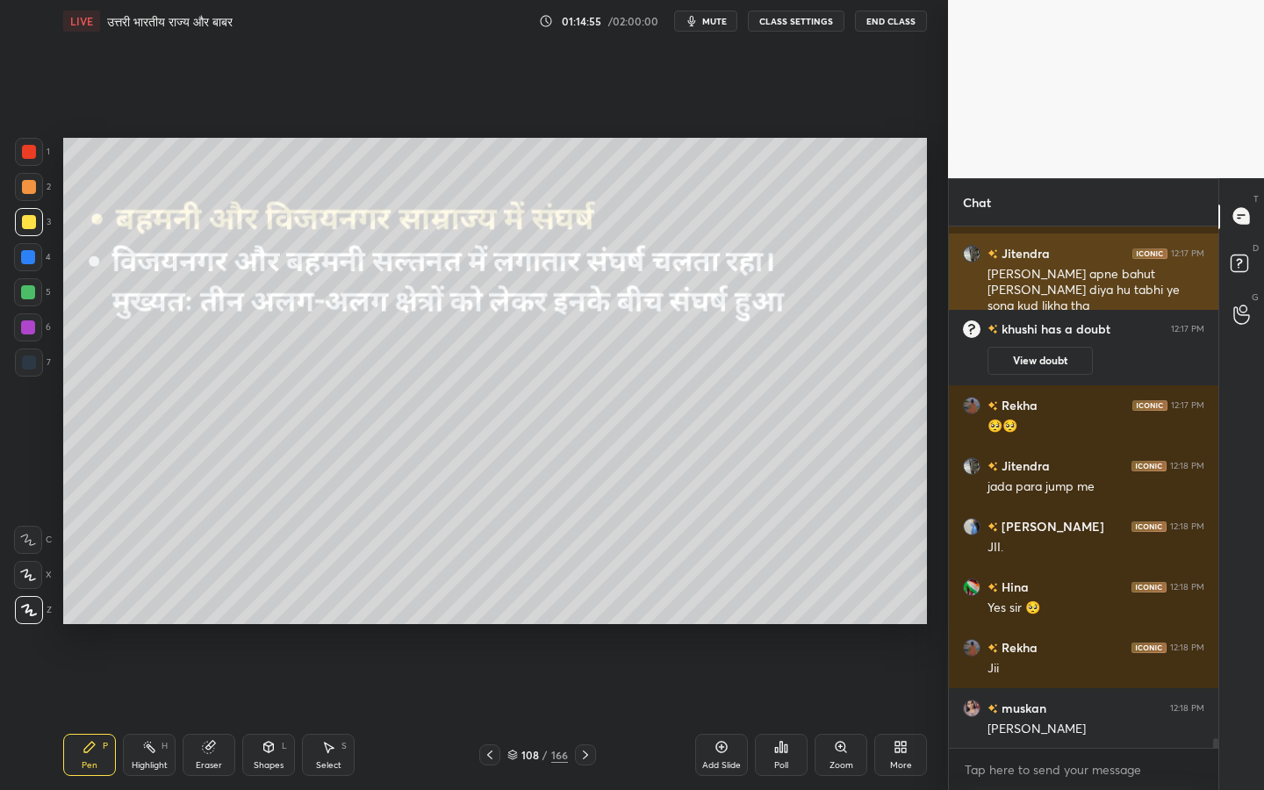
scroll to position [28828, 0]
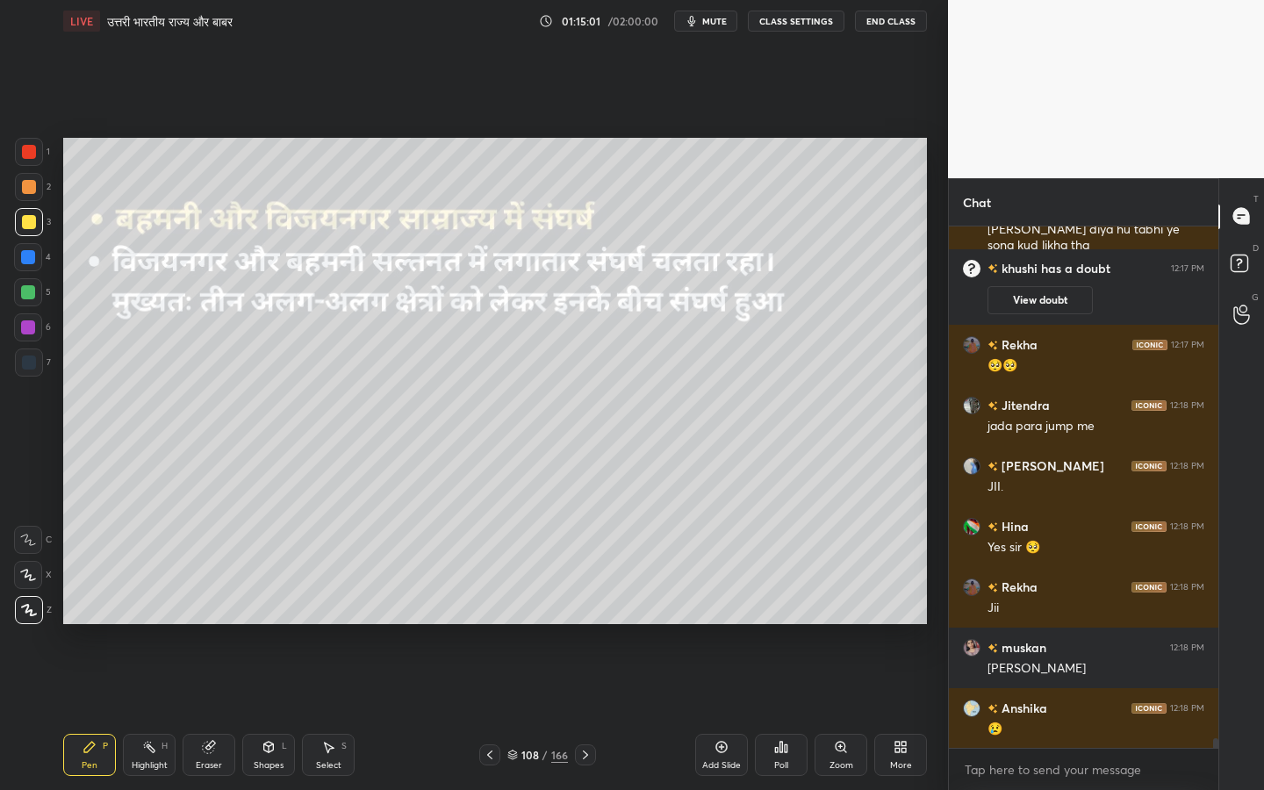
click at [205, 624] on icon at bounding box center [208, 747] width 11 height 11
click at [30, 616] on div "Erase all" at bounding box center [28, 610] width 28 height 28
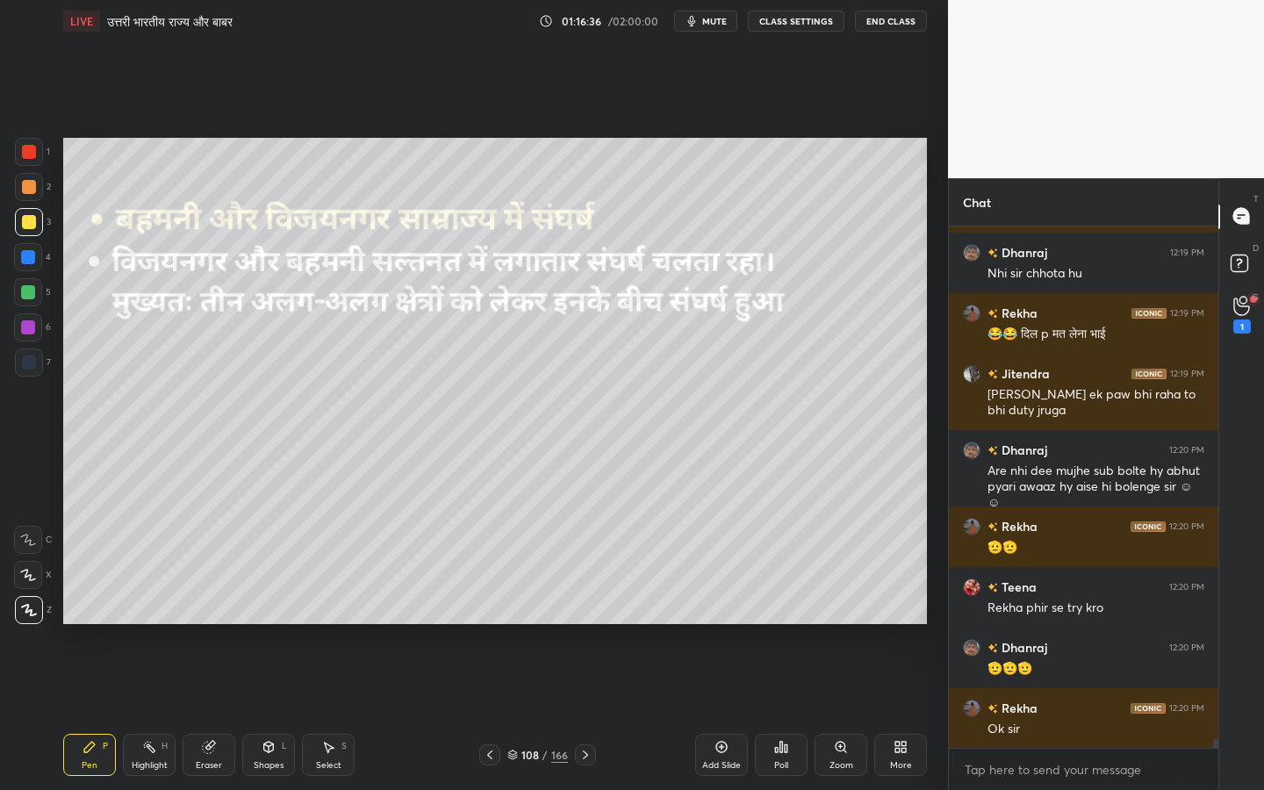
scroll to position [30074, 0]
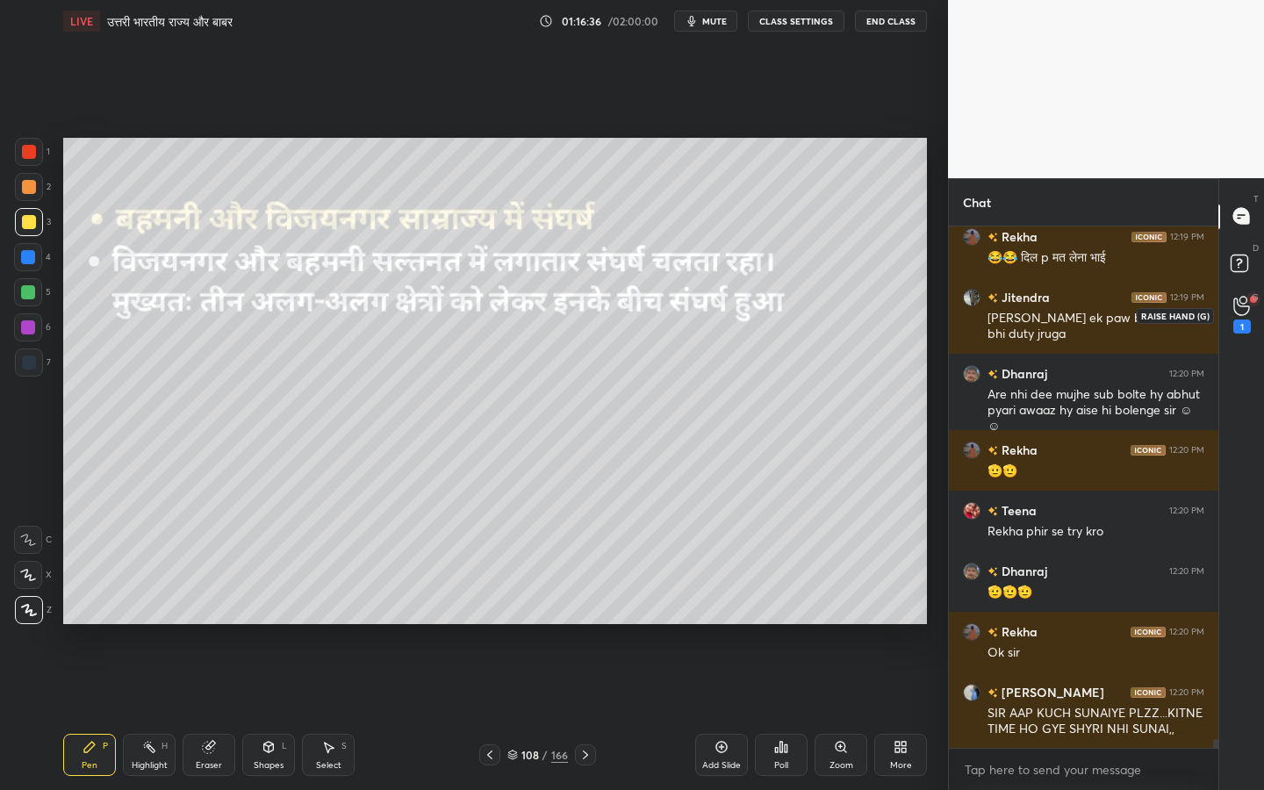
click at [1225, 311] on div "1" at bounding box center [1242, 315] width 35 height 32
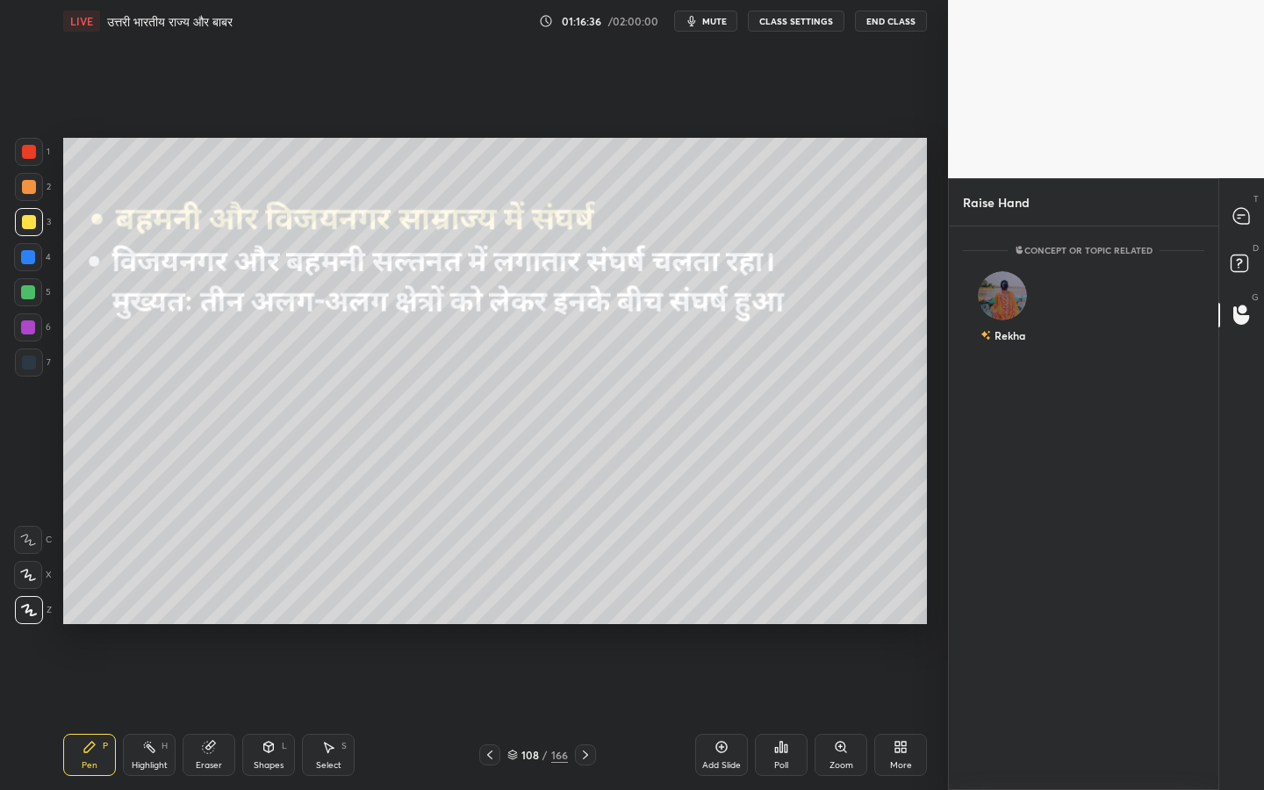
scroll to position [6, 6]
click at [1018, 298] on div "Rekha" at bounding box center [1003, 311] width 80 height 102
click at [1001, 341] on button "INVITE" at bounding box center [1003, 347] width 64 height 23
click at [1248, 207] on icon at bounding box center [1242, 216] width 18 height 18
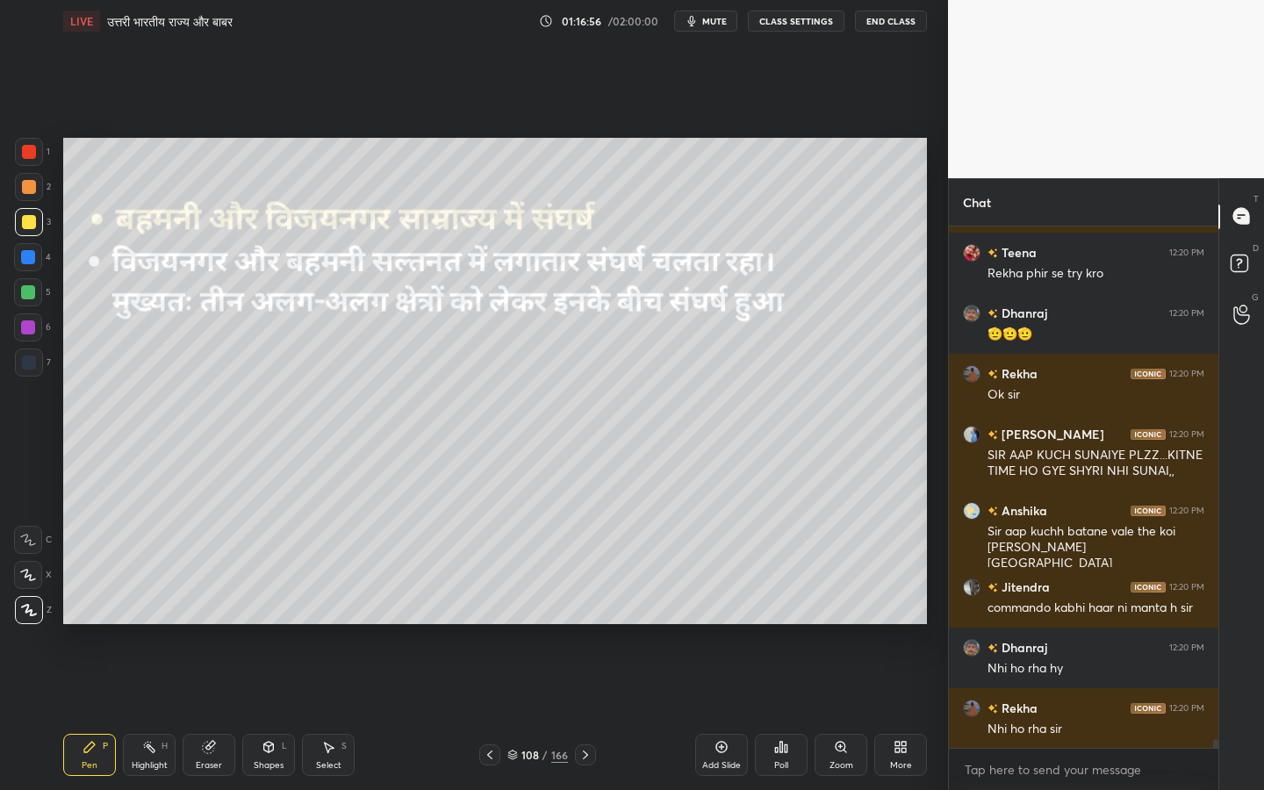
scroll to position [30392, 0]
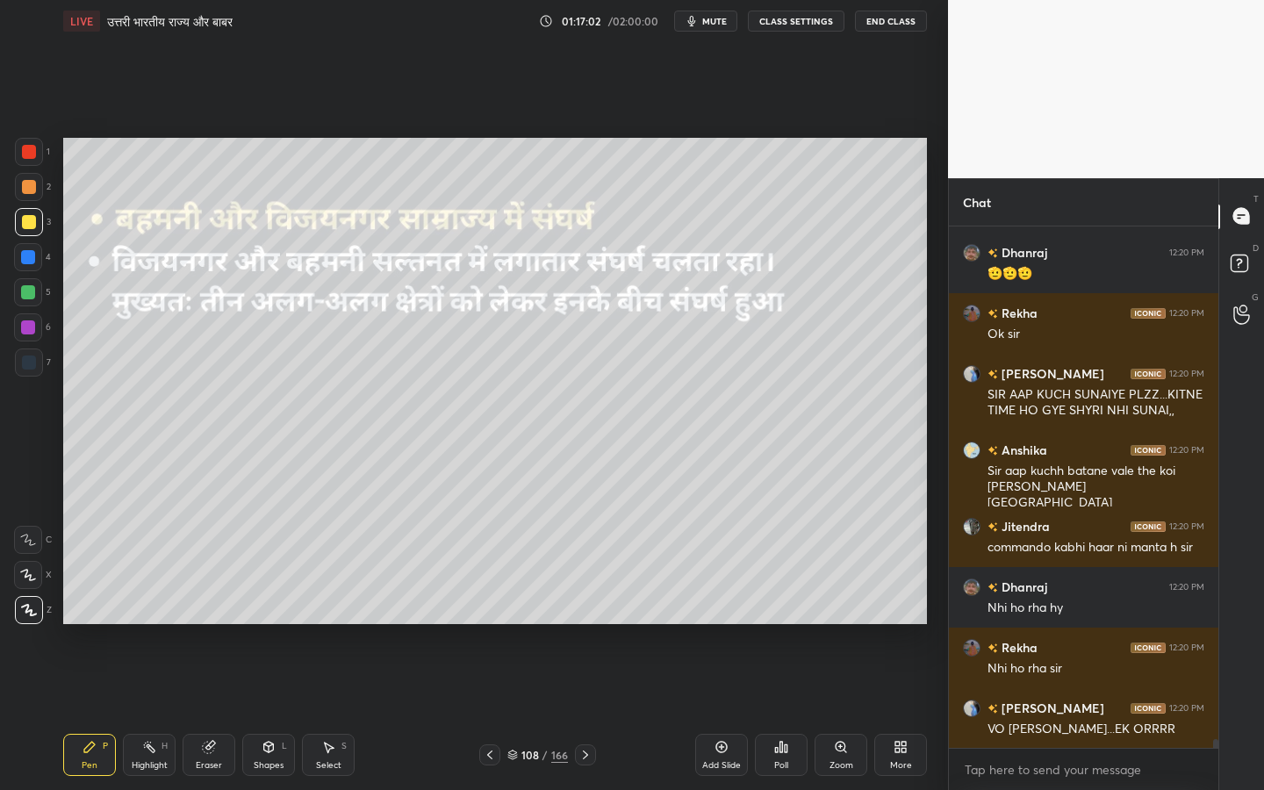
click at [219, 624] on div "Eraser" at bounding box center [209, 765] width 26 height 9
click at [28, 606] on span "Erase all" at bounding box center [28, 610] width 26 height 12
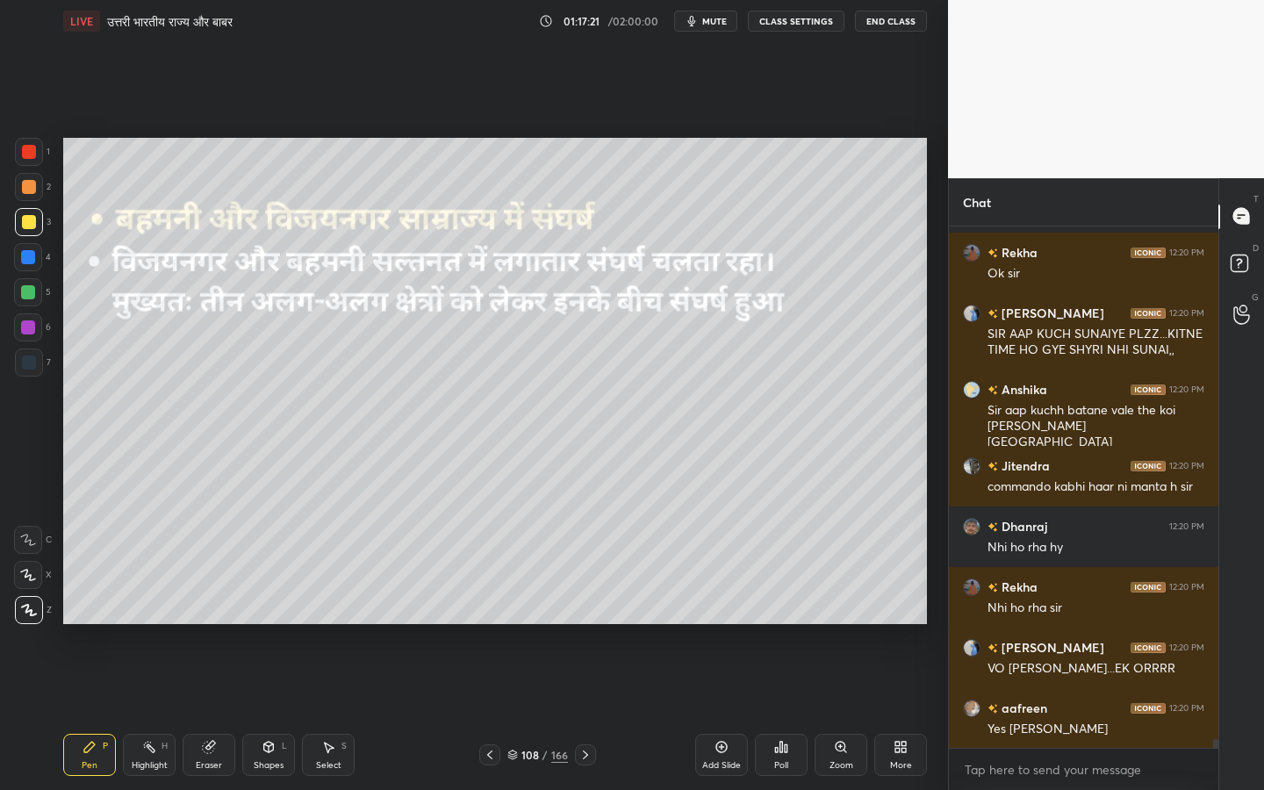
scroll to position [30514, 0]
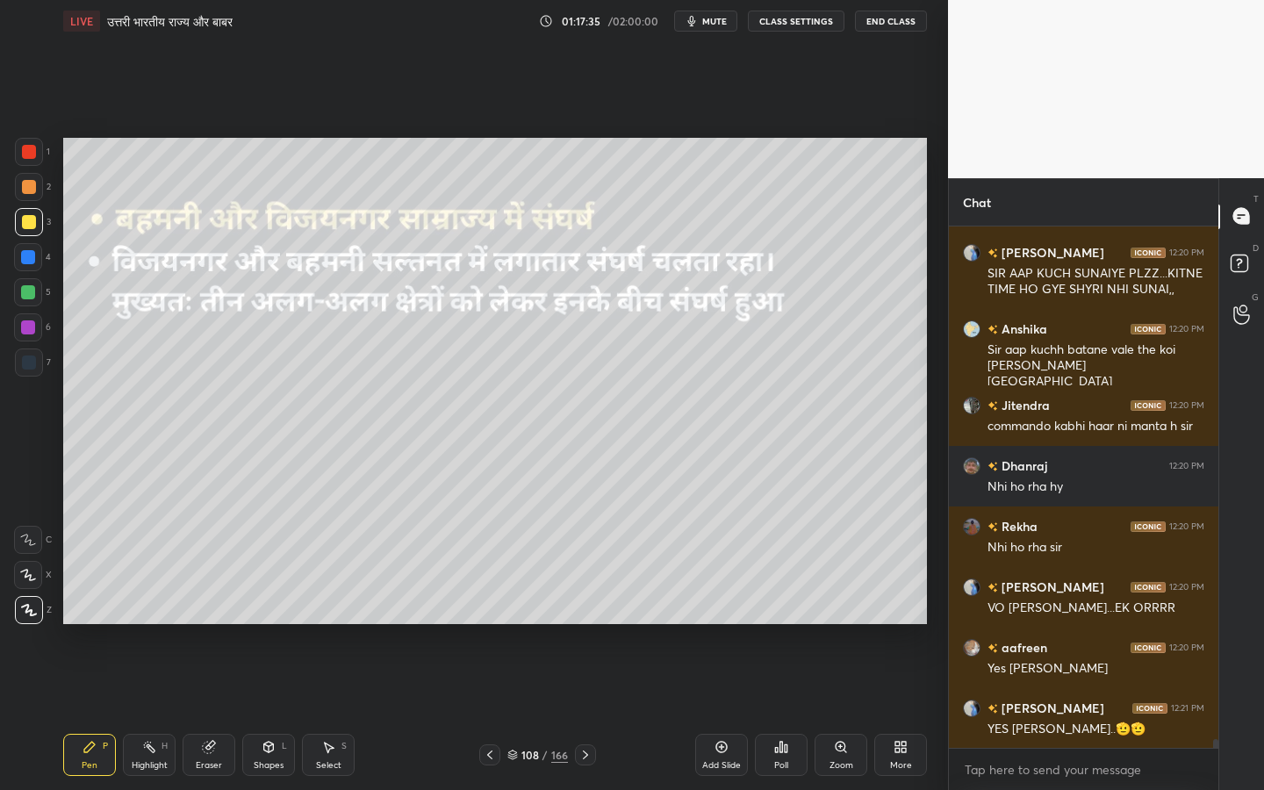
click at [212, 624] on icon at bounding box center [209, 747] width 14 height 14
click at [36, 618] on div "Erase all" at bounding box center [28, 610] width 28 height 28
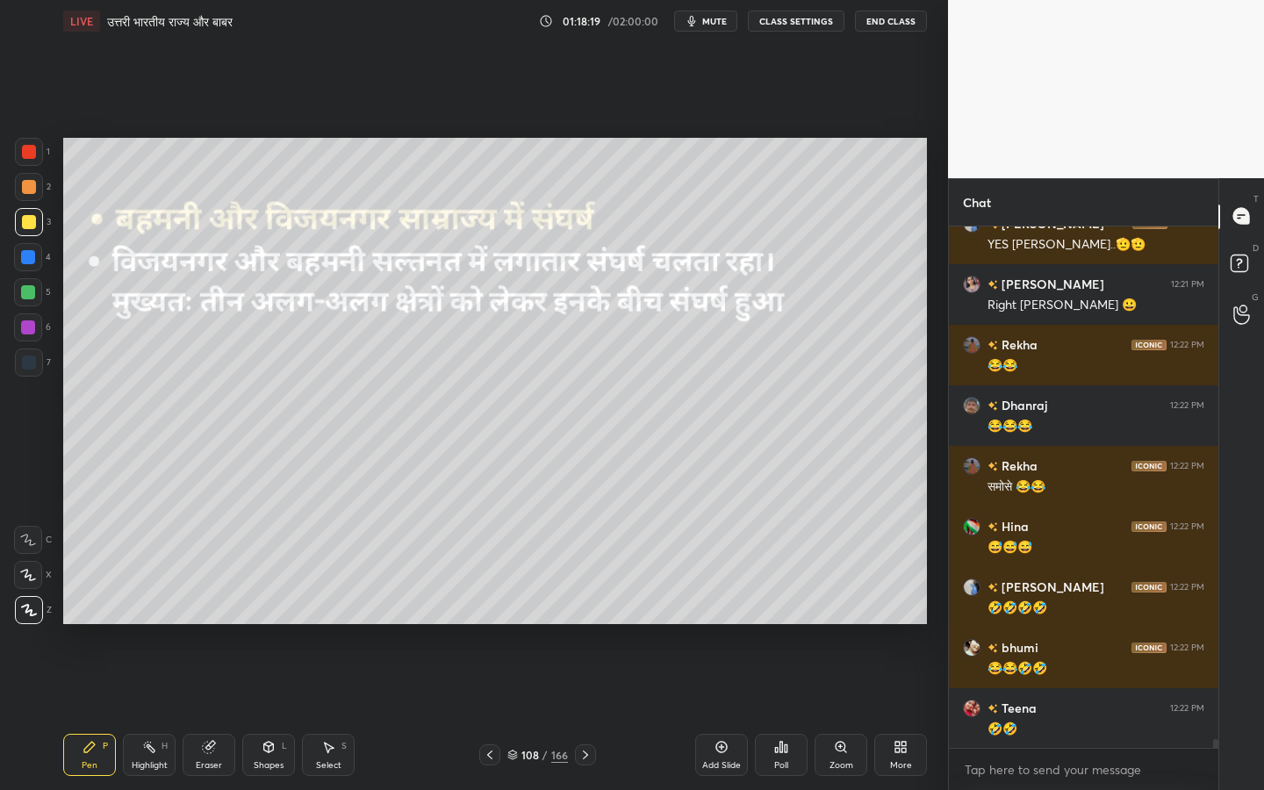
scroll to position [31059, 0]
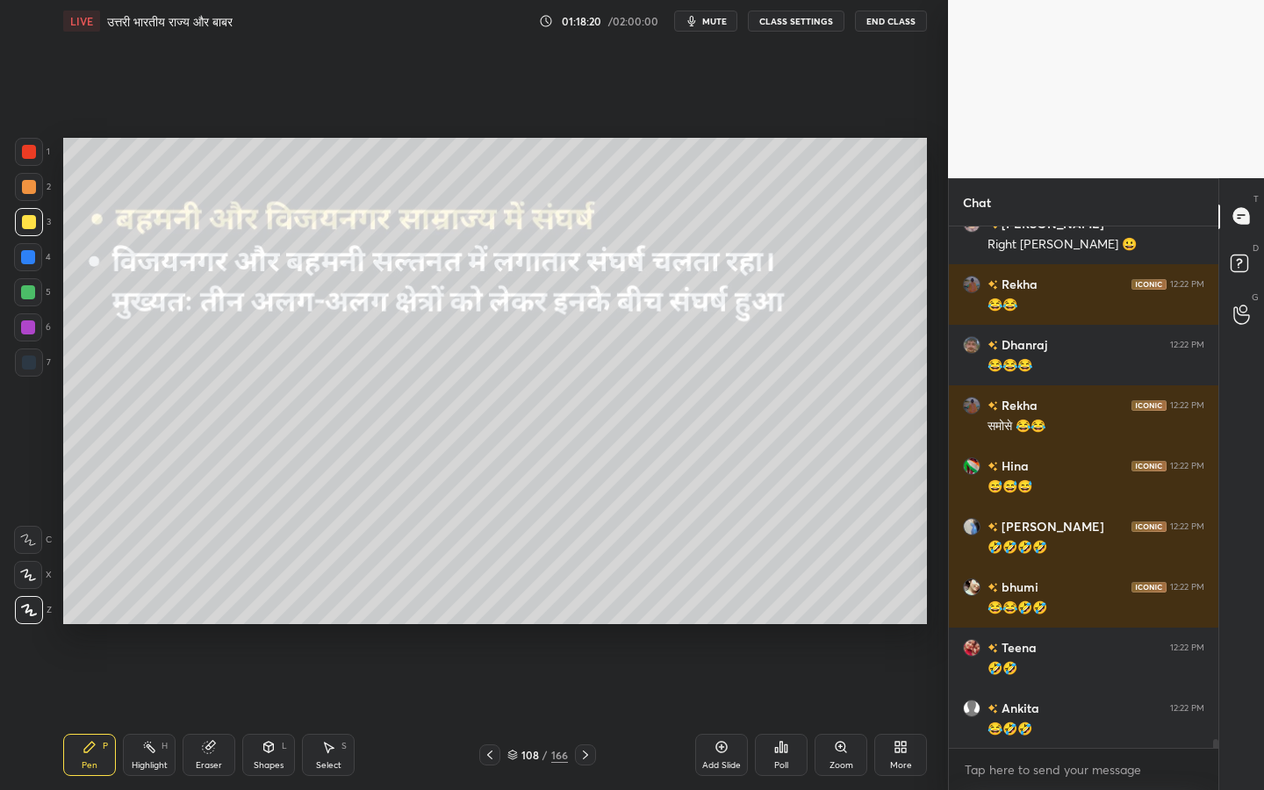
drag, startPoint x: 210, startPoint y: 758, endPoint x: 191, endPoint y: 752, distance: 19.2
click at [209, 624] on div "Eraser" at bounding box center [209, 755] width 53 height 42
click at [24, 620] on div "Erase all" at bounding box center [28, 610] width 28 height 28
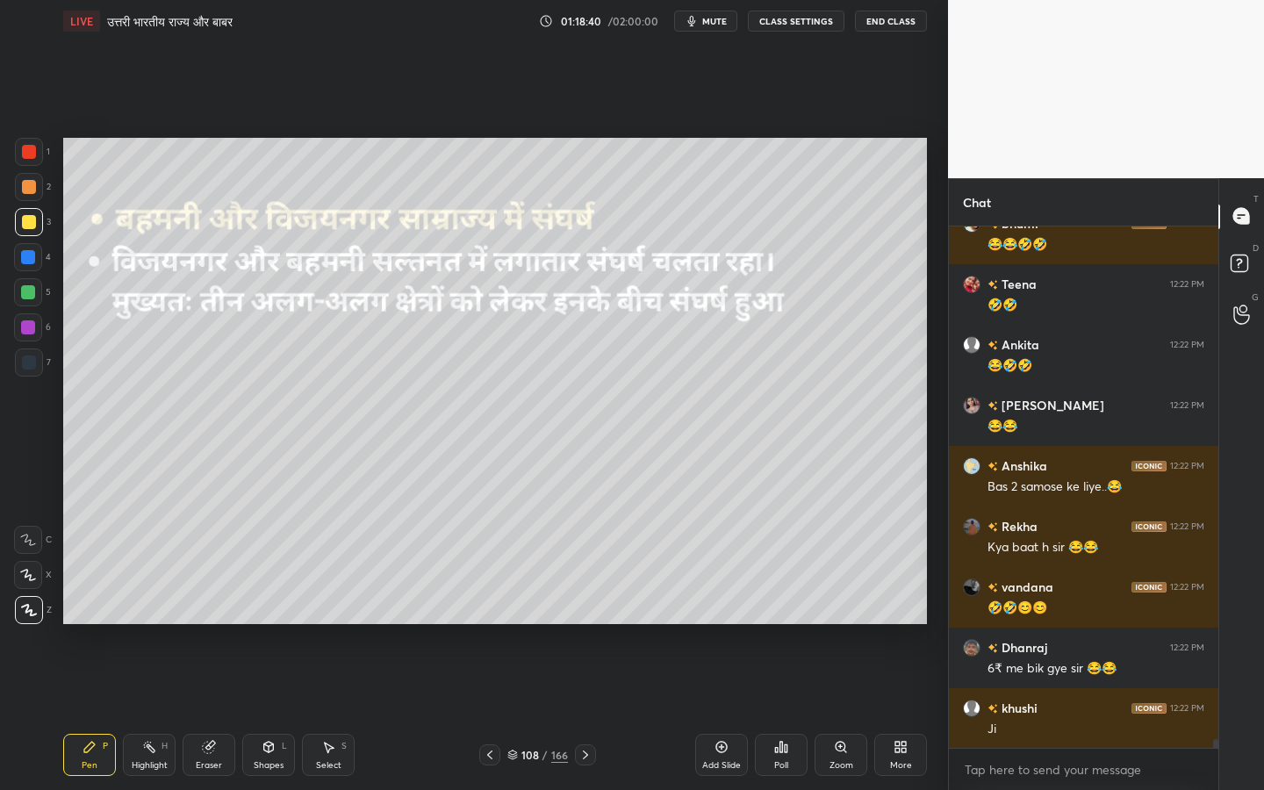
scroll to position [31483, 0]
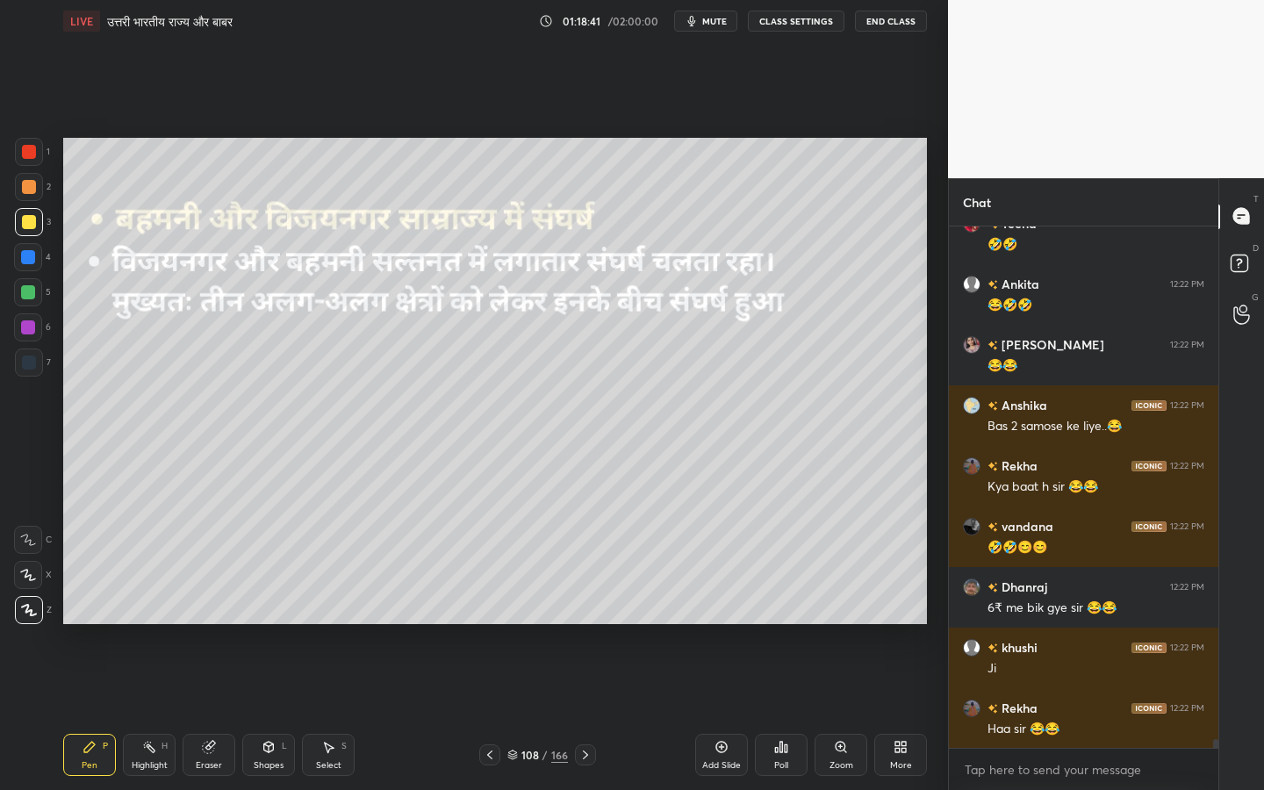
click at [209, 624] on div "Eraser" at bounding box center [209, 765] width 26 height 9
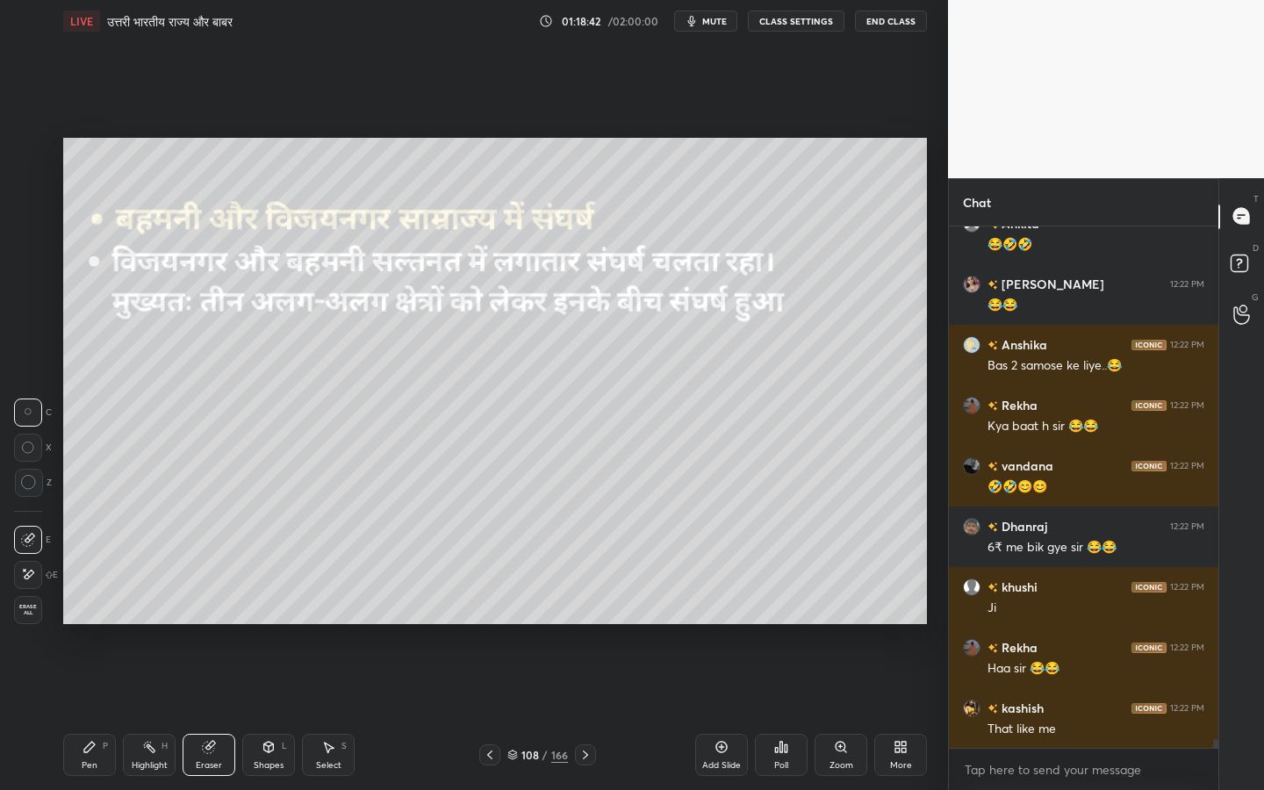
drag, startPoint x: 30, startPoint y: 604, endPoint x: 47, endPoint y: 599, distance: 17.5
click at [30, 604] on span "Erase all" at bounding box center [28, 610] width 26 height 12
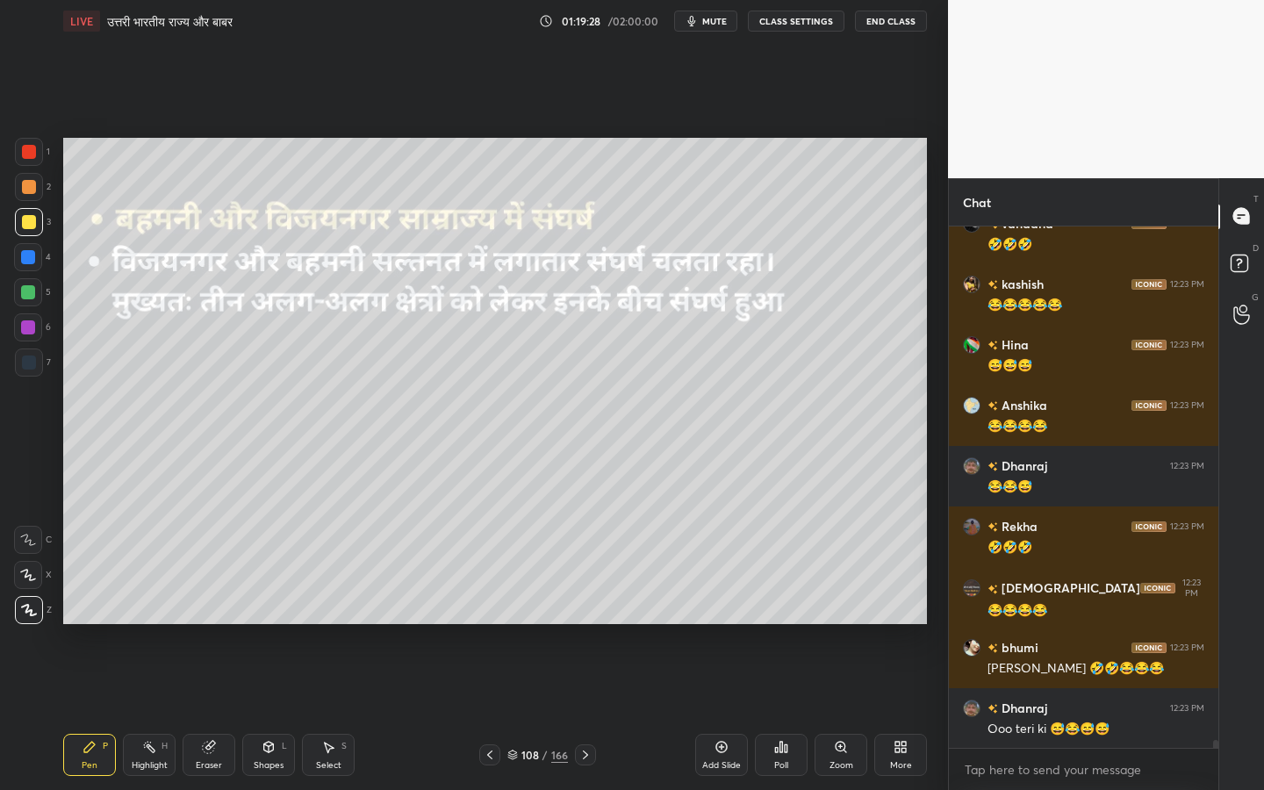
scroll to position [32452, 0]
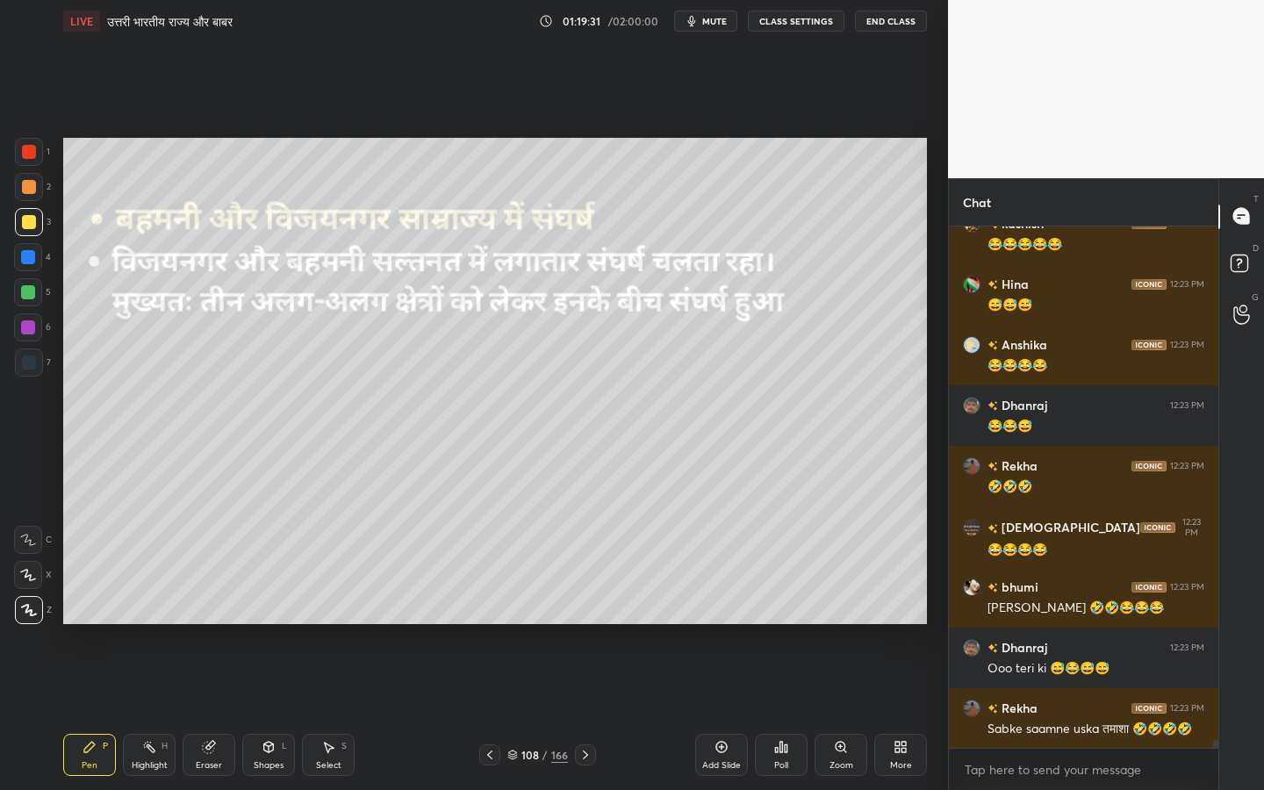
drag, startPoint x: 218, startPoint y: 752, endPoint x: 181, endPoint y: 728, distance: 44.3
click at [218, 624] on div "Eraser" at bounding box center [209, 755] width 53 height 42
click at [36, 618] on div "Erase all" at bounding box center [28, 610] width 28 height 28
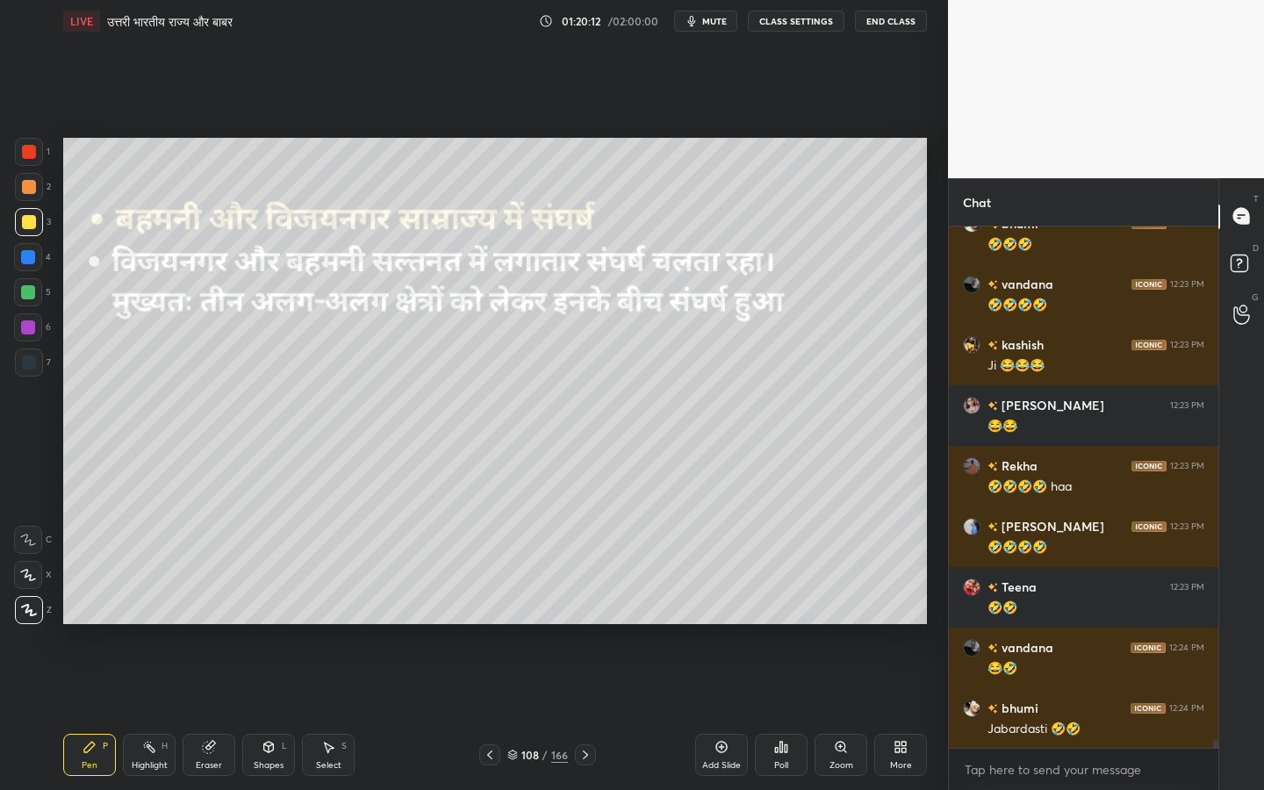
scroll to position [33376, 0]
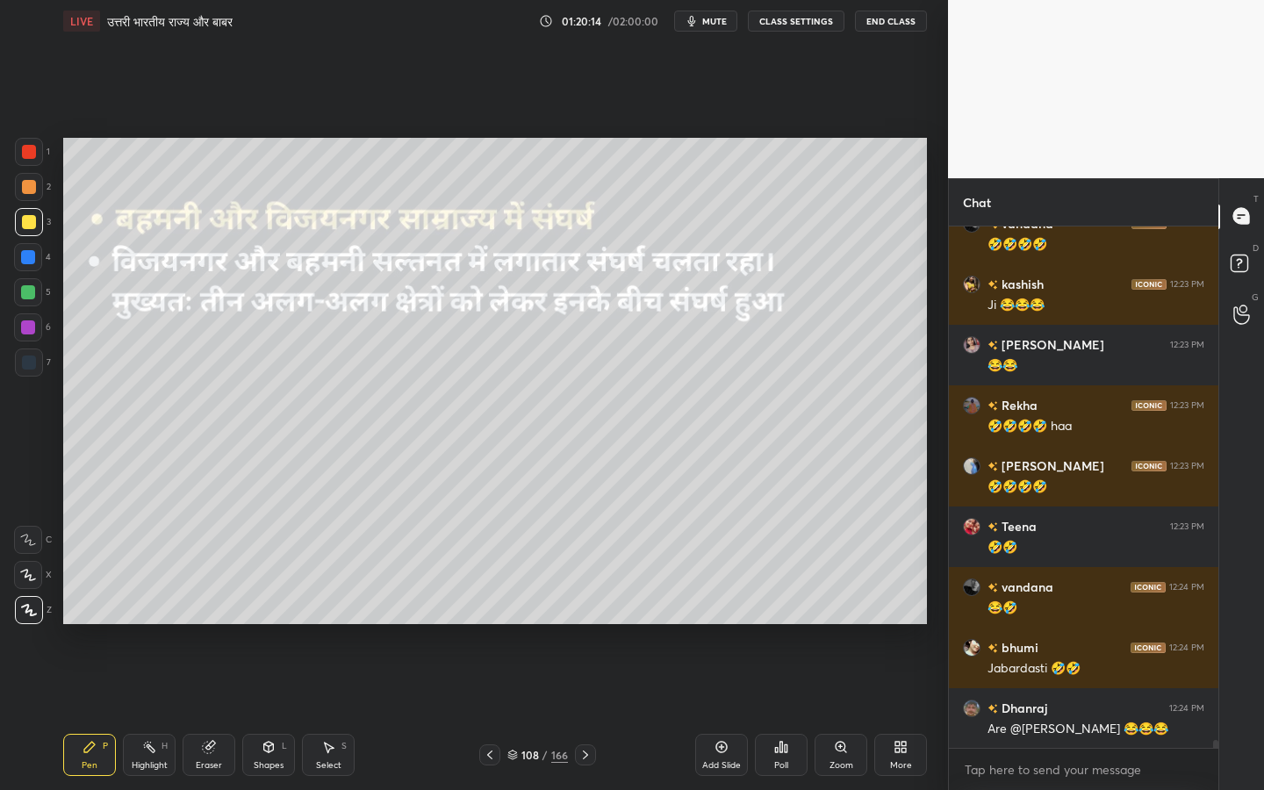
click at [213, 624] on div "Eraser" at bounding box center [209, 755] width 53 height 42
click at [26, 611] on span "Erase all" at bounding box center [28, 610] width 26 height 12
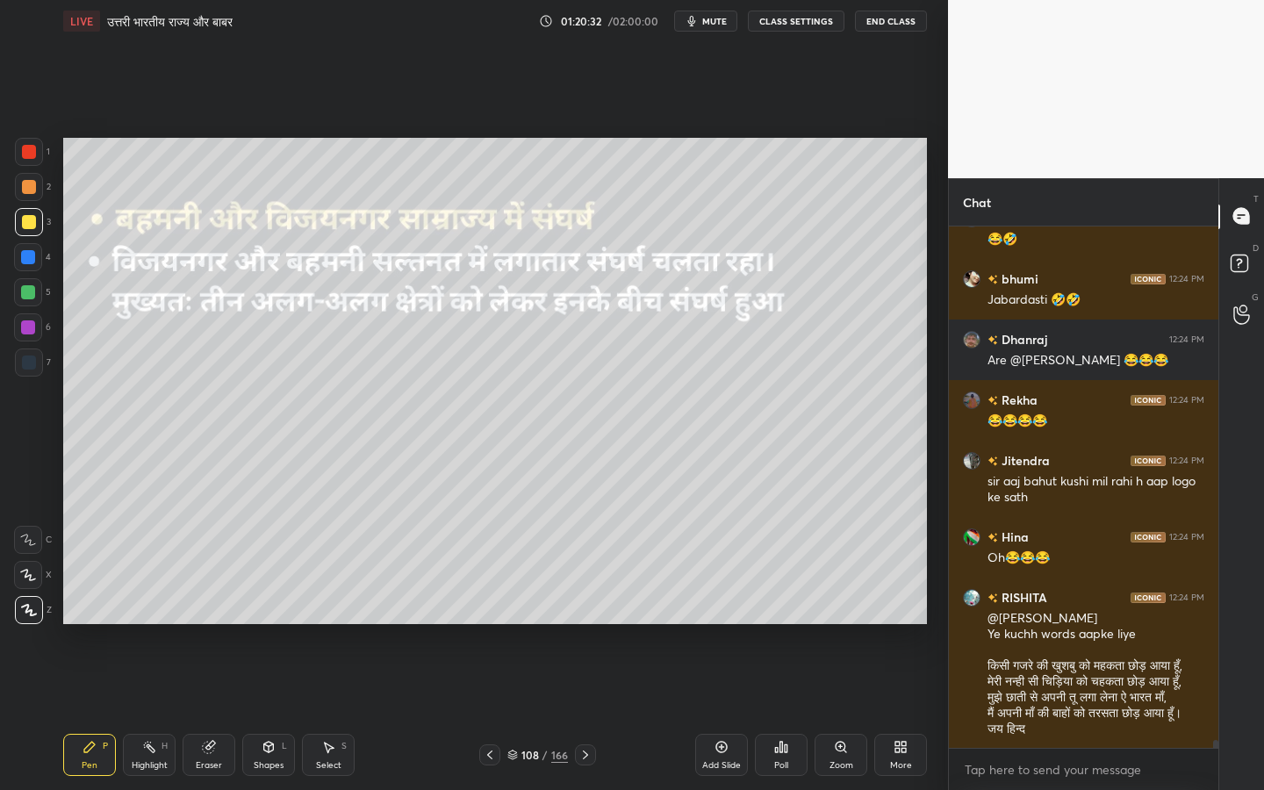
scroll to position [33806, 0]
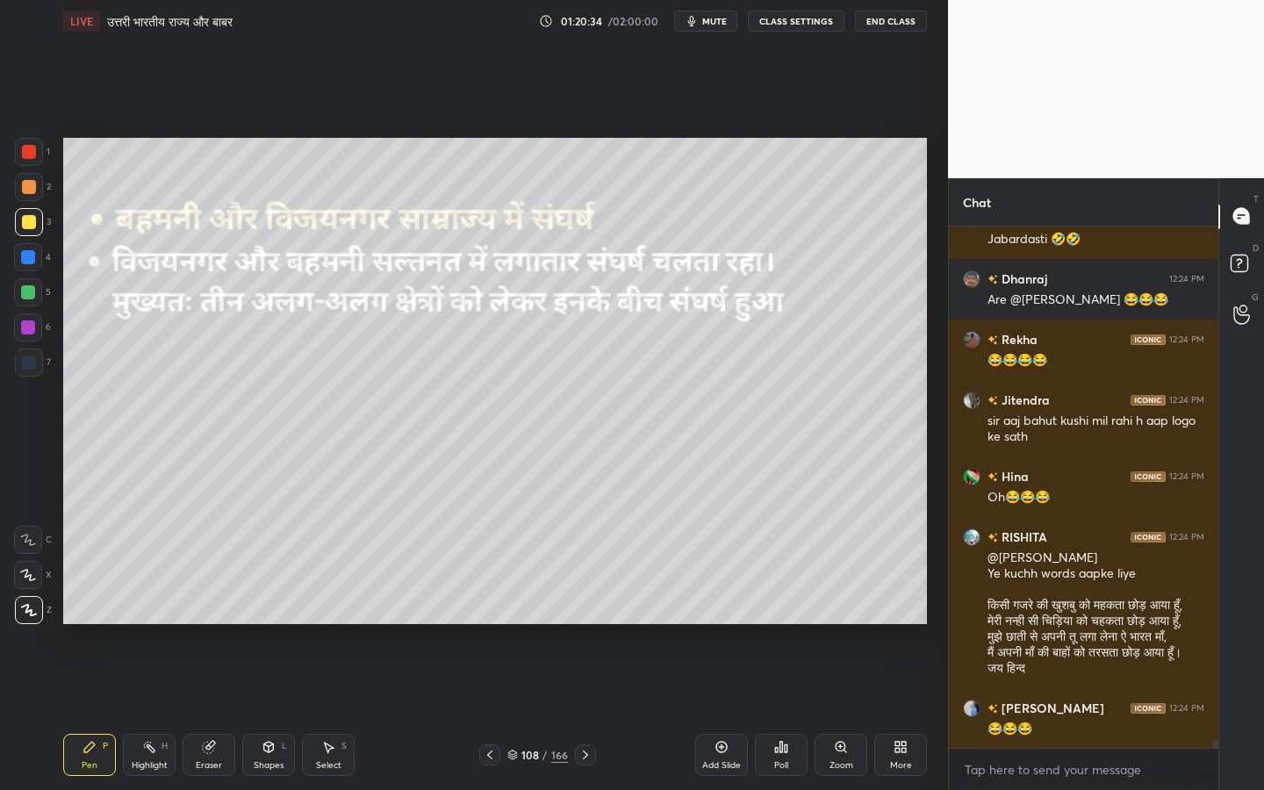
click at [205, 624] on div "Eraser" at bounding box center [209, 755] width 53 height 42
click at [31, 612] on span "Erase all" at bounding box center [28, 610] width 26 height 12
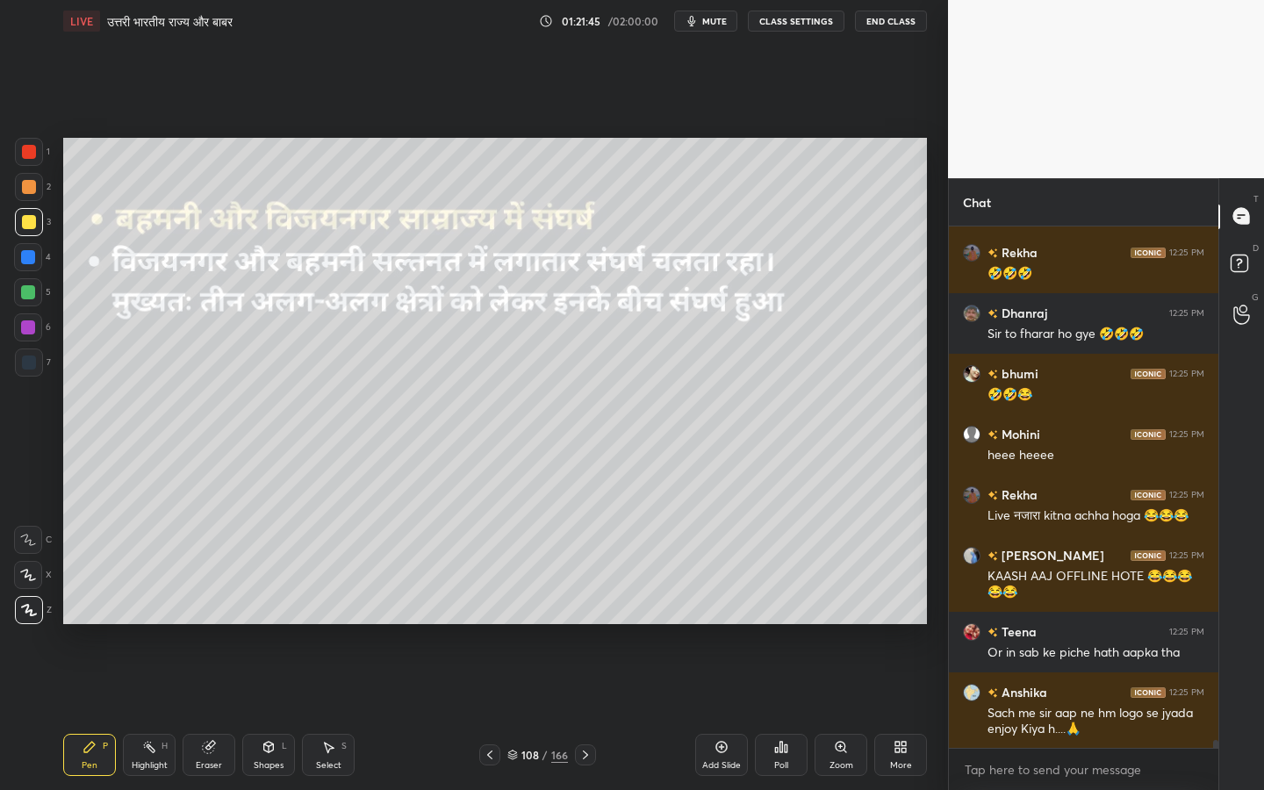
scroll to position [34867, 0]
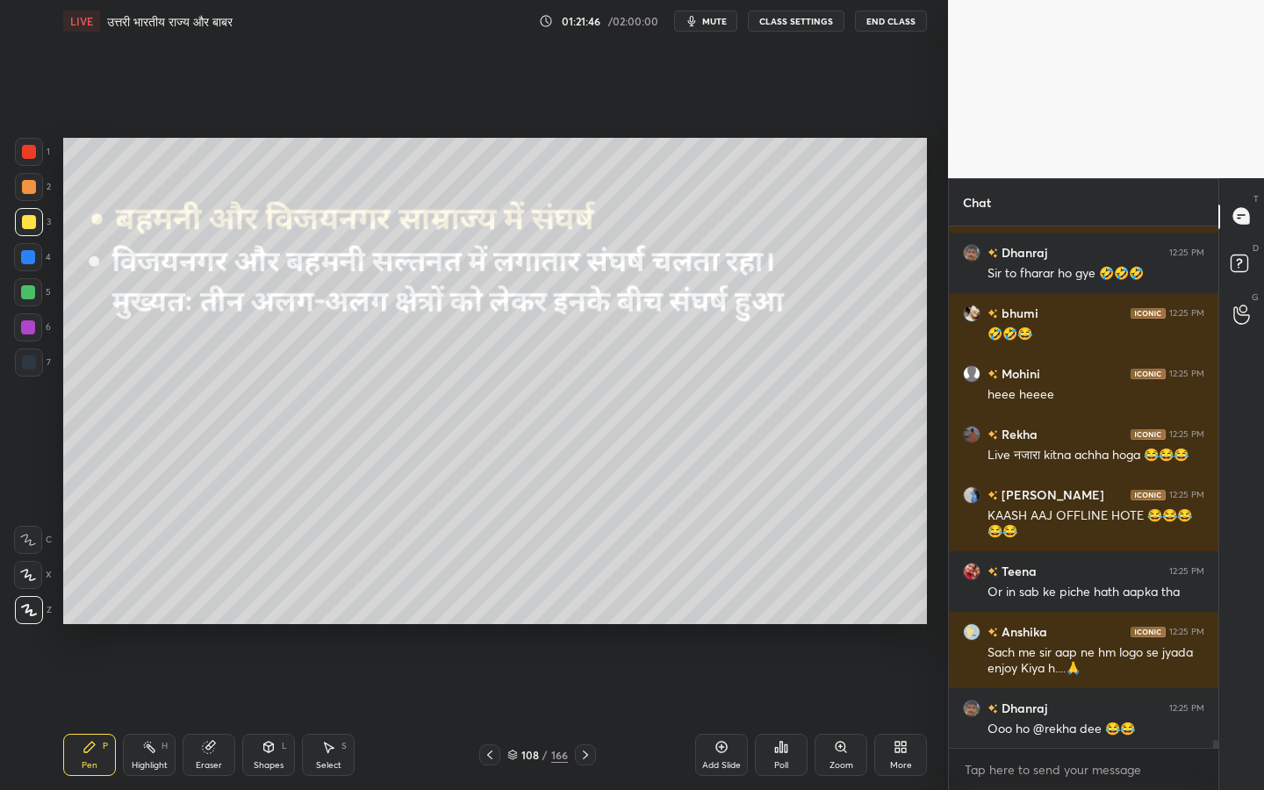
drag, startPoint x: 218, startPoint y: 766, endPoint x: 217, endPoint y: 735, distance: 31.6
click at [222, 624] on div "Eraser" at bounding box center [209, 755] width 53 height 42
click at [33, 615] on span "Erase all" at bounding box center [28, 610] width 26 height 12
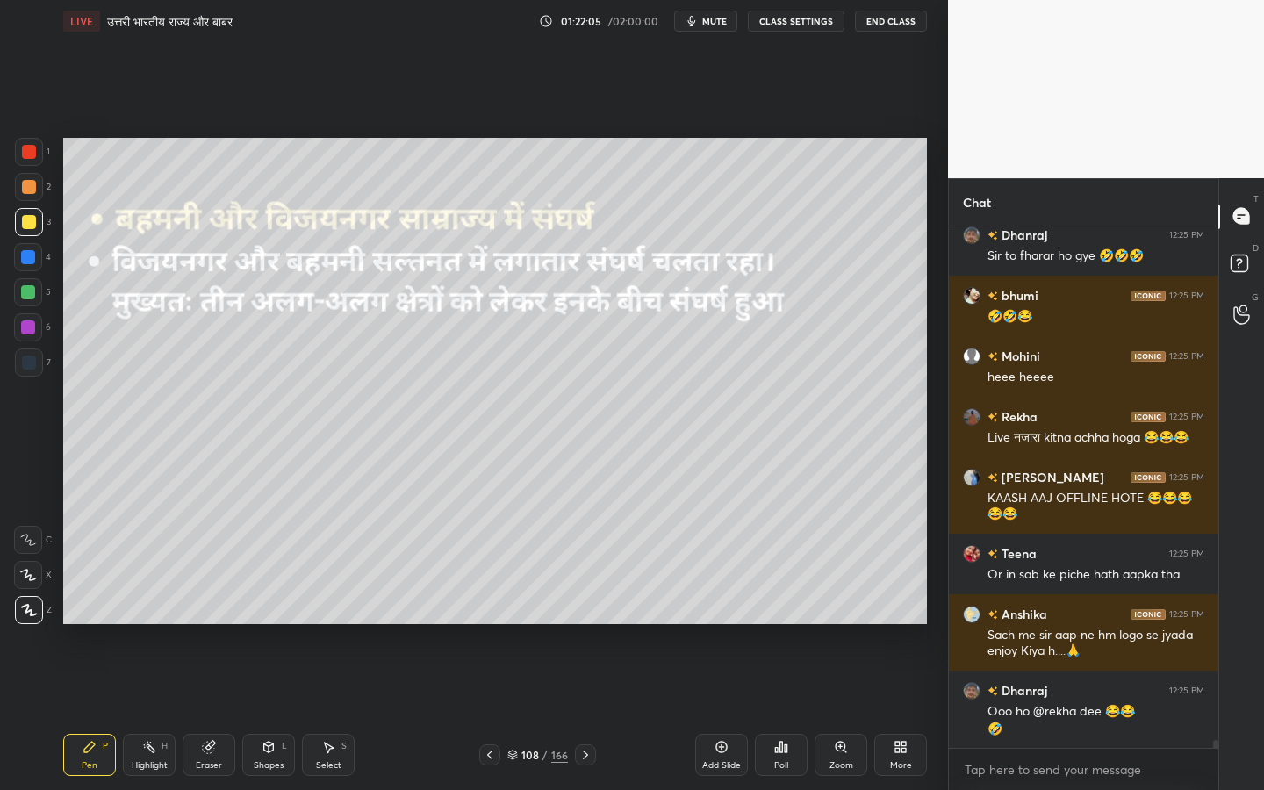
scroll to position [34945, 0]
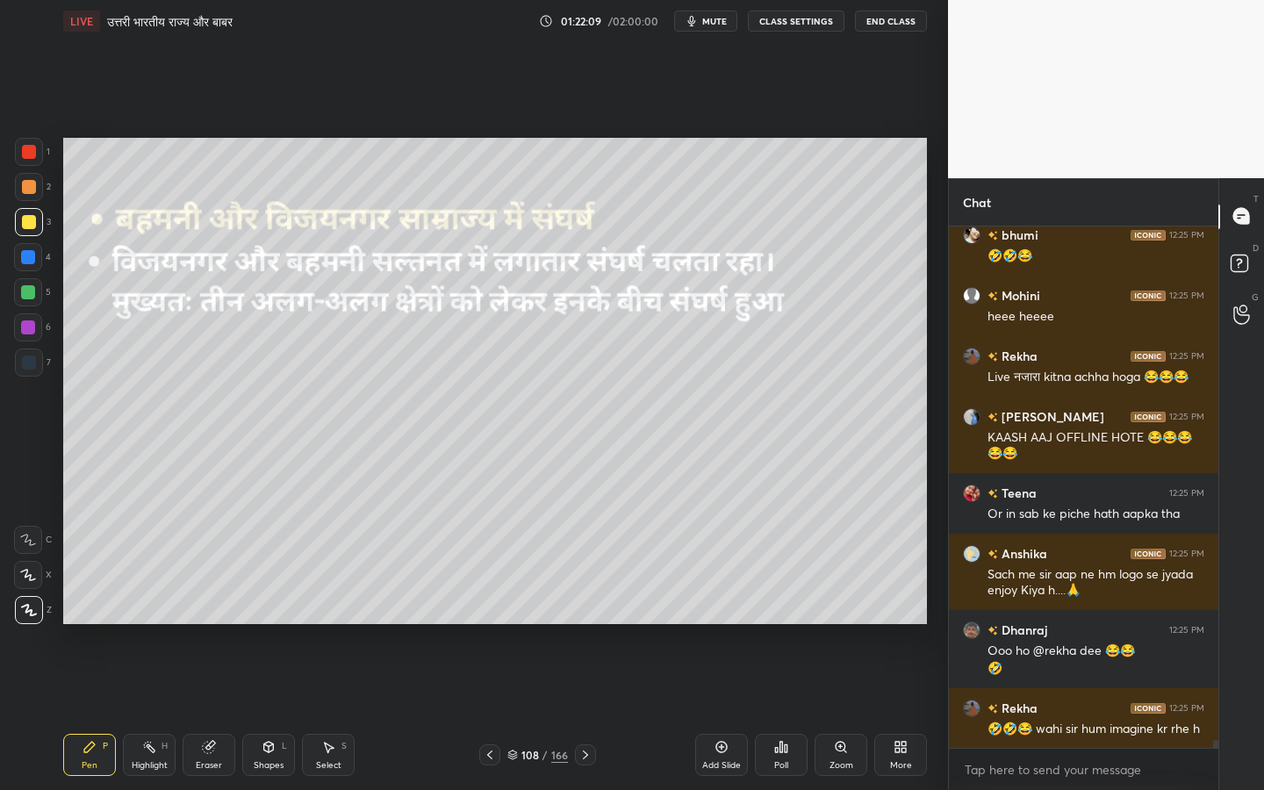
click at [207, 624] on div "Eraser" at bounding box center [209, 755] width 53 height 42
click at [34, 614] on span "Erase all" at bounding box center [28, 610] width 26 height 12
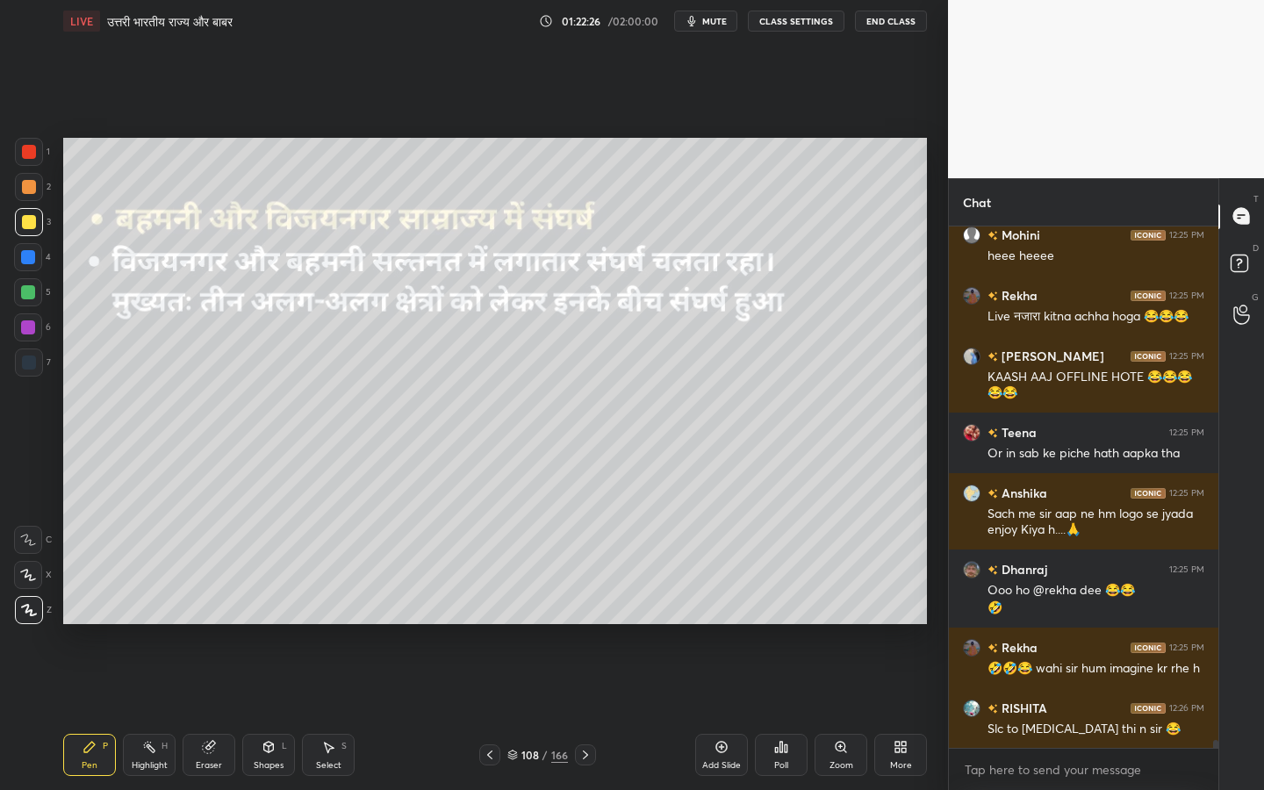
drag, startPoint x: 214, startPoint y: 757, endPoint x: 162, endPoint y: 702, distance: 75.1
click at [215, 624] on div "Eraser" at bounding box center [209, 755] width 53 height 42
click at [31, 617] on div "Erase all" at bounding box center [28, 610] width 28 height 28
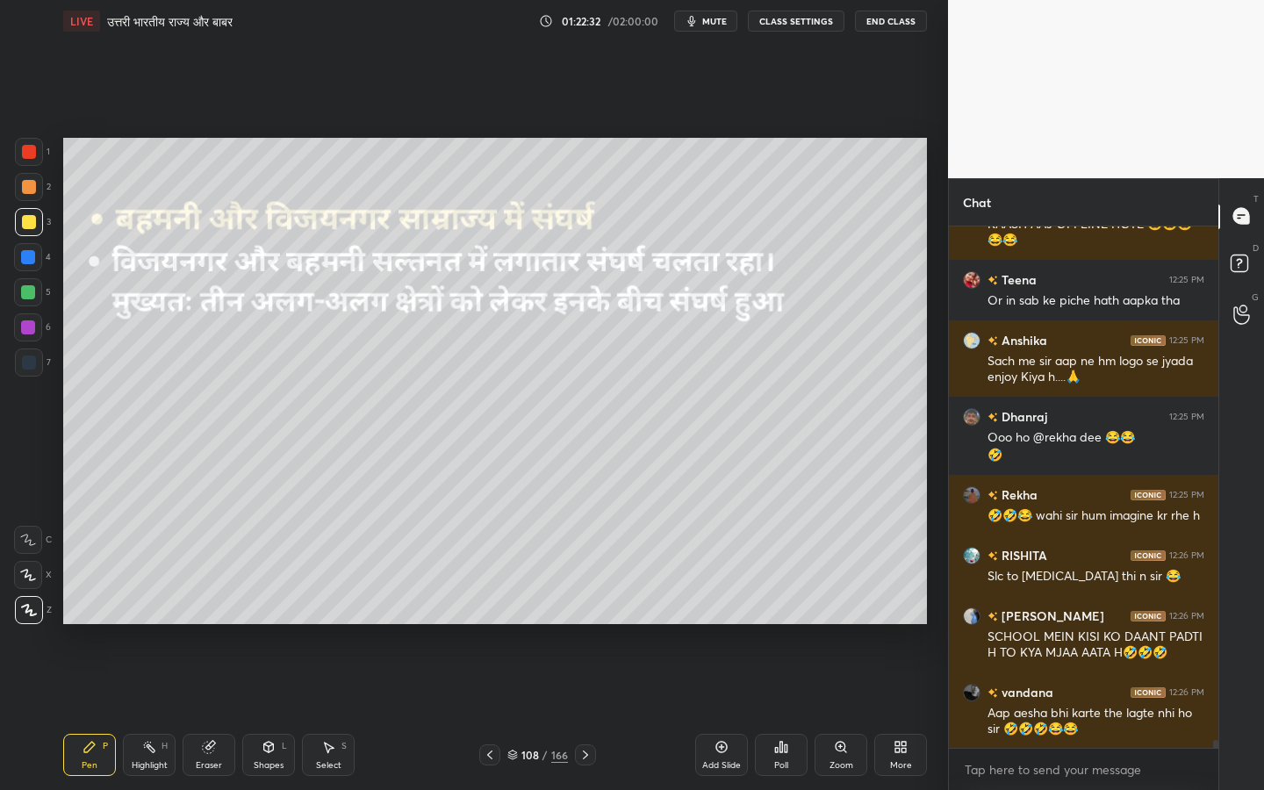
scroll to position [35219, 0]
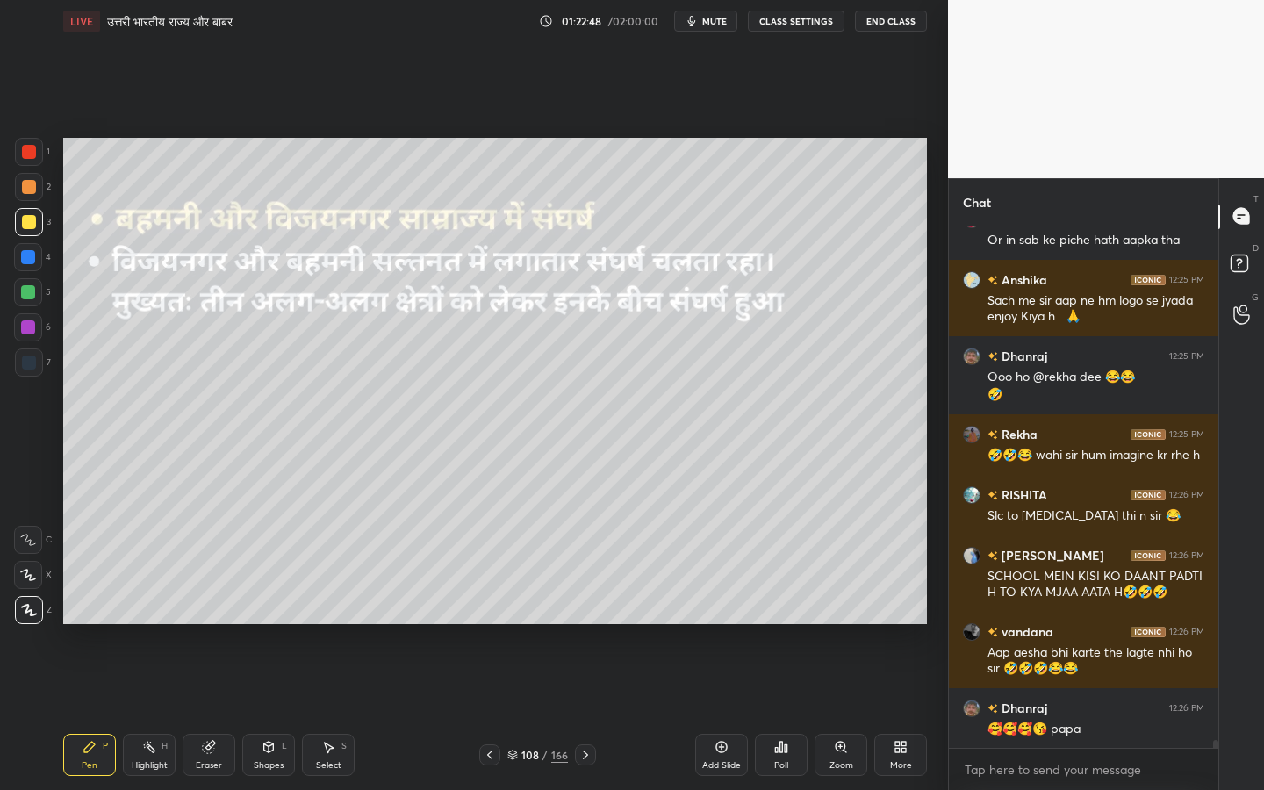
click at [198, 624] on div "Eraser" at bounding box center [209, 755] width 53 height 42
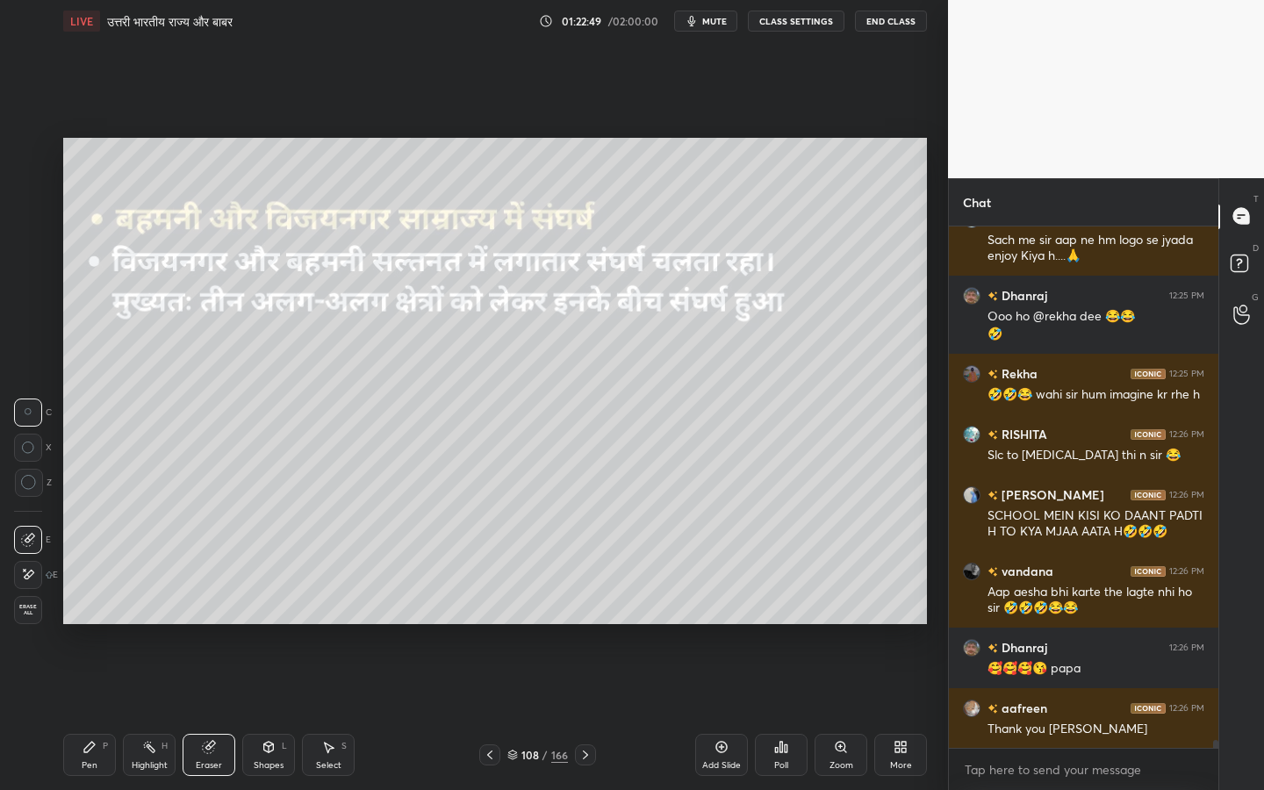
click at [30, 610] on span "Erase all" at bounding box center [28, 610] width 26 height 12
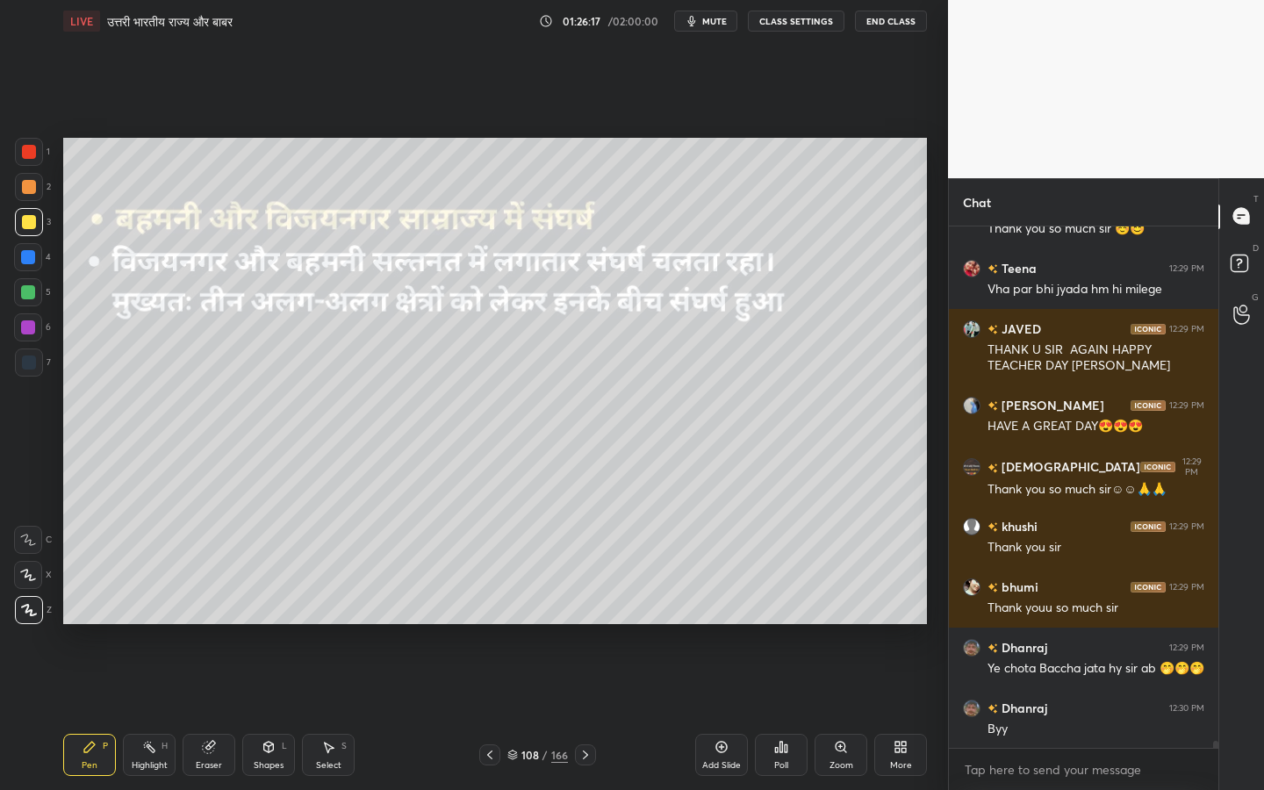
scroll to position [39186, 0]
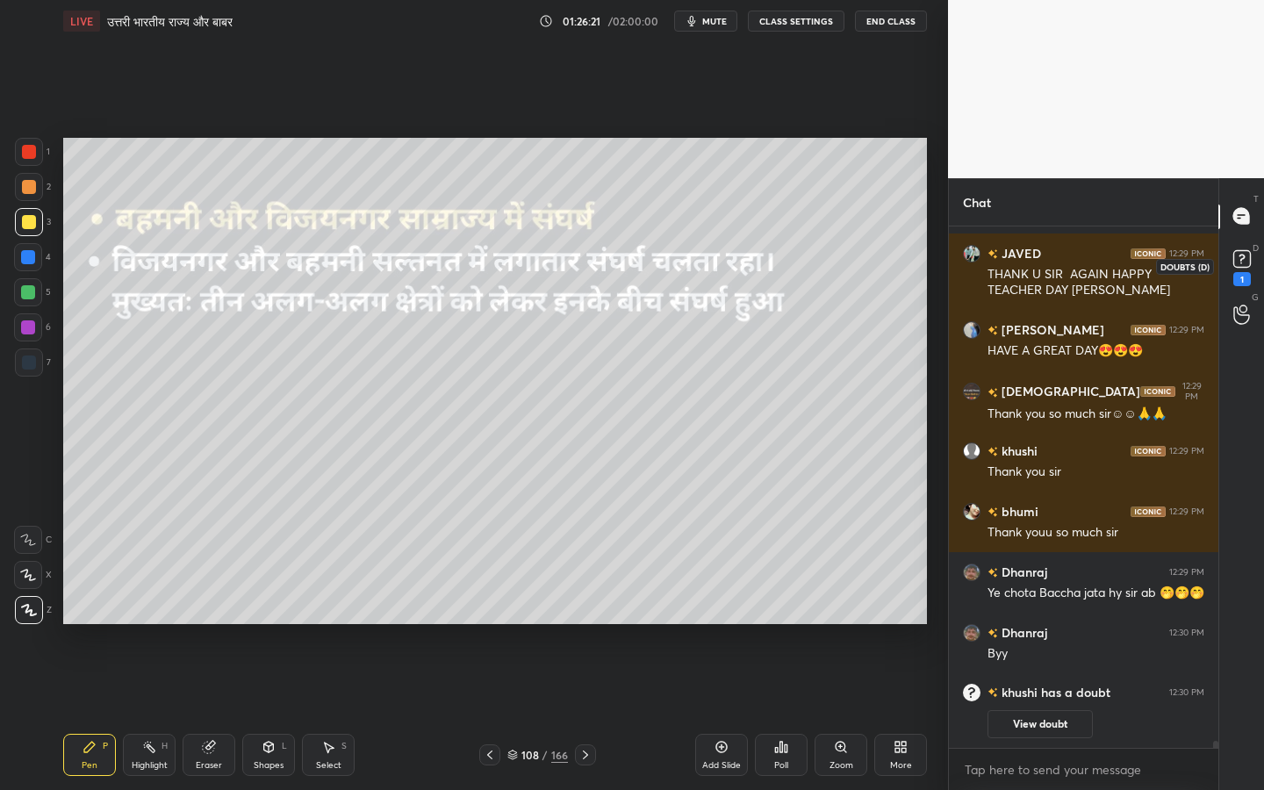
click at [1247, 251] on rect at bounding box center [1241, 258] width 17 height 17
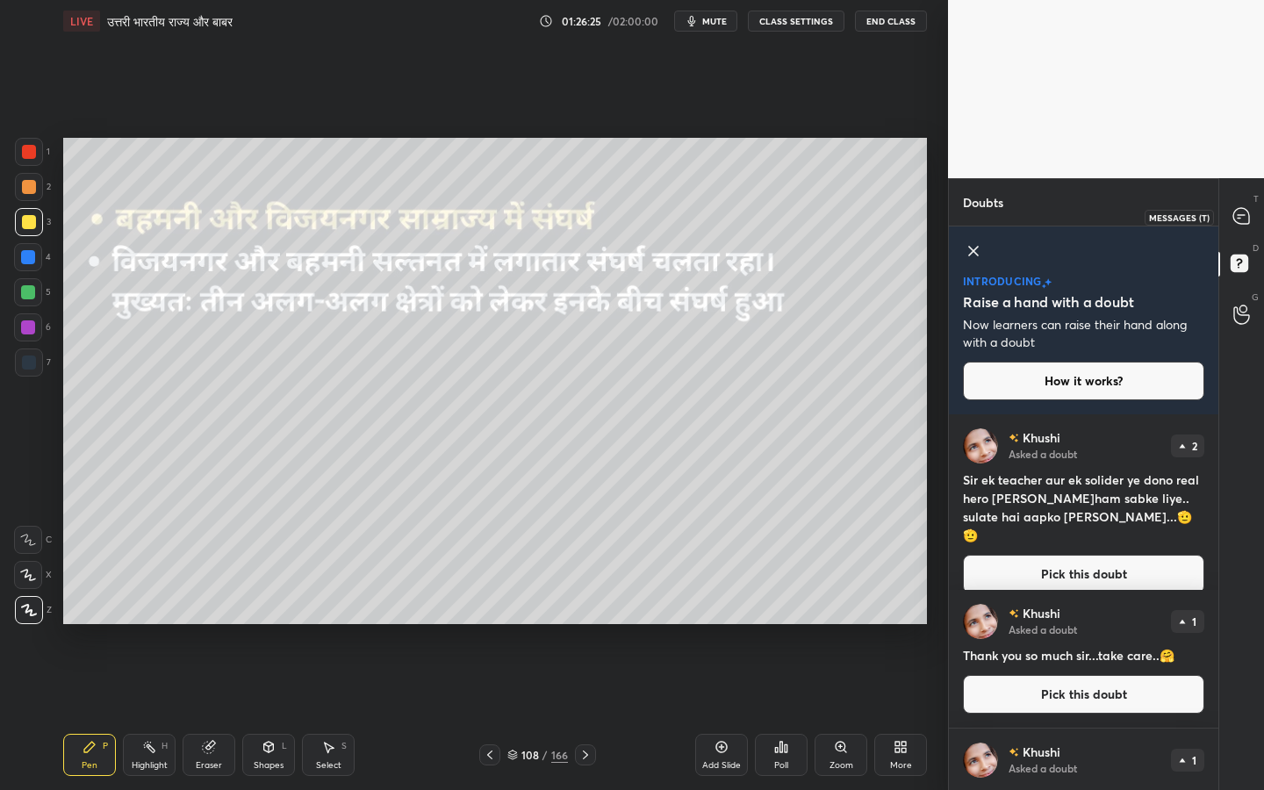
click at [1227, 224] on div at bounding box center [1242, 217] width 35 height 32
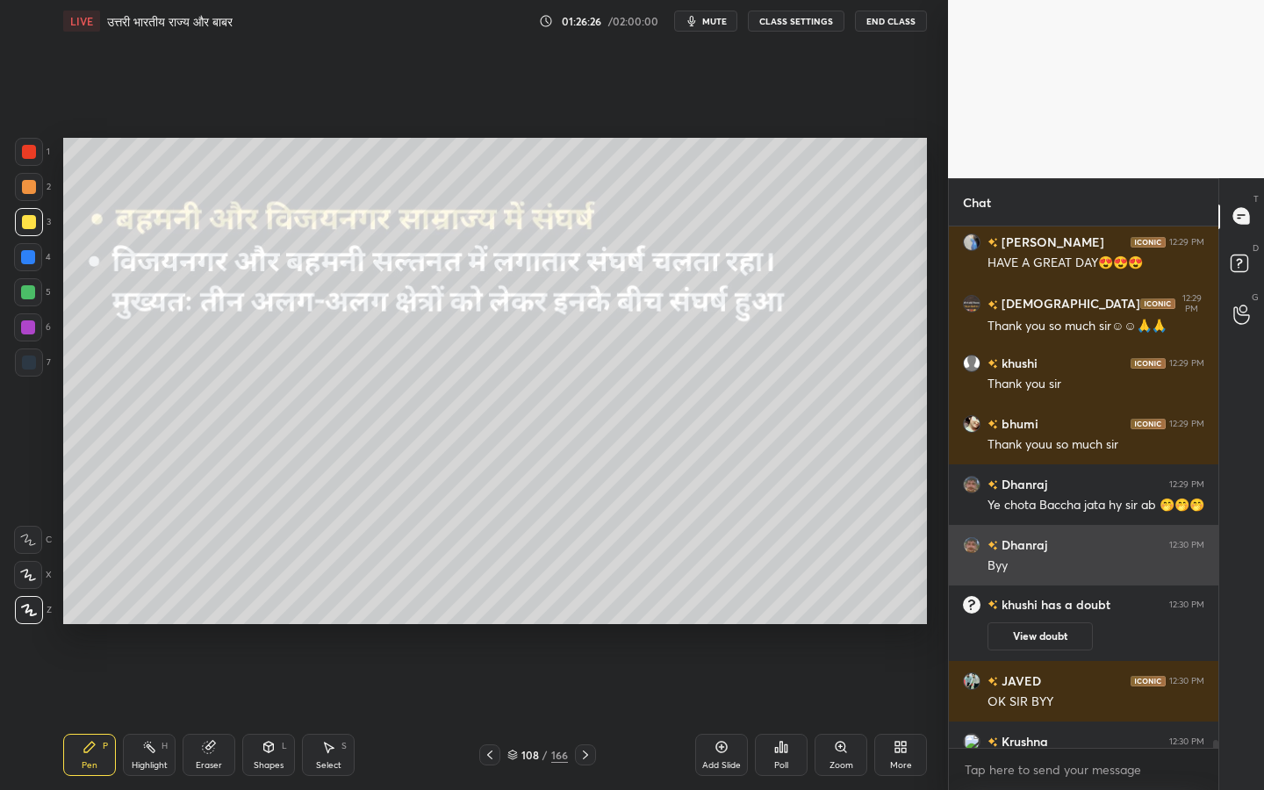
scroll to position [35580, 0]
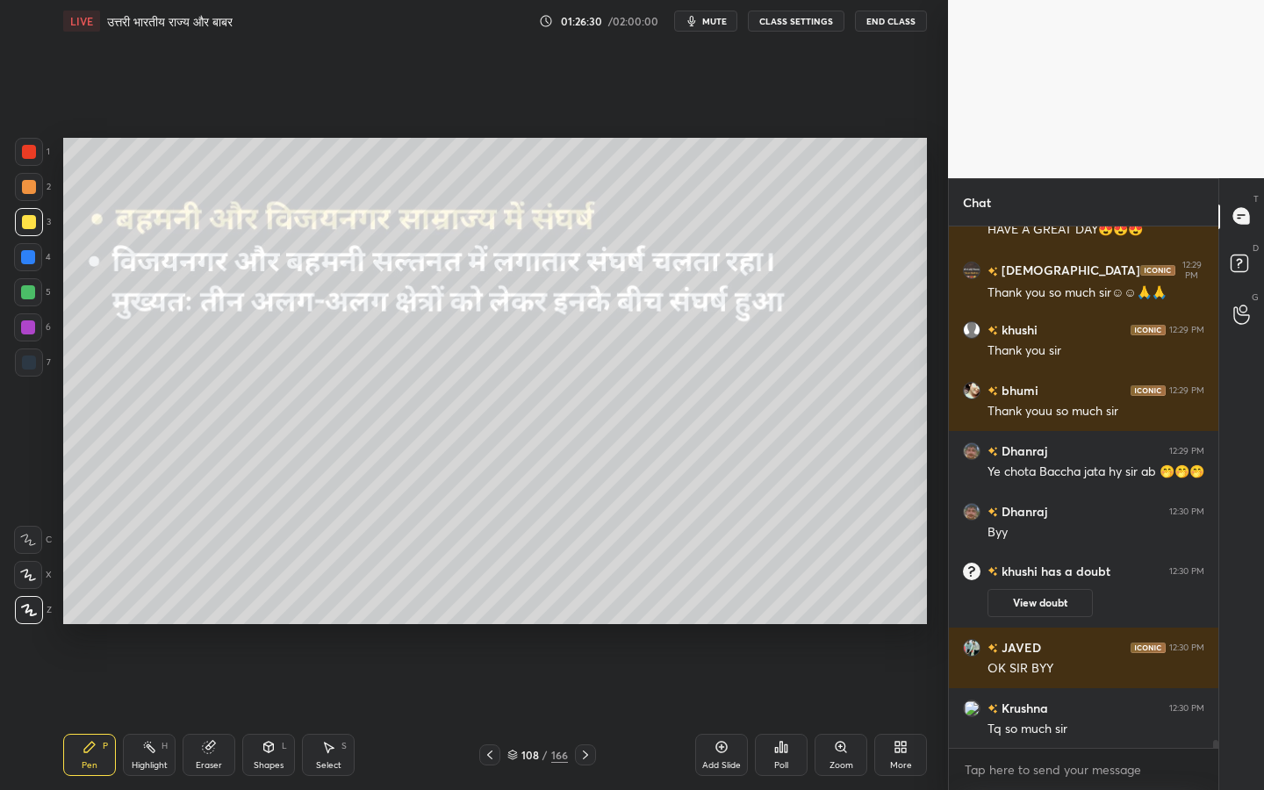
click at [880, 27] on button "End Class" at bounding box center [891, 21] width 72 height 21
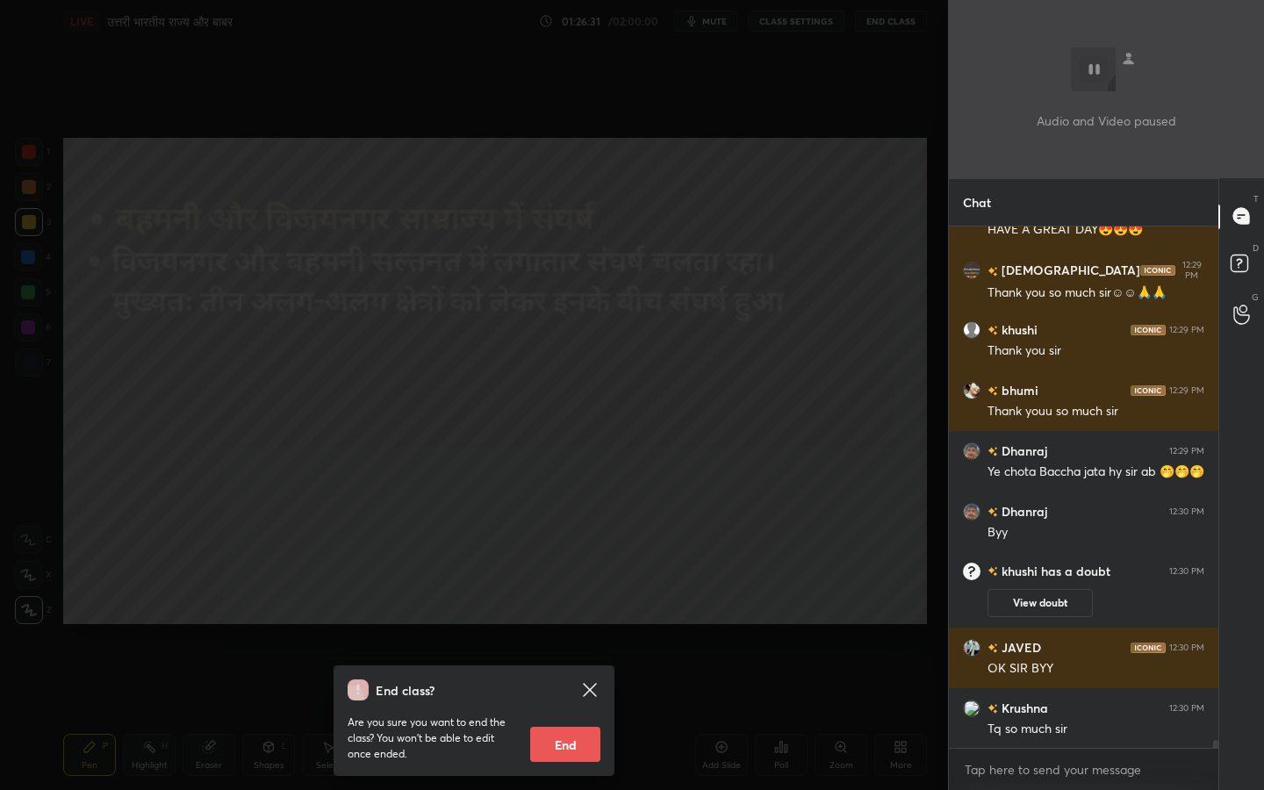
scroll to position [35641, 0]
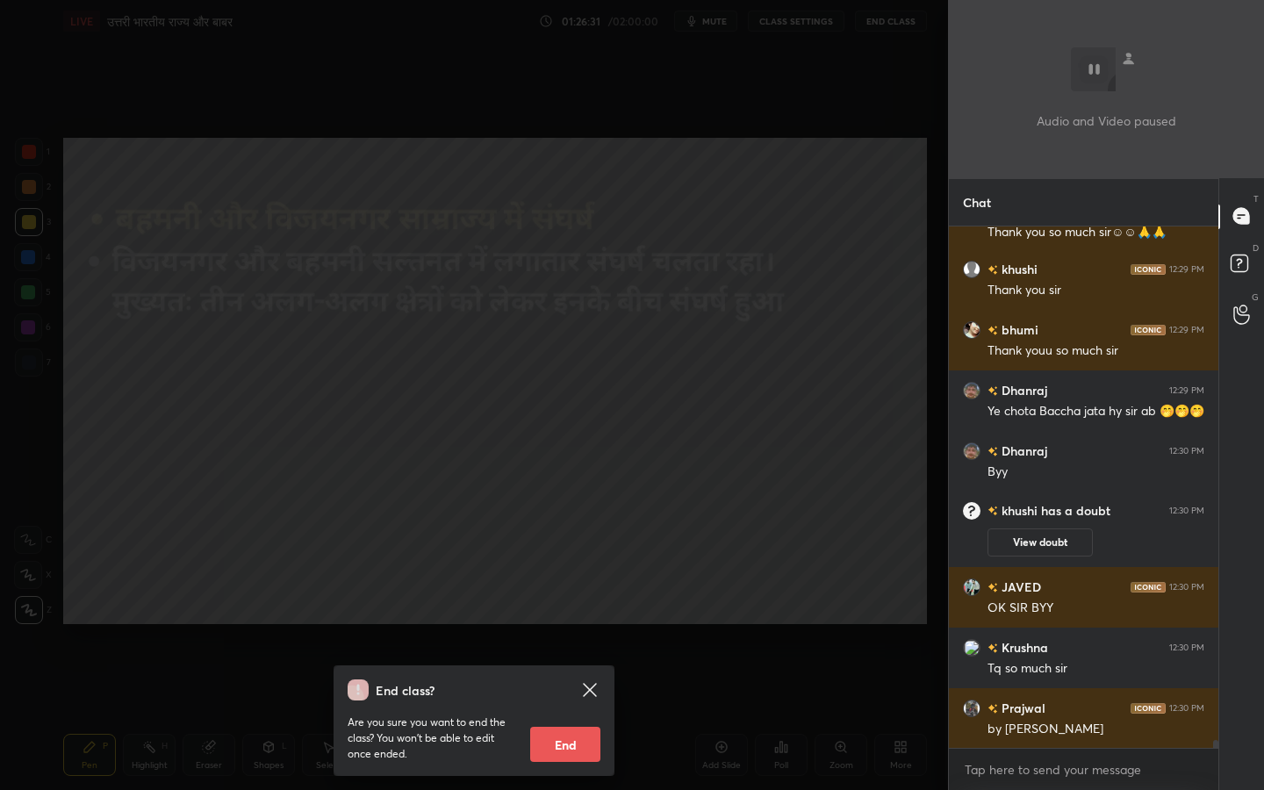
click at [551, 624] on button "End" at bounding box center [565, 744] width 70 height 35
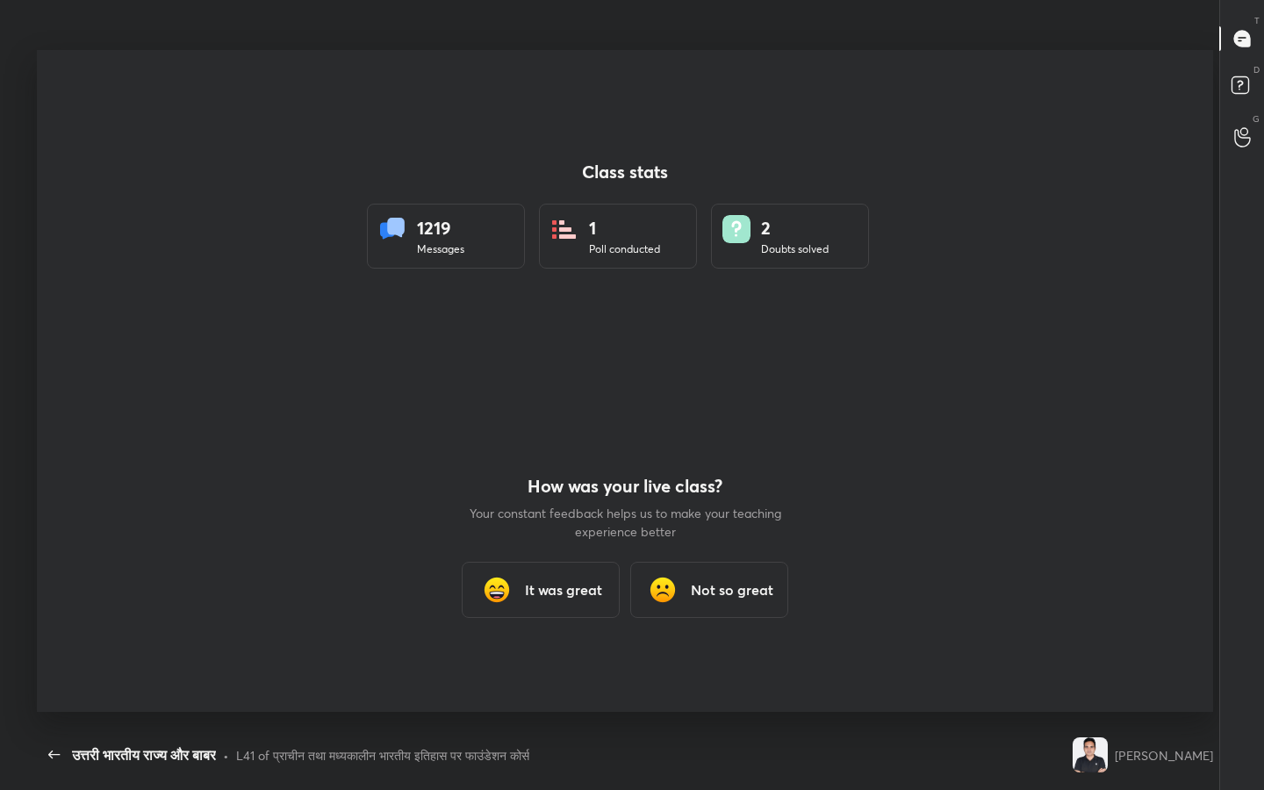
scroll to position [0, 0]
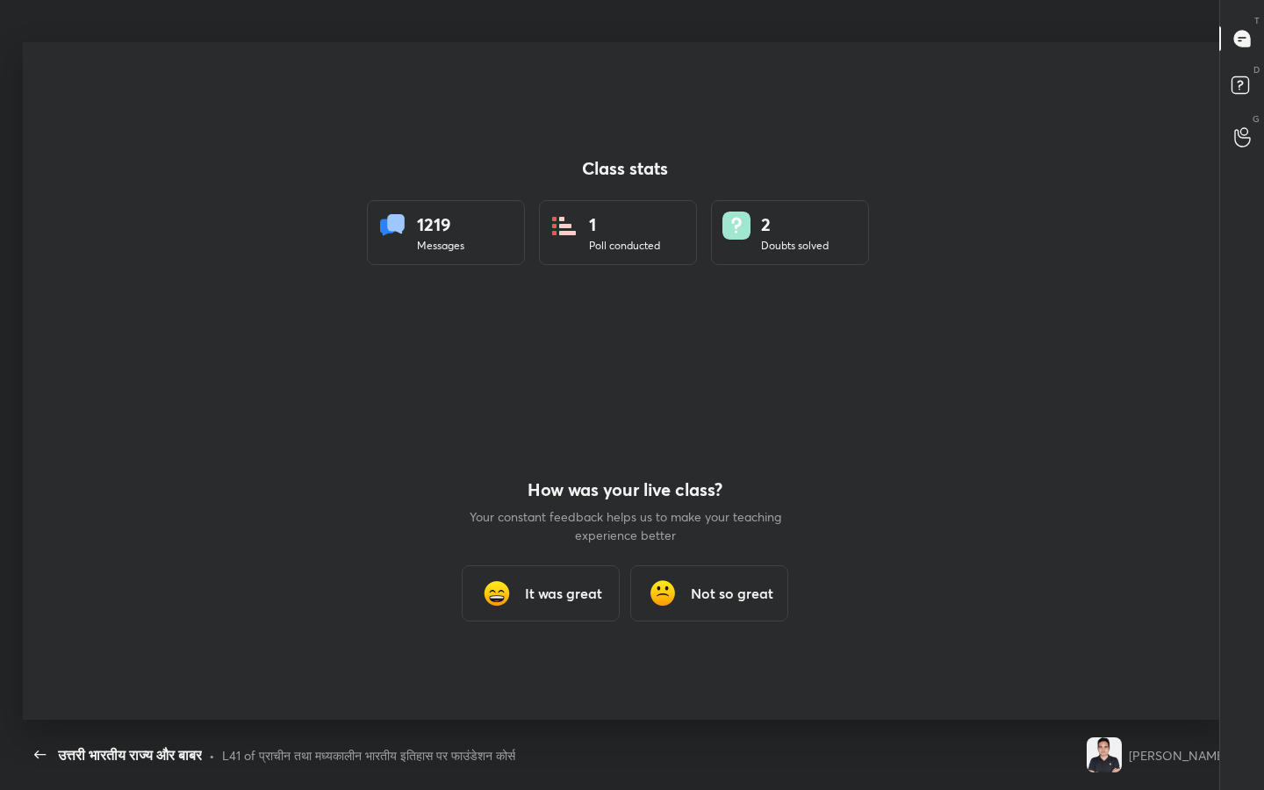
click at [555, 598] on h3 "It was great" at bounding box center [563, 593] width 77 height 21
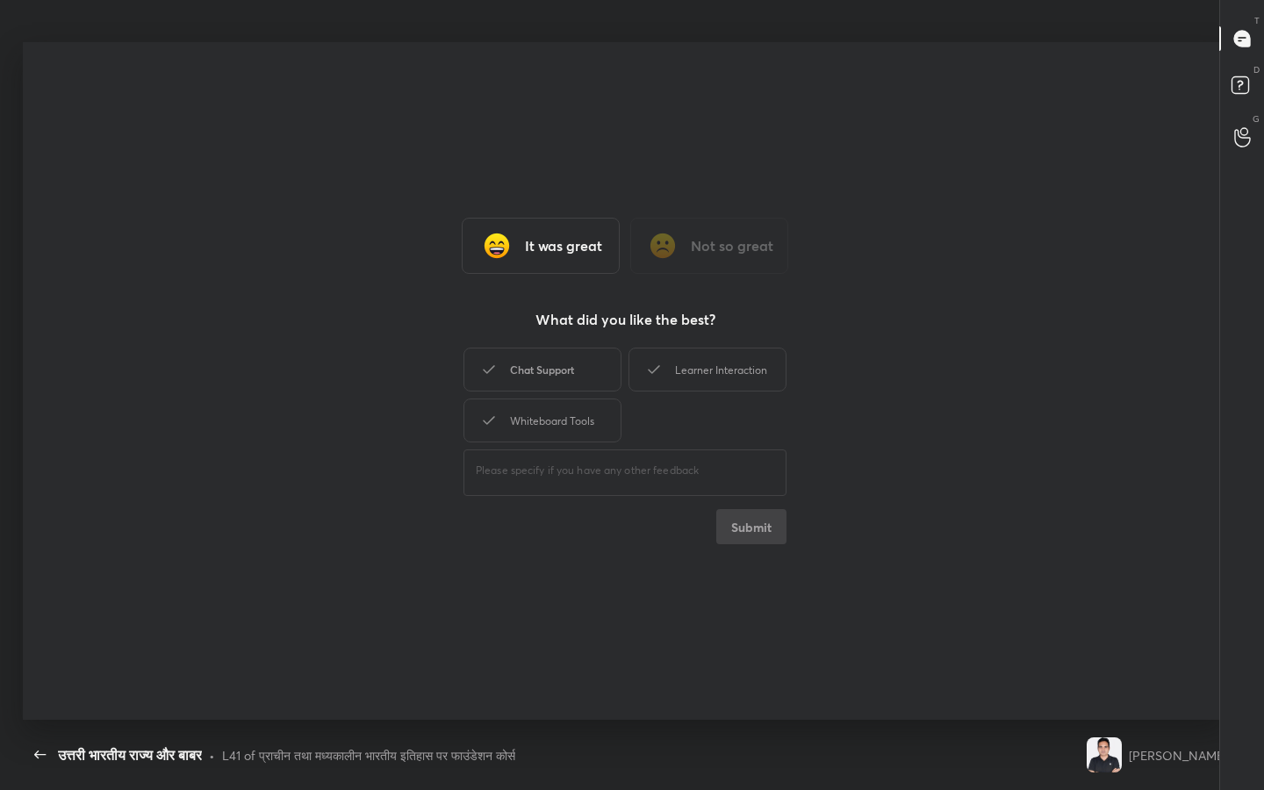
click at [526, 375] on div "Chat Support" at bounding box center [543, 370] width 158 height 44
click at [661, 378] on icon at bounding box center [654, 369] width 21 height 21
click at [586, 405] on div "Whiteboard Tools" at bounding box center [543, 421] width 158 height 44
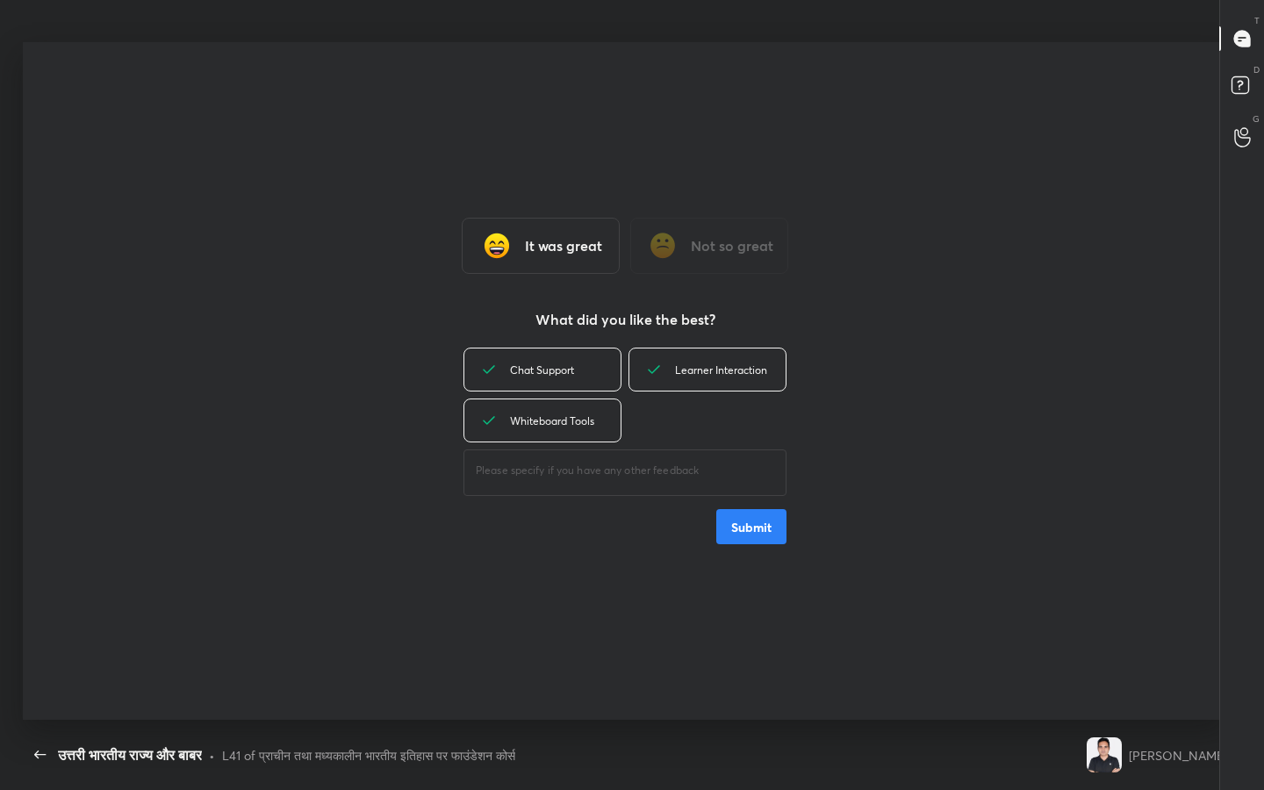
click at [749, 543] on button "Submit" at bounding box center [751, 526] width 70 height 35
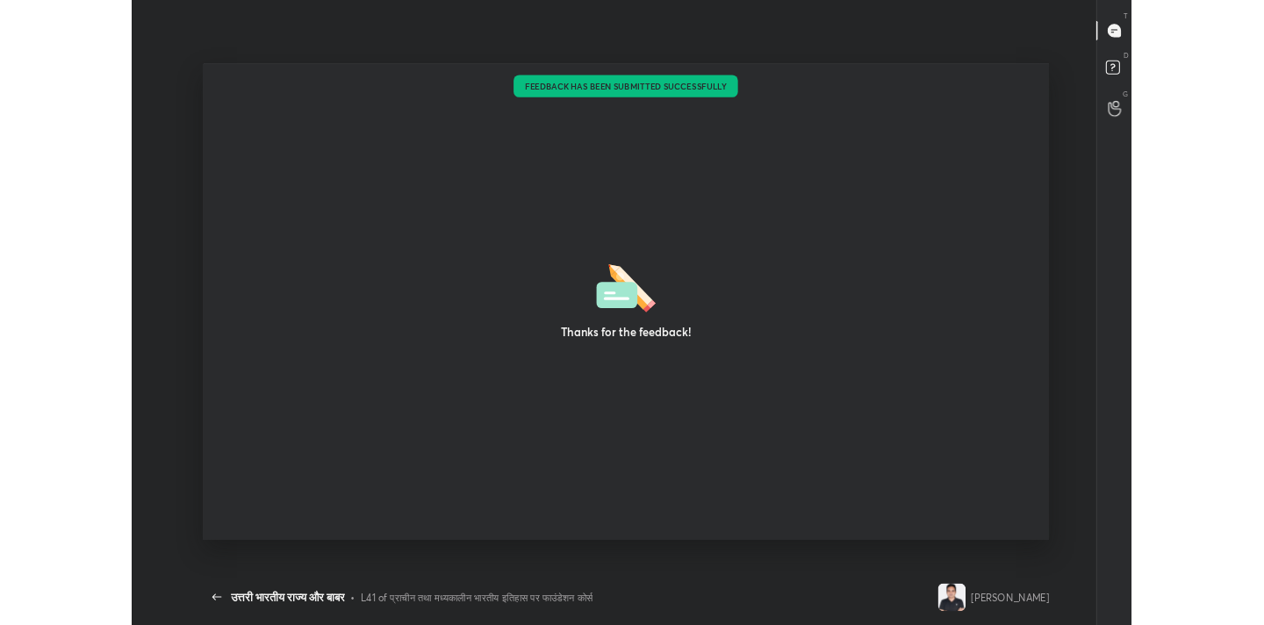
scroll to position [87278, 86541]
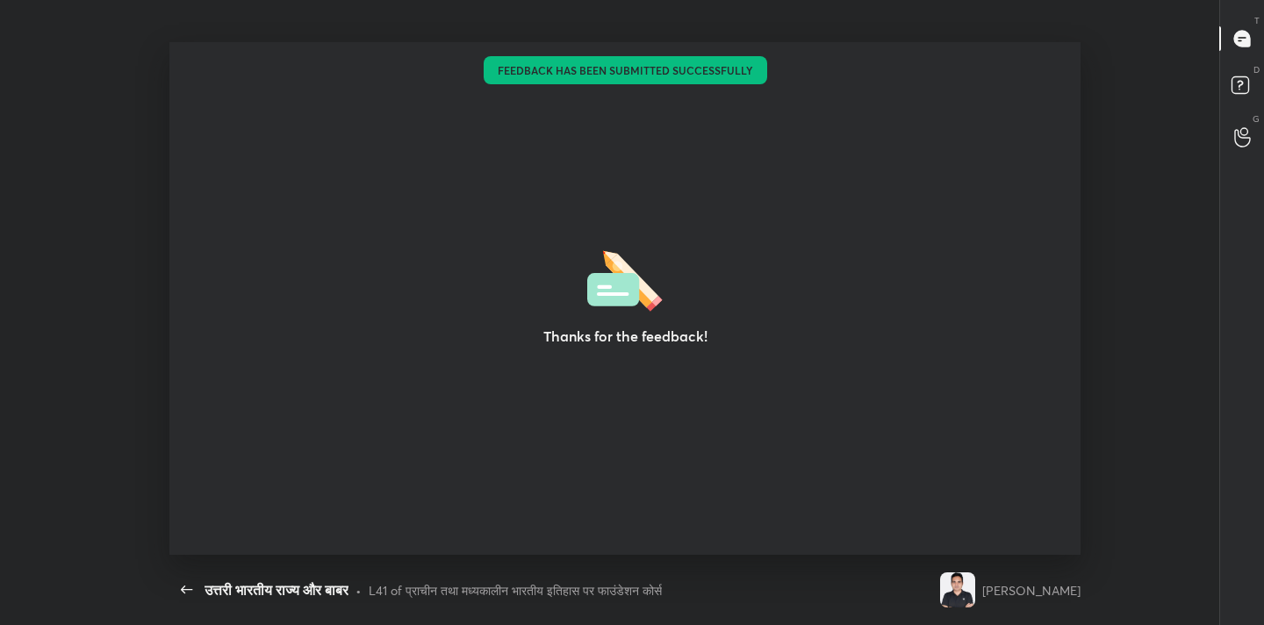
type textarea "x"
